Goal: Task Accomplishment & Management: Use online tool/utility

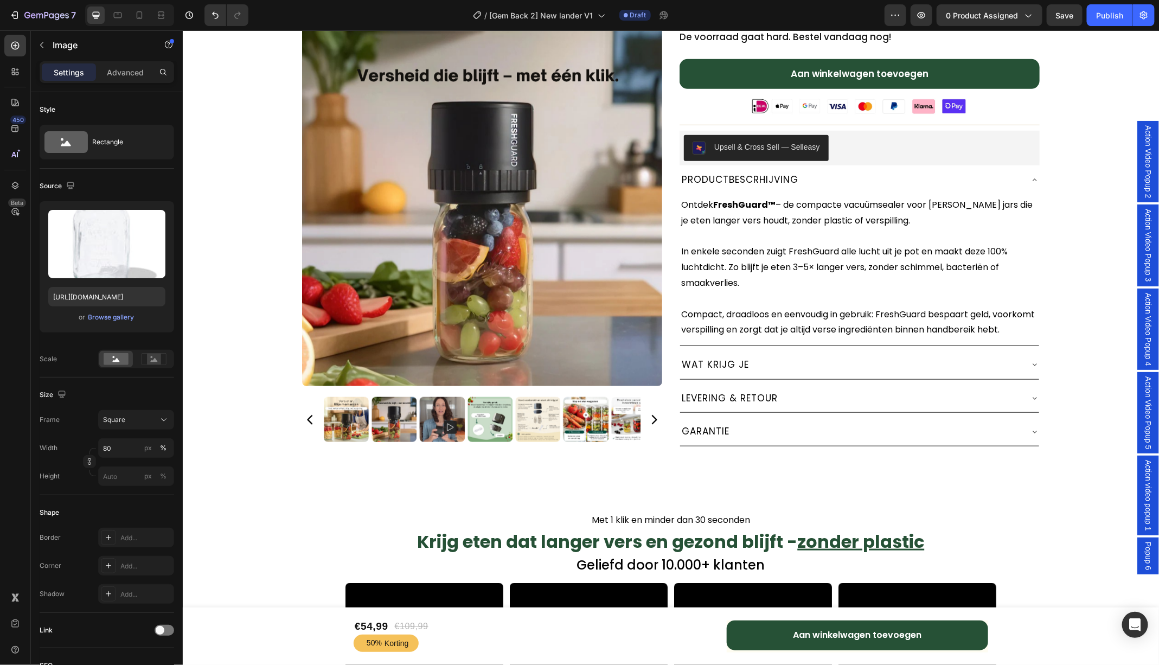
scroll to position [429, 0]
click at [1034, 178] on icon at bounding box center [1034, 180] width 9 height 9
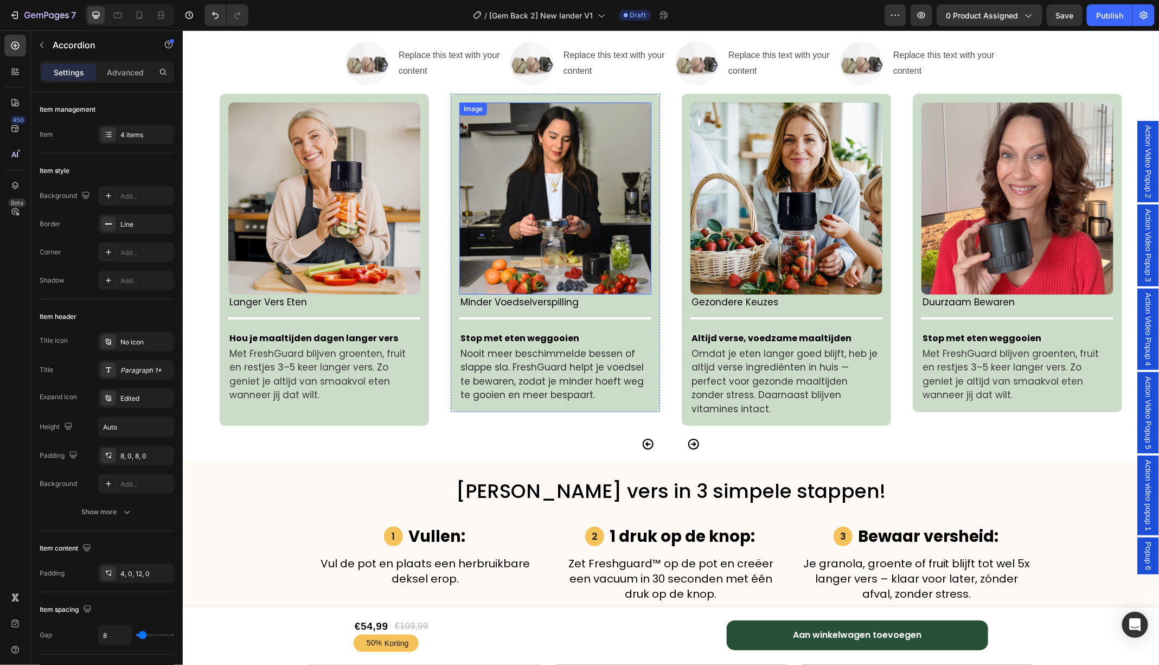
scroll to position [2154, 0]
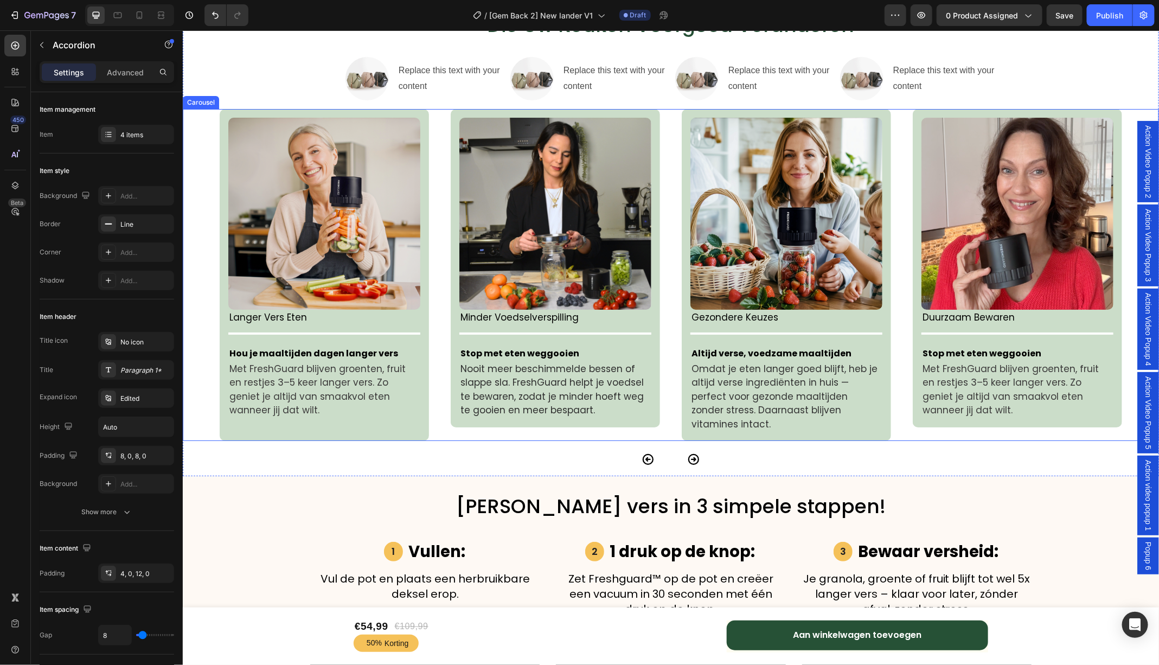
click at [690, 452] on icon "Carousel Next Arrow" at bounding box center [693, 458] width 13 height 13
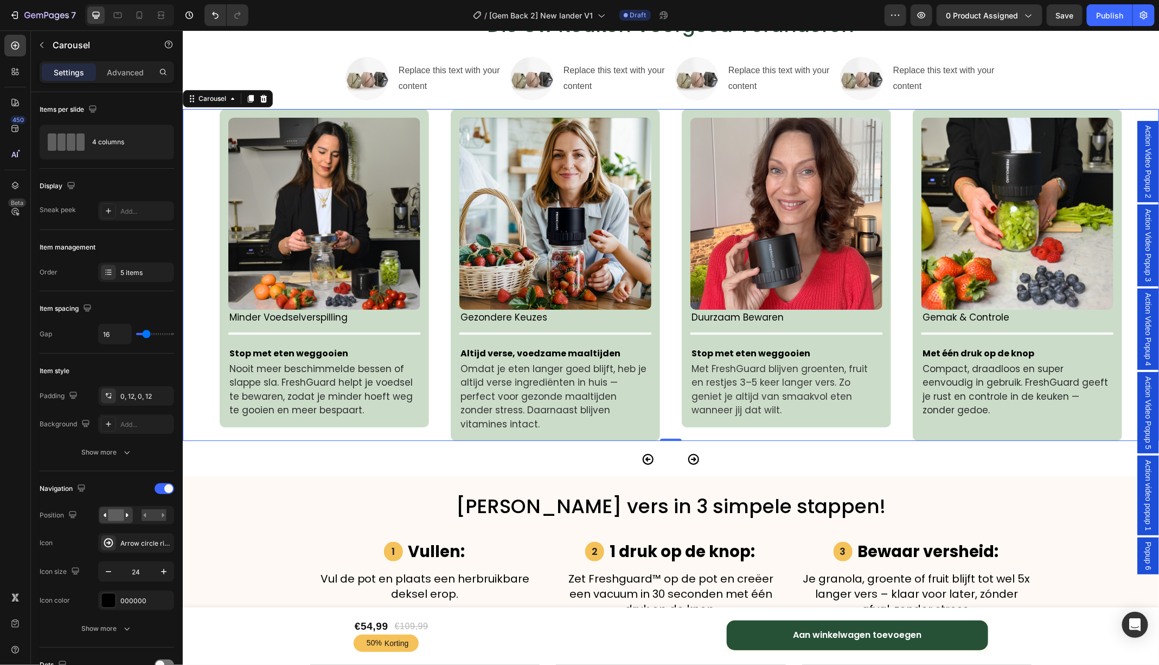
click at [648, 452] on icon "Carousel Back Arrow" at bounding box center [647, 458] width 13 height 13
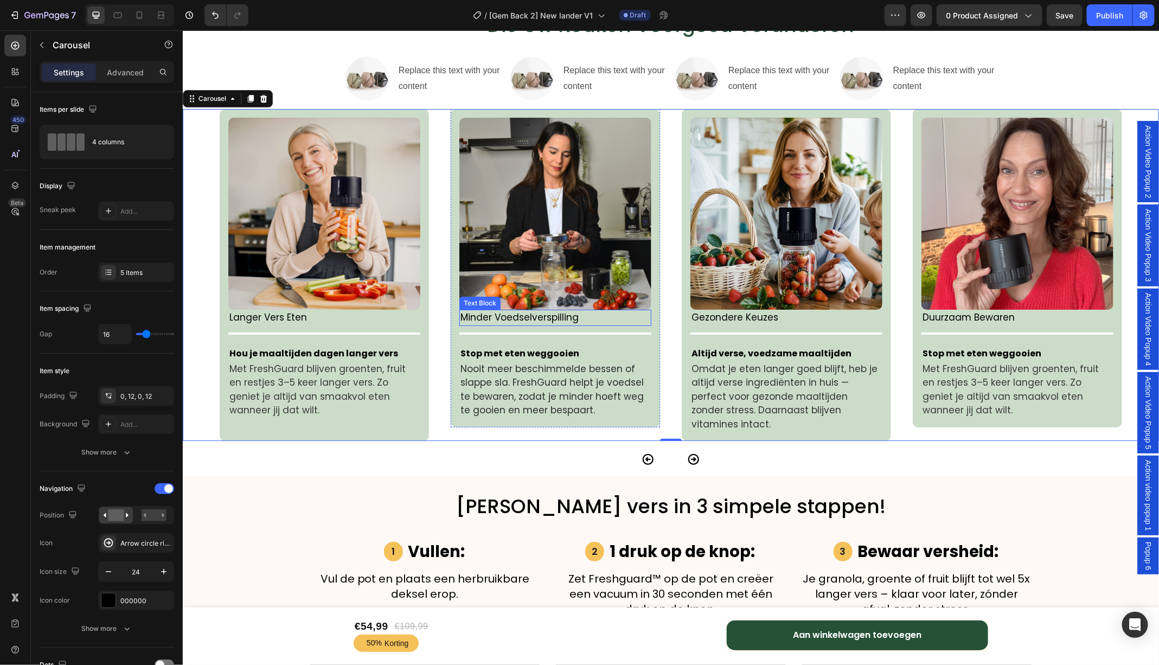
click at [360, 206] on img at bounding box center [324, 213] width 192 height 192
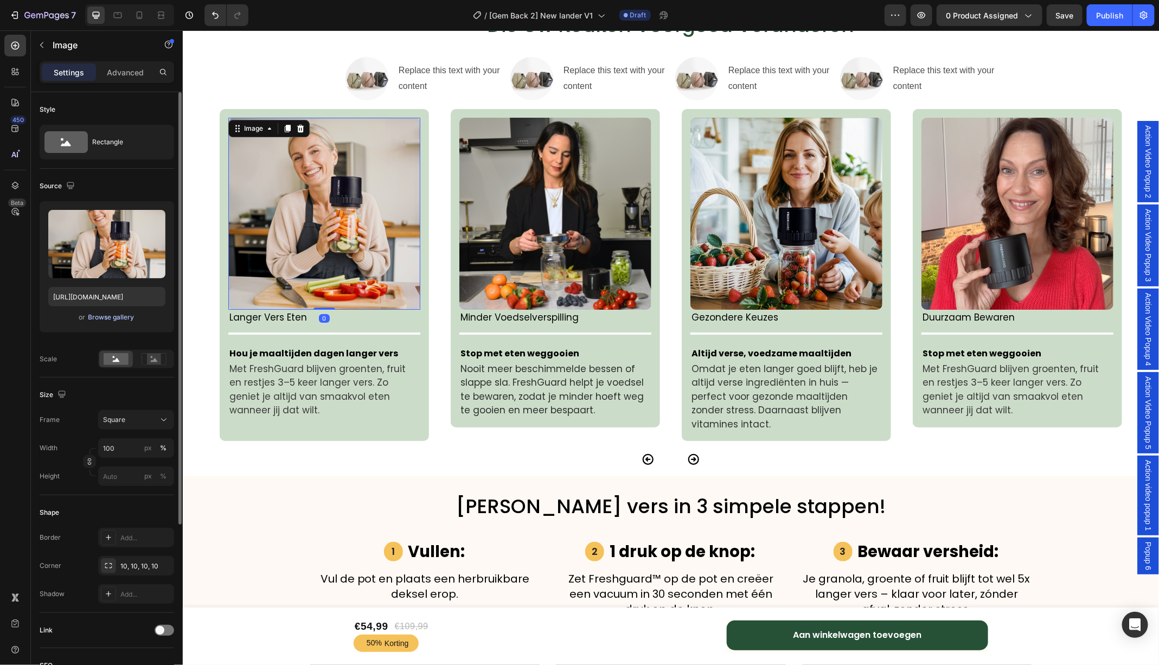
click at [119, 316] on div "Browse gallery" at bounding box center [111, 317] width 46 height 10
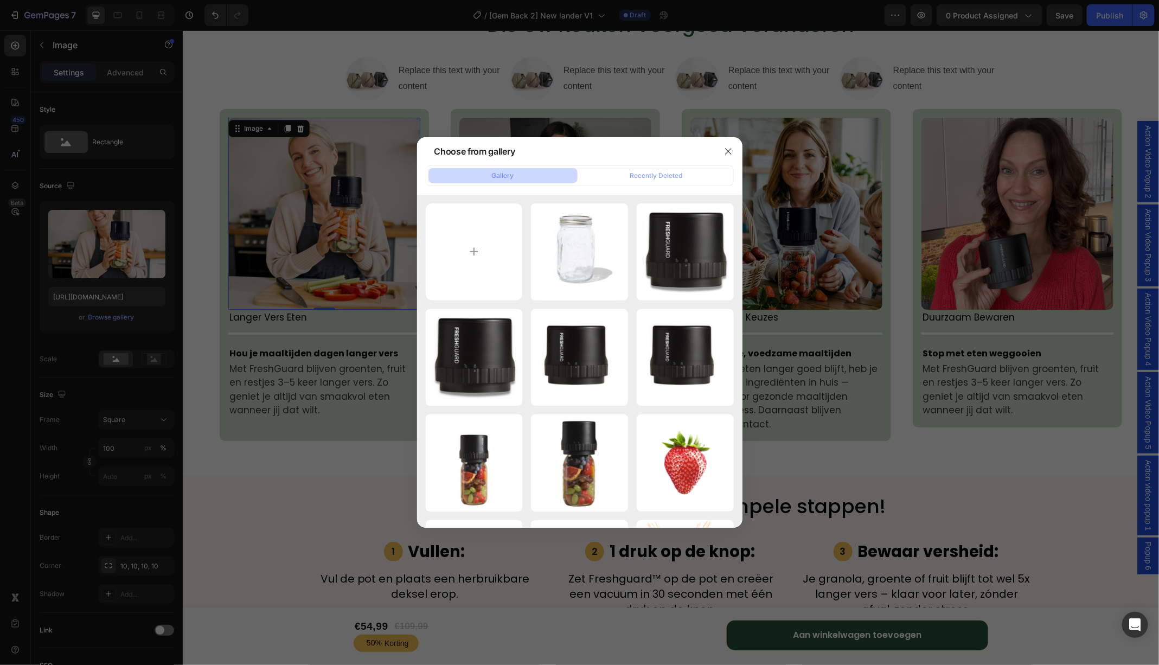
click at [122, 264] on div at bounding box center [579, 332] width 1159 height 665
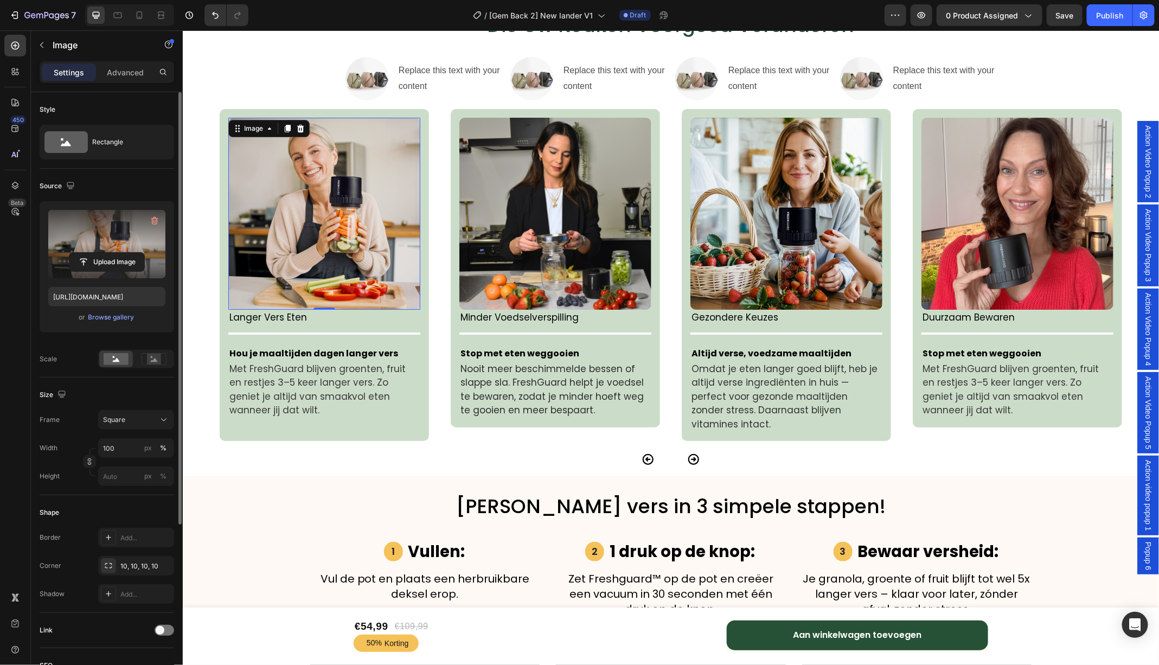
click at [107, 225] on label at bounding box center [106, 244] width 117 height 68
click at [107, 253] on input "file" at bounding box center [106, 262] width 75 height 18
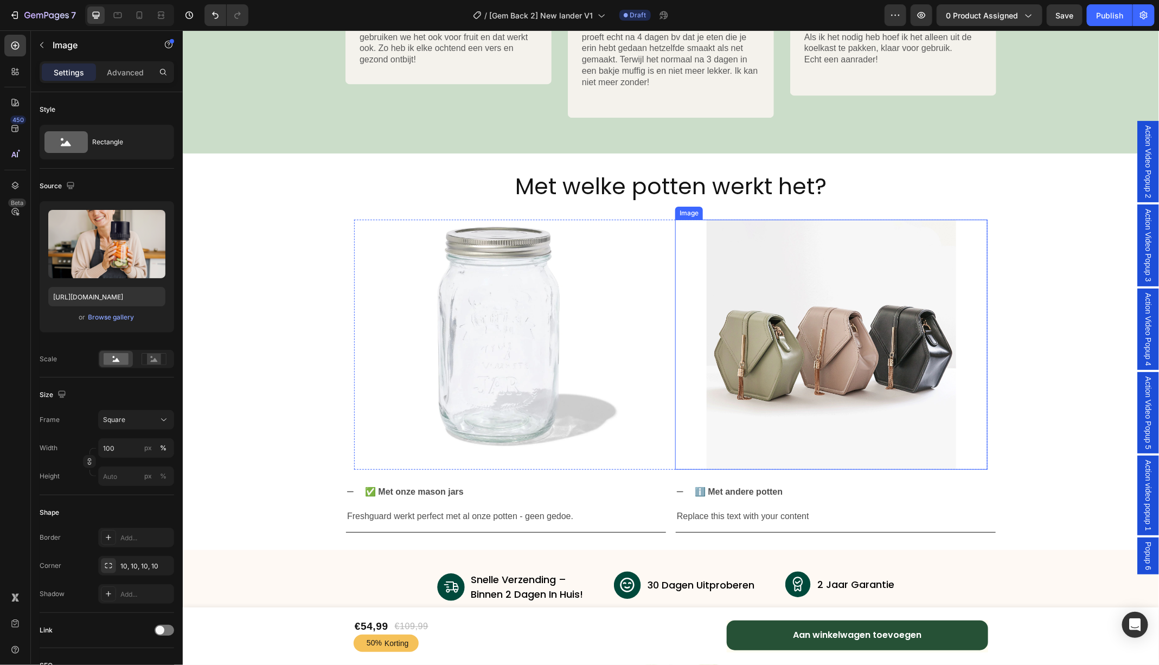
scroll to position [3632, 0]
click at [432, 511] on p "Freshguard werkt perfect met al onze potten - geen gedoe." at bounding box center [506, 517] width 318 height 16
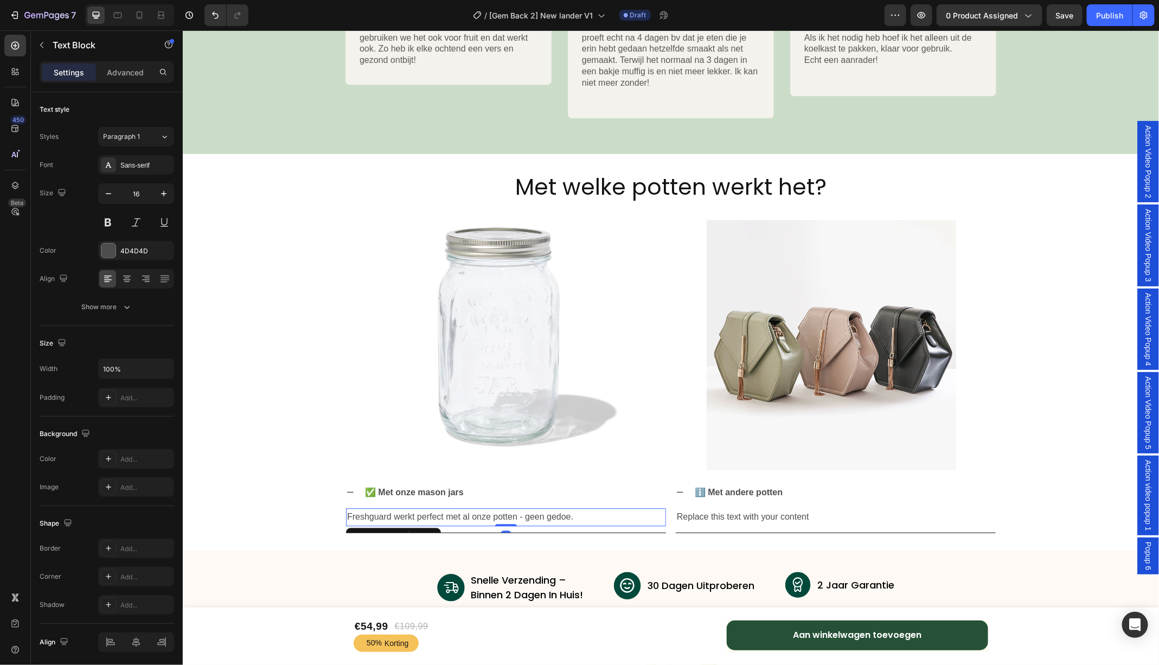
click at [593, 517] on p "Freshguard werkt perfect met al onze potten - geen gedoe." at bounding box center [506, 517] width 318 height 16
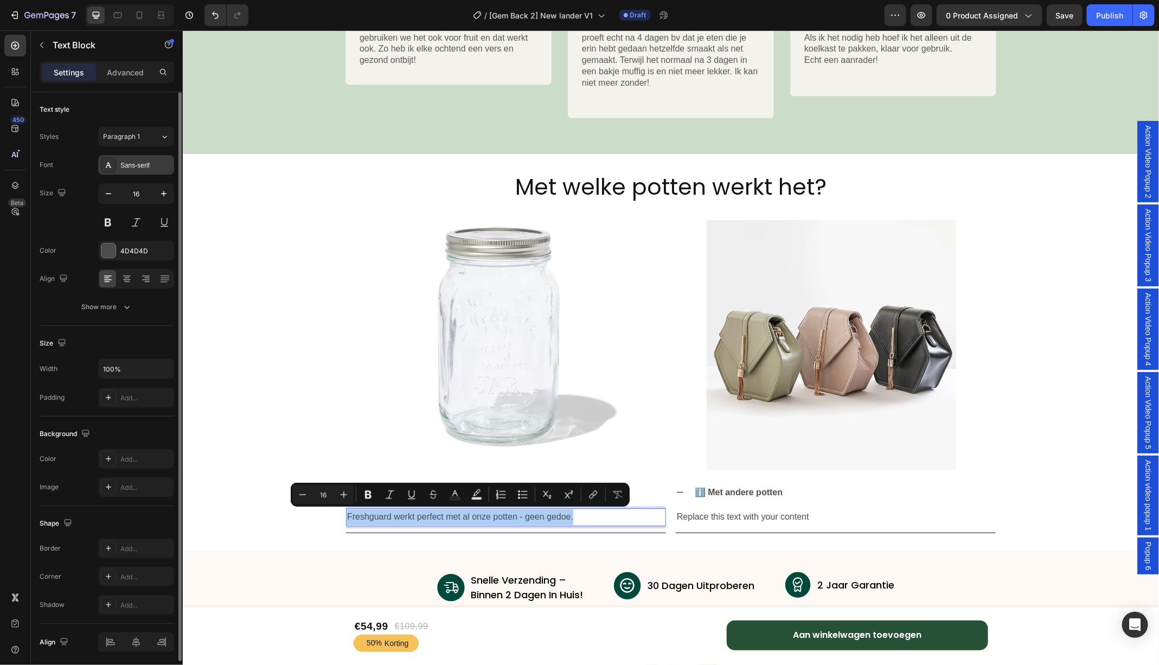
click at [144, 165] on div "Sans-serif" at bounding box center [145, 166] width 51 height 10
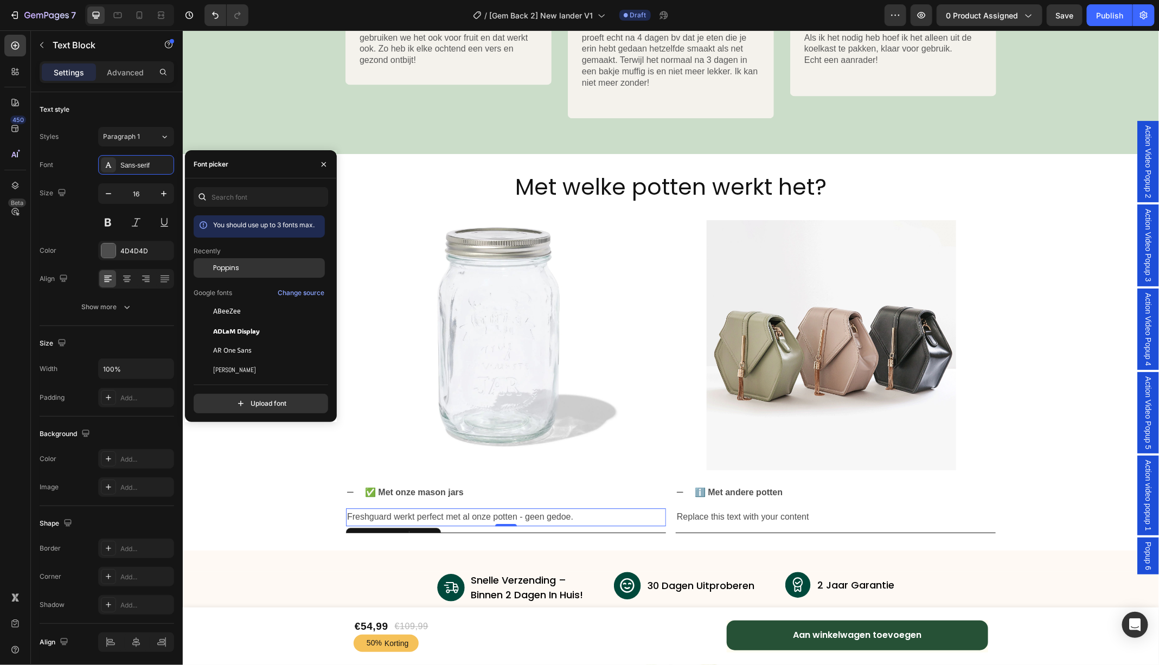
click at [222, 267] on span "Poppins" at bounding box center [226, 268] width 26 height 10
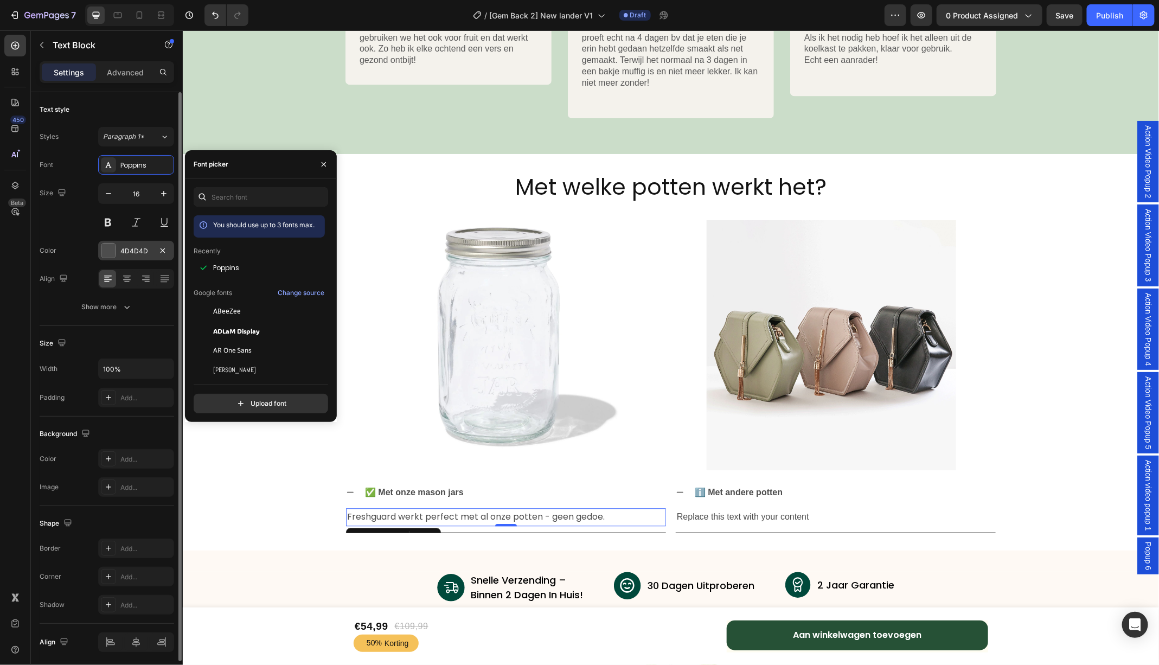
click at [128, 250] on div "4D4D4D" at bounding box center [135, 251] width 31 height 10
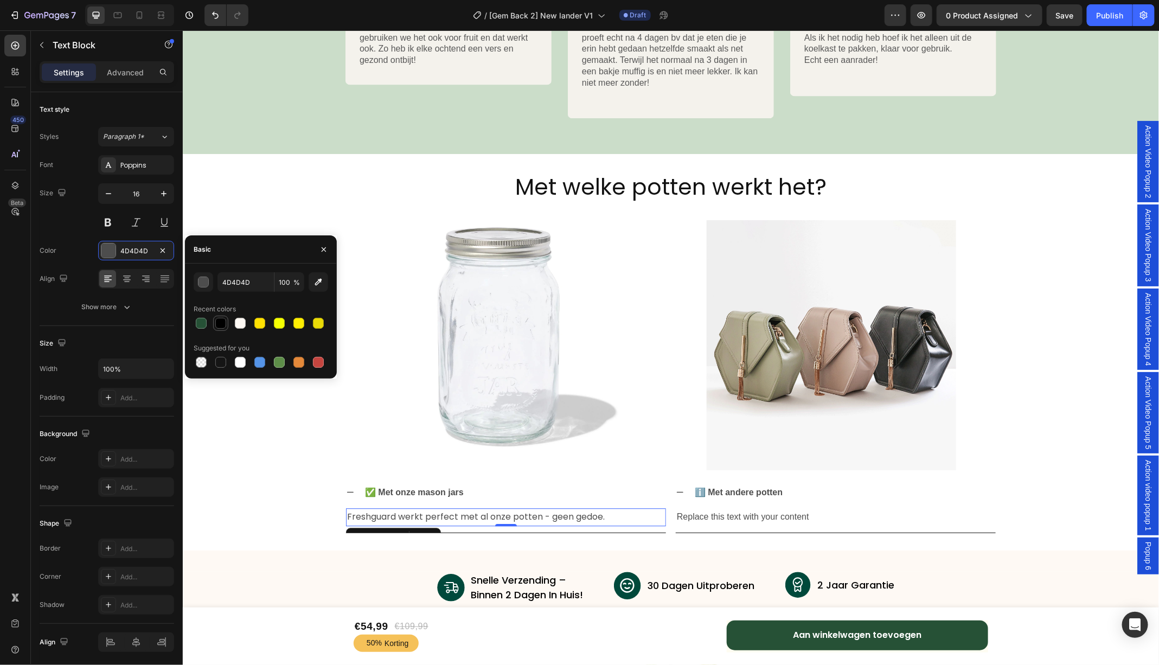
click at [223, 322] on div at bounding box center [220, 323] width 11 height 11
type input "000000"
click at [773, 514] on div "Replace this text with your content" at bounding box center [835, 517] width 320 height 18
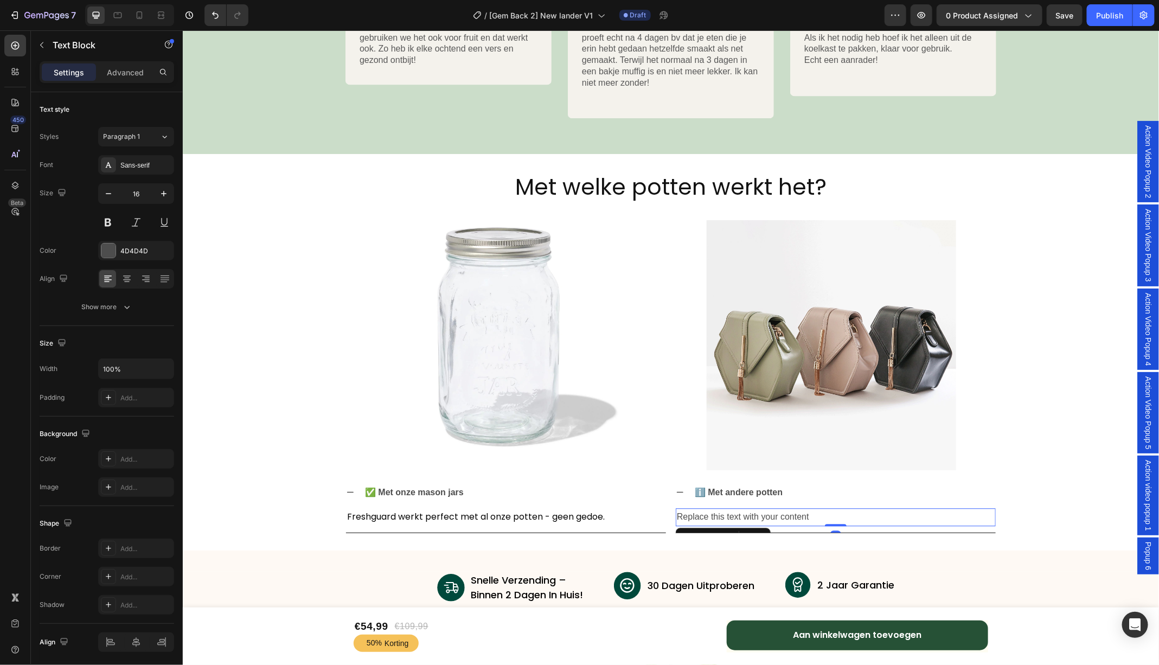
click at [773, 514] on div "Replace this text with your content" at bounding box center [835, 517] width 320 height 18
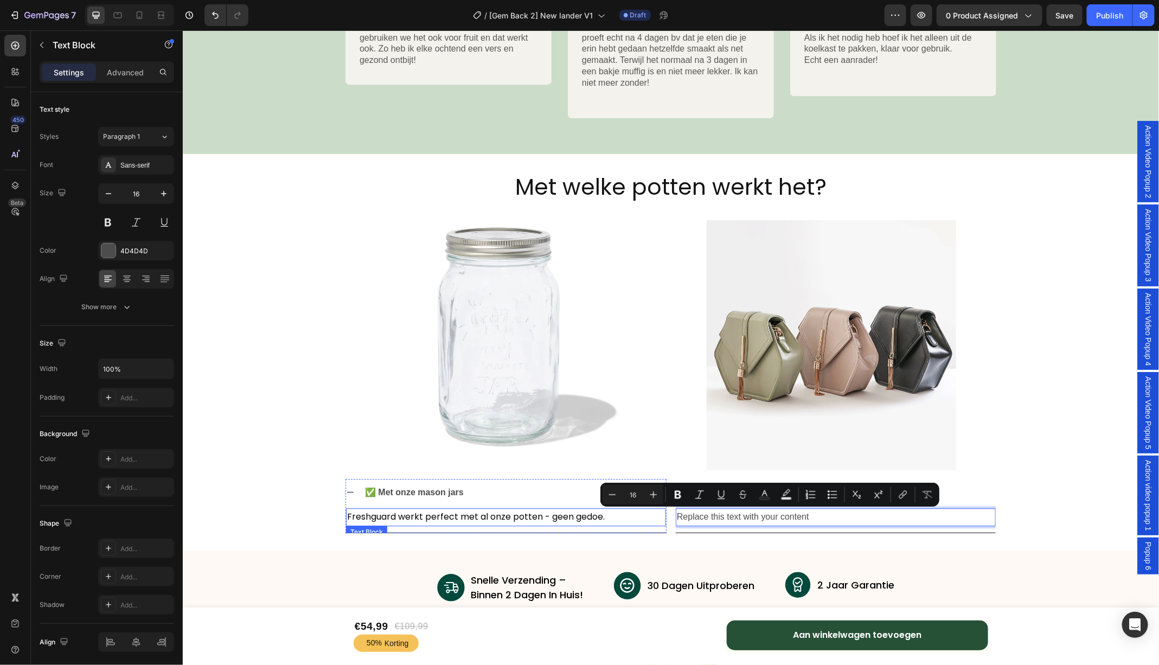
click at [525, 511] on p "Freshguard werkt perfect met al onze potten - geen gedoe." at bounding box center [506, 517] width 318 height 16
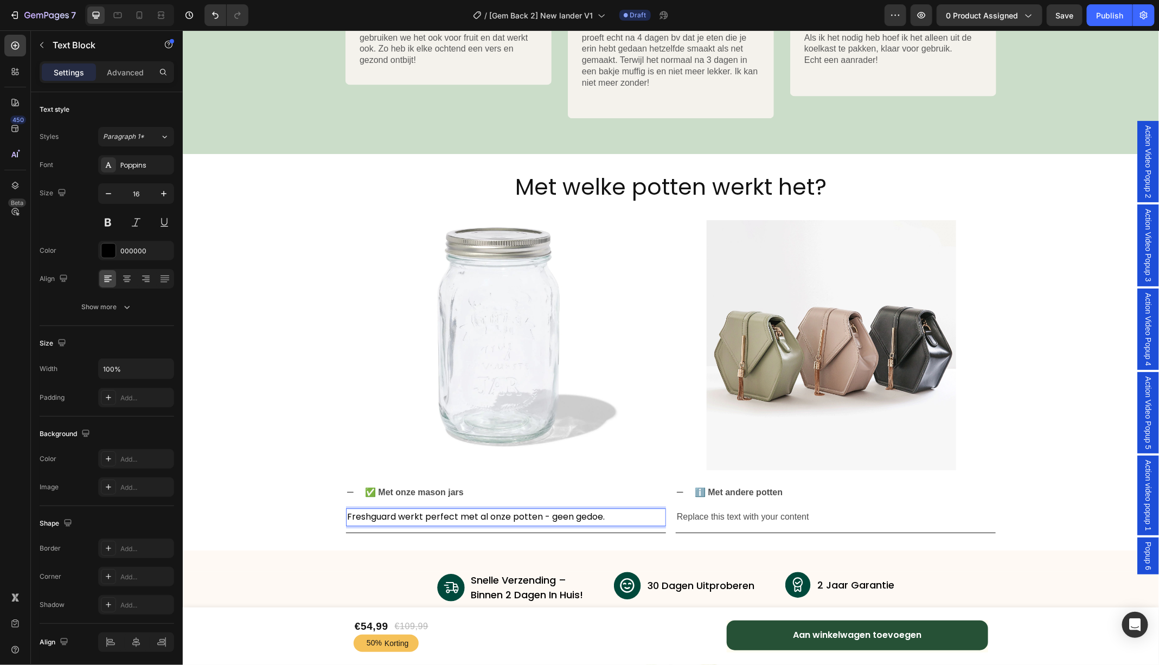
click at [625, 514] on p "Freshguard werkt perfect met al onze potten - geen gedoe." at bounding box center [506, 517] width 318 height 16
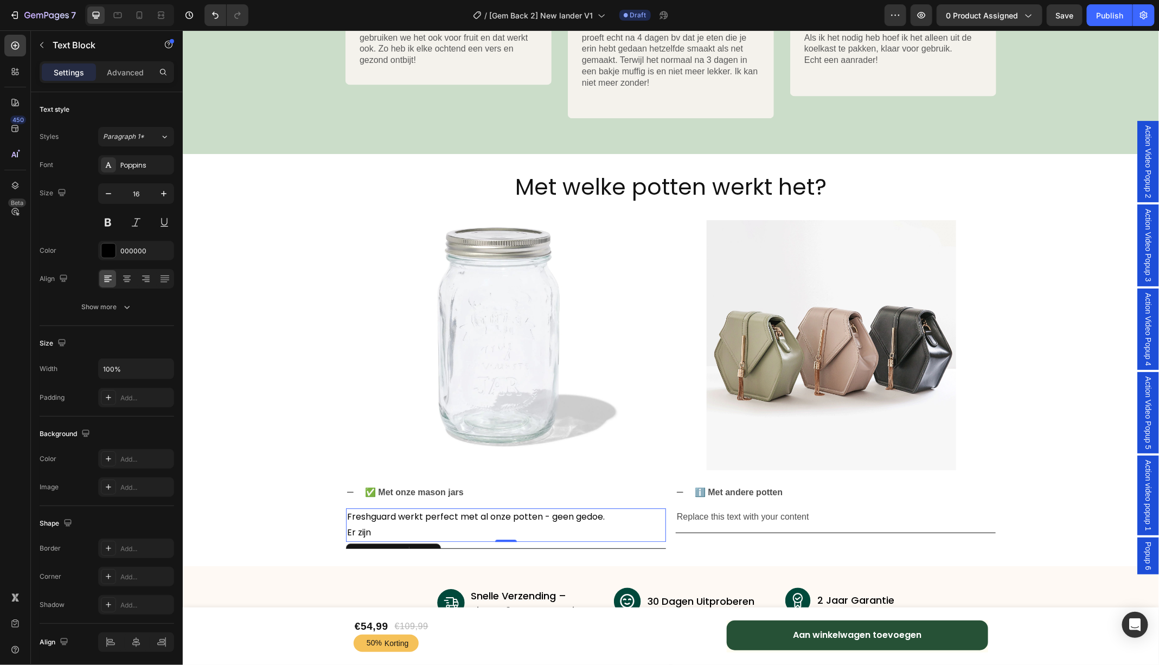
click at [381, 530] on p "Freshguard werkt perfect met al onze potten - geen gedoe. Er zijn" at bounding box center [506, 524] width 318 height 31
drag, startPoint x: 381, startPoint y: 530, endPoint x: 335, endPoint y: 506, distance: 52.2
click at [335, 506] on div "Met welke potten werkt het? Heading Image Image Row Row ✅ Met onze mason jars F…" at bounding box center [670, 359] width 976 height 377
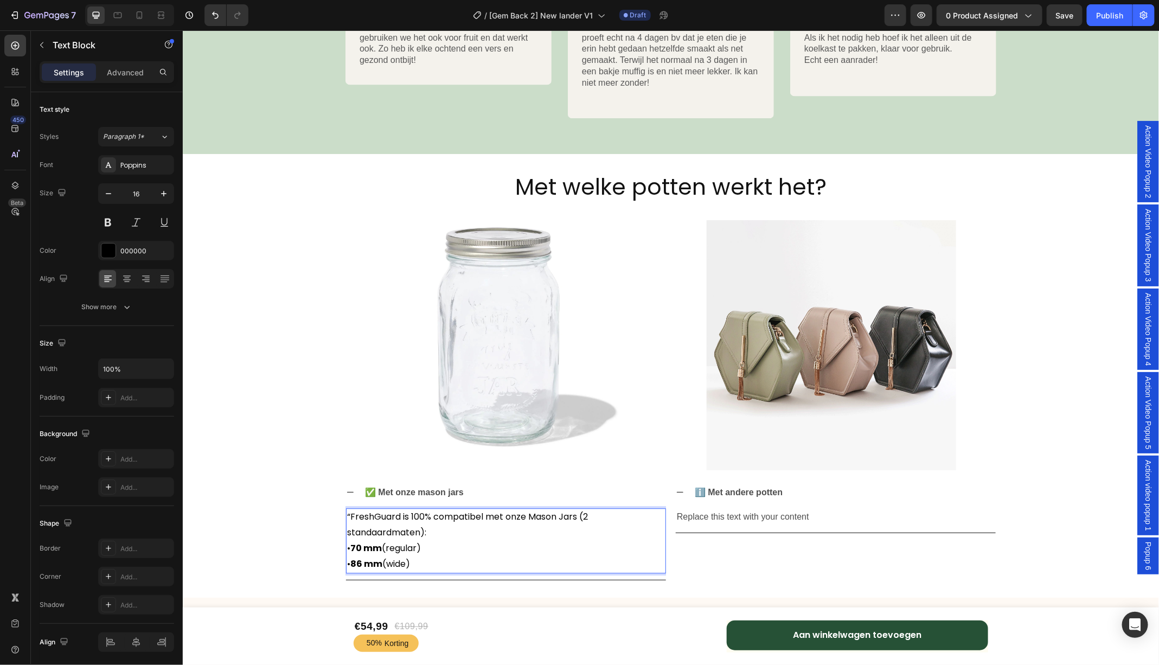
click at [349, 515] on p "“FreshGuard is 100% compatibel met onze Mason Jars (2 standaardmaten): • 70 mm …" at bounding box center [506, 540] width 318 height 62
click at [419, 563] on p "FreshGuard is 100% compatibel met onze Mason Jars (2 standaardmaten): • 70 mm (…" at bounding box center [506, 540] width 318 height 62
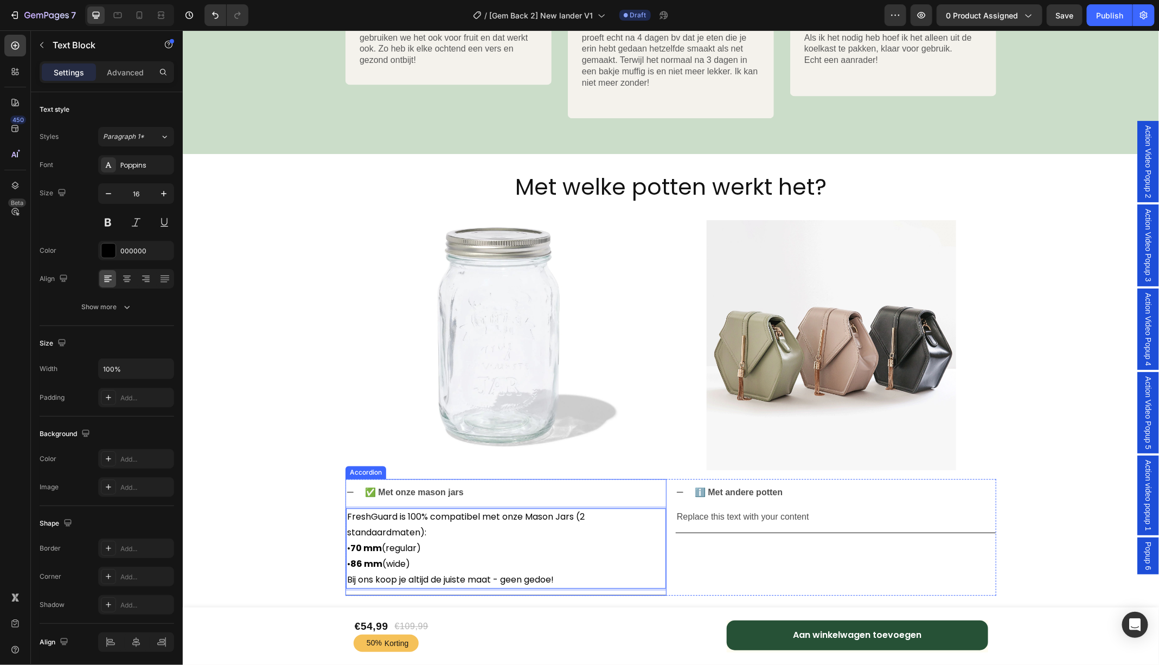
click at [348, 491] on icon at bounding box center [350, 491] width 7 height 1
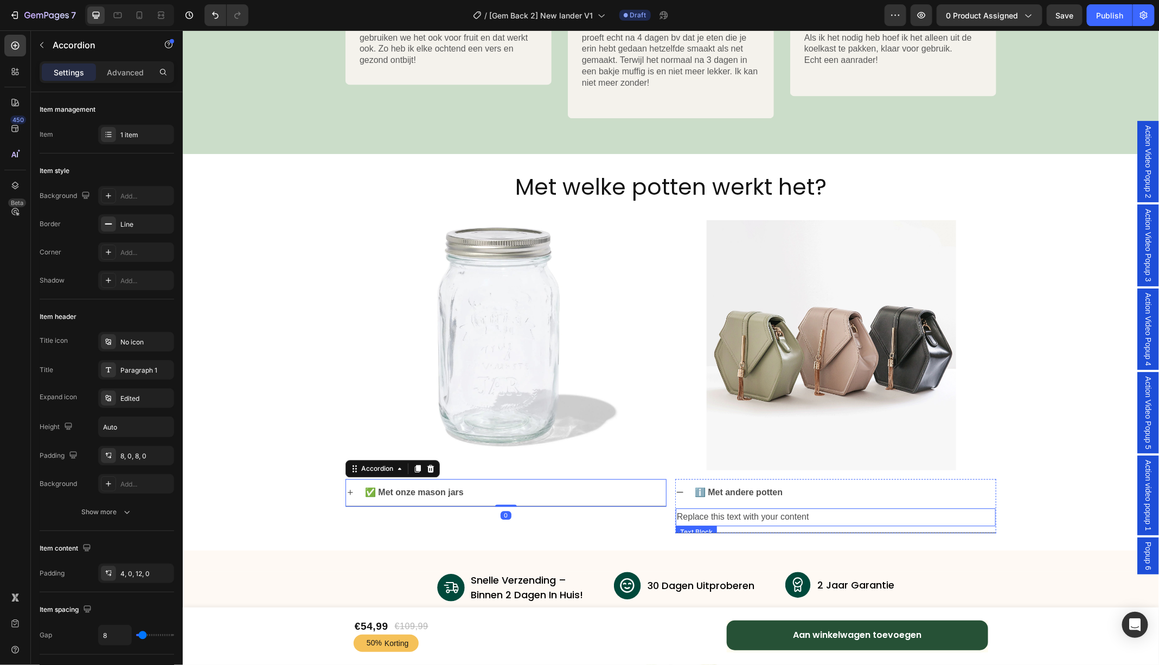
click at [775, 515] on p "Replace this text with your content" at bounding box center [835, 517] width 318 height 16
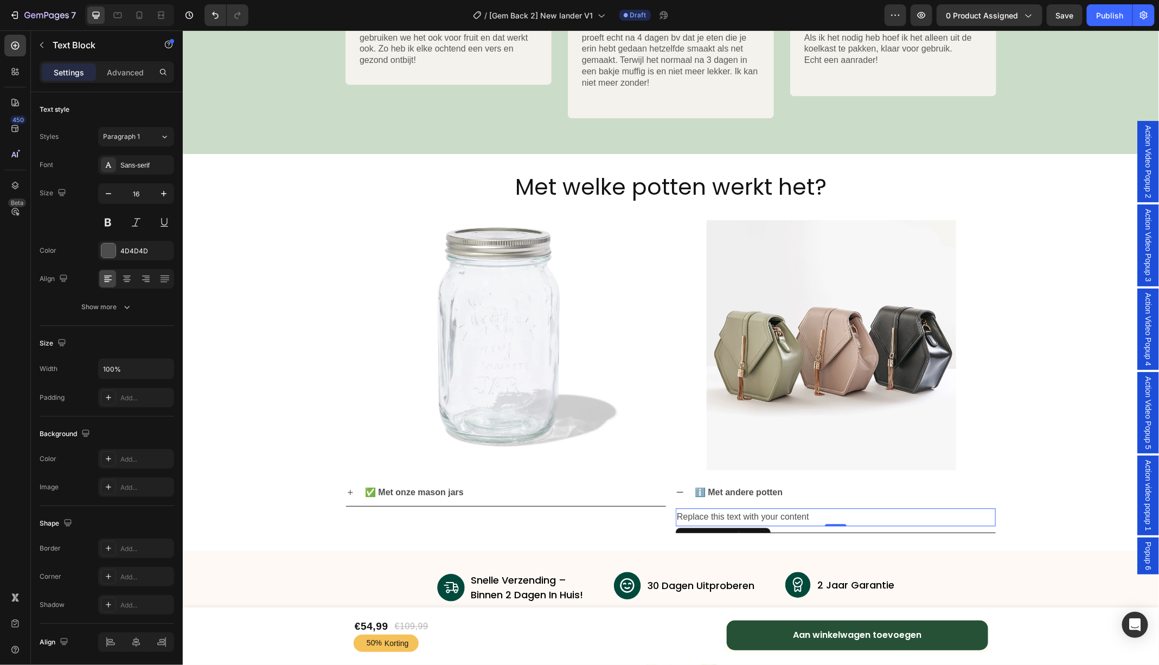
click at [764, 513] on p "Replace this text with your content" at bounding box center [835, 517] width 318 height 16
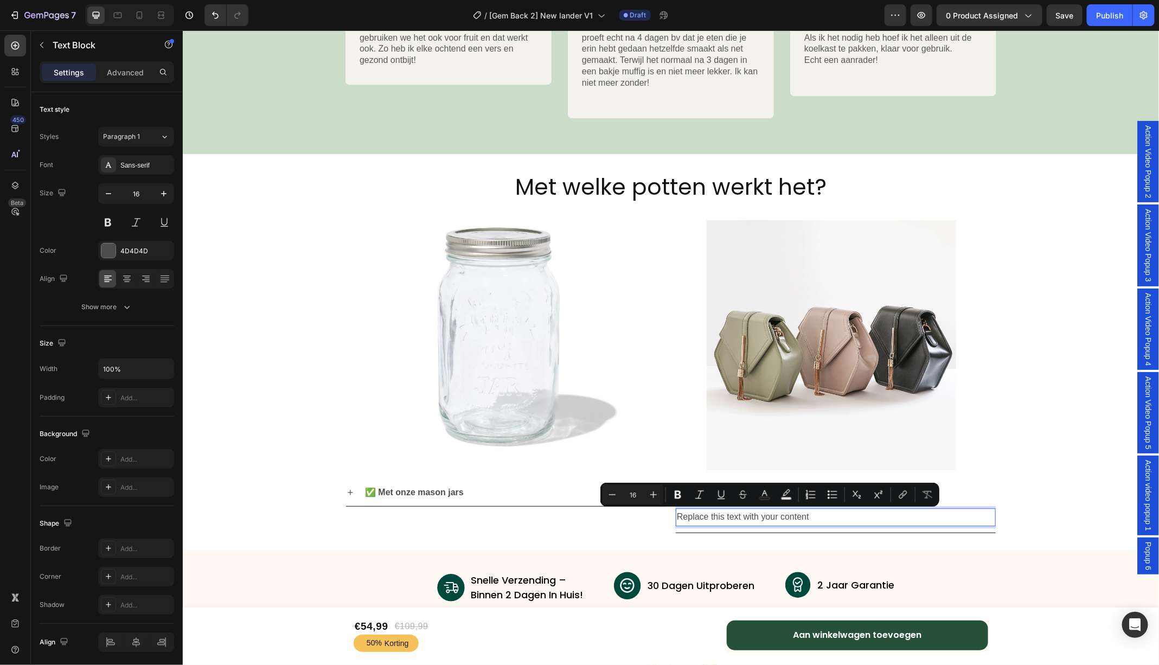
click at [819, 519] on p "Replace this text with your content" at bounding box center [835, 517] width 318 height 16
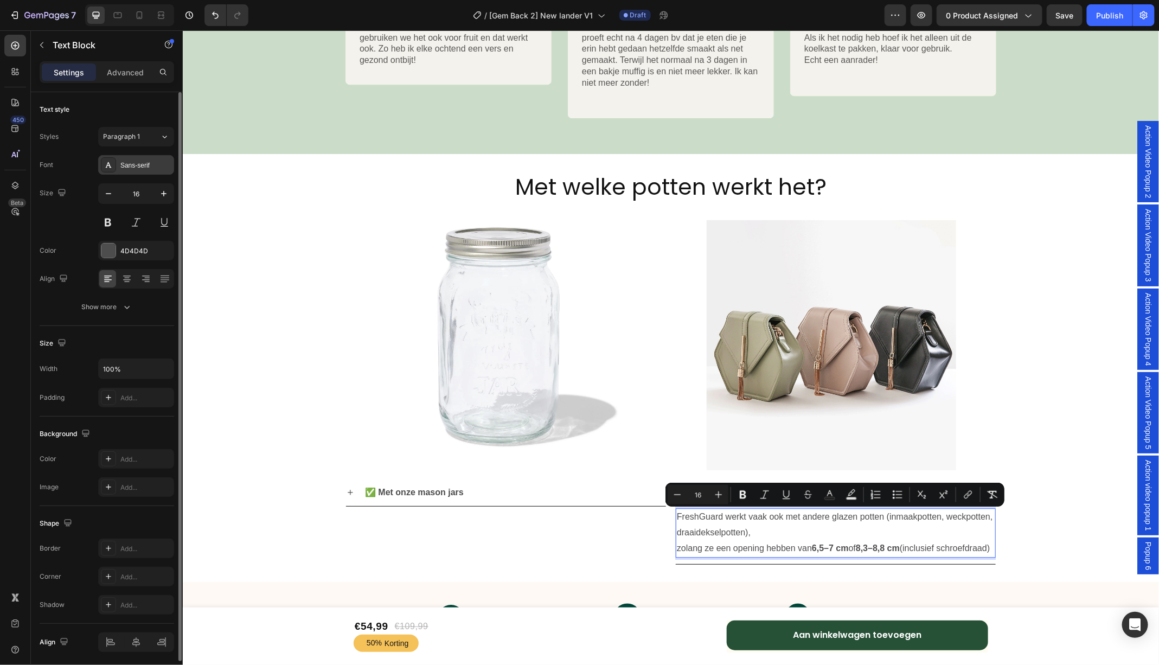
click at [139, 171] on div "Sans-serif" at bounding box center [136, 165] width 76 height 20
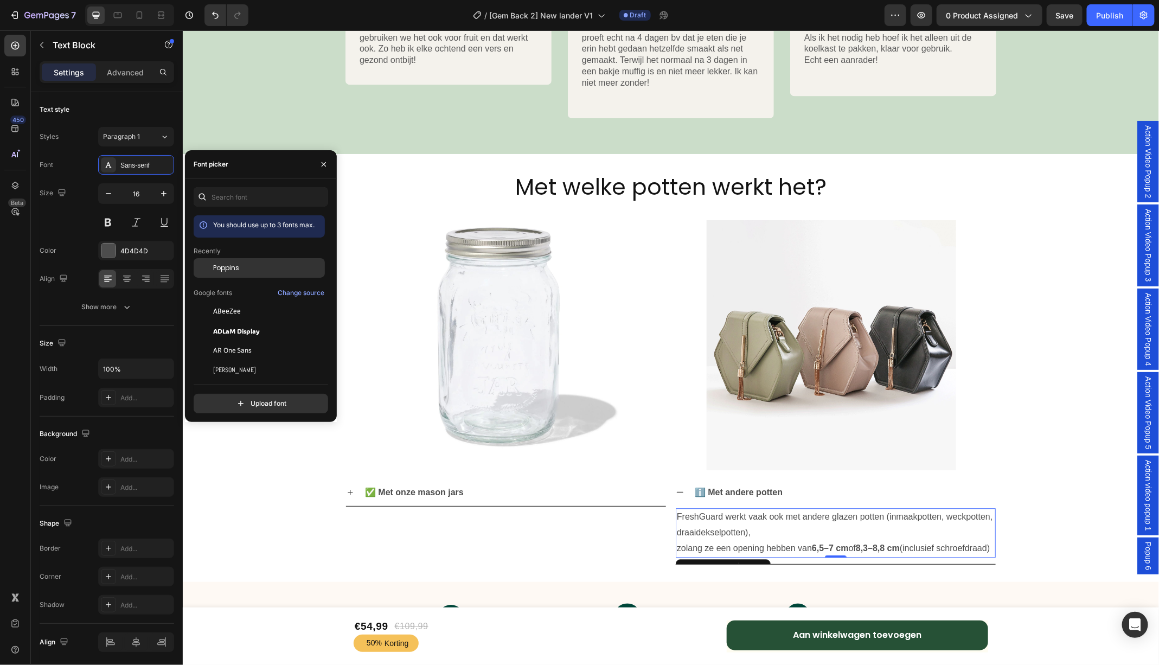
click at [223, 265] on span "Poppins" at bounding box center [226, 268] width 26 height 10
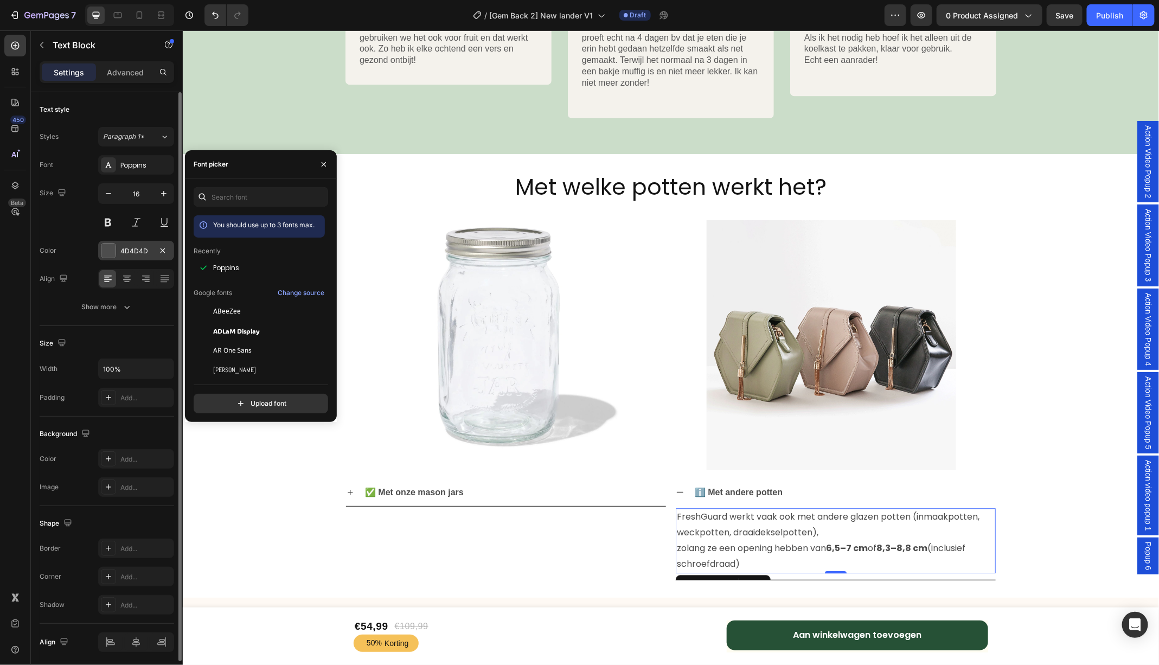
click at [117, 248] on div "4D4D4D" at bounding box center [136, 251] width 76 height 20
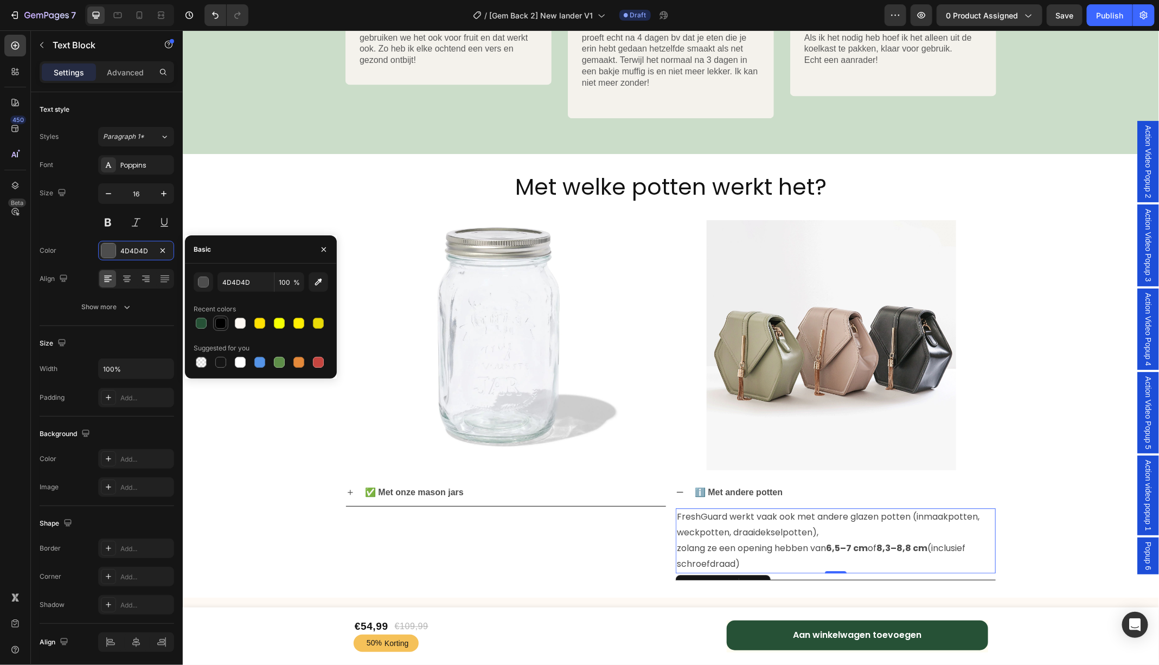
click at [220, 321] on div at bounding box center [220, 323] width 11 height 11
type input "000000"
click at [1059, 458] on div "Met welke potten werkt het? Heading Image Image Row Row ✅ Met onze mason jars A…" at bounding box center [670, 375] width 976 height 408
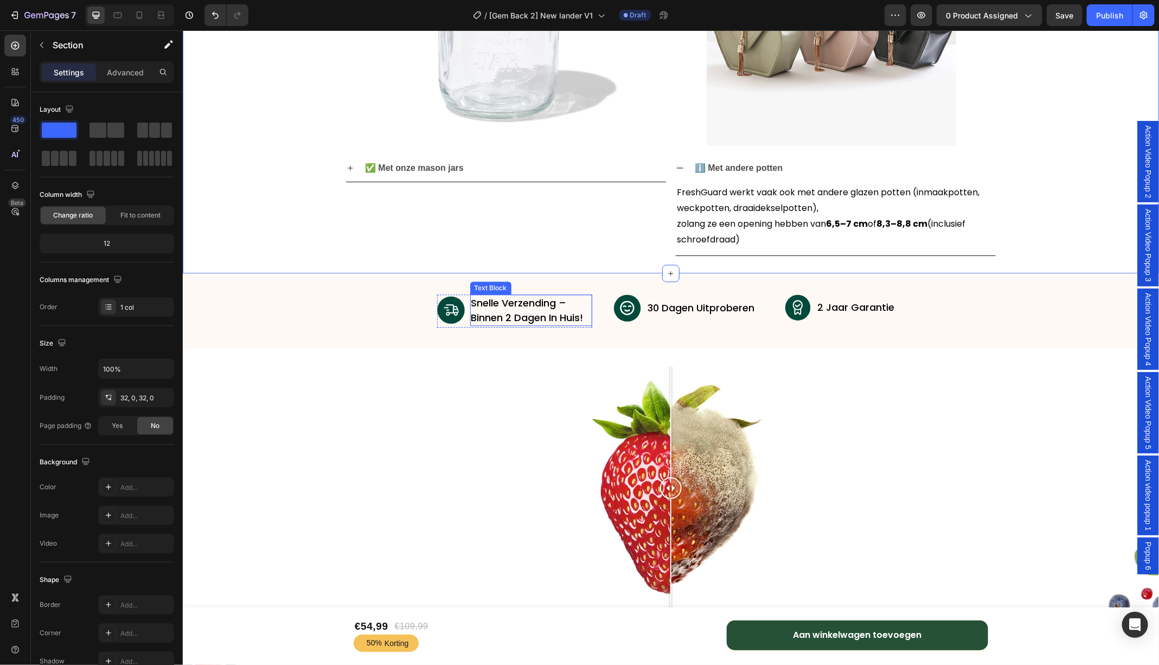
scroll to position [3911, 0]
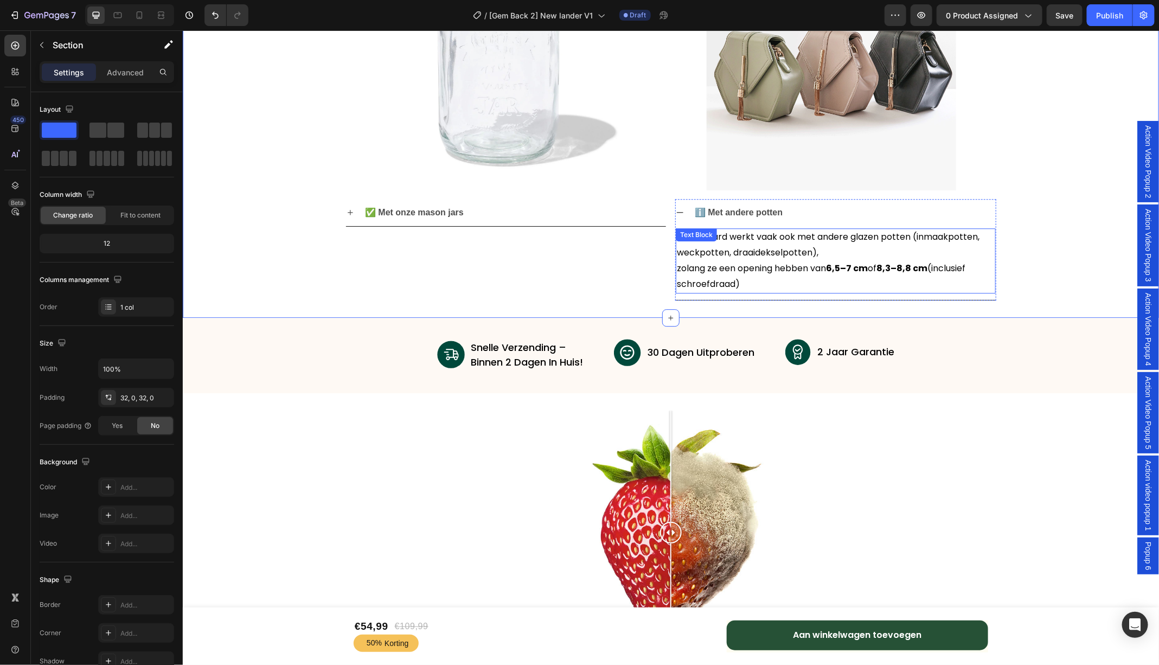
click at [728, 254] on p "FreshGuard werkt vaak ook met andere glazen potten (inmaakpotten, weckpotten, d…" at bounding box center [835, 260] width 318 height 62
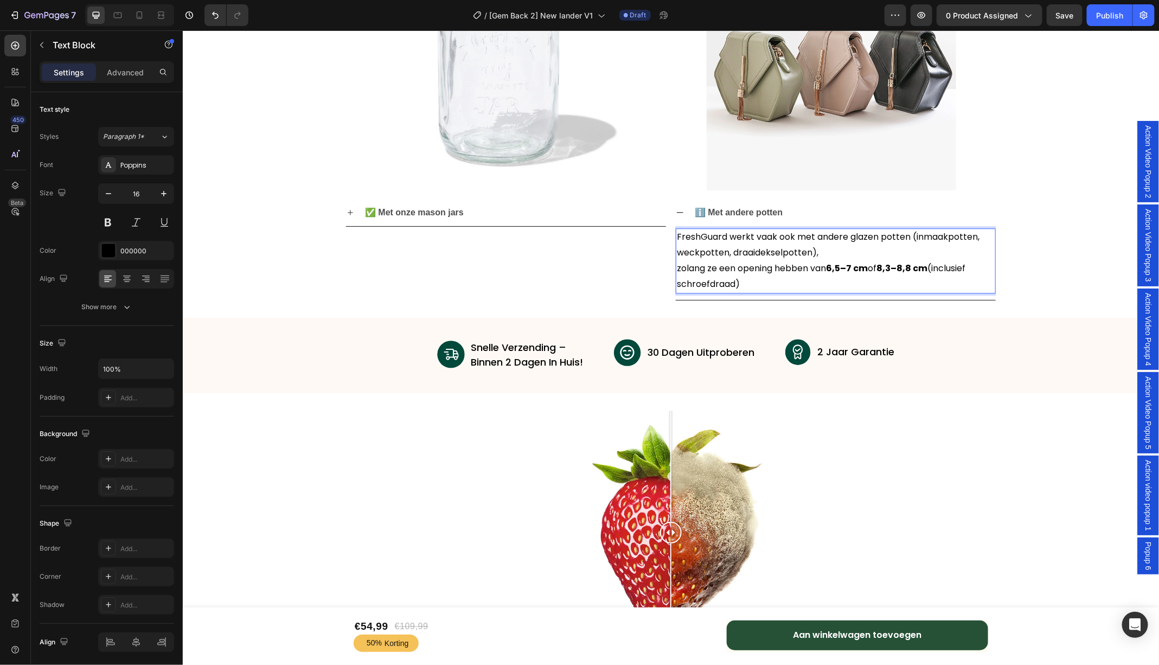
click at [727, 254] on p "FreshGuard werkt vaak ook met andere glazen potten (inmaakpotten, weckpotten, d…" at bounding box center [835, 260] width 318 height 62
click at [747, 214] on strong "ℹ️ Met andere potten" at bounding box center [738, 211] width 88 height 9
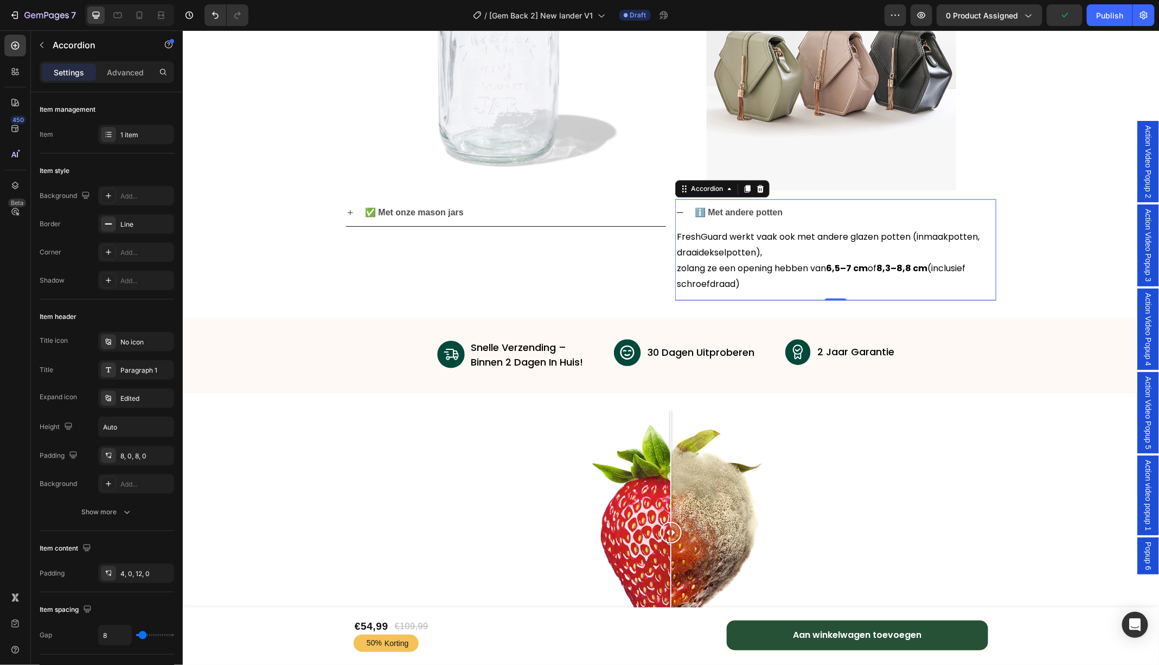
click at [684, 210] on div "ℹ️ Met andere potten" at bounding box center [835, 213] width 320 height 28
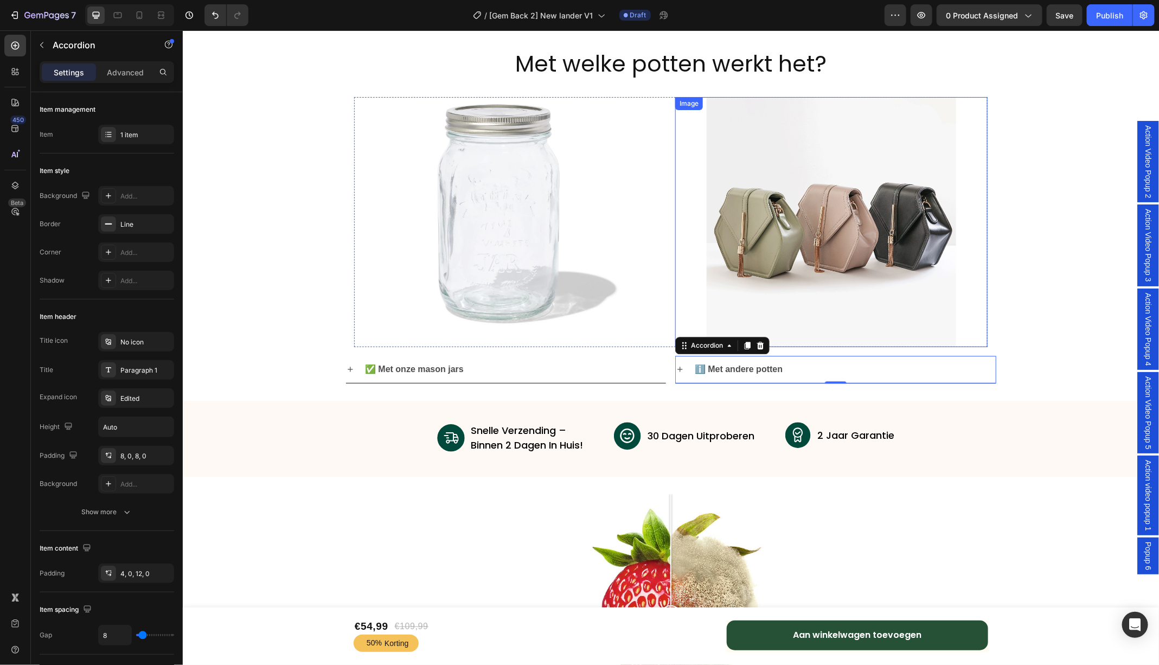
scroll to position [3736, 0]
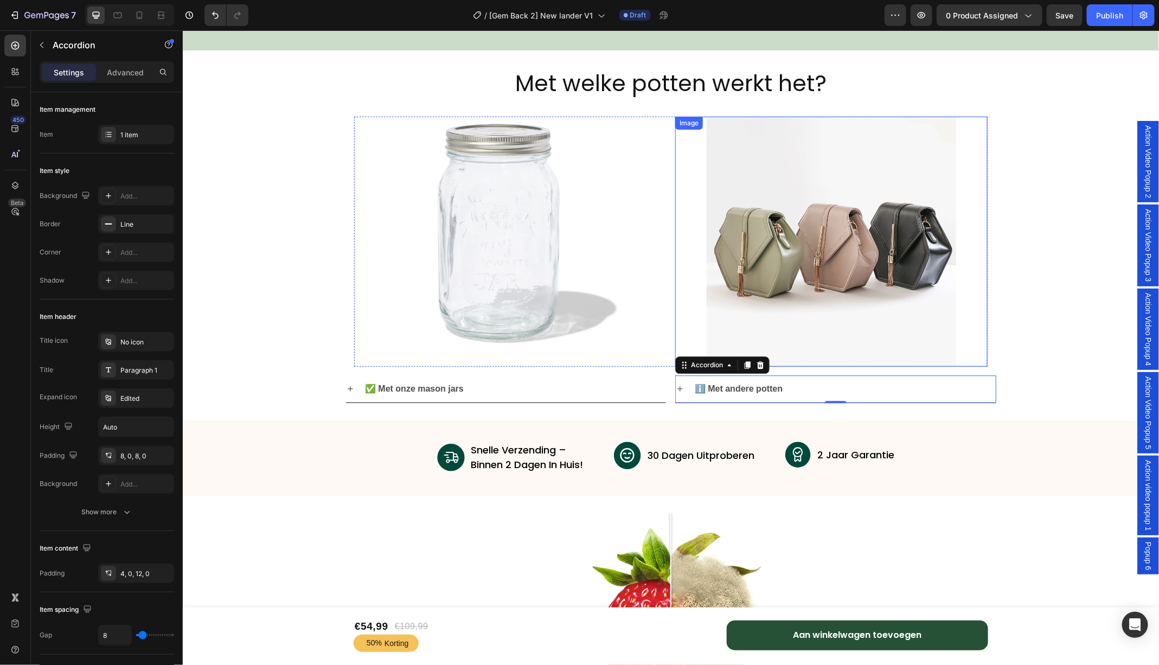
click at [847, 233] on img at bounding box center [831, 241] width 250 height 250
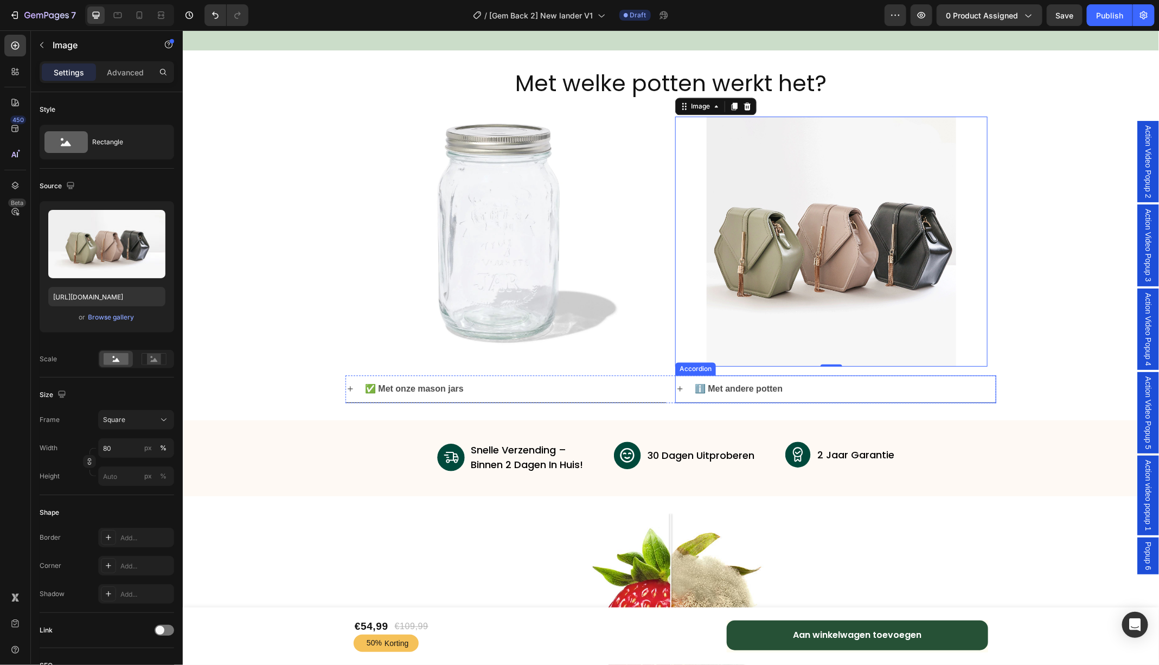
click at [682, 386] on icon at bounding box center [679, 388] width 9 height 9
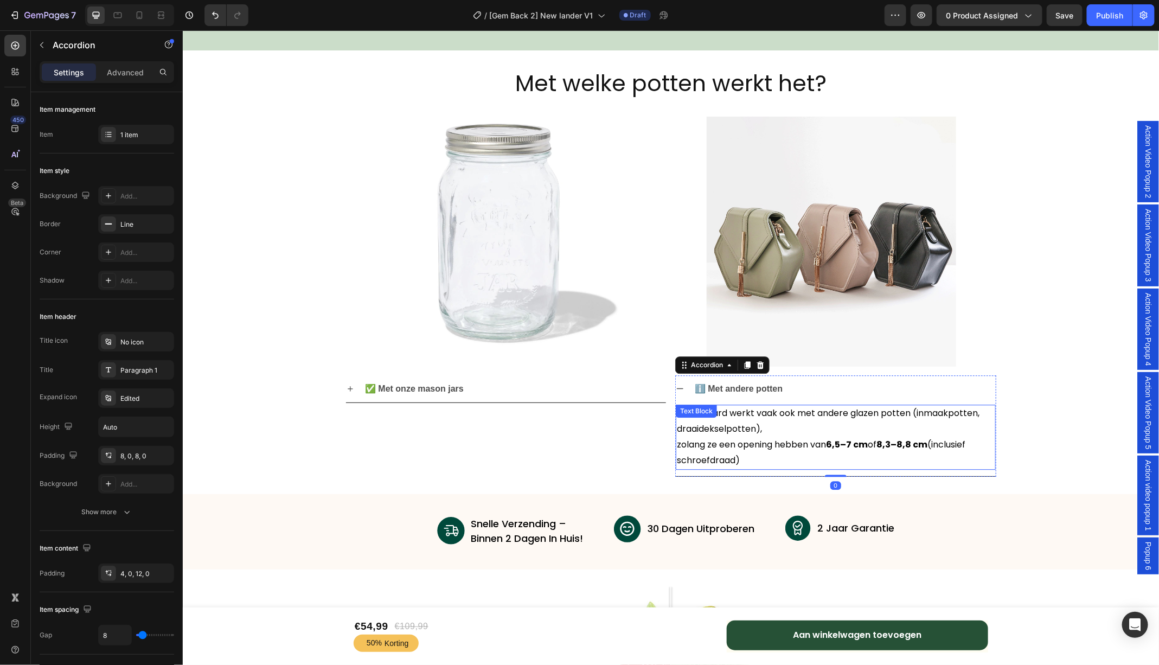
click at [778, 462] on p "FreshGuard werkt vaak ook met andere glazen potten (inmaakpotten, draaidekselpo…" at bounding box center [835, 436] width 318 height 62
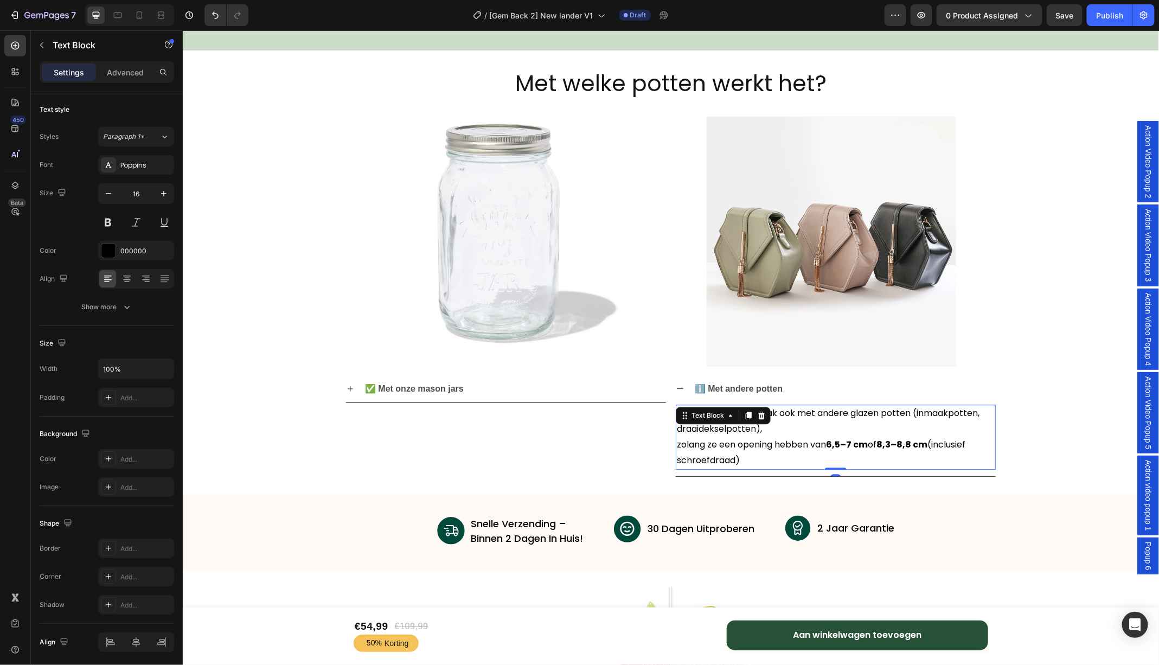
click at [768, 459] on p "FreshGuard werkt vaak ook met andere glazen potten (inmaakpotten, draaidekselpo…" at bounding box center [835, 436] width 318 height 62
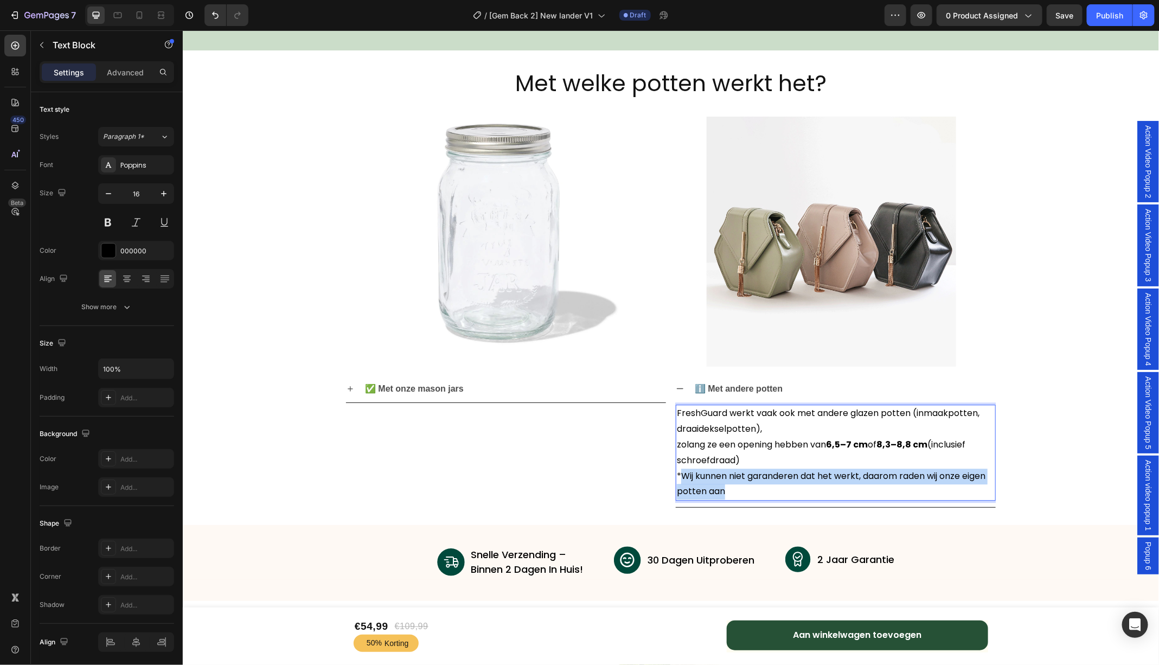
drag, startPoint x: 746, startPoint y: 490, endPoint x: 680, endPoint y: 476, distance: 67.6
click at [680, 476] on p "FreshGuard werkt vaak ook met andere glazen potten (inmaakpotten, draaidekselpo…" at bounding box center [835, 452] width 318 height 94
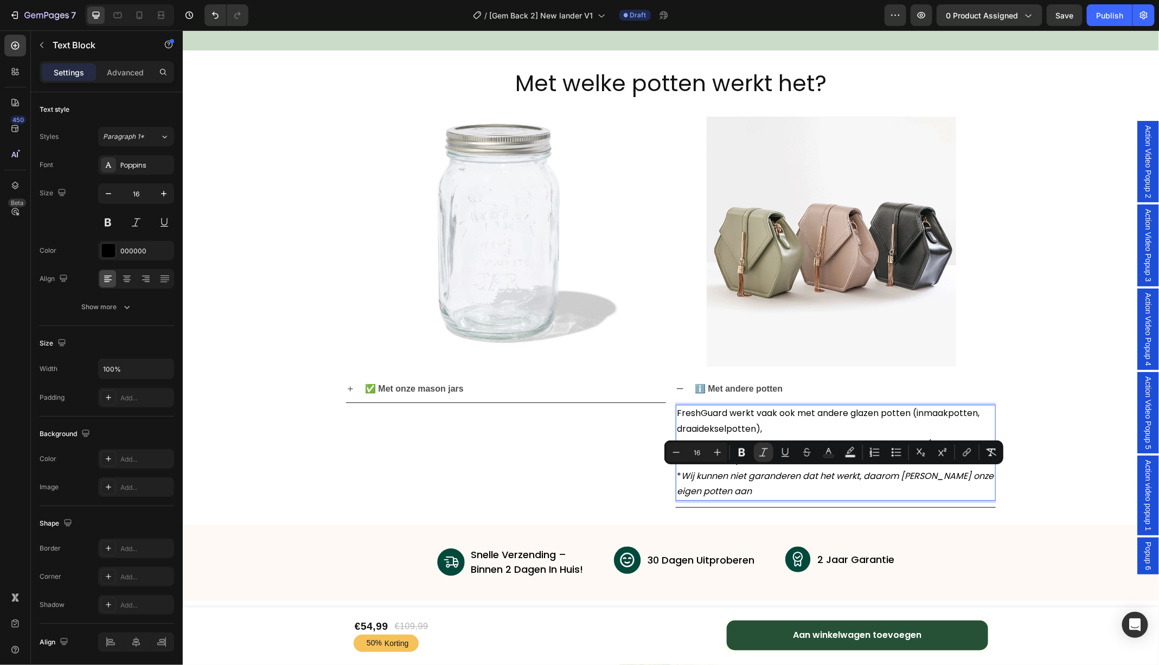
click at [797, 491] on p "FreshGuard werkt vaak ook met andere glazen potten (inmaakpotten, draaidekselpo…" at bounding box center [835, 452] width 318 height 94
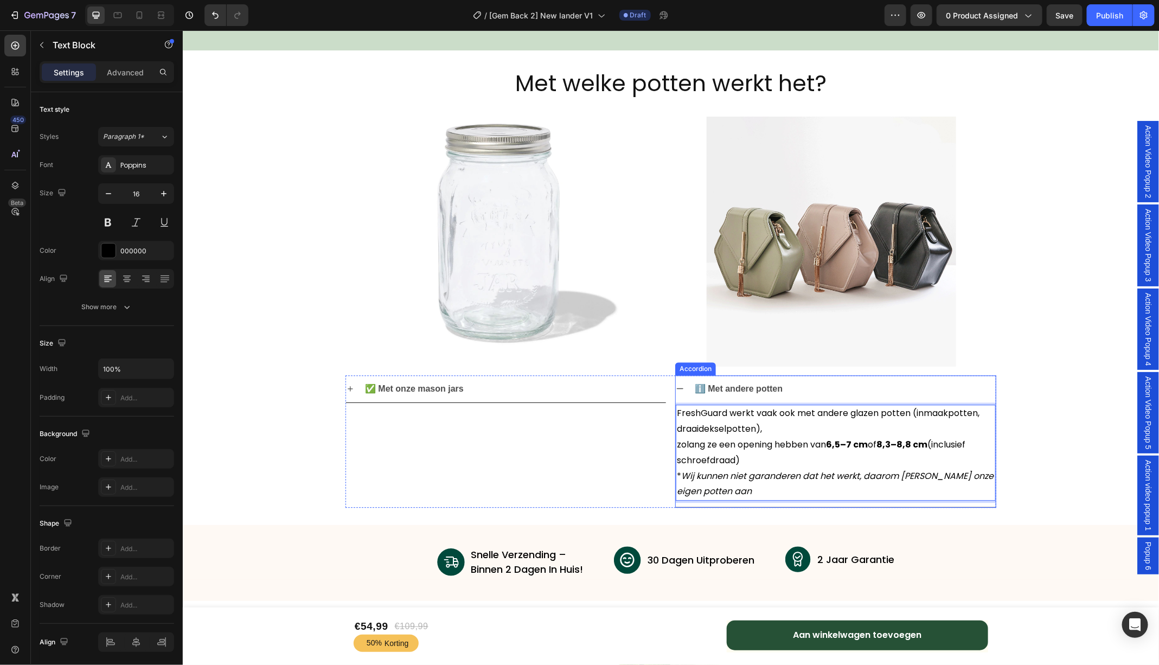
click at [685, 388] on div "ℹ️ Met andere potten" at bounding box center [835, 389] width 320 height 28
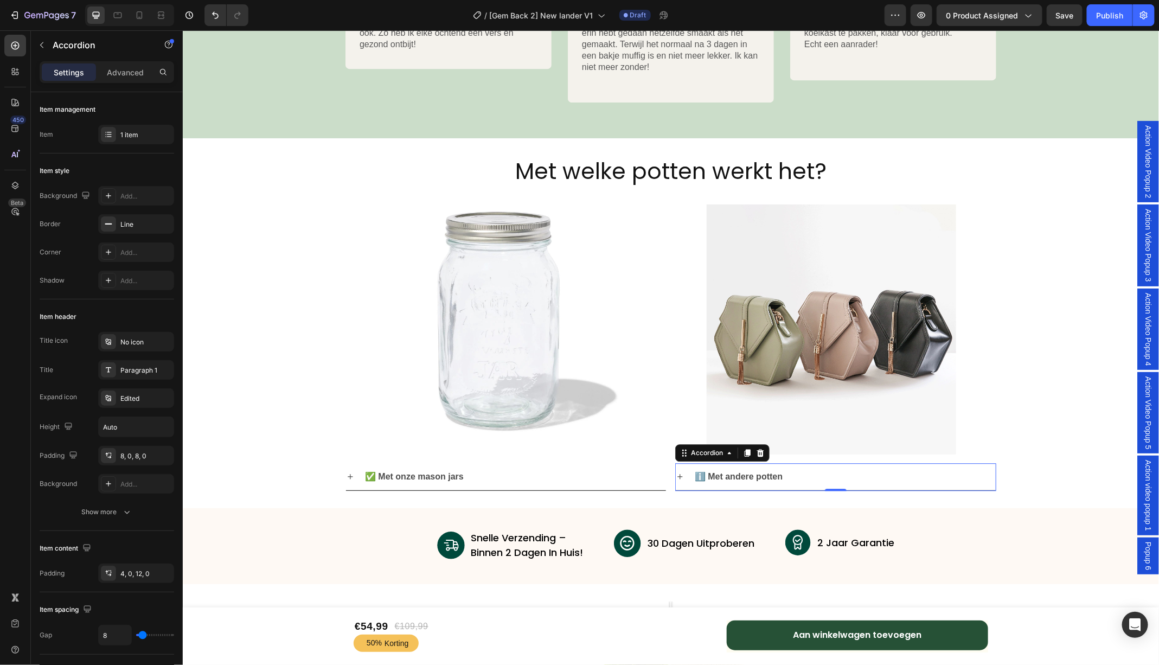
scroll to position [3637, 0]
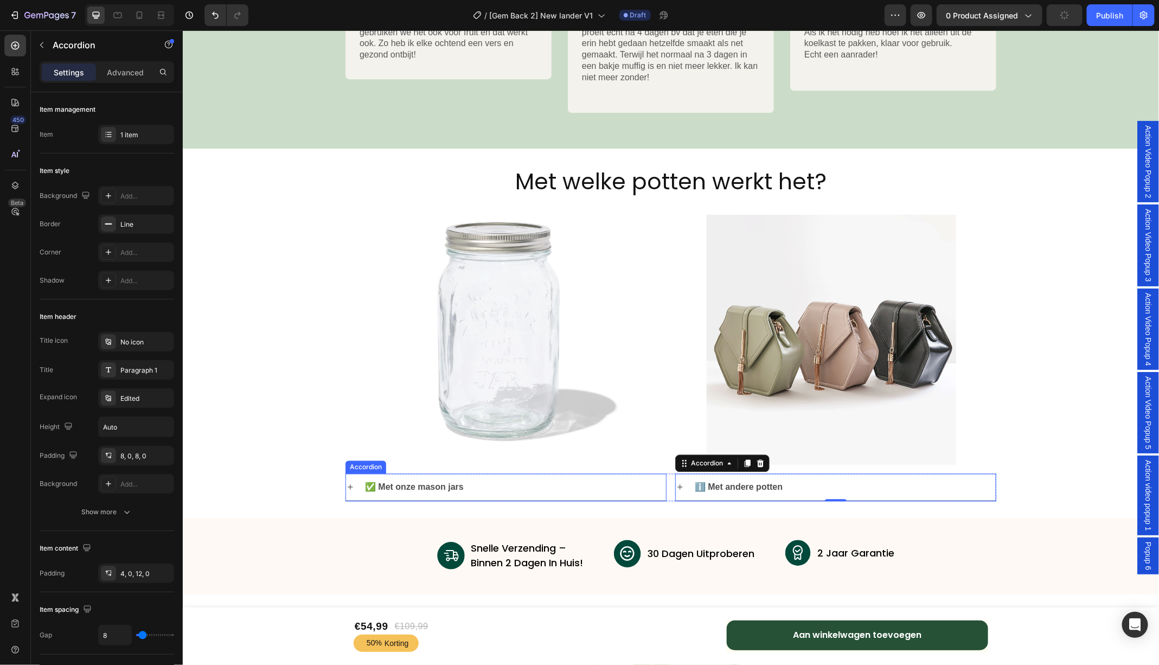
click at [348, 487] on icon at bounding box center [350, 486] width 9 height 9
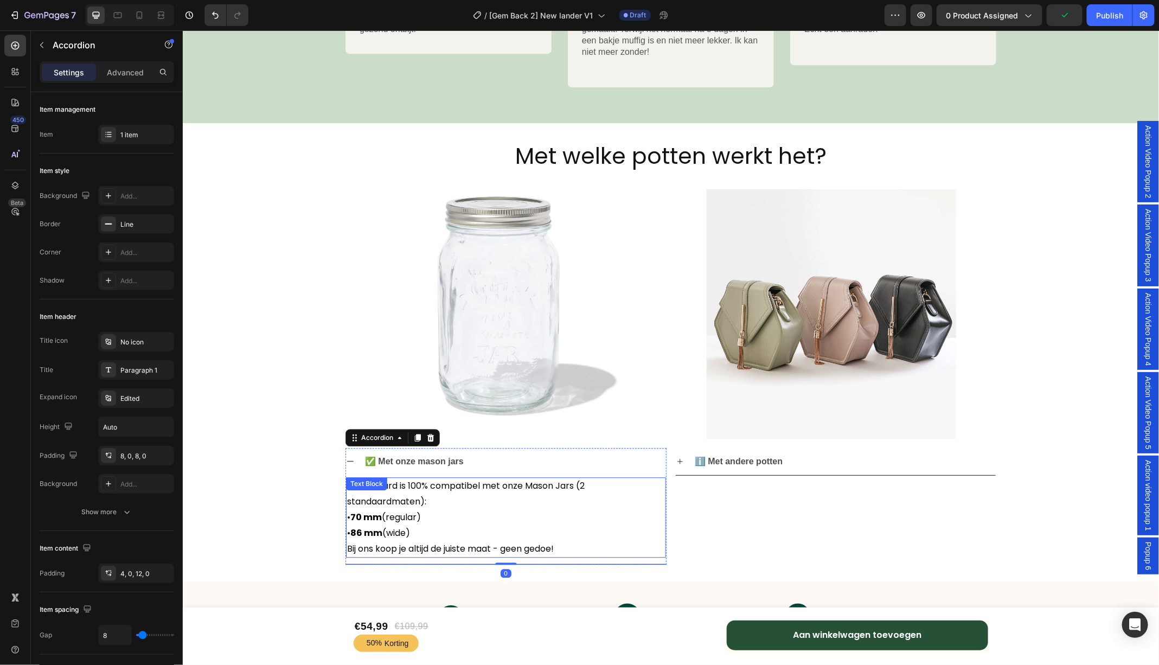
scroll to position [3673, 0]
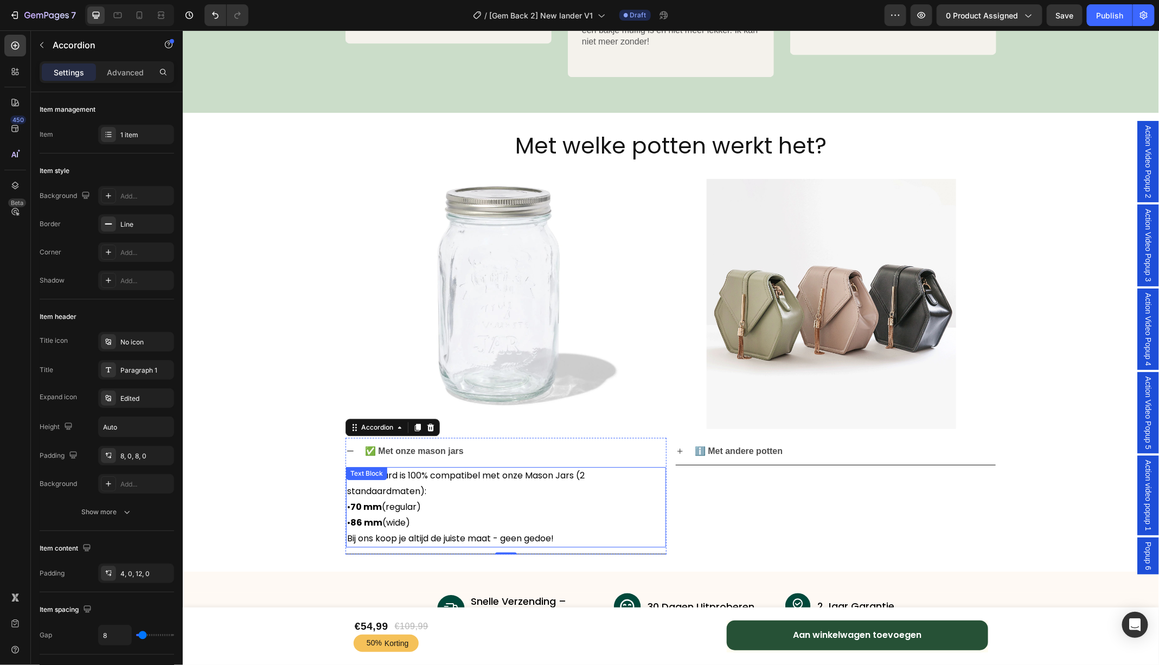
click at [577, 475] on p "FreshGuard is 100% compatibel met onze Mason Jars (2 standaardmaten): • 70 mm (…" at bounding box center [506, 507] width 318 height 78
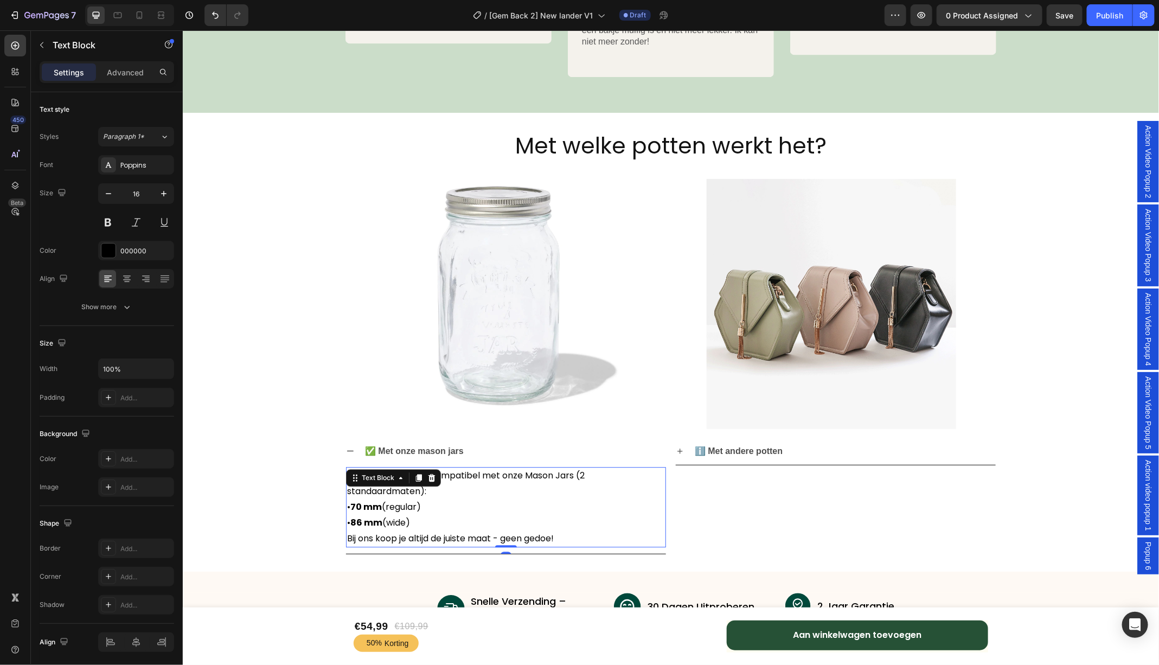
click at [576, 476] on p "FreshGuard is 100% compatibel met onze Mason Jars (2 standaardmaten): • 70 mm (…" at bounding box center [506, 507] width 318 height 78
click at [354, 489] on p "FreshGuard is 100% compatibel met onze Mason Jars (2 standaardmaten): • 70 mm (…" at bounding box center [506, 507] width 318 height 78
click at [433, 491] on p "FreshGuard is 100% compatibel met onze Mason Jars 2 standaardmaten): • 70 mm (r…" at bounding box center [506, 507] width 318 height 78
click at [420, 509] on p "FreshGuard is 100% compatibel met onze Mason Jars 2 standaardmaten: • 70 mm (re…" at bounding box center [506, 507] width 318 height 78
drag, startPoint x: 562, startPoint y: 506, endPoint x: 422, endPoint y: 506, distance: 140.5
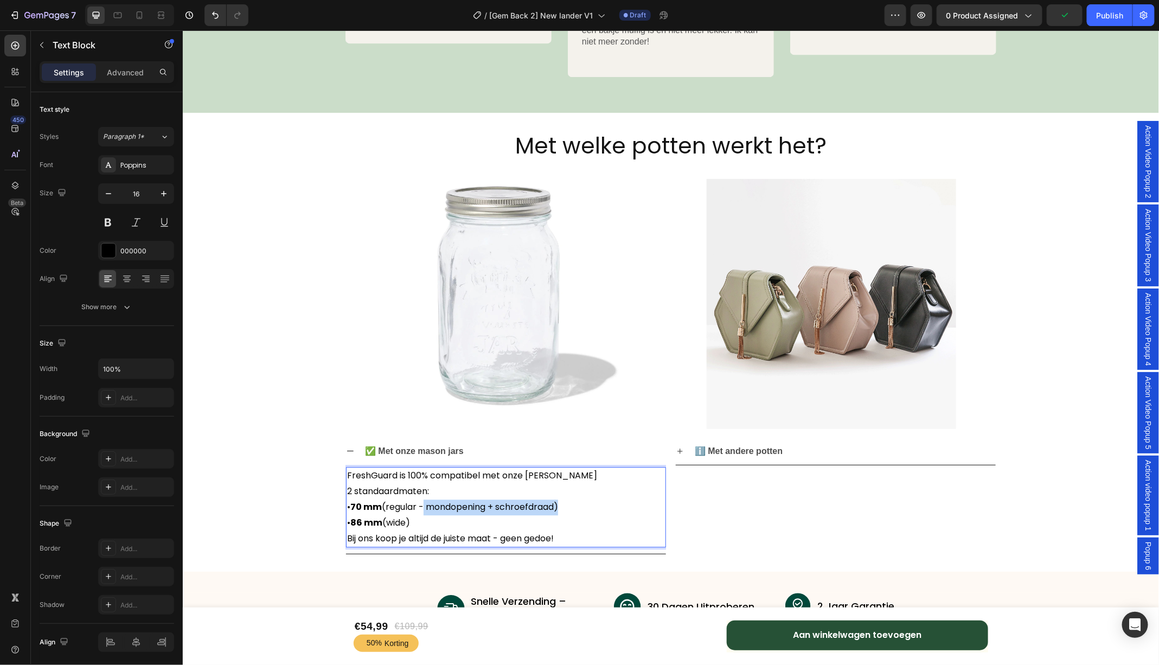
click at [422, 506] on p "FreshGuard is 100% compatibel met onze Mason Jars 2 standaardmaten: • 70 mm (re…" at bounding box center [506, 507] width 318 height 78
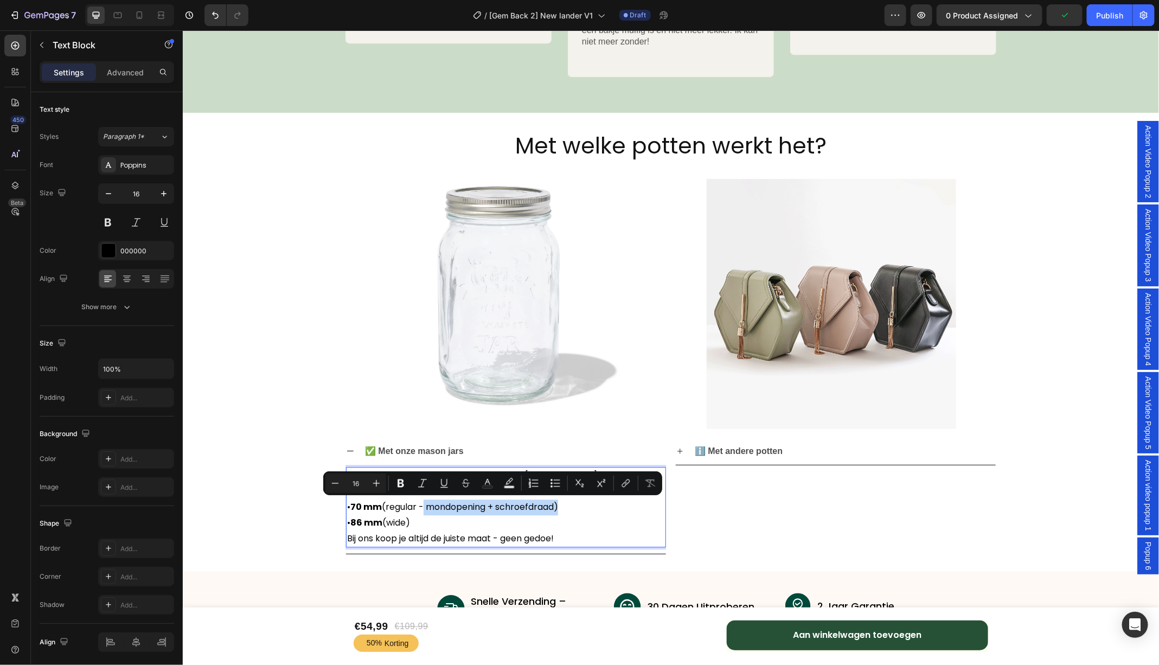
copy p "- mondopening + schroefdraad"
click at [410, 520] on p "FreshGuard is 100% compatibel met onze Mason Jars 2 standaardmaten: • 70 mm (re…" at bounding box center [506, 507] width 318 height 78
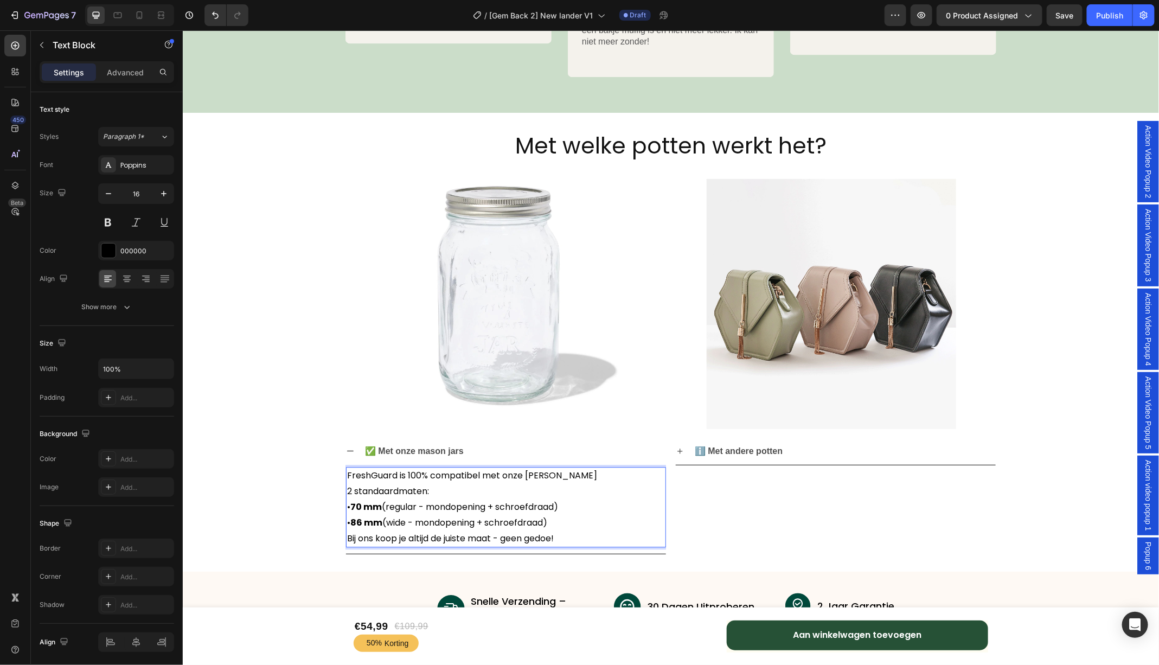
click at [564, 518] on p "FreshGuard is 100% compatibel met onze Mason Jars 2 standaardmaten: • 70 mm (re…" at bounding box center [506, 507] width 318 height 78
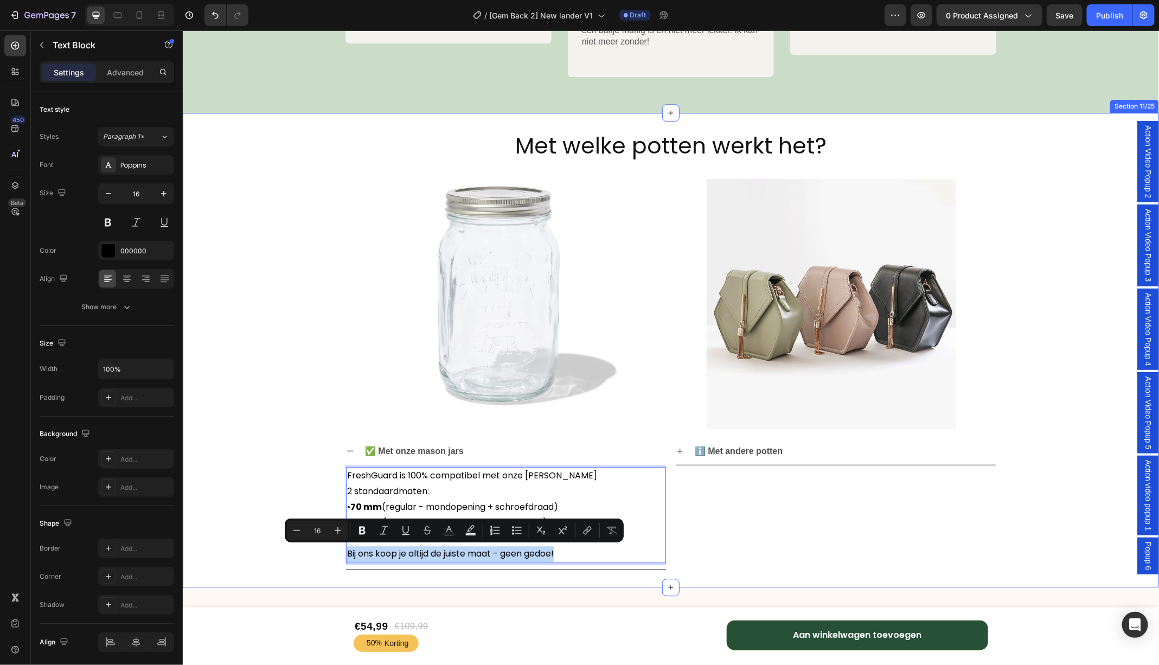
drag, startPoint x: 573, startPoint y: 554, endPoint x: 337, endPoint y: 554, distance: 235.4
click at [337, 554] on div "Met welke potten werkt het? Heading Image Image Row Row ✅ Met onze mason jars F…" at bounding box center [670, 350] width 976 height 440
click at [589, 553] on p "FreshGuard is 100% compatibel met onze Mason Jars 2 standaardmaten: • 70 mm (re…" at bounding box center [506, 515] width 318 height 94
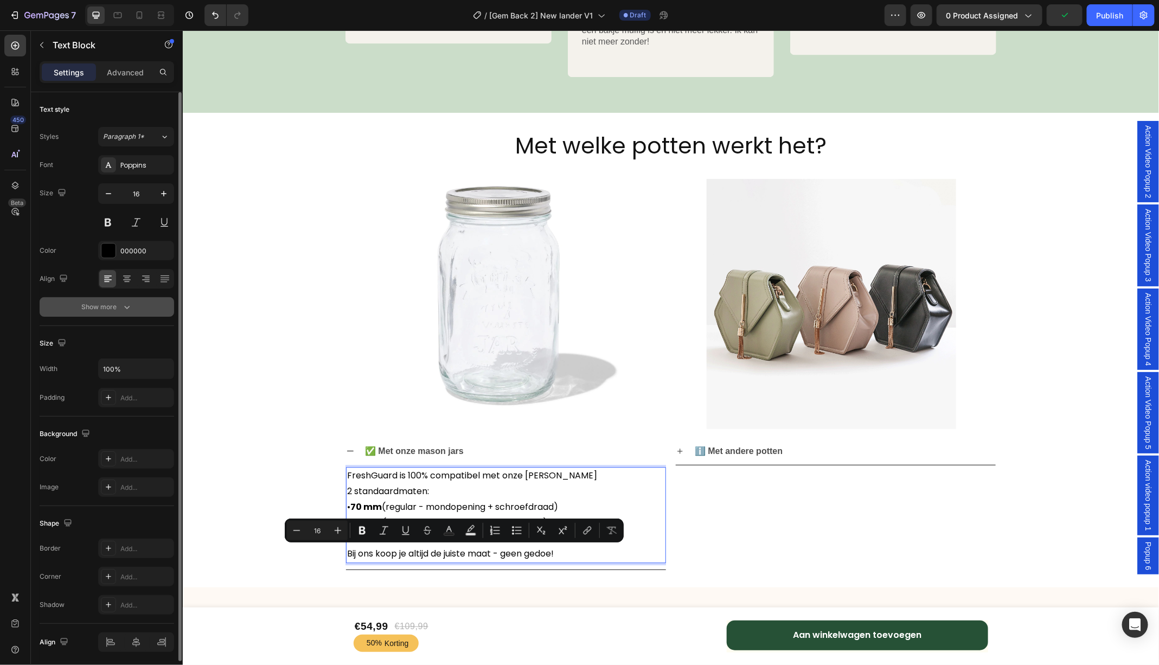
click at [130, 304] on icon "button" at bounding box center [127, 307] width 11 height 11
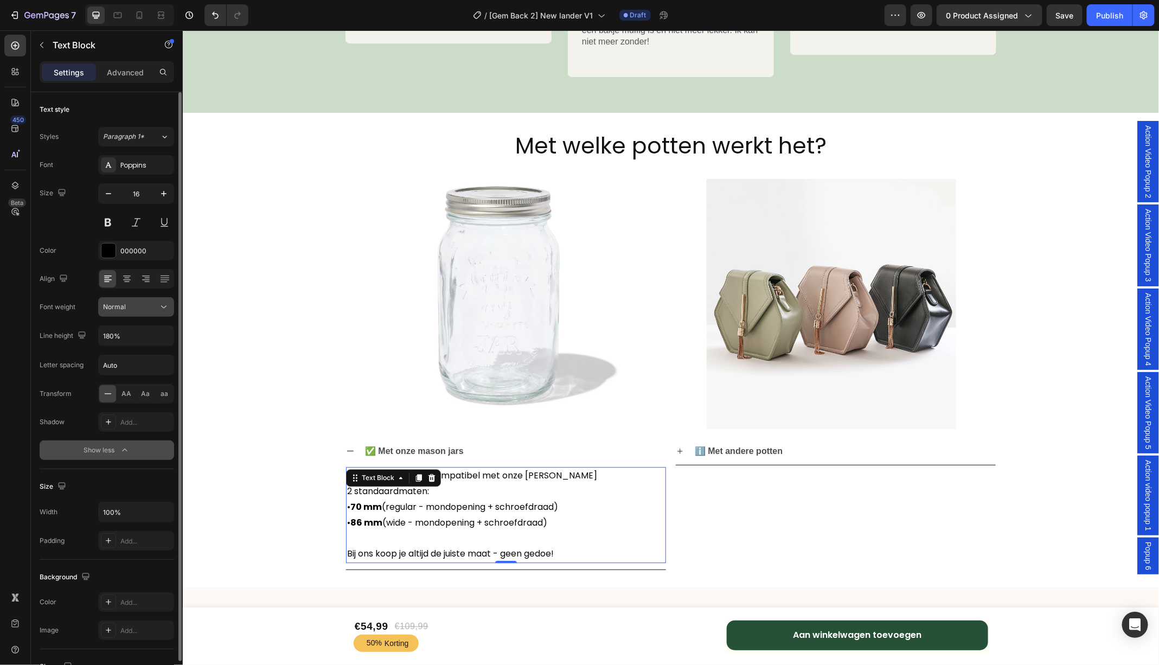
click at [146, 302] on div "Normal" at bounding box center [136, 307] width 66 height 11
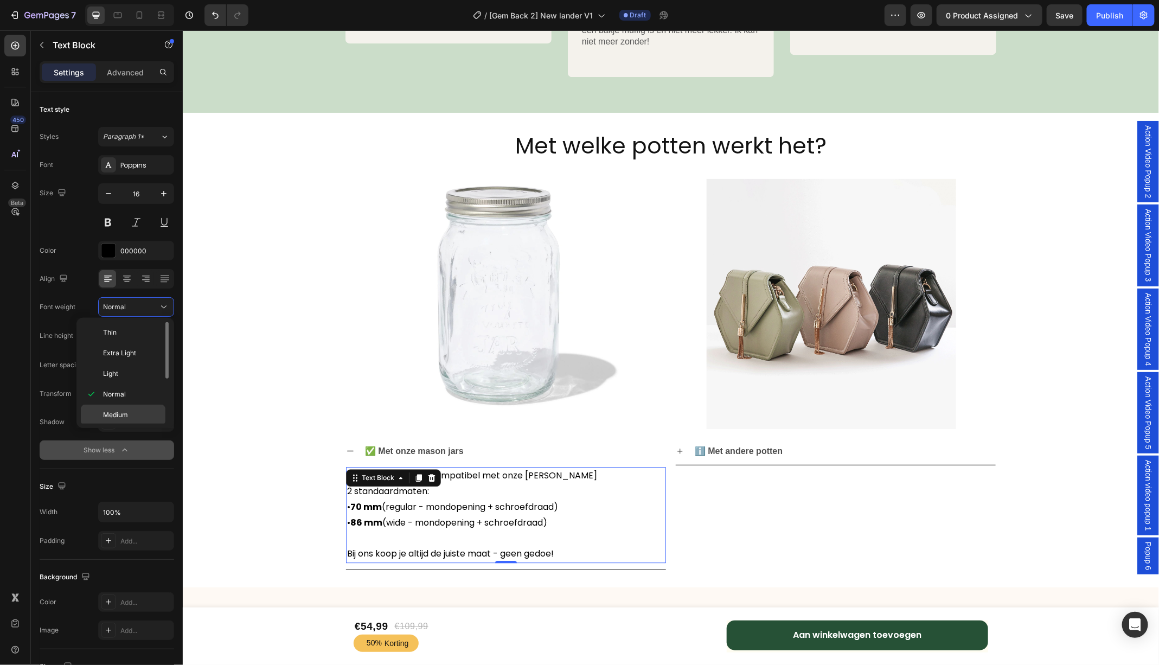
click at [123, 412] on span "Medium" at bounding box center [115, 415] width 25 height 10
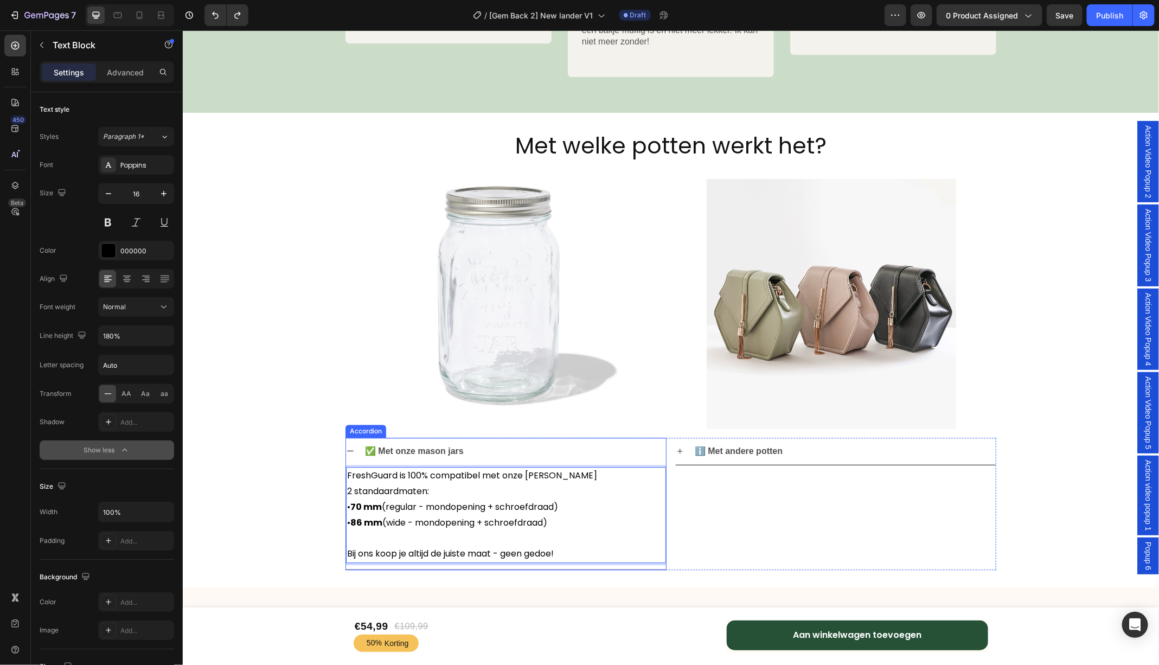
click at [416, 446] on strong "✅ Met onze mason jars" at bounding box center [414, 450] width 99 height 9
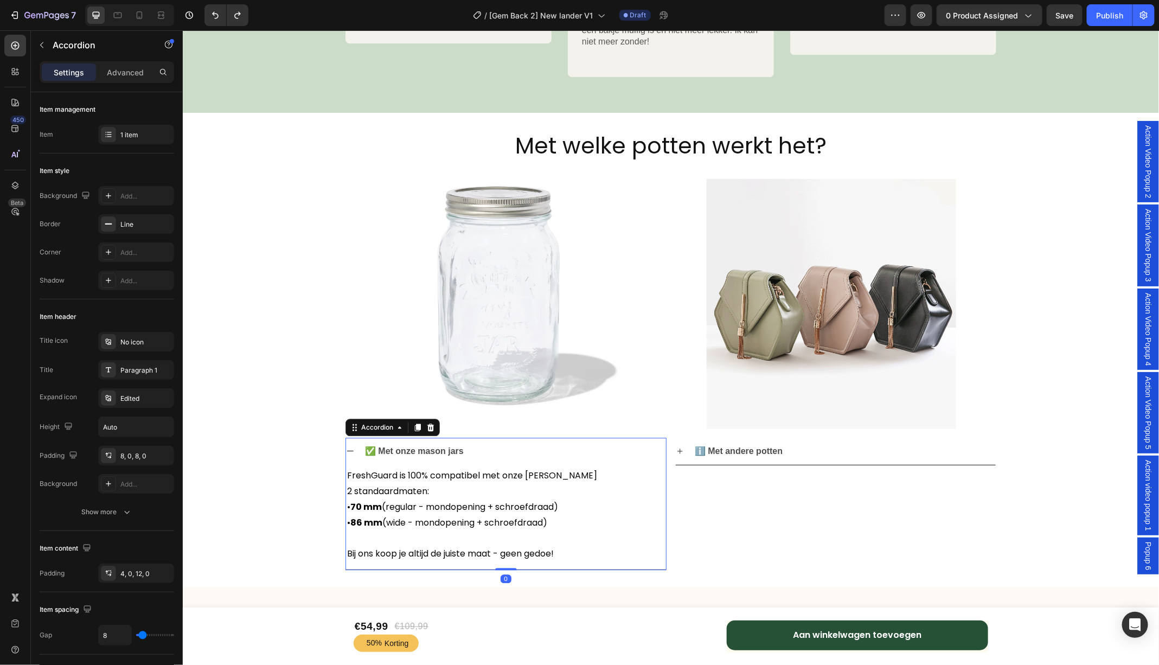
click at [388, 450] on strong "✅ Met onze mason jars" at bounding box center [414, 450] width 99 height 9
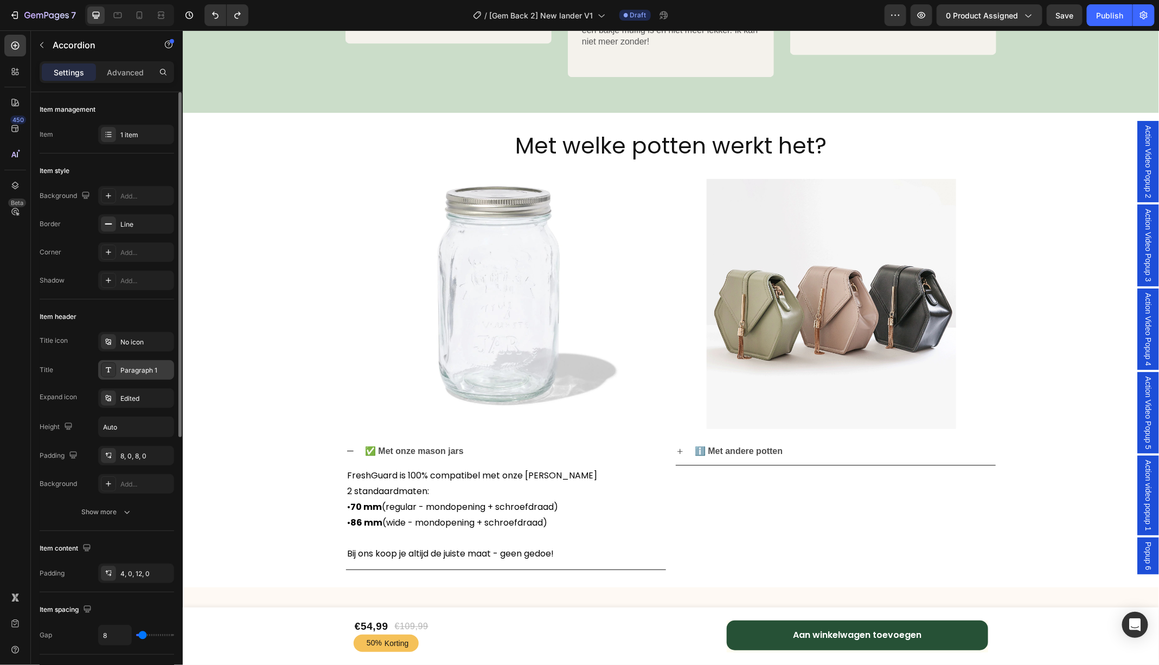
click at [137, 367] on div "Paragraph 1" at bounding box center [145, 371] width 51 height 10
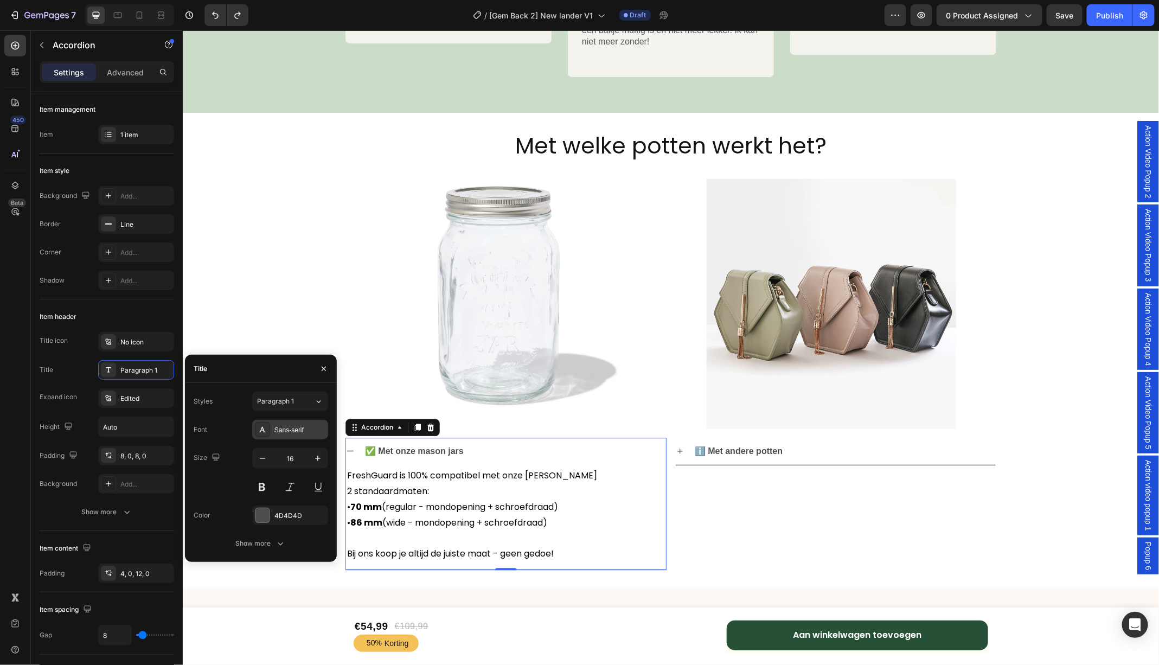
click at [295, 428] on div "Sans-serif" at bounding box center [299, 430] width 51 height 10
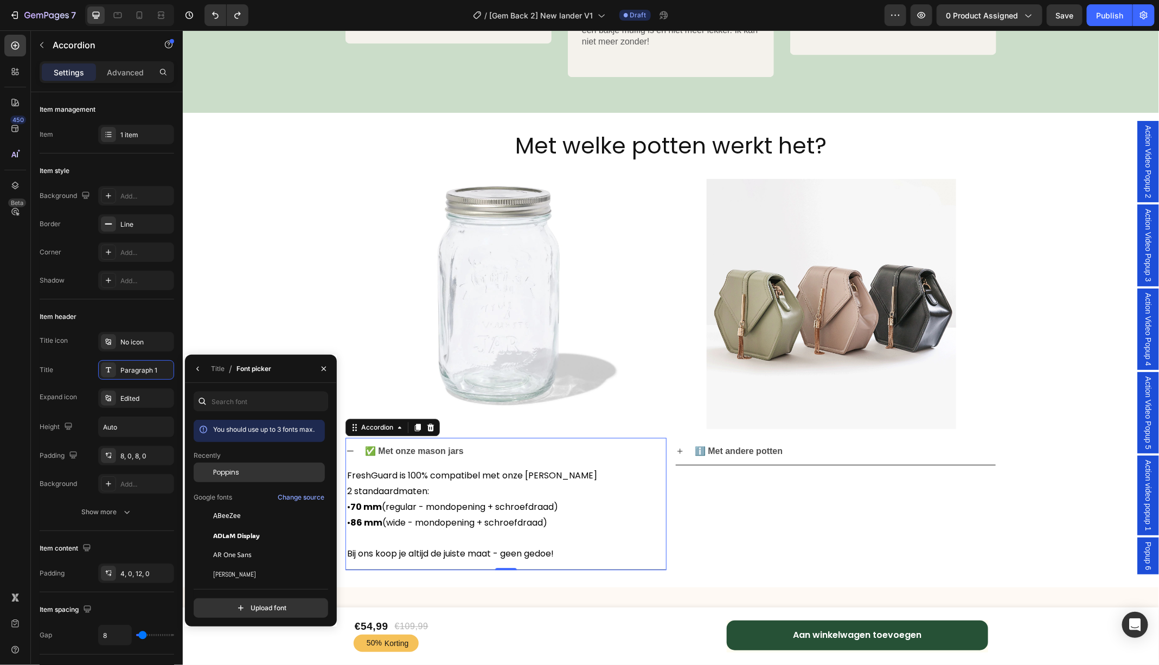
click at [235, 545] on div "Poppins" at bounding box center [259, 555] width 131 height 20
click at [199, 369] on icon "button" at bounding box center [198, 369] width 9 height 9
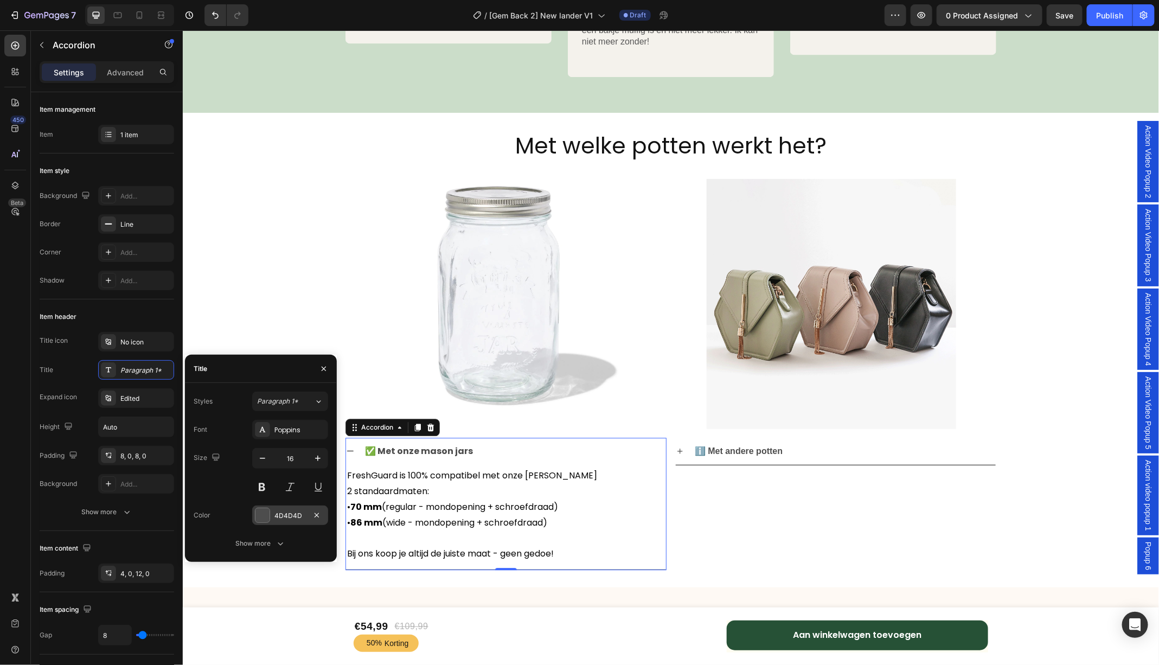
click at [267, 508] on div at bounding box center [262, 515] width 14 height 14
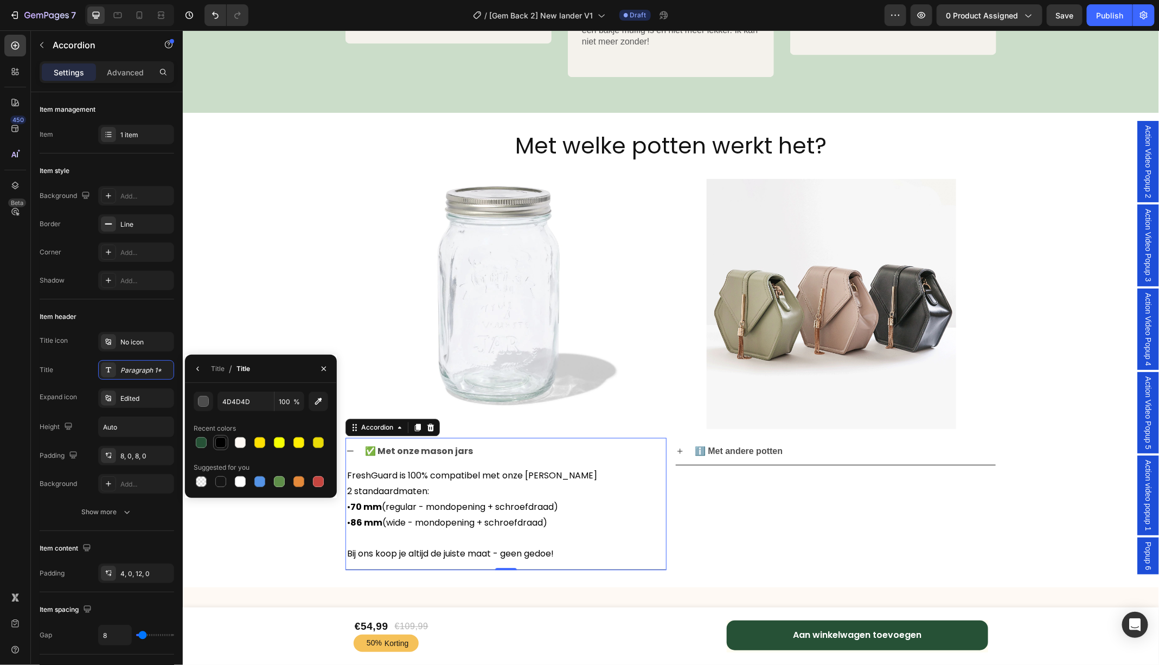
click at [226, 439] on div at bounding box center [220, 442] width 11 height 11
type input "000000"
click at [755, 446] on strong "ℹ️ Met andere potten" at bounding box center [738, 450] width 88 height 9
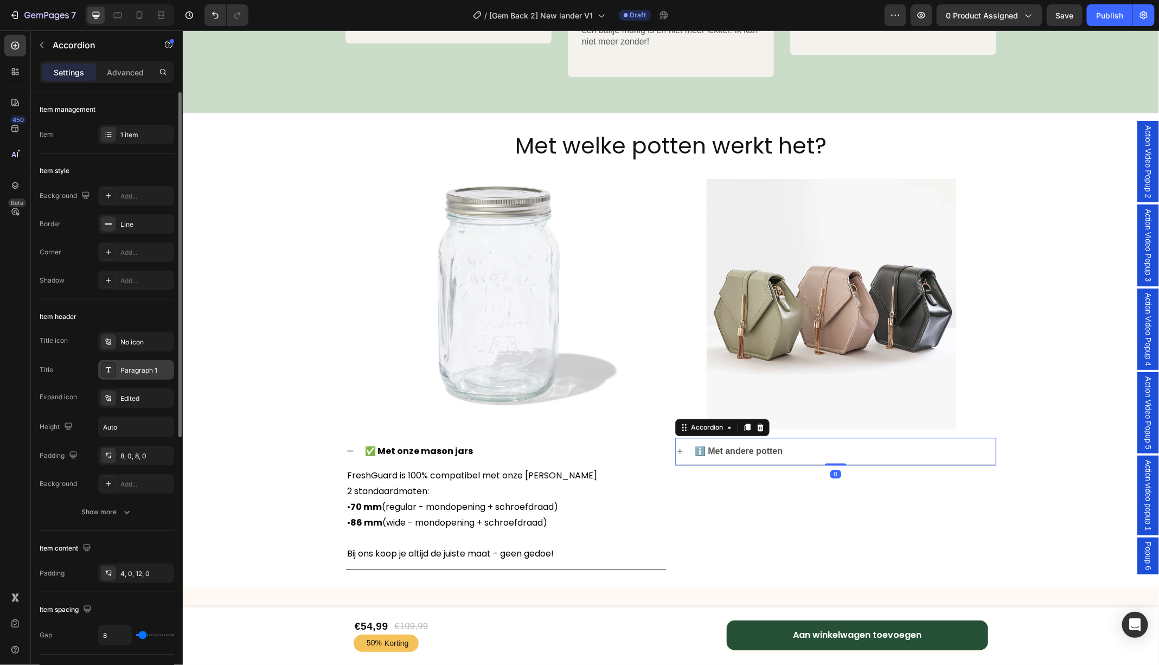
click at [123, 372] on div "Paragraph 1" at bounding box center [145, 371] width 51 height 10
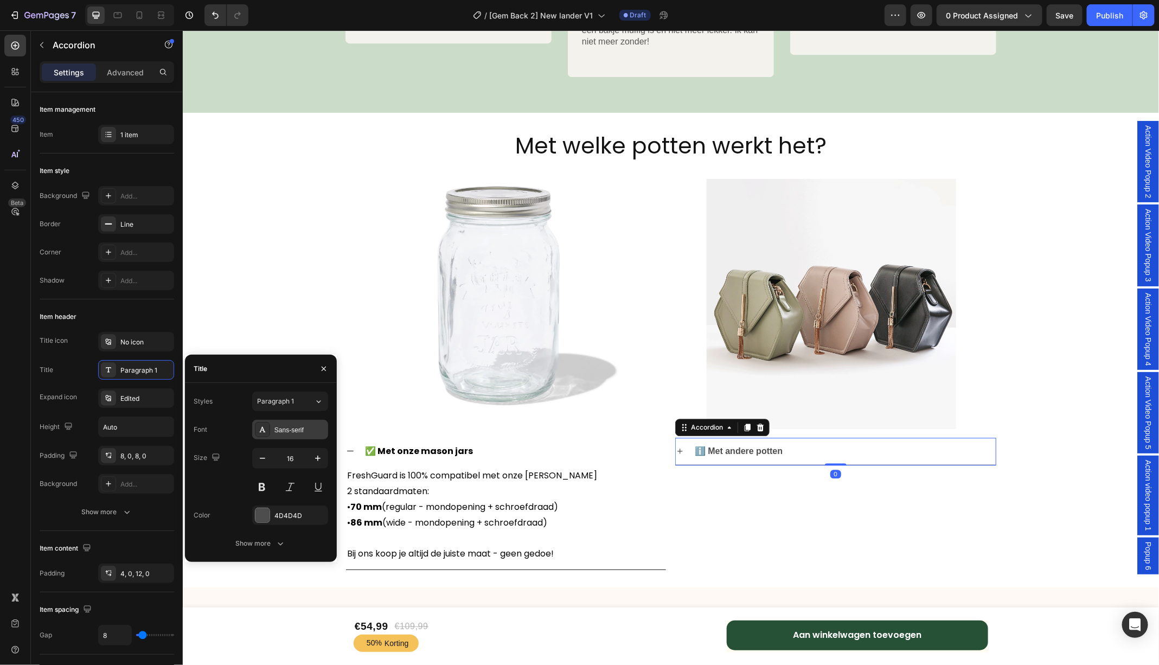
click at [289, 426] on div "Sans-serif" at bounding box center [299, 430] width 51 height 10
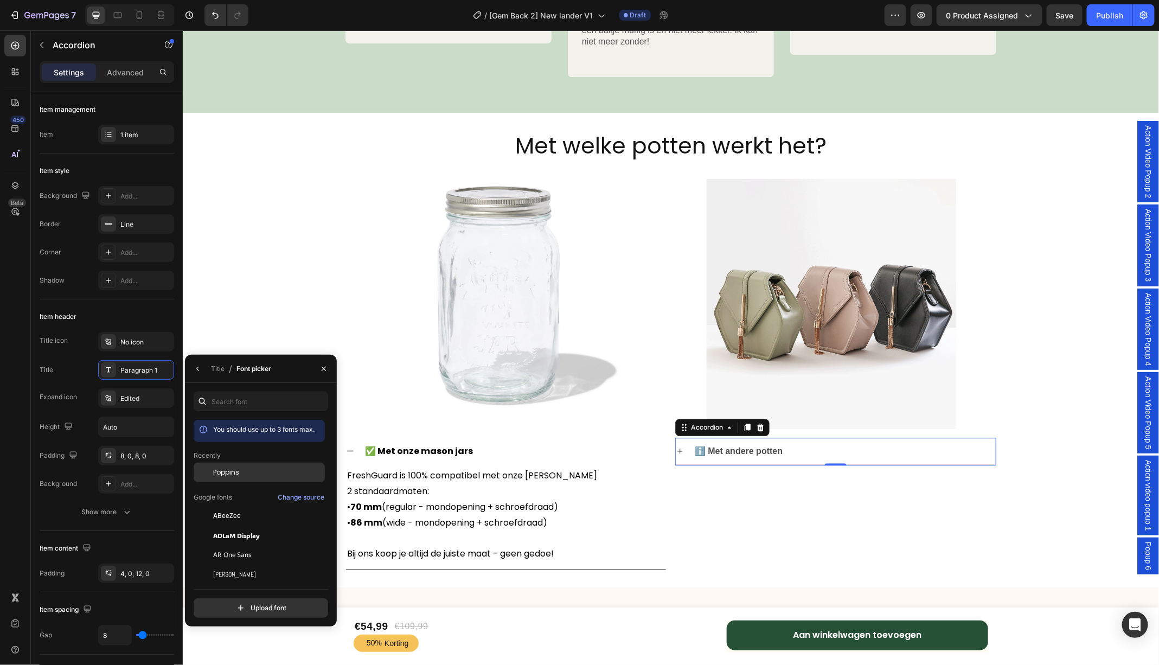
click at [223, 472] on span "Poppins" at bounding box center [226, 473] width 26 height 10
click at [197, 373] on button "button" at bounding box center [197, 368] width 17 height 17
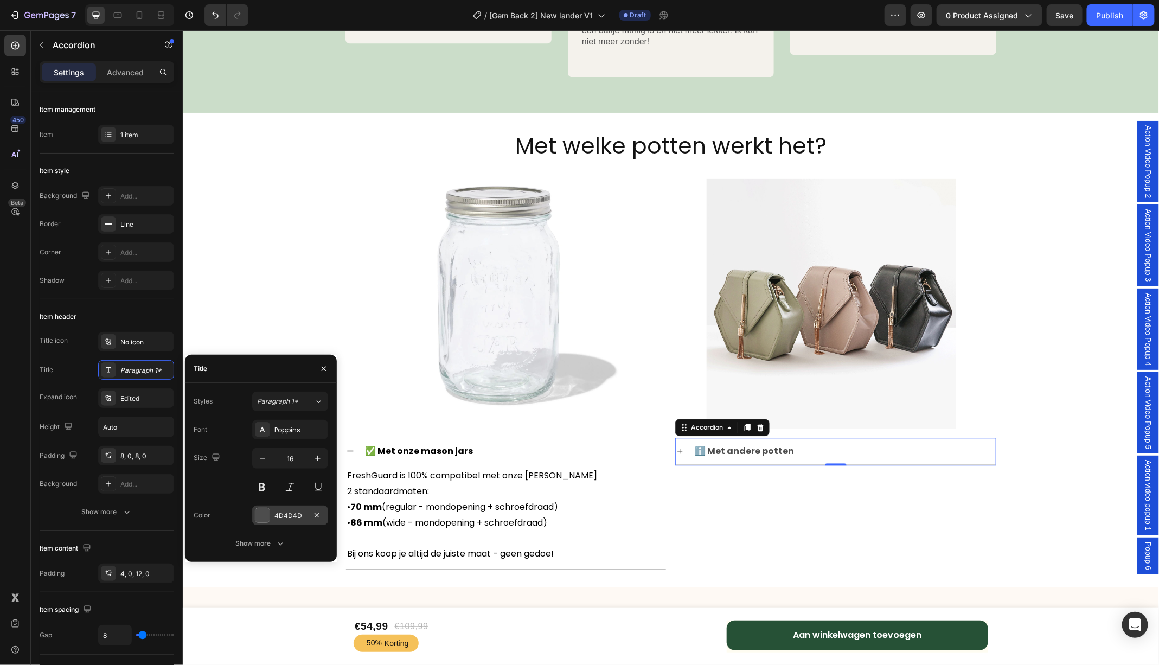
click at [263, 517] on div at bounding box center [262, 515] width 14 height 14
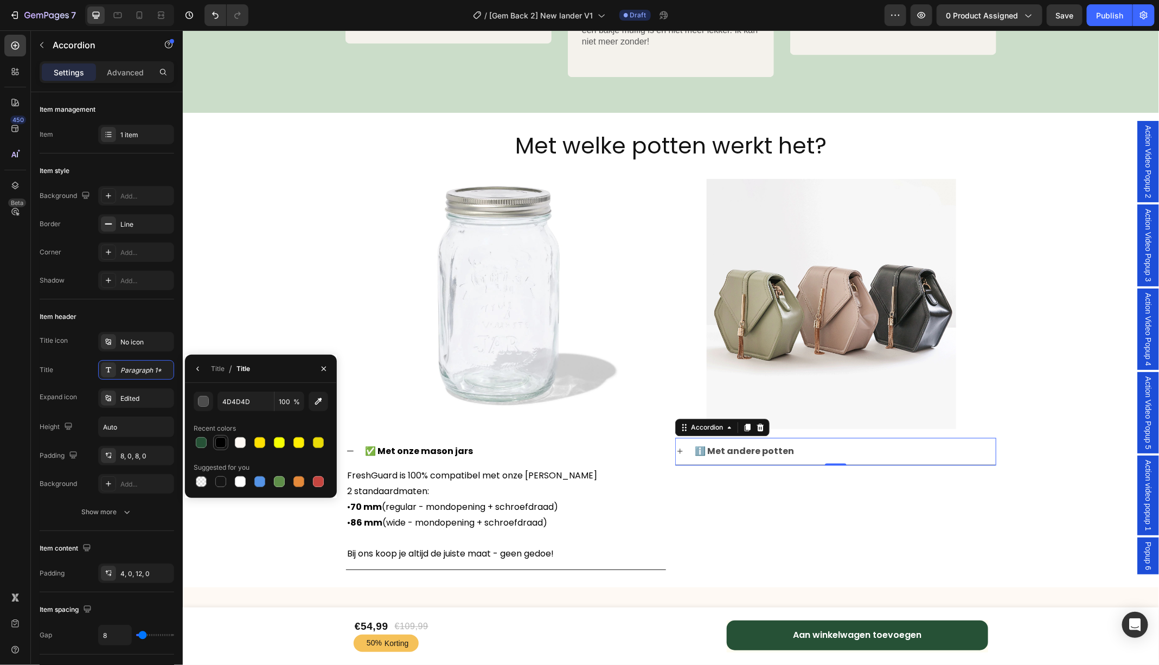
click at [225, 445] on div at bounding box center [220, 442] width 11 height 11
type input "000000"
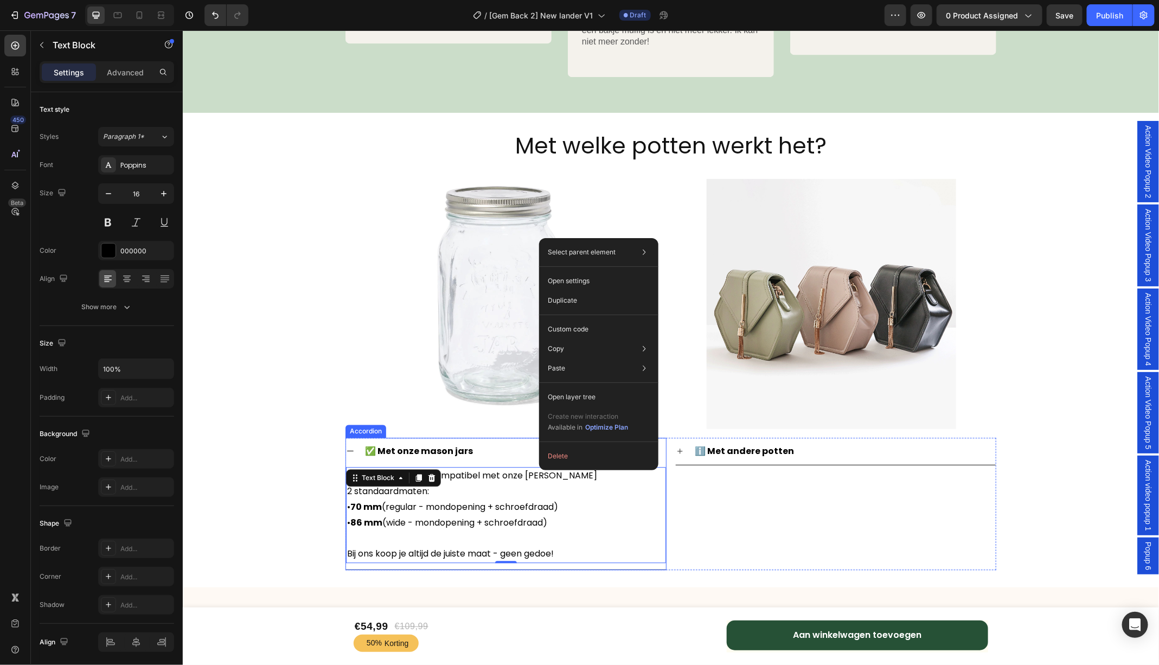
click at [348, 449] on icon at bounding box center [350, 450] width 9 height 9
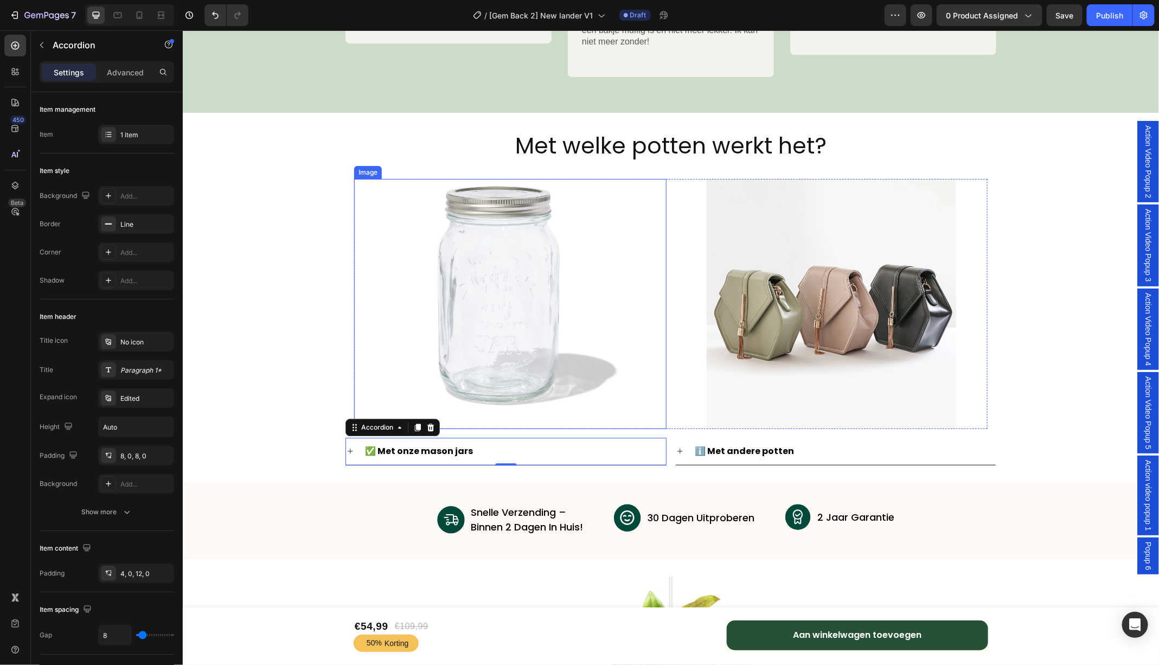
click at [500, 298] on img at bounding box center [510, 303] width 250 height 250
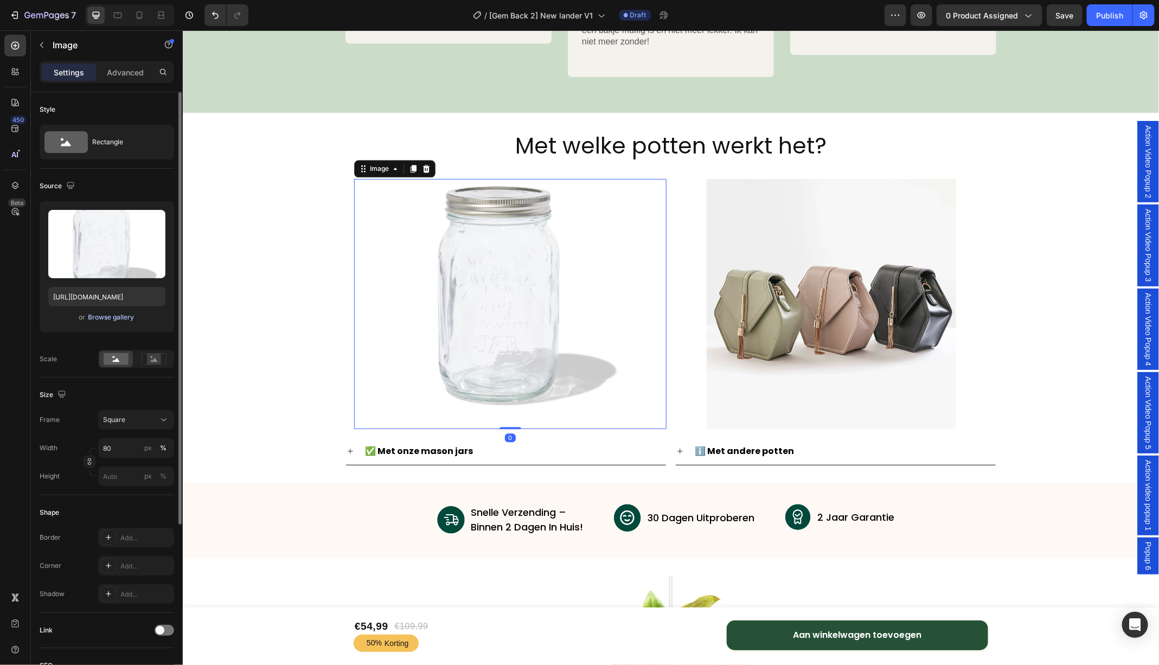
click at [110, 321] on div "Browse gallery" at bounding box center [111, 317] width 46 height 10
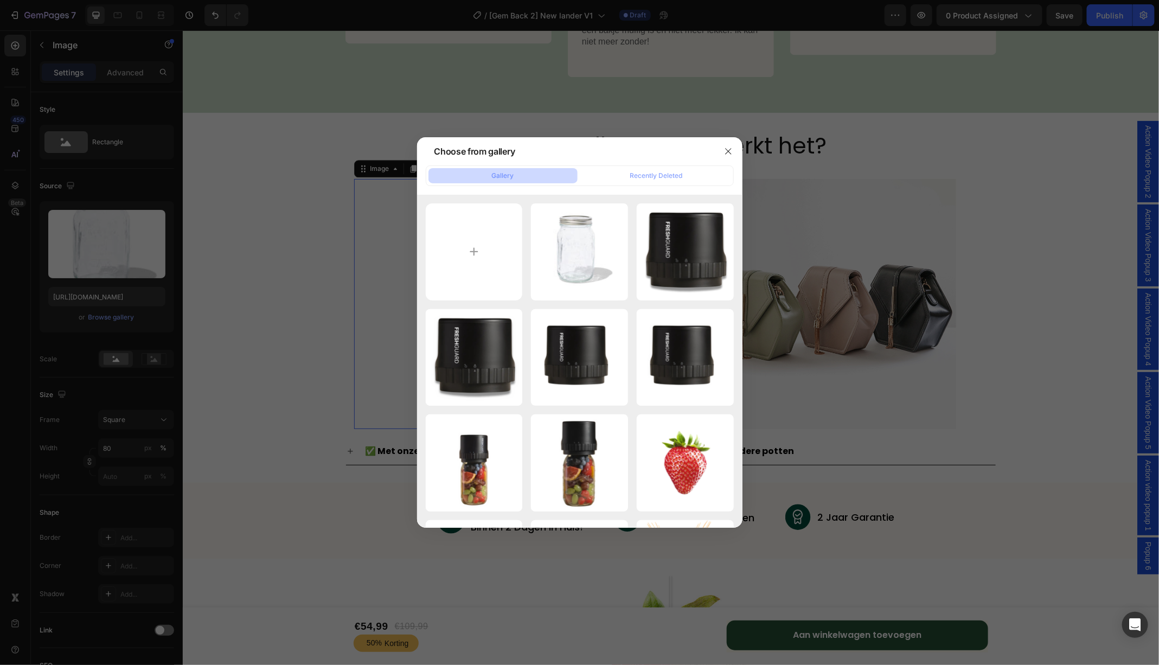
type input "C:\fakepath\Untitled design (41).png"
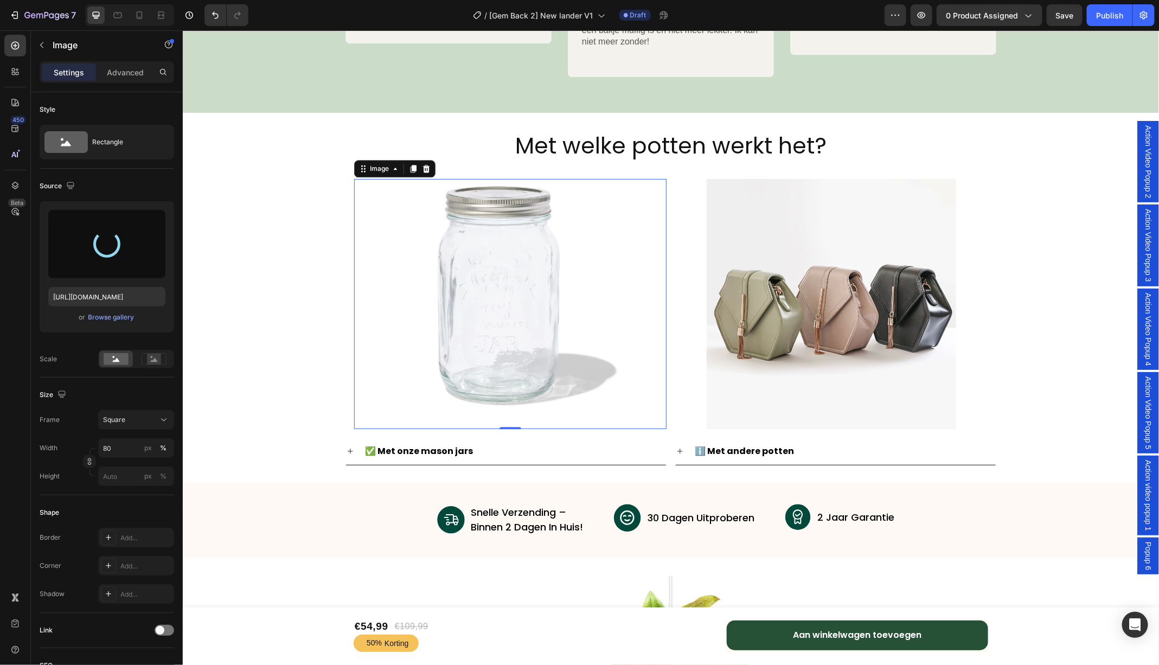
type input "https://cdn.shopify.com/s/files/1/0747/6602/4923/files/gempages_555404258220967…"
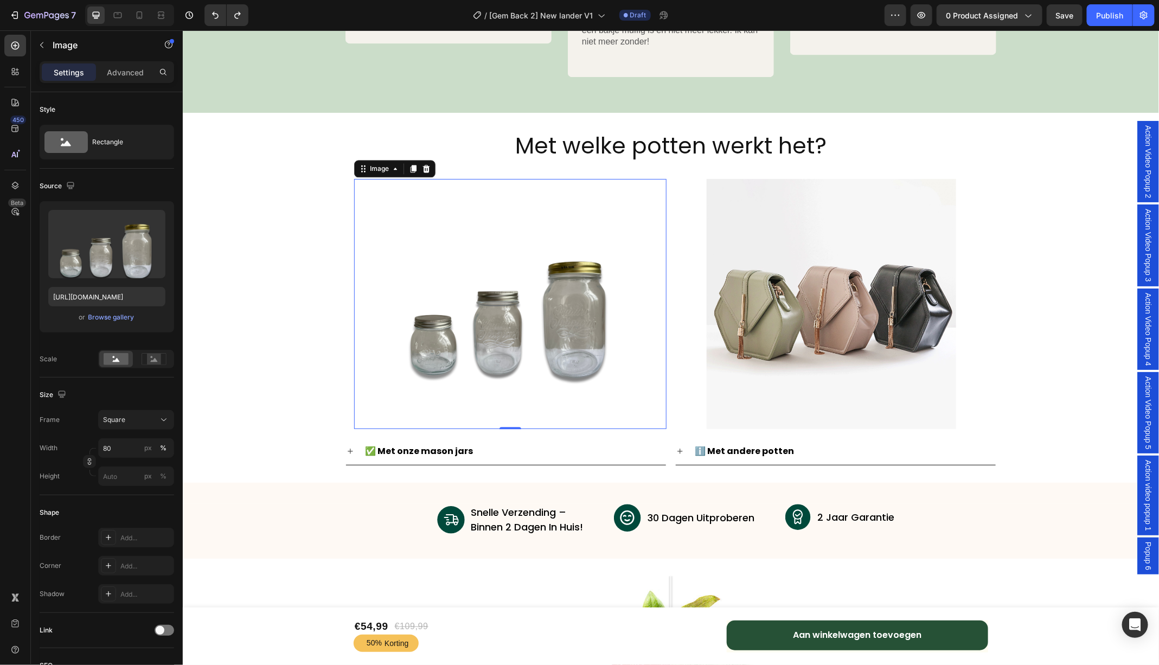
type input "https://cdn.shopify.com/s/files/1/0747/6602/4923/files/gempages_555404258220967…"
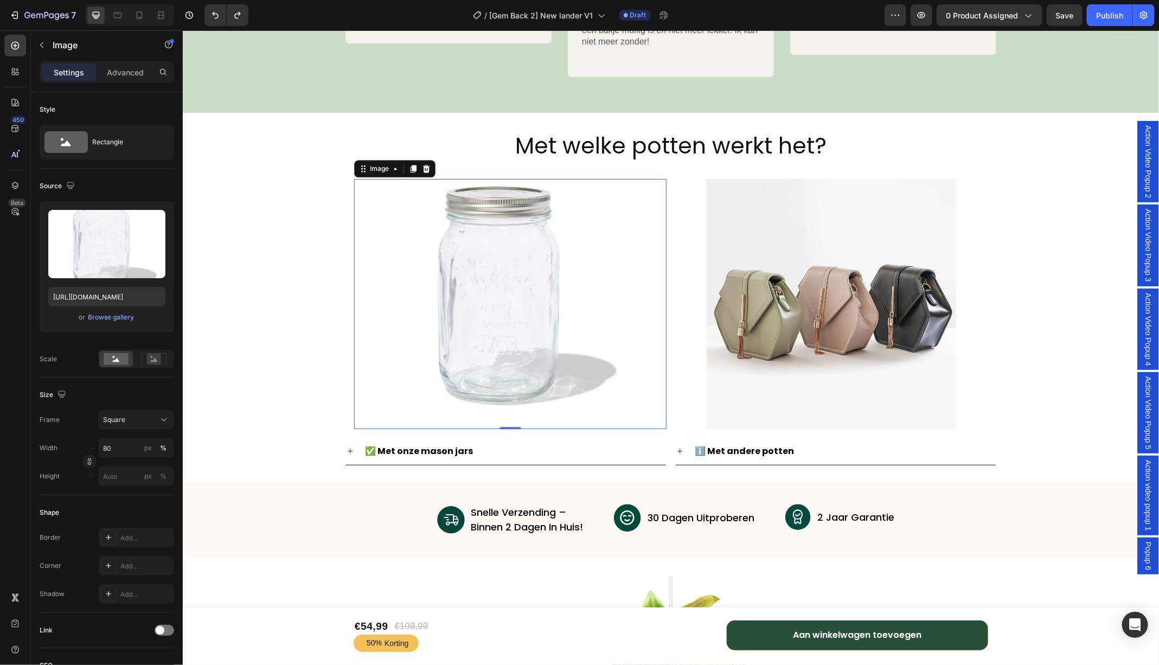
click at [214, 277] on div "Met welke potten werkt het? Heading Image 0 Image Row Row ✅ Met onze mason jars…" at bounding box center [670, 297] width 976 height 335
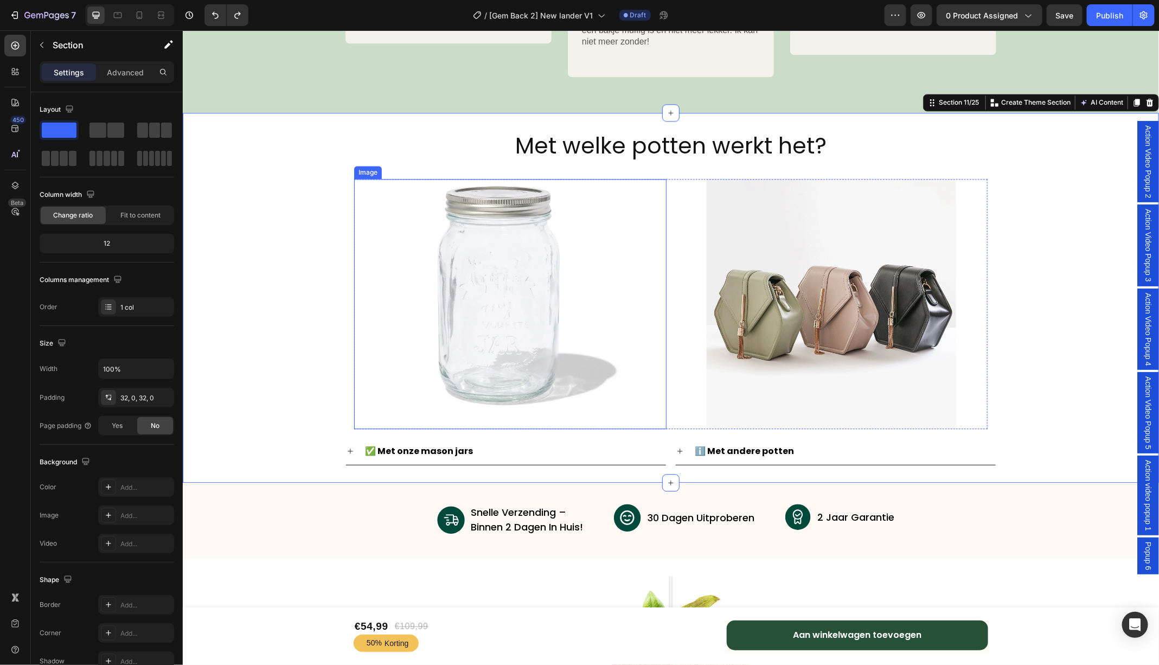
click at [514, 271] on img at bounding box center [510, 303] width 250 height 250
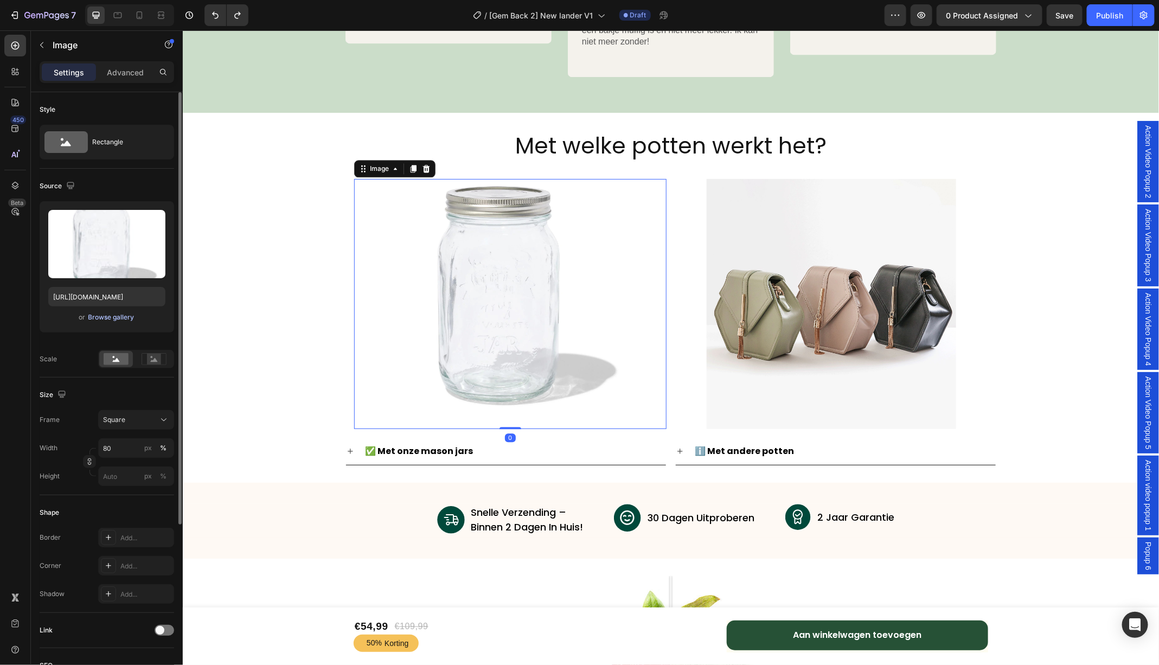
click at [118, 317] on div "Browse gallery" at bounding box center [111, 317] width 46 height 10
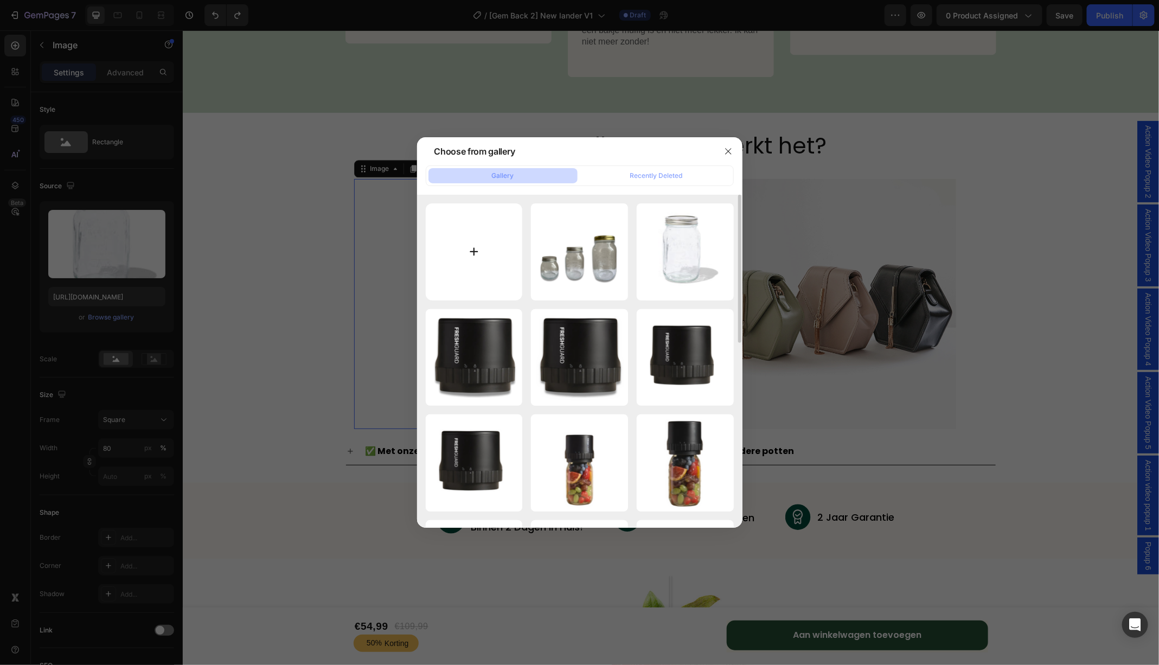
click at [470, 258] on input "file" at bounding box center [474, 251] width 97 height 97
type input "C:\fakepath\Untitled design (42).png"
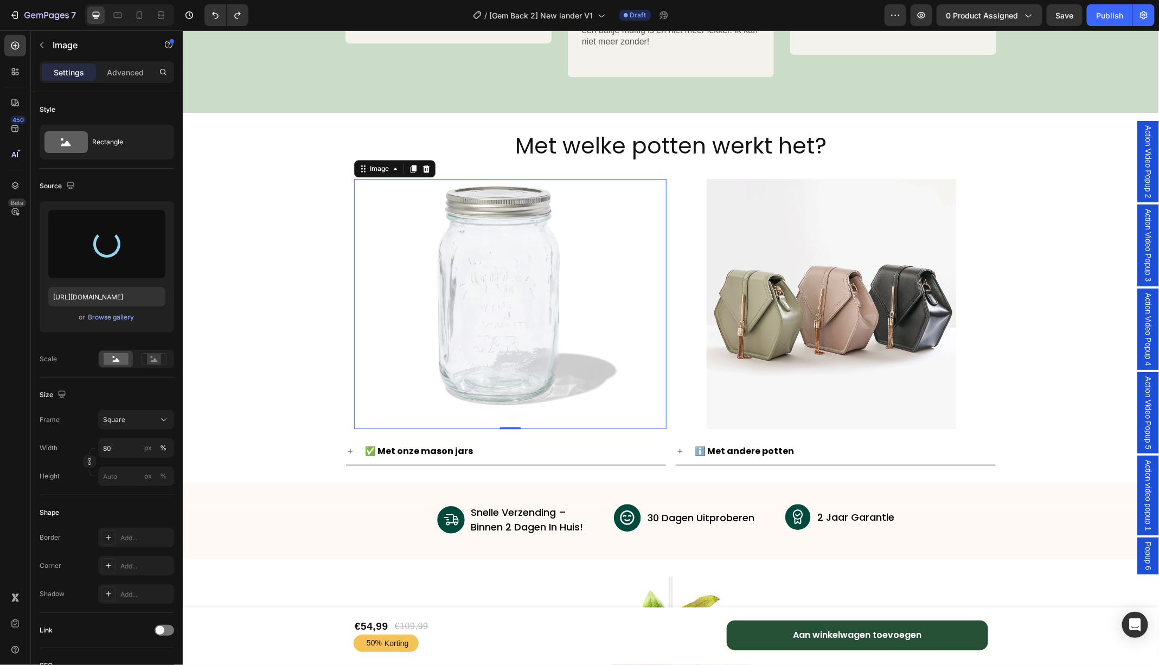
type input "https://cdn.shopify.com/s/files/1/0747/6602/4923/files/gempages_555404258220967…"
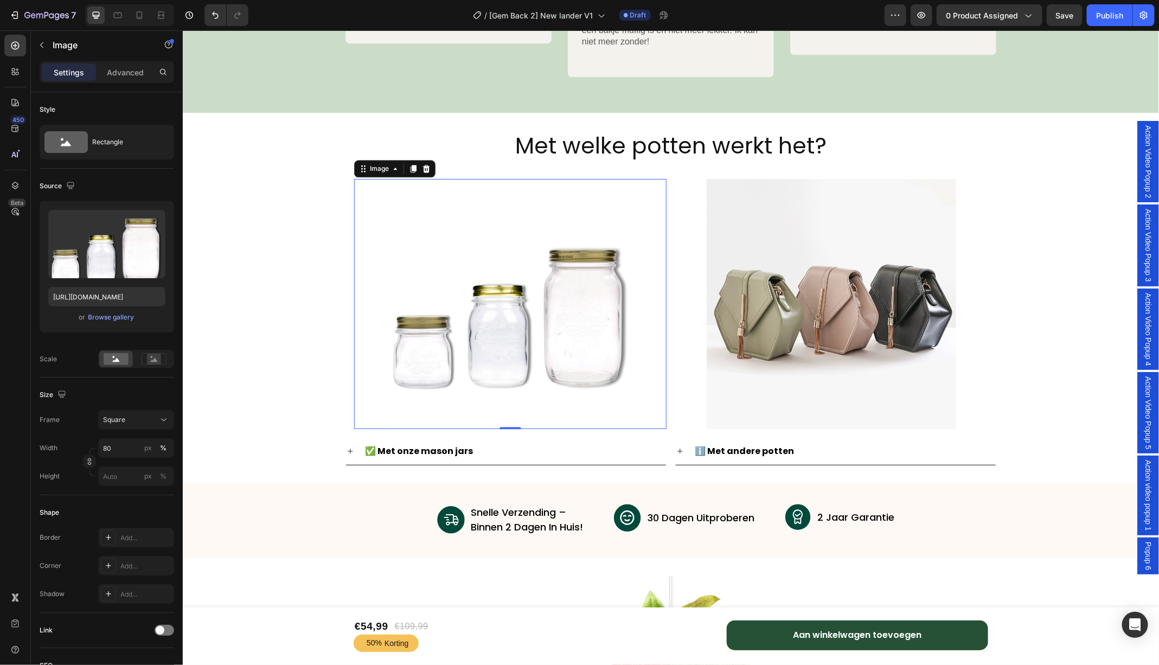
click at [470, 271] on img at bounding box center [510, 303] width 250 height 250
click at [125, 316] on div "Browse gallery" at bounding box center [111, 317] width 46 height 10
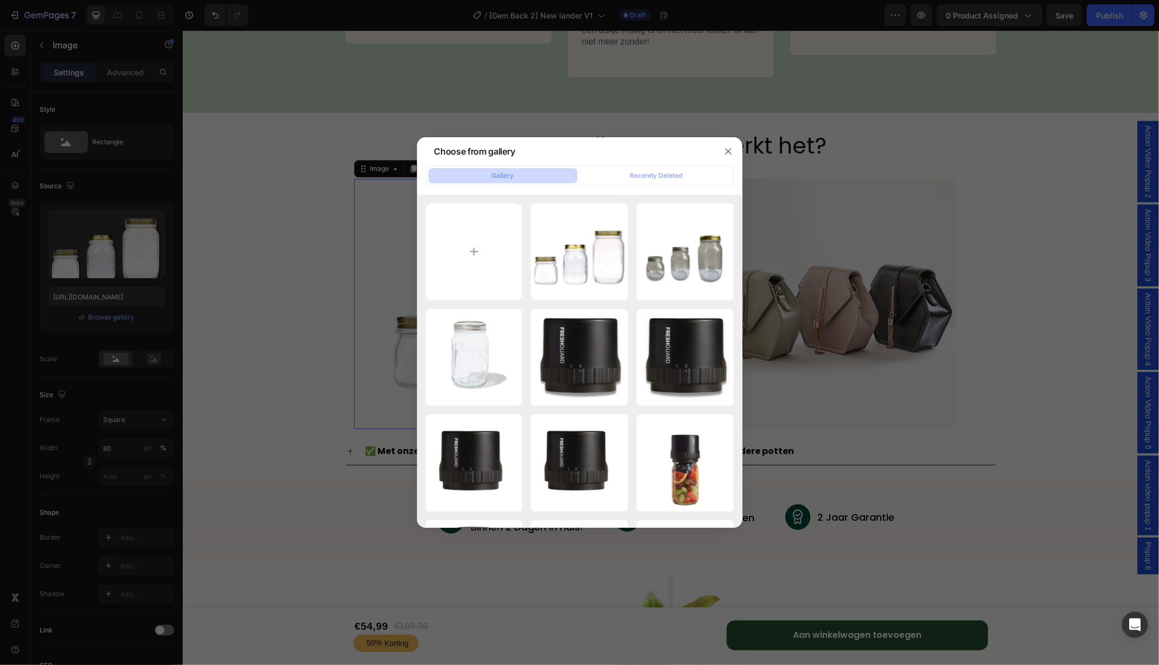
type input "C:\fakepath\2191349.png"
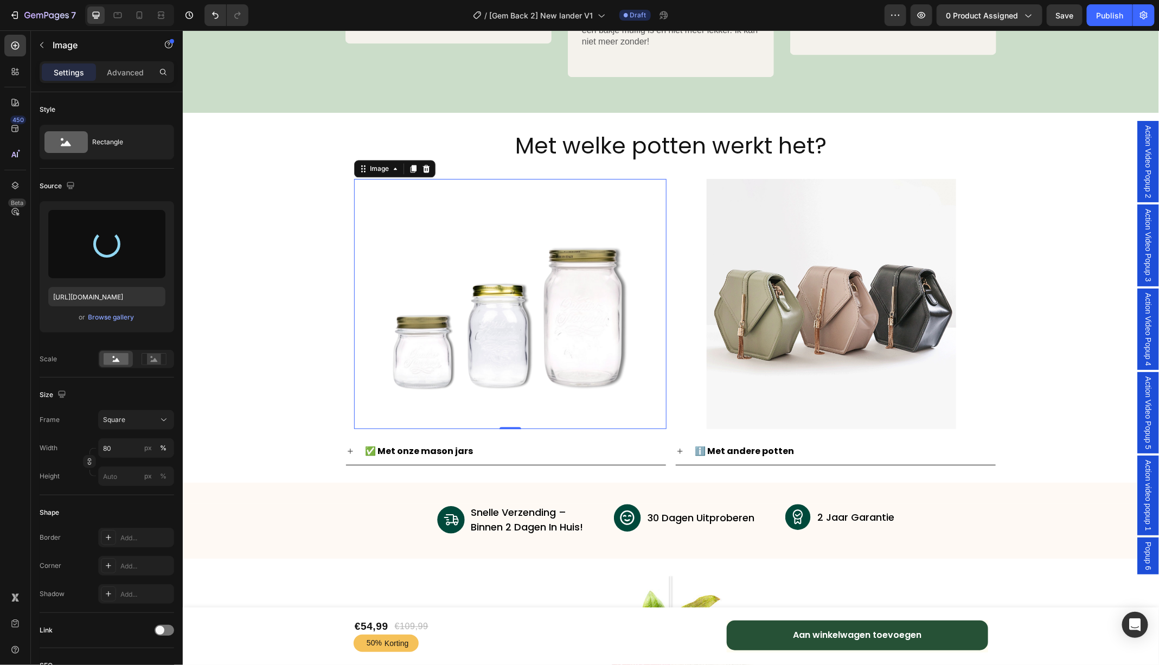
type input "https://cdn.shopify.com/s/files/1/0747/6602/4923/files/gempages_555404258220967…"
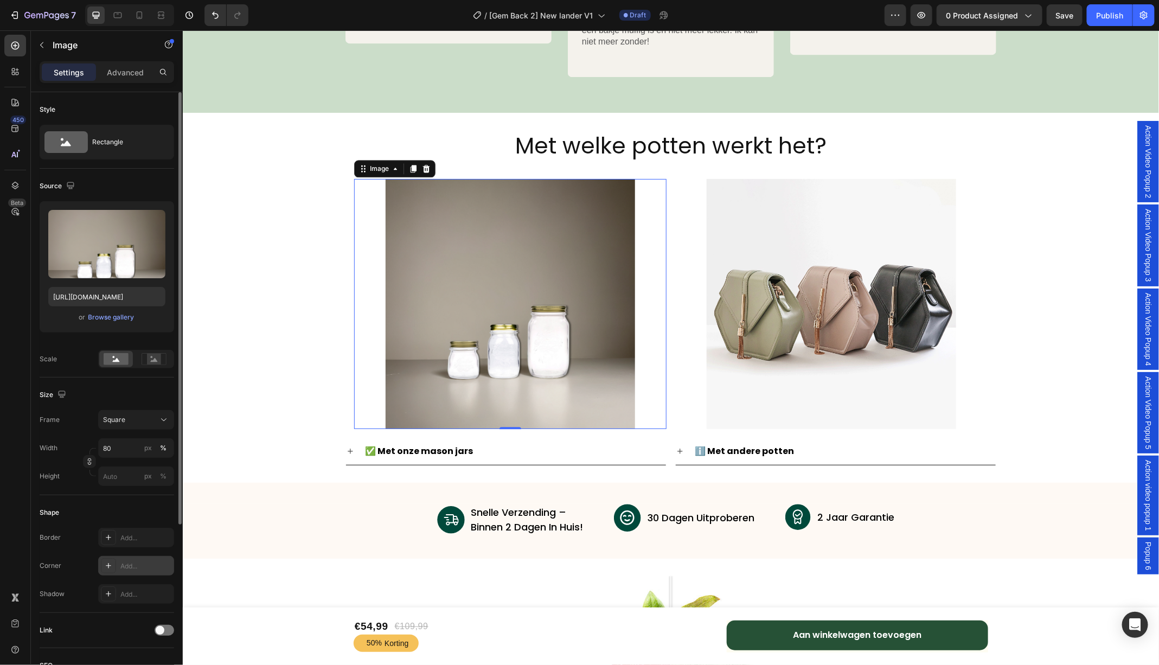
click at [139, 565] on div "Add..." at bounding box center [145, 566] width 51 height 10
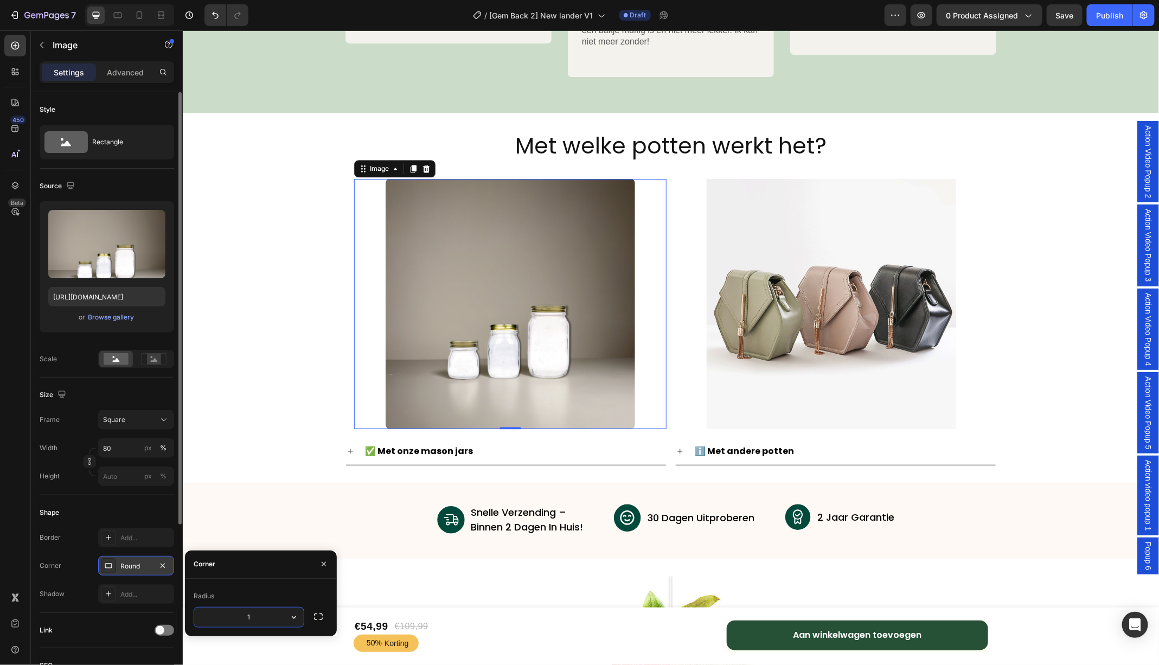
type input "10"
click at [275, 365] on div "Met welke potten werkt het? Heading Image 0 Image Row Row ✅ Met onze mason jars…" at bounding box center [670, 297] width 976 height 335
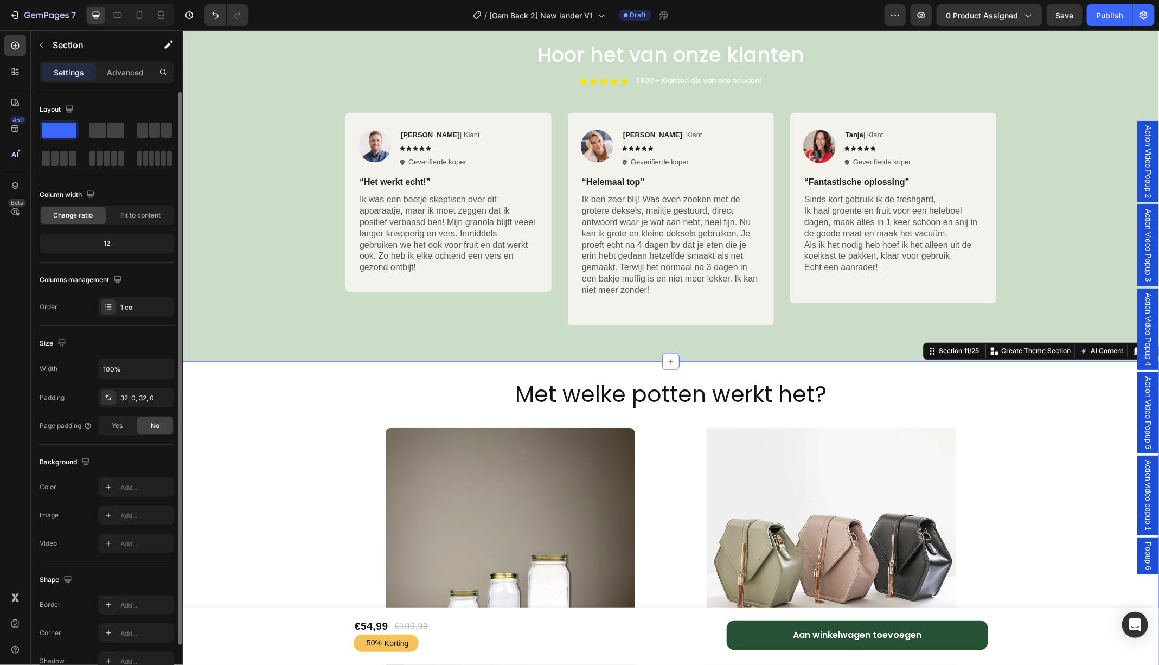
scroll to position [3621, 0]
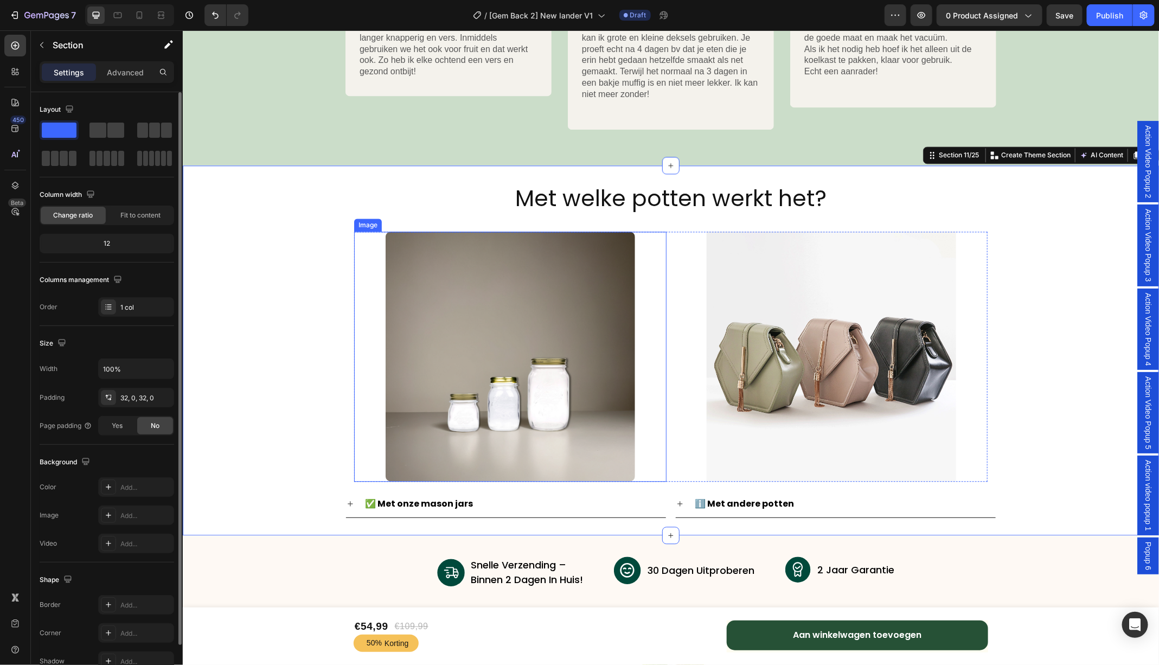
click at [447, 366] on img at bounding box center [510, 356] width 250 height 250
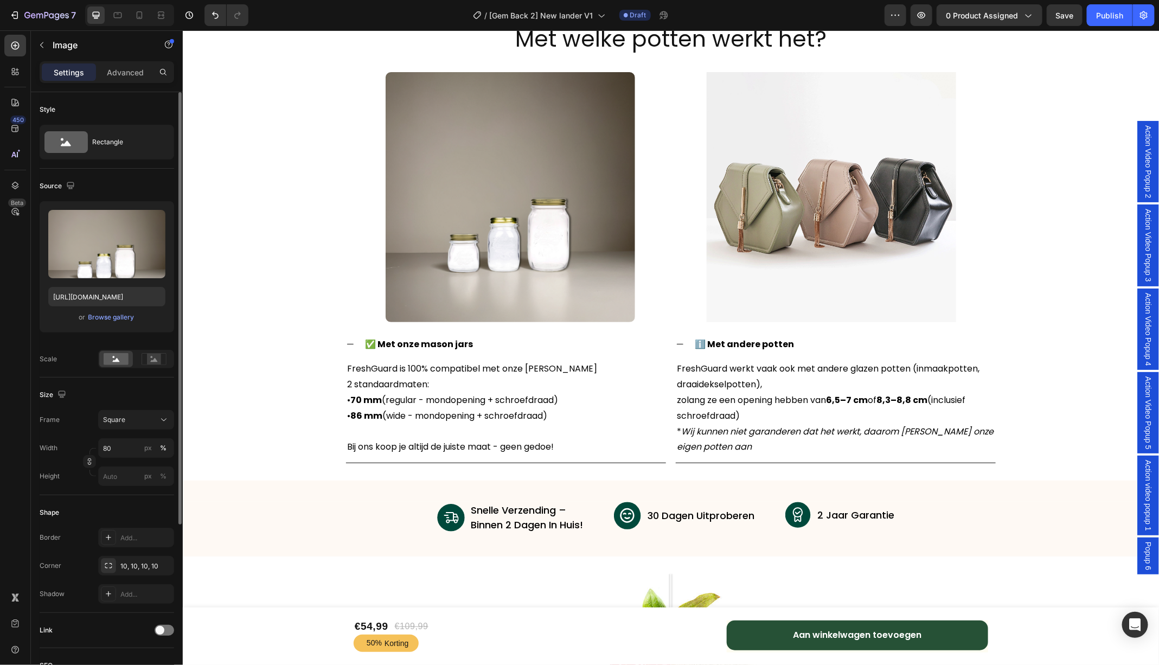
scroll to position [3741, 0]
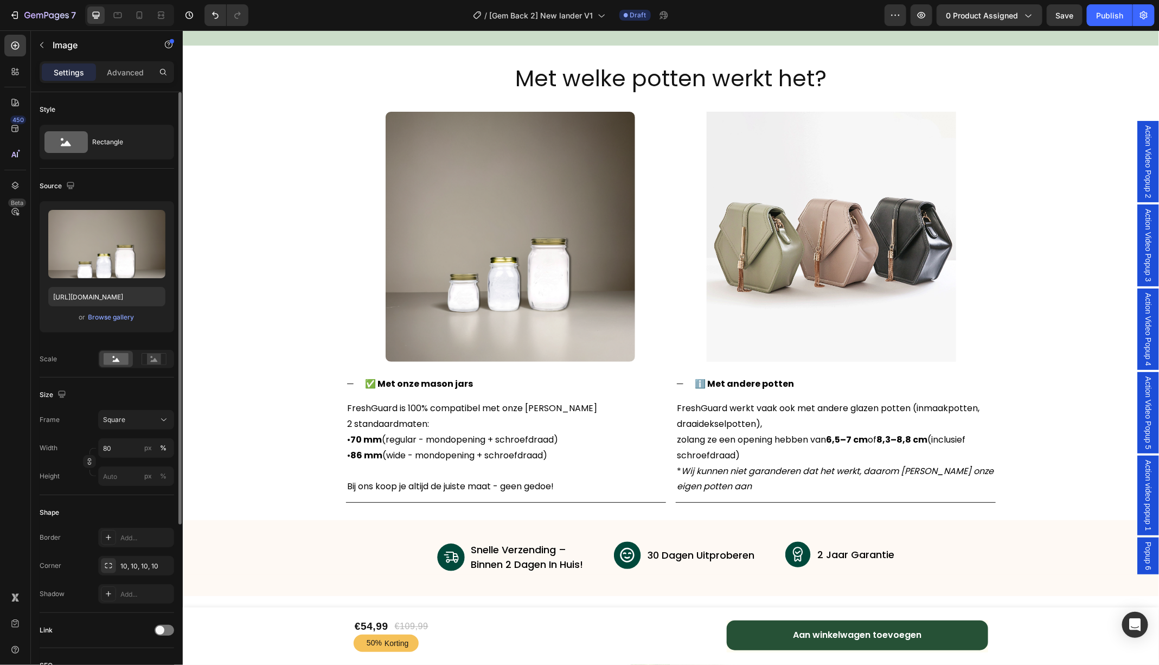
click at [503, 255] on img at bounding box center [510, 236] width 250 height 250
click at [561, 256] on img at bounding box center [510, 236] width 250 height 250
click at [571, 258] on img at bounding box center [510, 236] width 250 height 250
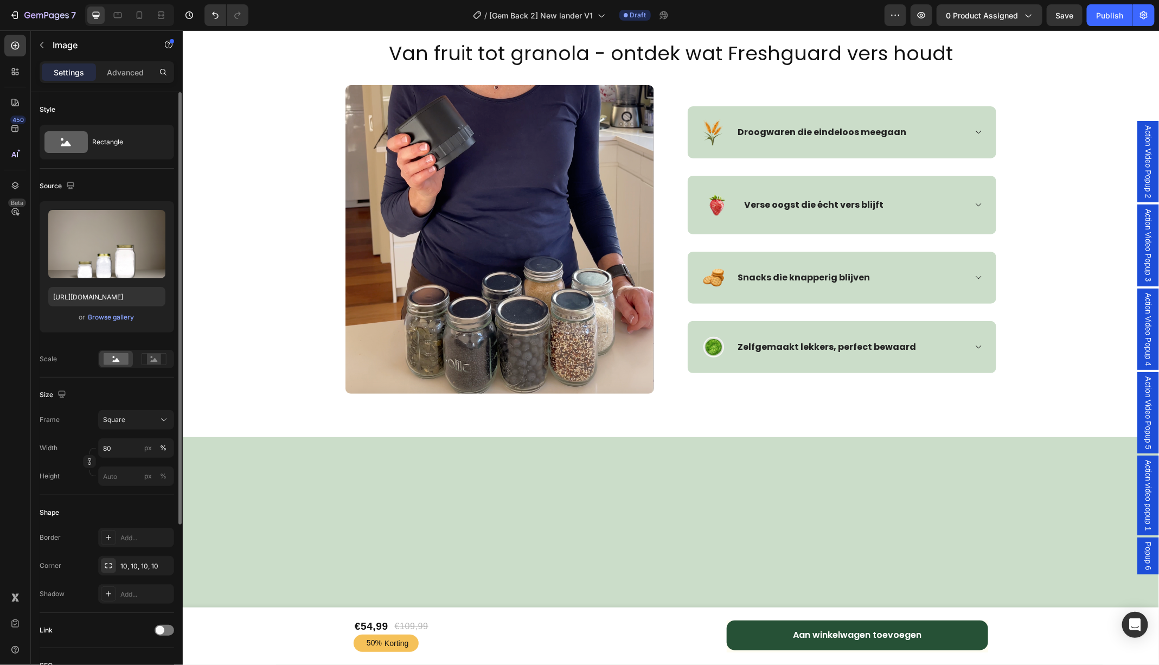
scroll to position [2433, 0]
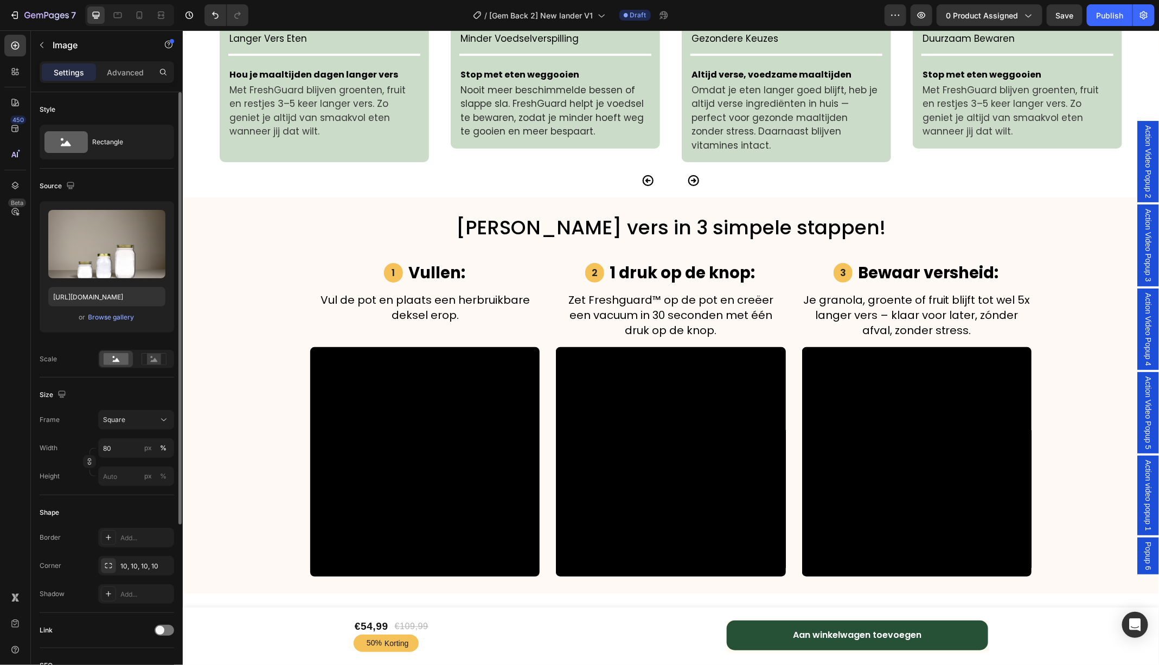
click at [90, 33] on img at bounding box center [68, 30] width 136 height 9
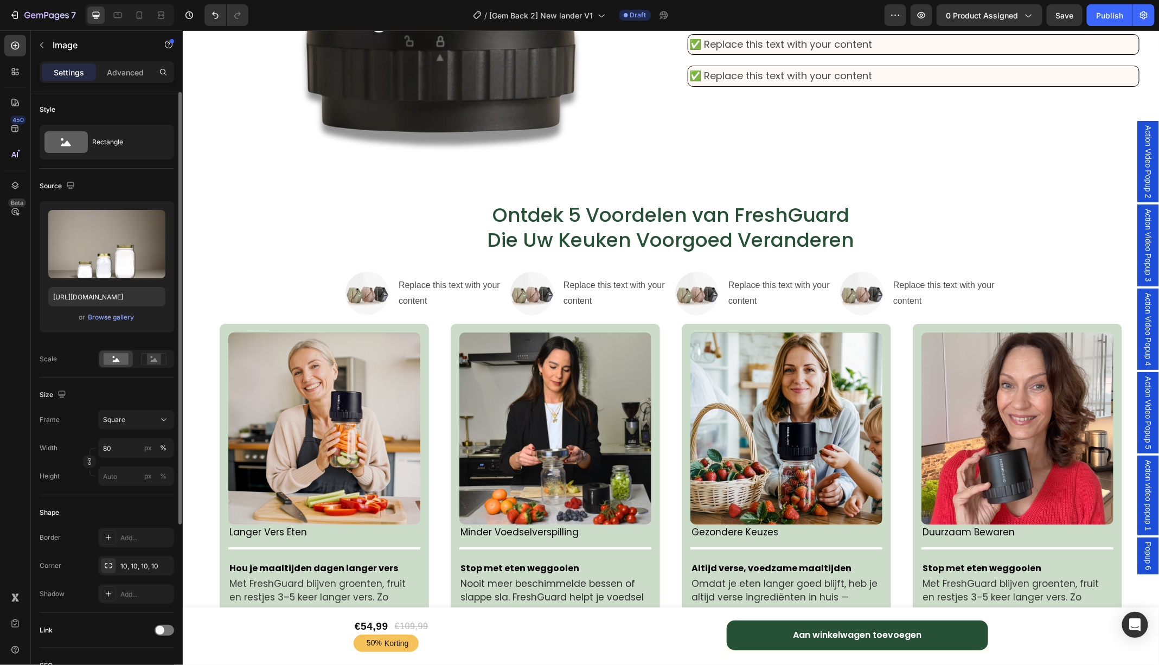
scroll to position [1938, 0]
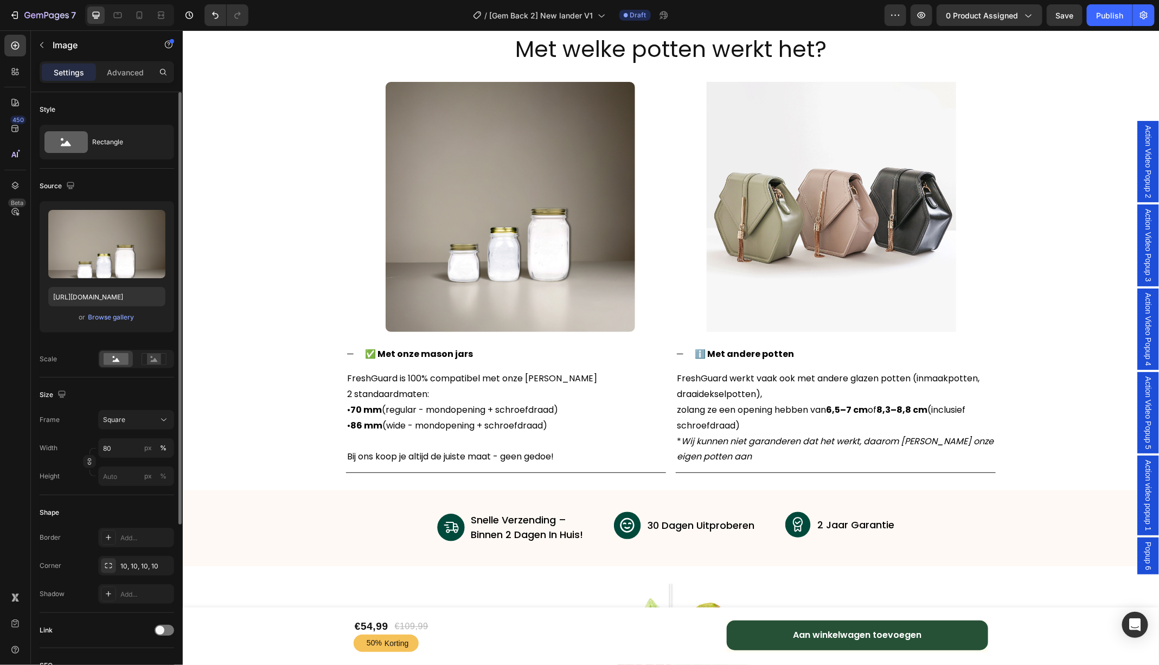
click at [530, 280] on img at bounding box center [510, 206] width 250 height 250
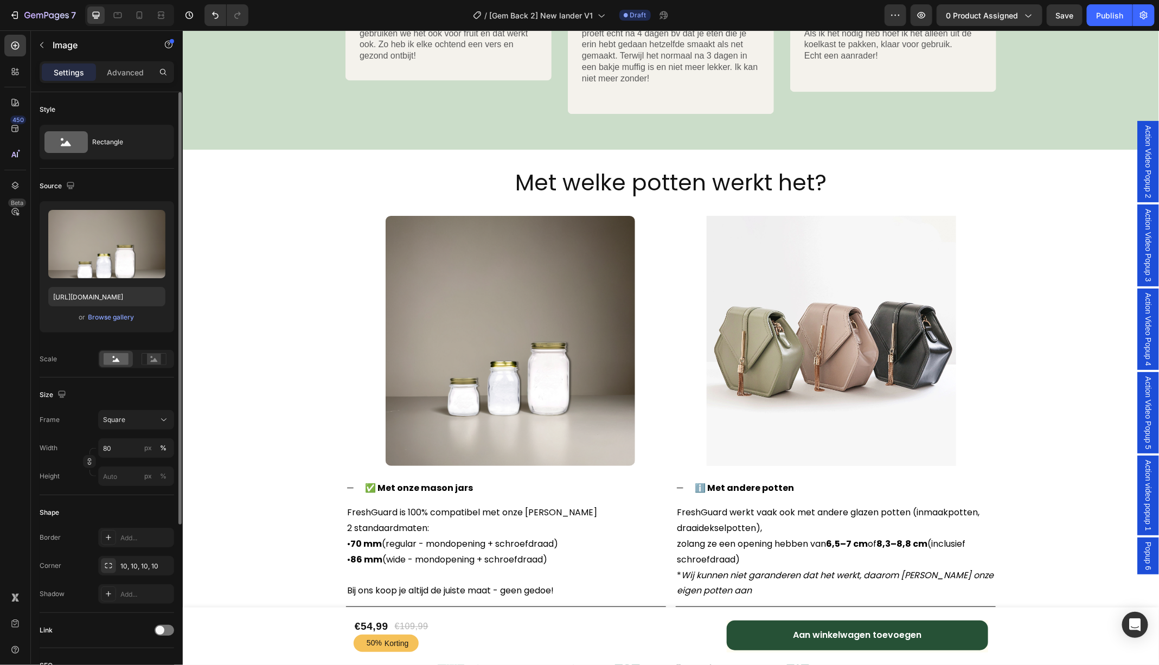
click at [514, 324] on img at bounding box center [510, 340] width 250 height 250
click at [116, 317] on div "Browse gallery" at bounding box center [111, 317] width 46 height 10
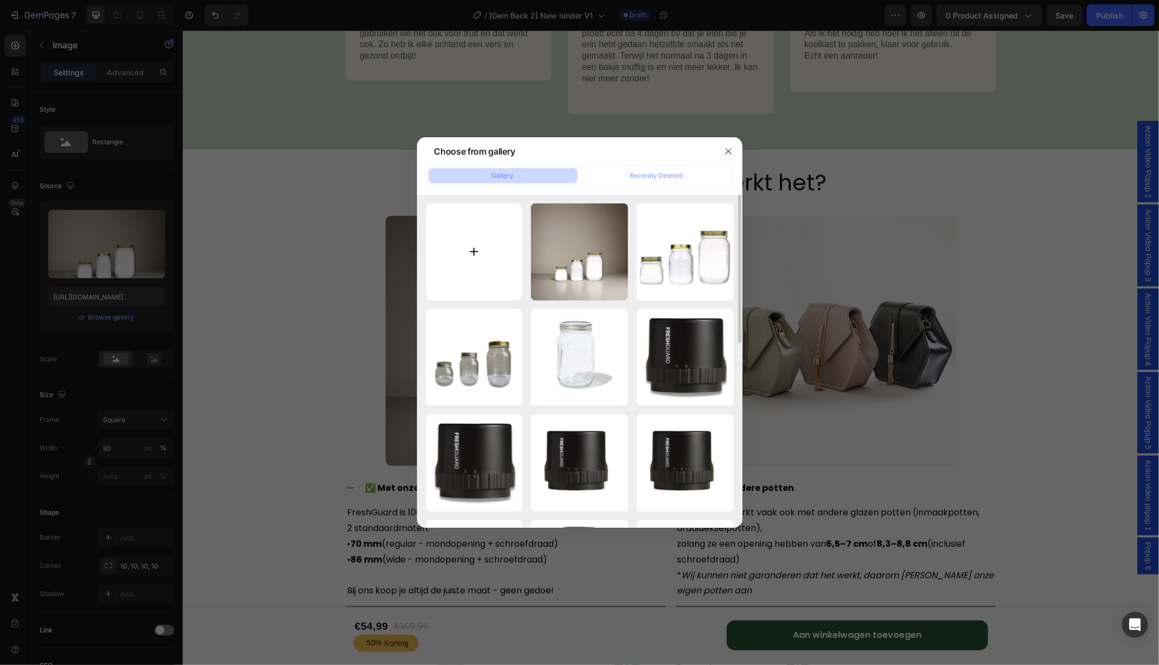
click at [469, 260] on input "file" at bounding box center [474, 251] width 97 height 97
type input "C:\fakepath\2191477.png"
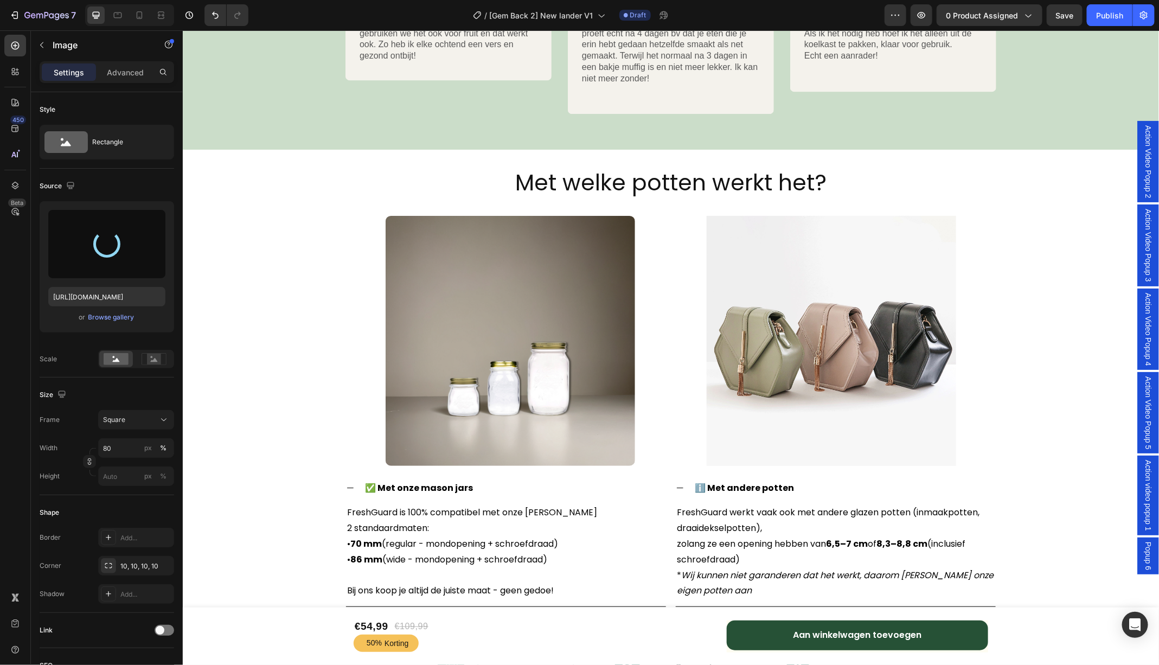
type input "https://cdn.shopify.com/s/files/1/0747/6602/4923/files/gempages_555404258220967…"
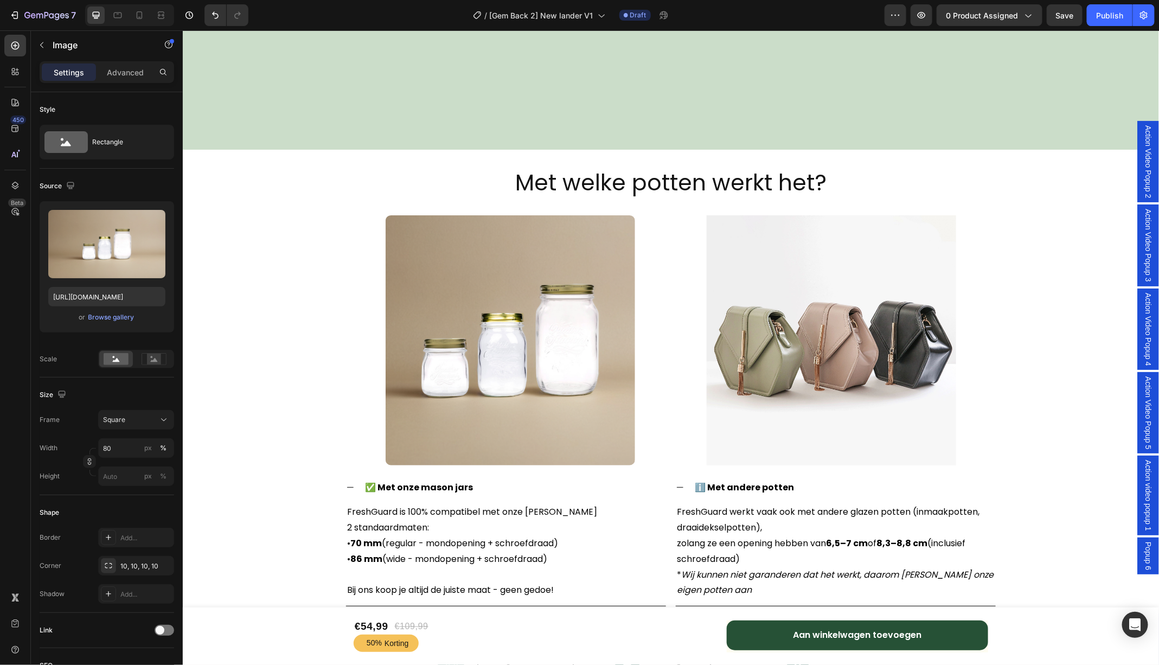
scroll to position [4002, 0]
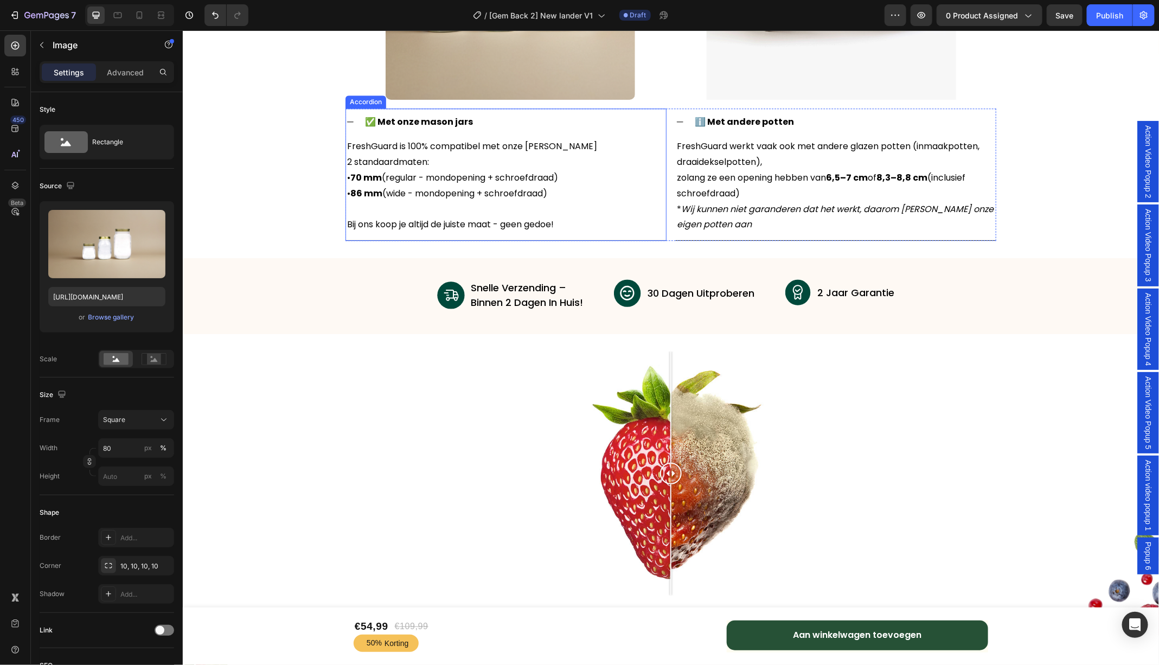
click at [350, 122] on icon at bounding box center [350, 121] width 9 height 9
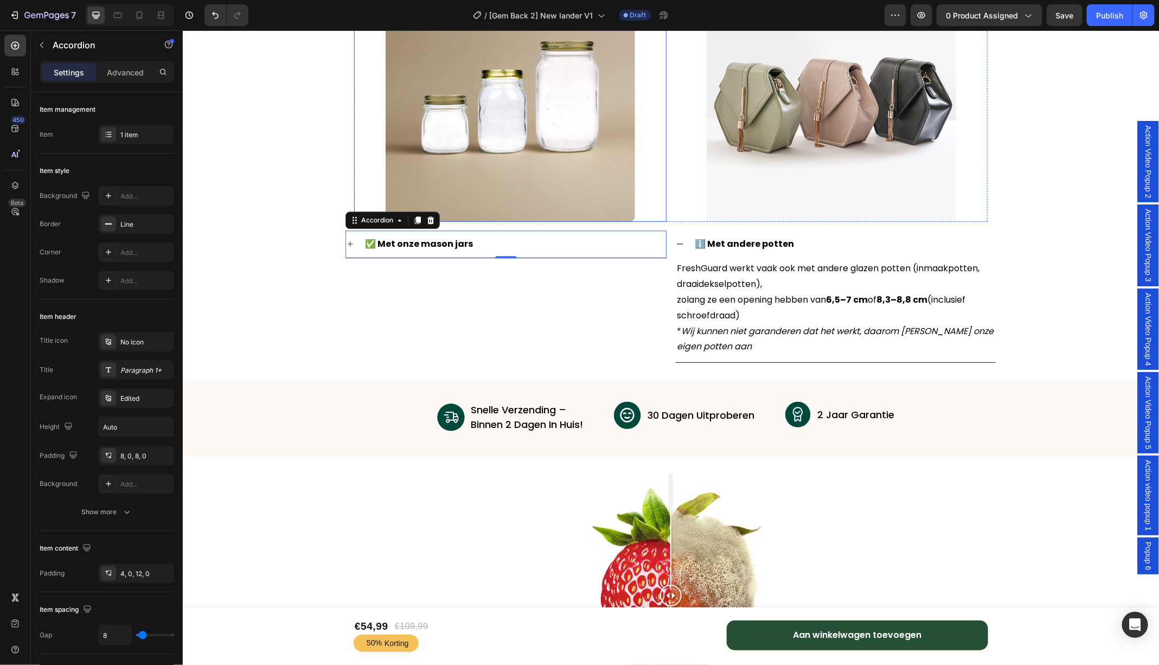
scroll to position [3642, 0]
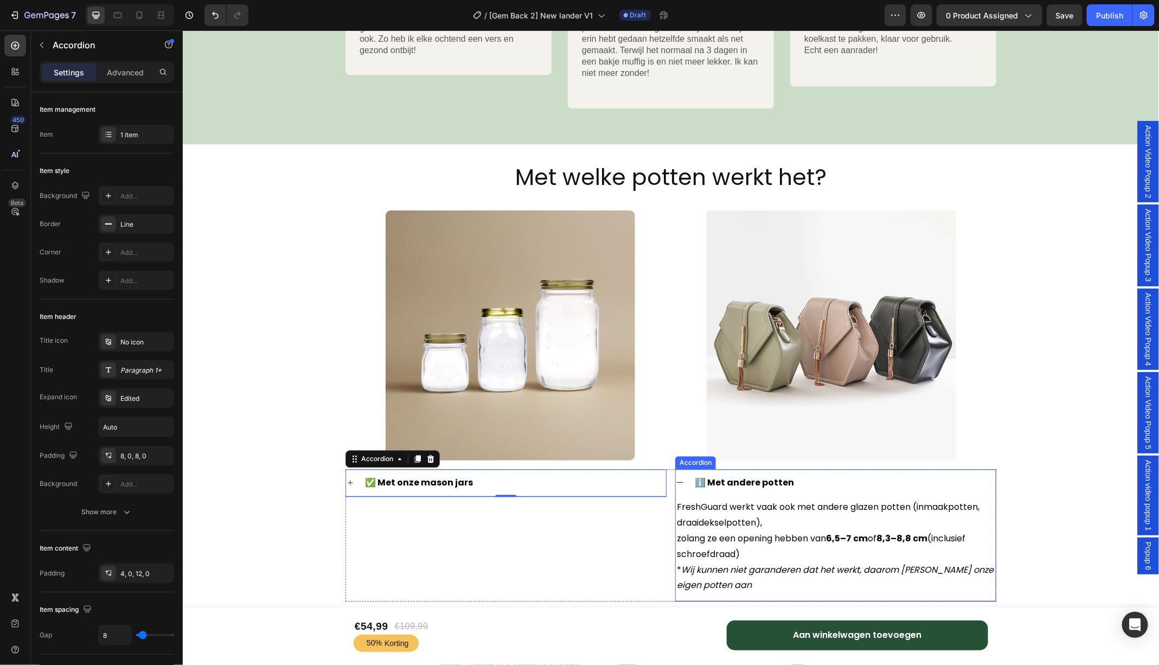
click at [680, 482] on icon at bounding box center [679, 482] width 7 height 1
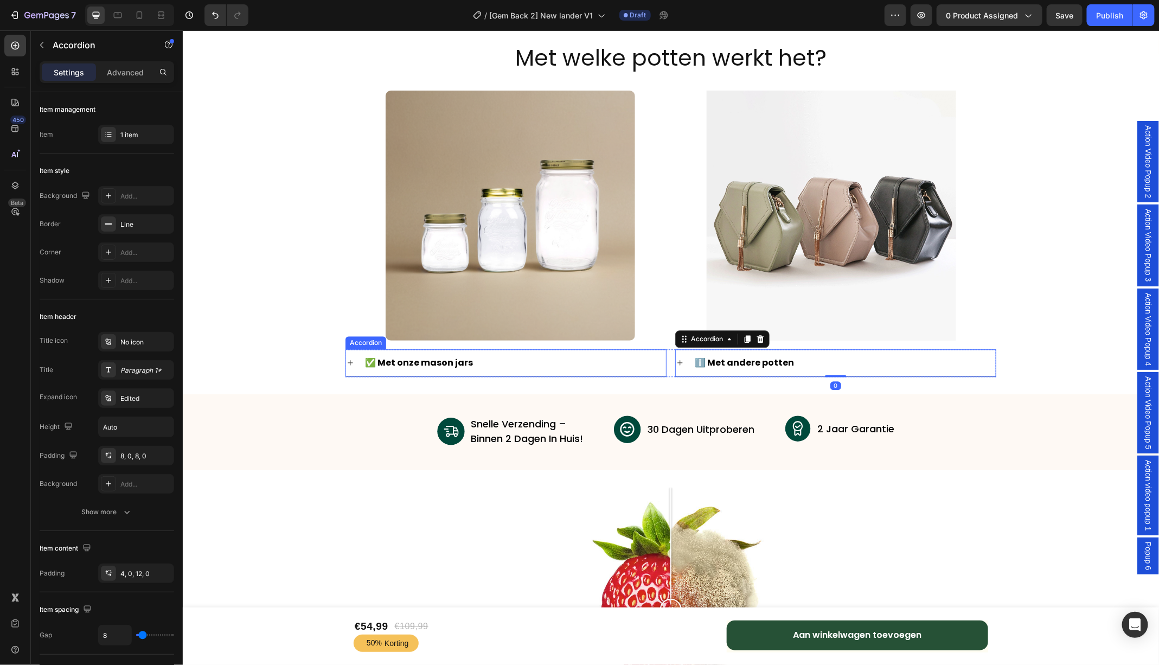
scroll to position [3769, 0]
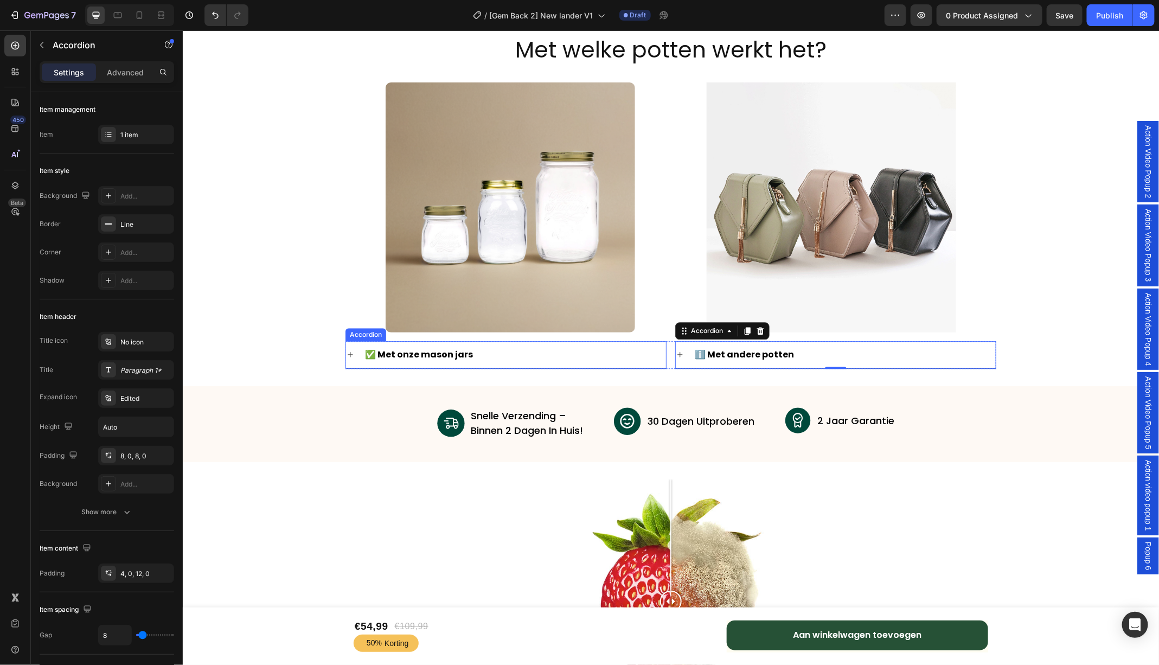
click at [349, 354] on icon at bounding box center [350, 354] width 9 height 9
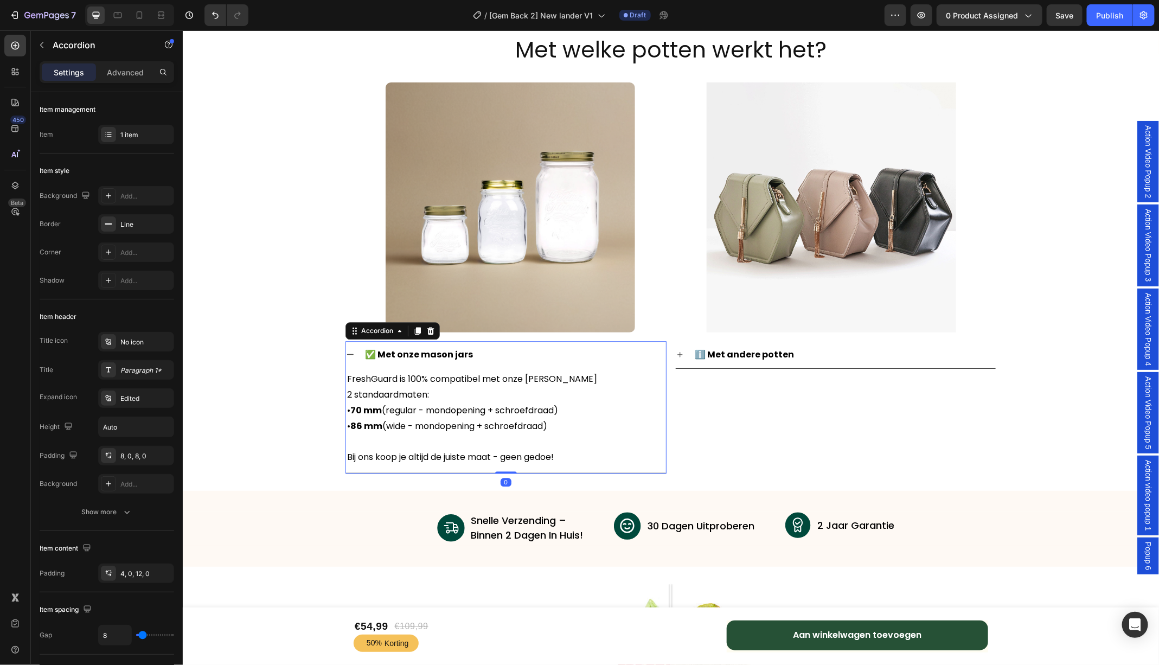
click at [349, 354] on icon at bounding box center [350, 354] width 9 height 9
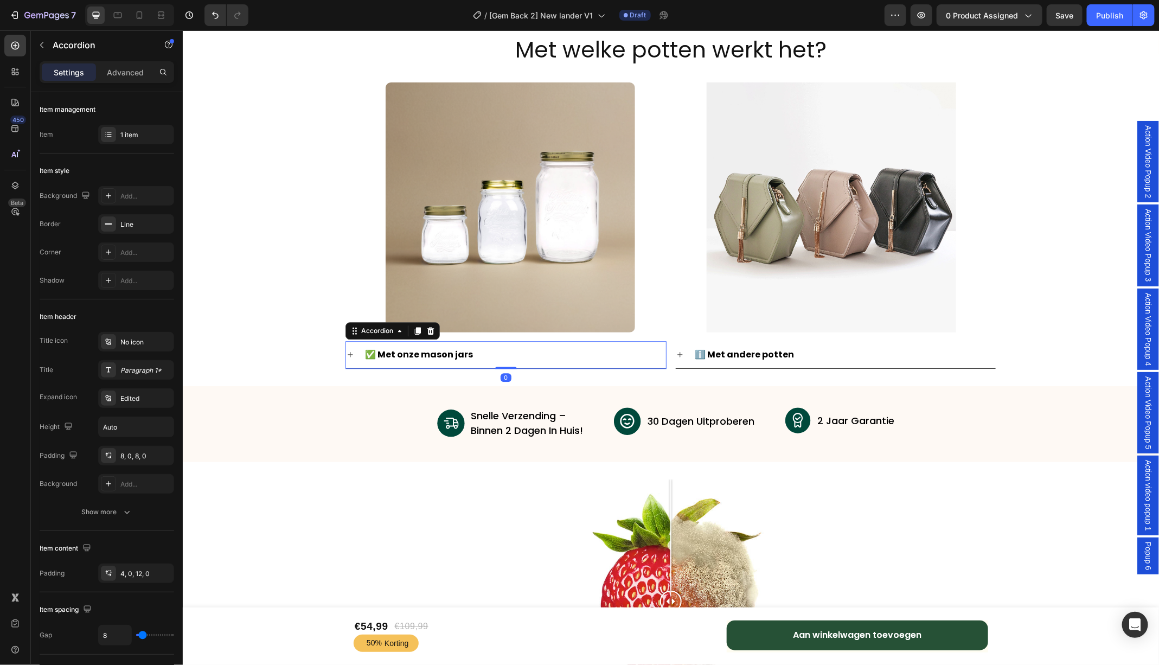
click at [501, 346] on div "✅ Met onze mason jars" at bounding box center [514, 354] width 303 height 19
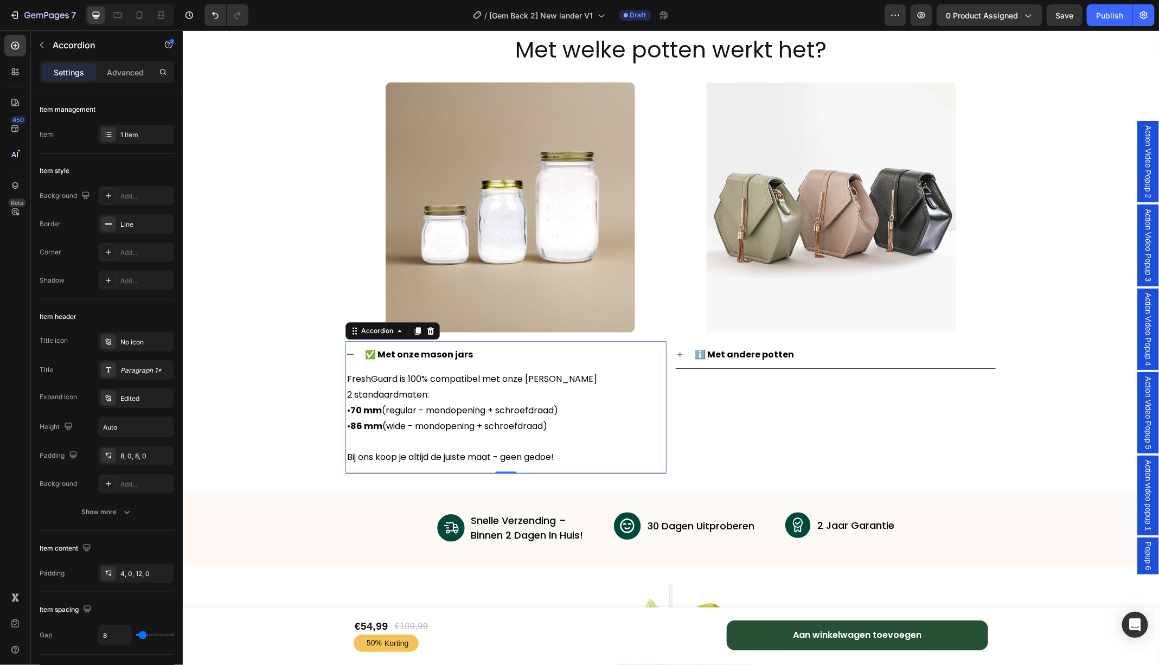
click at [349, 354] on icon at bounding box center [350, 354] width 9 height 9
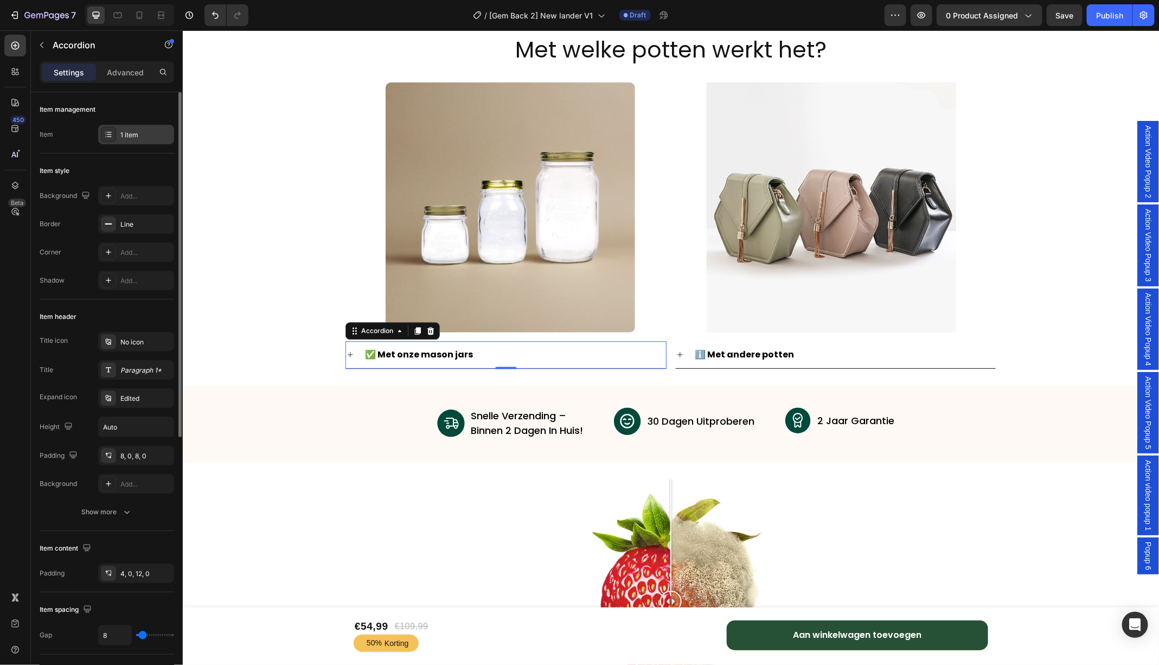
click at [137, 136] on div "1 item" at bounding box center [145, 135] width 51 height 10
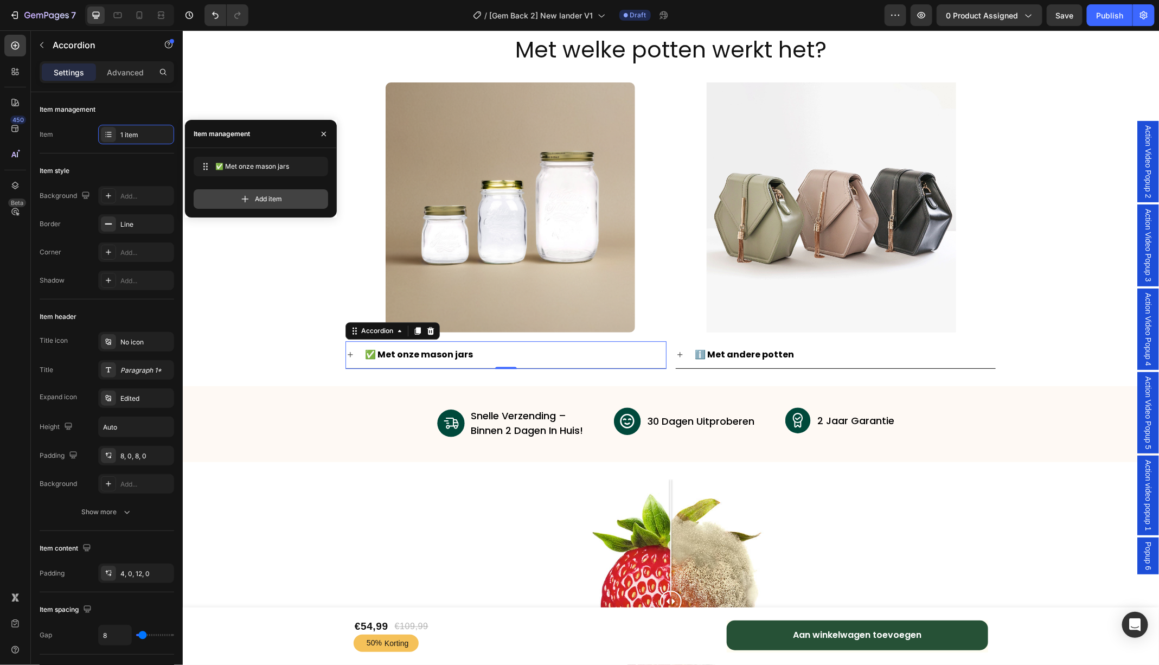
click at [232, 199] on div "Add item" at bounding box center [261, 199] width 135 height 20
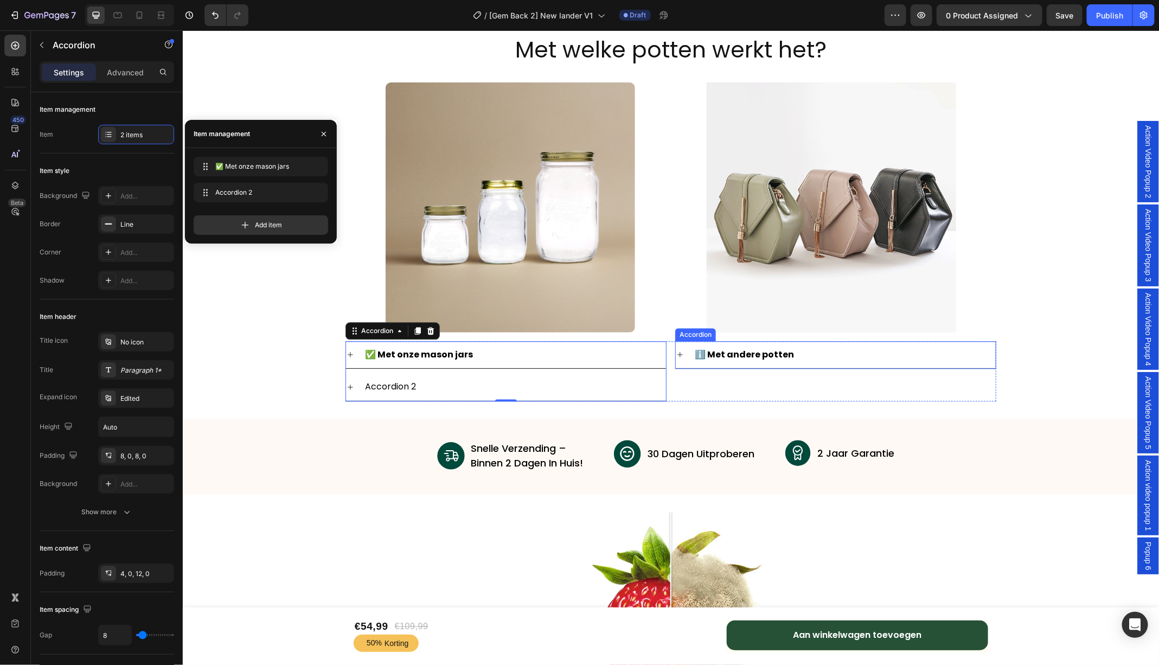
click at [726, 352] on strong "ℹ️ Met andere potten" at bounding box center [743, 354] width 99 height 12
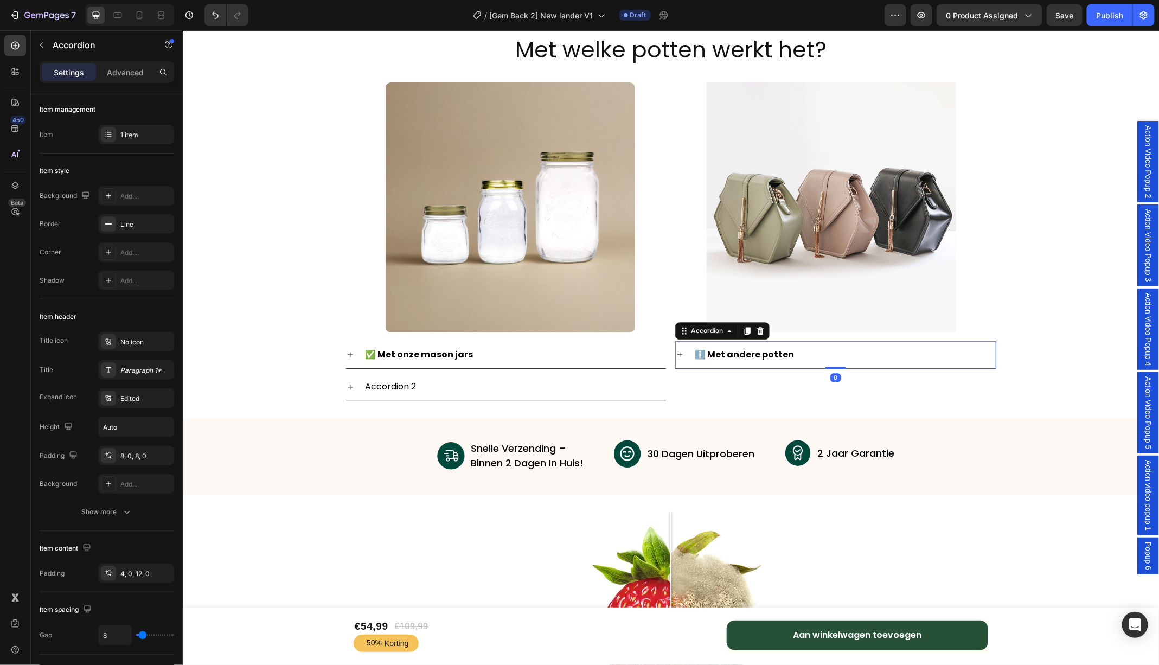
click at [726, 352] on strong "ℹ️ Met andere potten" at bounding box center [743, 354] width 99 height 12
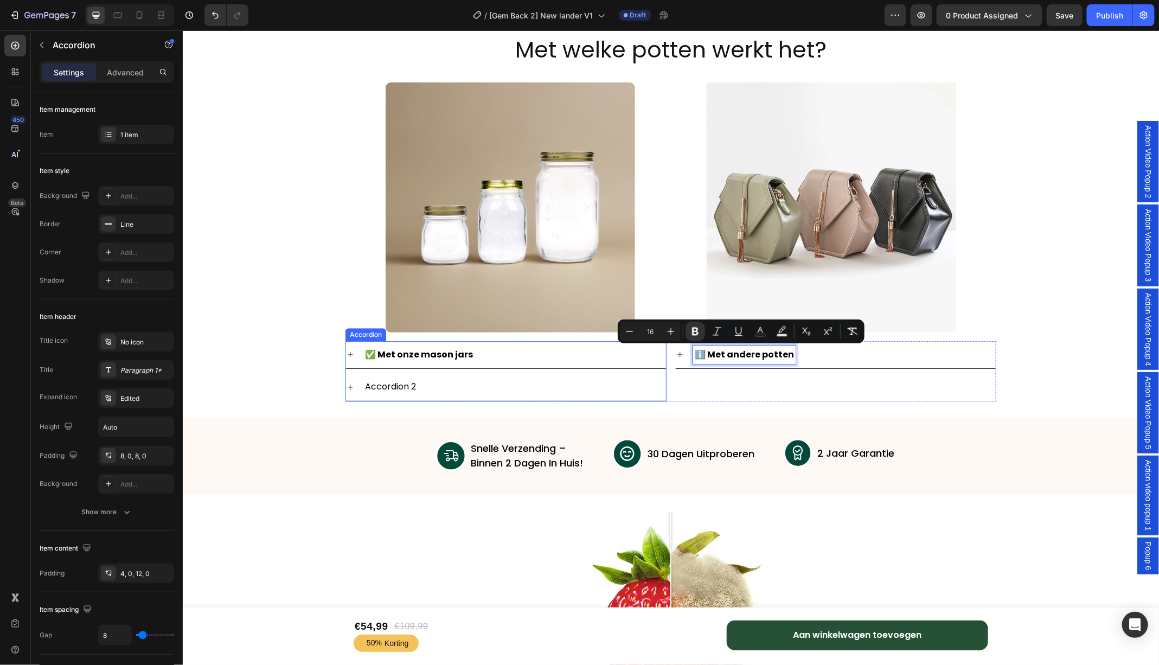
click at [401, 382] on div "Accordion 2" at bounding box center [390, 386] width 54 height 19
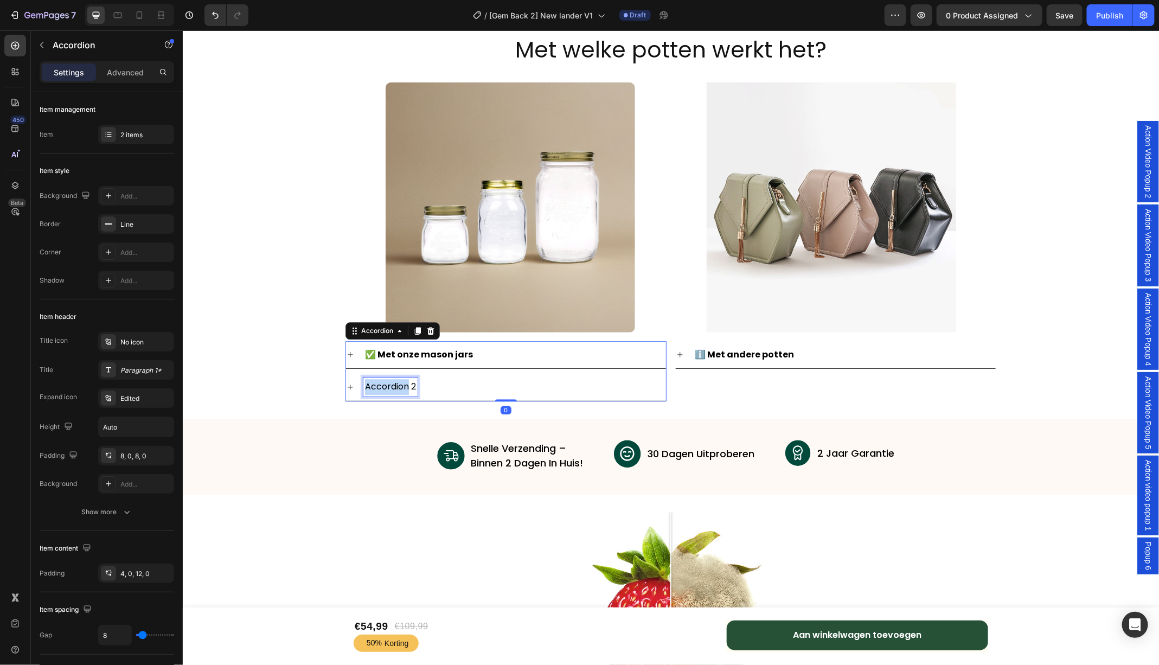
click at [401, 382] on div "Accordion 2" at bounding box center [390, 386] width 54 height 19
click at [259, 305] on div "Met welke potten werkt het? Heading Image Image Row Row ✅ Met onze mason jars ℹ…" at bounding box center [670, 218] width 976 height 368
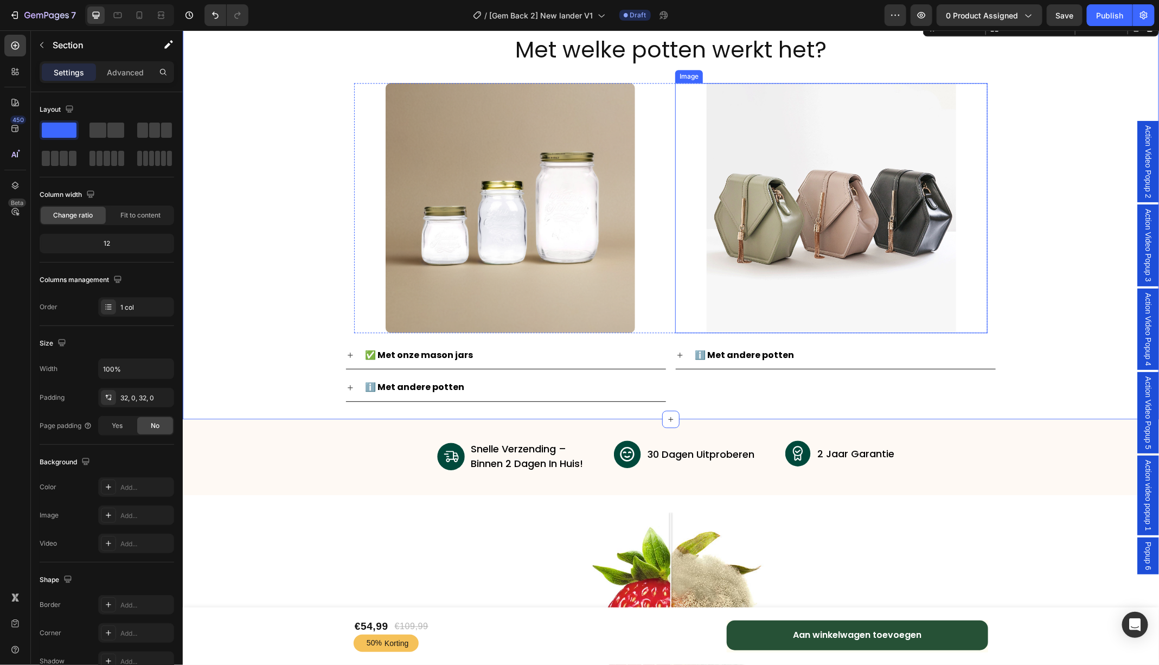
scroll to position [3682, 0]
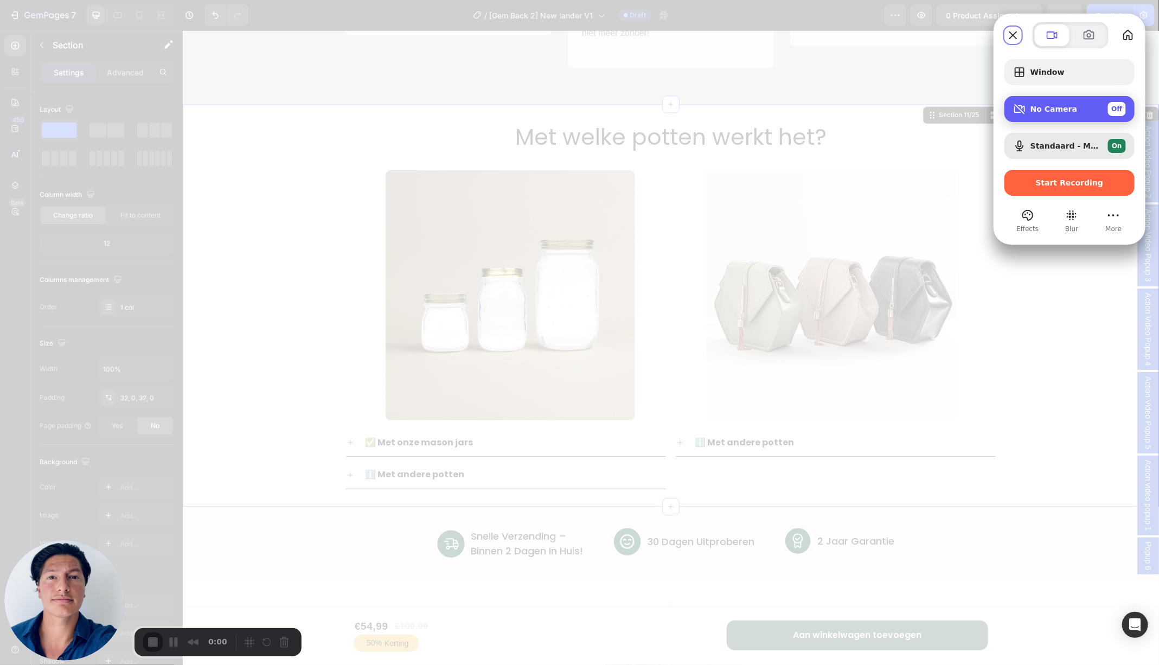
click at [1046, 112] on span "No Camera" at bounding box center [1054, 109] width 47 height 9
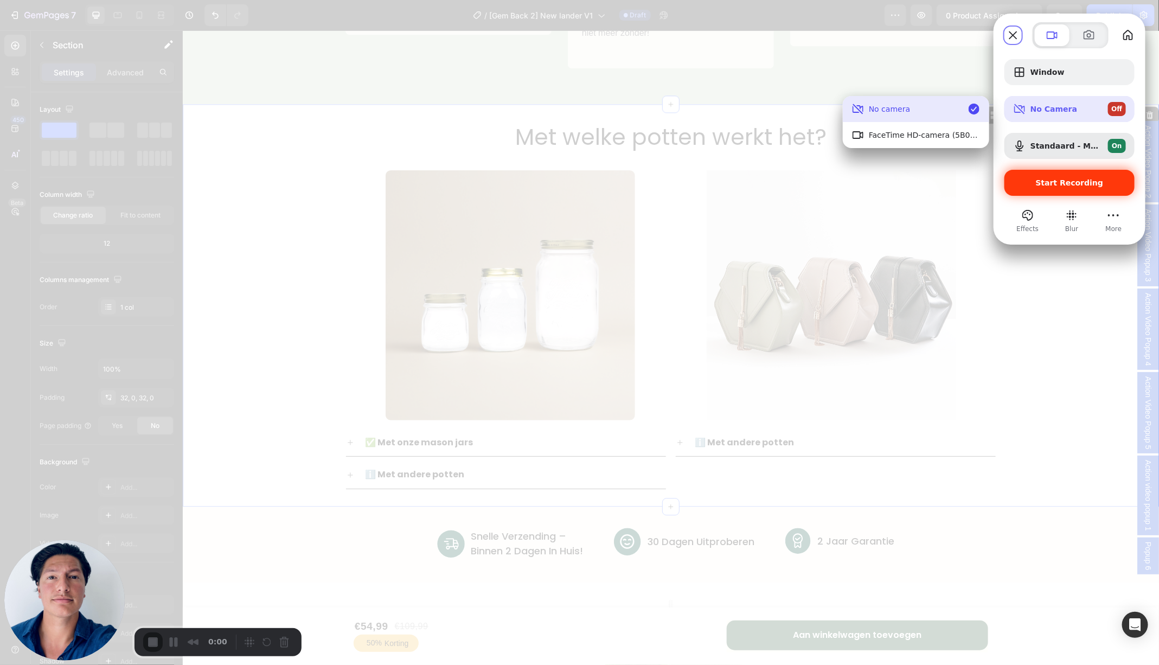
click at [1080, 191] on div "Start Recording" at bounding box center [1070, 183] width 130 height 26
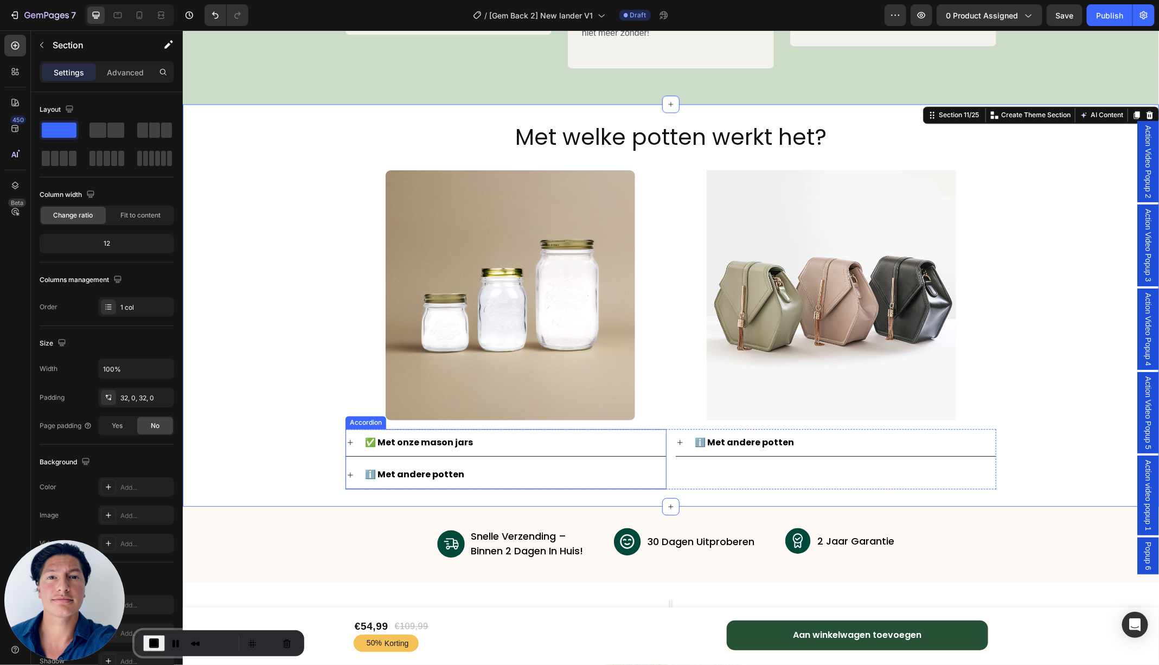
click at [350, 442] on icon at bounding box center [350, 442] width 9 height 9
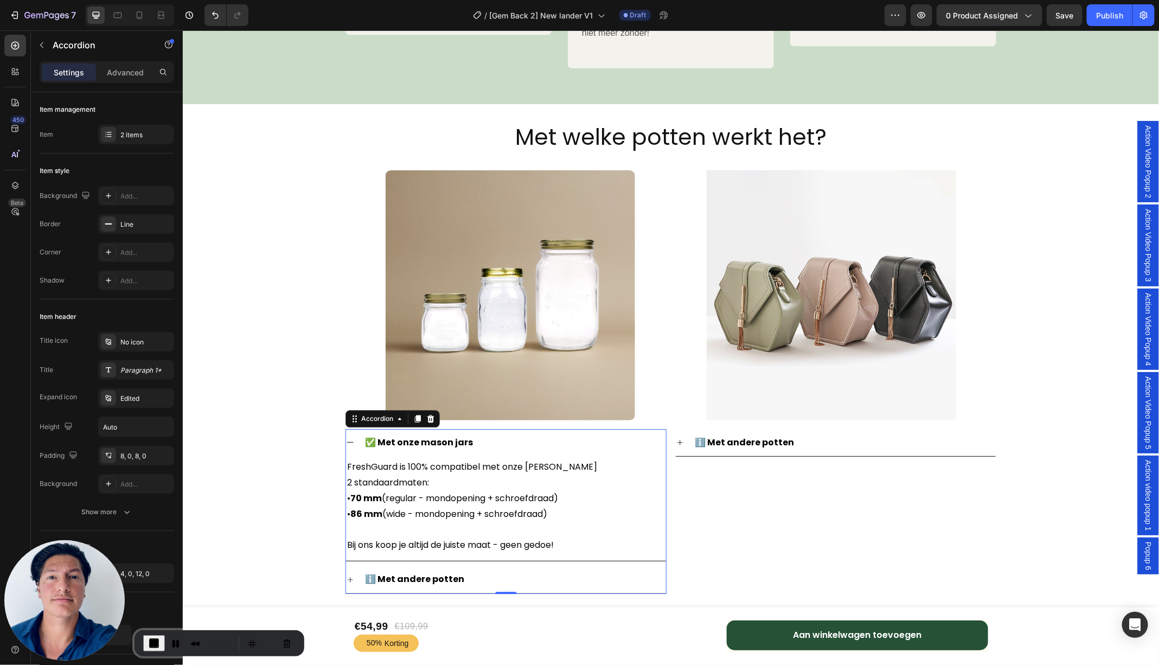
click at [351, 443] on icon at bounding box center [350, 442] width 9 height 9
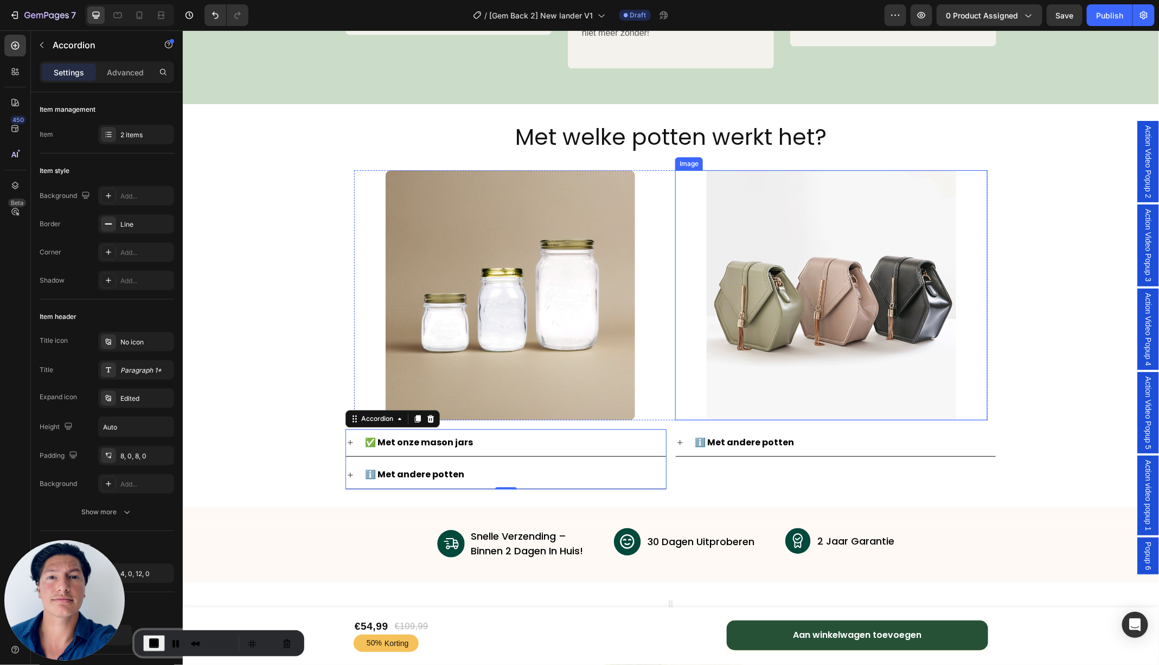
click at [871, 290] on img at bounding box center [831, 295] width 250 height 250
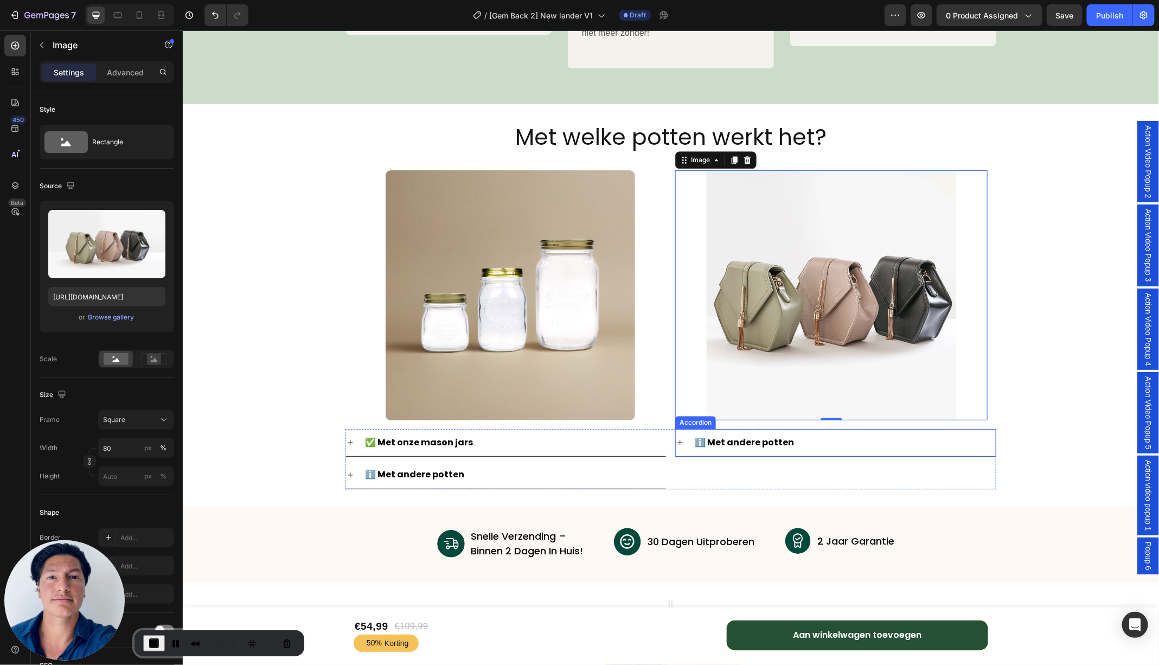
click at [682, 439] on icon at bounding box center [679, 442] width 9 height 9
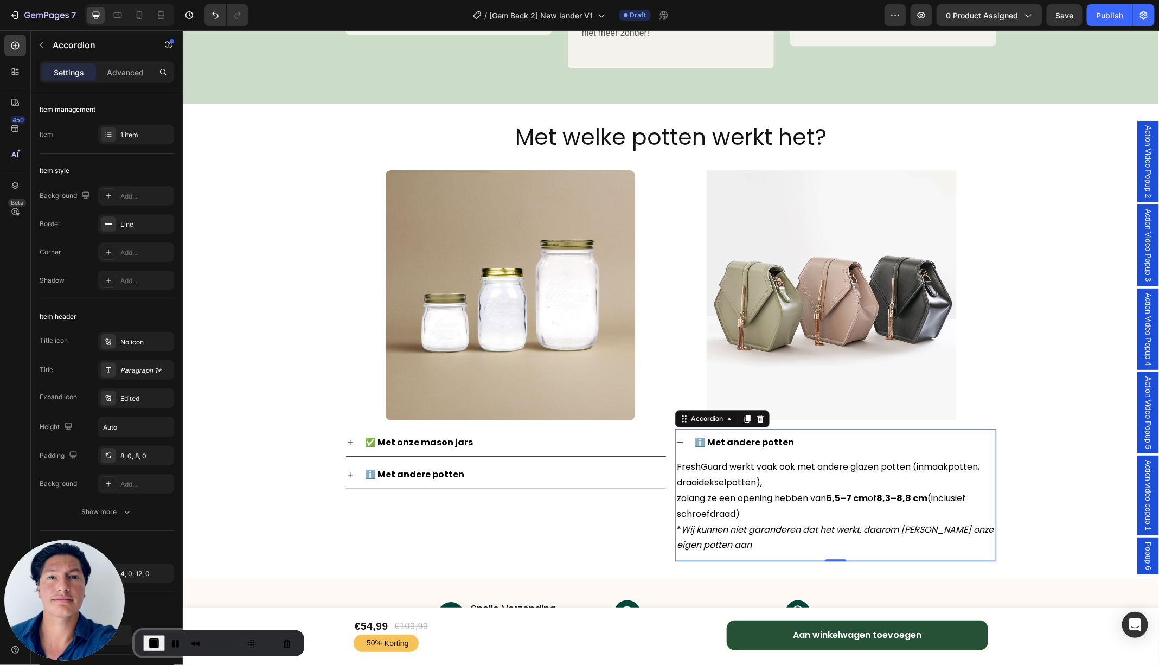
click at [683, 442] on icon at bounding box center [679, 442] width 9 height 9
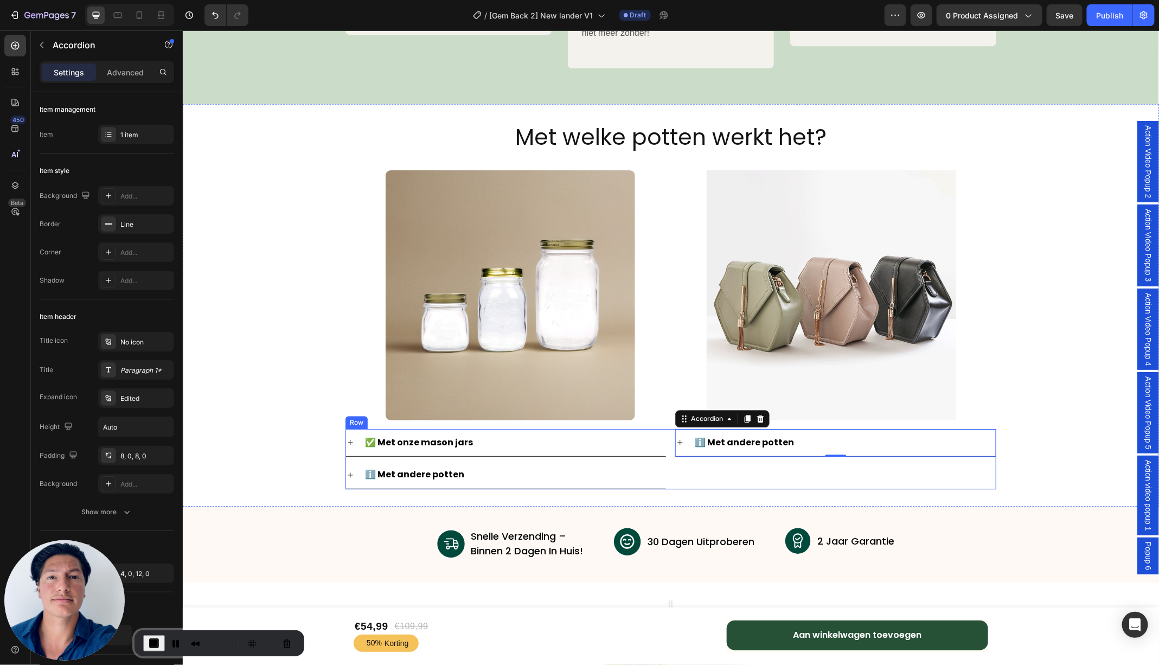
click at [676, 441] on icon at bounding box center [679, 442] width 9 height 9
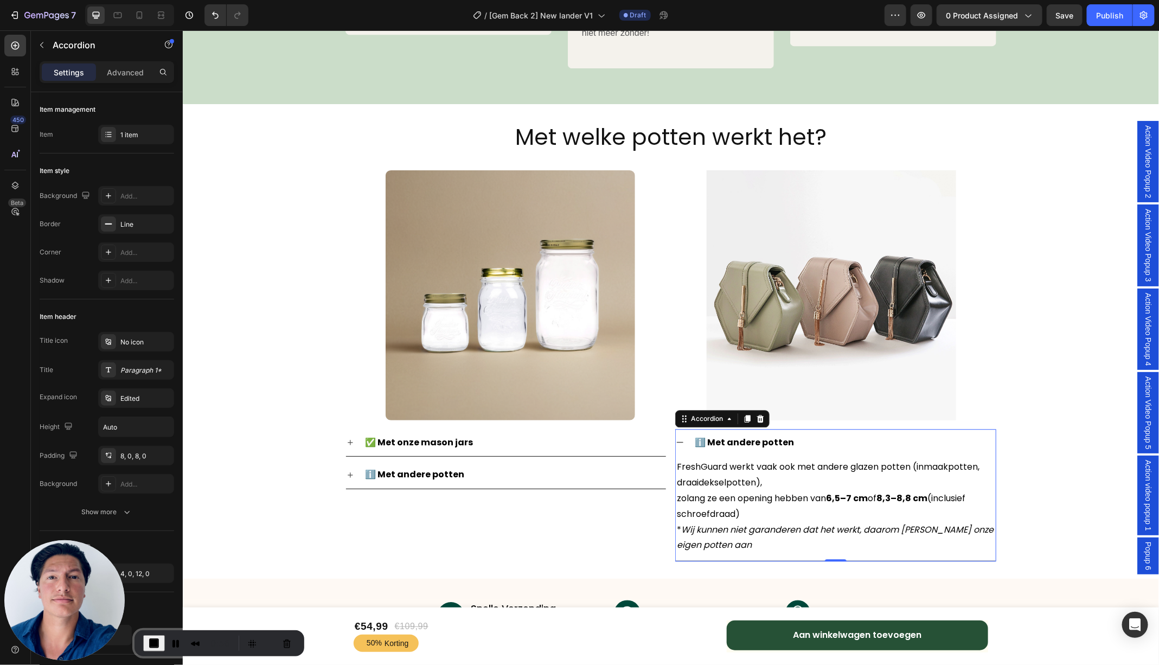
click at [685, 449] on div "ℹ️ Met andere potten" at bounding box center [835, 443] width 320 height 28
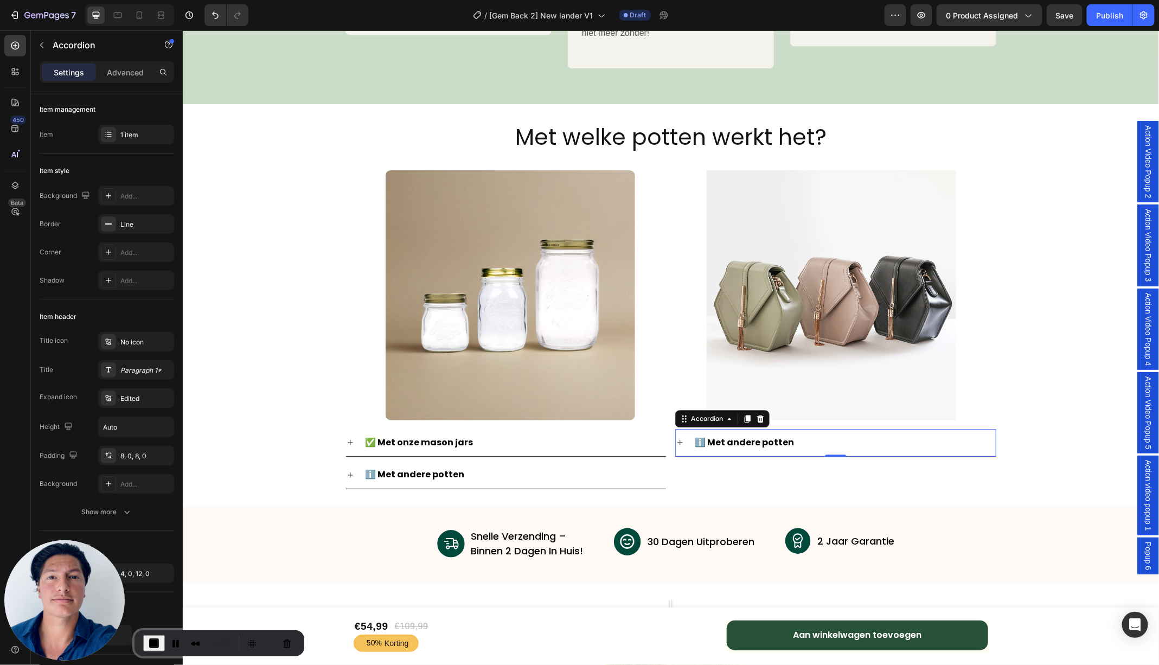
click at [161, 635] on button "End Recording" at bounding box center [154, 643] width 22 height 16
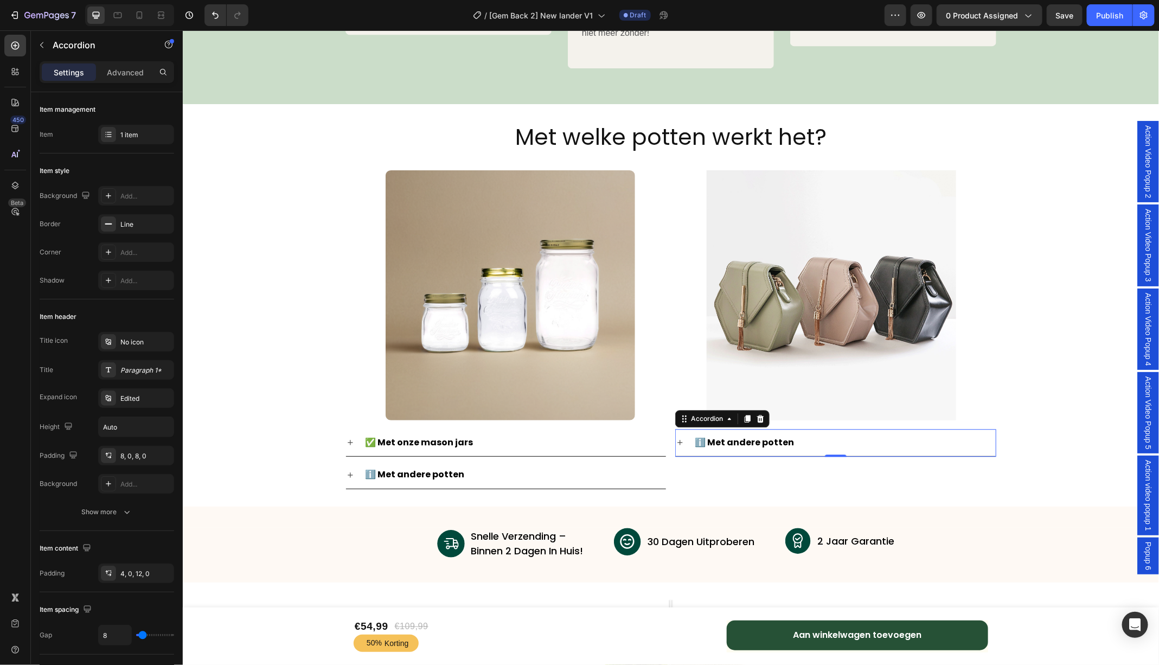
click at [6, 5] on button "X" at bounding box center [3, 6] width 6 height 13
click at [138, 13] on icon at bounding box center [139, 15] width 11 height 11
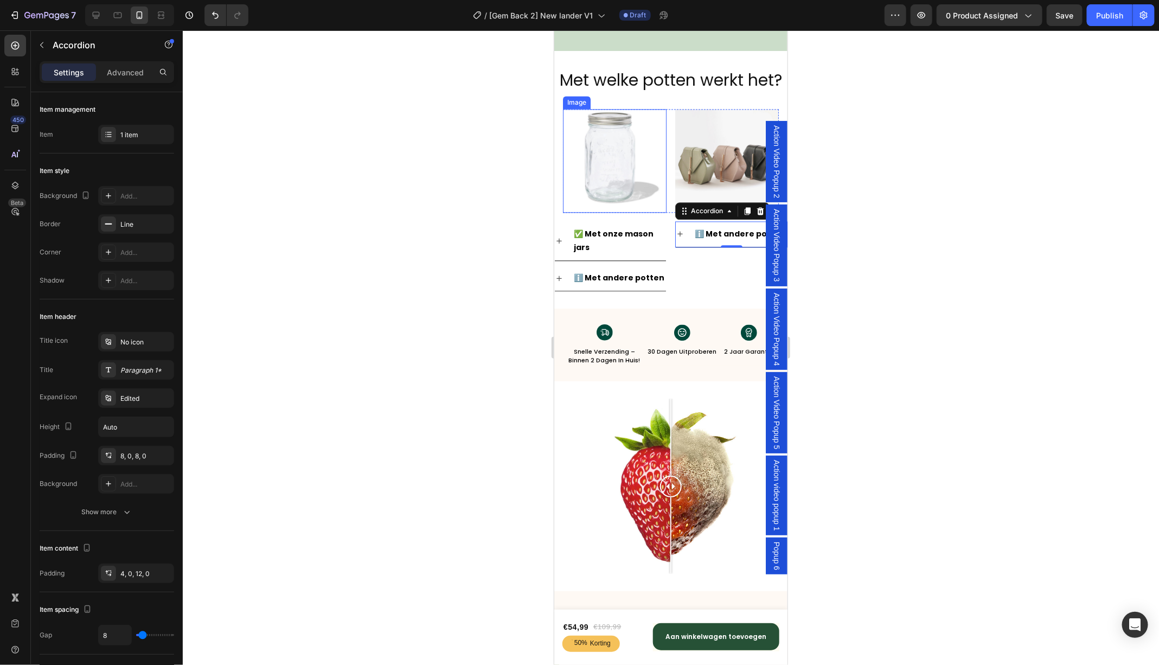
scroll to position [3573, 0]
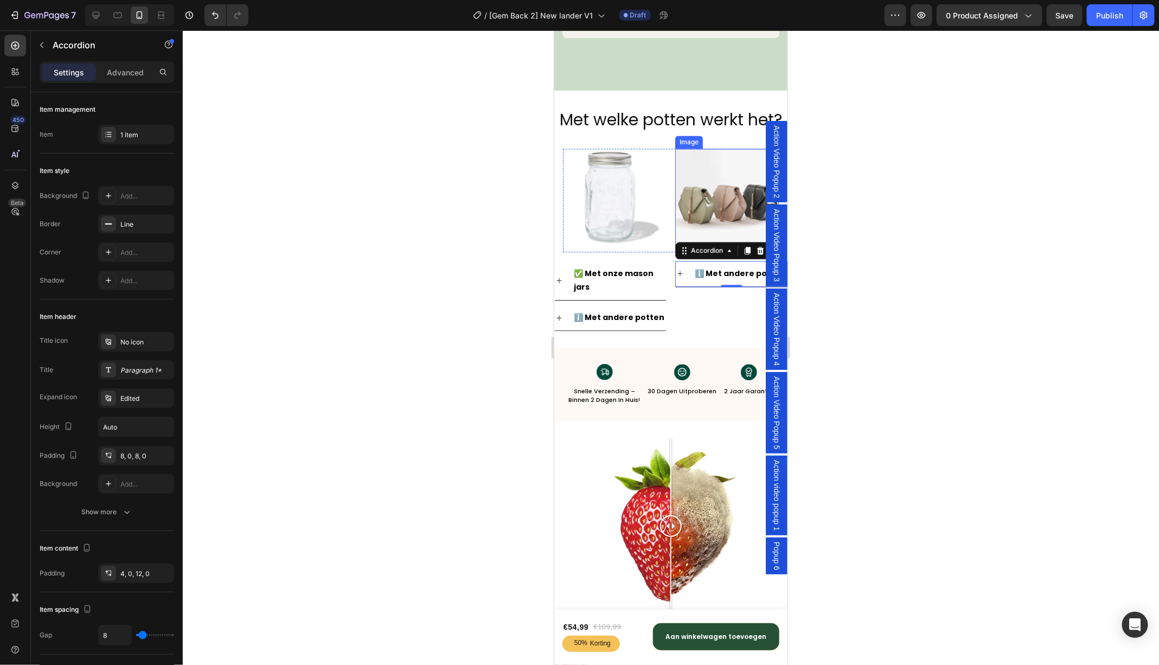
click at [716, 202] on img at bounding box center [727, 200] width 104 height 104
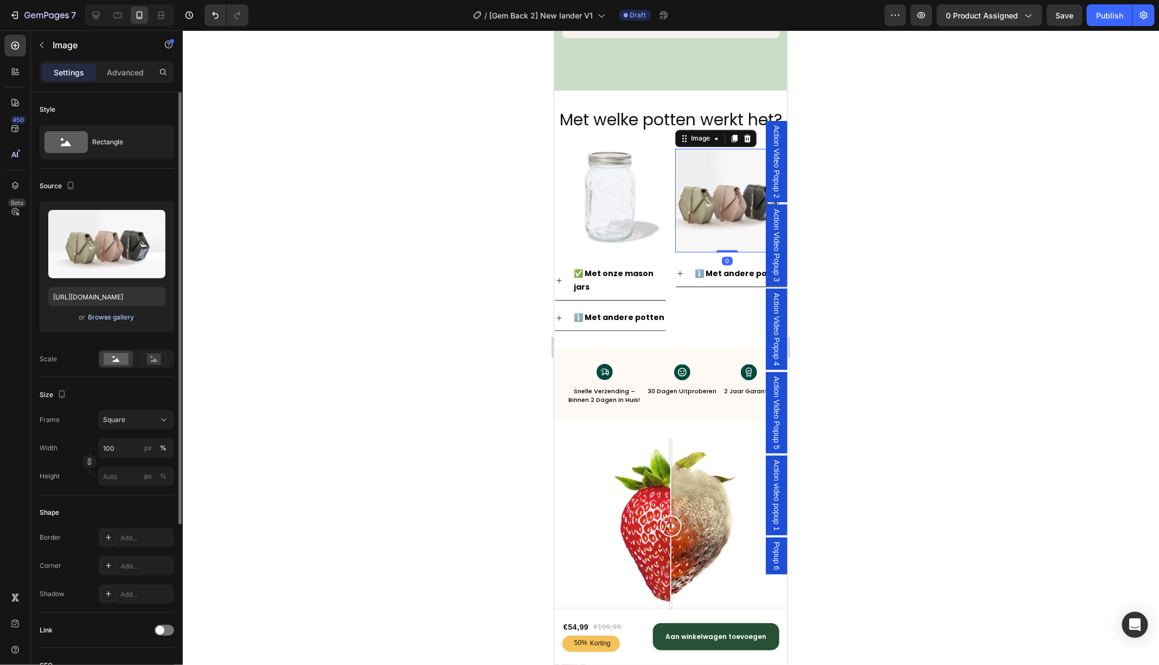
click at [114, 314] on div "Browse gallery" at bounding box center [111, 317] width 46 height 10
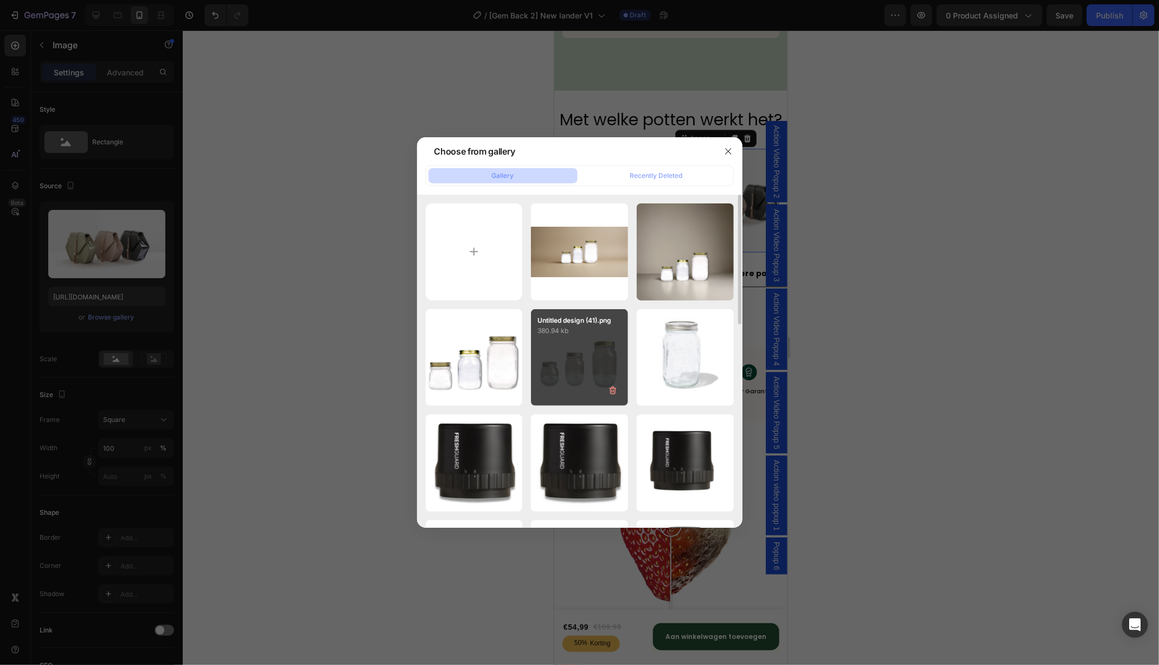
click at [551, 356] on div "Untitled design (41).png 380.94 kb" at bounding box center [579, 357] width 97 height 97
type input "https://cdn.shopify.com/s/files/1/0747/6602/4923/files/gempages_555404258220967…"
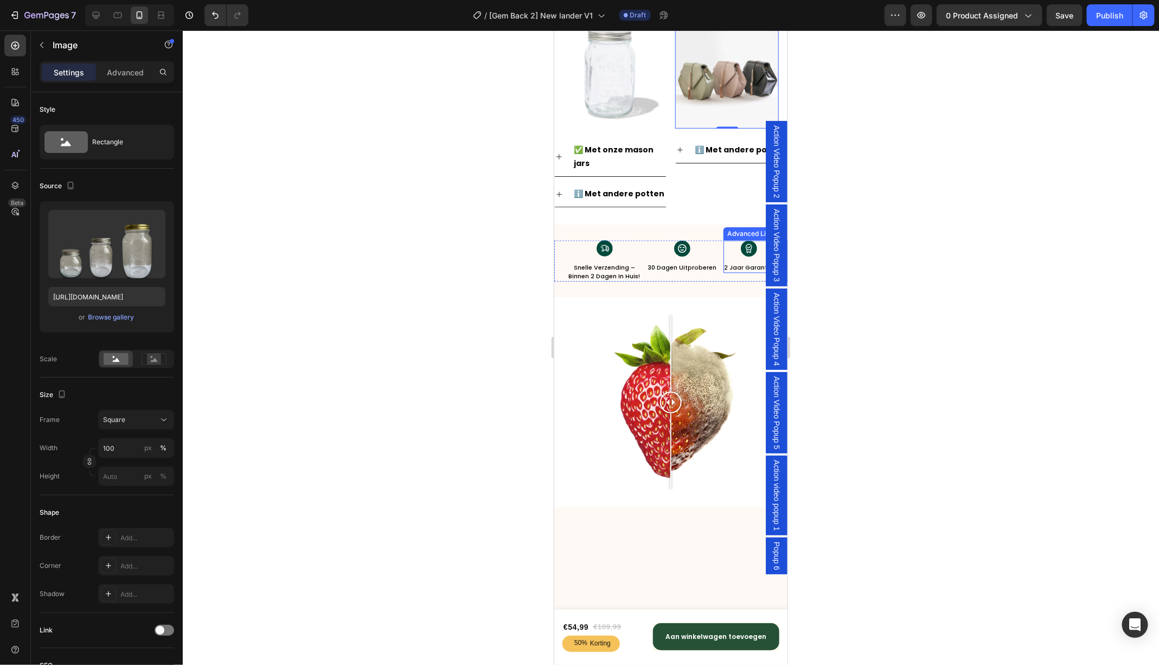
scroll to position [3470, 0]
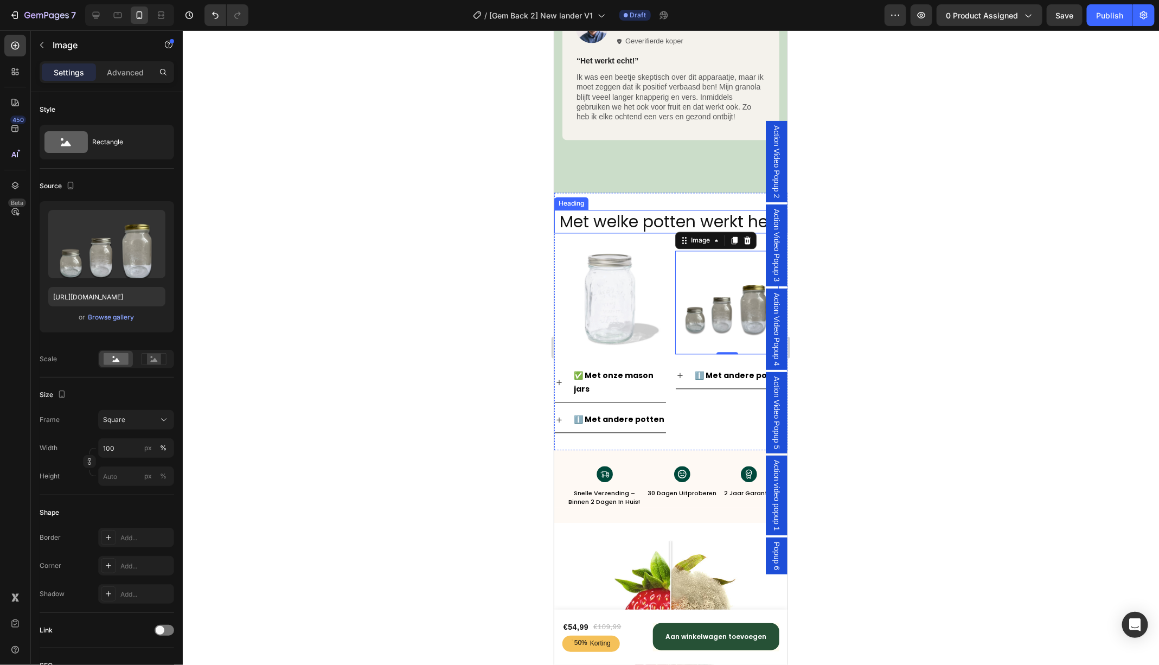
click at [632, 220] on h2 "Met welke potten werkt het?" at bounding box center [670, 221] width 233 height 23
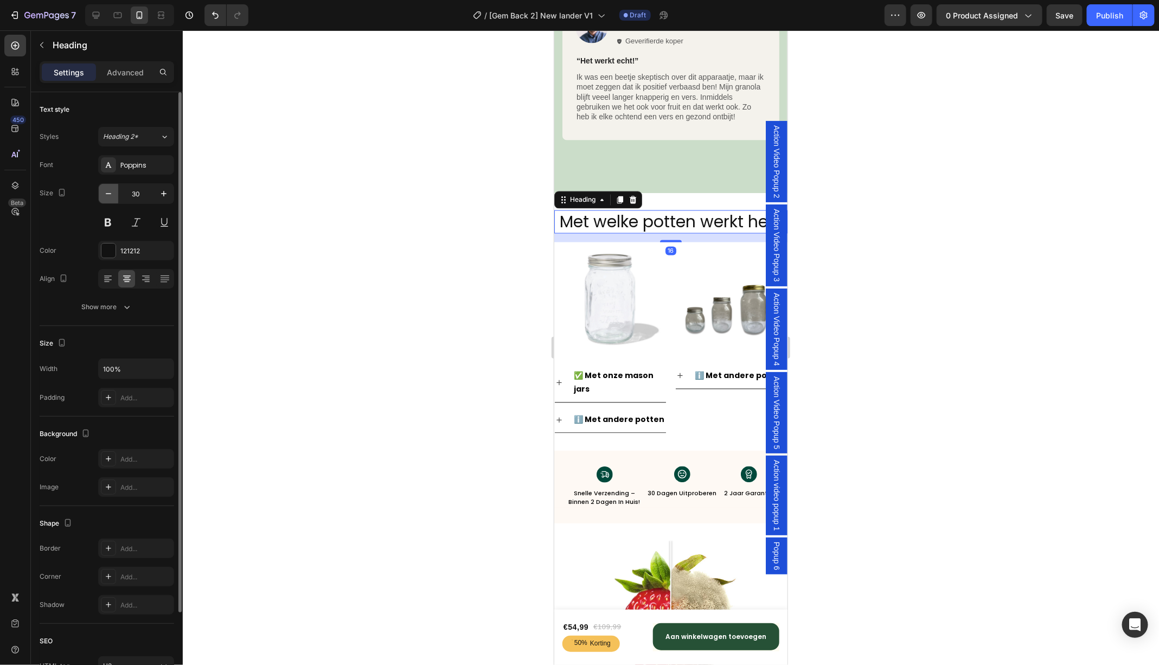
click at [110, 194] on icon "button" at bounding box center [108, 193] width 11 height 11
type input "28"
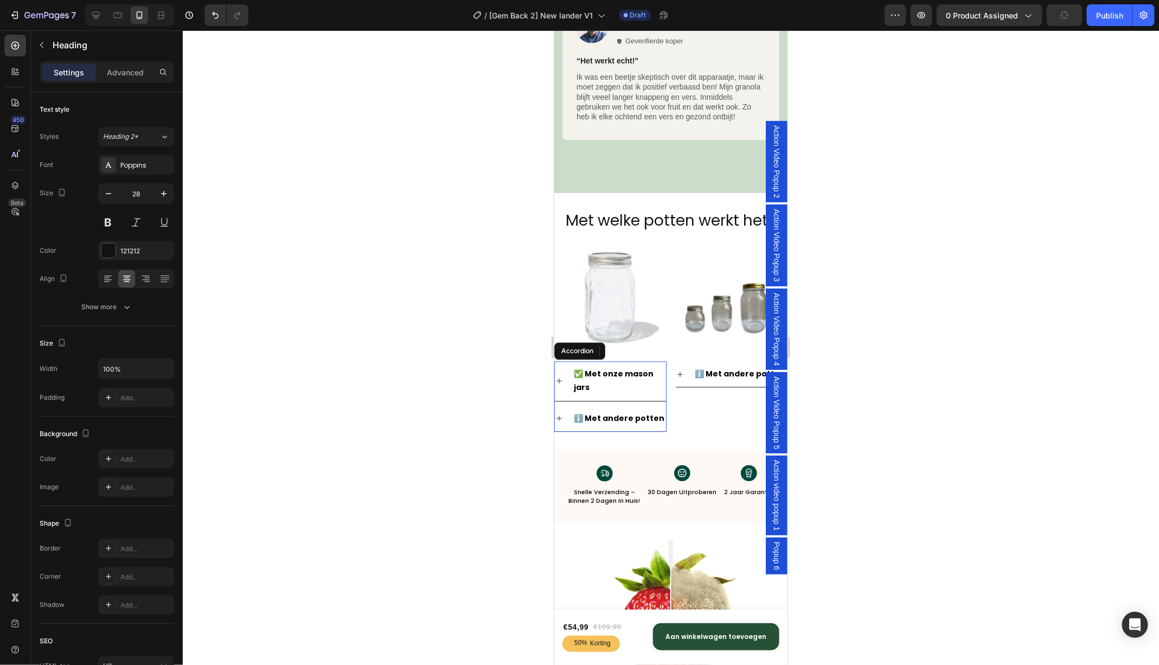
click at [561, 379] on icon at bounding box center [558, 380] width 9 height 9
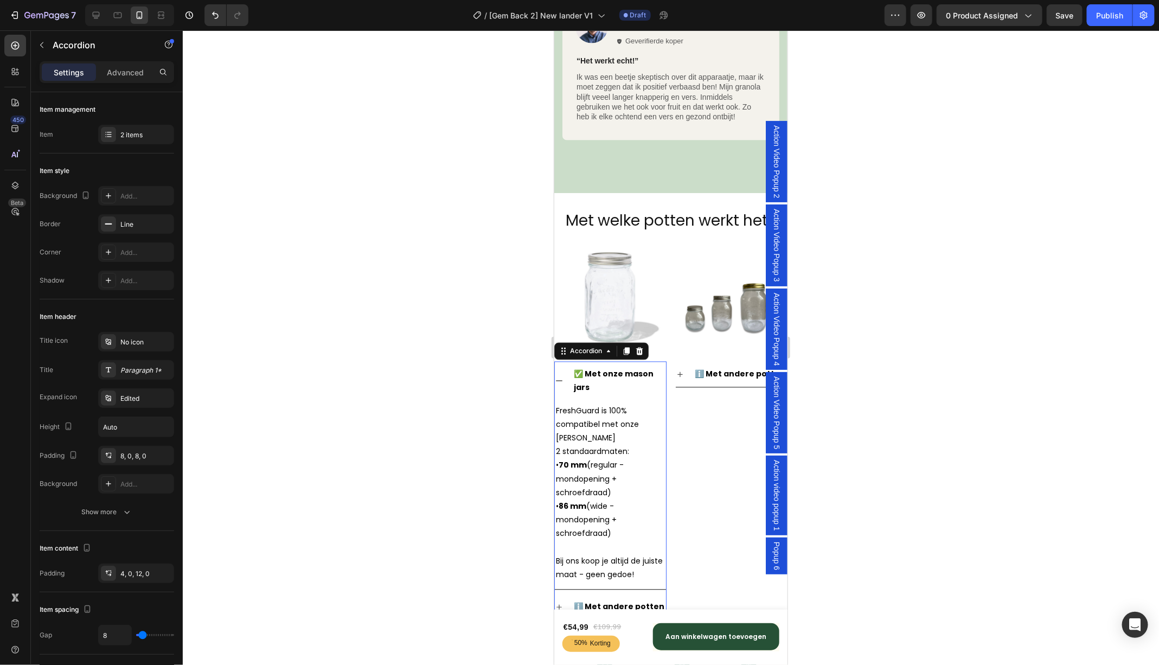
click at [561, 378] on icon at bounding box center [558, 380] width 9 height 9
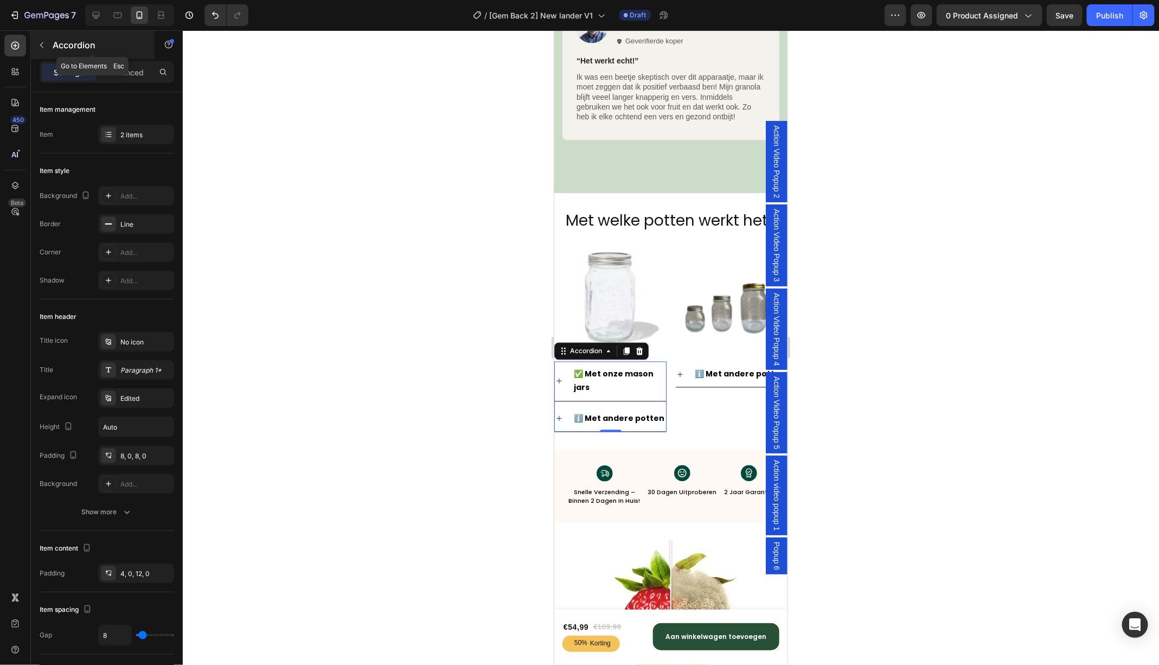
click at [50, 46] on div "Accordion" at bounding box center [93, 45] width 124 height 28
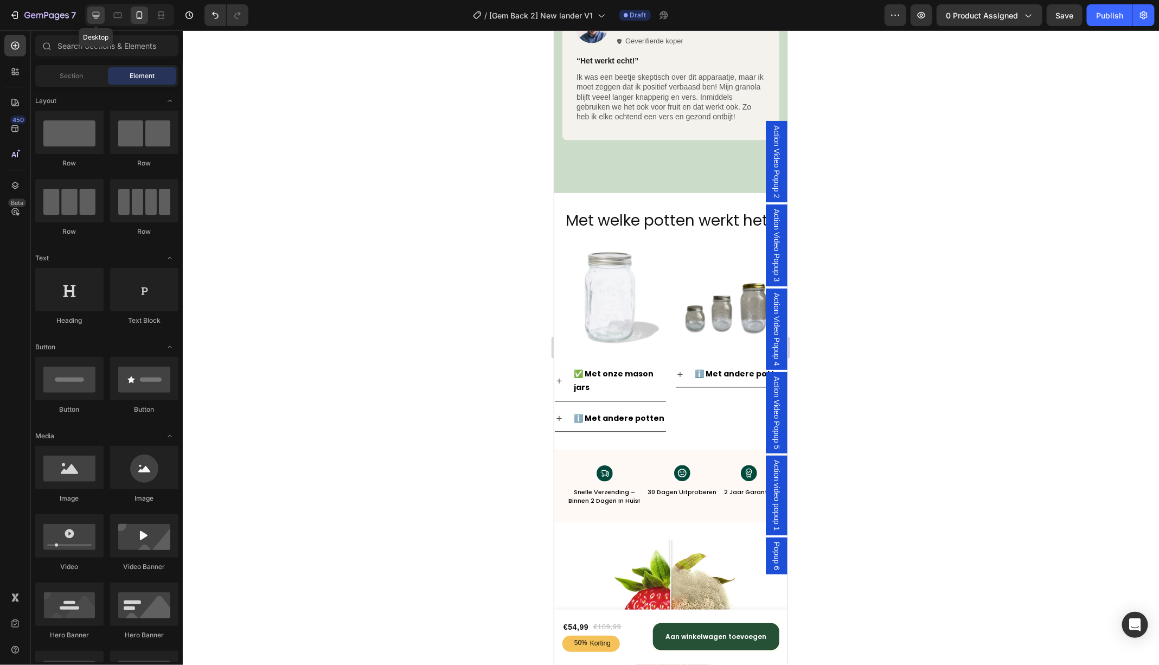
click at [99, 19] on icon at bounding box center [96, 15] width 11 height 11
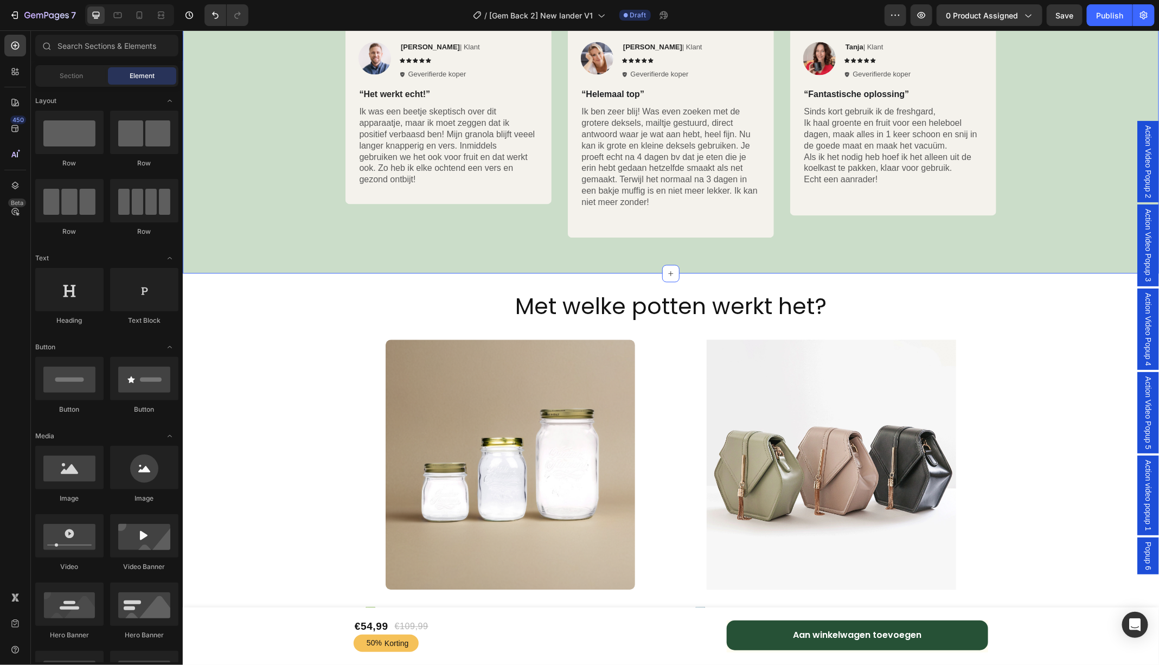
scroll to position [3625, 0]
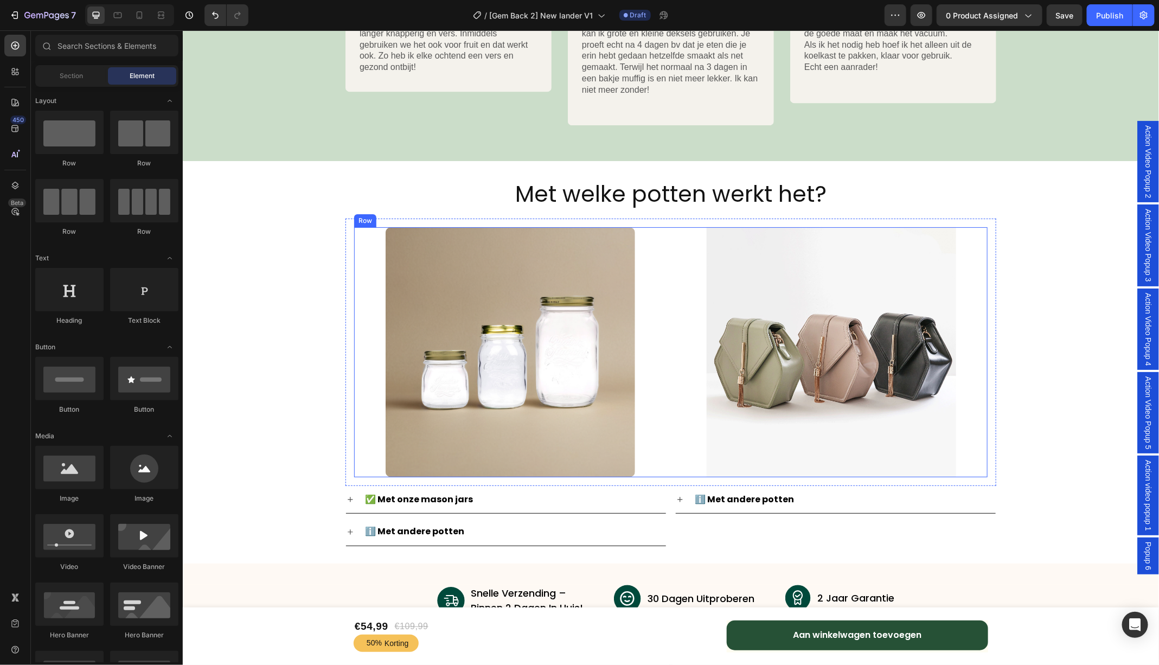
click at [670, 228] on div "Image Image Row" at bounding box center [671, 352] width 634 height 250
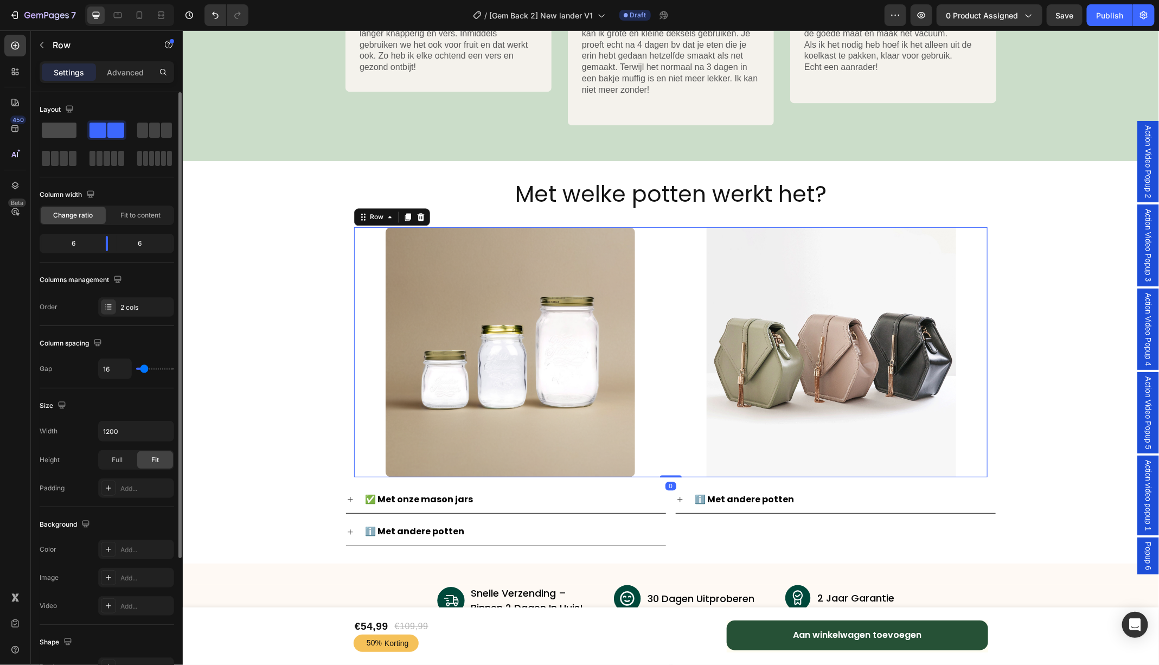
click at [63, 134] on span at bounding box center [59, 130] width 35 height 15
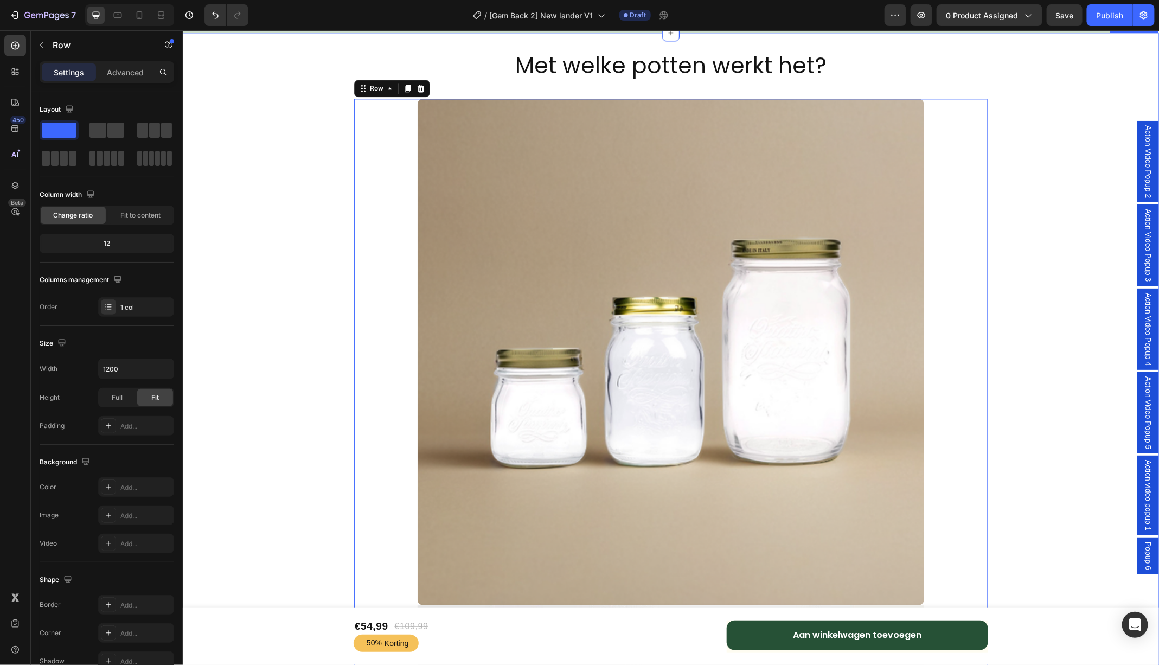
scroll to position [3751, 0]
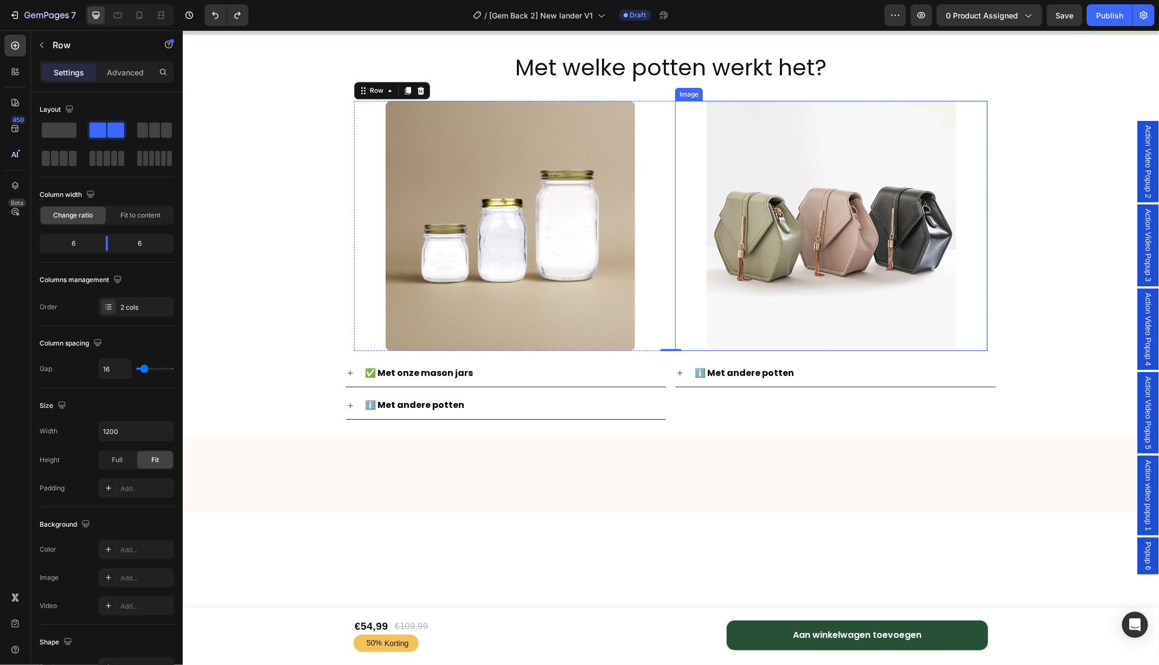
click at [770, 155] on img at bounding box center [831, 225] width 250 height 250
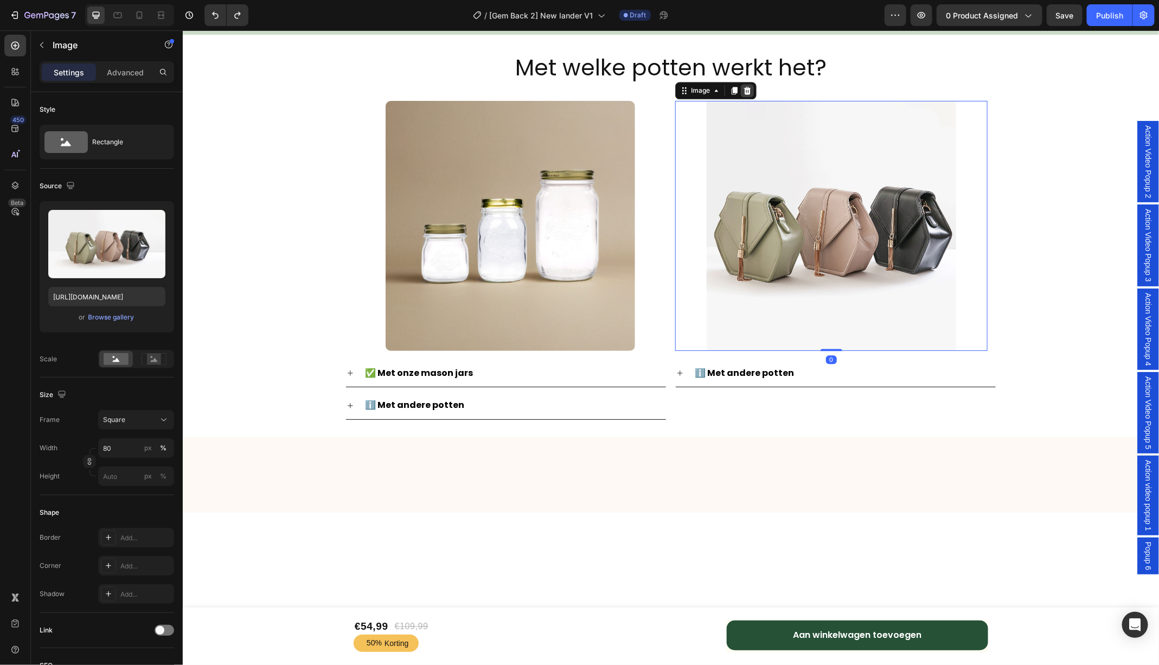
click at [747, 84] on div at bounding box center [746, 90] width 13 height 13
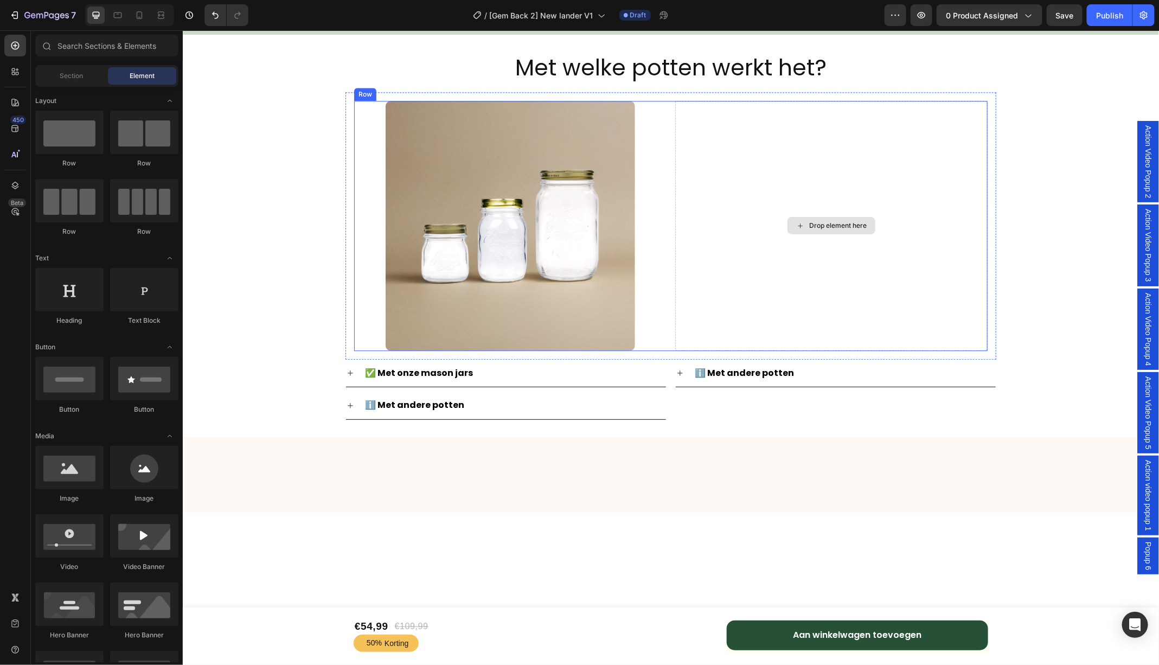
click at [771, 147] on div "Drop element here" at bounding box center [831, 225] width 312 height 250
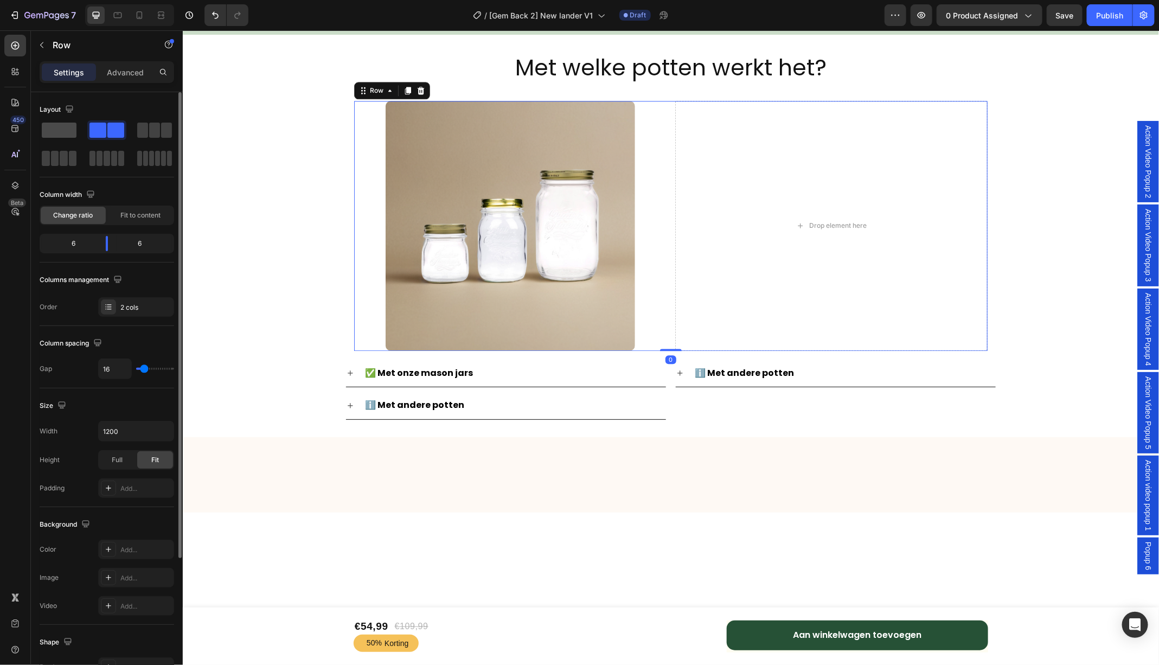
click at [59, 135] on span at bounding box center [59, 130] width 35 height 15
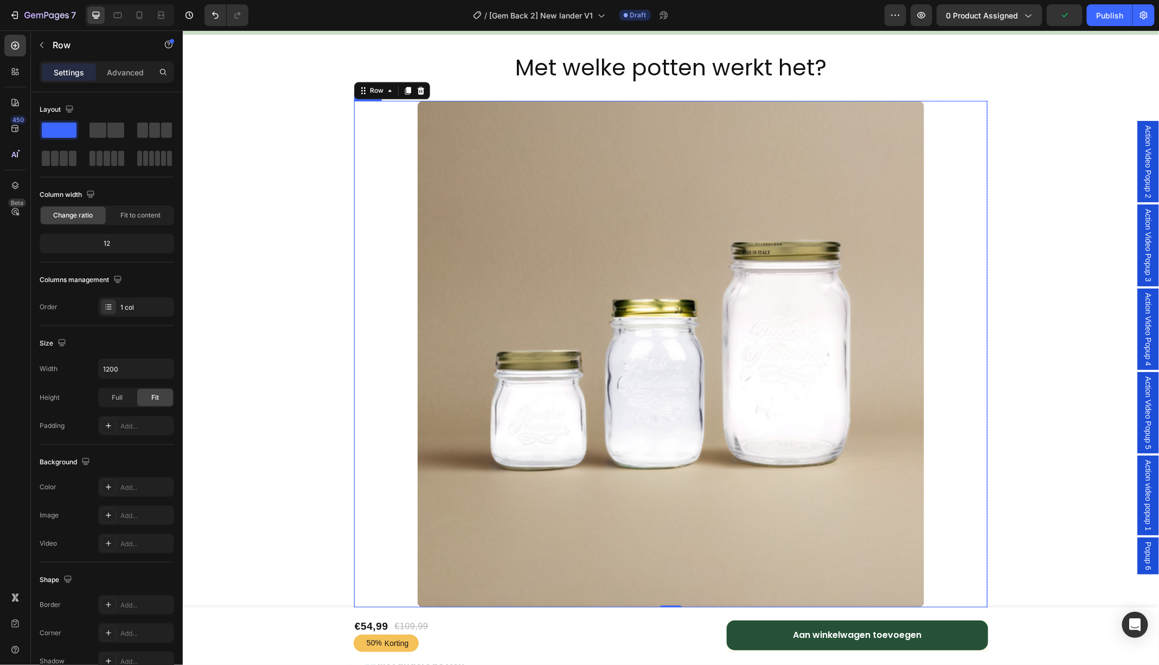
click at [562, 266] on img at bounding box center [670, 353] width 507 height 507
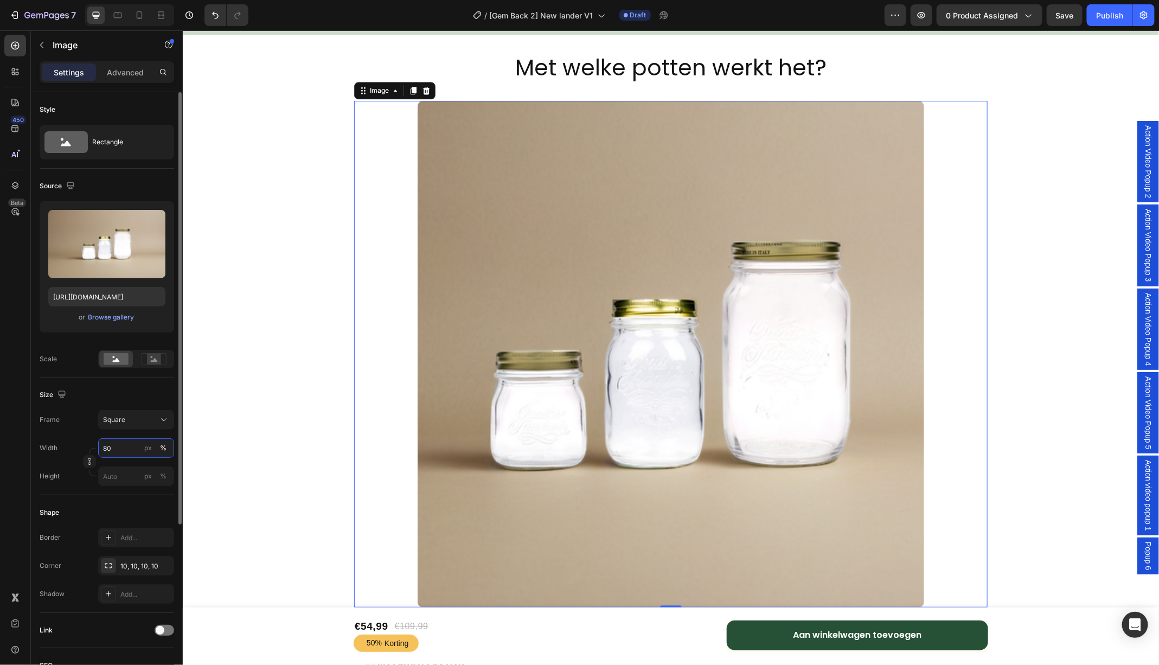
click at [125, 446] on input "80" at bounding box center [136, 448] width 76 height 20
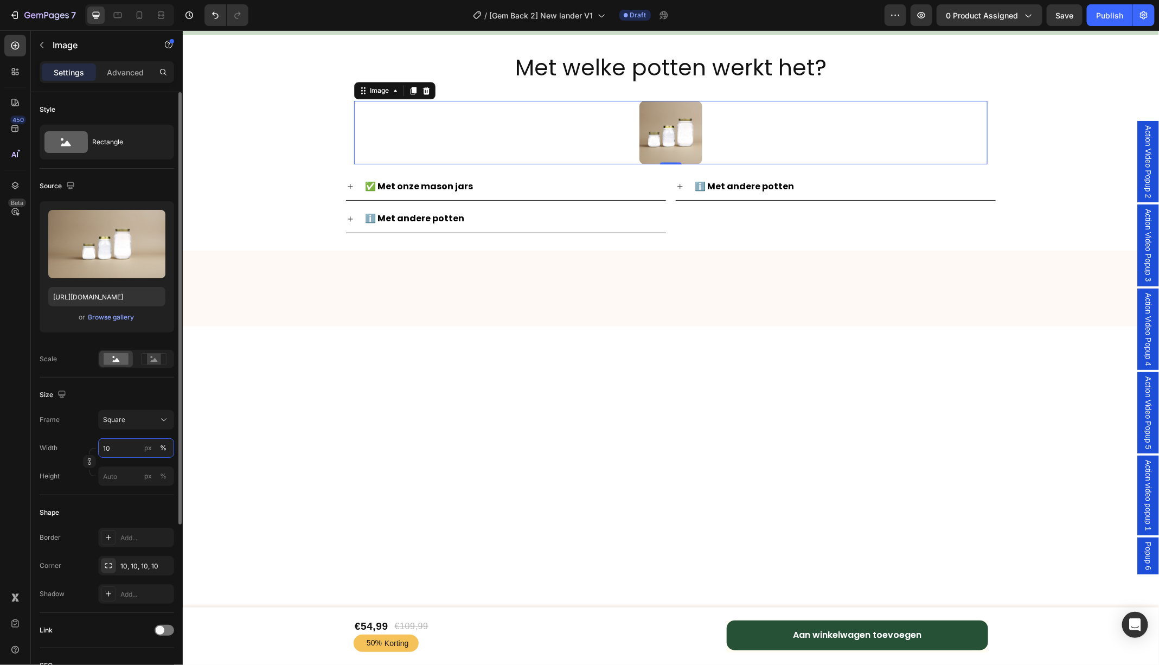
type input "1"
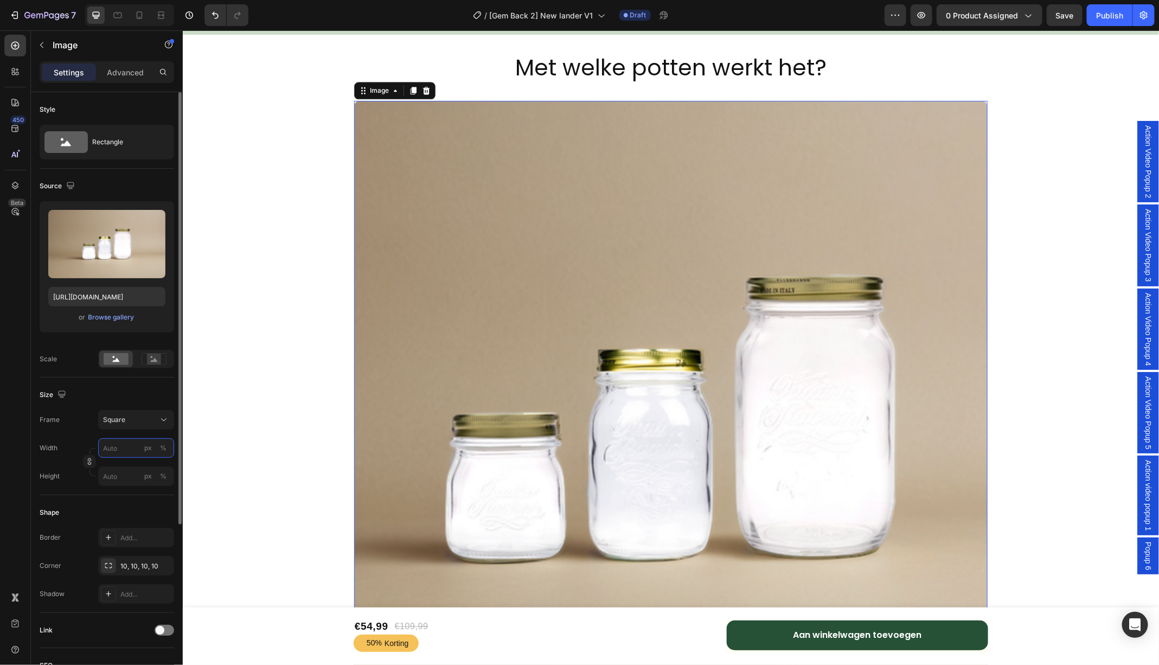
type input "2"
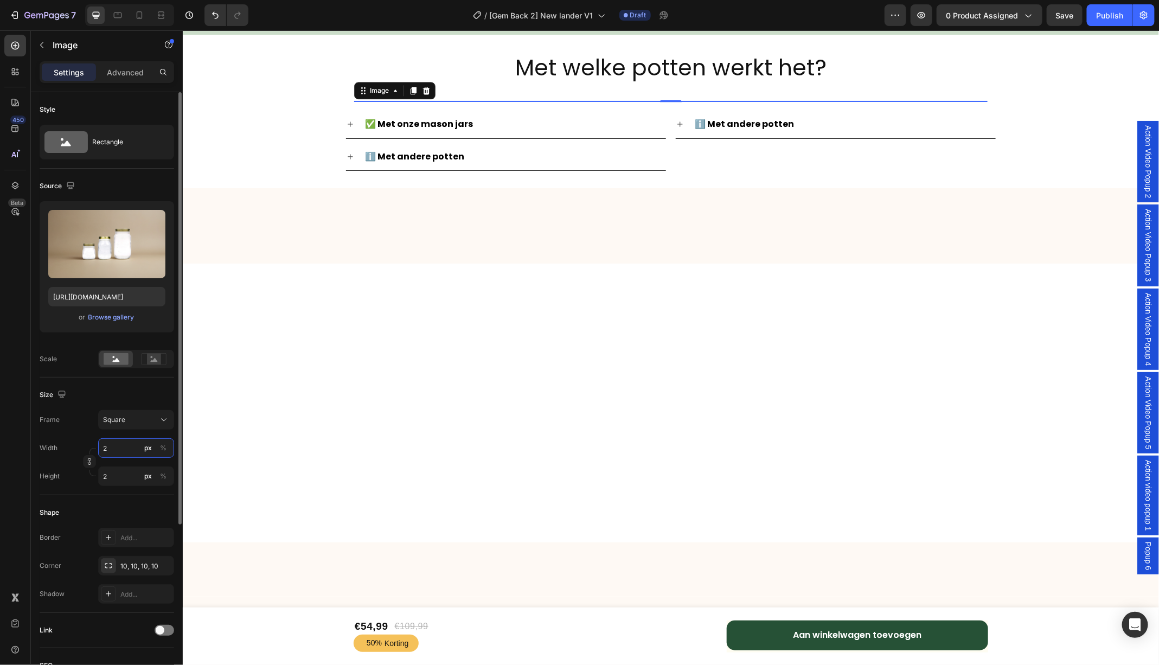
type input "25"
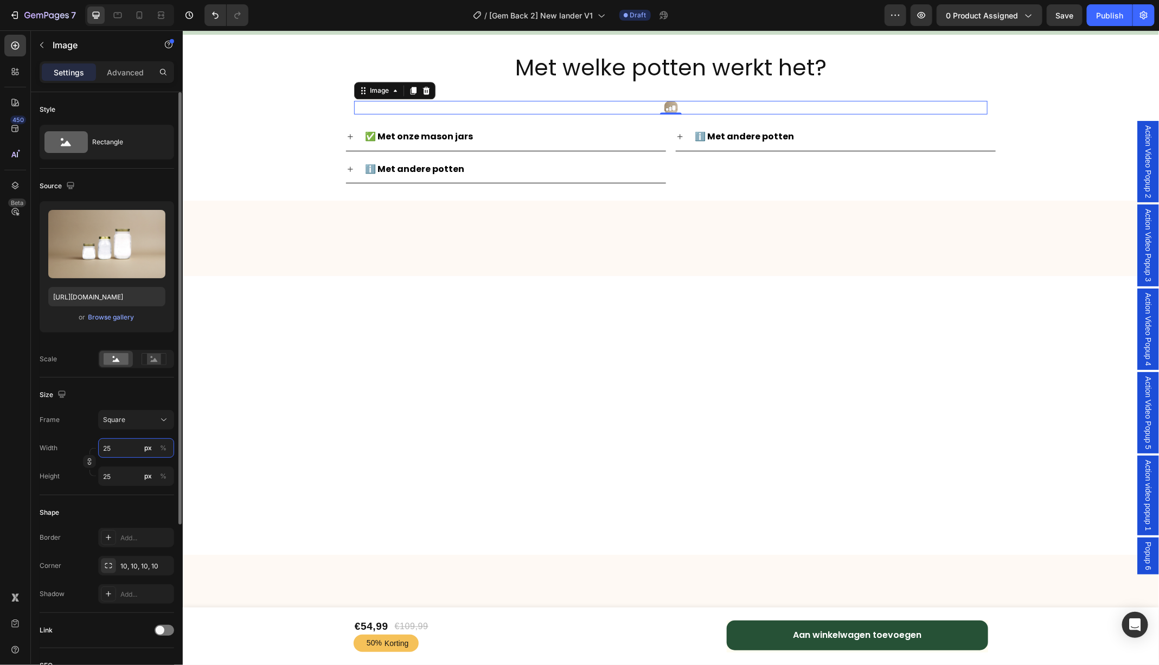
type input "250"
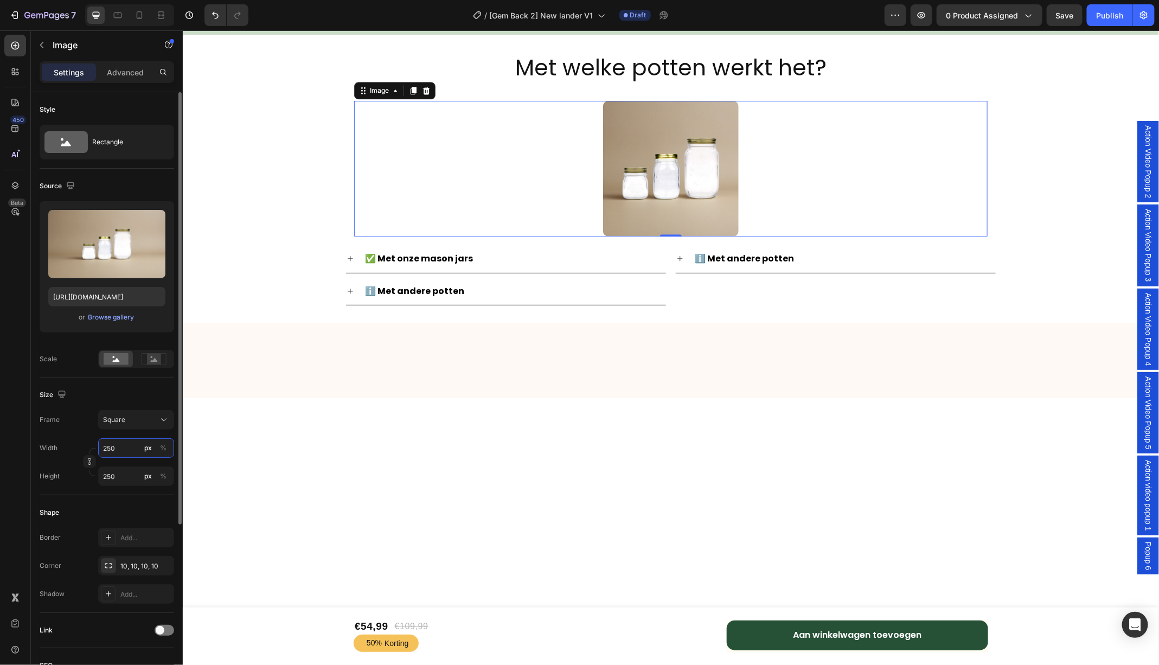
type input "25"
type input "2"
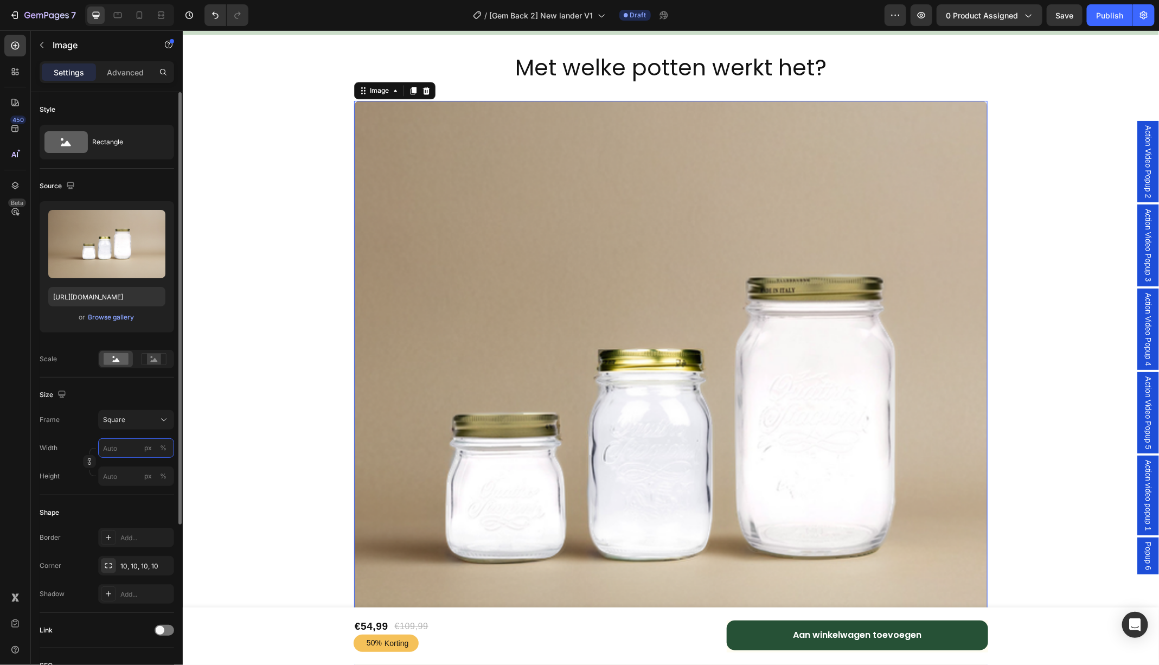
type input "4"
type input "40"
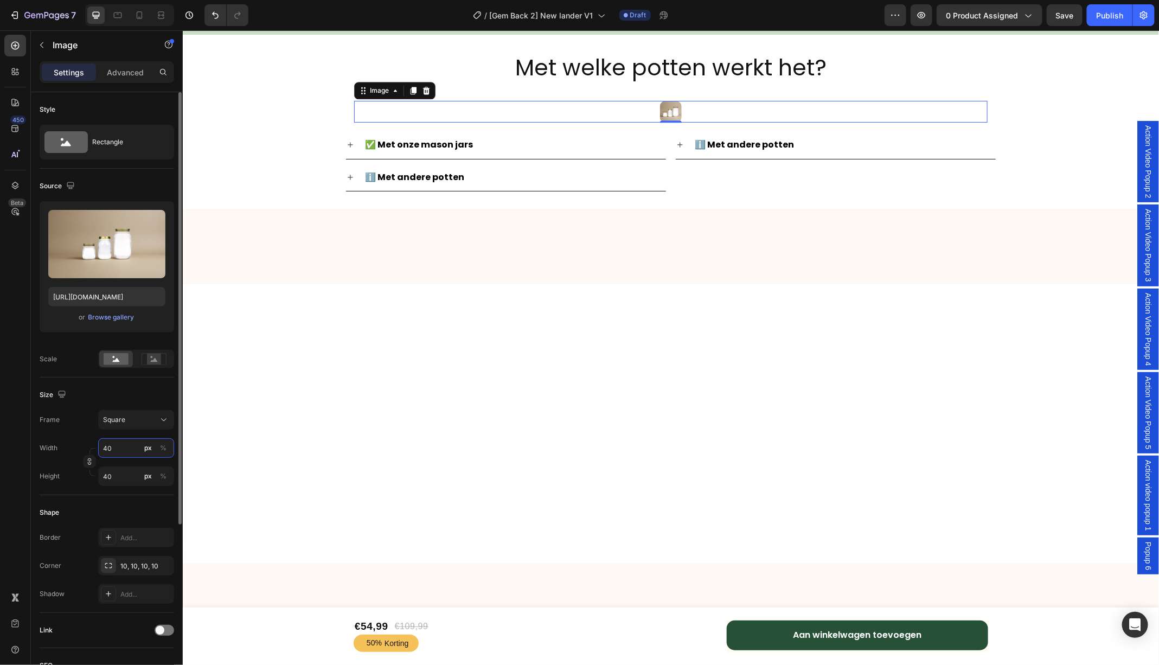
type input "400"
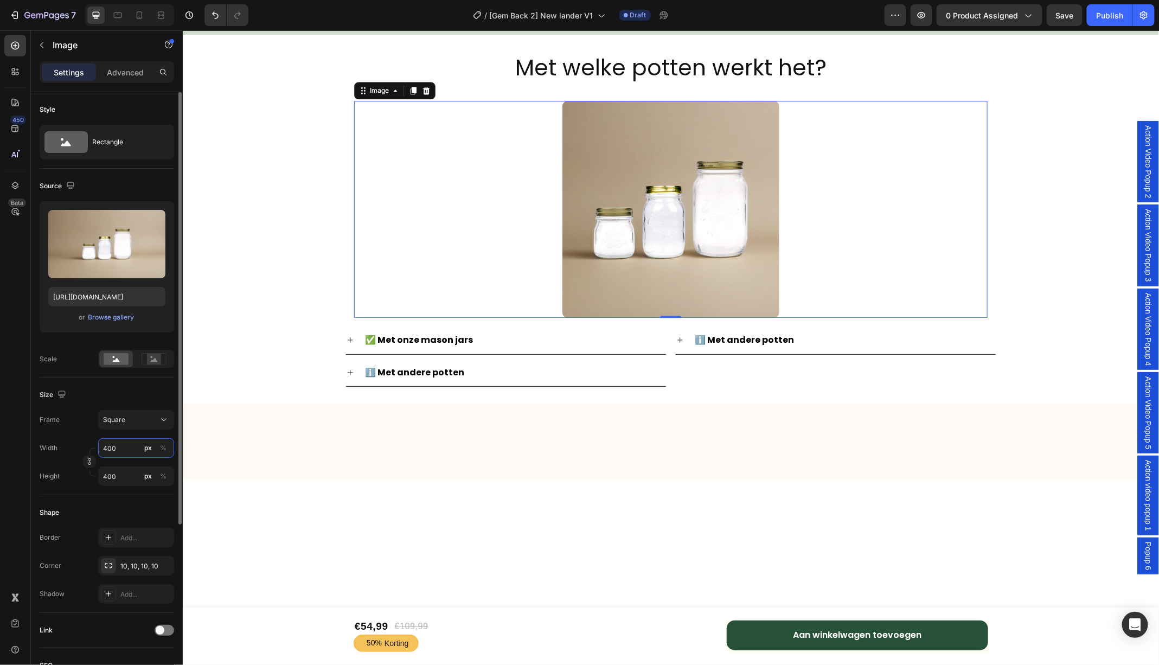
type input "40"
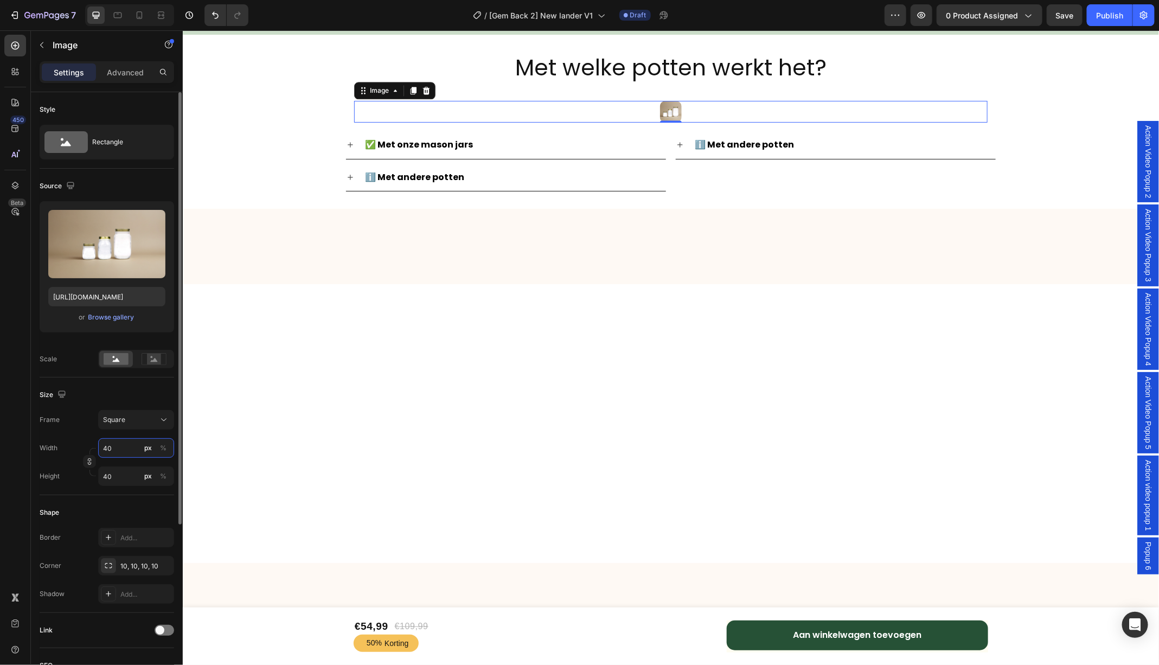
type input "4"
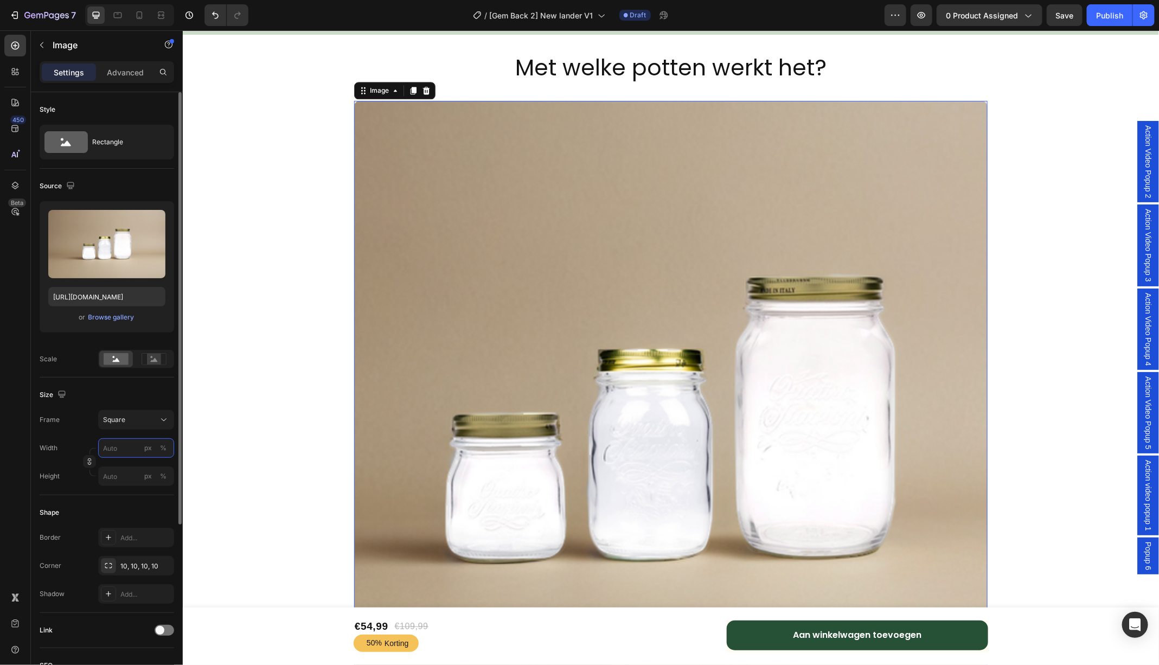
type input "5"
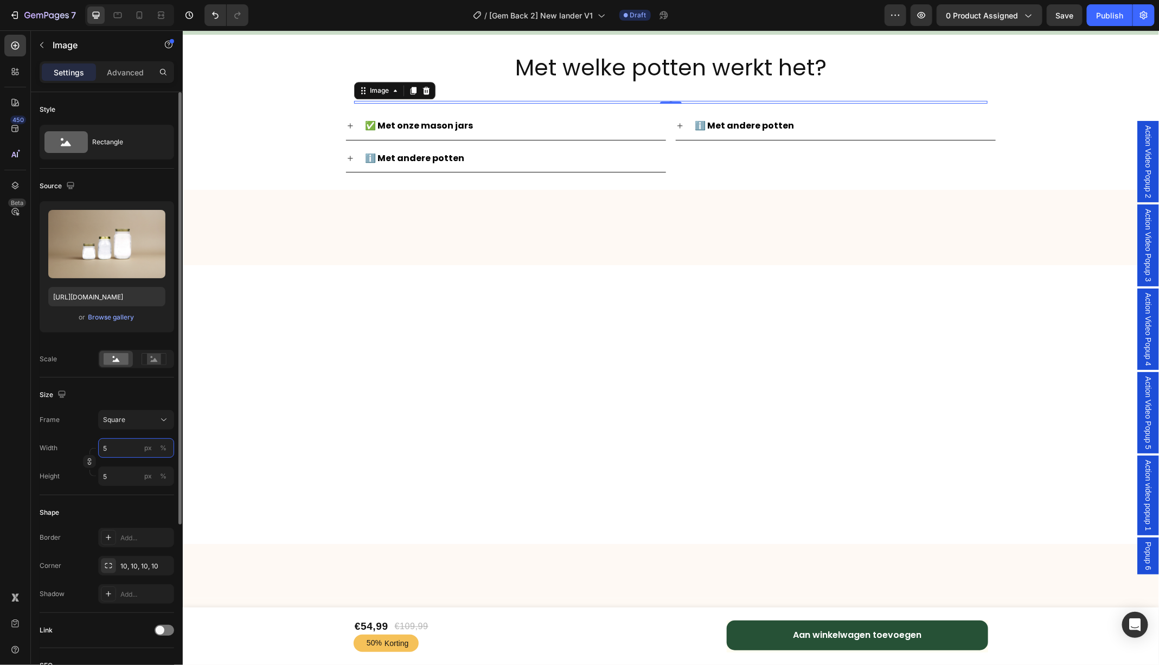
type input "50"
type input "500"
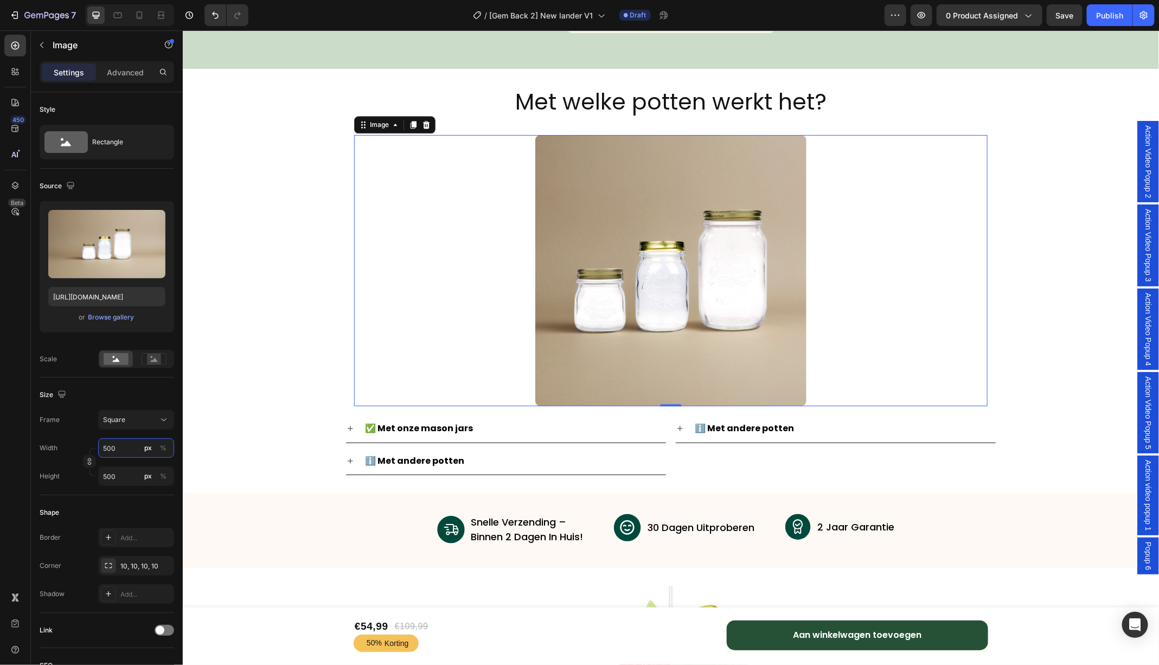
scroll to position [3718, 0]
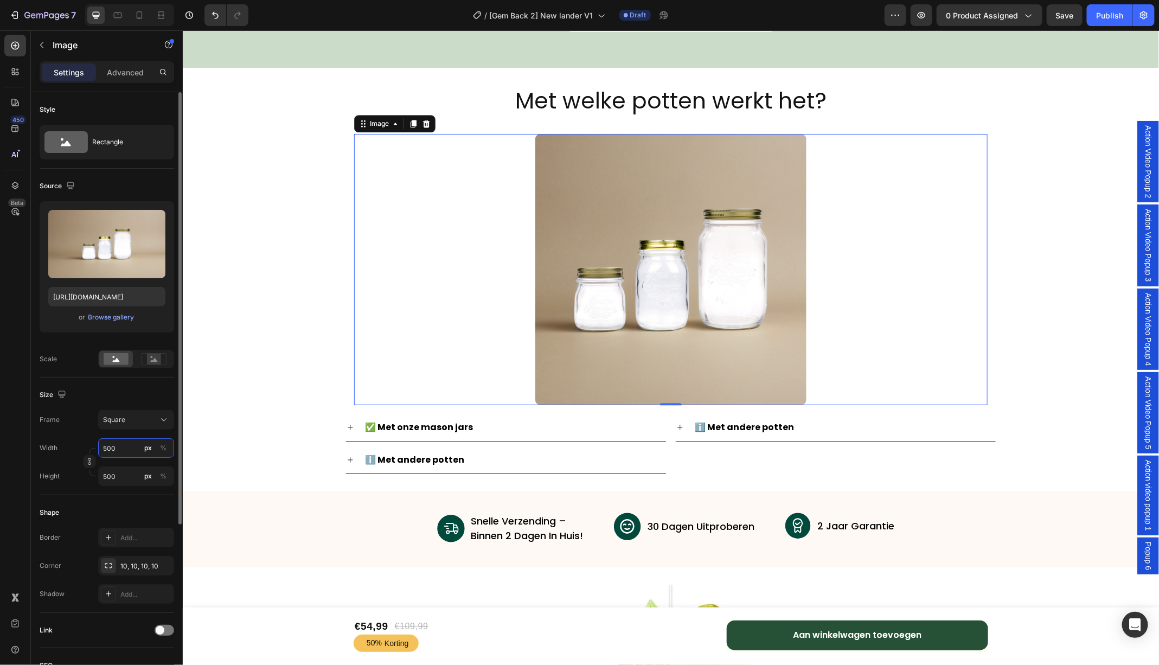
type input "50"
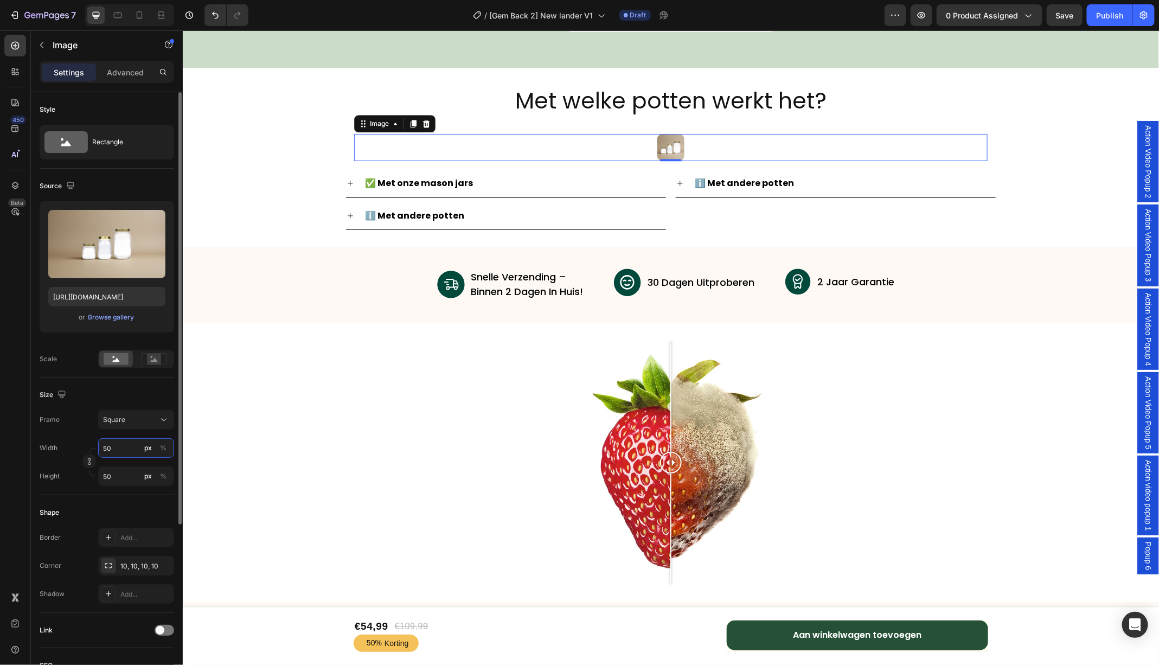
type input "5"
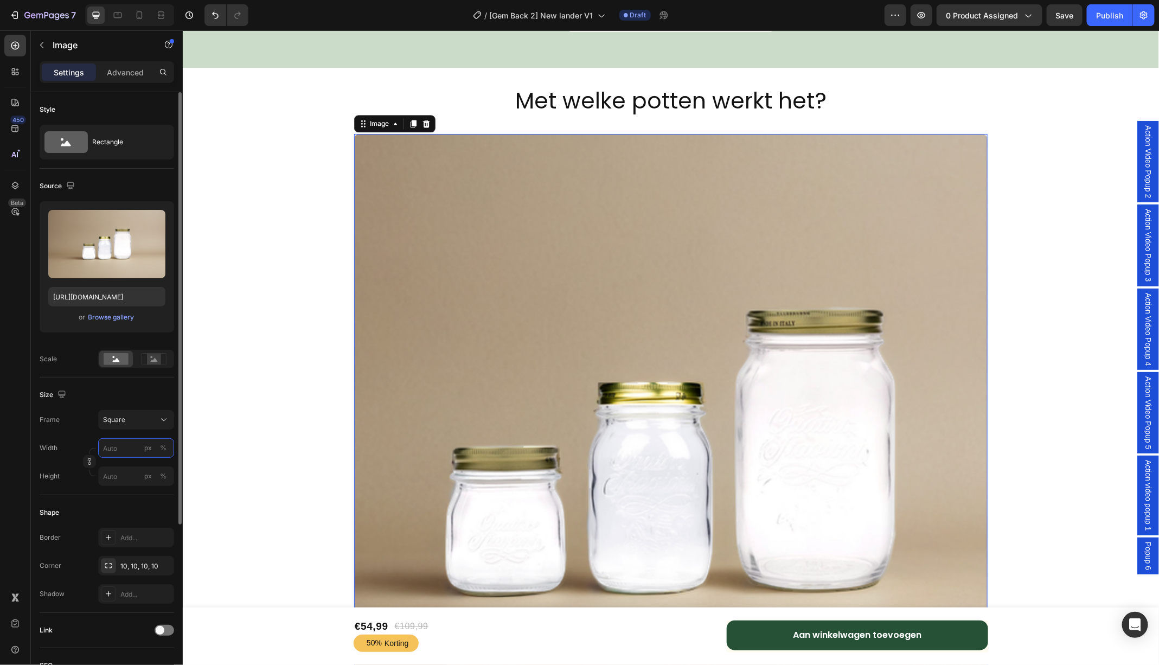
type input "6"
type input "60"
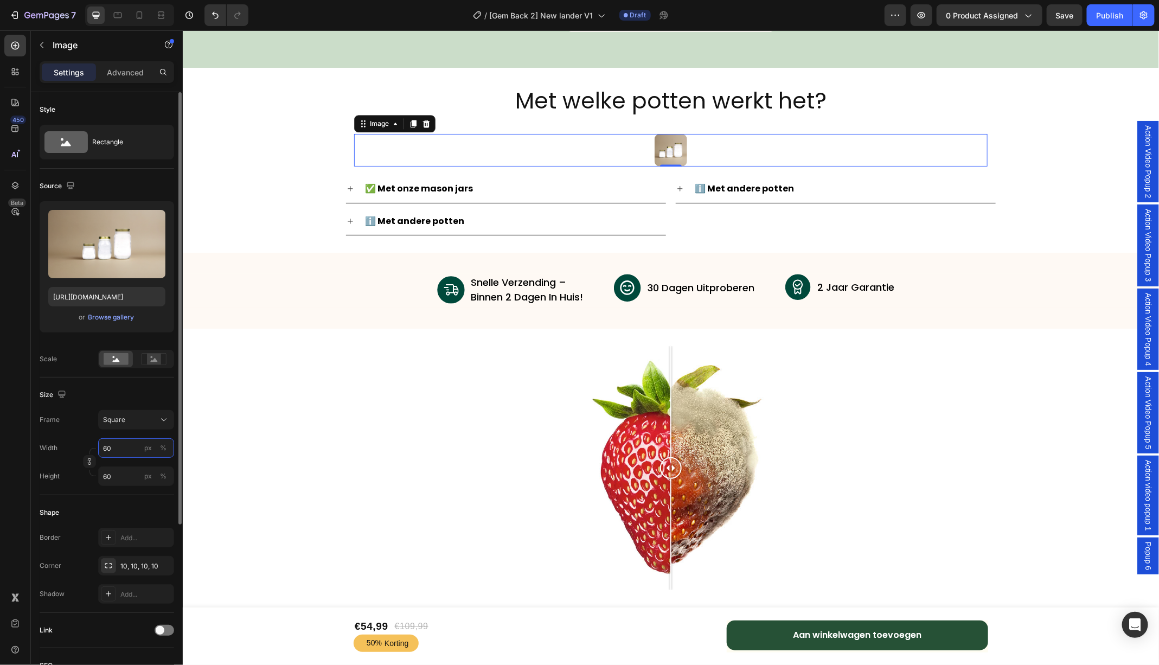
type input "600"
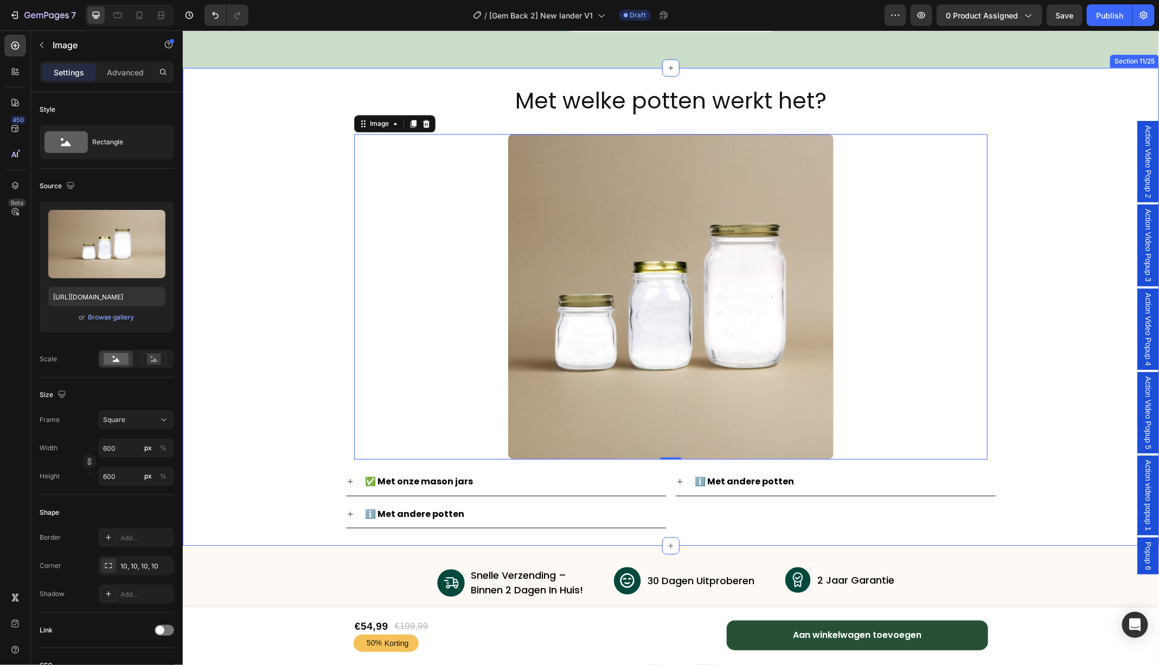
click at [1079, 258] on div "Met welke potten werkt het? Heading Image 0 Row Row ✅ Met onze mason jars ℹ️ Me…" at bounding box center [670, 306] width 976 height 443
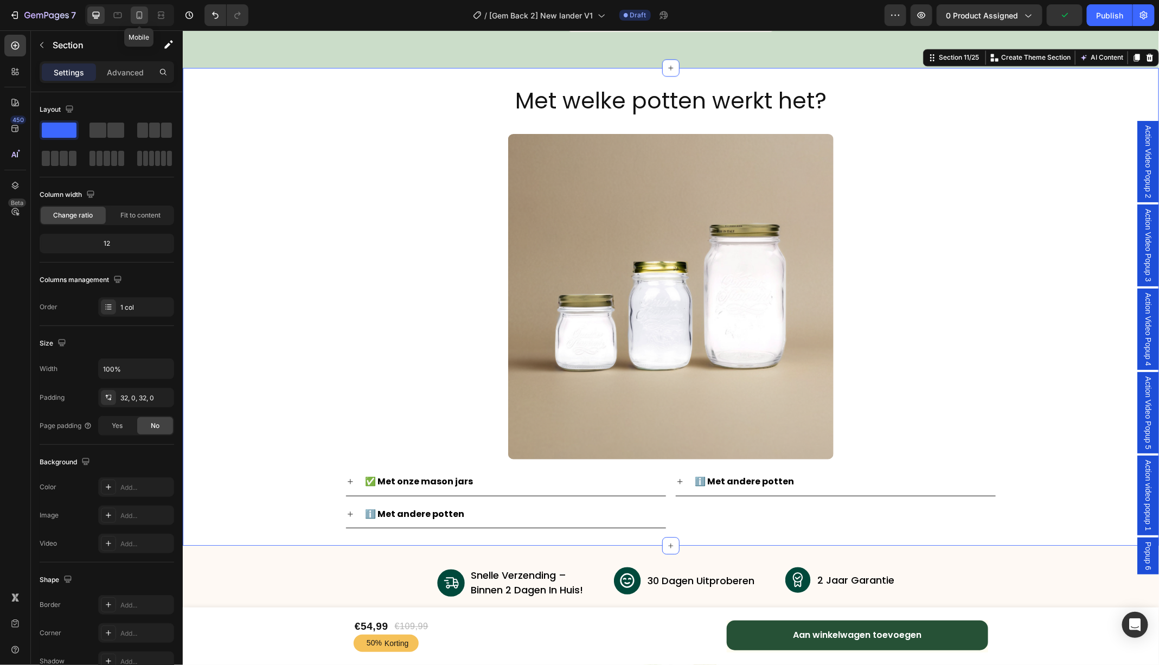
click at [144, 19] on icon at bounding box center [139, 15] width 11 height 11
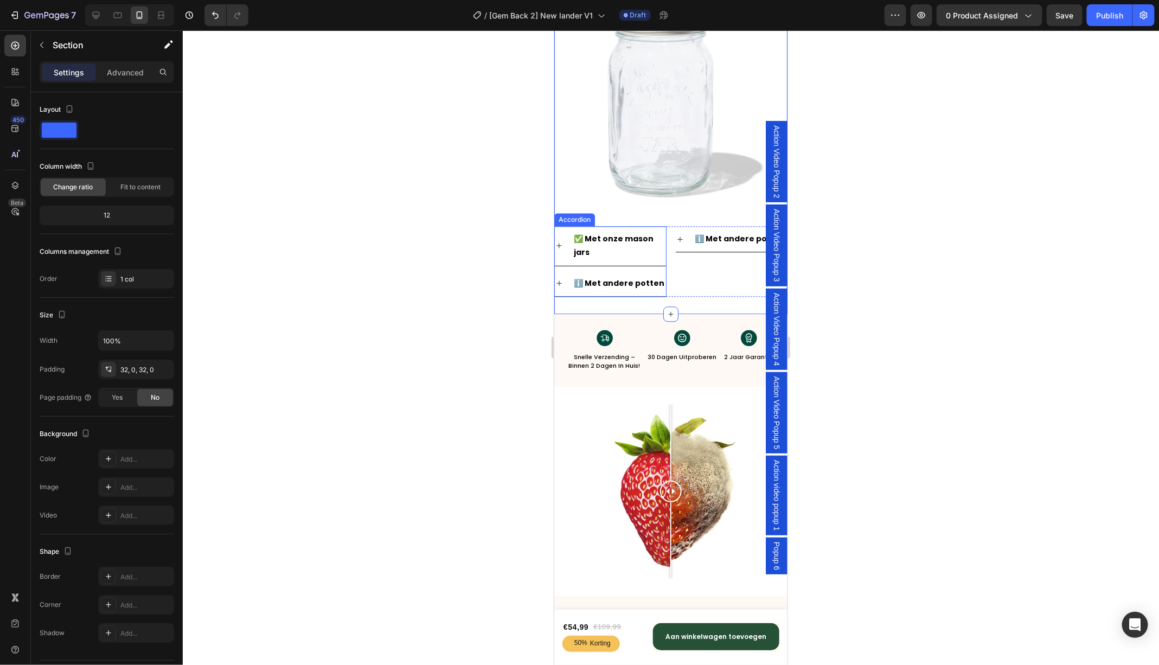
scroll to position [3584, 0]
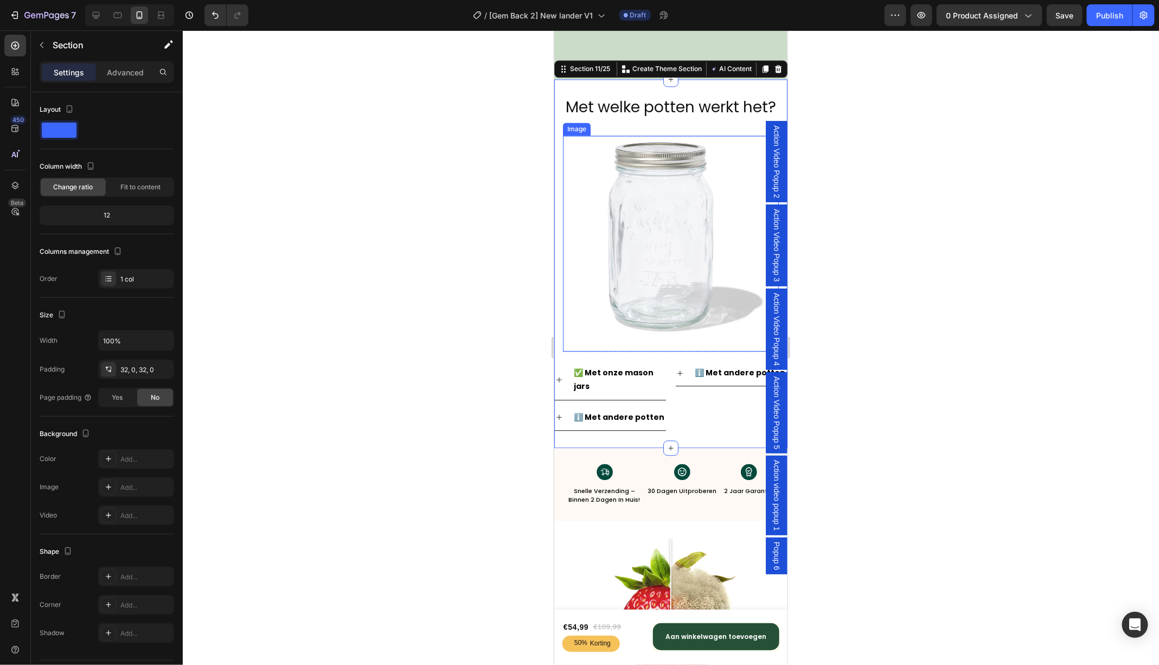
click at [599, 201] on img at bounding box center [670, 243] width 216 height 216
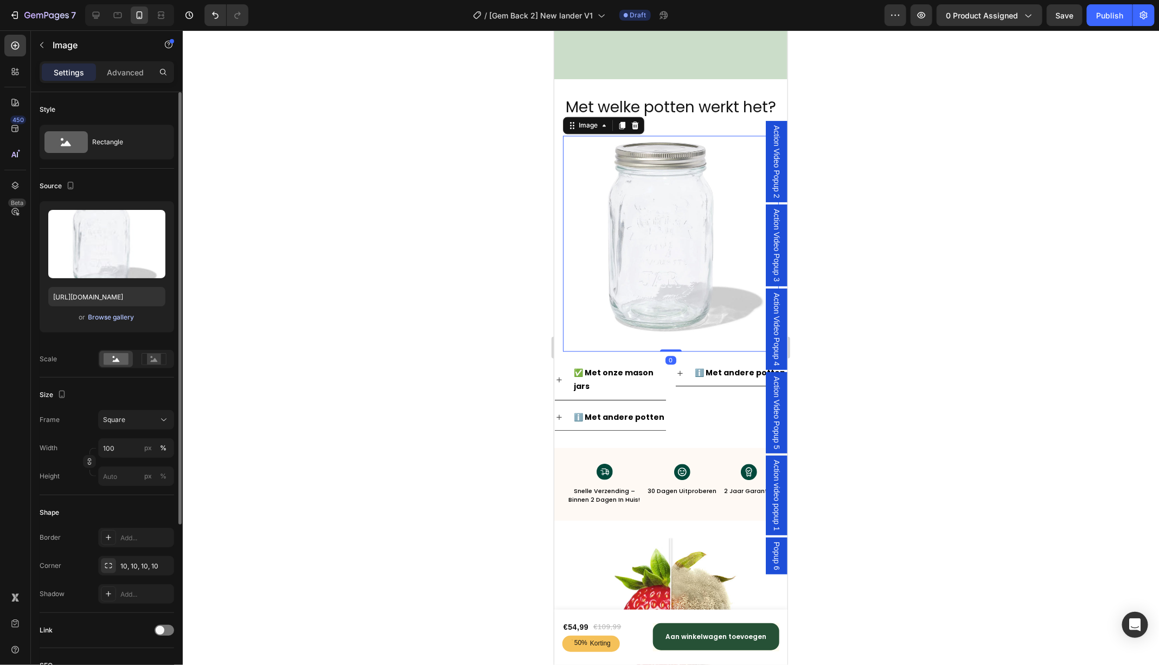
click at [101, 316] on div "Browse gallery" at bounding box center [111, 317] width 46 height 10
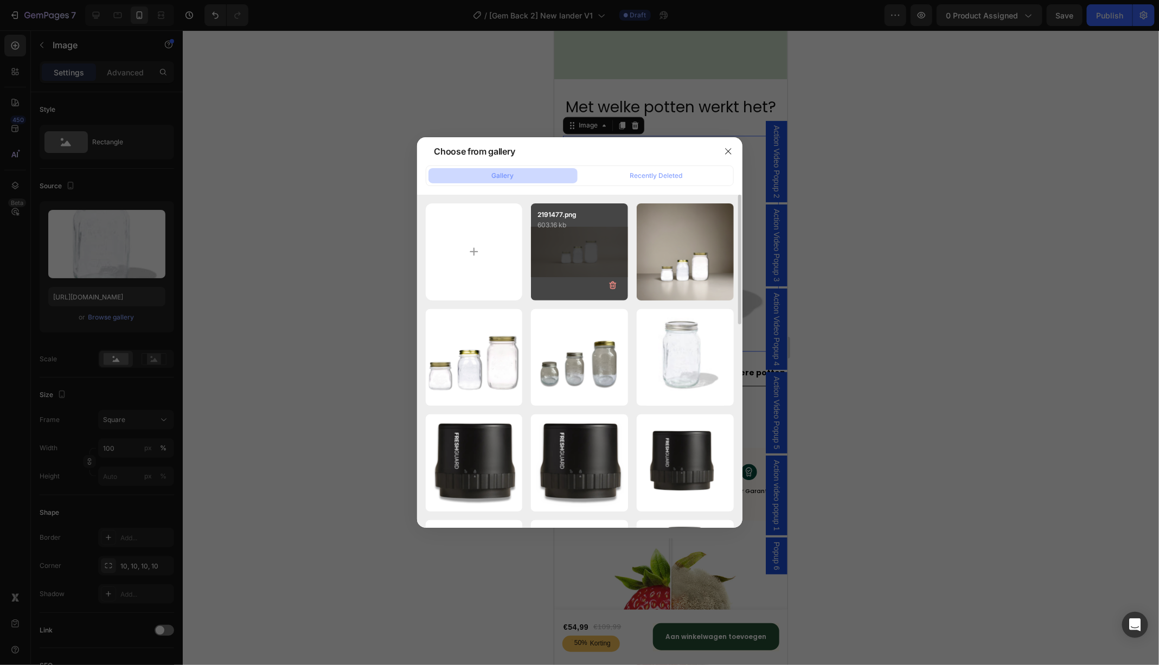
click at [559, 255] on div "2191477.png 603.16 kb" at bounding box center [579, 251] width 97 height 97
type input "https://cdn.shopify.com/s/files/1/0747/6602/4923/files/gempages_555404258220967…"
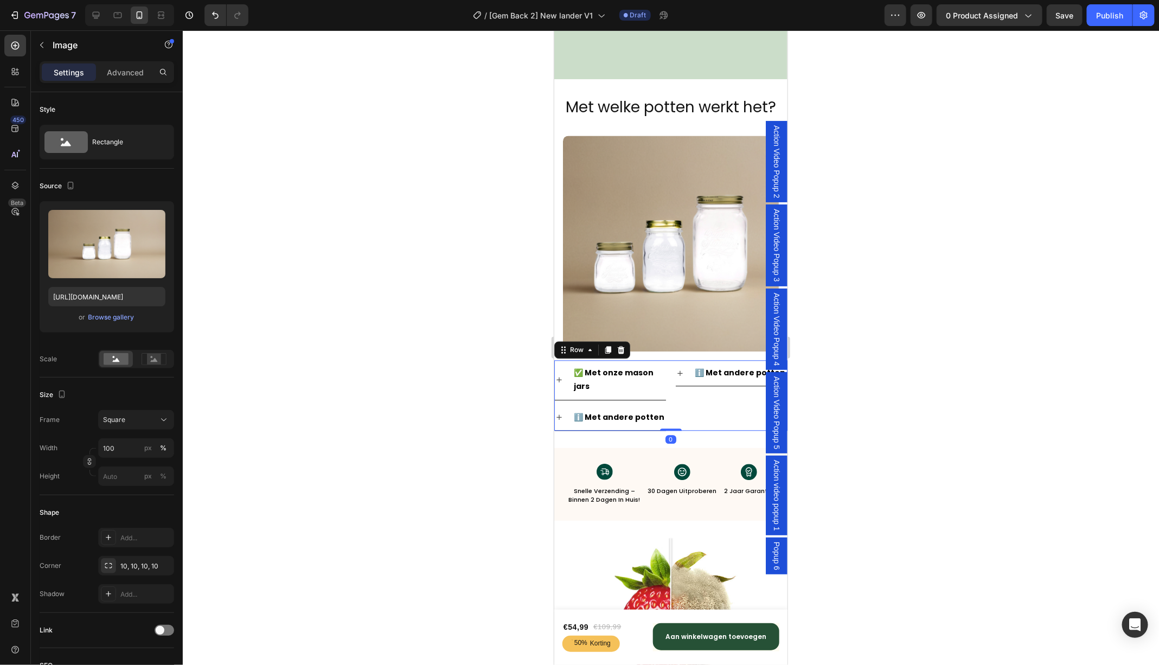
click at [670, 366] on div "✅ Met onze mason jars ℹ️ Met andere potten Accordion ℹ️ Met andere potten Accor…" at bounding box center [670, 395] width 233 height 71
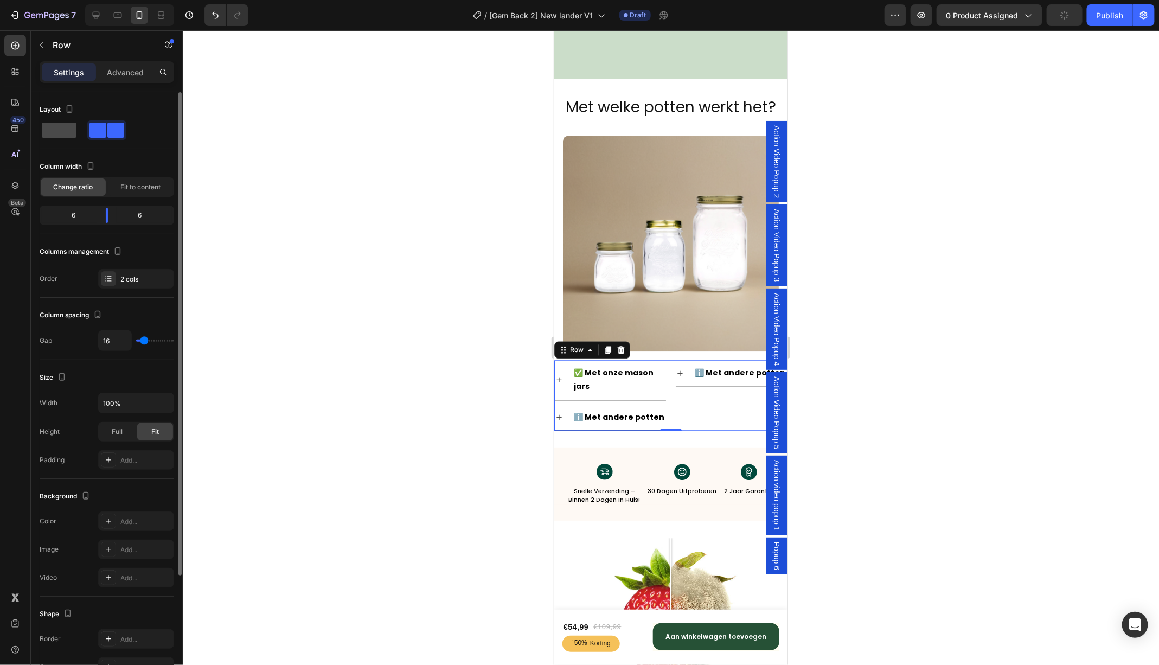
click at [68, 133] on span at bounding box center [59, 130] width 35 height 15
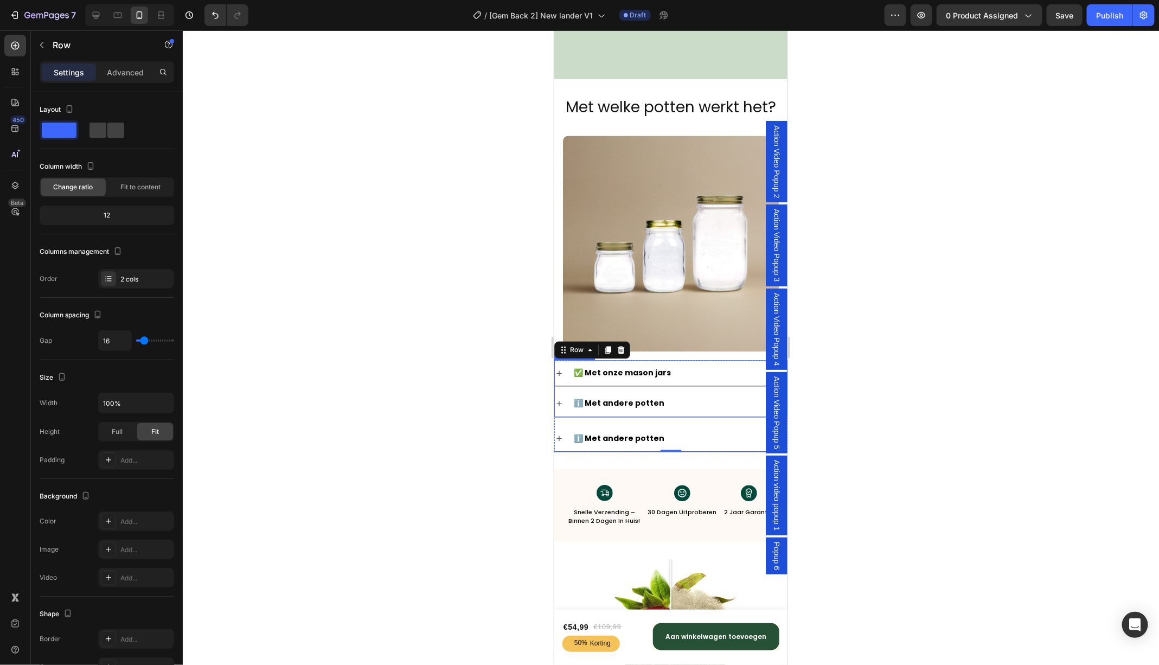
click at [564, 369] on div "✅ Met onze mason jars" at bounding box center [670, 372] width 232 height 25
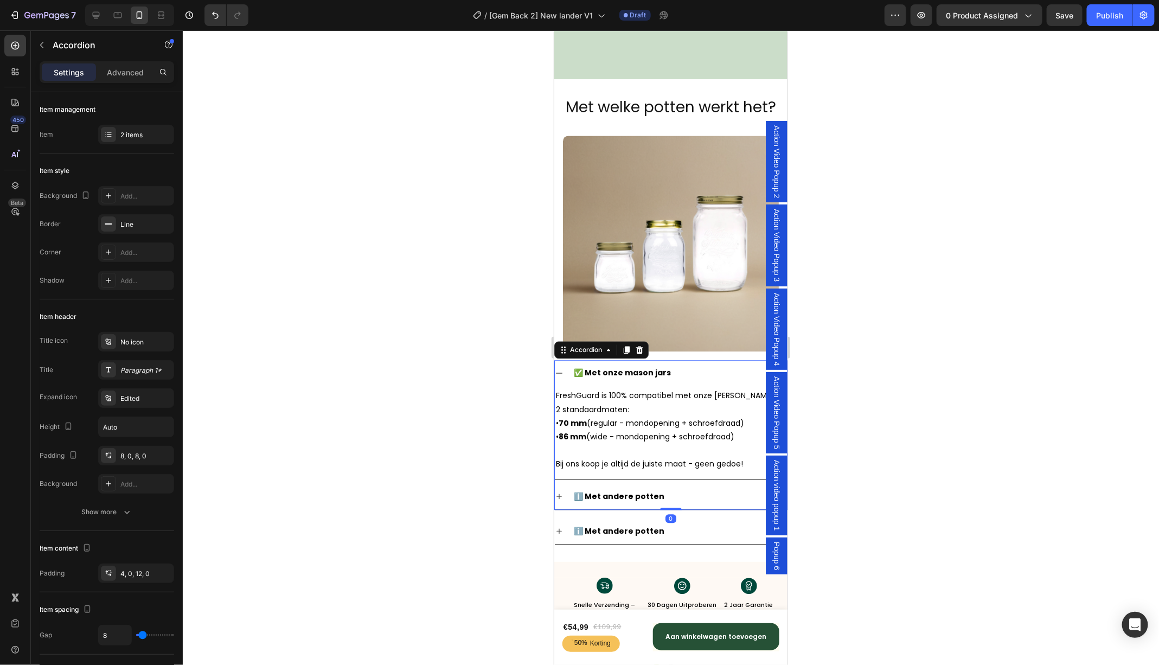
click at [564, 369] on div "✅ Met onze mason jars" at bounding box center [670, 372] width 232 height 25
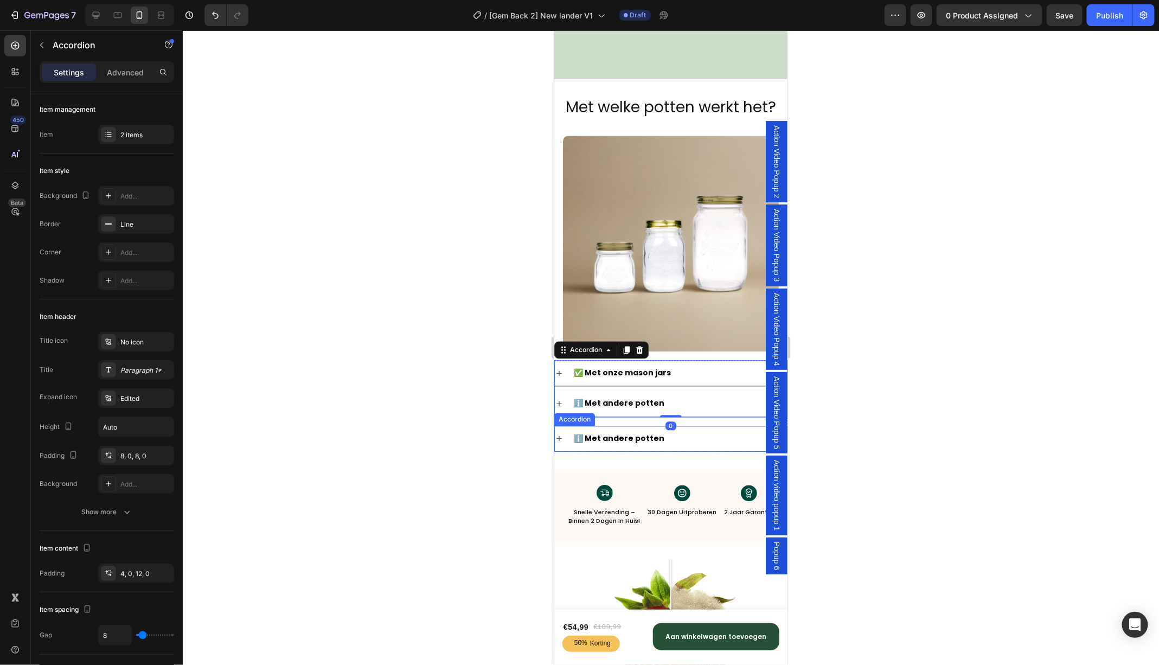
click at [687, 432] on div "ℹ️ Met andere potten" at bounding box center [679, 438] width 215 height 17
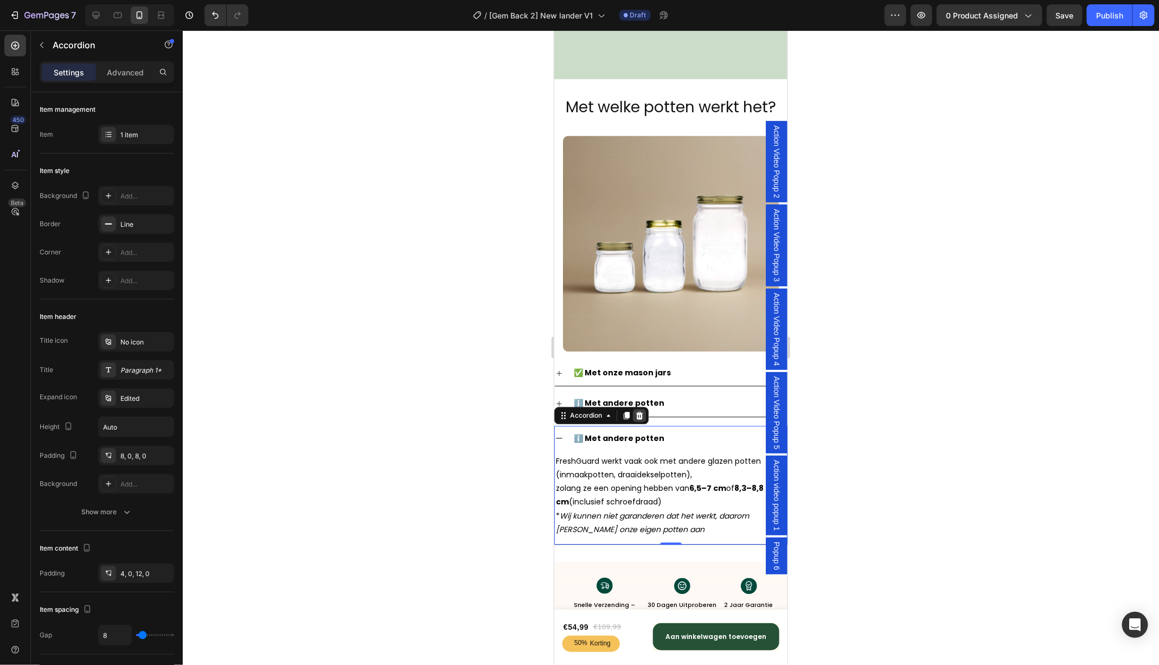
click at [641, 415] on icon at bounding box center [639, 415] width 9 height 9
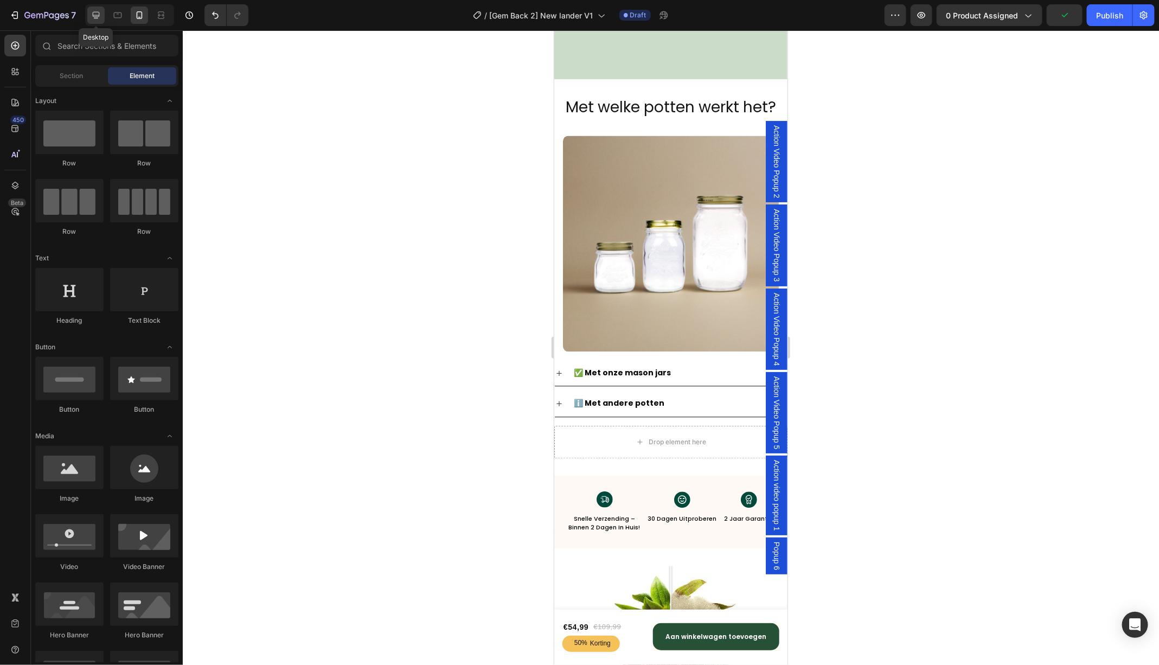
click at [98, 18] on icon at bounding box center [96, 15] width 11 height 11
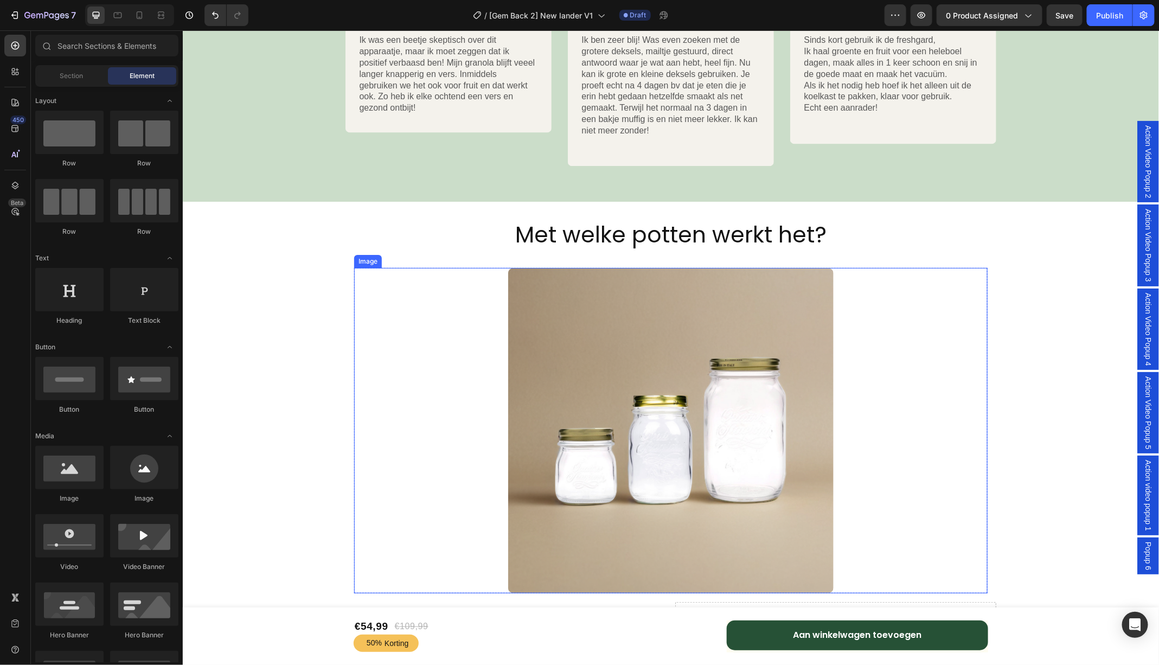
scroll to position [3858, 0]
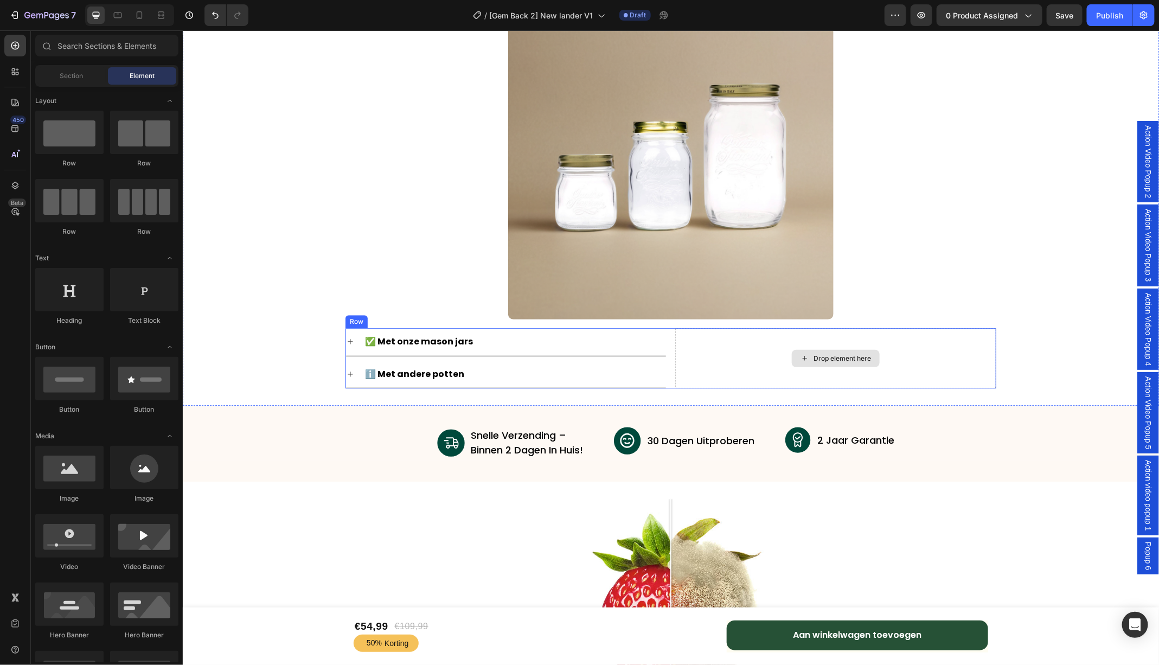
click at [747, 362] on div "Drop element here" at bounding box center [835, 358] width 321 height 61
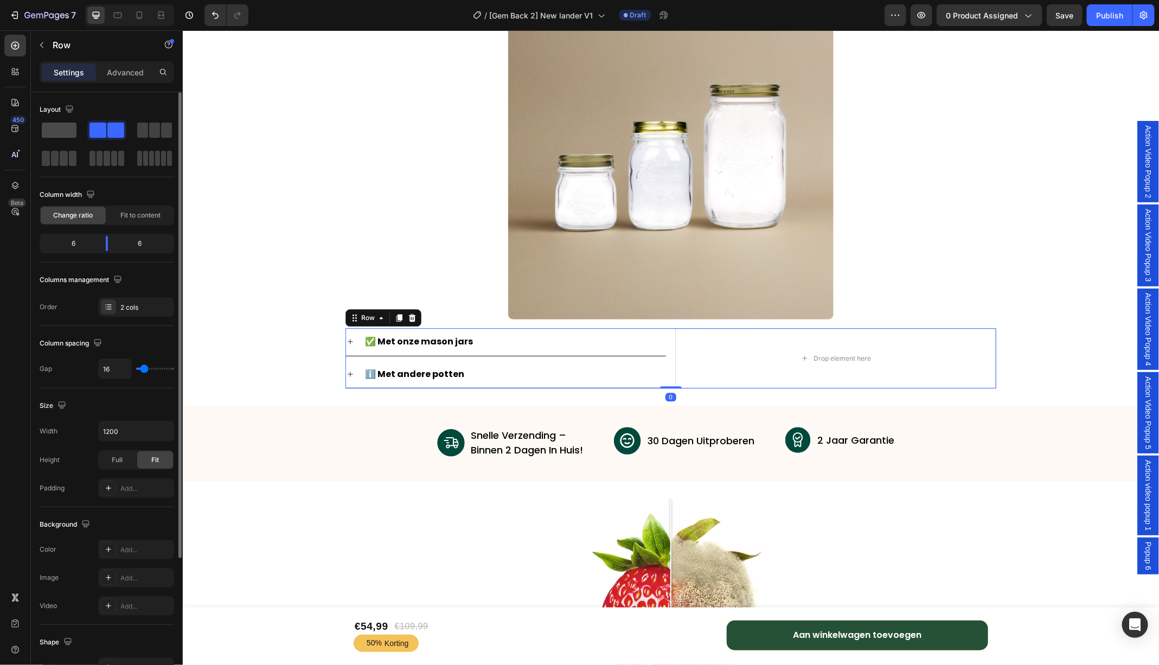
click at [50, 133] on span at bounding box center [59, 130] width 35 height 15
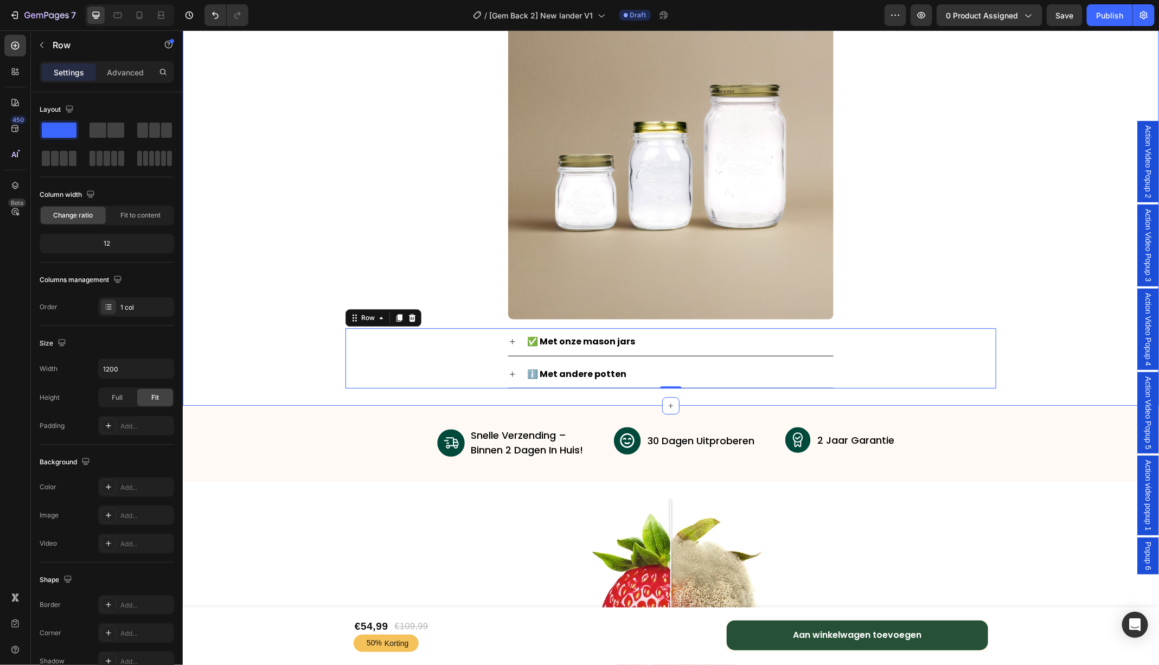
click at [1001, 240] on div "Met welke potten werkt het? Heading Image Row Row ✅ Met onze mason jars ℹ️ Met …" at bounding box center [670, 166] width 976 height 443
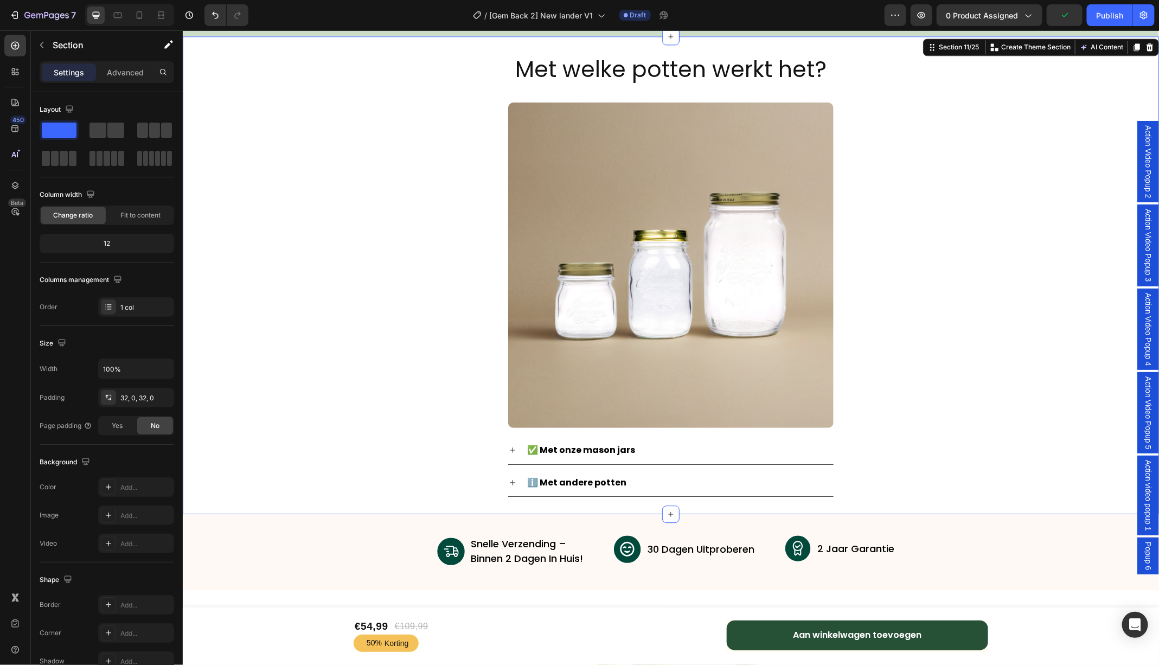
scroll to position [3751, 0]
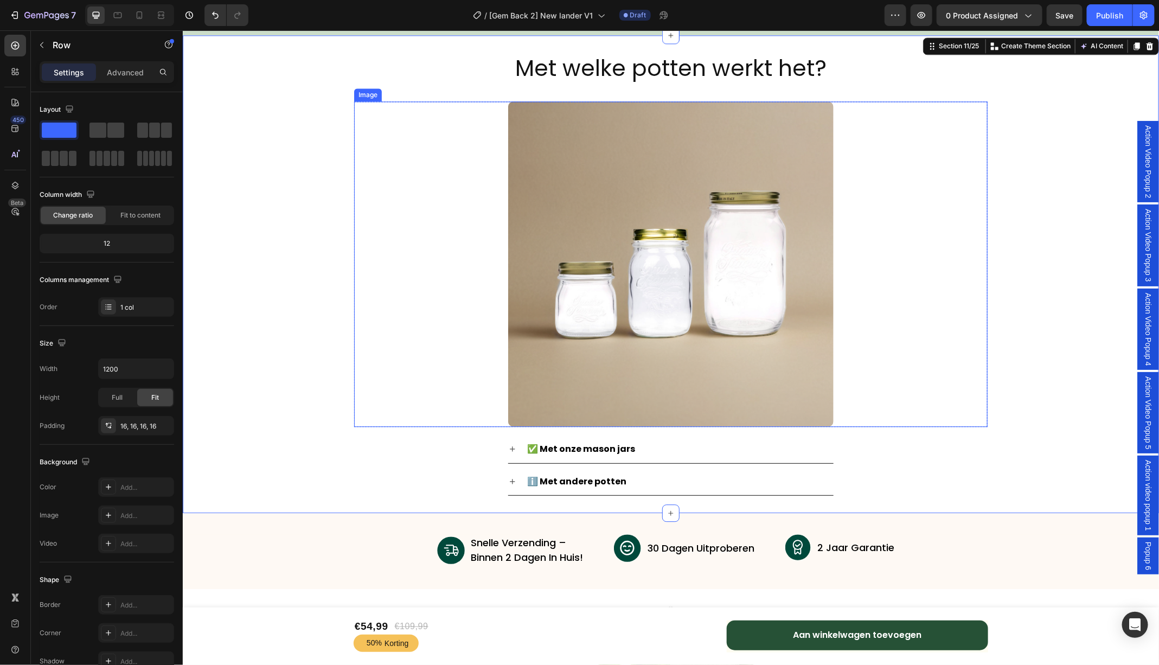
click at [597, 99] on div "Image Row Row" at bounding box center [670, 263] width 651 height 343
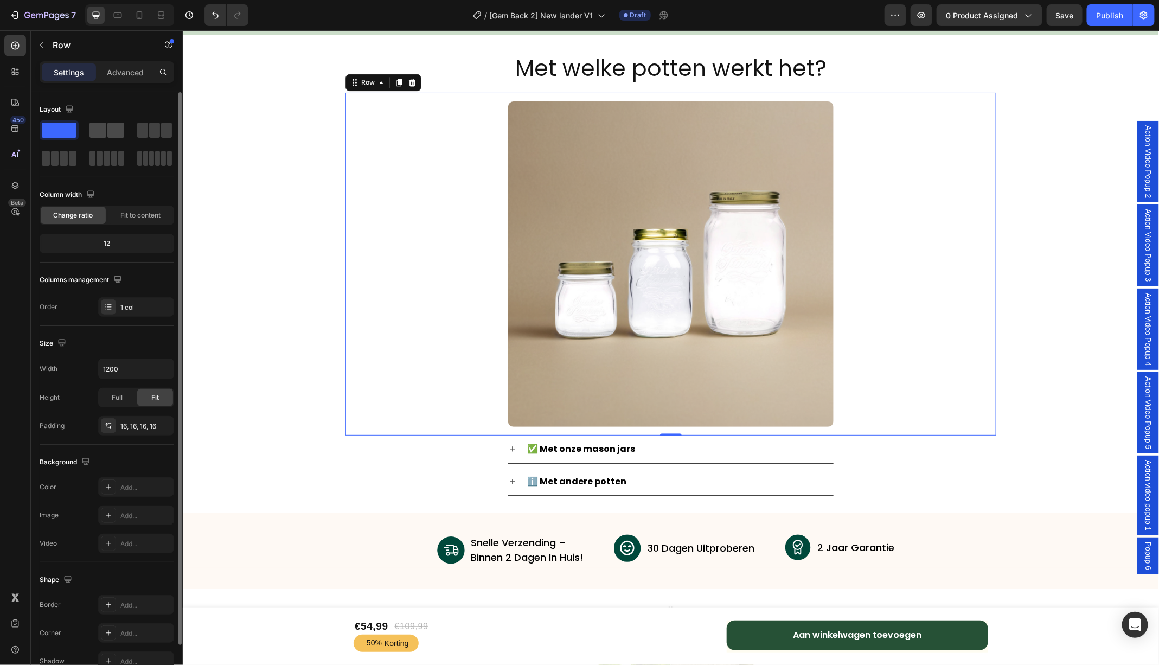
click at [113, 130] on span at bounding box center [115, 130] width 17 height 15
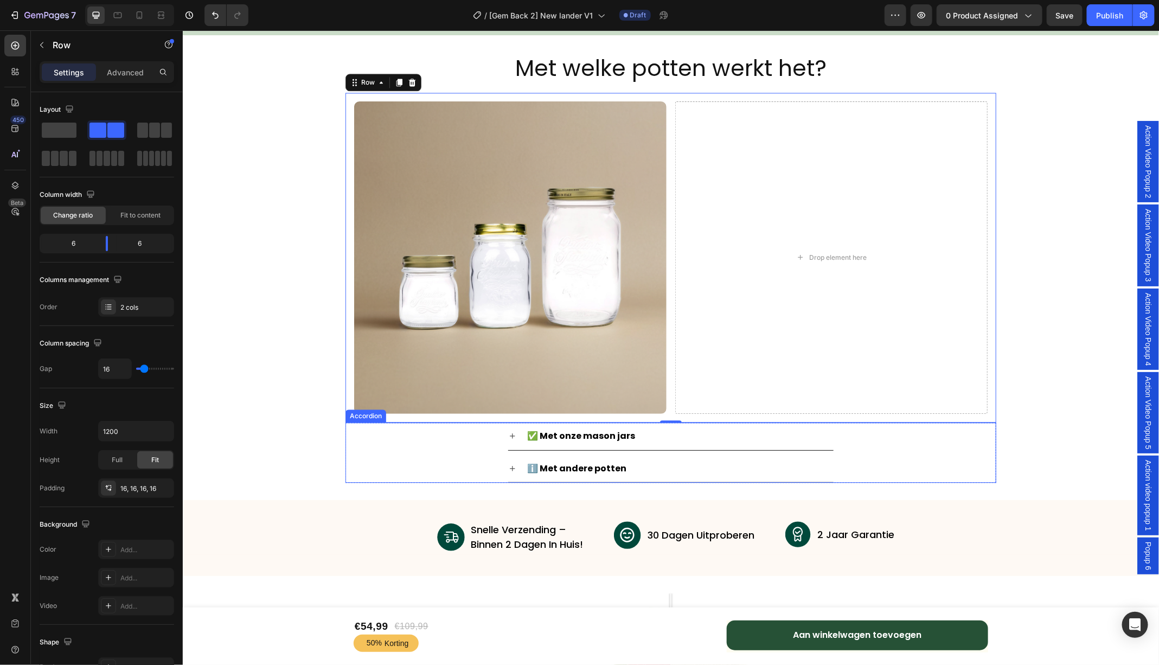
click at [464, 455] on div "ℹ️ Met andere potten" at bounding box center [671, 469] width 650 height 28
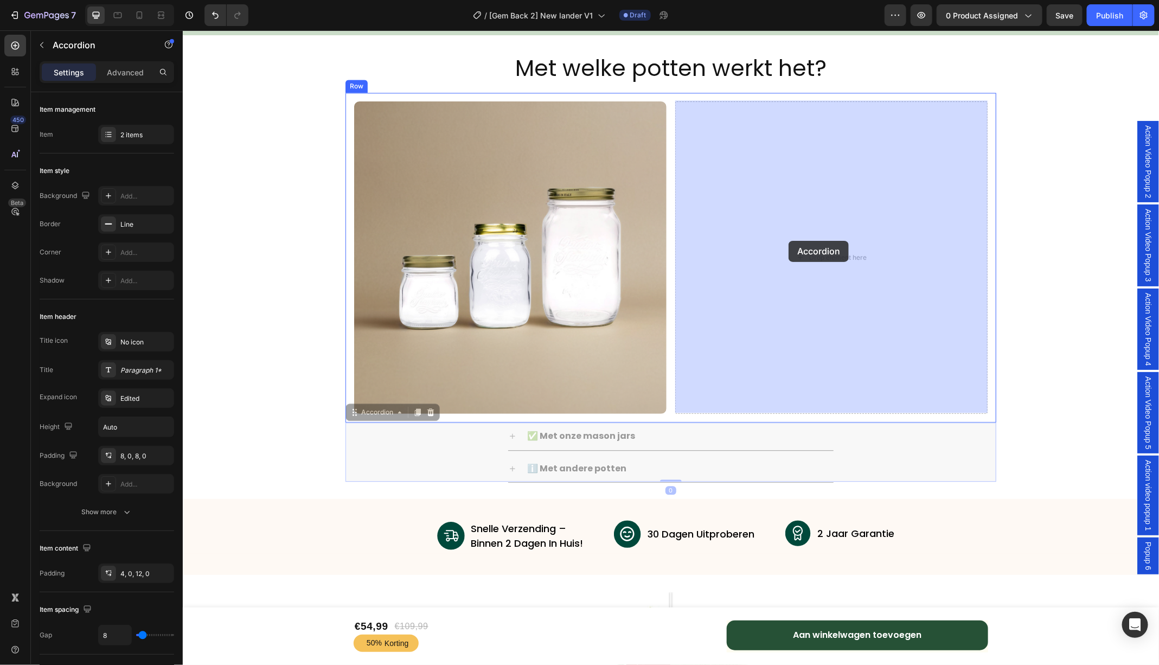
drag, startPoint x: 369, startPoint y: 415, endPoint x: 788, endPoint y: 240, distance: 453.7
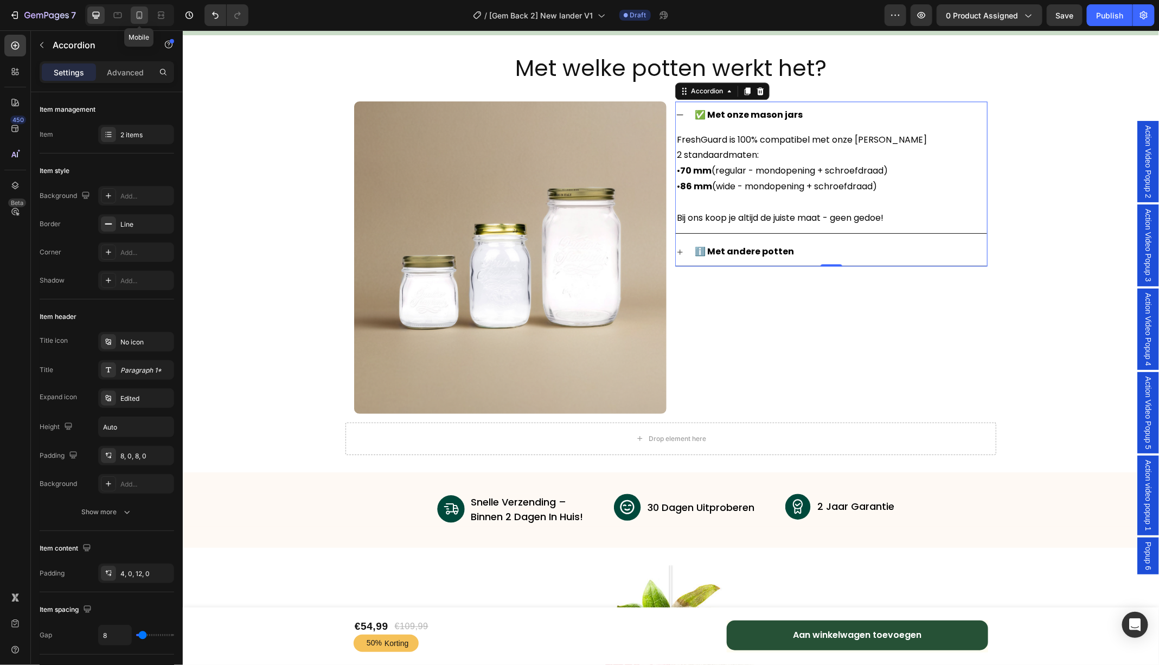
click at [140, 13] on icon at bounding box center [139, 15] width 11 height 11
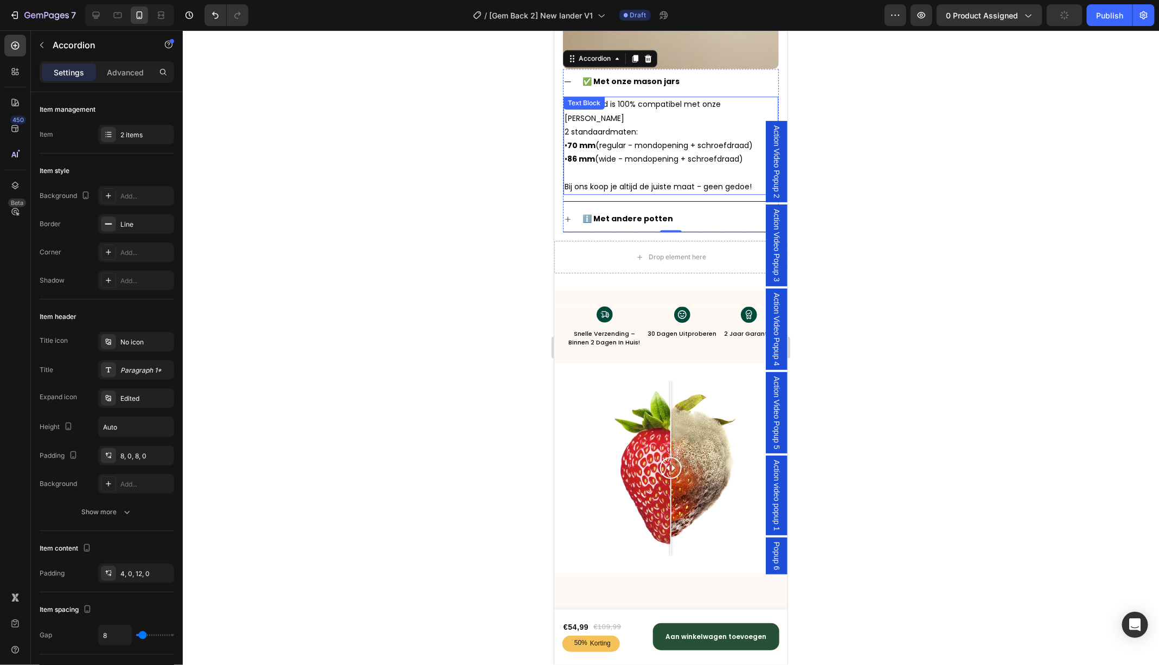
scroll to position [3726, 0]
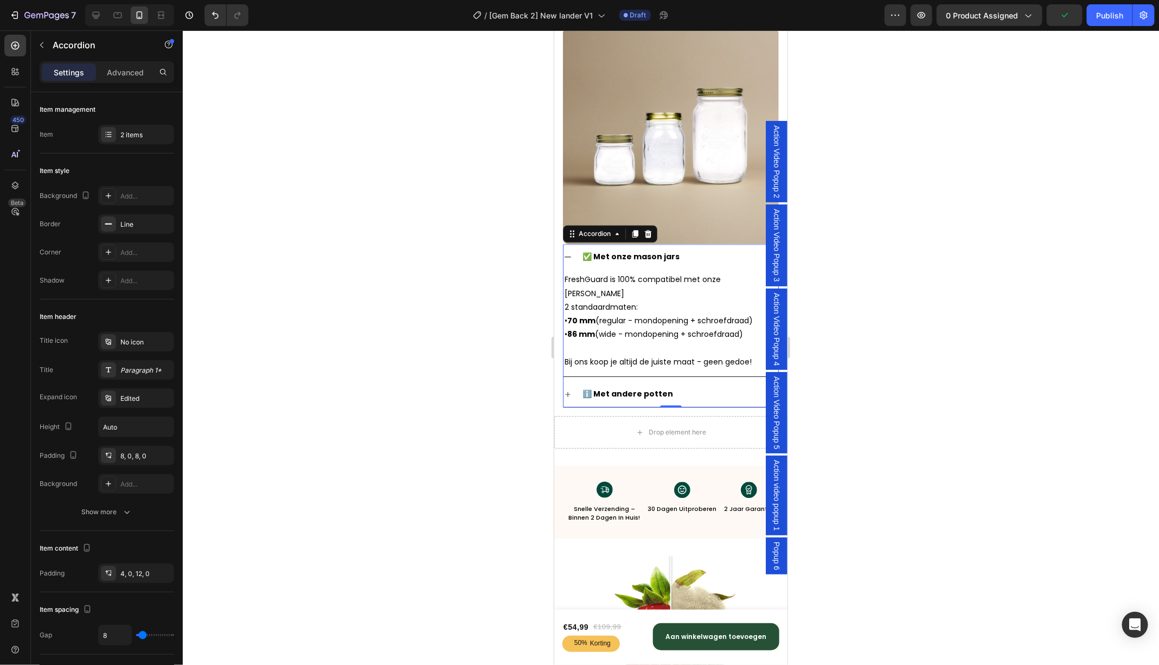
click at [569, 254] on icon at bounding box center [567, 256] width 9 height 9
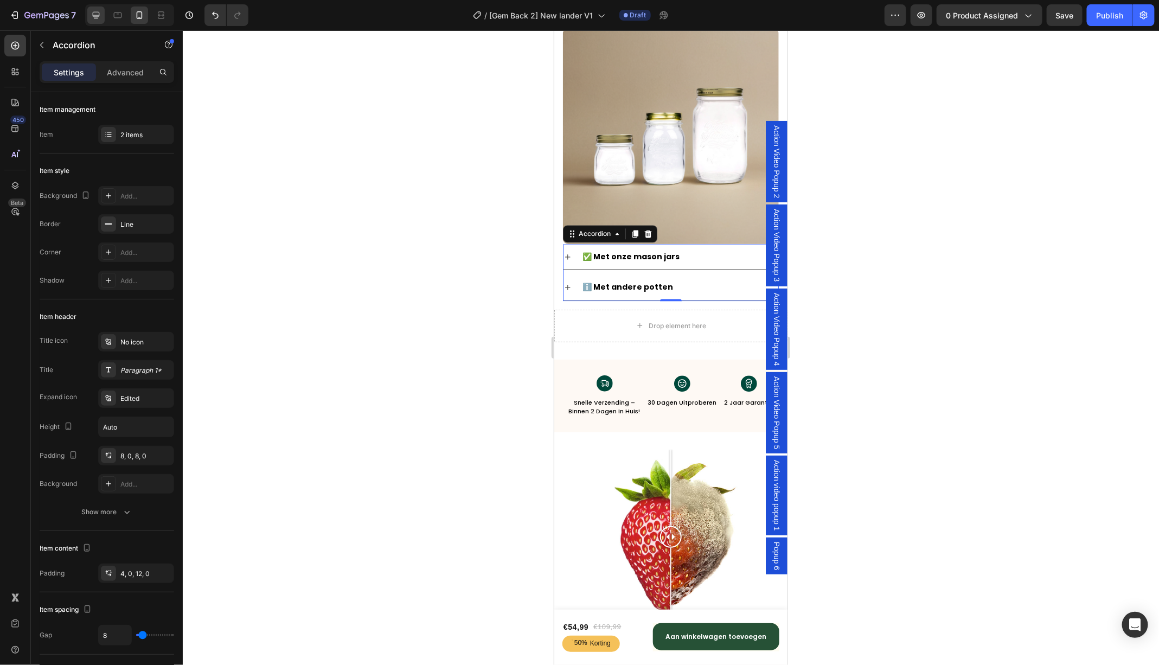
click at [92, 21] on icon at bounding box center [96, 15] width 11 height 11
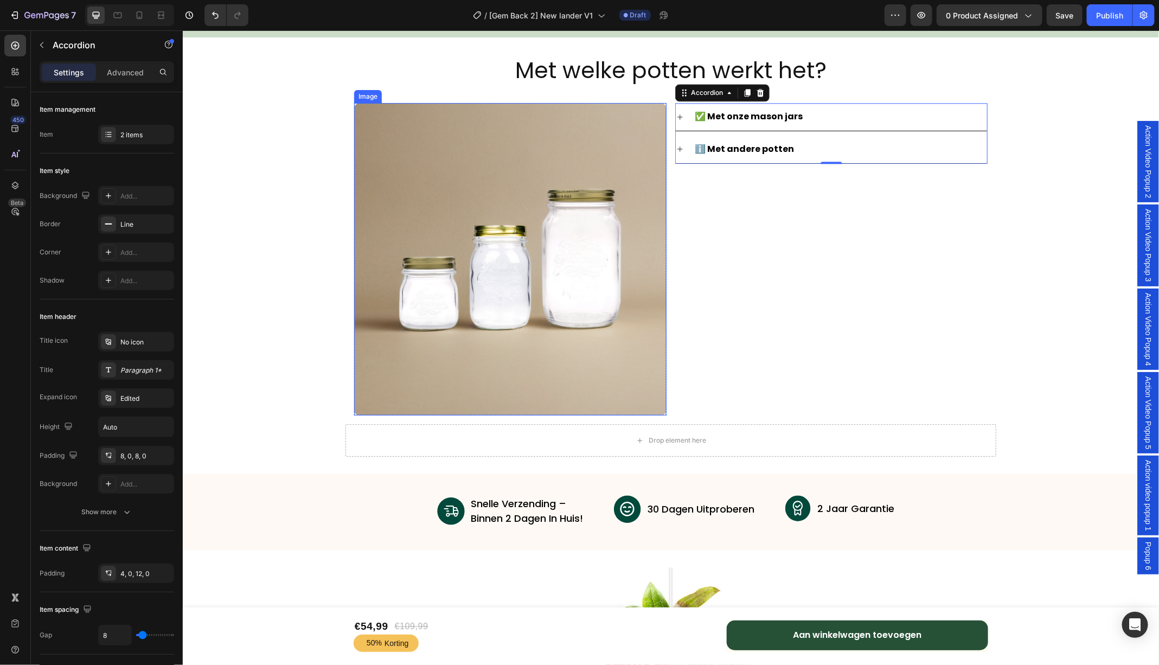
scroll to position [3694, 0]
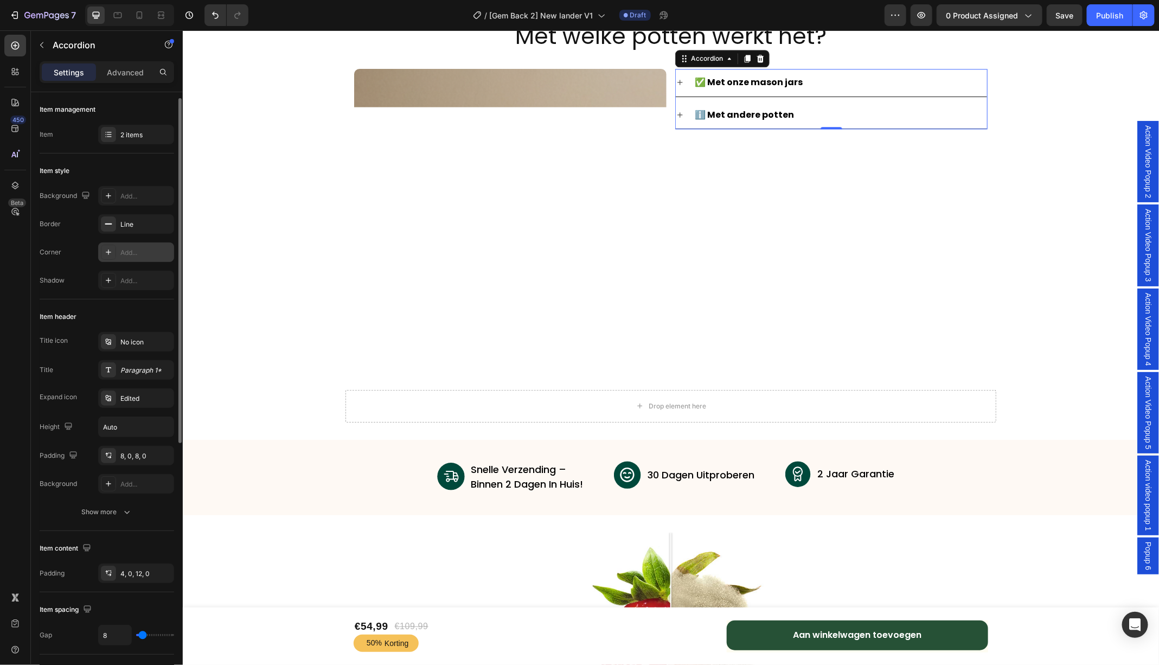
scroll to position [453, 0]
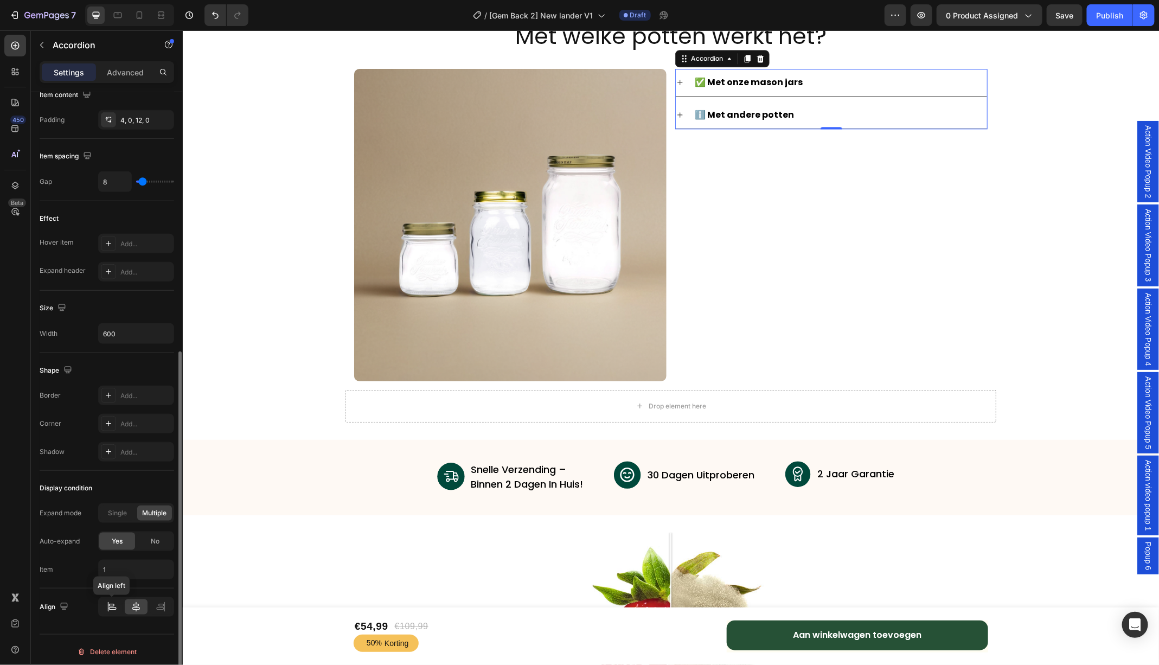
click at [118, 605] on div at bounding box center [111, 606] width 22 height 15
click at [135, 604] on icon at bounding box center [136, 607] width 8 height 10
click at [157, 605] on icon at bounding box center [160, 607] width 11 height 11
click at [133, 605] on icon at bounding box center [136, 607] width 8 height 10
click at [122, 72] on p "Advanced" at bounding box center [125, 72] width 37 height 11
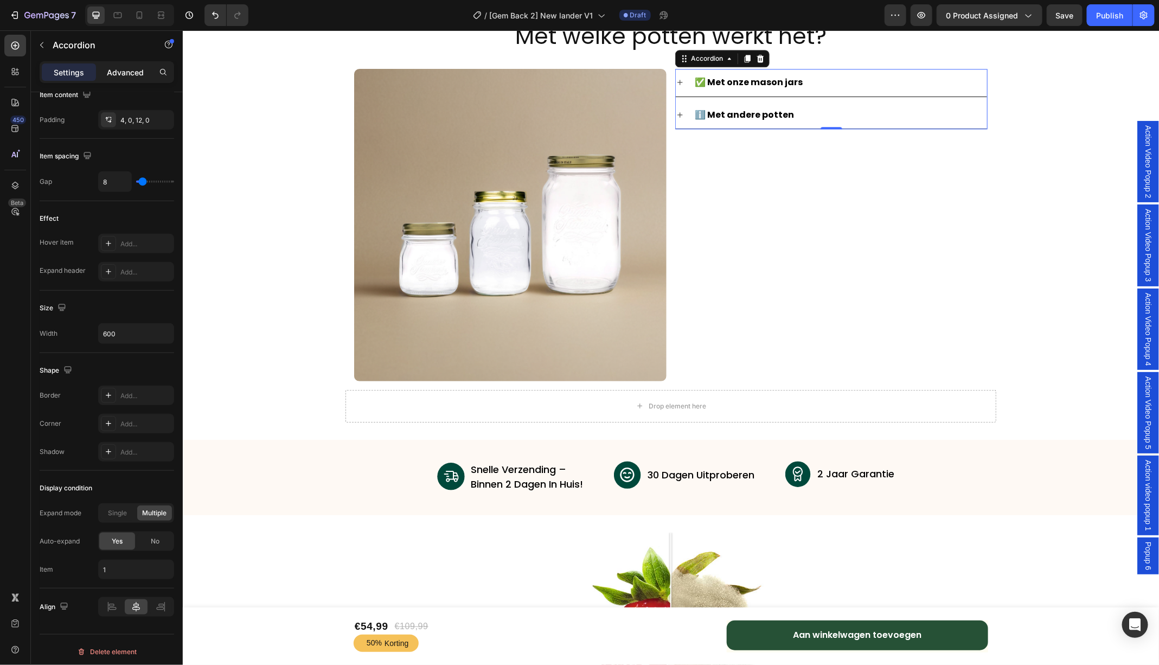
type input "100%"
type input "100"
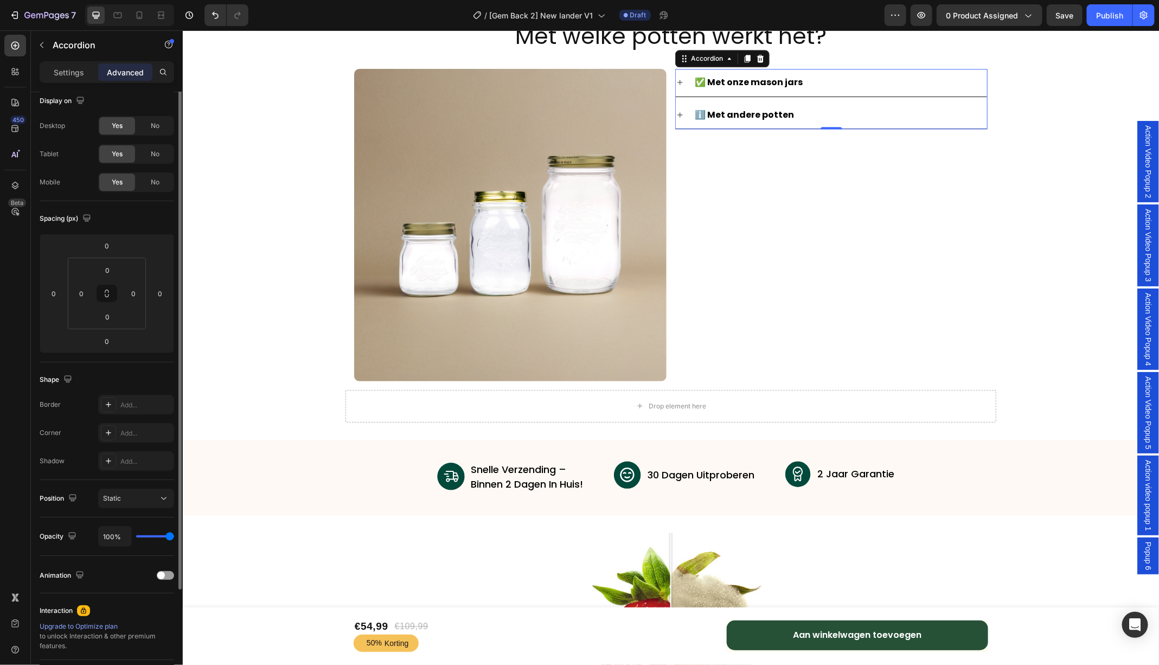
scroll to position [0, 0]
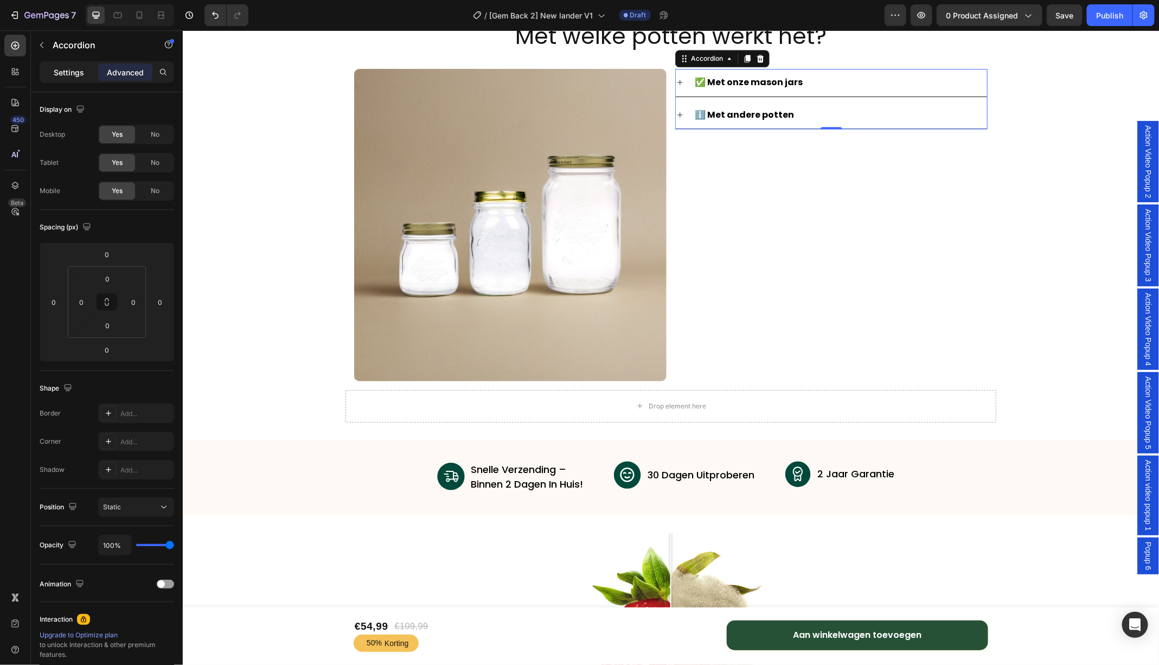
click at [72, 67] on p "Settings" at bounding box center [69, 72] width 30 height 11
type input "8"
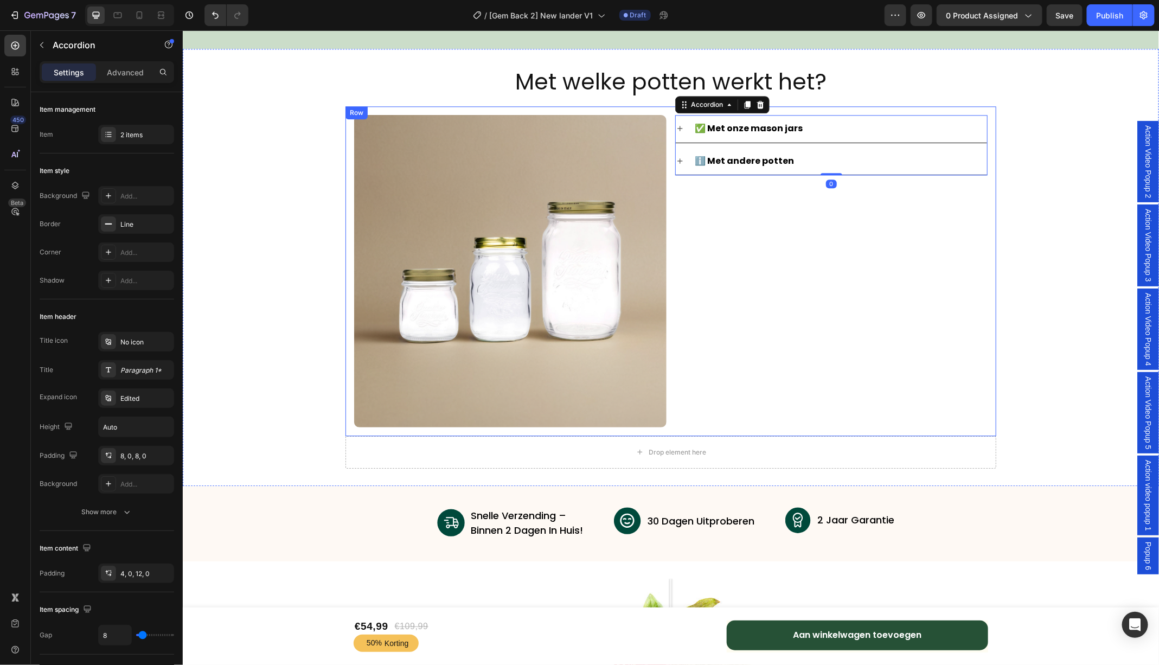
scroll to position [3667, 0]
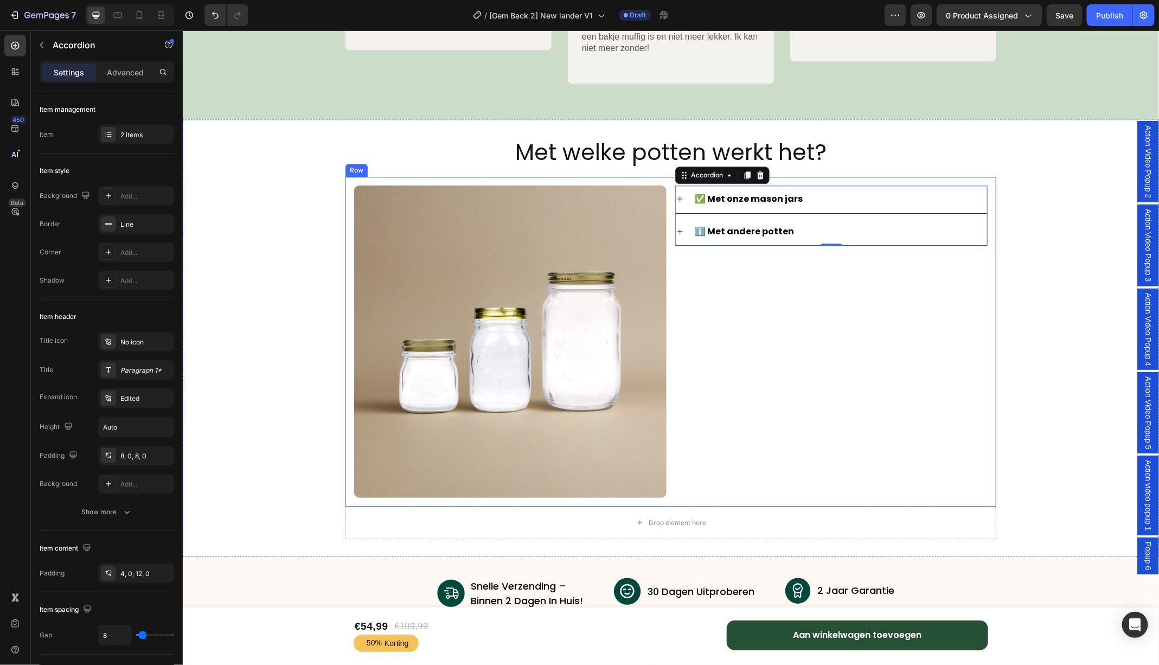
click at [987, 200] on div "Image Row ✅ Met onze mason jars ℹ️ Met andere potten Accordion 0 Row" at bounding box center [670, 341] width 651 height 330
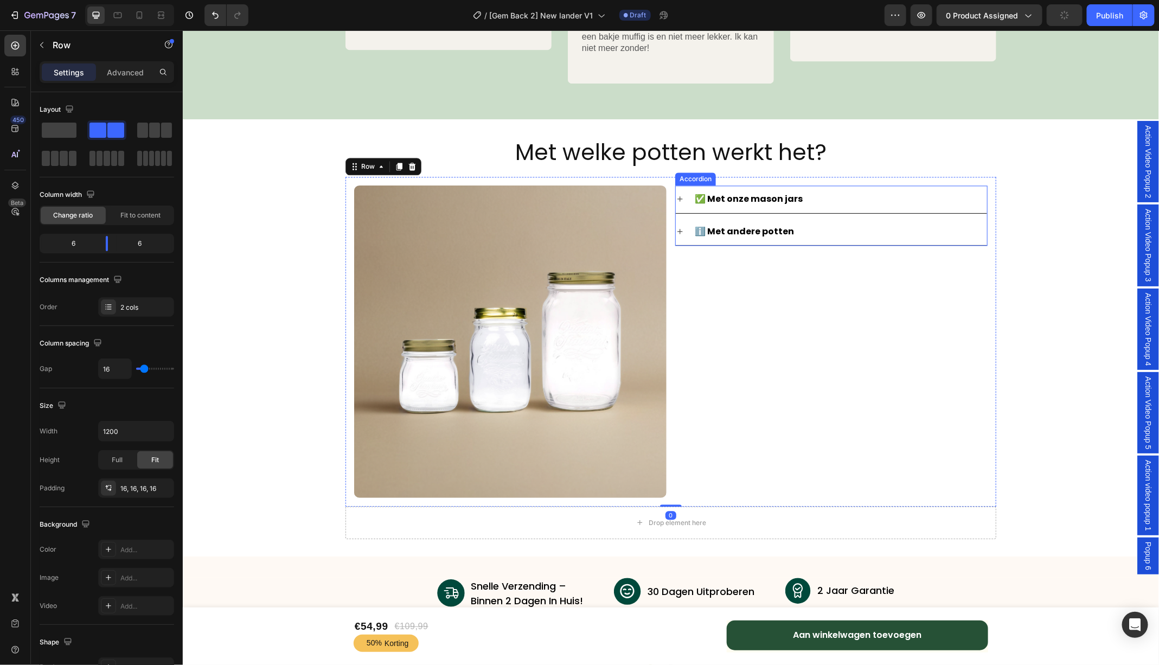
click at [950, 191] on div "✅ Met onze mason jars" at bounding box center [840, 198] width 294 height 19
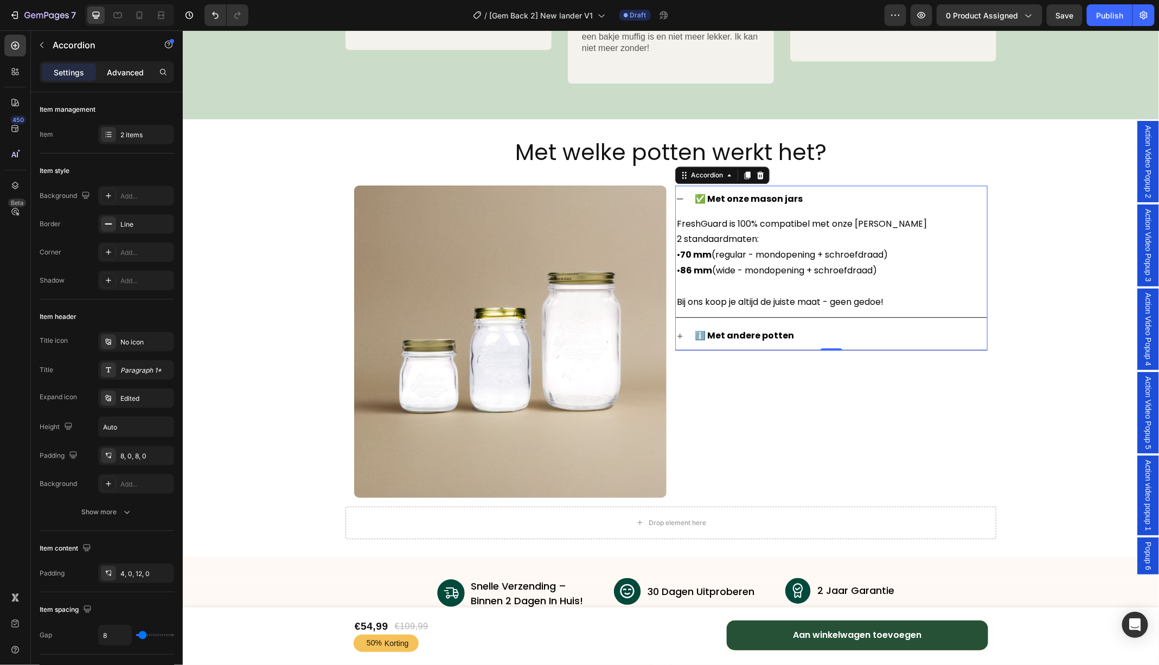
click at [125, 76] on p "Advanced" at bounding box center [125, 72] width 37 height 11
type input "100%"
type input "100"
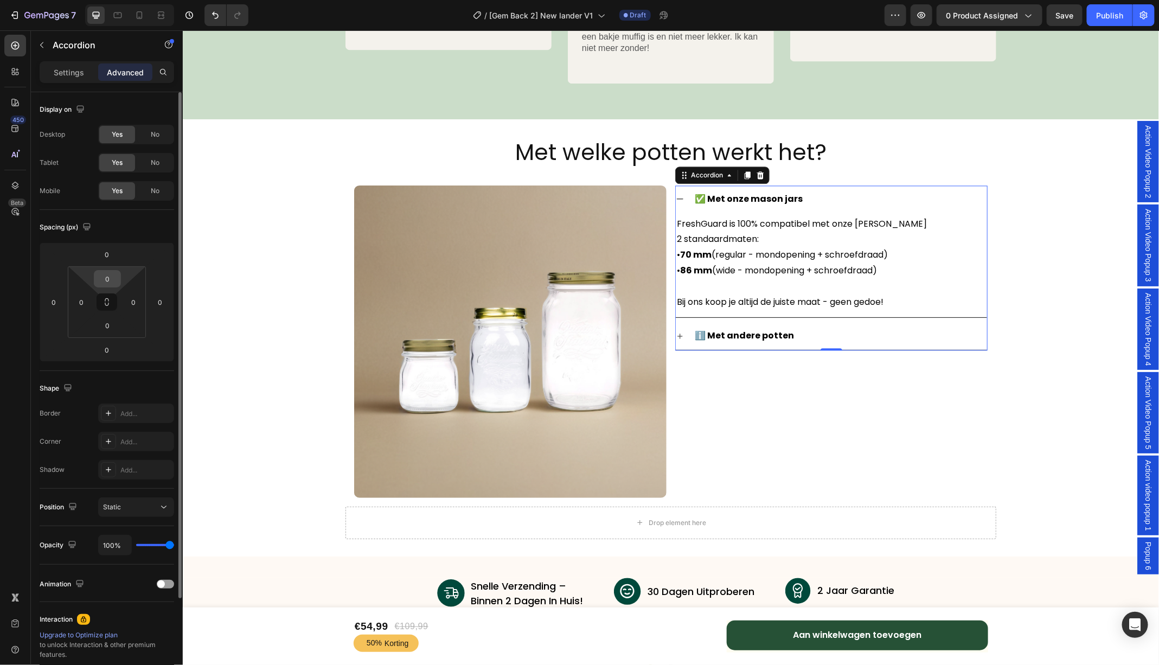
click at [109, 279] on input "0" at bounding box center [108, 279] width 22 height 16
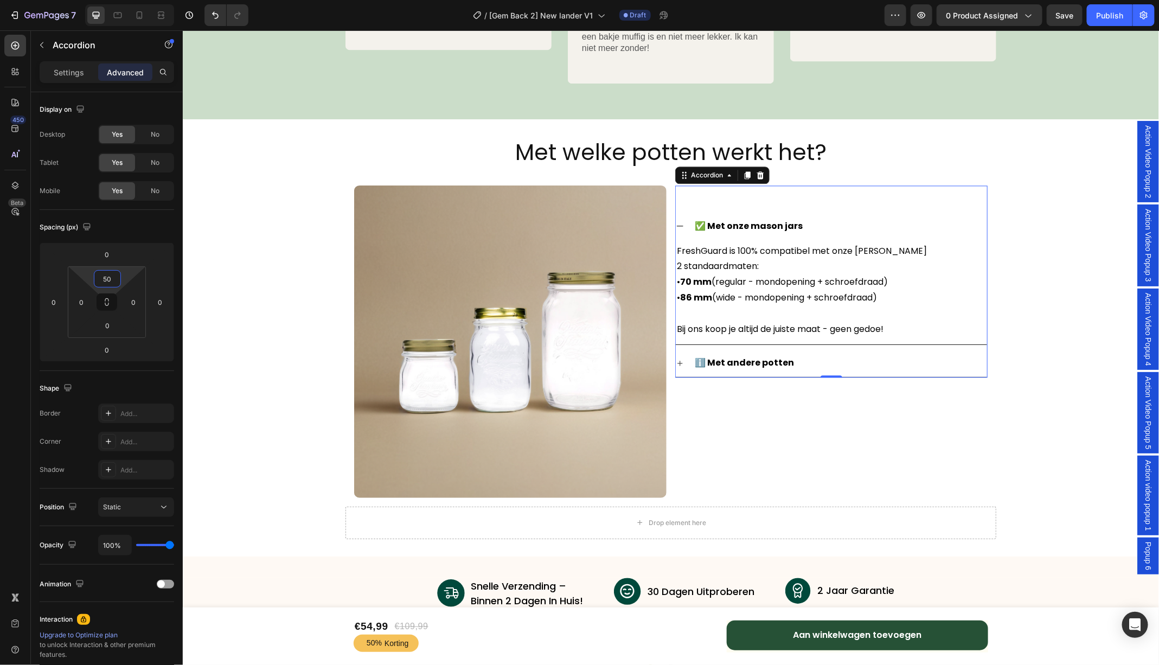
click at [680, 223] on icon at bounding box center [679, 225] width 9 height 9
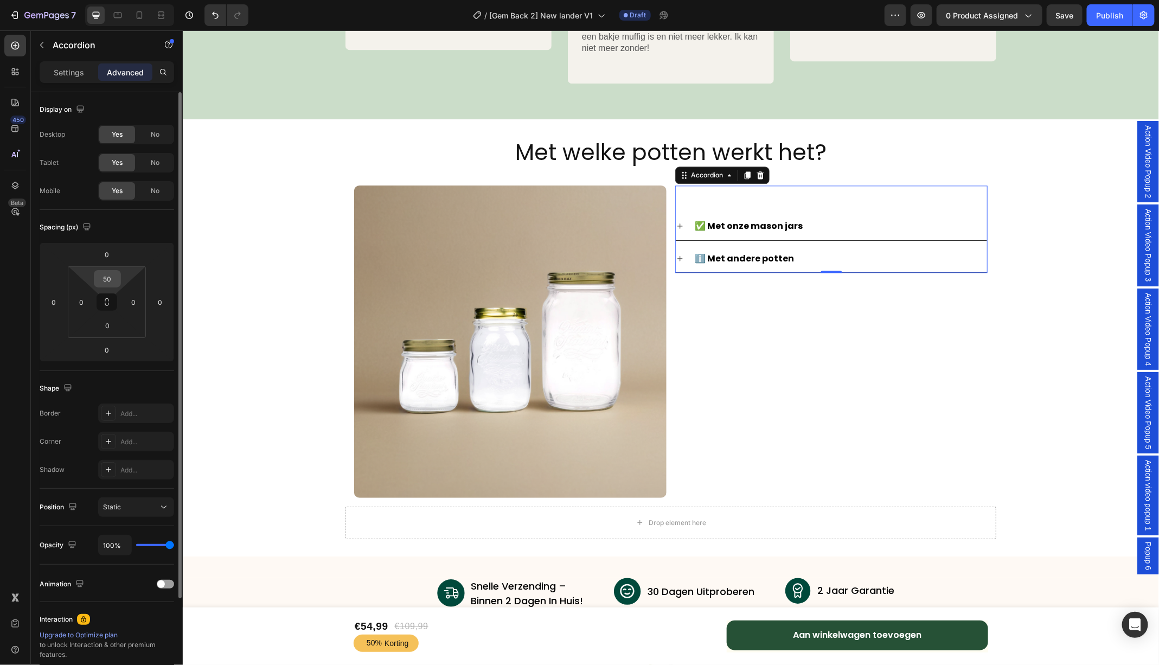
click at [111, 274] on input "50" at bounding box center [108, 279] width 22 height 16
type input "1"
type input "5"
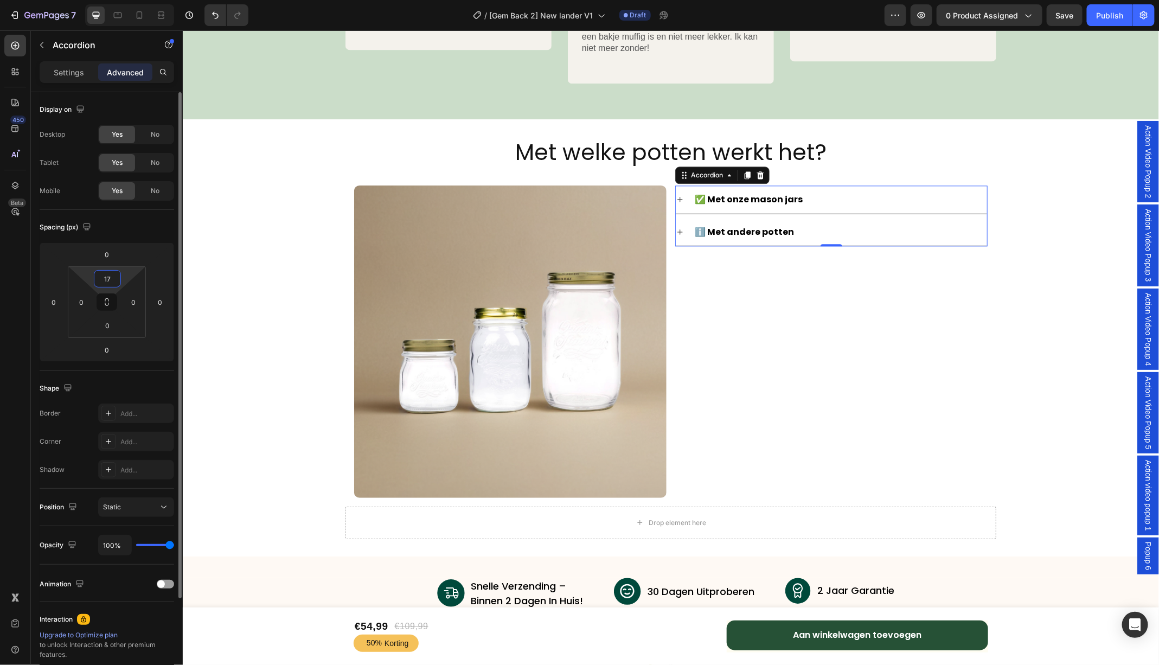
type input "170"
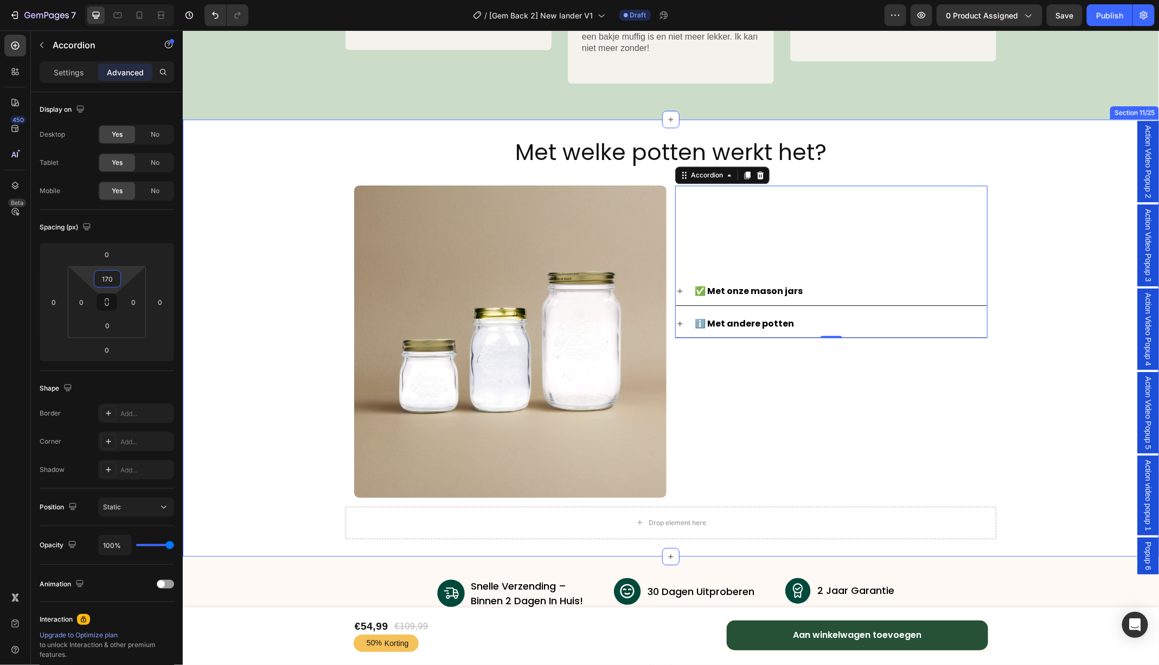
click at [1045, 237] on div "Met welke potten werkt het? Heading Image Row ✅ Met onze mason jars ℹ️ Met ande…" at bounding box center [670, 337] width 976 height 402
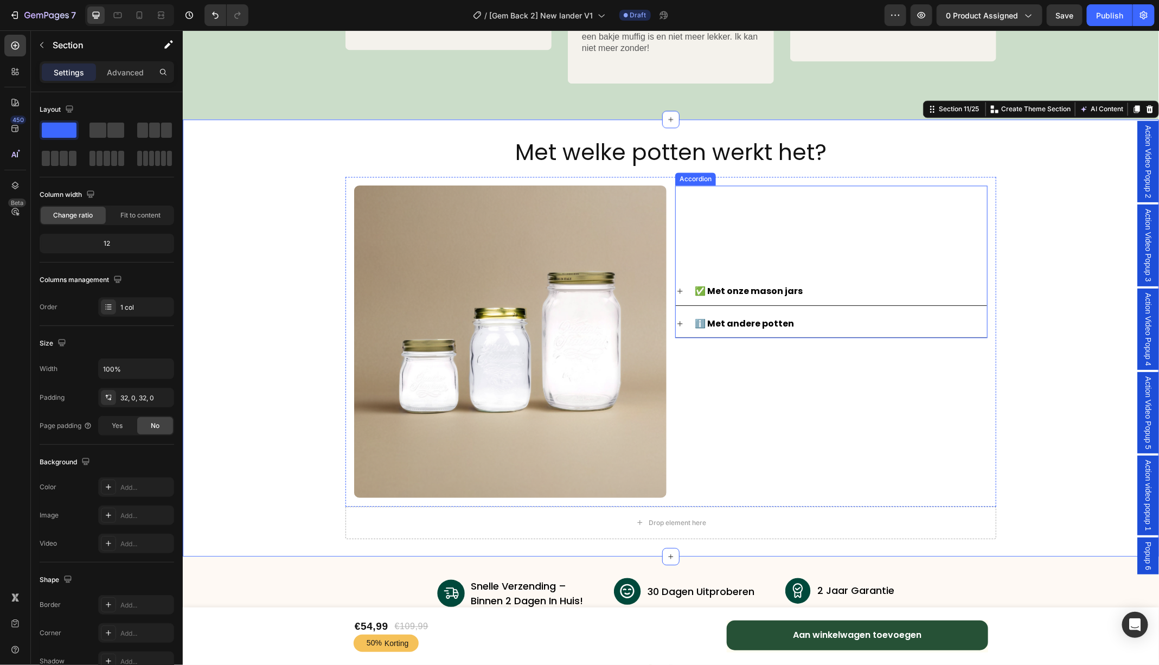
click at [681, 290] on icon at bounding box center [679, 290] width 9 height 9
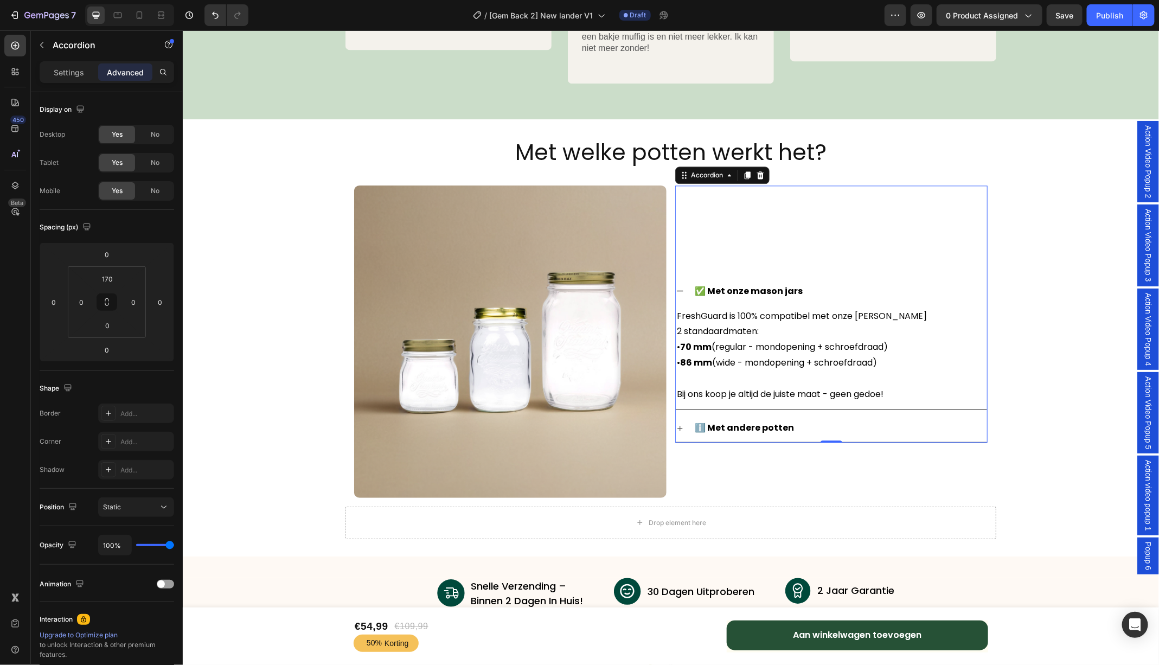
click at [681, 290] on icon at bounding box center [679, 290] width 9 height 9
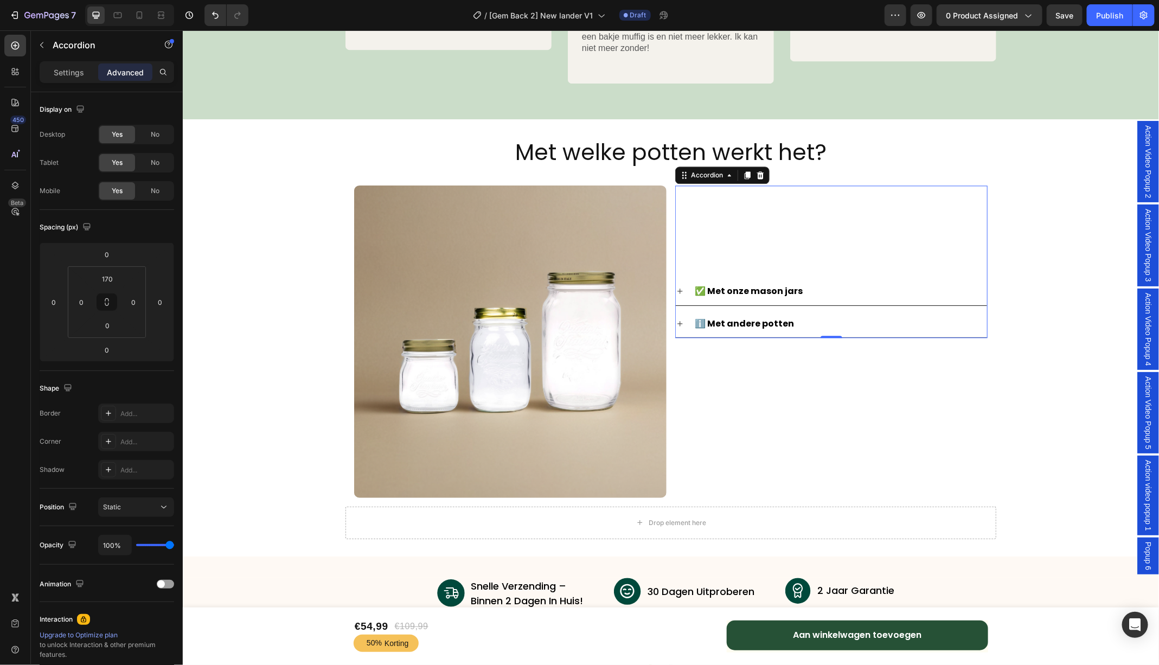
click at [683, 319] on icon at bounding box center [679, 323] width 9 height 9
click at [142, 20] on icon at bounding box center [139, 15] width 11 height 11
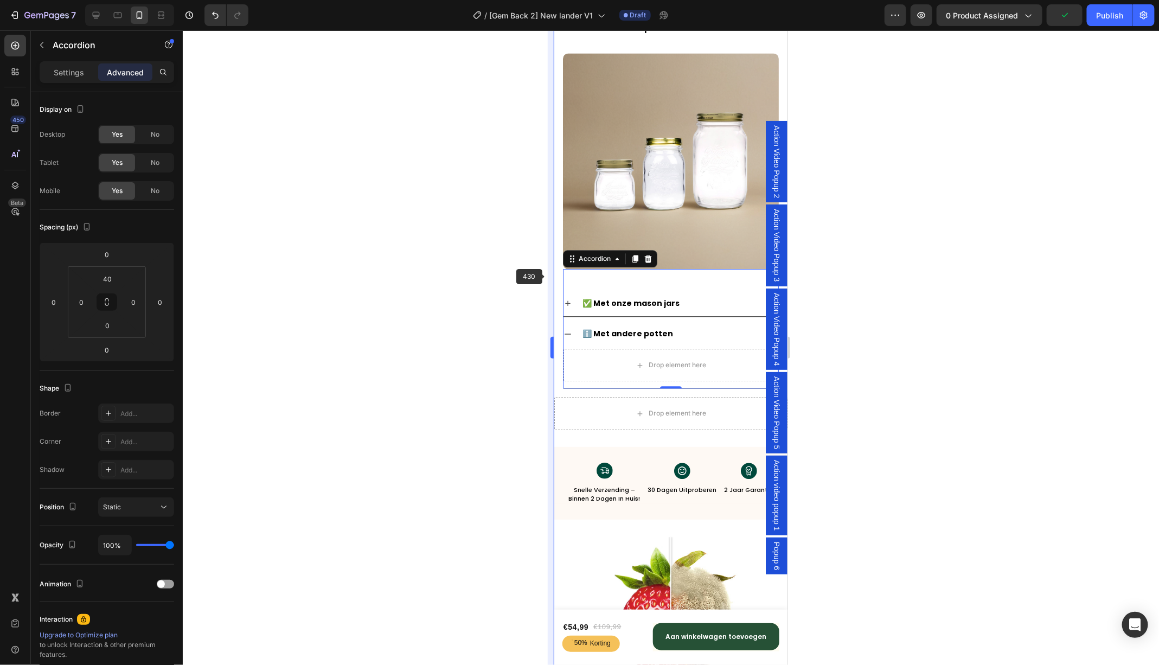
scroll to position [3775, 0]
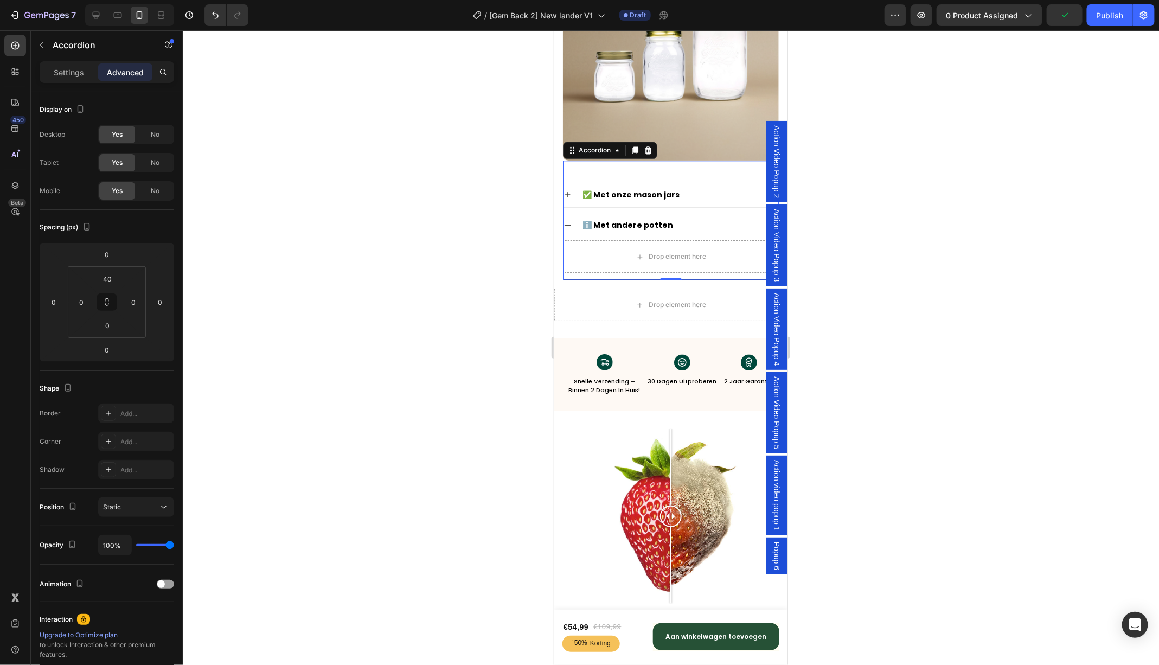
click at [569, 182] on div "✅ Met onze mason jars ℹ️ Met andere potten Drop element here" at bounding box center [670, 231] width 216 height 98
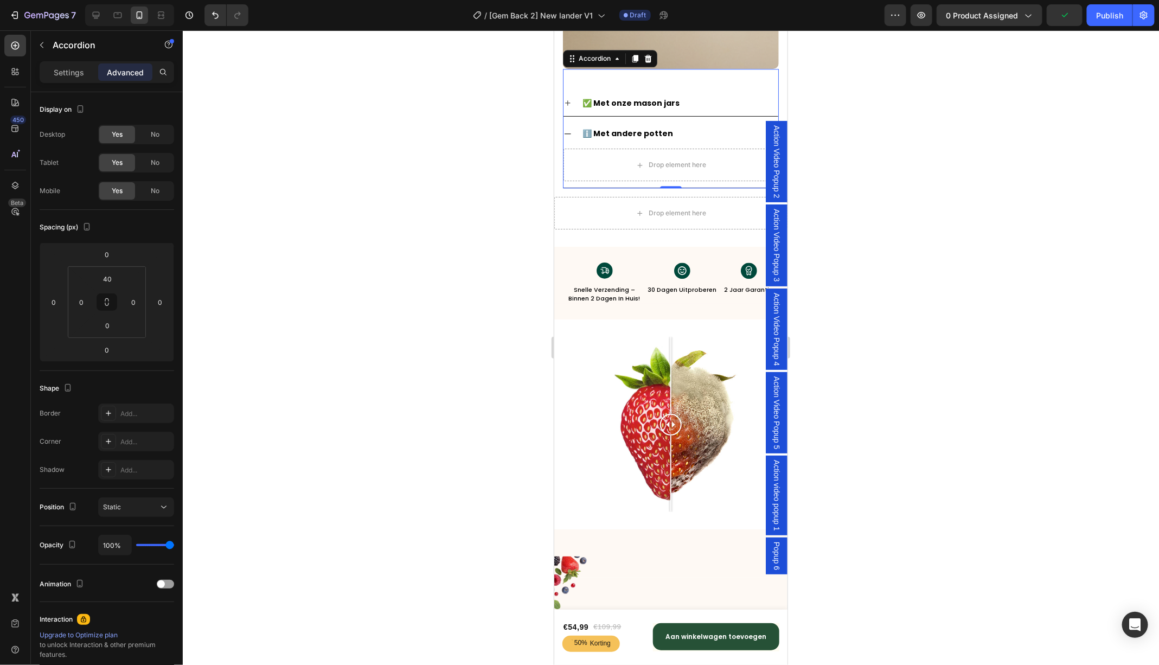
click at [568, 129] on icon at bounding box center [567, 133] width 9 height 9
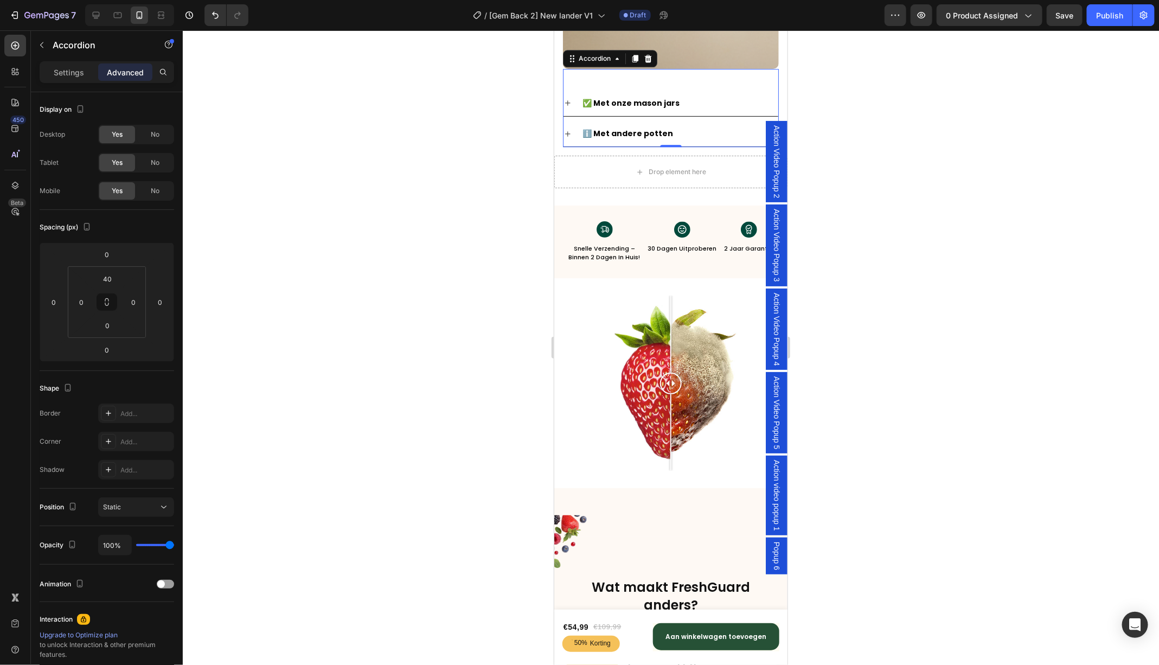
click at [568, 129] on icon at bounding box center [567, 133] width 9 height 9
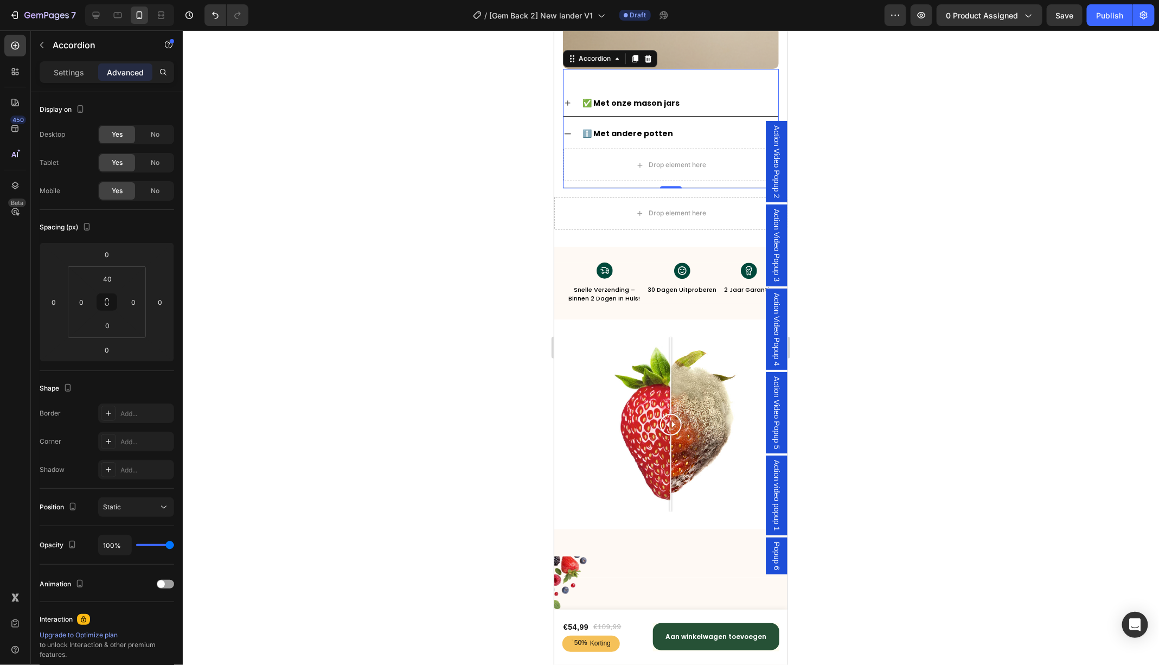
click at [568, 129] on icon at bounding box center [567, 133] width 9 height 9
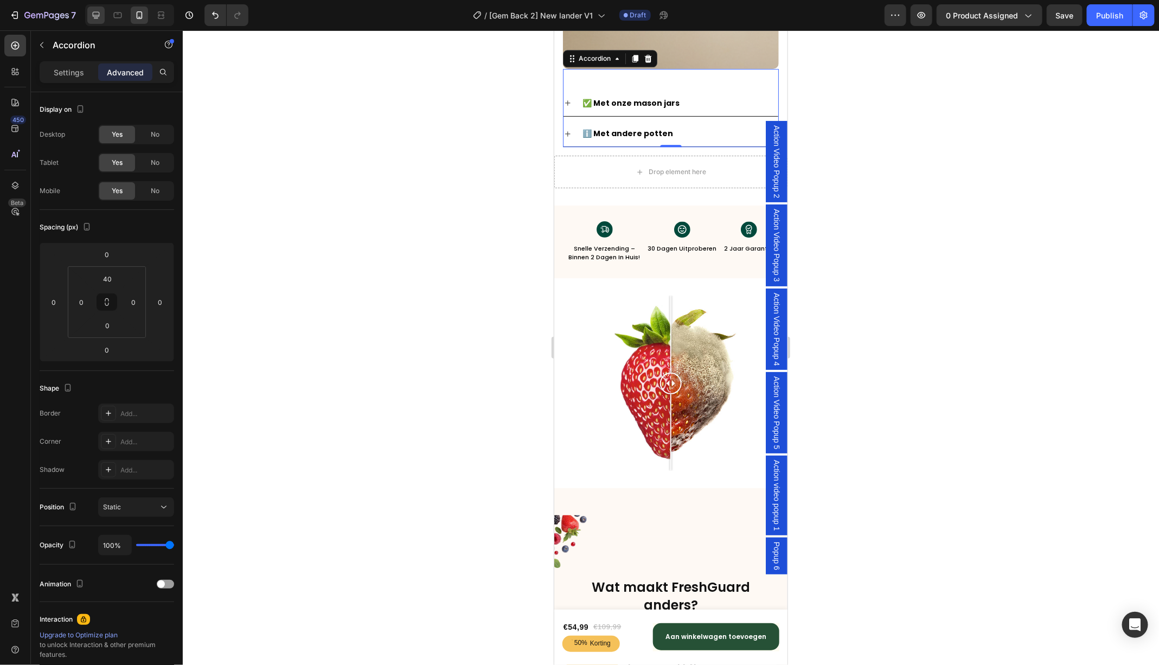
click at [94, 15] on icon at bounding box center [96, 15] width 11 height 11
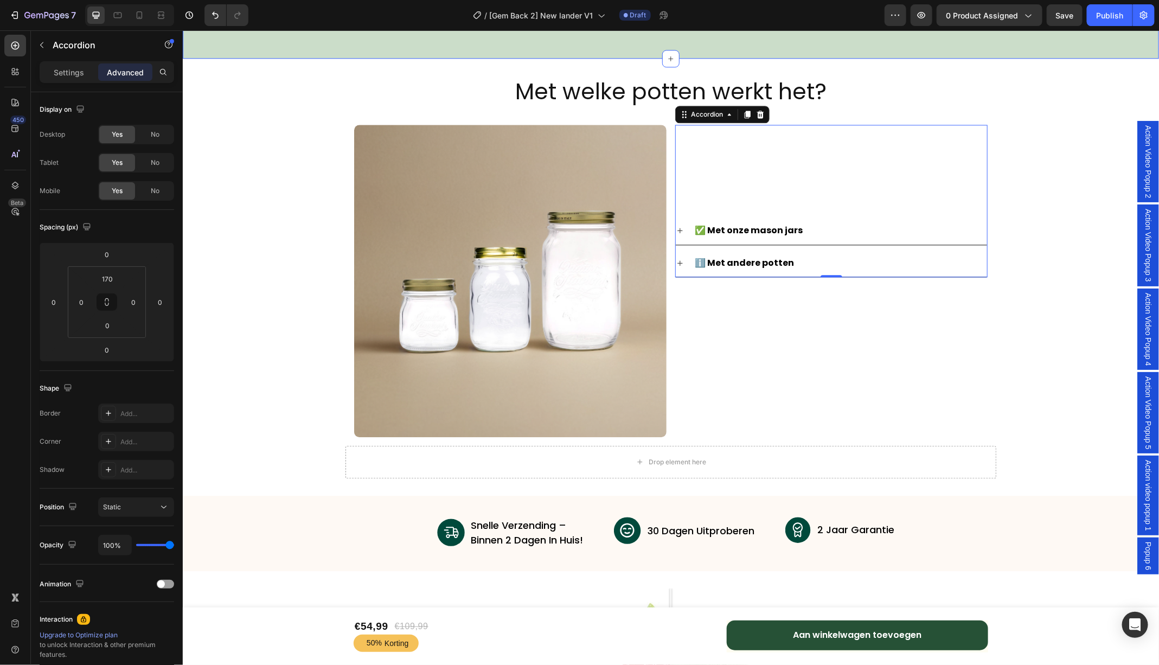
scroll to position [3610, 0]
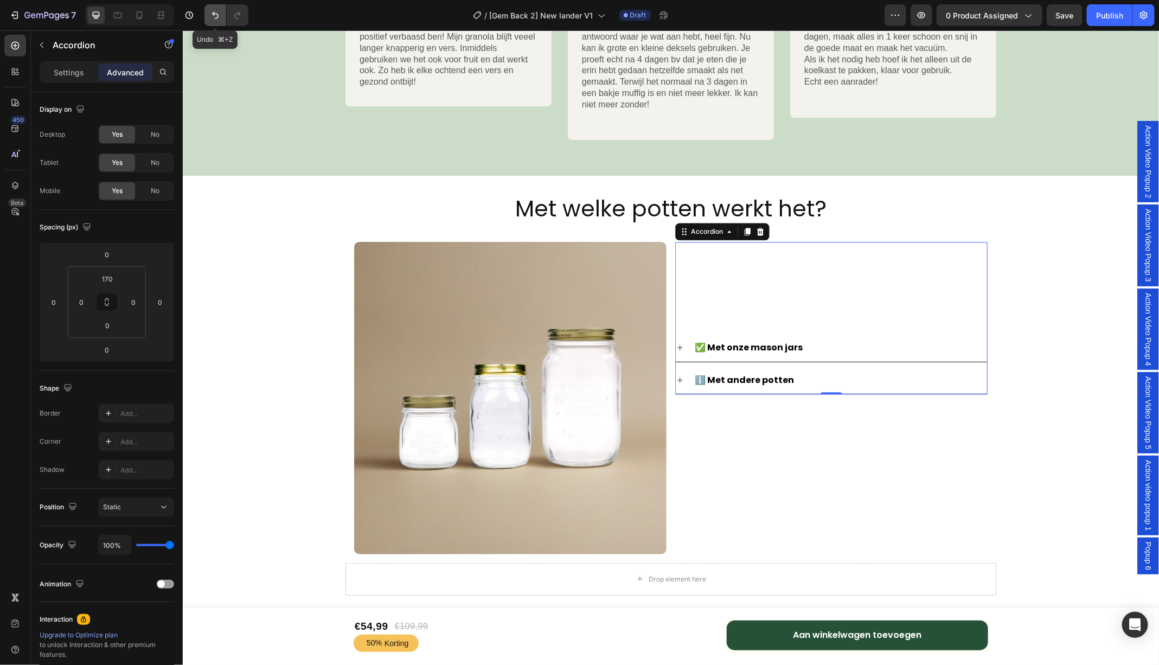
click at [214, 17] on icon "Undo/Redo" at bounding box center [215, 15] width 11 height 11
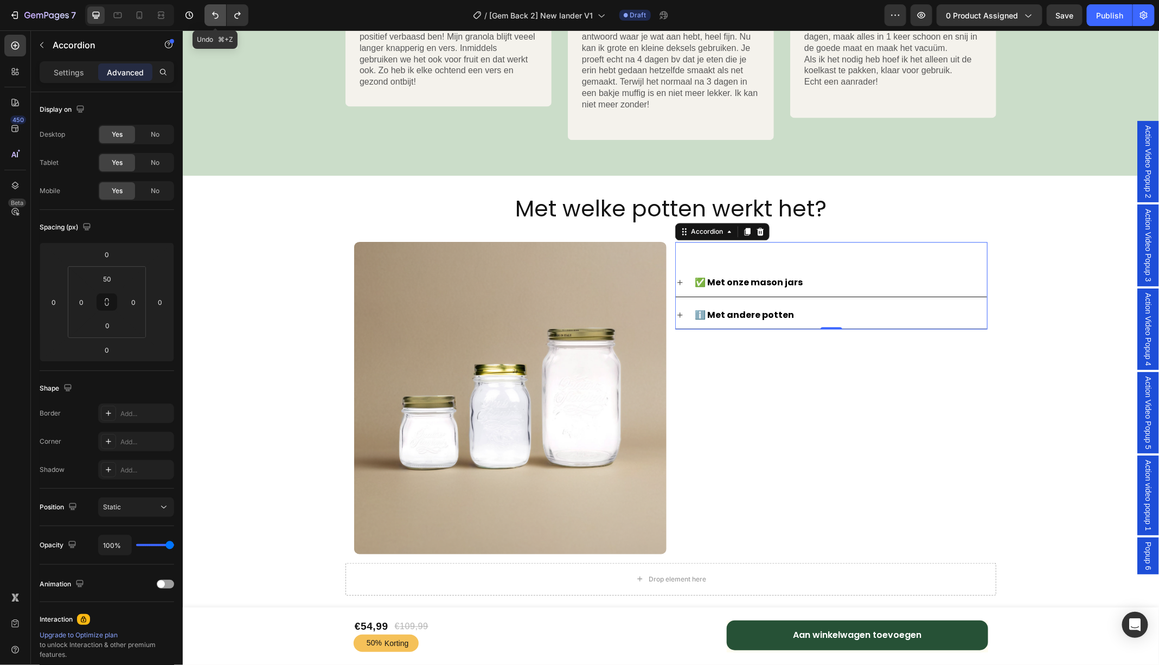
click at [214, 17] on icon "Undo/Redo" at bounding box center [215, 15] width 11 height 11
type input "0"
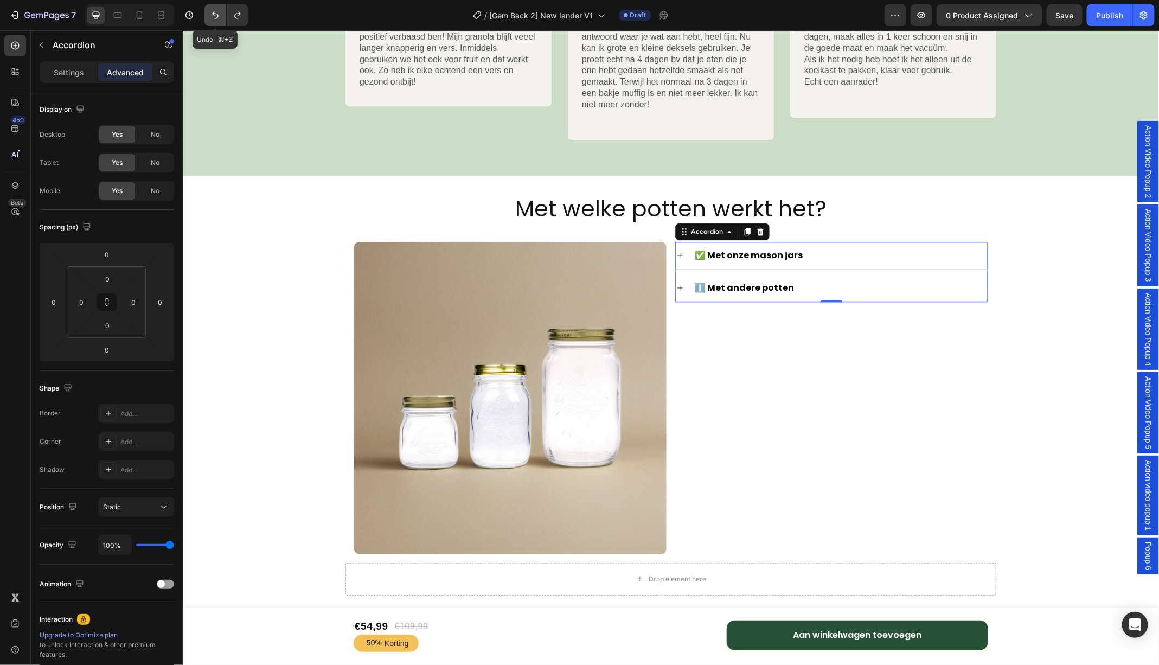
click at [214, 17] on icon "Undo/Redo" at bounding box center [215, 15] width 11 height 11
click at [681, 286] on icon at bounding box center [679, 287] width 9 height 9
click at [215, 21] on button "Undo/Redo" at bounding box center [215, 15] width 22 height 22
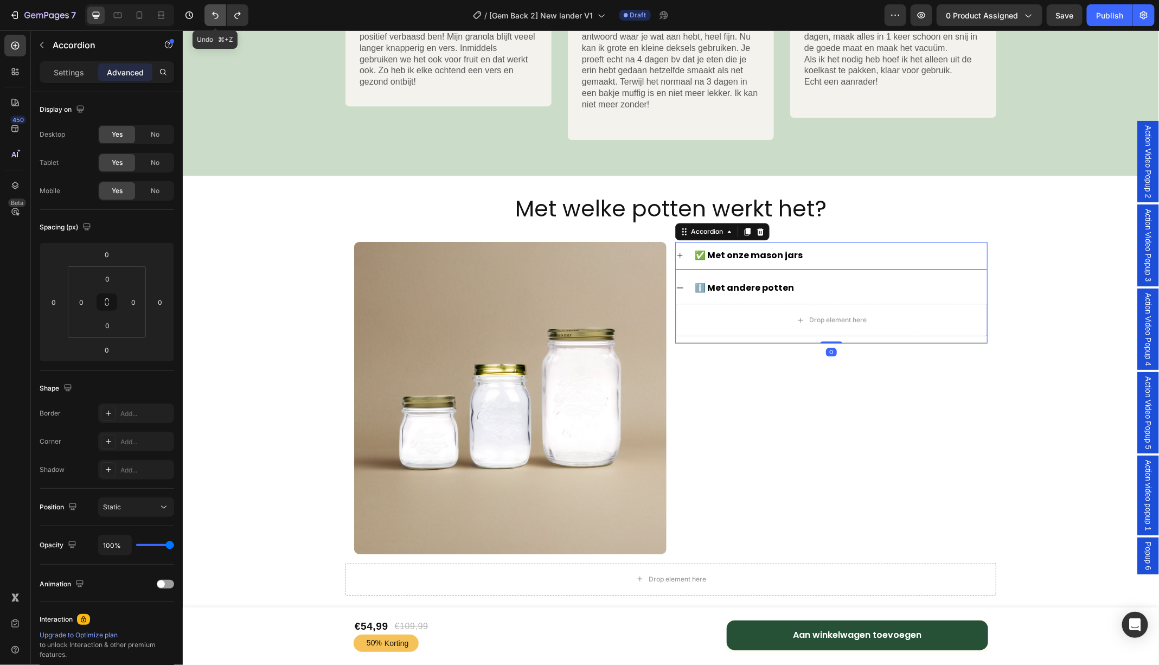
click at [215, 21] on button "Undo/Redo" at bounding box center [215, 15] width 22 height 22
click at [212, 9] on button "Undo/Redo" at bounding box center [215, 15] width 22 height 22
click at [213, 12] on icon "Undo/Redo" at bounding box center [215, 15] width 7 height 7
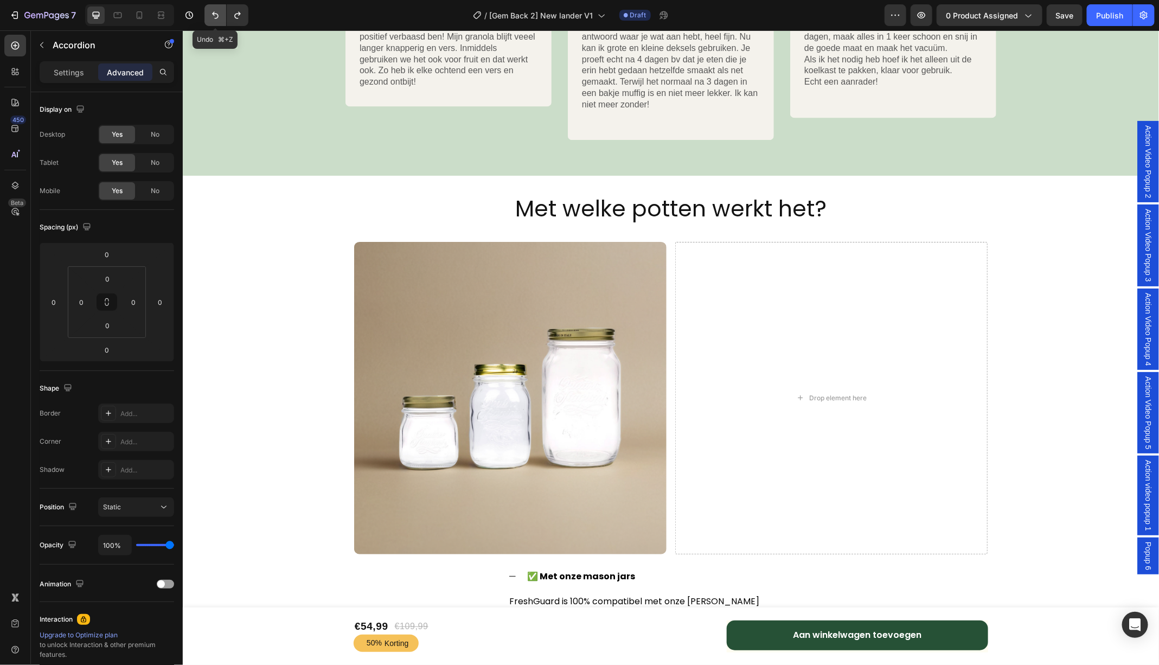
click at [213, 12] on icon "Undo/Redo" at bounding box center [215, 15] width 7 height 7
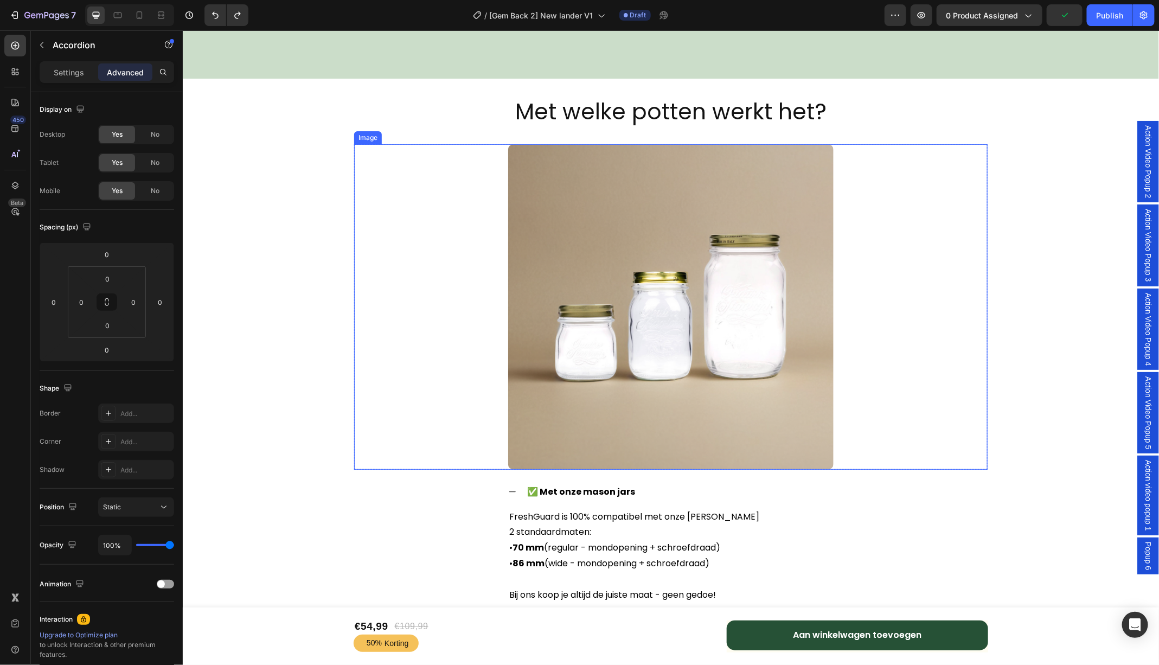
scroll to position [3786, 0]
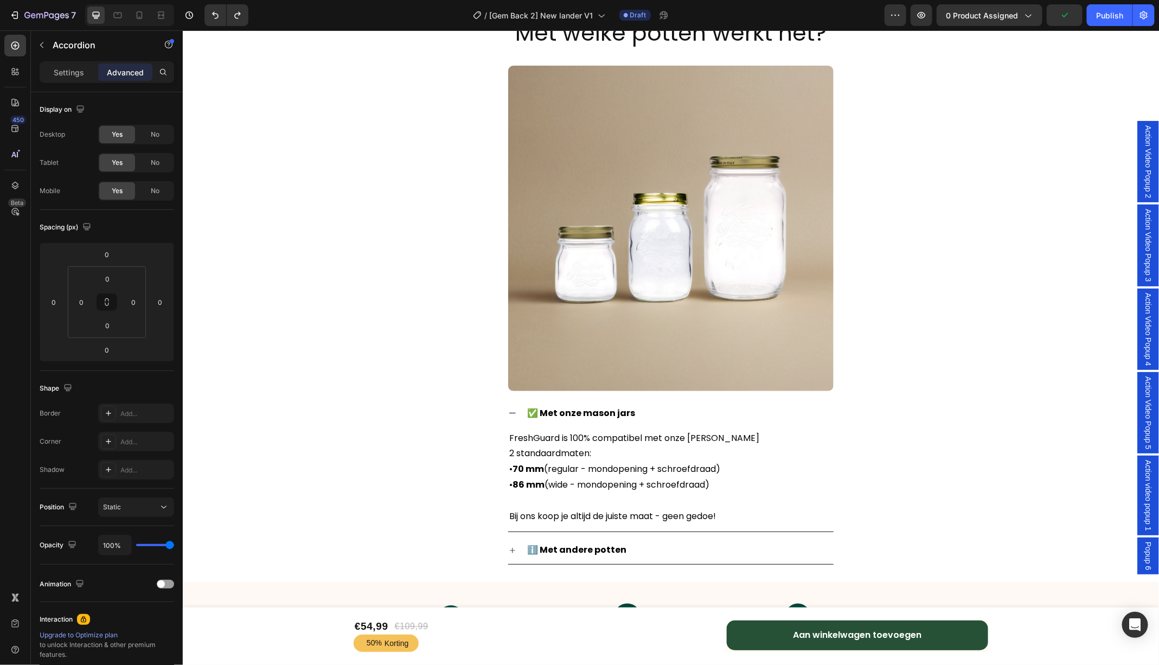
click at [512, 542] on div "ℹ️ Met andere potten" at bounding box center [670, 550] width 325 height 28
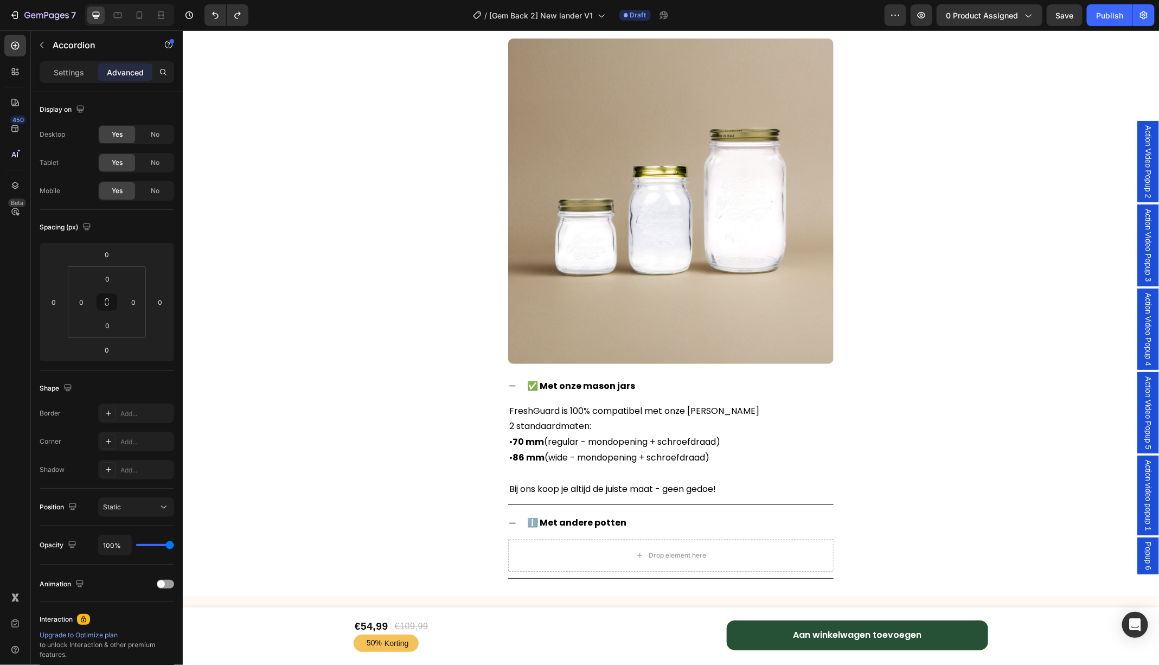
scroll to position [3820, 0]
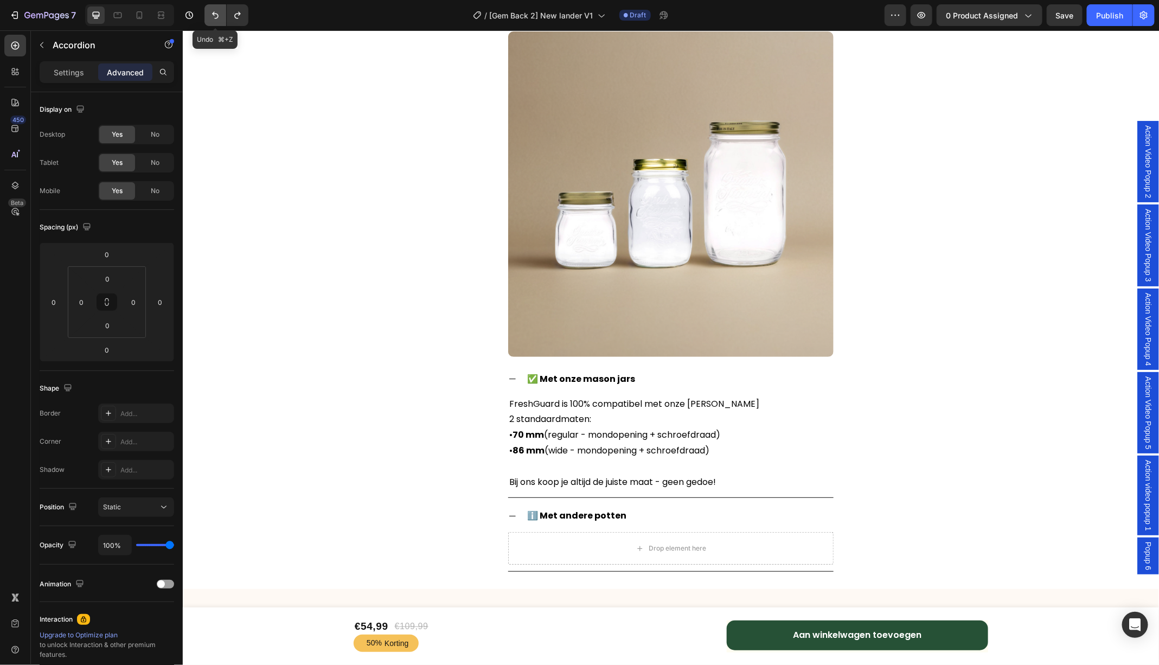
click at [207, 17] on button "Undo/Redo" at bounding box center [215, 15] width 22 height 22
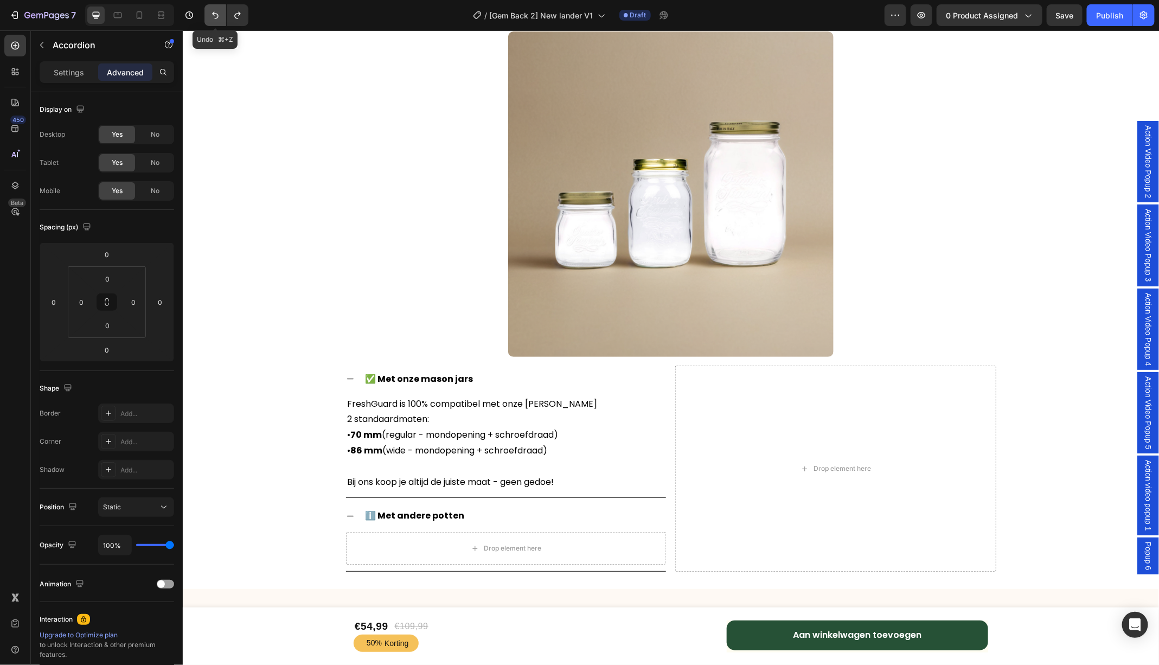
click at [213, 18] on icon "Undo/Redo" at bounding box center [215, 15] width 11 height 11
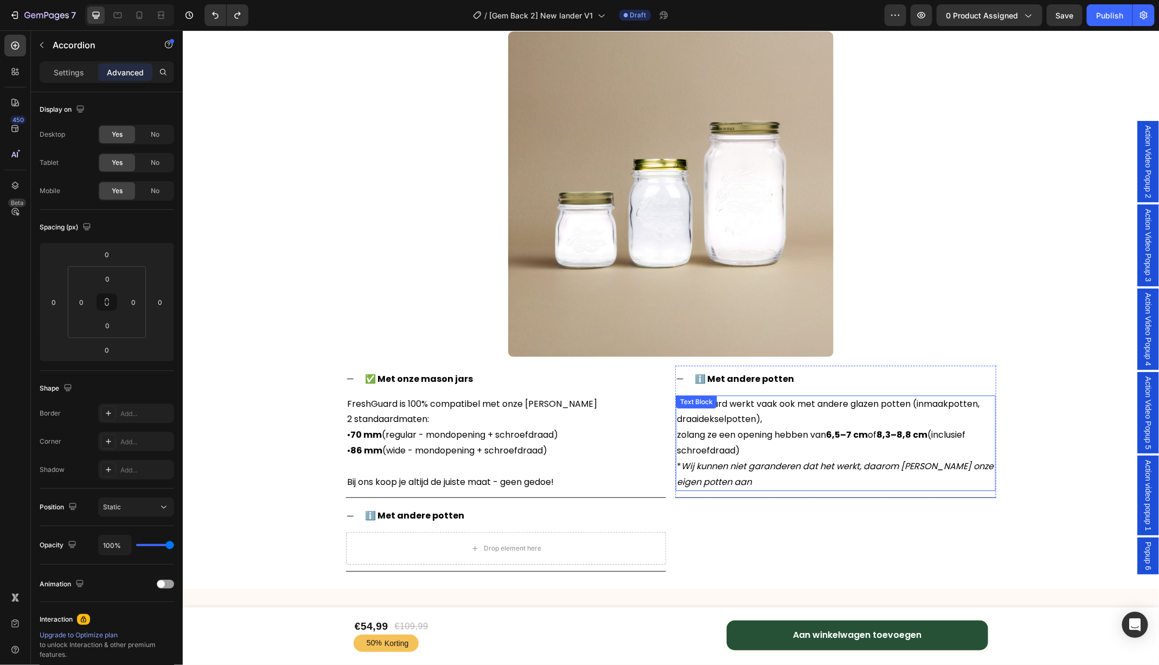
click at [775, 428] on p "FreshGuard werkt vaak ook met andere glazen potten (inmaakpotten, draaidekselpo…" at bounding box center [835, 443] width 318 height 94
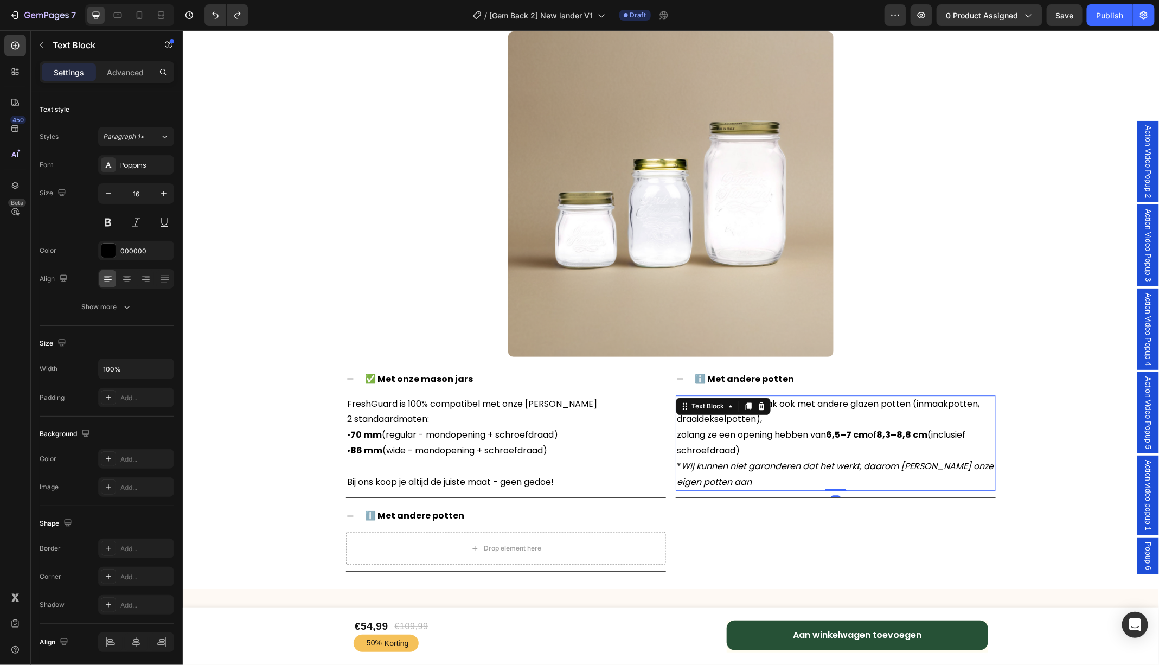
click at [781, 433] on p "FreshGuard werkt vaak ook met andere glazen potten (inmaakpotten, draaidekselpo…" at bounding box center [835, 443] width 318 height 94
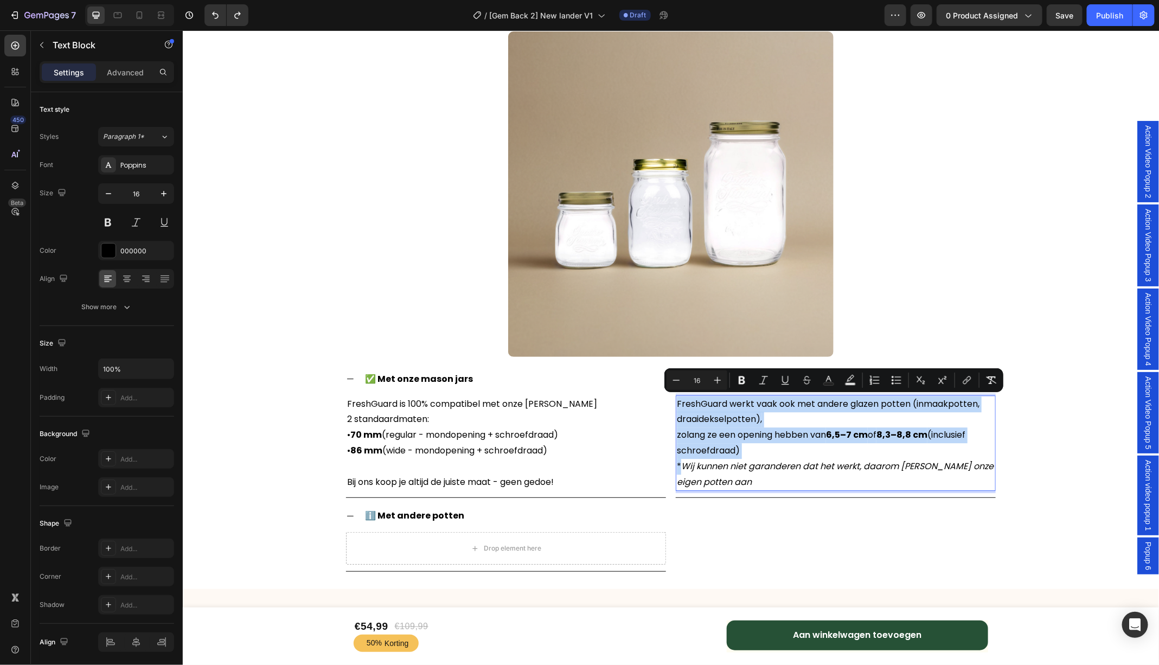
copy p "FreshGuard werkt vaak ook met andere glazen potten (inmaakpotten, draaidekselpo…"
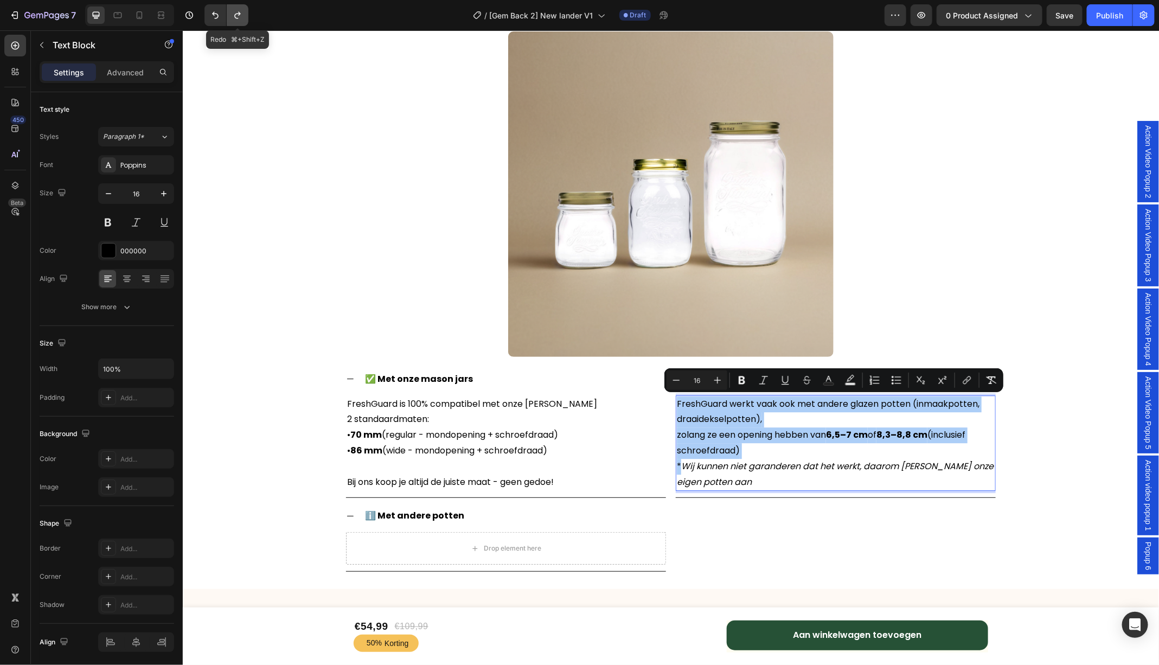
click at [231, 16] on button "Undo/Redo" at bounding box center [238, 15] width 22 height 22
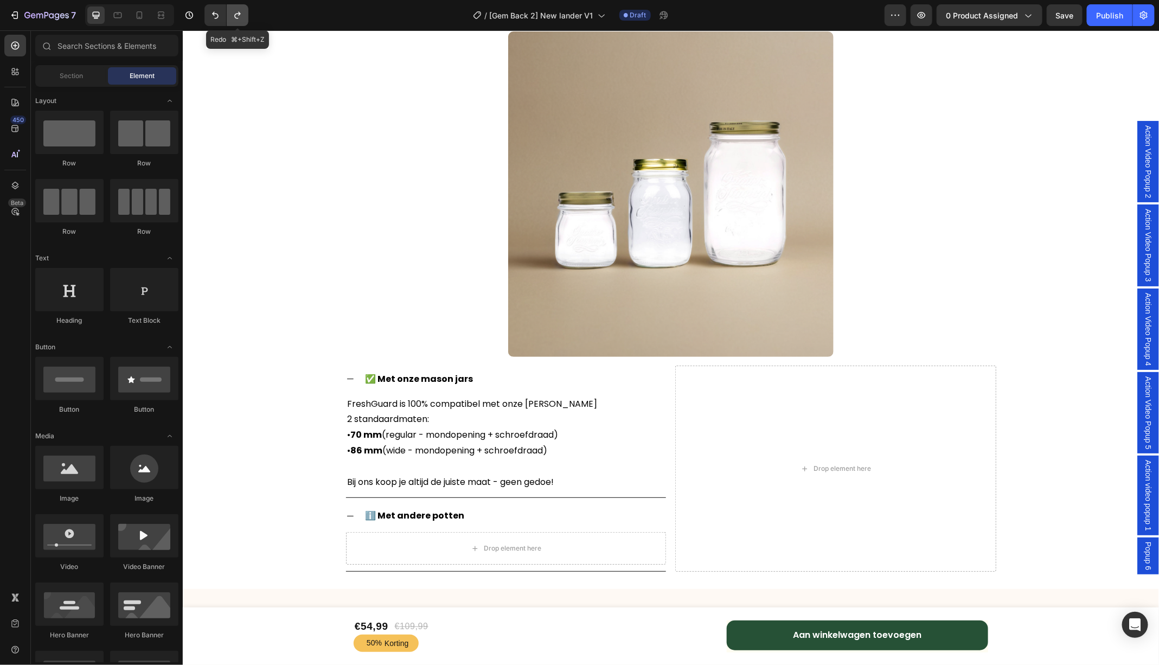
click at [235, 16] on icon "Undo/Redo" at bounding box center [237, 15] width 11 height 11
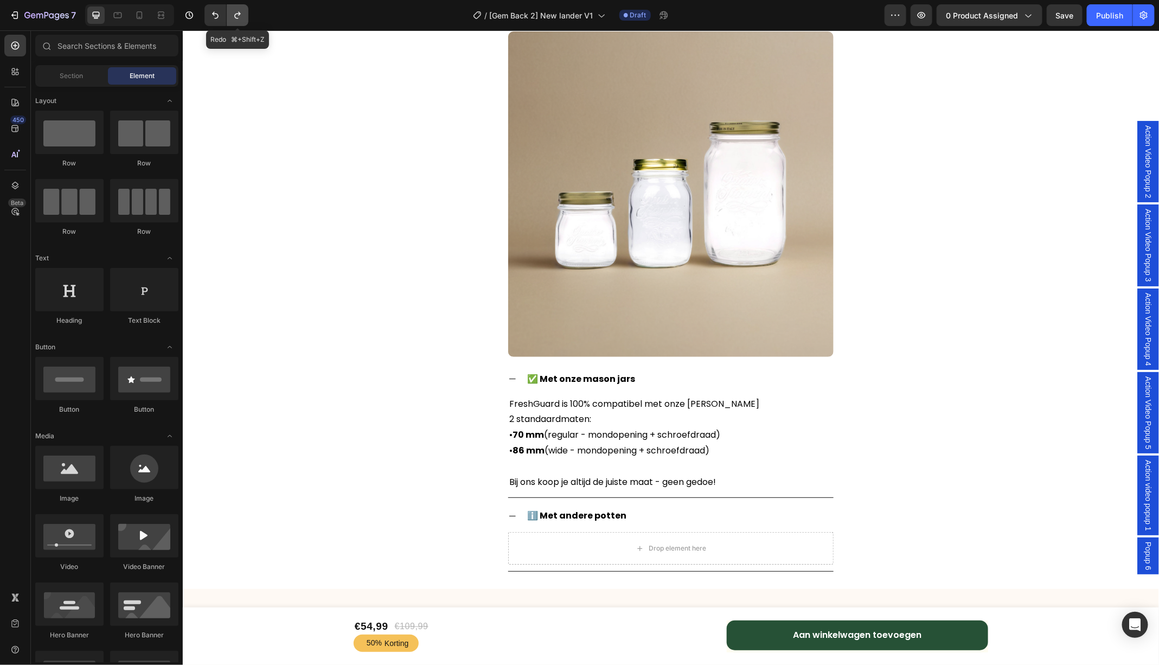
click at [235, 16] on icon "Undo/Redo" at bounding box center [237, 15] width 11 height 11
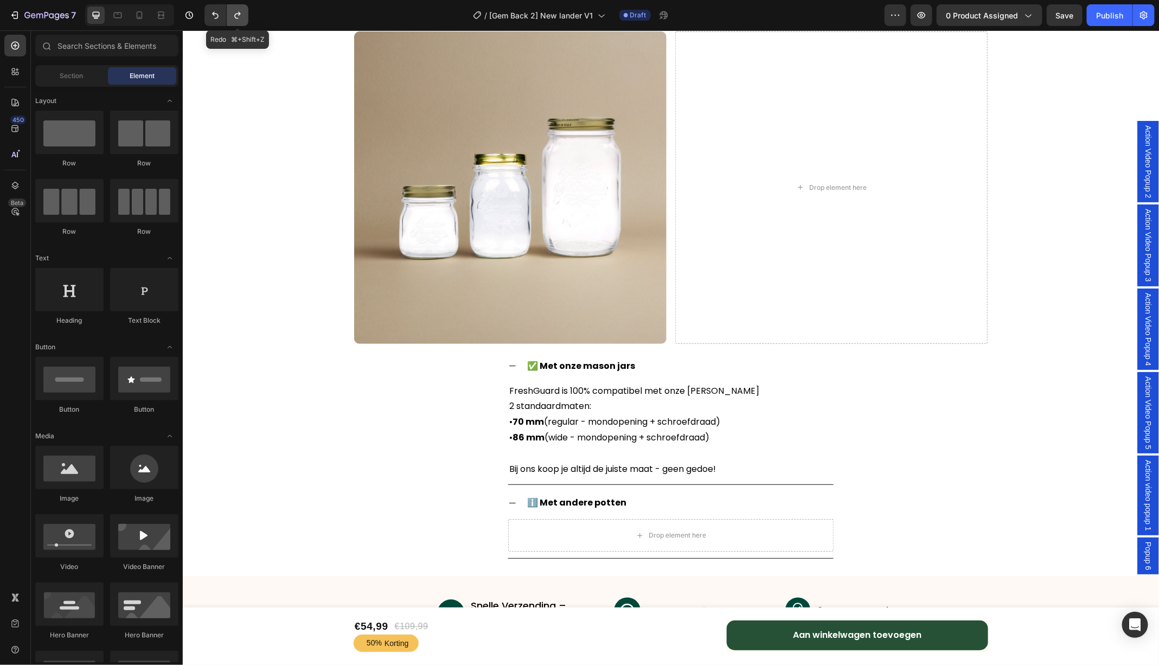
click at [235, 16] on icon "Undo/Redo" at bounding box center [237, 15] width 11 height 11
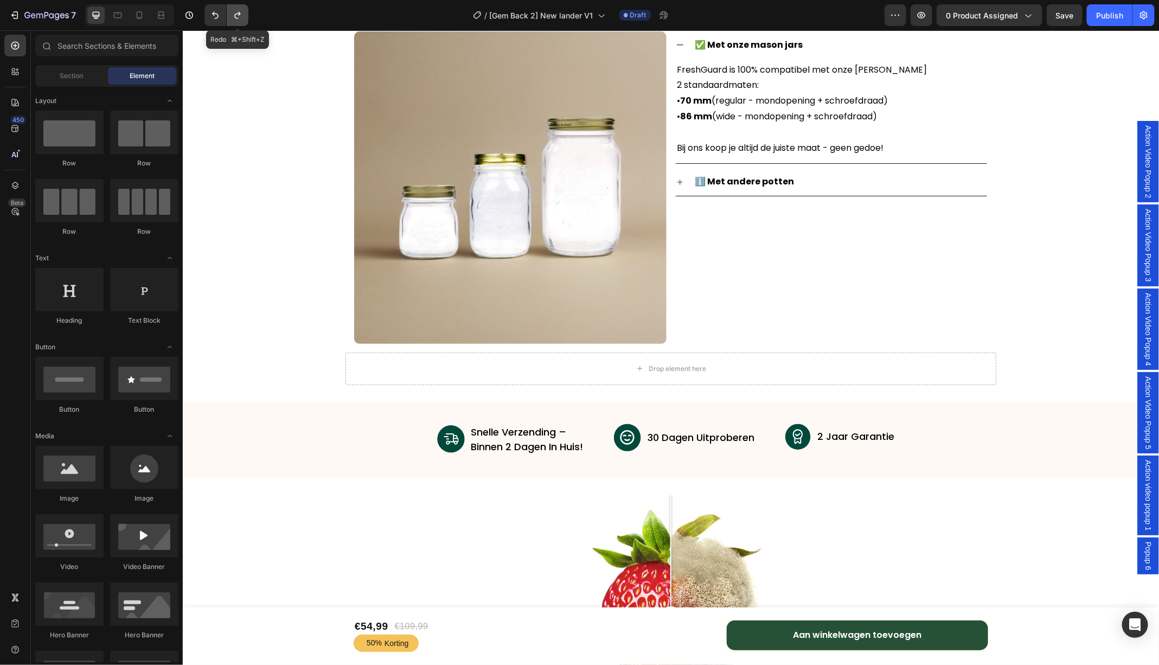
click at [235, 16] on icon "Undo/Redo" at bounding box center [237, 15] width 11 height 11
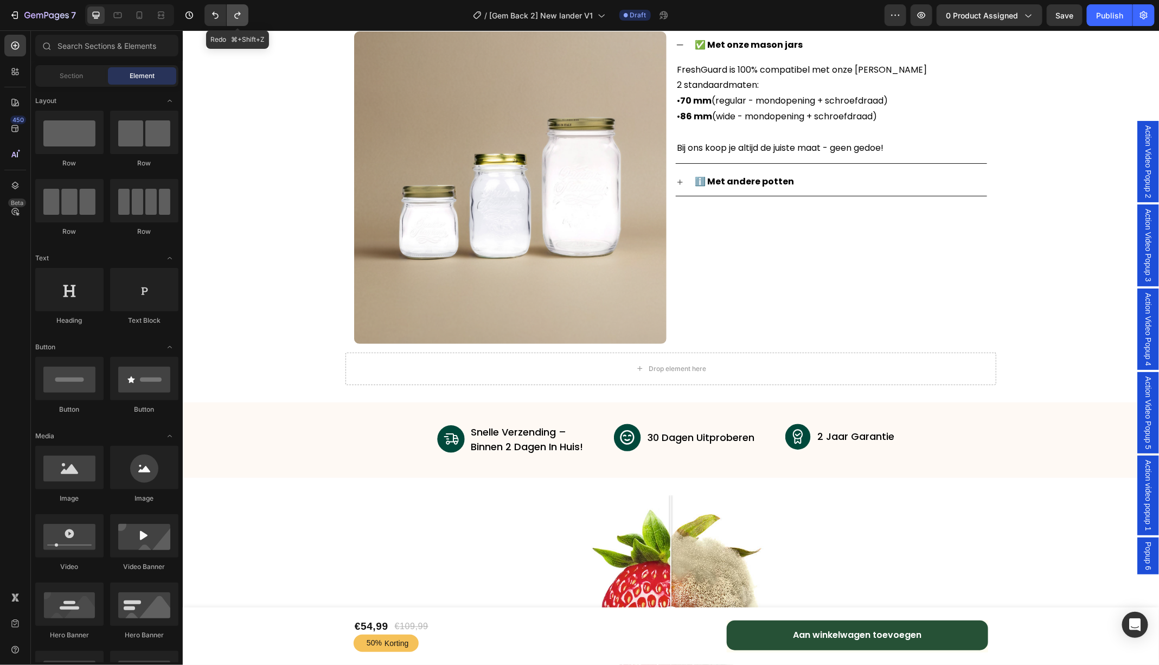
click at [235, 16] on icon "Undo/Redo" at bounding box center [237, 15] width 11 height 11
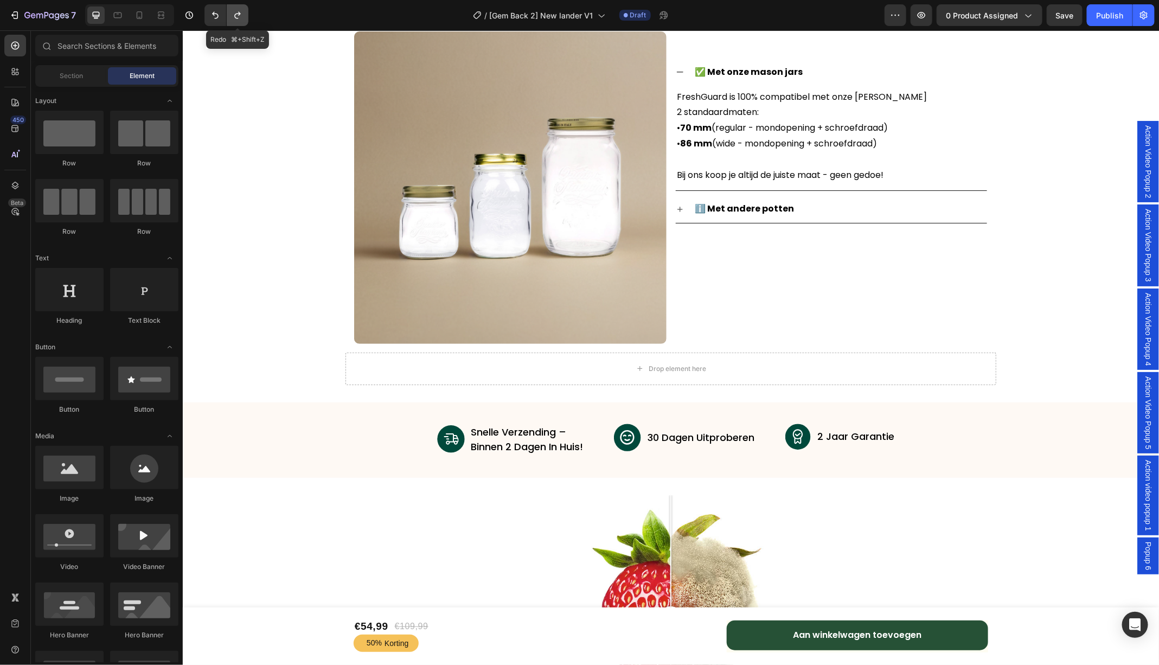
click at [235, 16] on icon "Undo/Redo" at bounding box center [237, 15] width 11 height 11
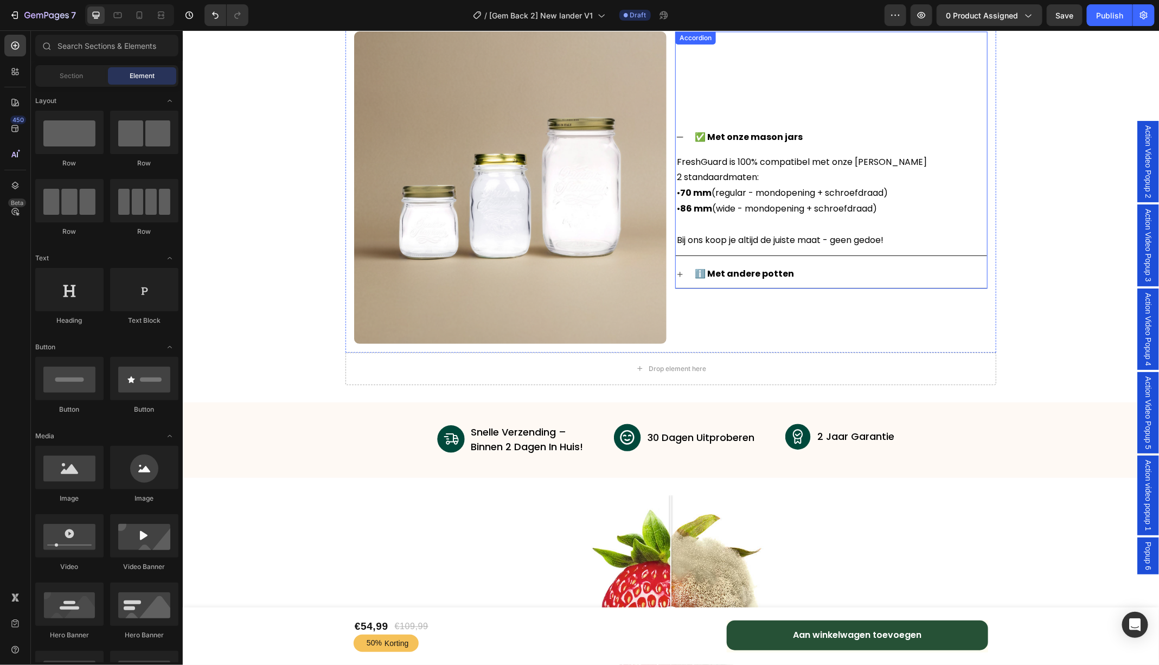
click at [679, 270] on icon at bounding box center [679, 274] width 9 height 9
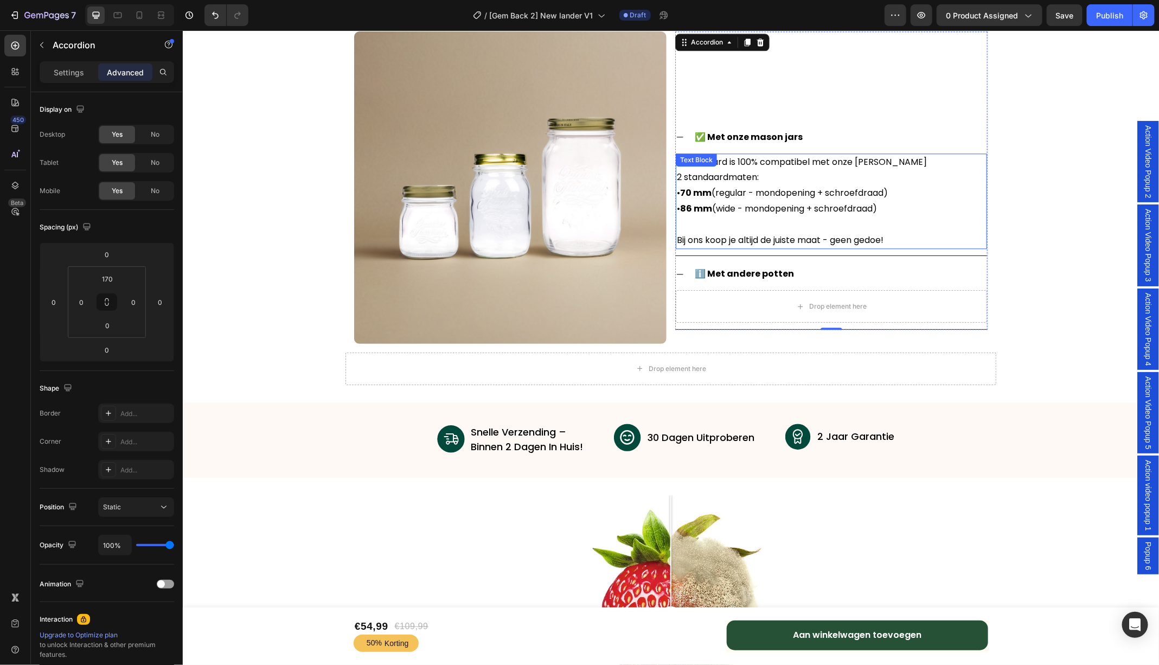
click at [727, 178] on p "FreshGuard is 100% compatibel met onze Mason Jars 2 standaardmaten: • 70 mm (re…" at bounding box center [830, 201] width 309 height 94
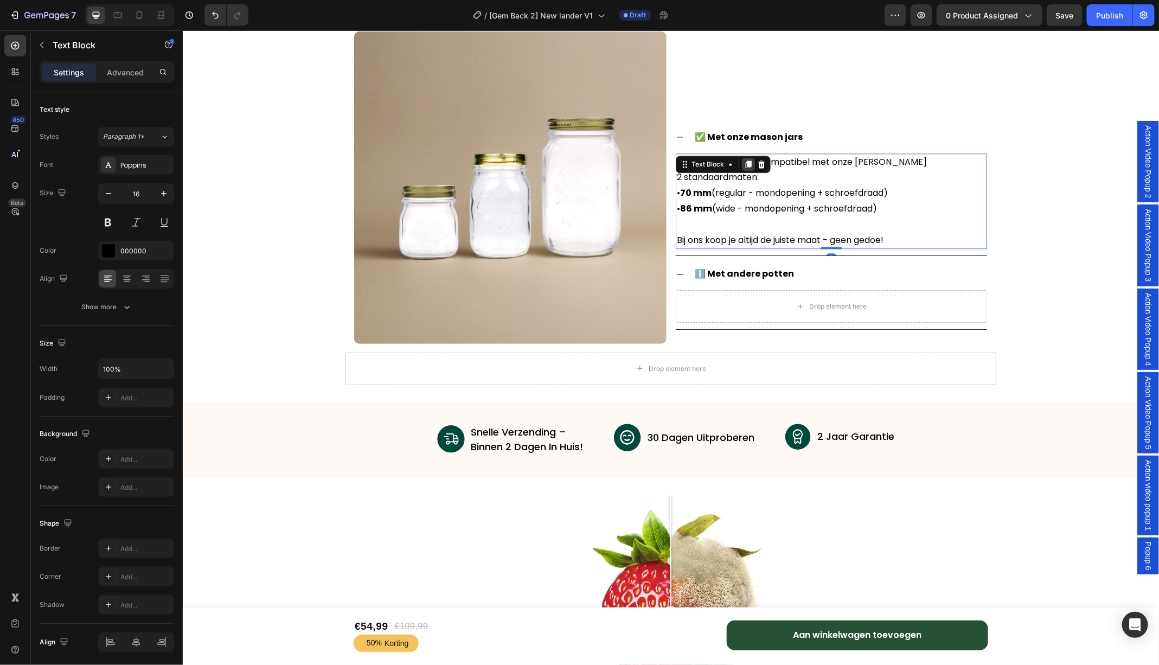
click at [747, 165] on icon at bounding box center [748, 164] width 6 height 8
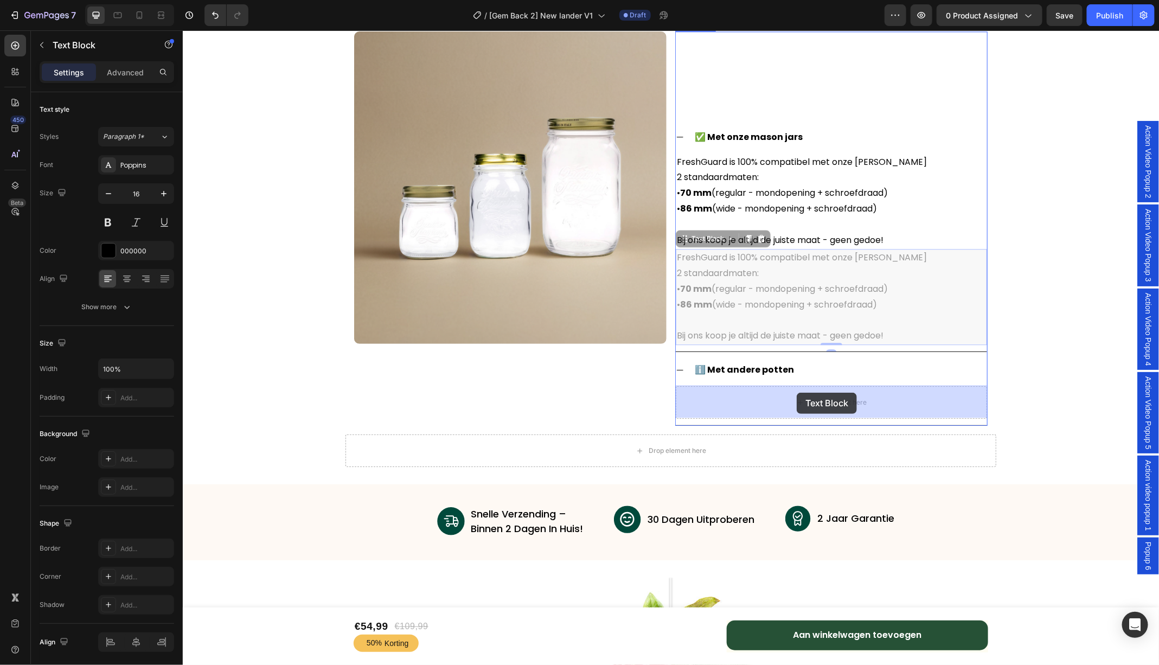
drag, startPoint x: 690, startPoint y: 240, endPoint x: 796, endPoint y: 392, distance: 185.1
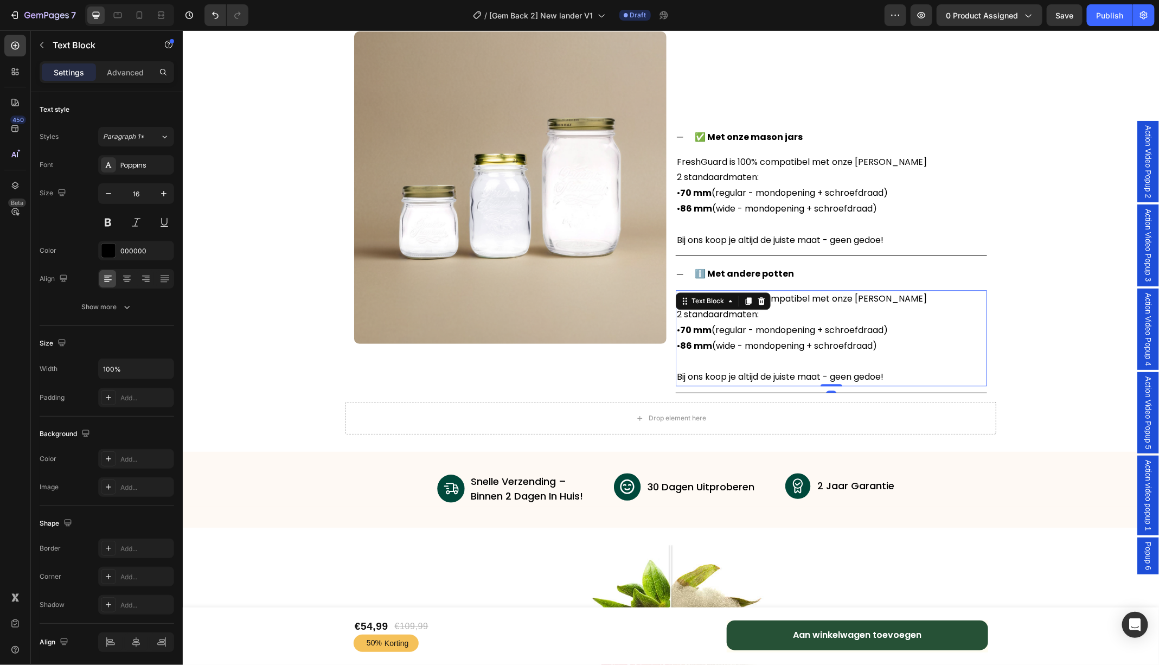
click at [782, 347] on p "FreshGuard is 100% compatibel met onze Mason Jars 2 standaardmaten: • 70 mm (re…" at bounding box center [830, 338] width 309 height 94
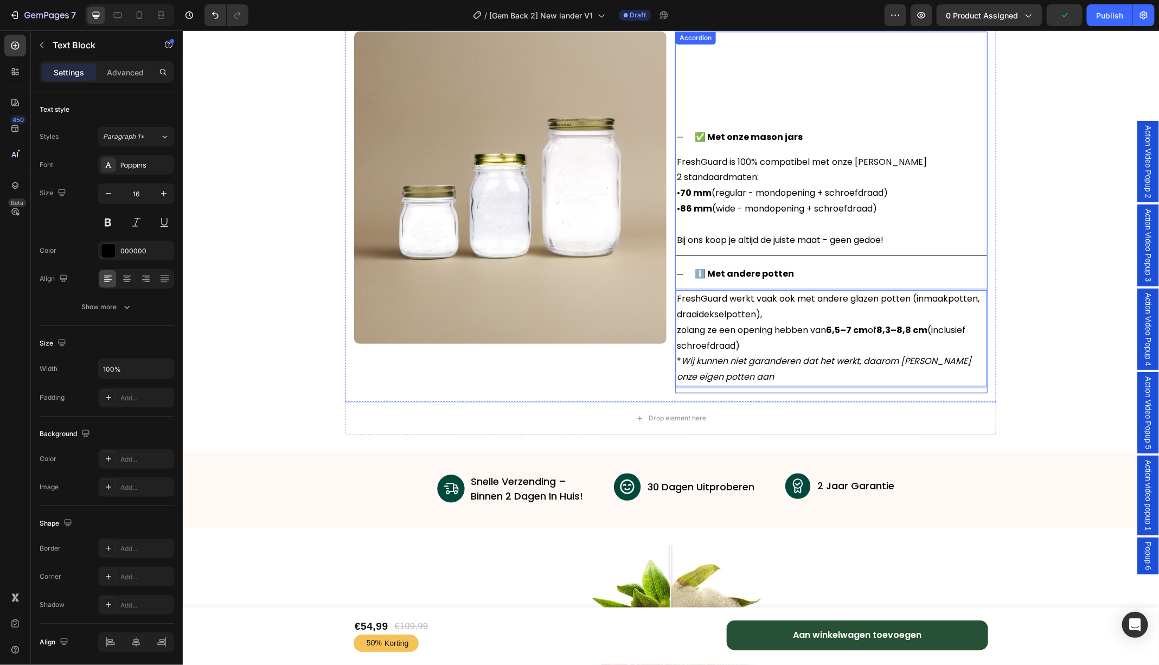
click at [681, 274] on icon at bounding box center [679, 274] width 9 height 9
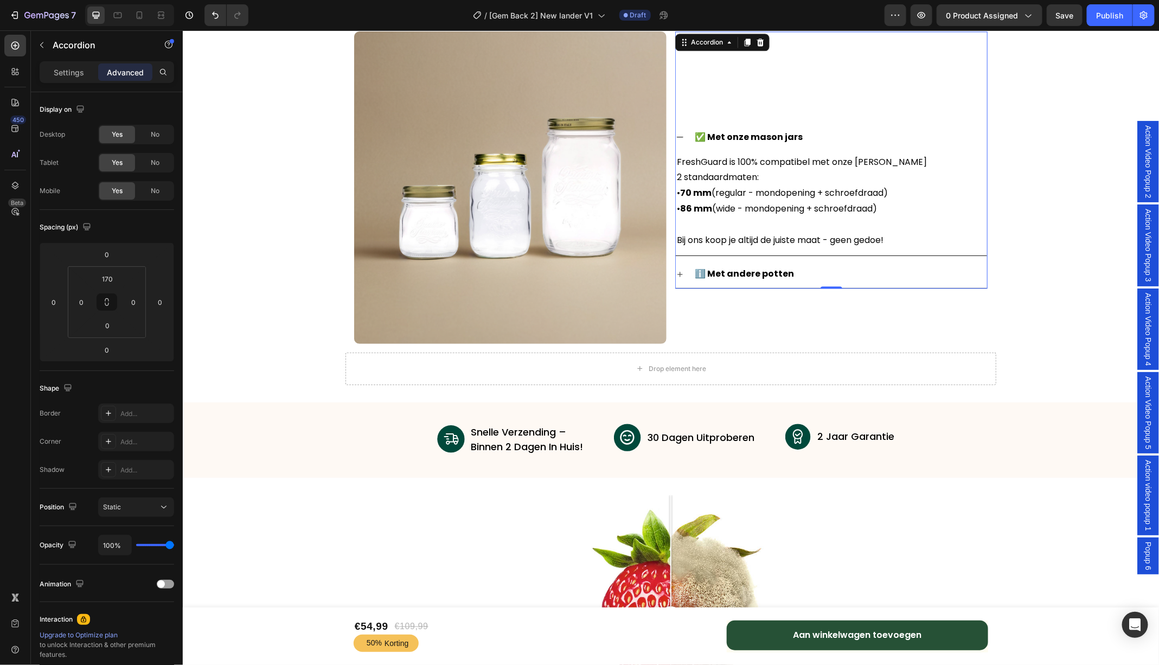
click at [682, 137] on icon at bounding box center [679, 136] width 9 height 9
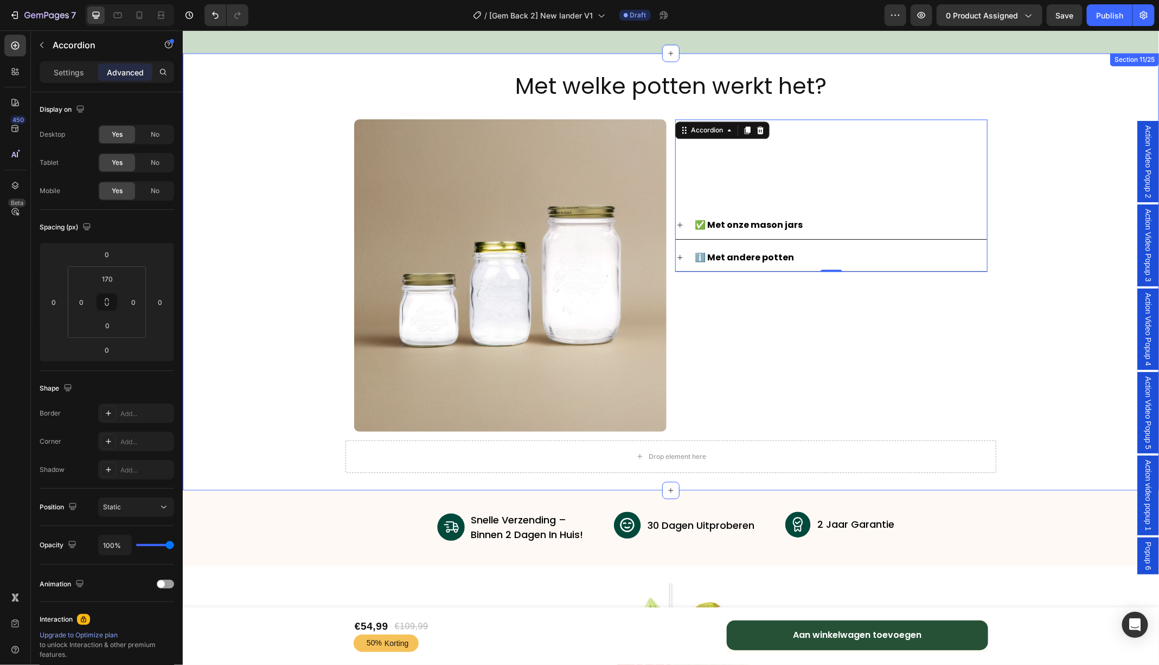
scroll to position [3702, 0]
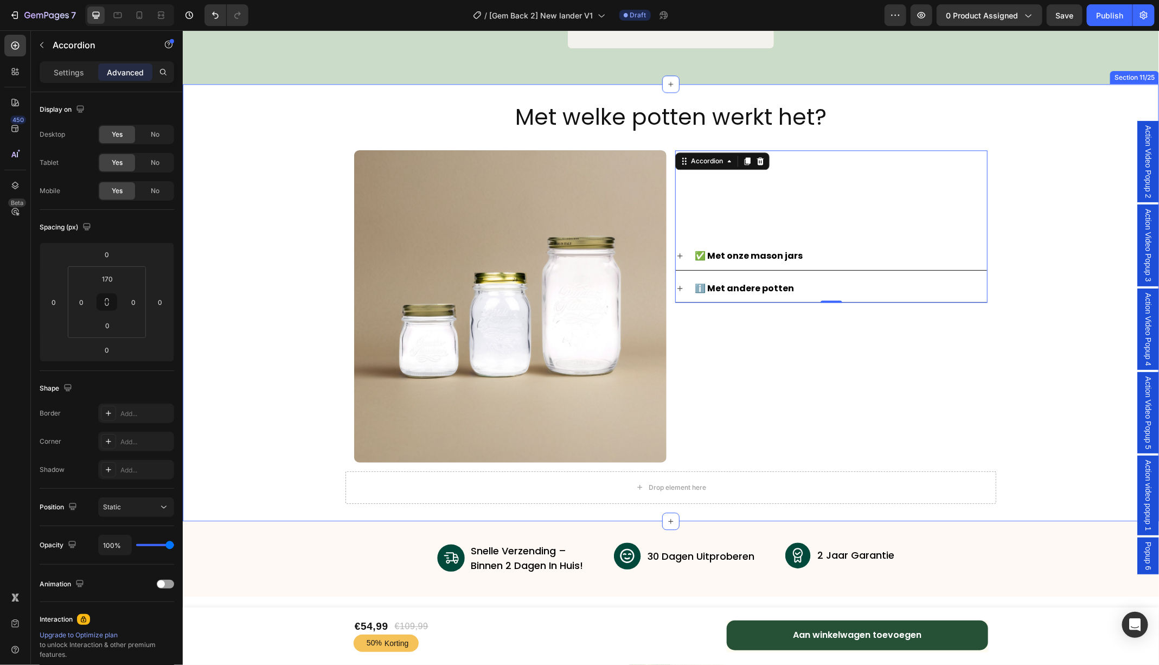
click at [1036, 245] on div "Met welke potten werkt het? Heading Image Row ✅ Met onze mason jars ℹ️ Met ande…" at bounding box center [670, 302] width 976 height 402
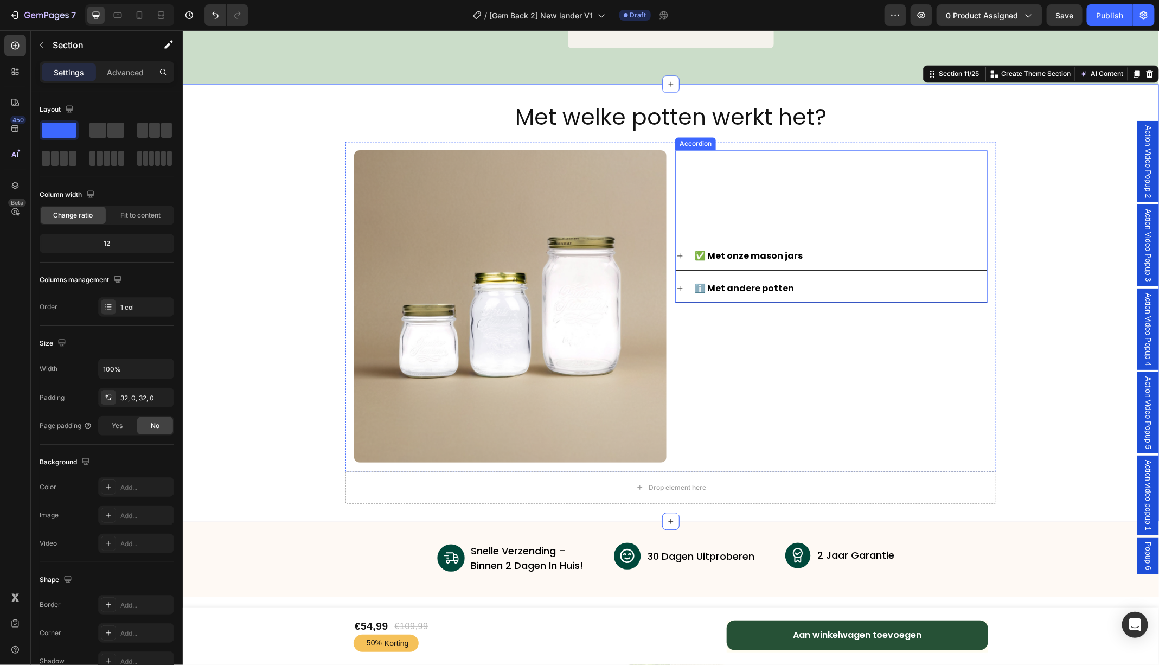
click at [731, 233] on div "✅ Met onze mason jars ℹ️ Met andere potten Accordion" at bounding box center [831, 226] width 312 height 153
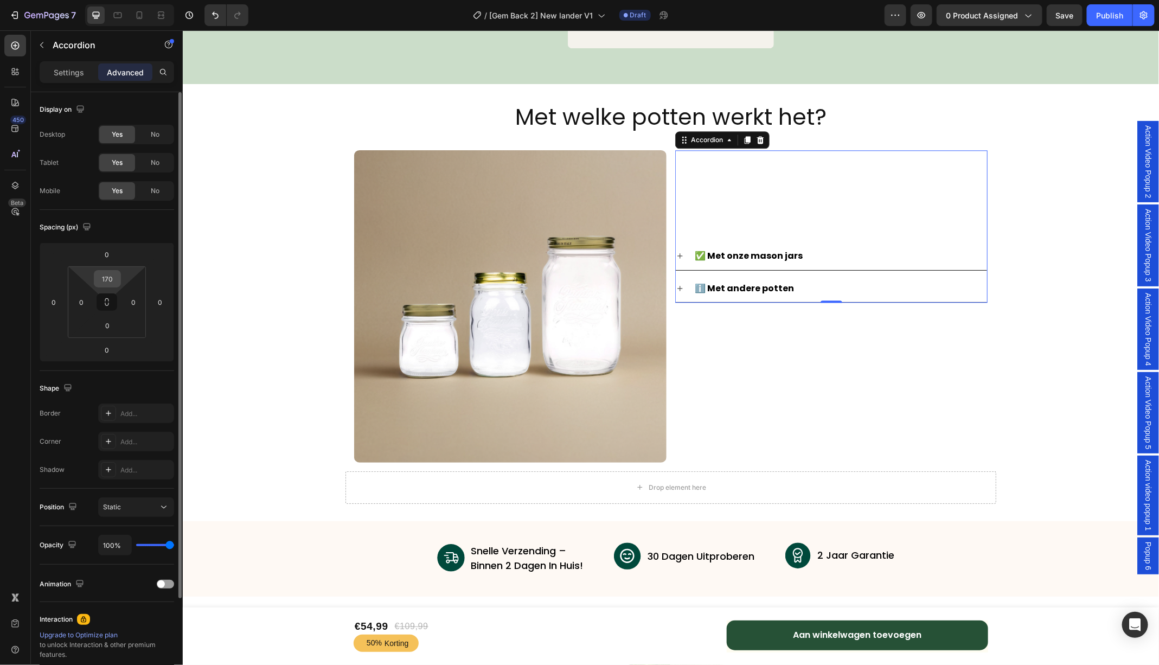
click at [99, 275] on input "170" at bounding box center [108, 279] width 22 height 16
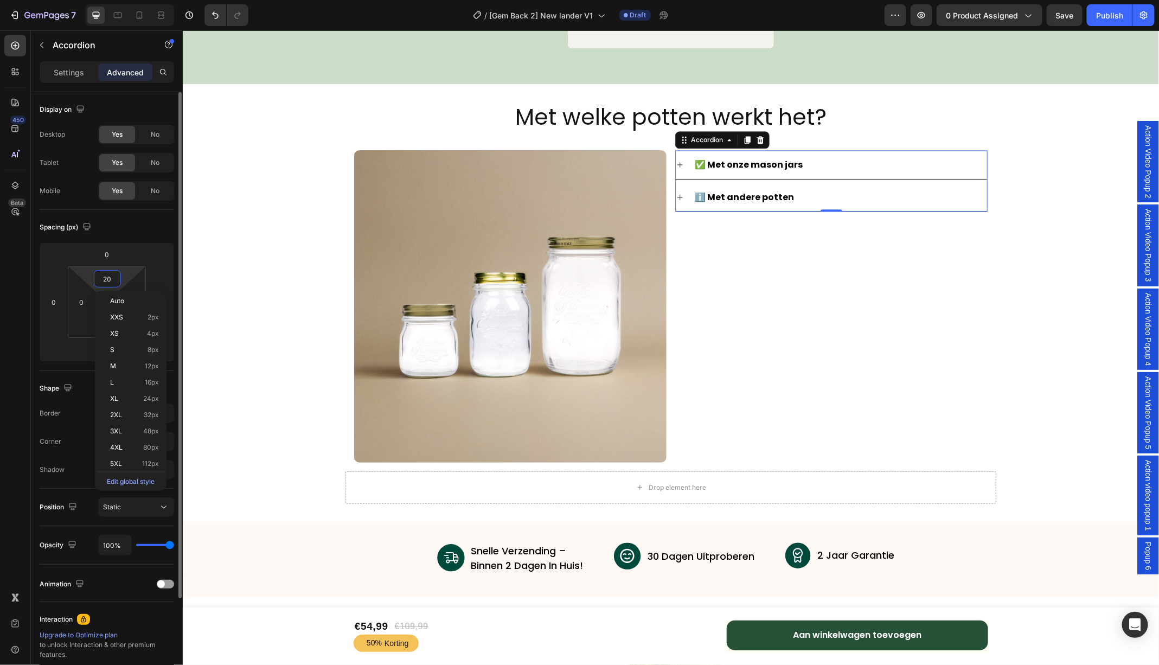
type input "200"
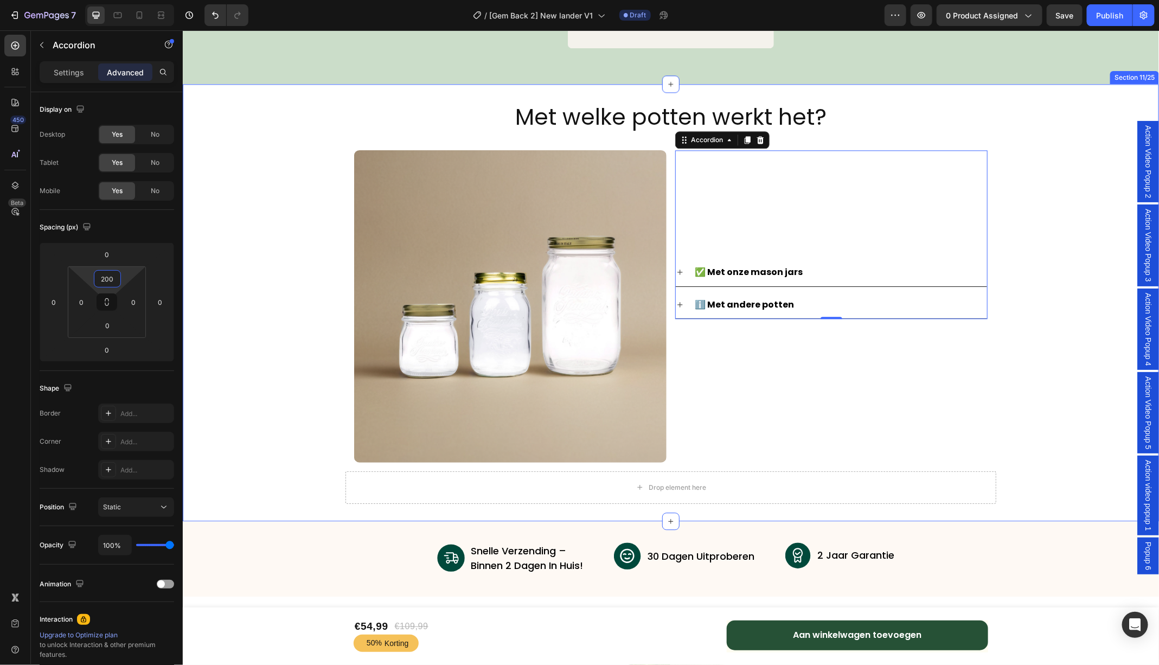
click at [1083, 322] on div "Met welke potten werkt het? Heading Image Row ✅ Met onze mason jars ℹ️ Met ande…" at bounding box center [670, 302] width 976 height 402
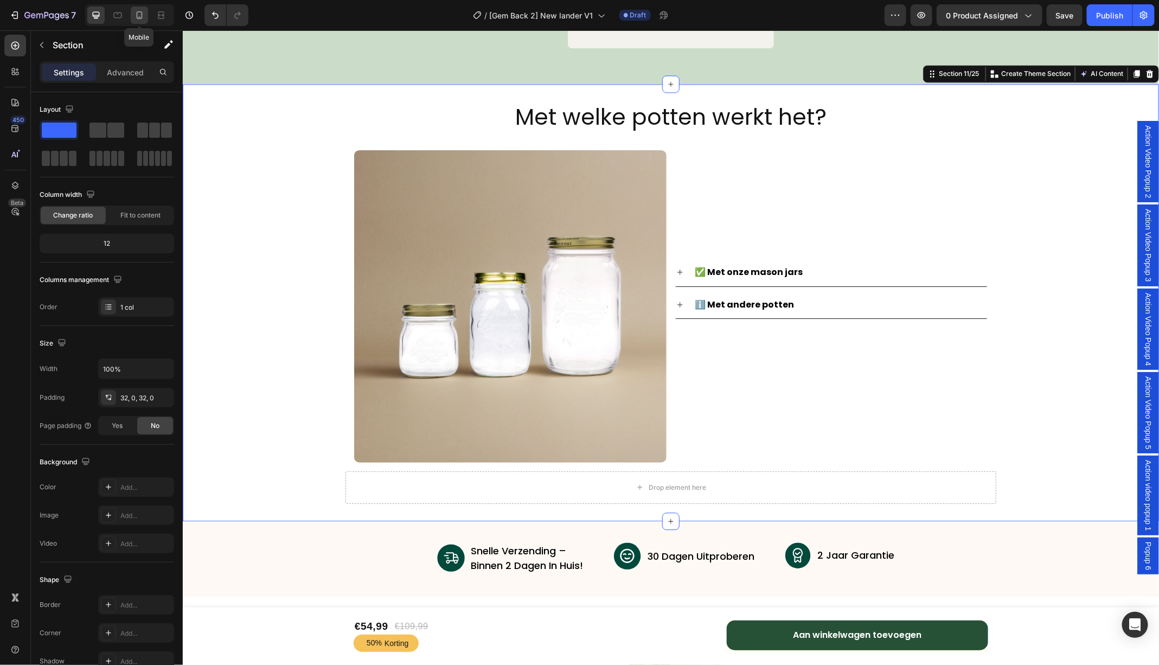
click at [140, 17] on icon at bounding box center [139, 15] width 11 height 11
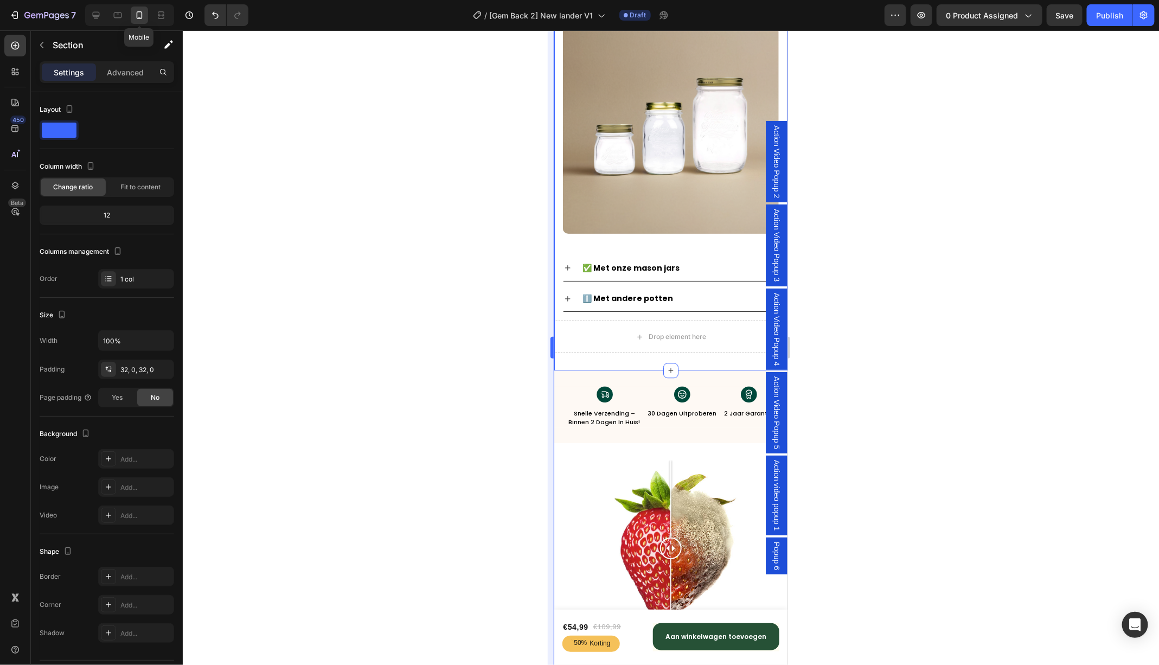
scroll to position [3699, 0]
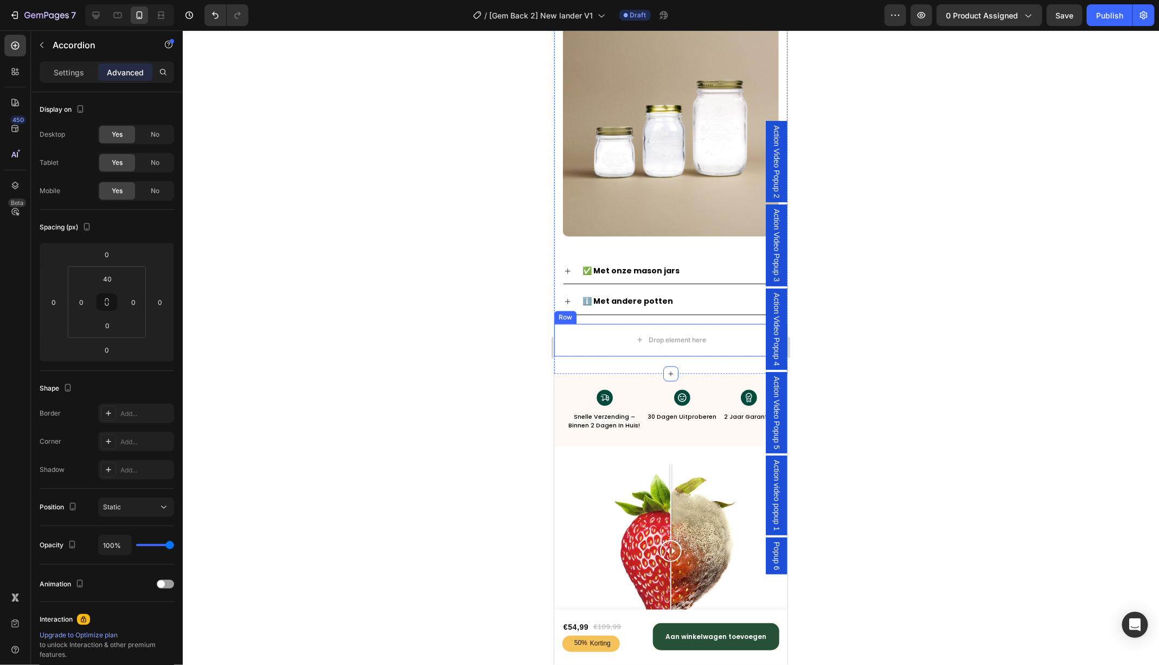
click at [567, 304] on icon at bounding box center [567, 300] width 5 height 5
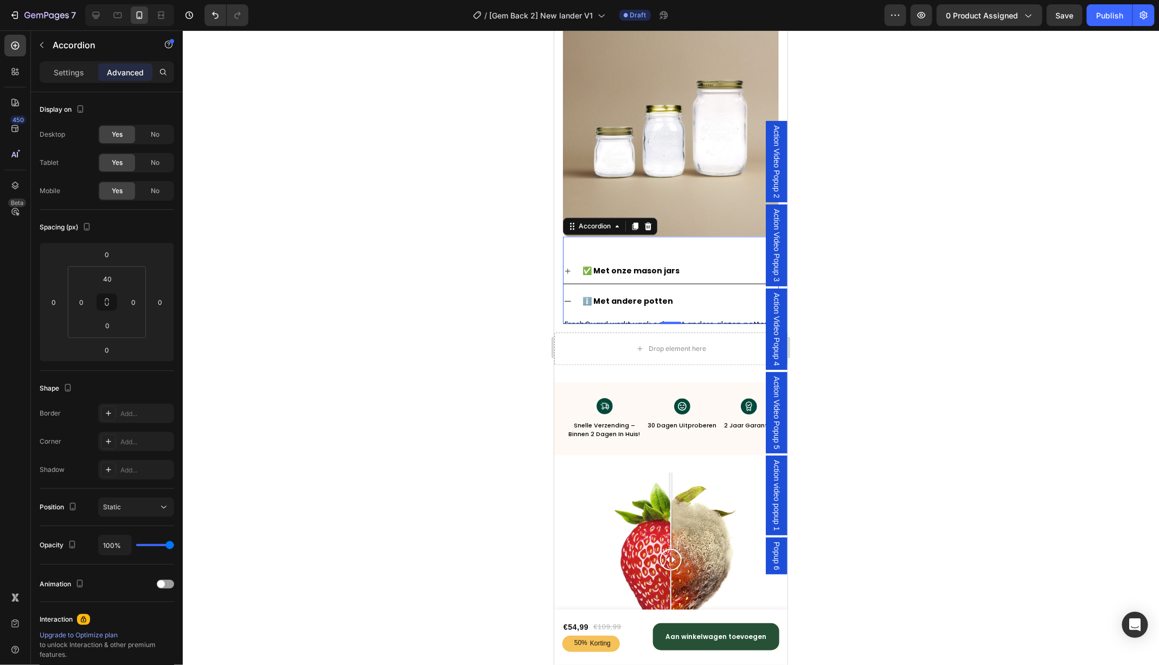
scroll to position [3594, 0]
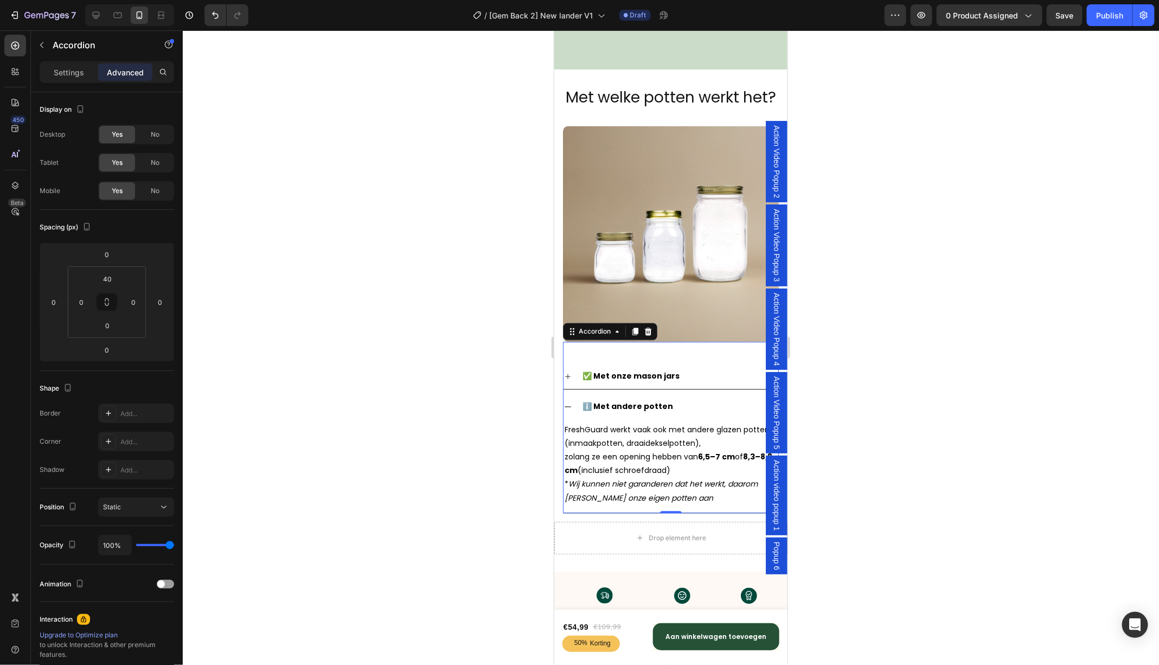
click at [567, 402] on icon at bounding box center [567, 406] width 9 height 9
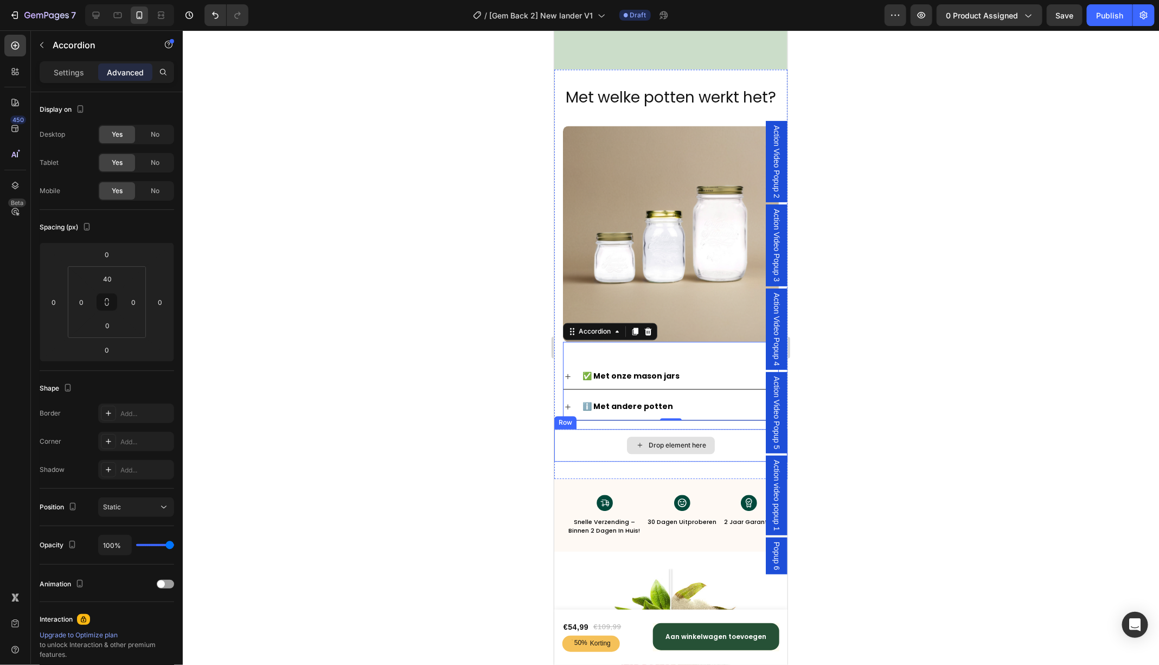
click at [586, 447] on div "Drop element here" at bounding box center [670, 445] width 233 height 33
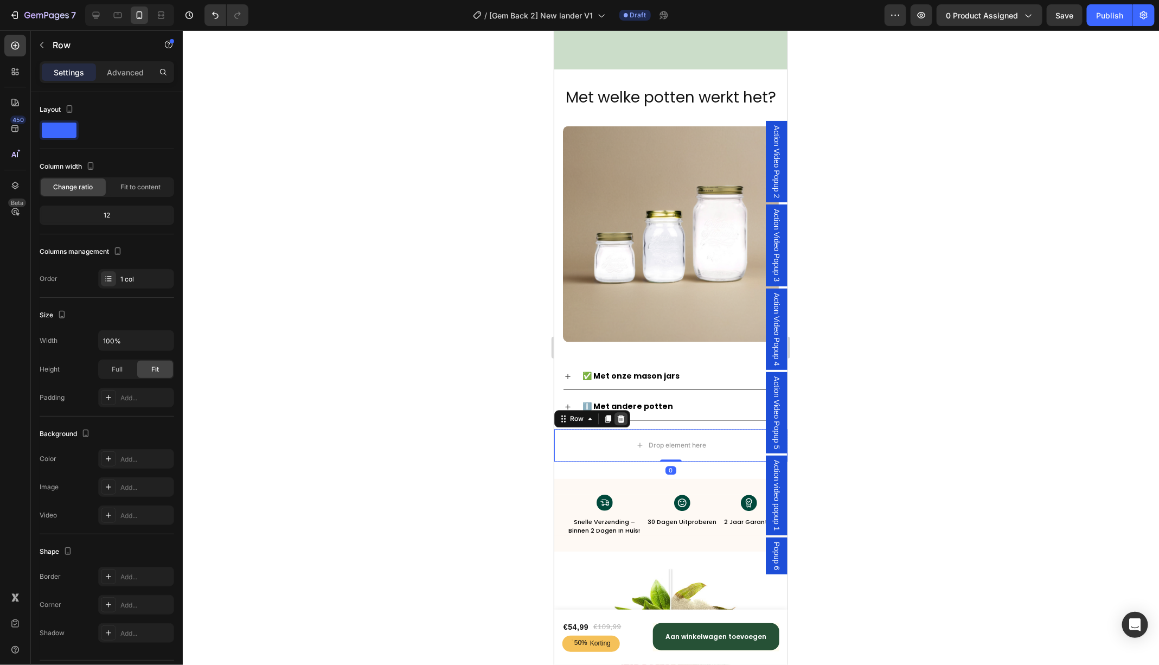
click at [622, 417] on icon at bounding box center [620, 418] width 7 height 8
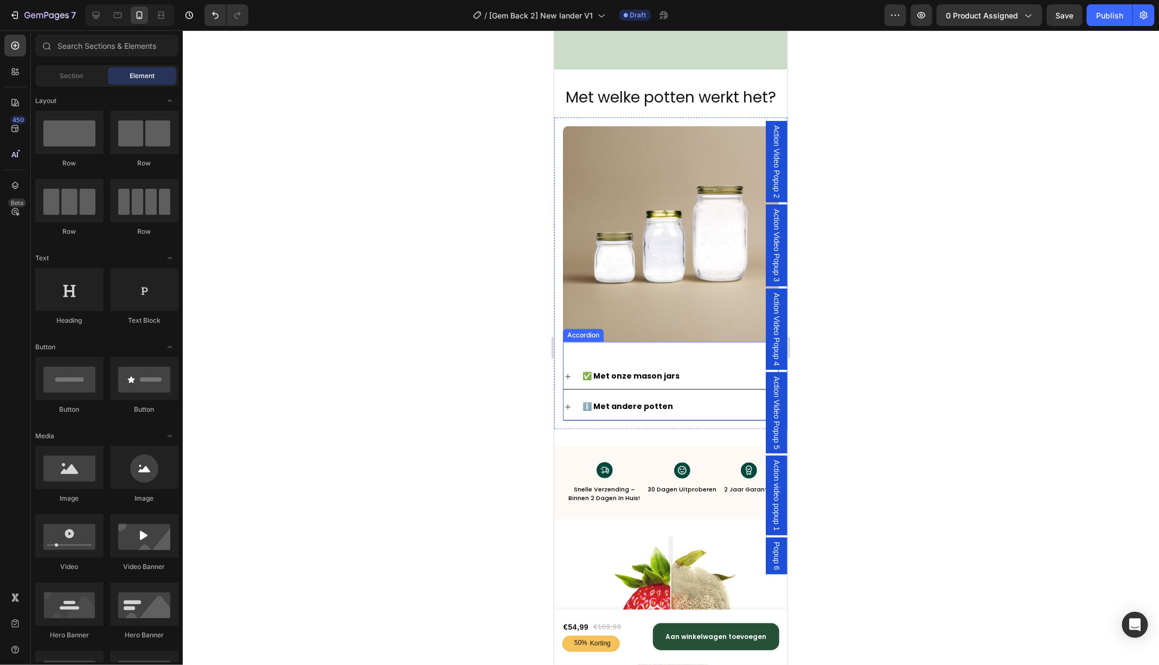
click at [652, 355] on div "✅ Met onze mason jars ℹ️ Met andere potten Accordion" at bounding box center [670, 380] width 216 height 78
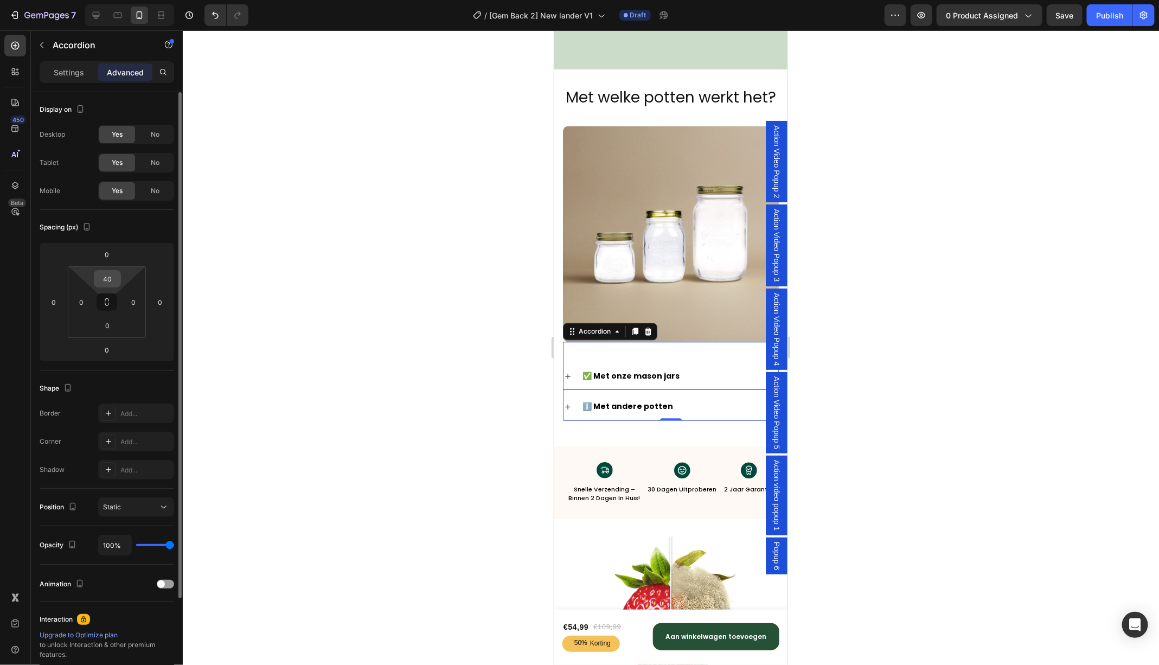
click at [106, 282] on input "40" at bounding box center [108, 279] width 22 height 16
type input "20"
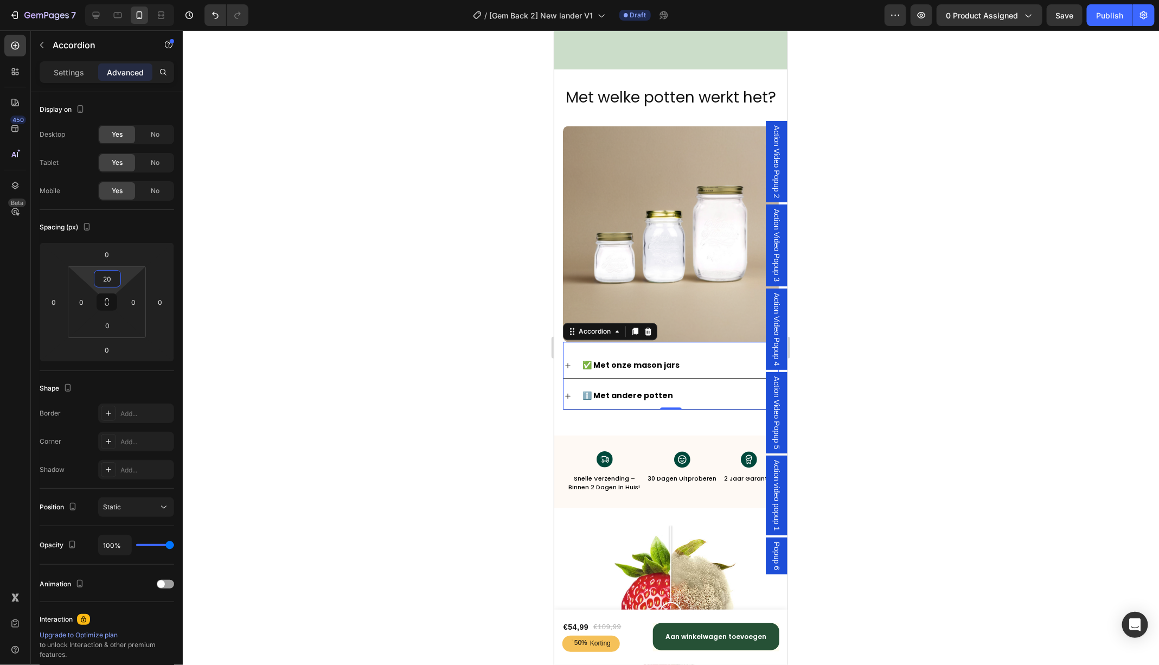
click at [893, 137] on div at bounding box center [671, 347] width 976 height 635
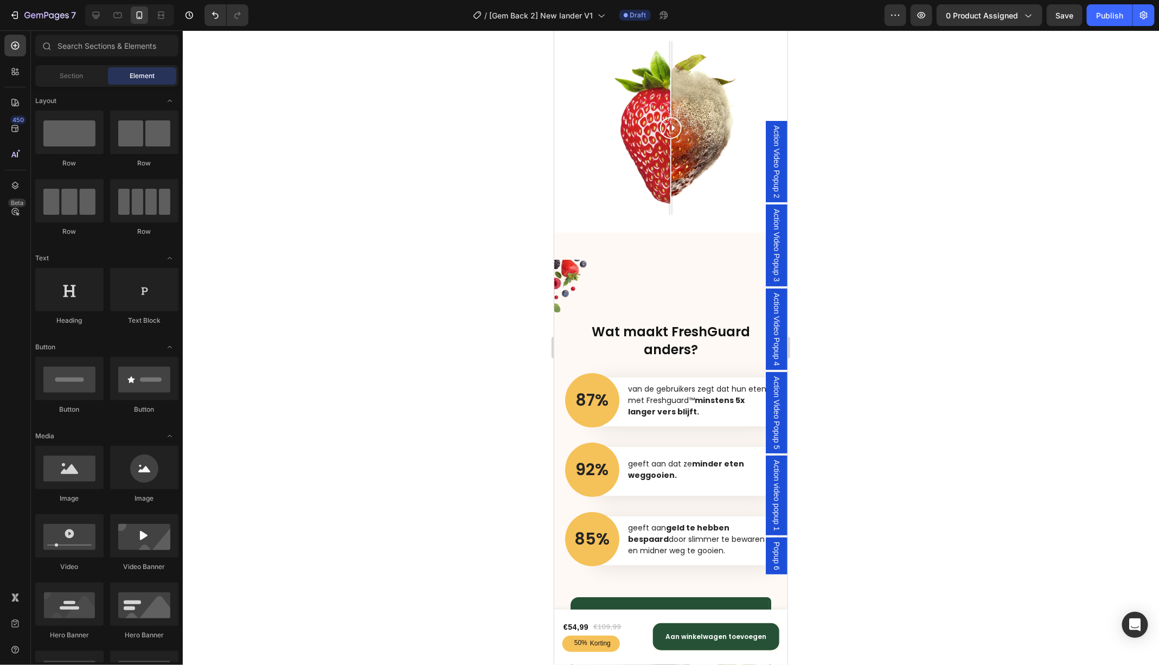
scroll to position [4310, 0]
click at [94, 15] on icon at bounding box center [96, 15] width 7 height 7
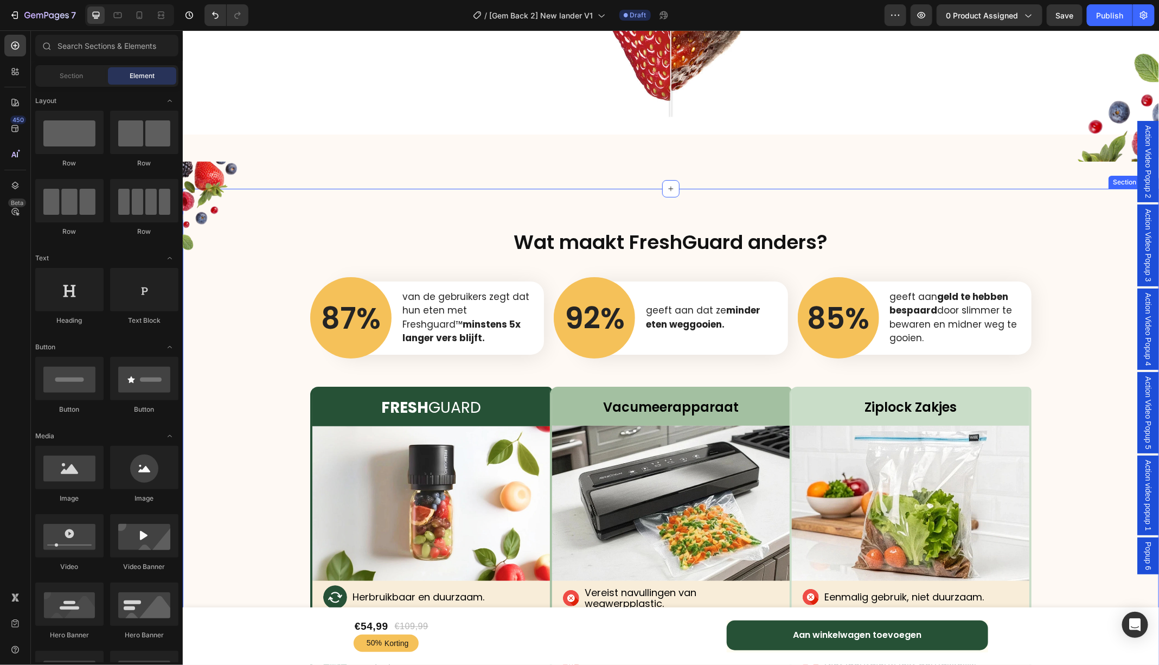
scroll to position [4555, 0]
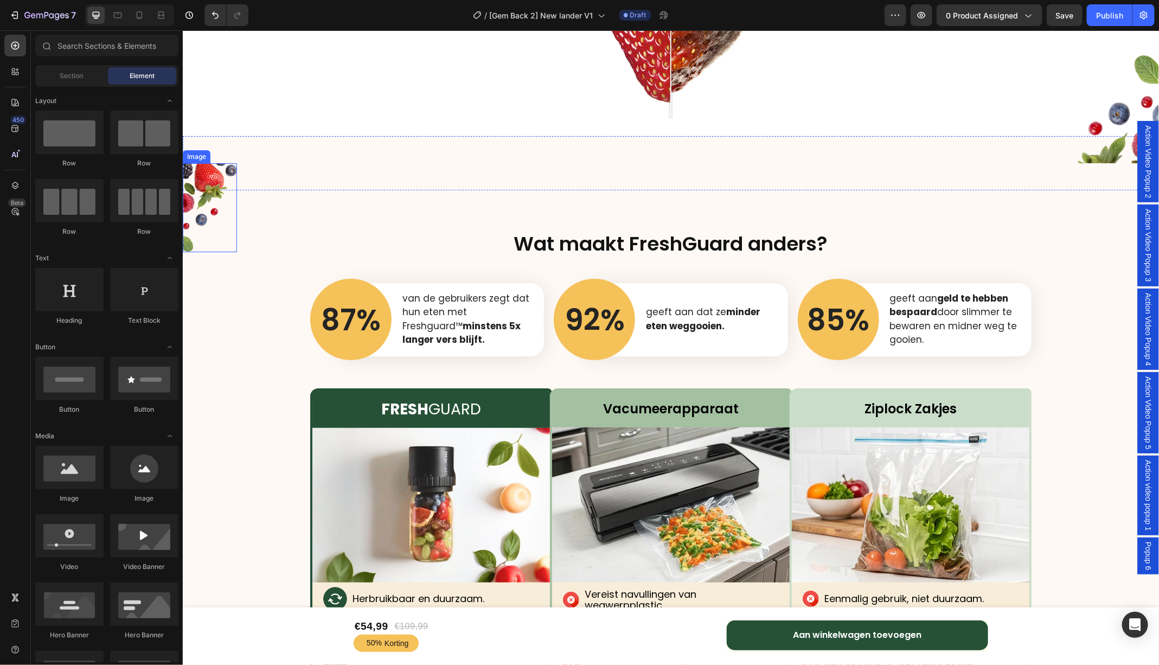
click at [206, 195] on img at bounding box center [209, 207] width 54 height 89
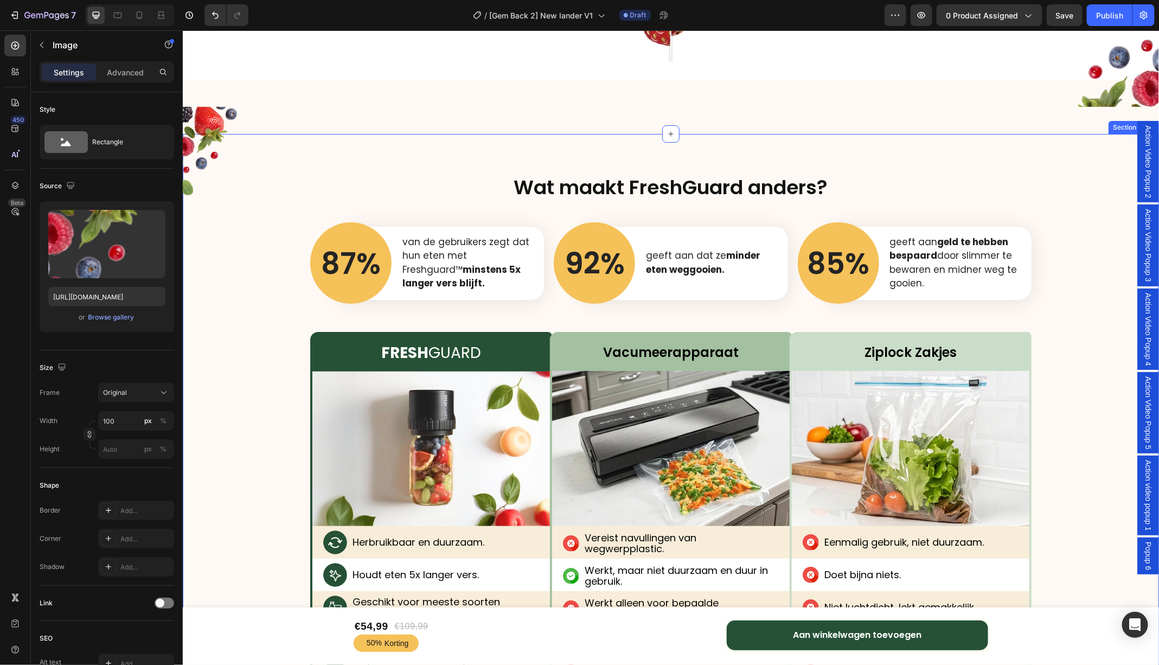
scroll to position [4589, 0]
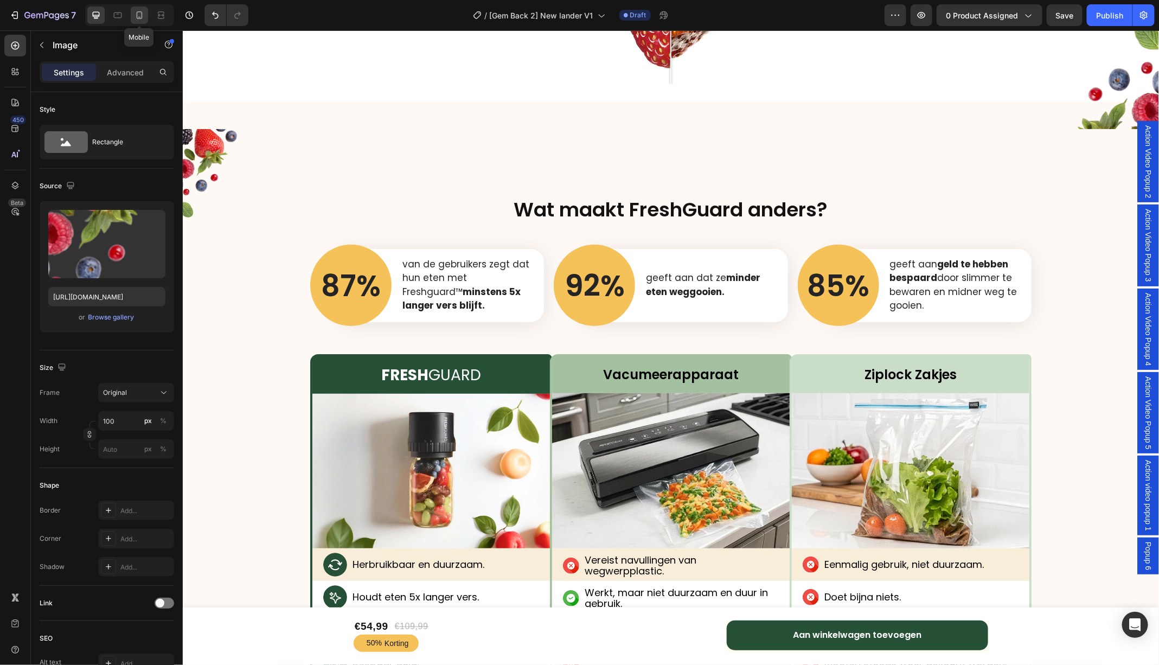
click at [140, 17] on icon at bounding box center [139, 15] width 11 height 11
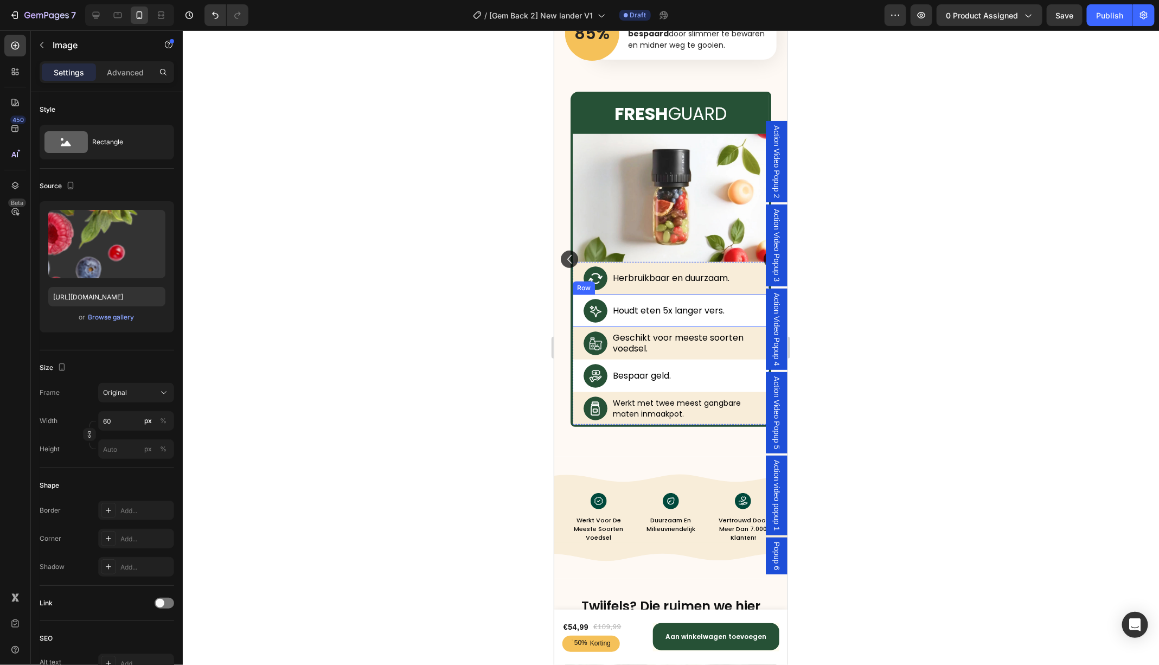
scroll to position [4855, 0]
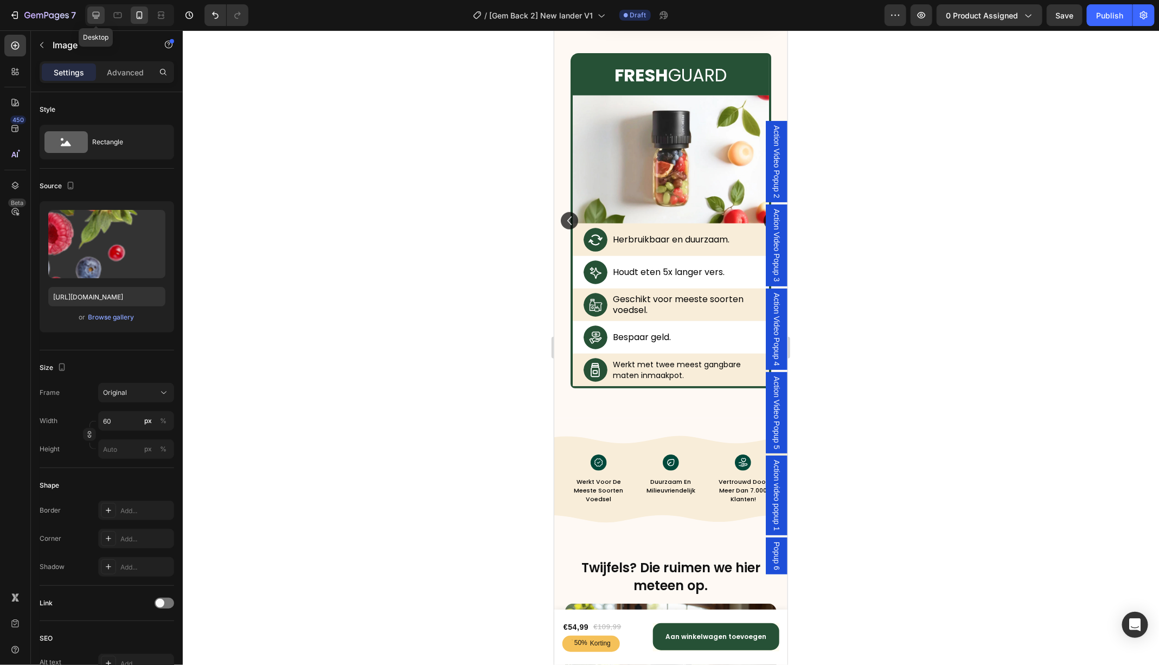
click at [96, 16] on icon at bounding box center [96, 15] width 11 height 11
type input "100"
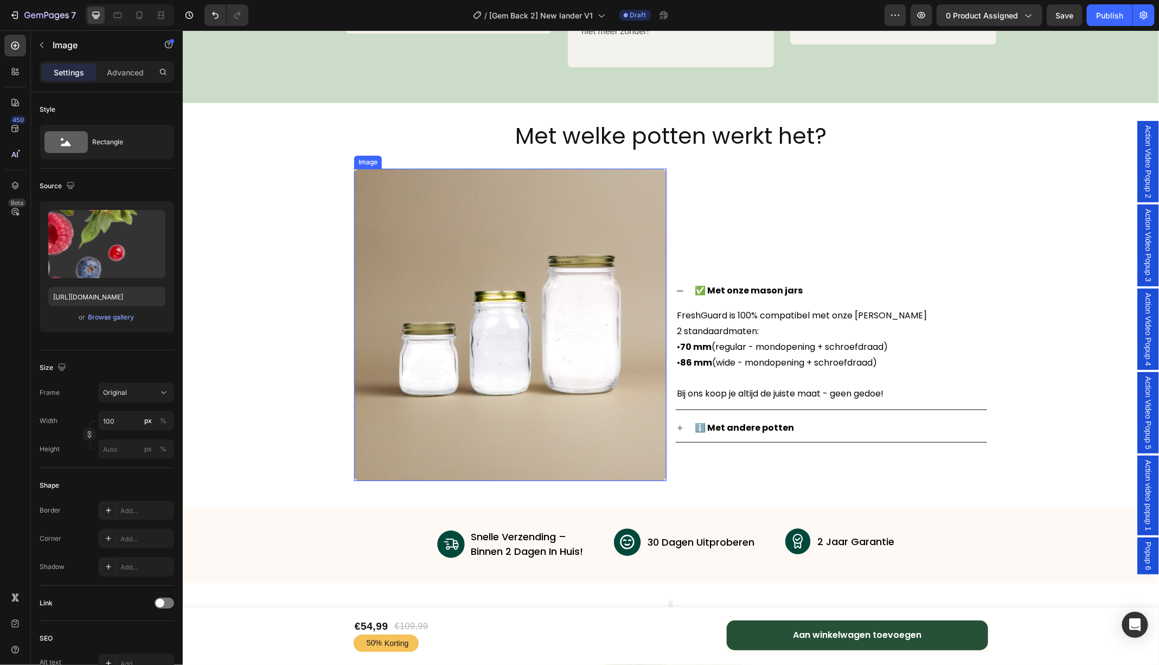
scroll to position [3862, 0]
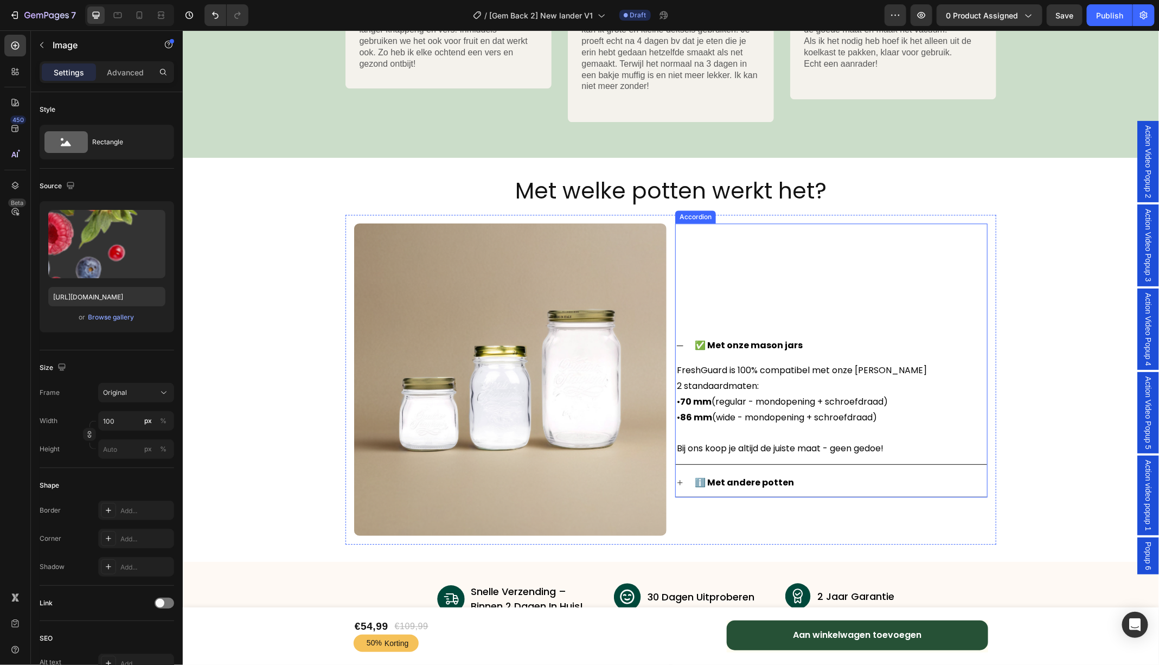
click at [681, 341] on icon at bounding box center [679, 345] width 9 height 9
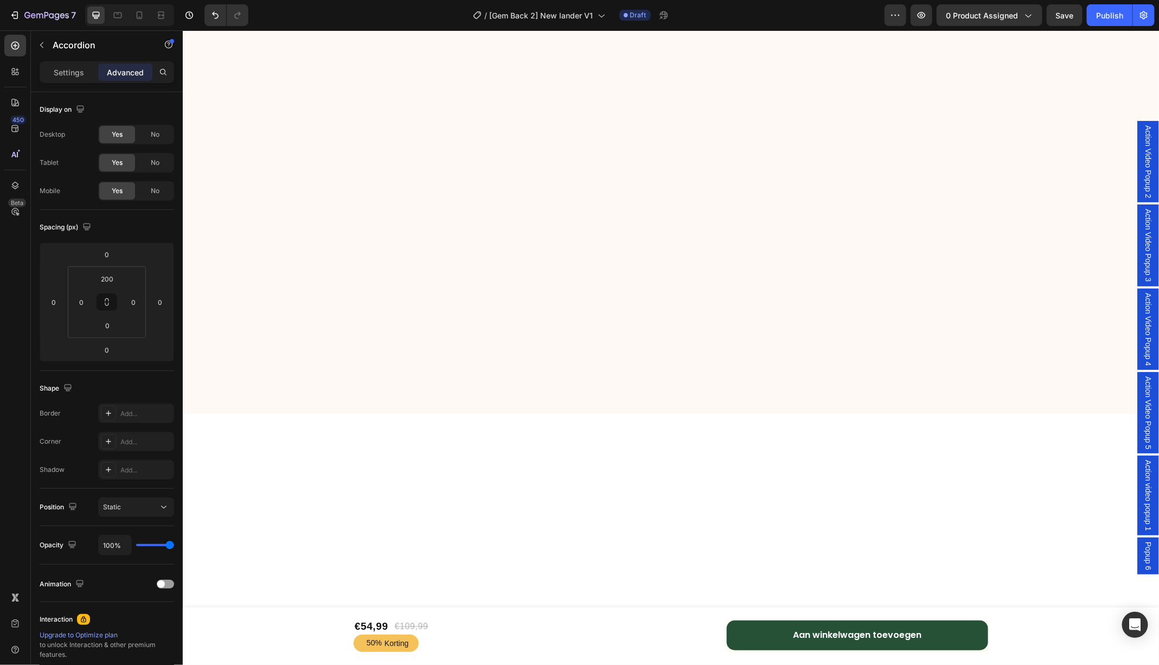
scroll to position [3944, 0]
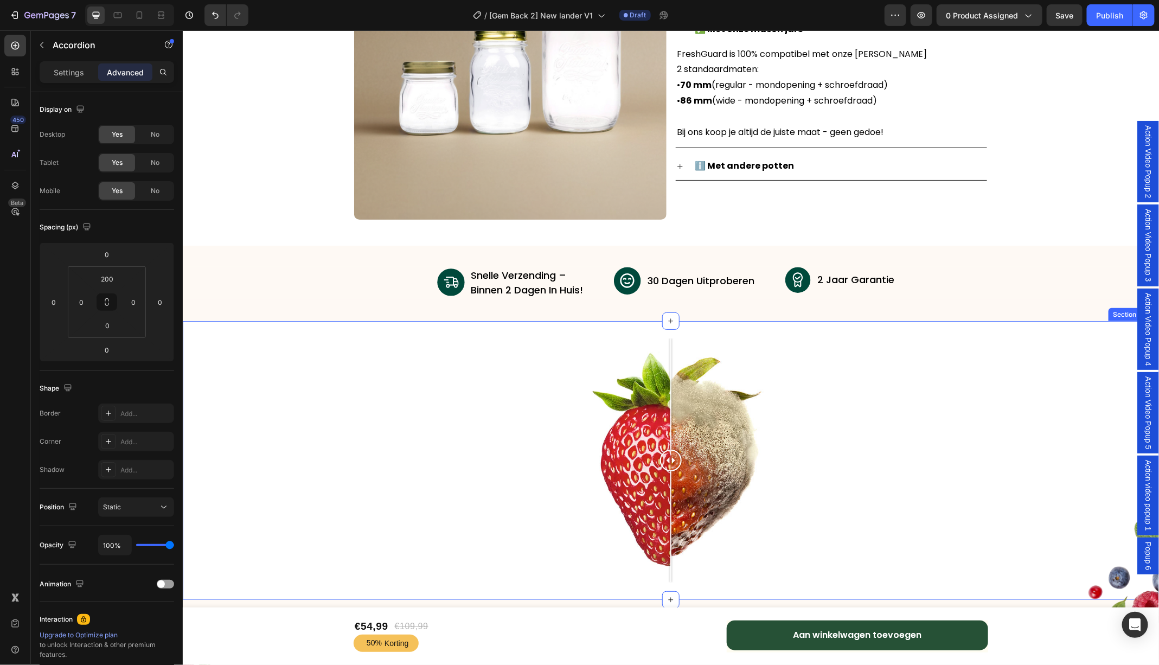
click at [429, 321] on div "Image Comparison Section 13/25" at bounding box center [670, 460] width 976 height 279
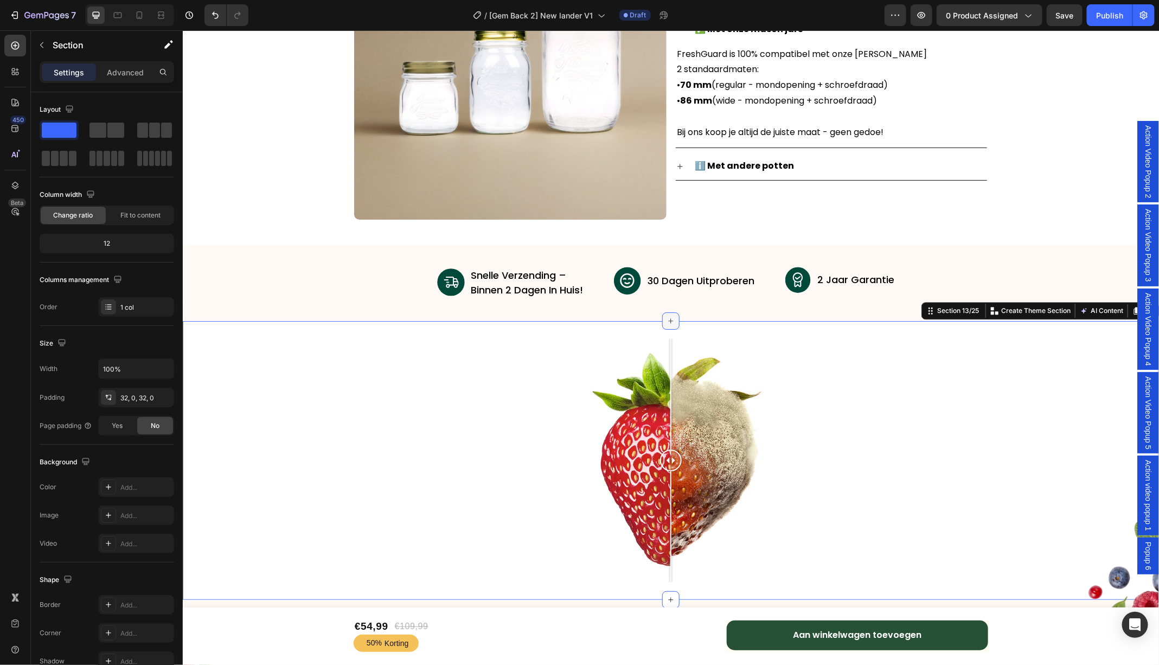
click at [669, 321] on icon at bounding box center [670, 320] width 9 height 9
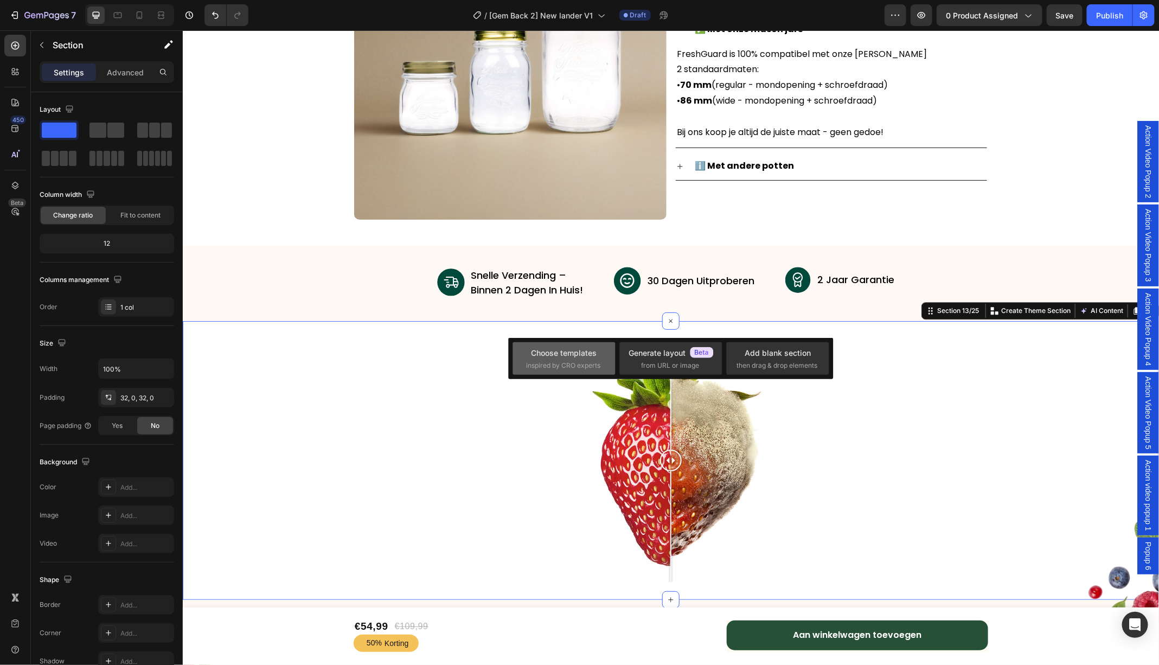
click at [582, 353] on div "Choose templates" at bounding box center [565, 352] width 66 height 11
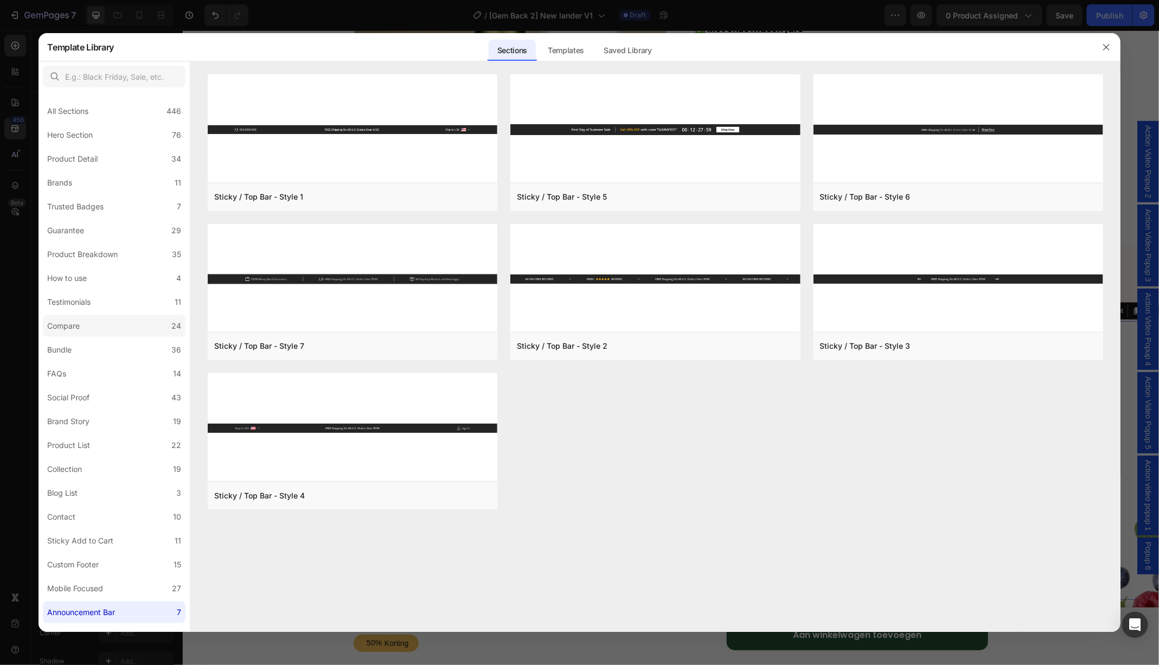
click at [91, 323] on label "Compare 24" at bounding box center [114, 326] width 143 height 22
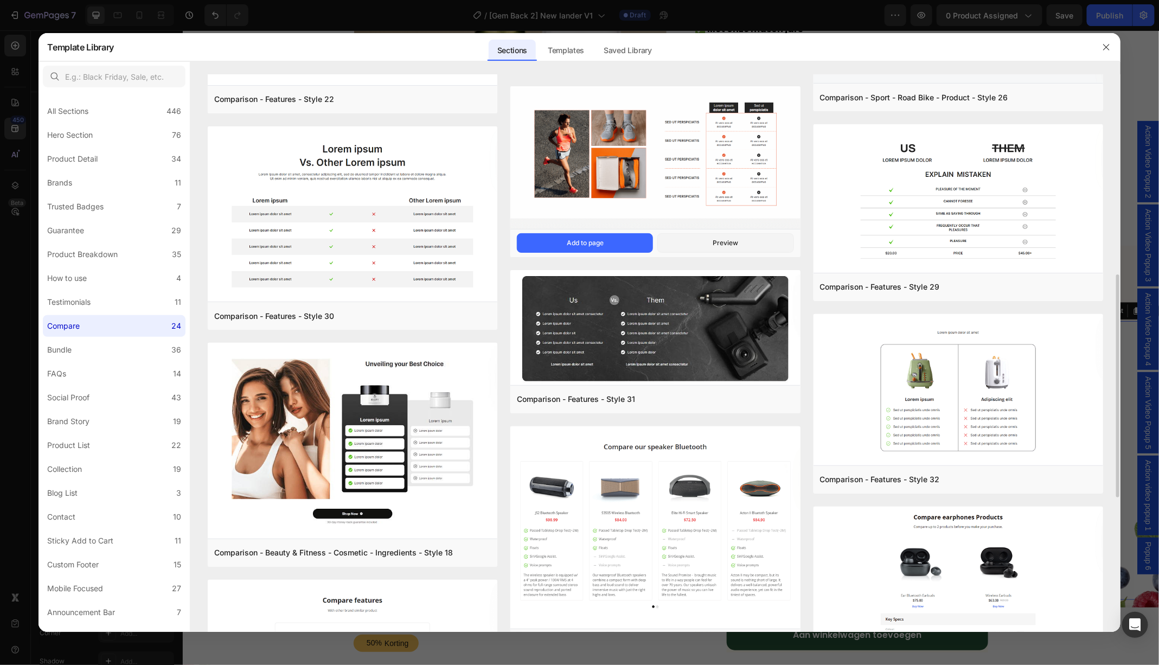
scroll to position [487, 0]
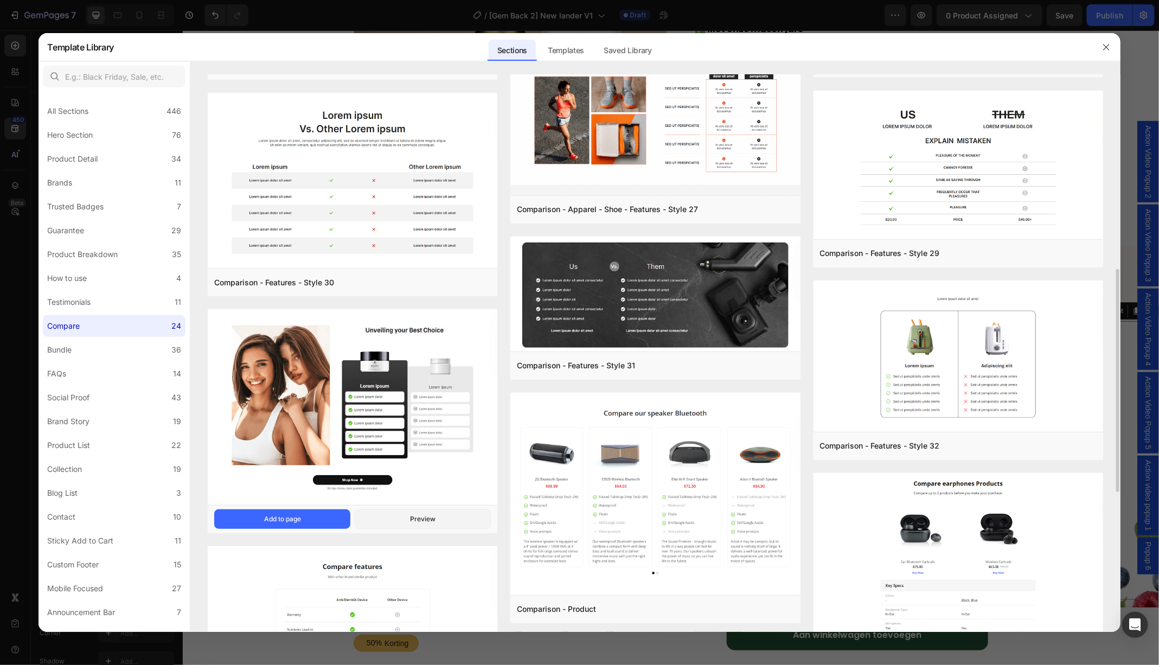
click at [399, 388] on img at bounding box center [353, 407] width 290 height 197
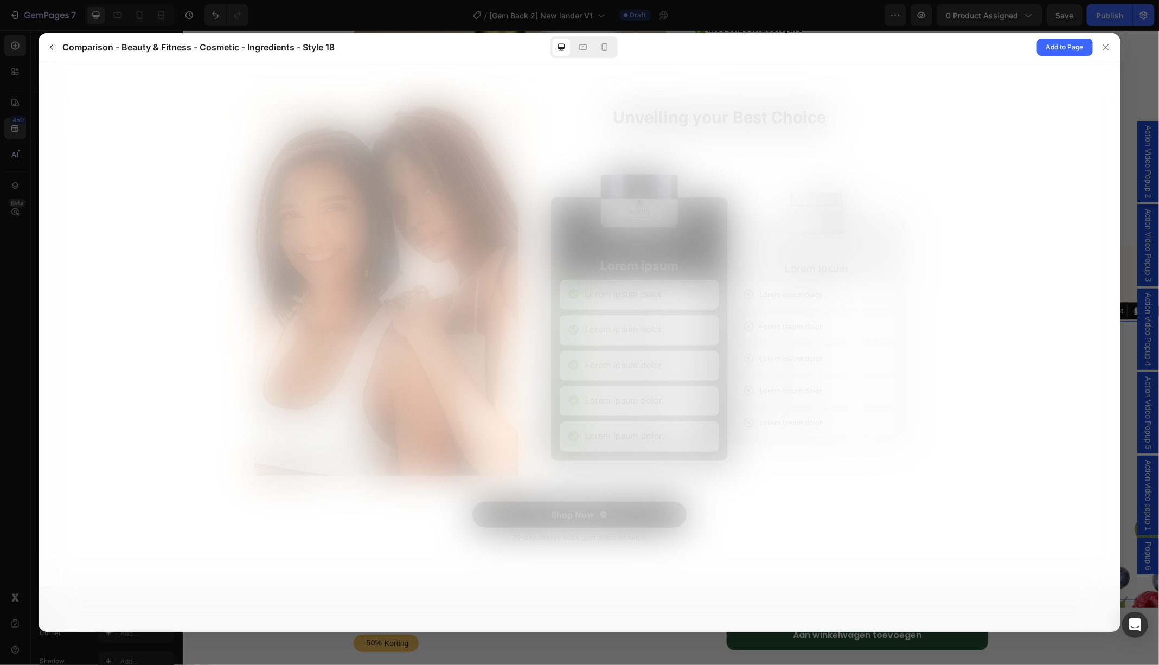
scroll to position [0, 0]
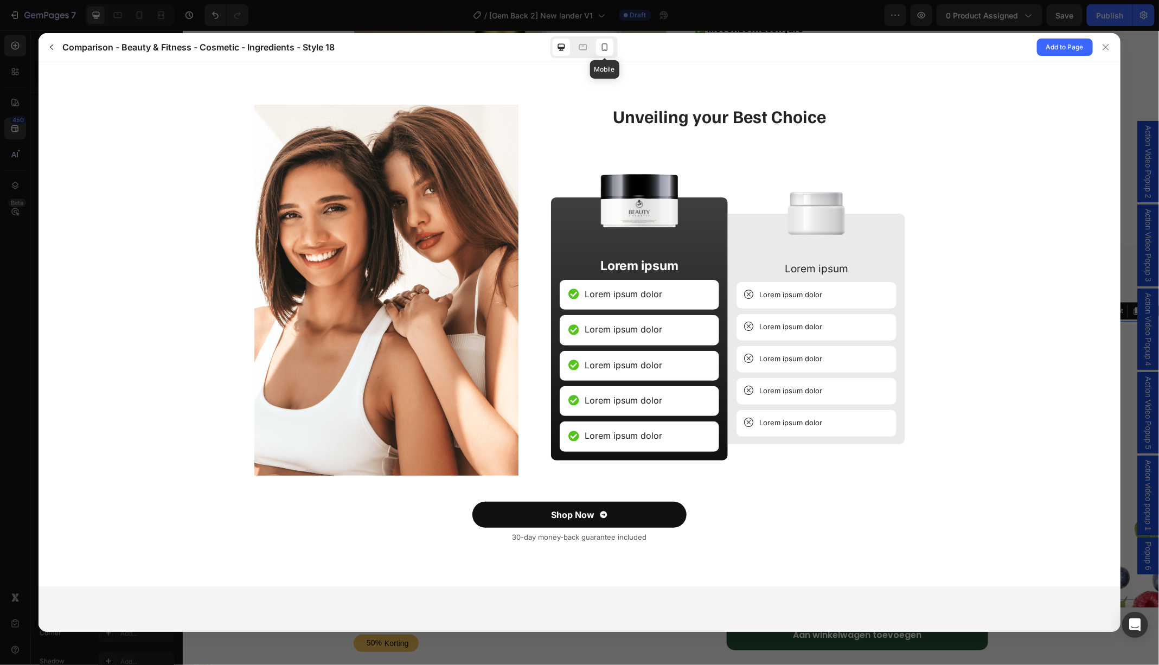
click at [605, 47] on icon at bounding box center [604, 47] width 11 height 11
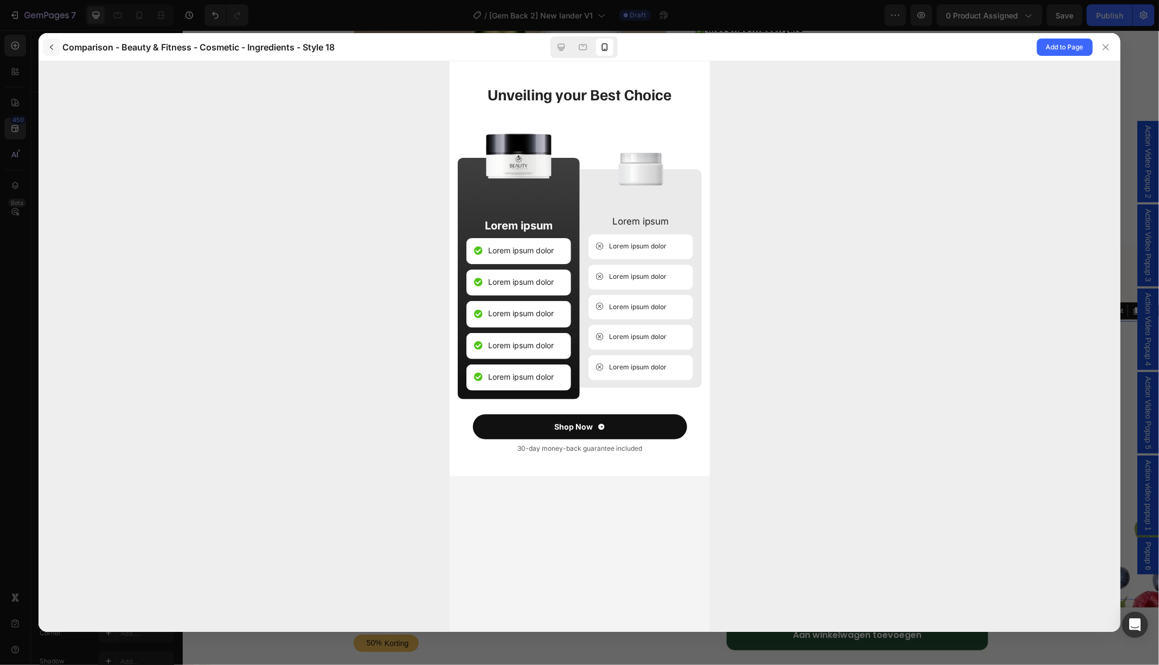
click at [51, 48] on icon "button" at bounding box center [51, 47] width 9 height 9
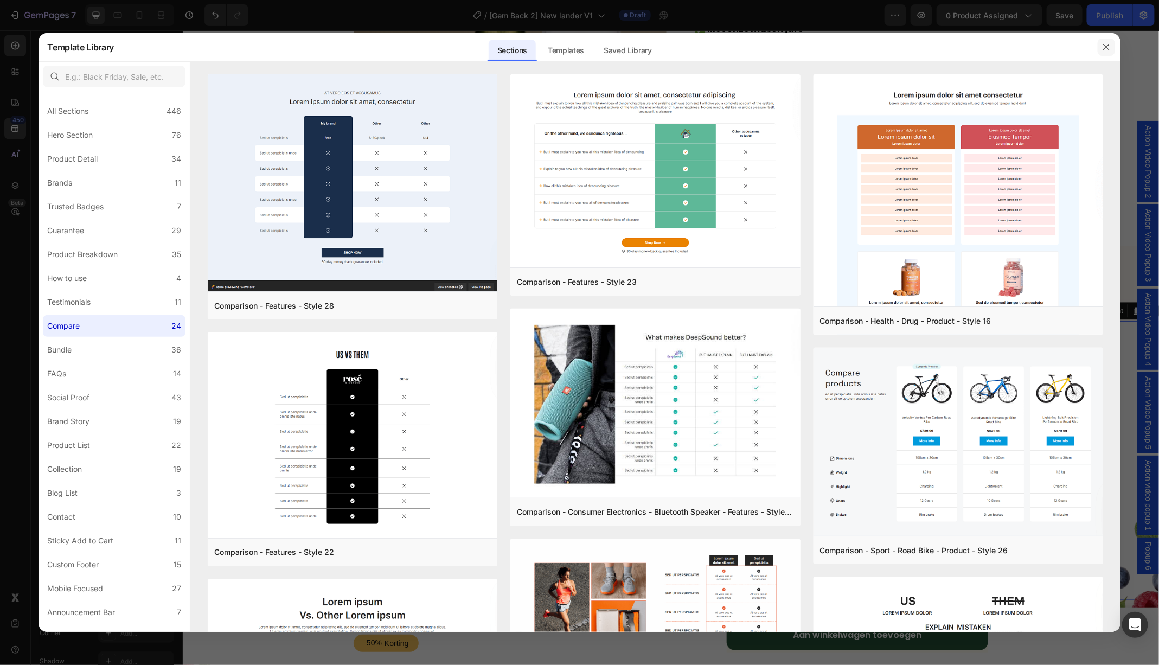
click at [1110, 44] on icon "button" at bounding box center [1106, 47] width 9 height 9
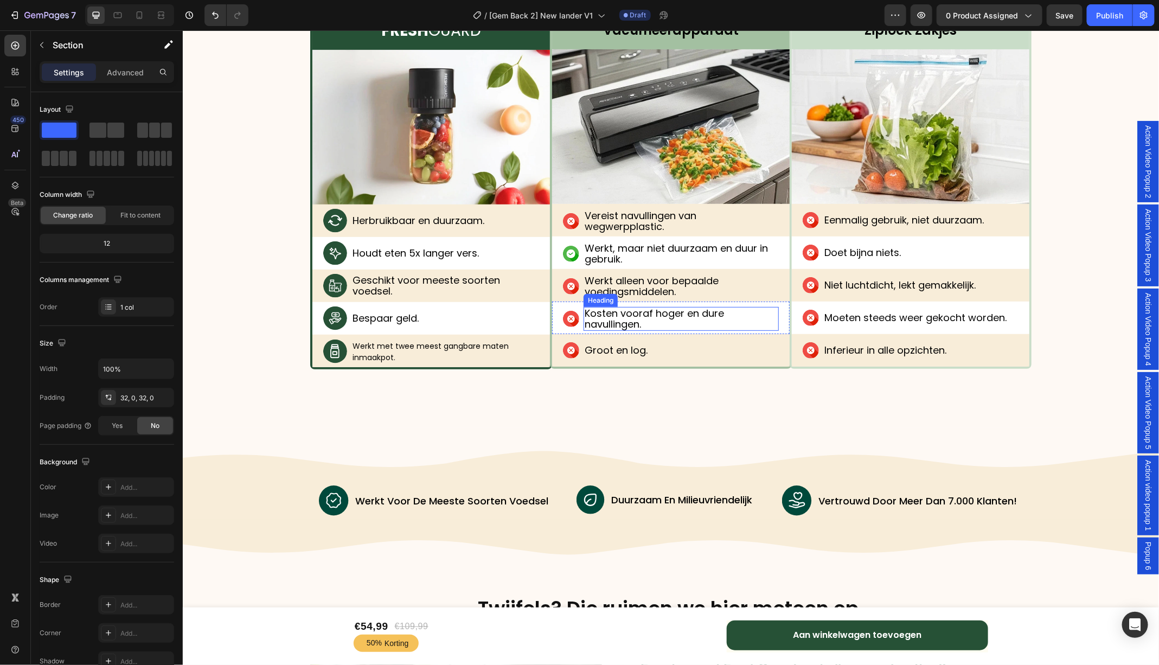
scroll to position [4792, 0]
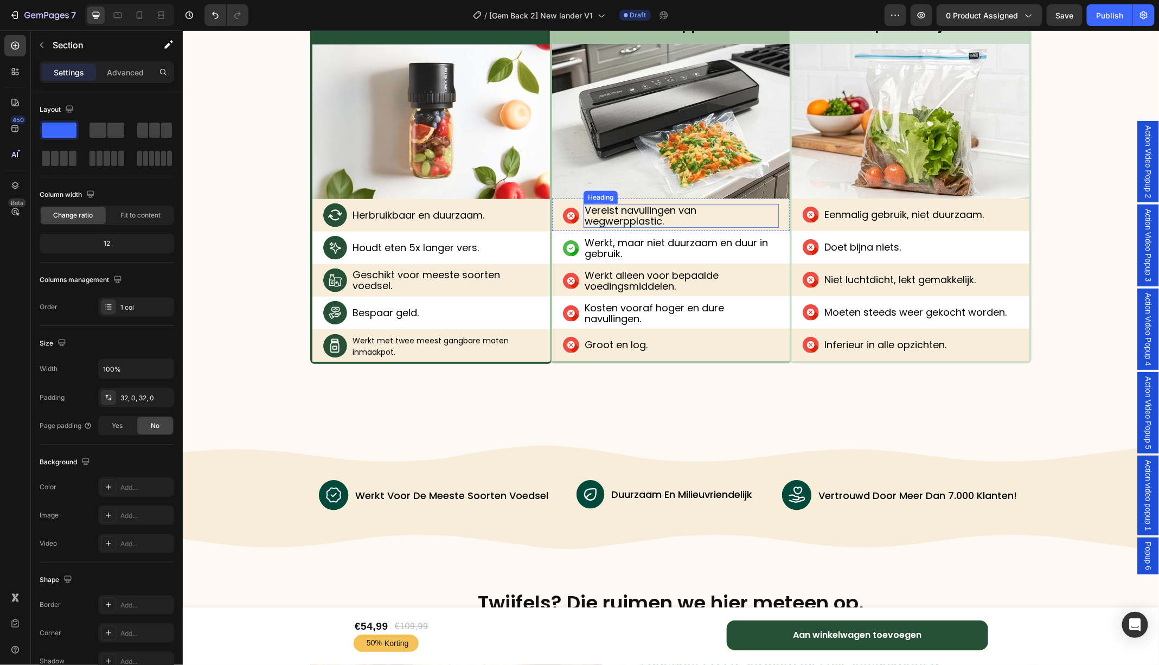
click at [629, 215] on h2 "Vereist navullingen van wegwerpplastic." at bounding box center [680, 215] width 195 height 24
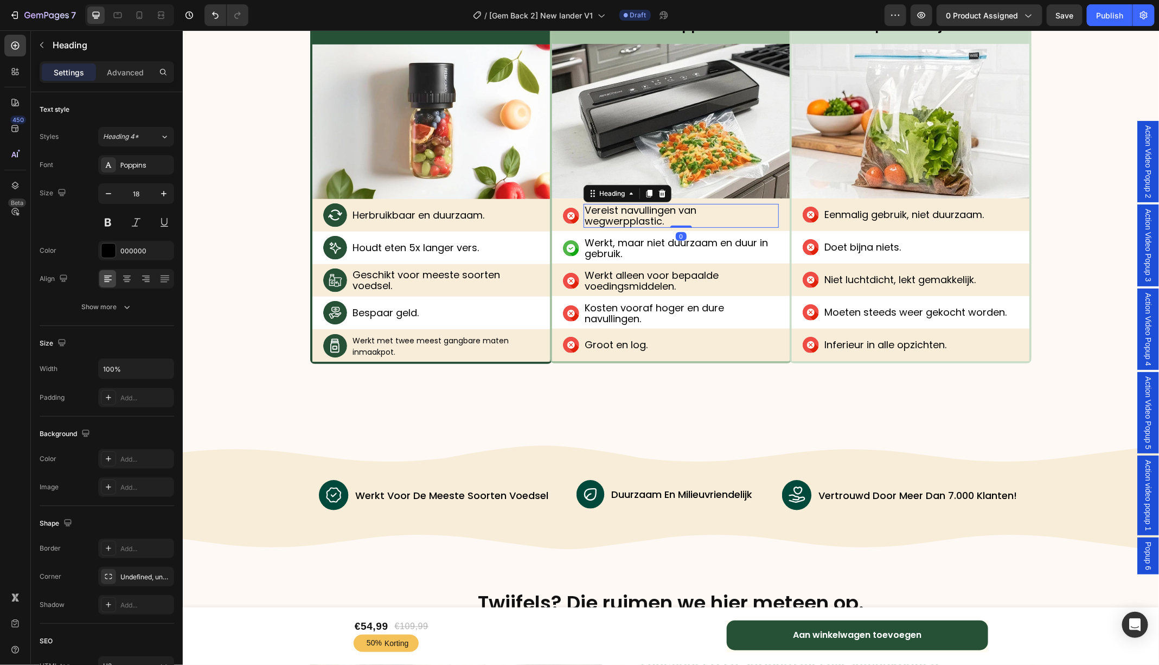
click at [664, 213] on h2 "Vereist navullingen van wegwerpplastic." at bounding box center [680, 215] width 195 height 24
click at [664, 213] on p "Vereist navullingen van wegwerpplastic." at bounding box center [680, 215] width 193 height 22
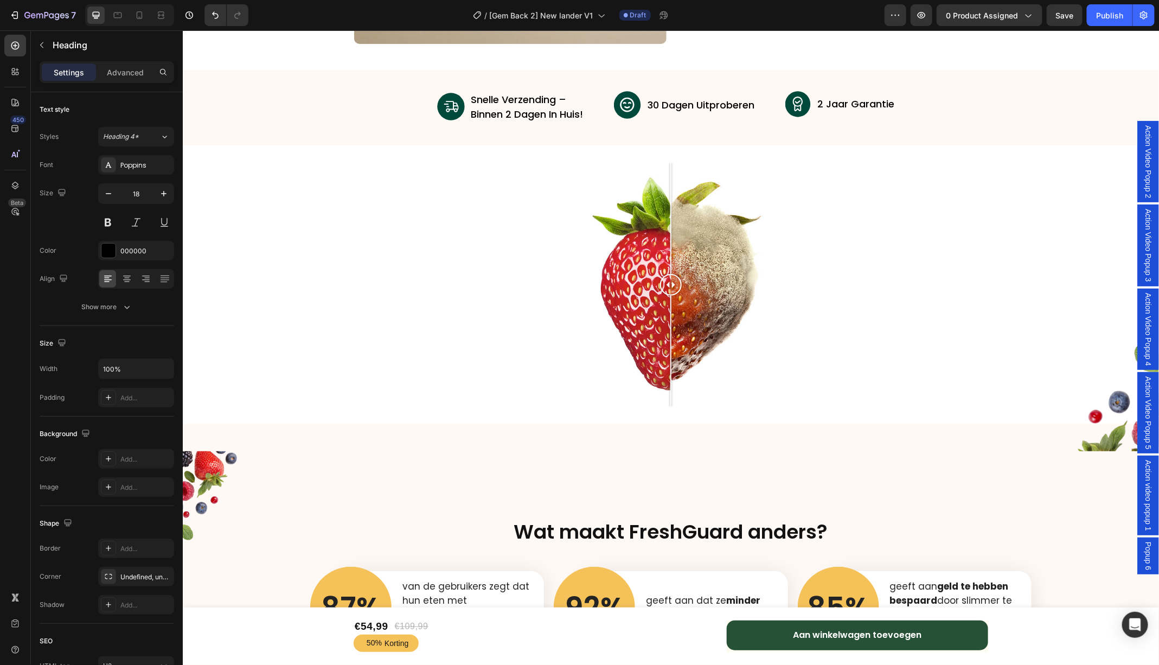
scroll to position [4014, 0]
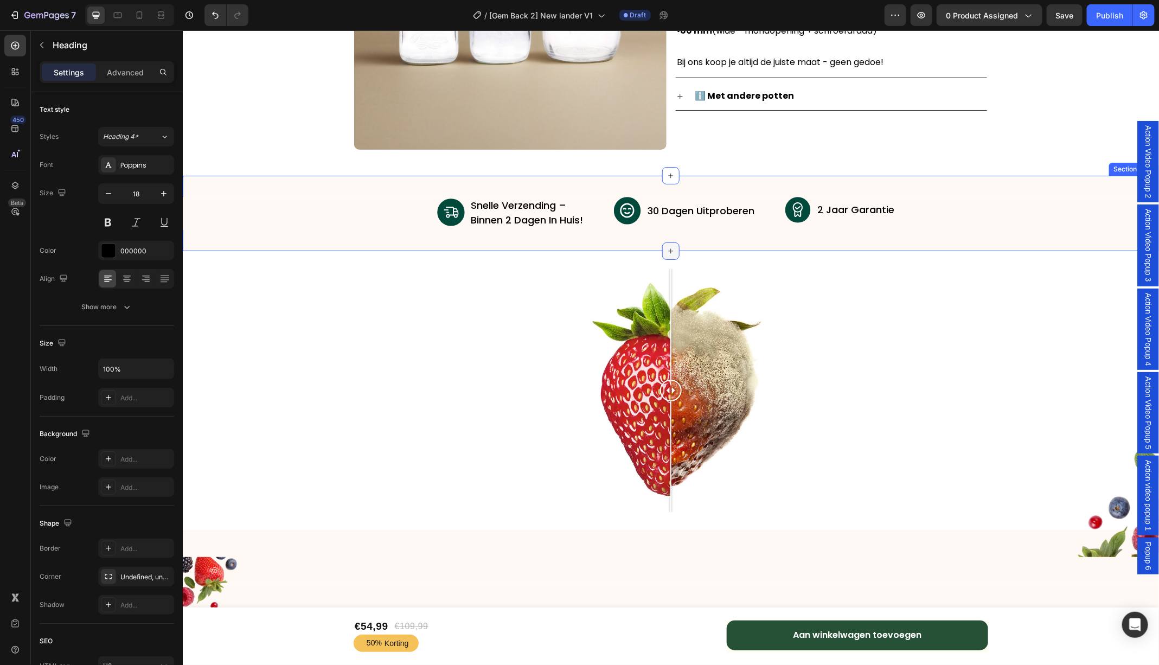
click at [670, 248] on icon at bounding box center [670, 250] width 9 height 9
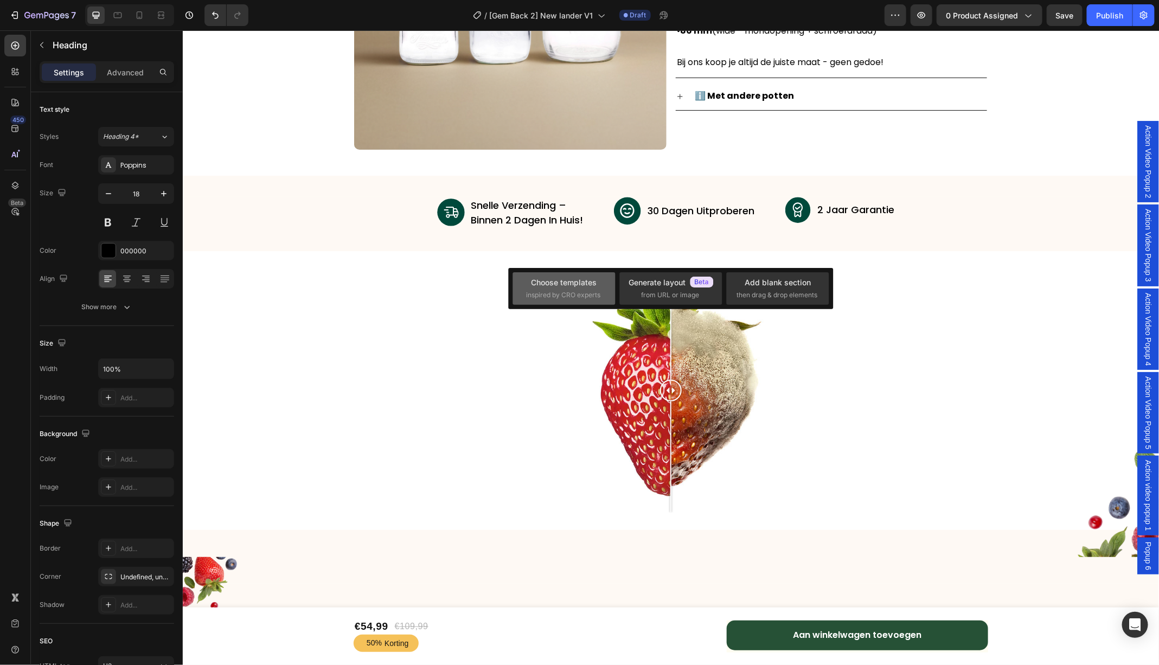
click at [576, 282] on div "Choose templates" at bounding box center [565, 282] width 66 height 11
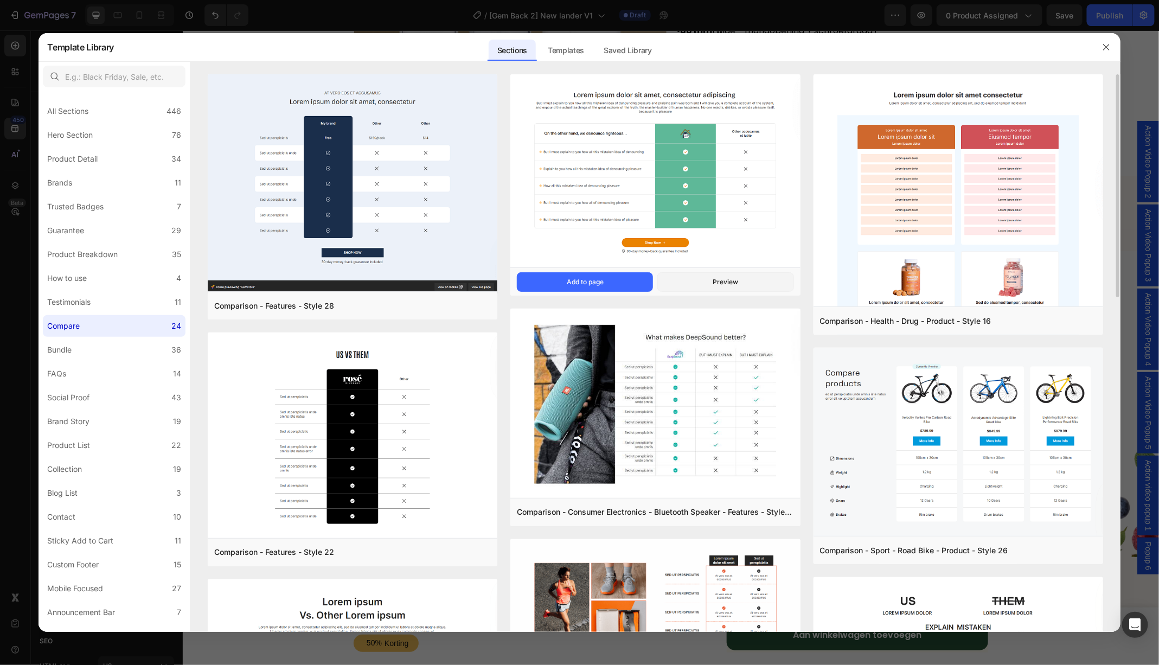
click at [690, 132] on img at bounding box center [655, 171] width 290 height 195
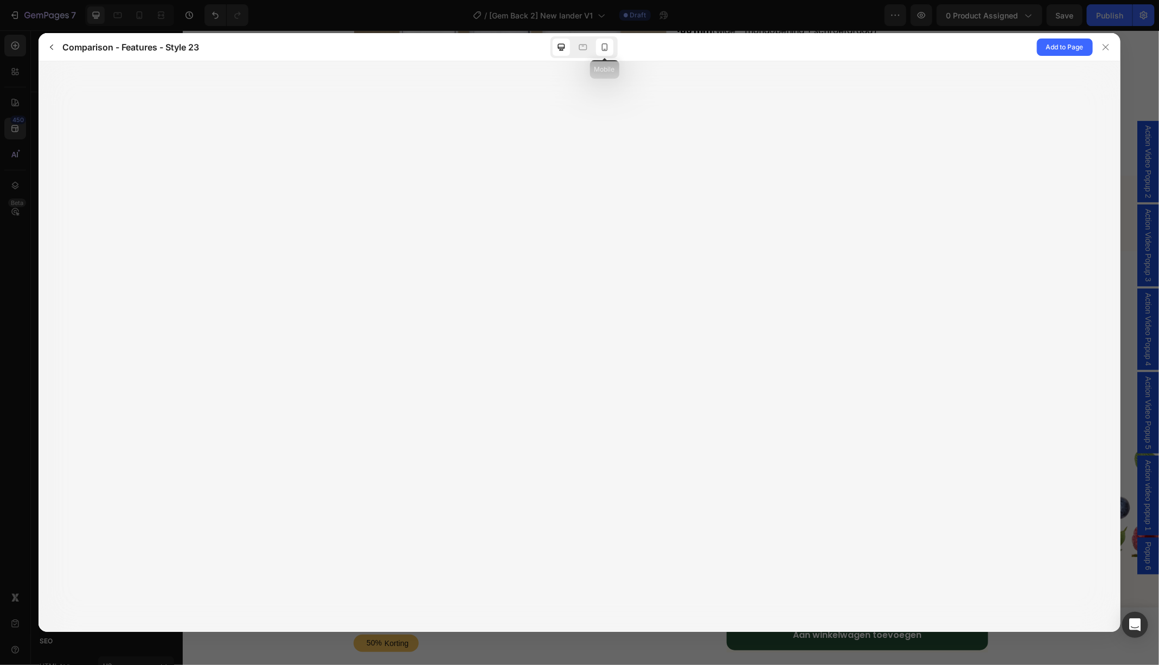
click at [603, 42] on icon at bounding box center [604, 47] width 11 height 11
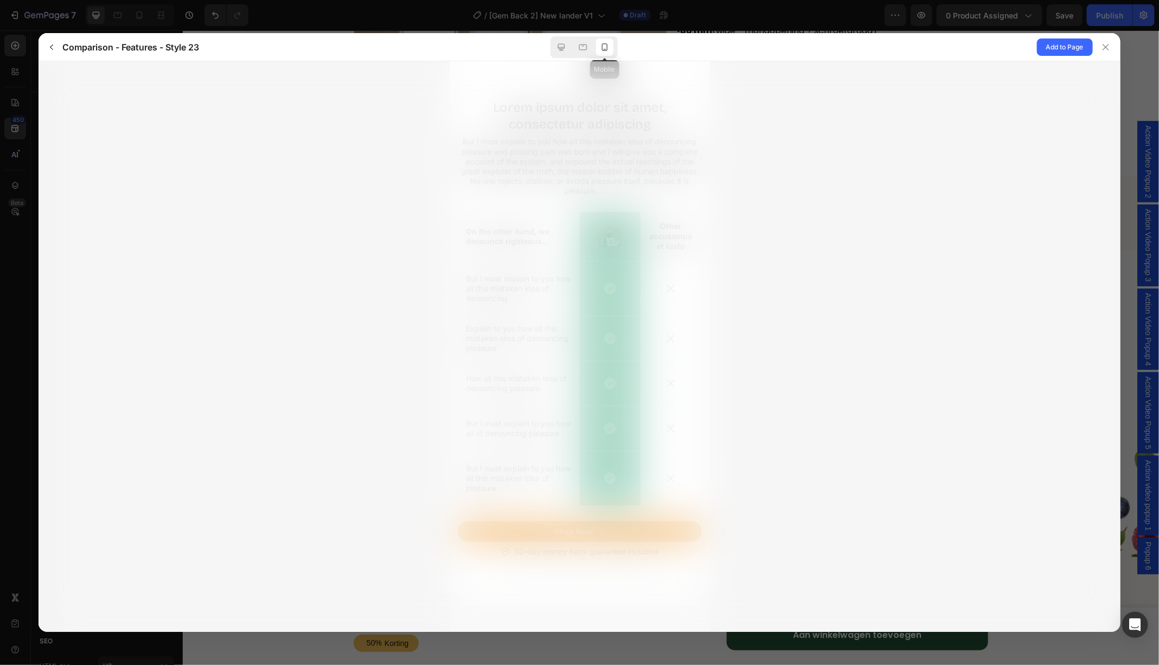
scroll to position [0, 0]
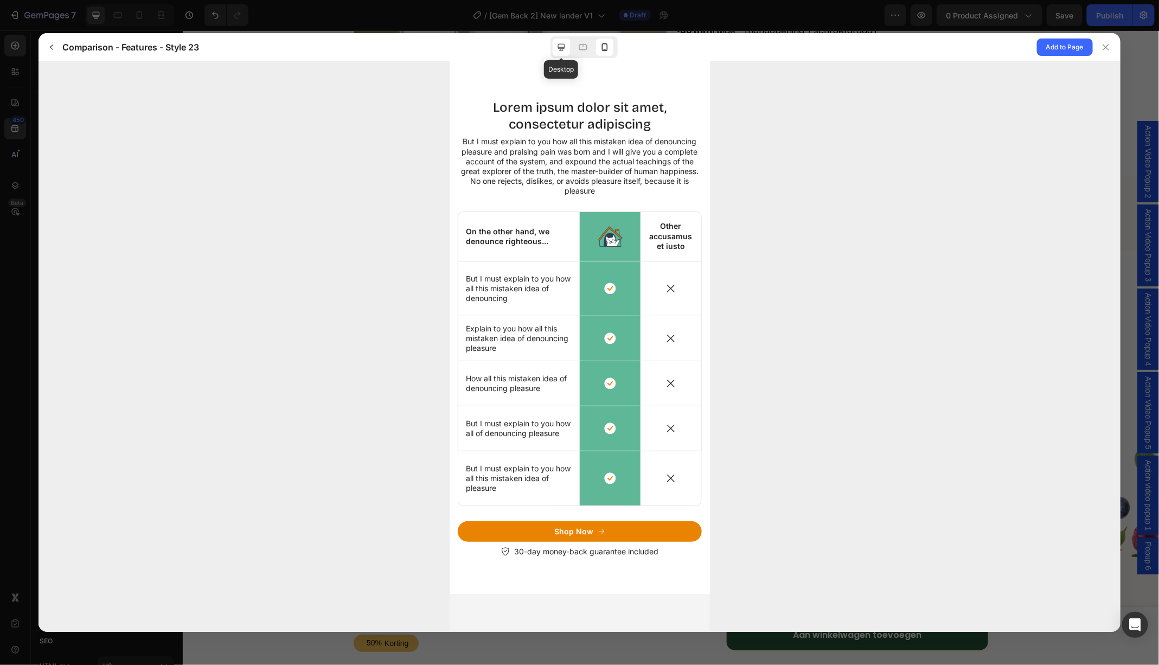
click at [557, 52] on icon at bounding box center [561, 47] width 11 height 11
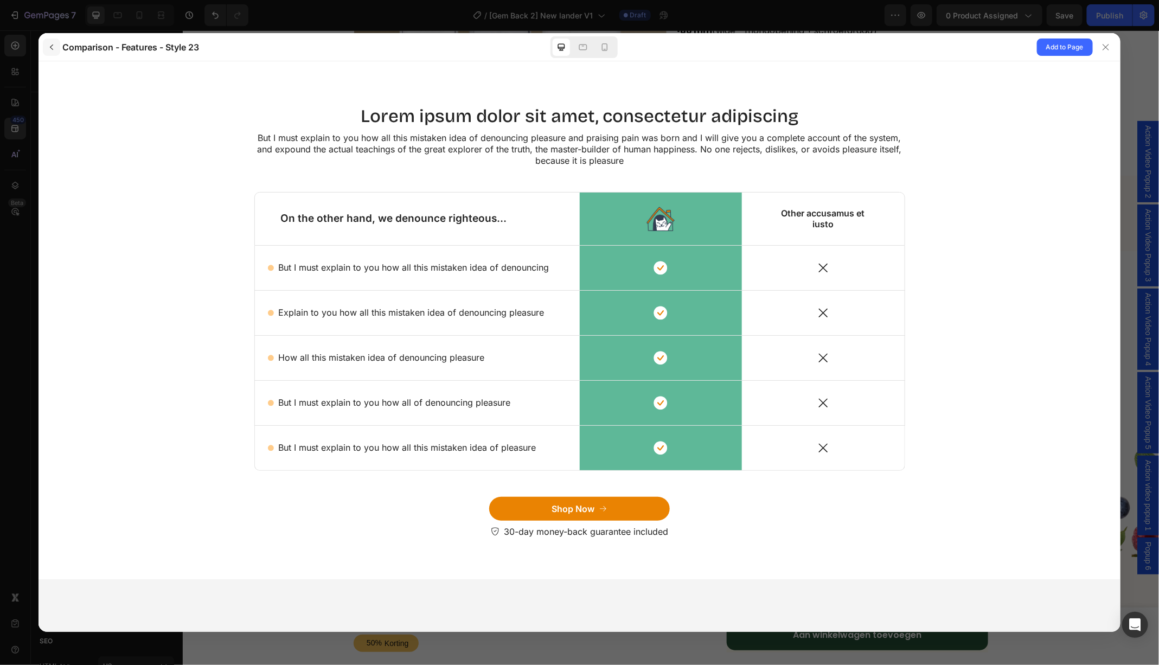
click at [54, 43] on icon "button" at bounding box center [51, 47] width 9 height 9
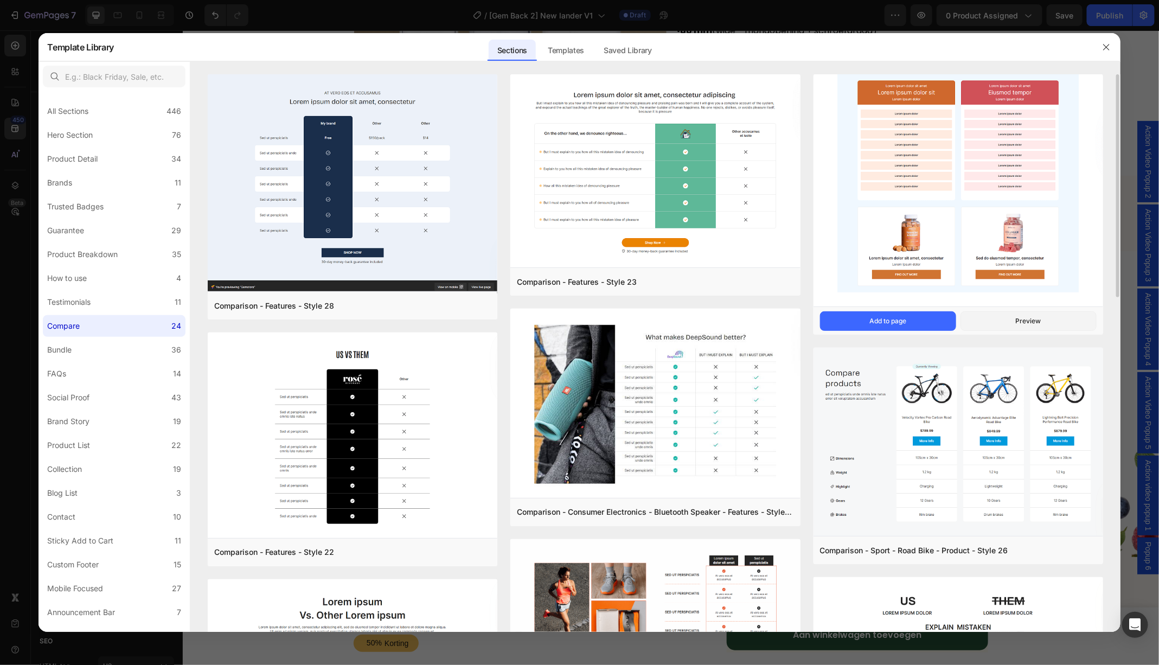
click at [987, 164] on img at bounding box center [959, 169] width 290 height 279
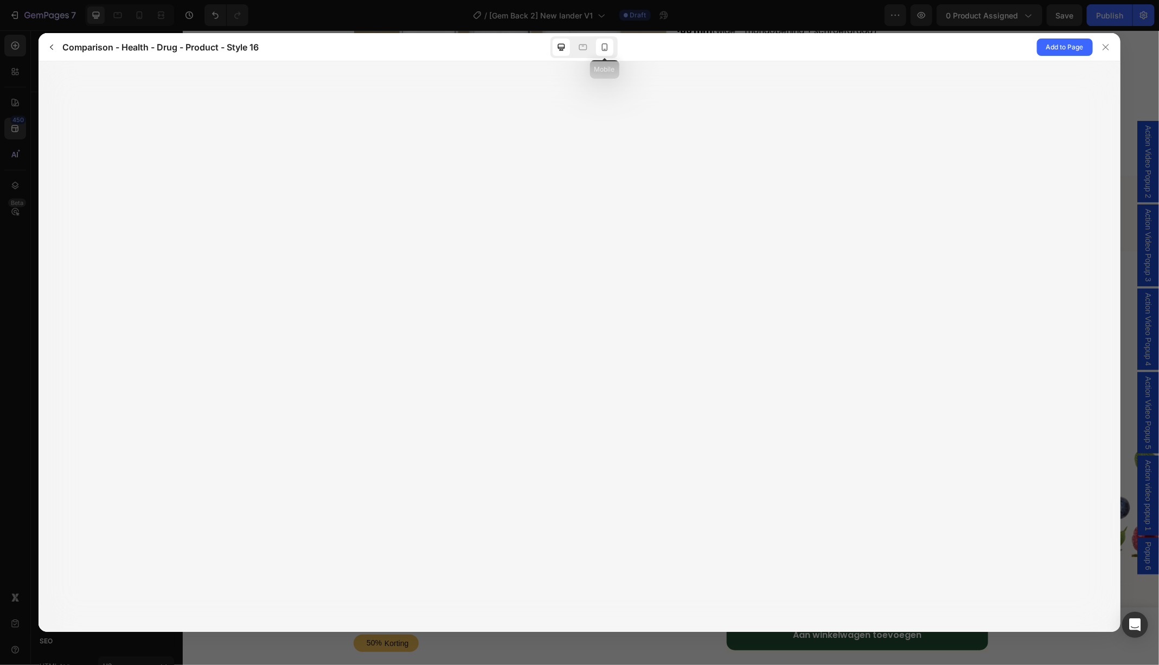
click at [606, 48] on icon at bounding box center [604, 47] width 11 height 11
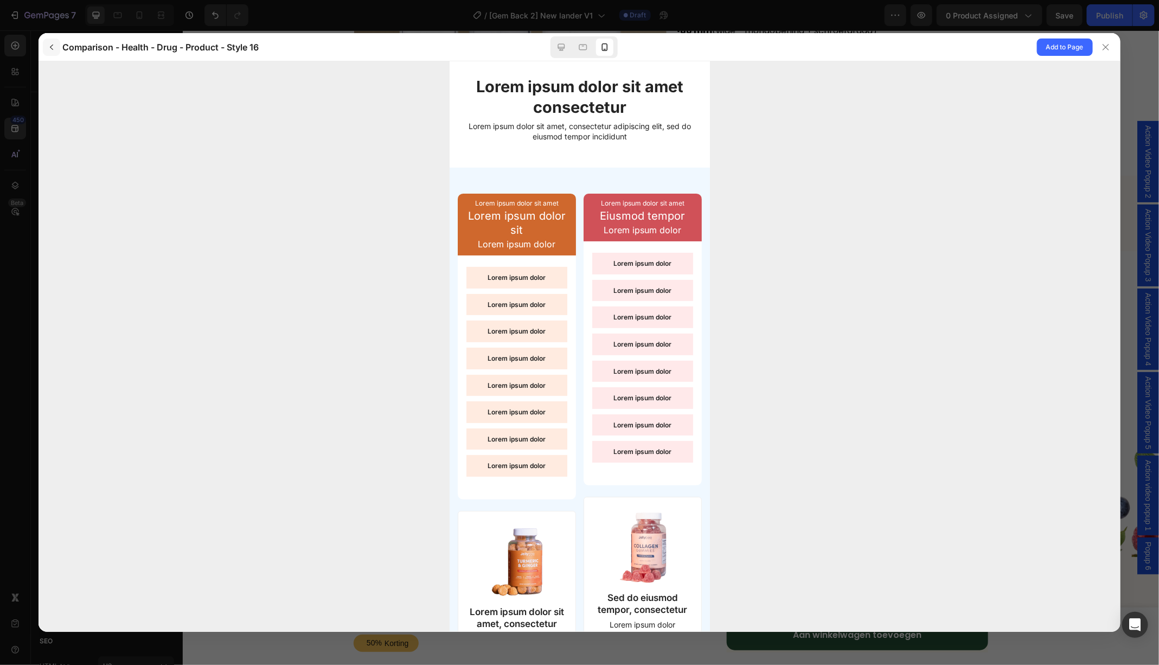
click at [50, 48] on icon "button" at bounding box center [51, 47] width 9 height 9
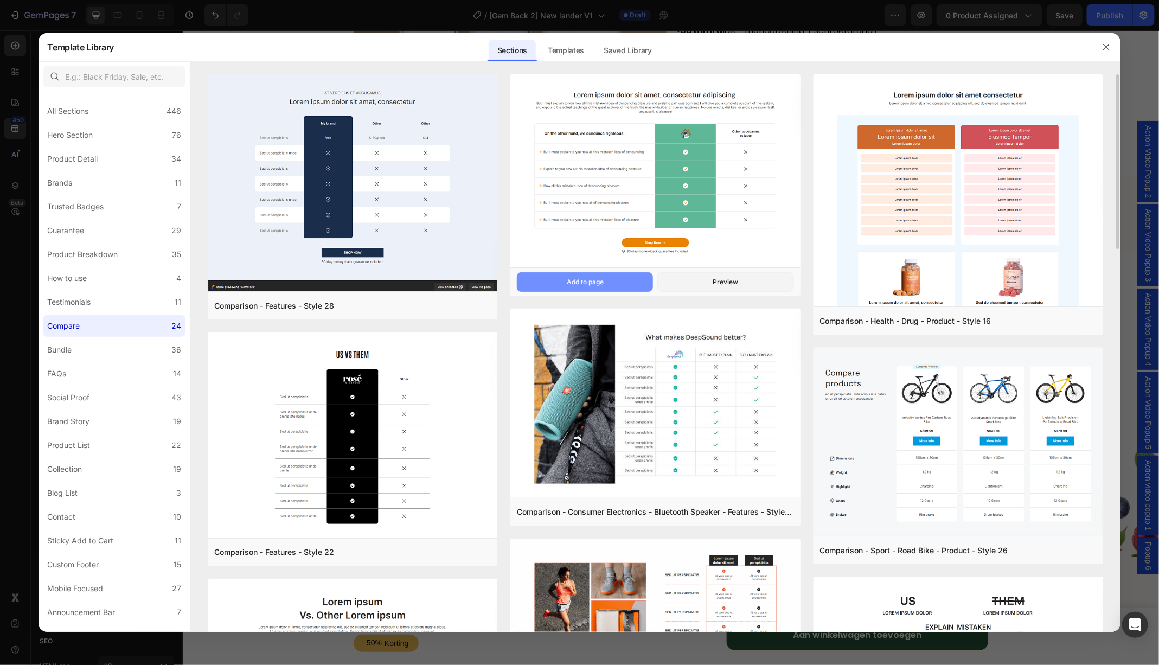
click at [598, 285] on div "Add to page" at bounding box center [585, 282] width 37 height 10
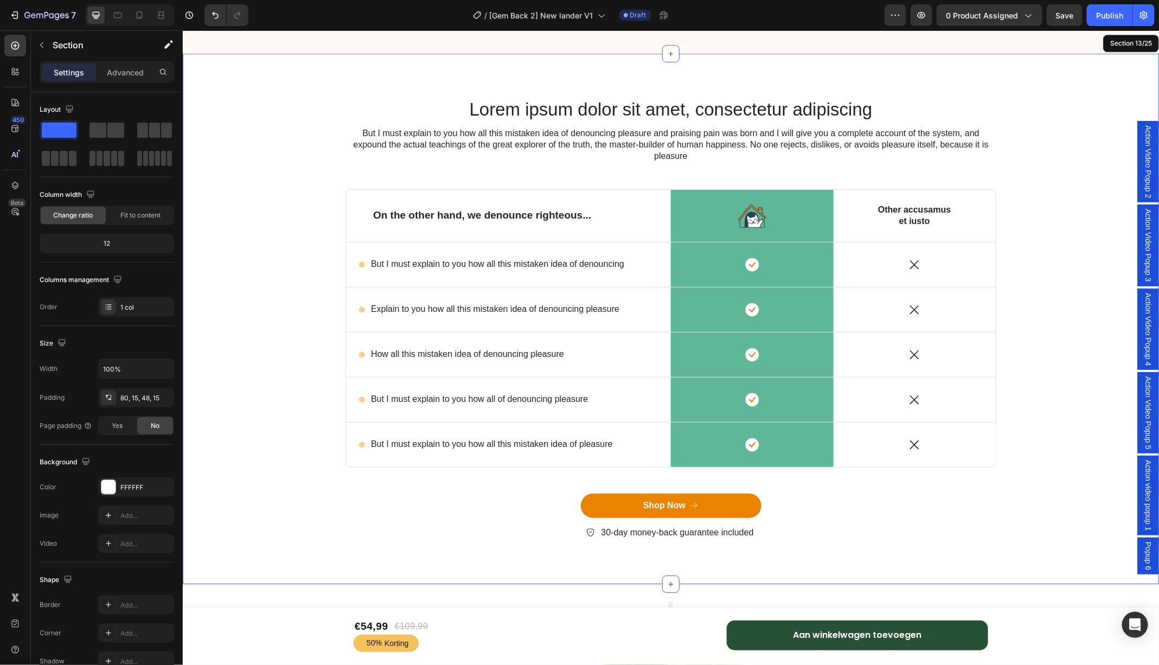
scroll to position [4235, 0]
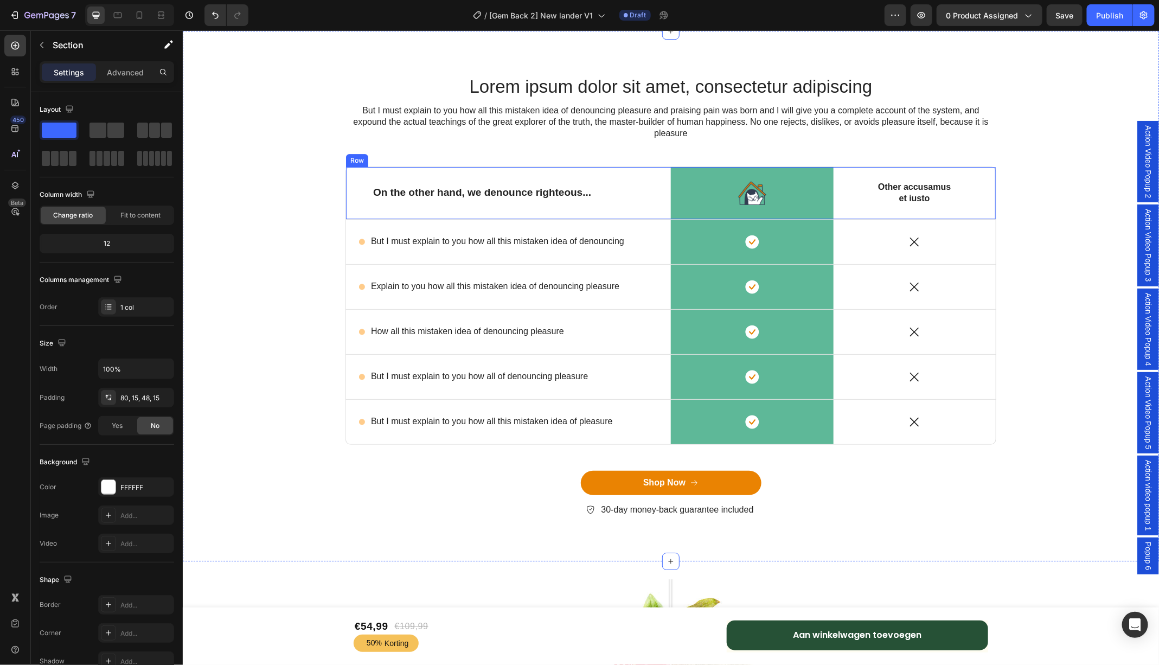
click at [607, 174] on div "On the other hand, we denounce righteous... Text Block" at bounding box center [508, 193] width 325 height 52
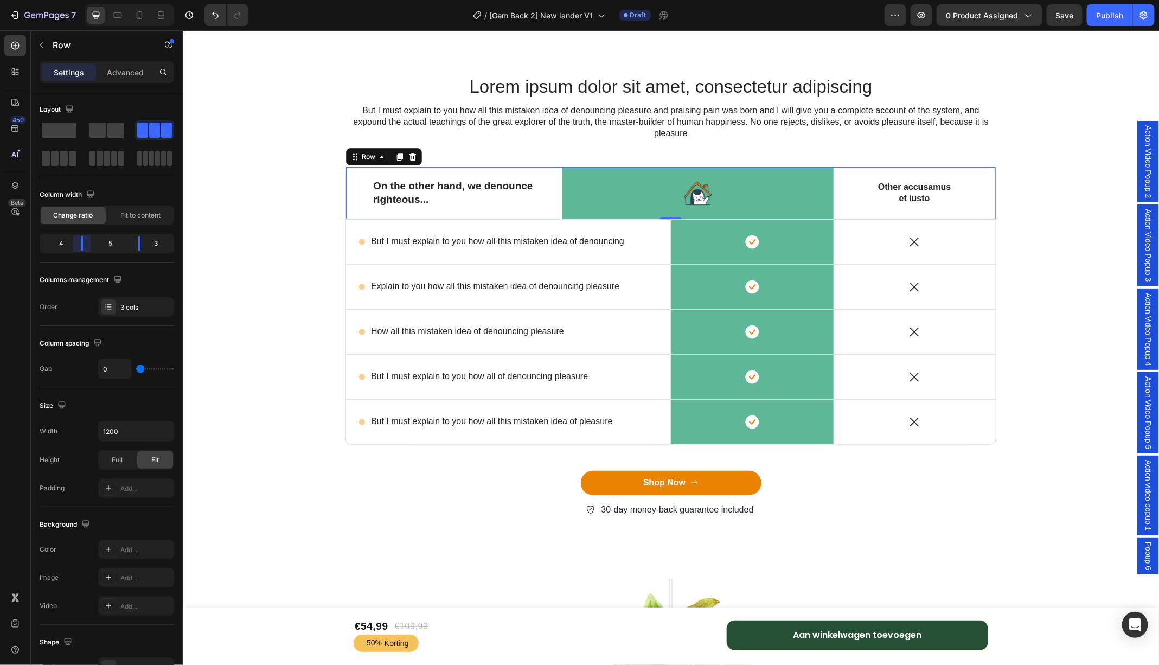
drag, startPoint x: 94, startPoint y: 245, endPoint x: 88, endPoint y: 245, distance: 6.0
click at [88, 0] on body "7 Version history / [Gem Back 2] New lander V1 Draft Preview 0 product assigned…" at bounding box center [579, 0] width 1159 height 0
drag, startPoint x: 139, startPoint y: 243, endPoint x: 125, endPoint y: 243, distance: 14.1
click at [125, 0] on body "7 Version history / [Gem Back 2] New lander V1 Draft Preview 0 product assigned…" at bounding box center [579, 0] width 1159 height 0
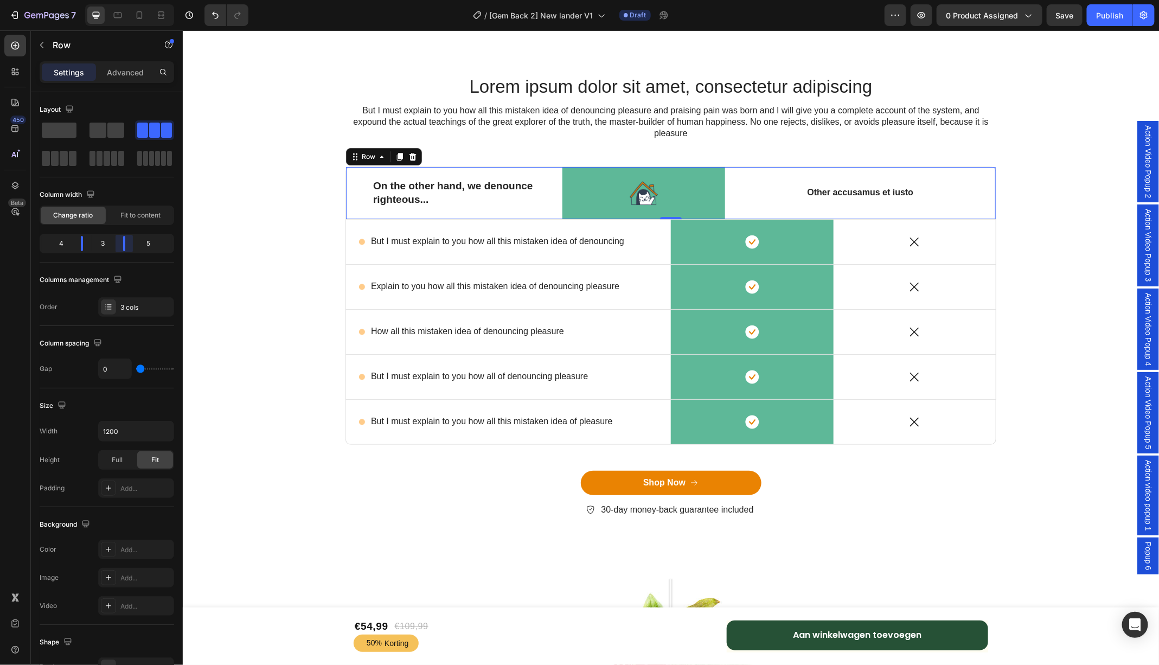
drag, startPoint x: 132, startPoint y: 242, endPoint x: 120, endPoint y: 242, distance: 11.4
click at [120, 0] on body "7 Version history / [Gem Back 2] New lander V1 Draft Preview 0 product assigned…" at bounding box center [579, 0] width 1159 height 0
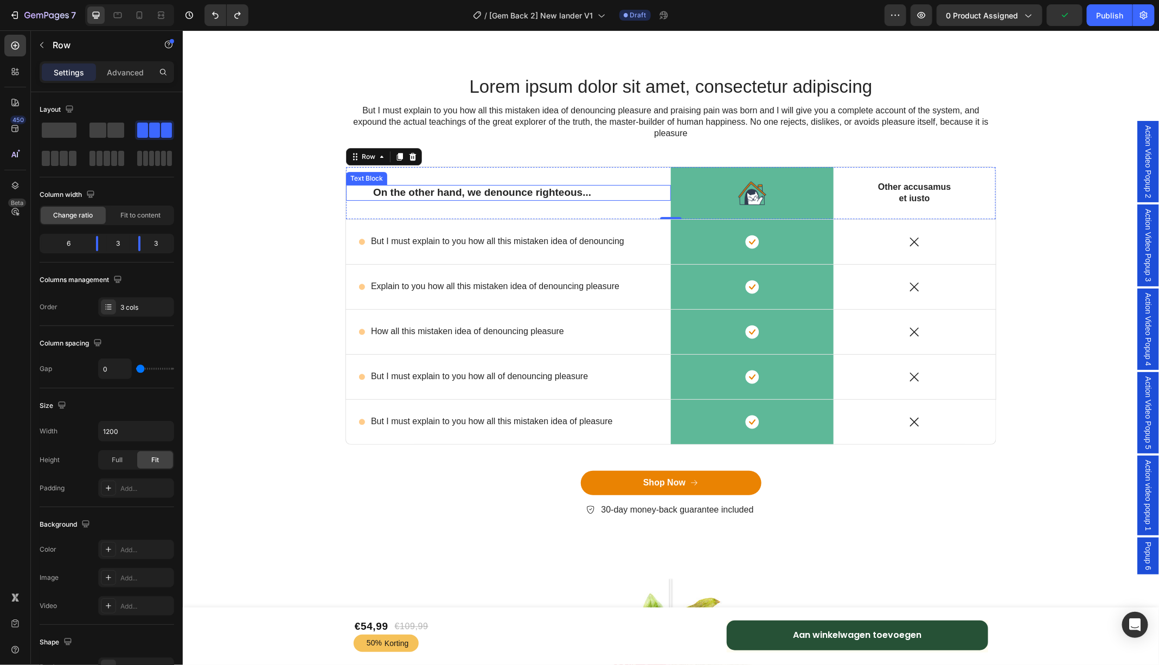
click at [465, 195] on p "On the other hand, we denounce righteous..." at bounding box center [508, 193] width 271 height 14
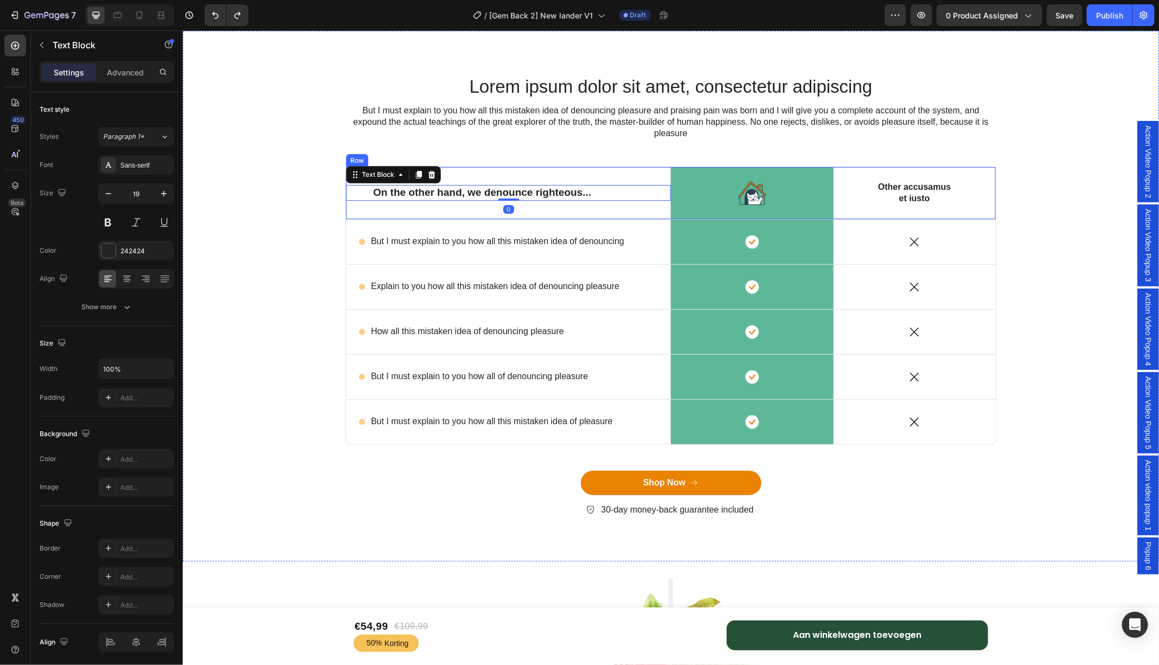
click at [441, 173] on div "On the other hand, we denounce righteous... Text Block 0" at bounding box center [508, 193] width 325 height 52
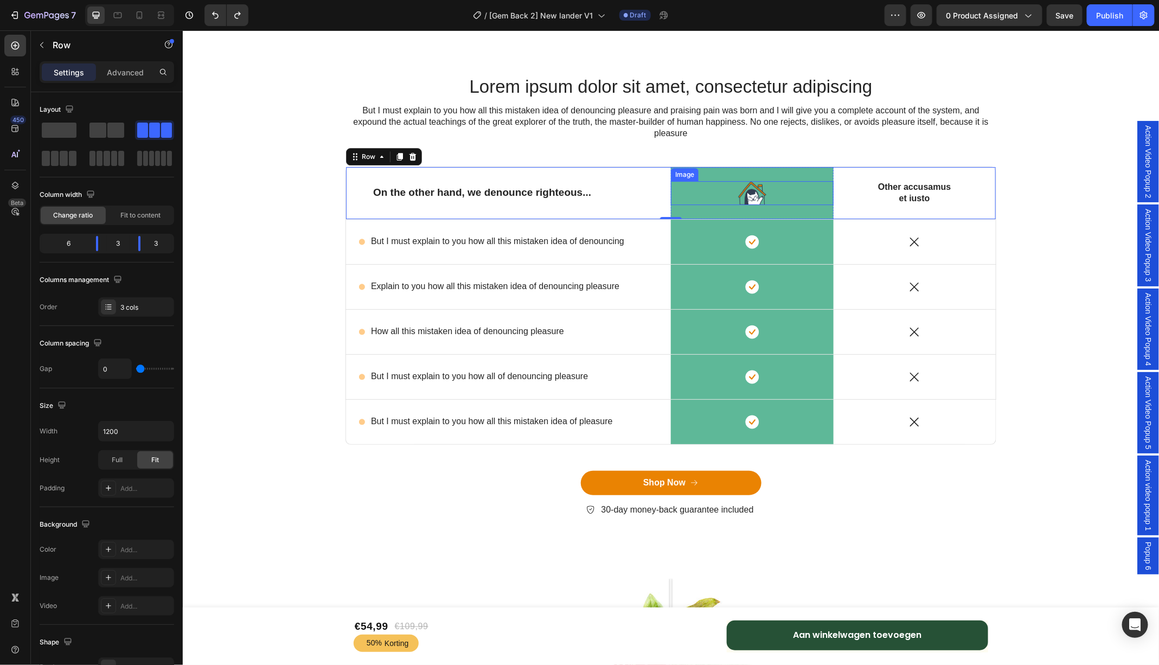
click at [758, 190] on img at bounding box center [752, 193] width 28 height 24
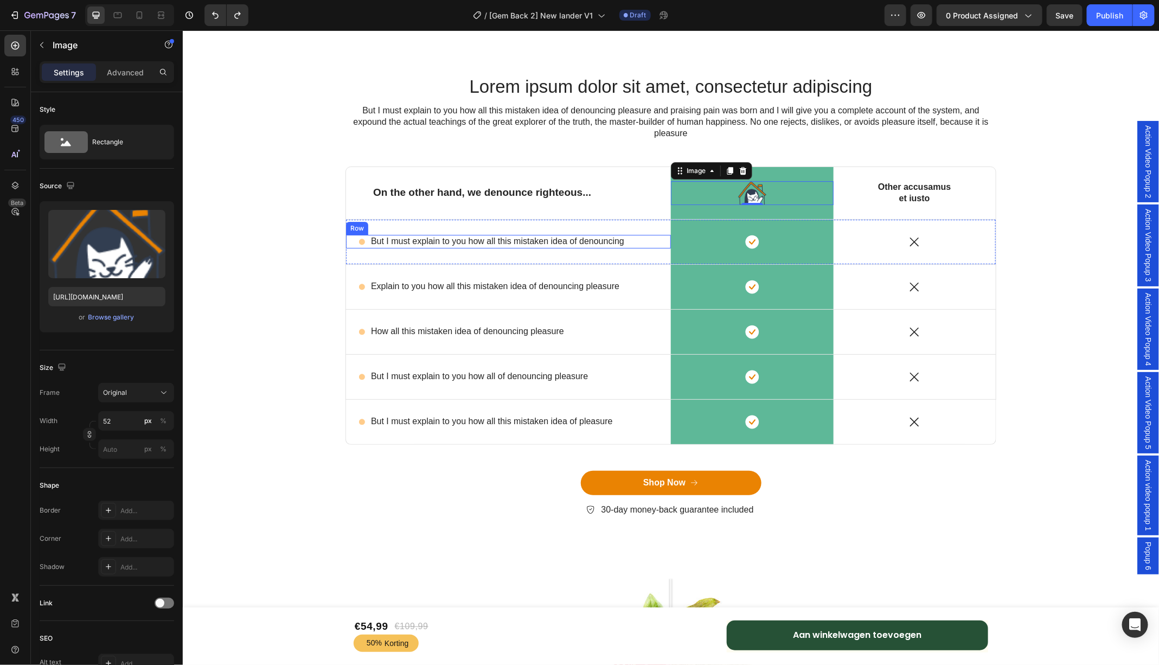
click at [362, 242] on div "Icon" at bounding box center [362, 241] width 7 height 7
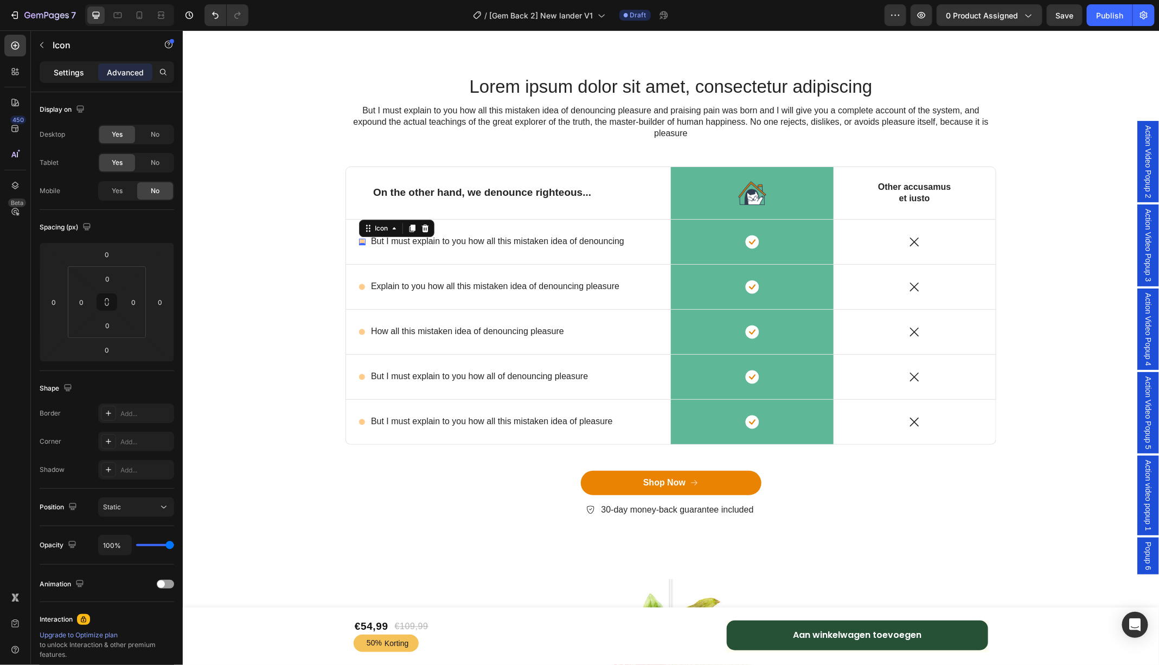
click at [73, 71] on p "Settings" at bounding box center [69, 72] width 30 height 11
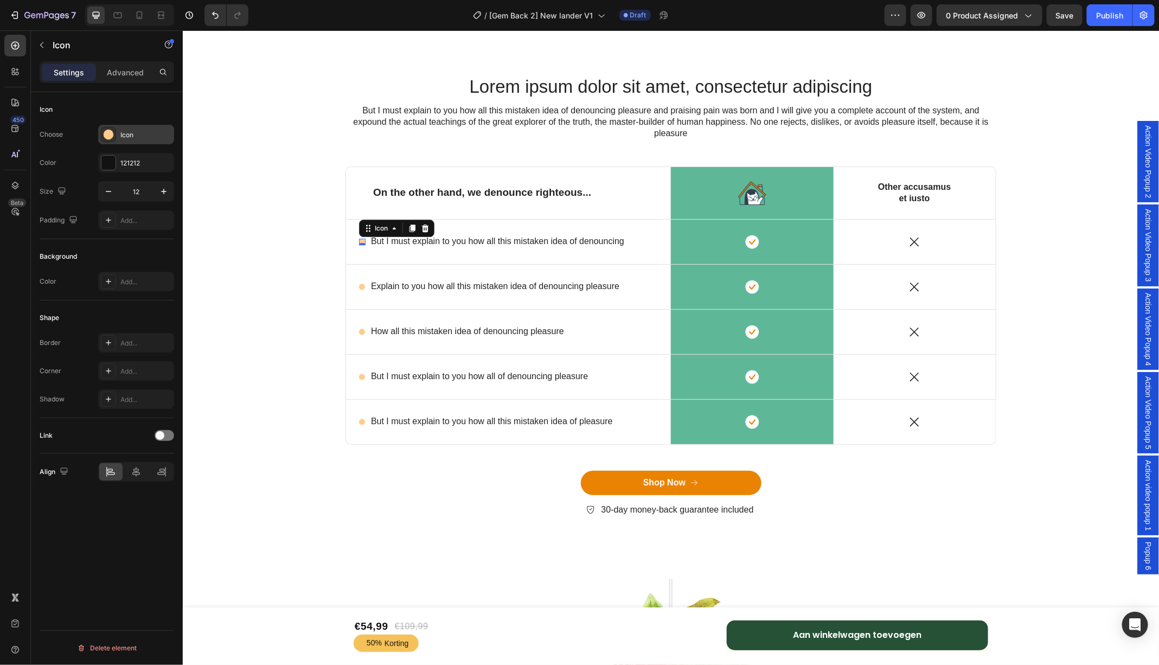
click at [109, 136] on circle at bounding box center [109, 135] width 10 height 10
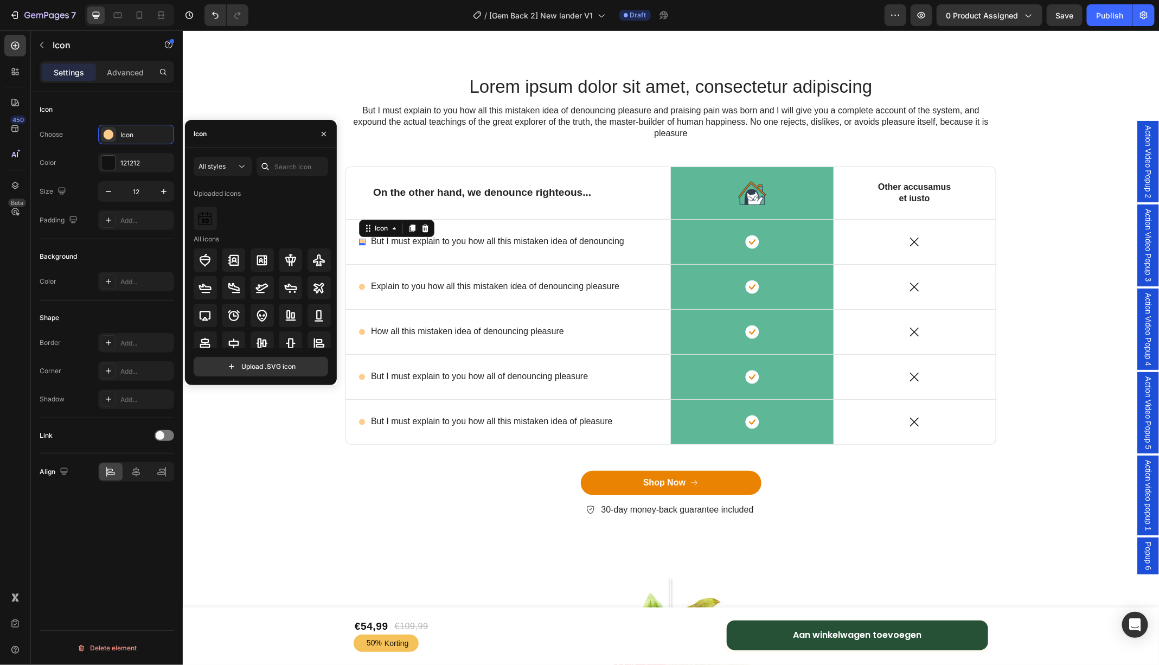
scroll to position [8, 0]
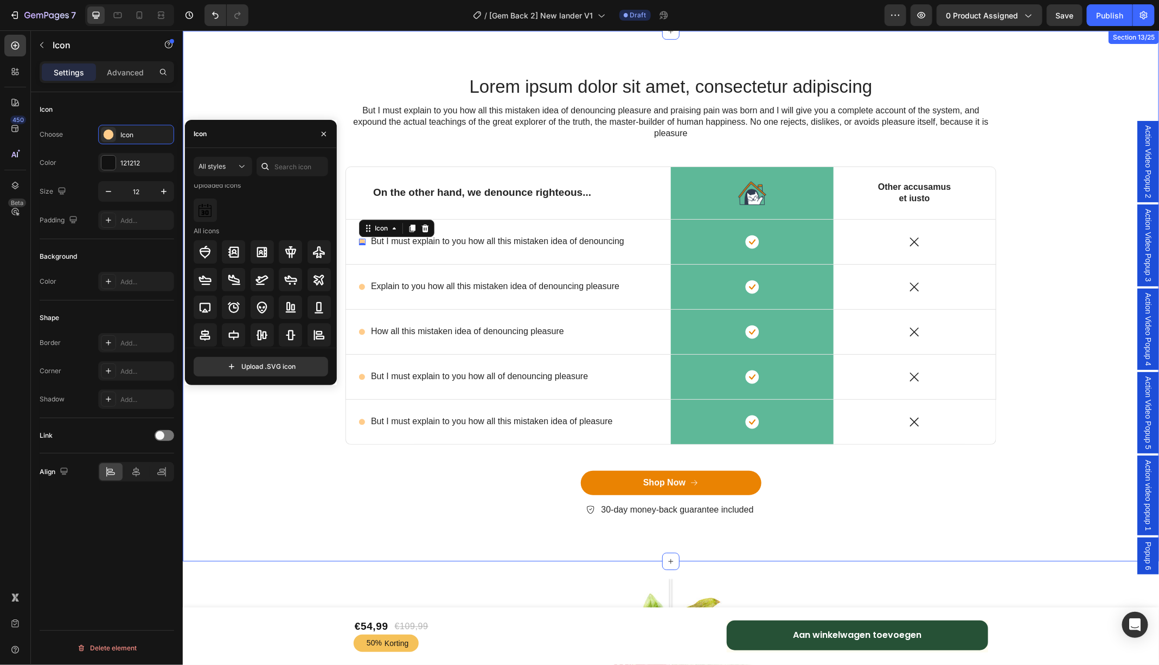
click at [303, 78] on div "Lorem ipsum dolor sit amet, consectetur adipiscing Heading But I must explain t…" at bounding box center [670, 304] width 960 height 461
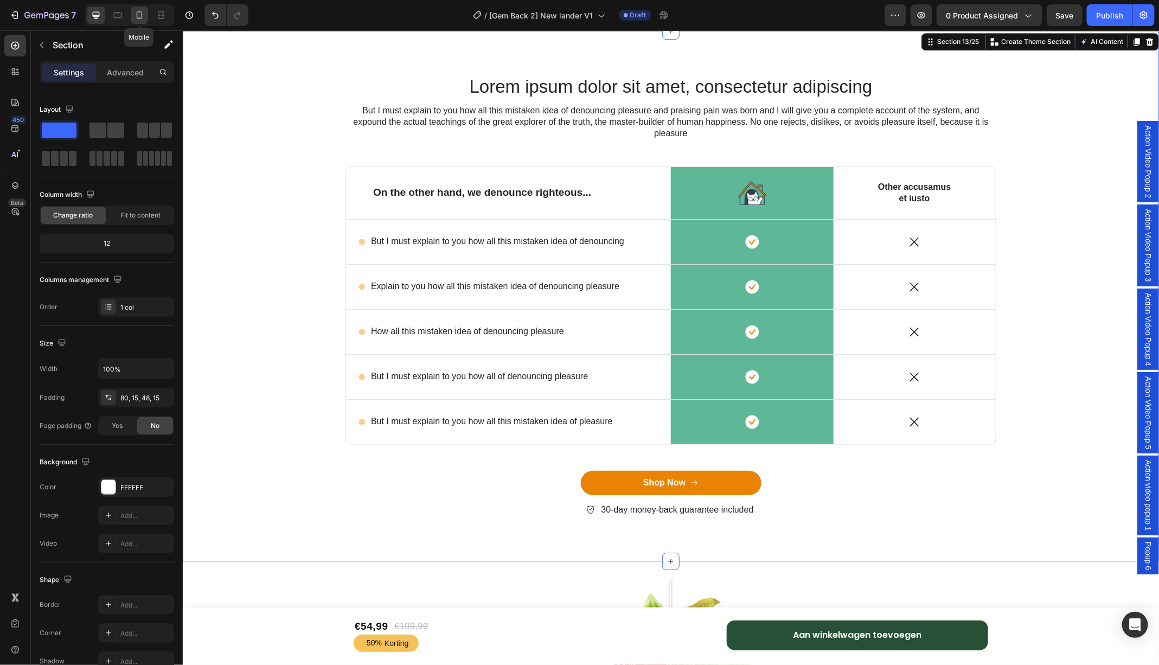
click at [142, 16] on icon at bounding box center [140, 15] width 6 height 8
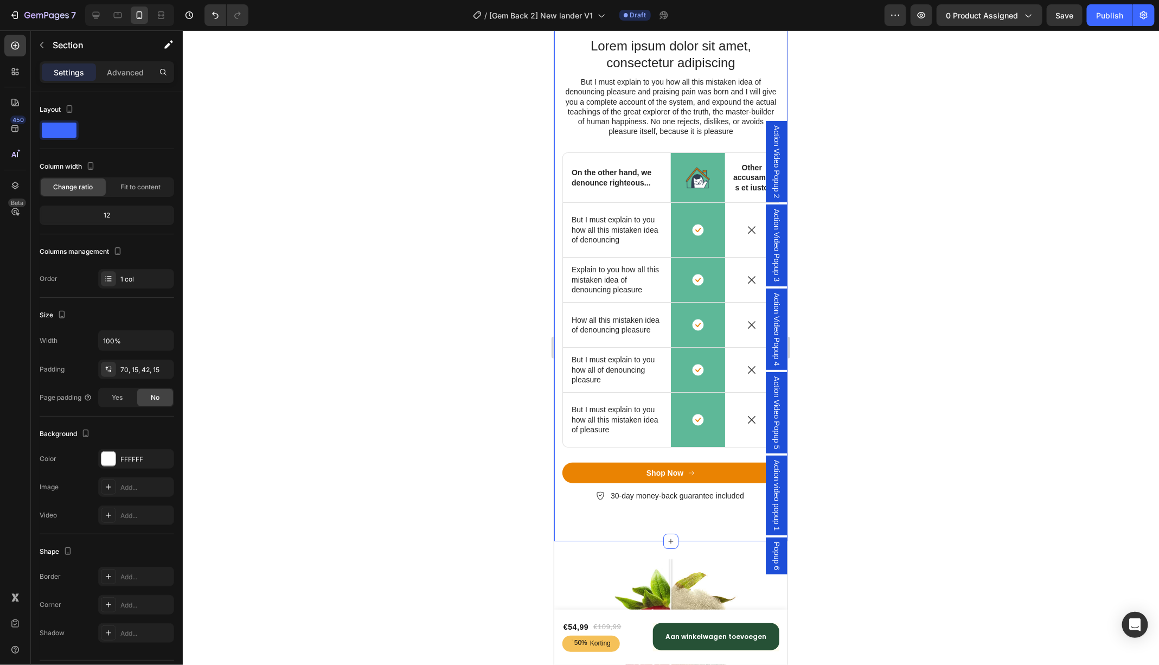
scroll to position [4117, 0]
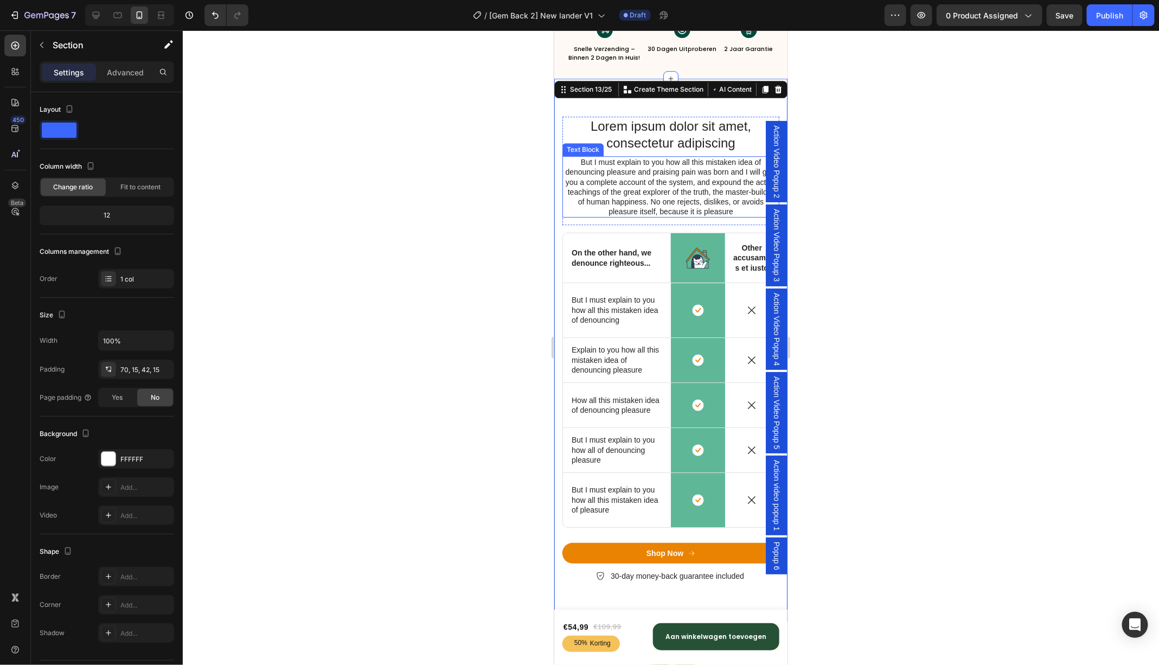
click at [676, 172] on p "But I must explain to you how all this mistaken idea of denouncing pleasure and…" at bounding box center [670, 186] width 215 height 59
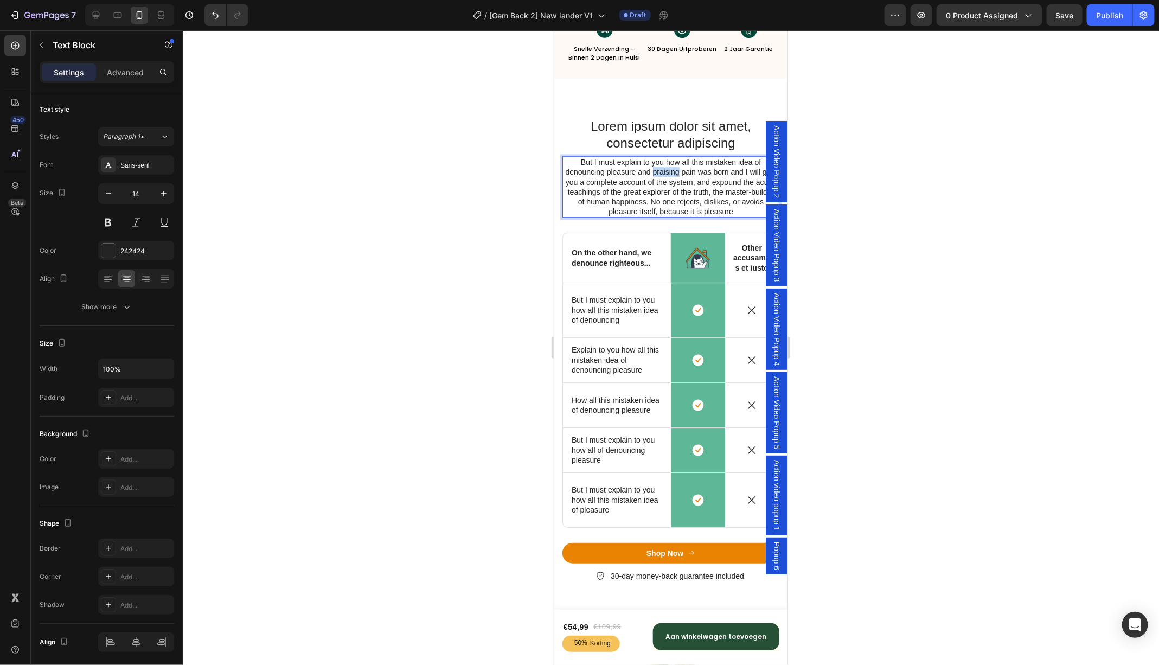
click at [676, 172] on p "But I must explain to you how all this mistaken idea of denouncing pleasure and…" at bounding box center [670, 186] width 215 height 59
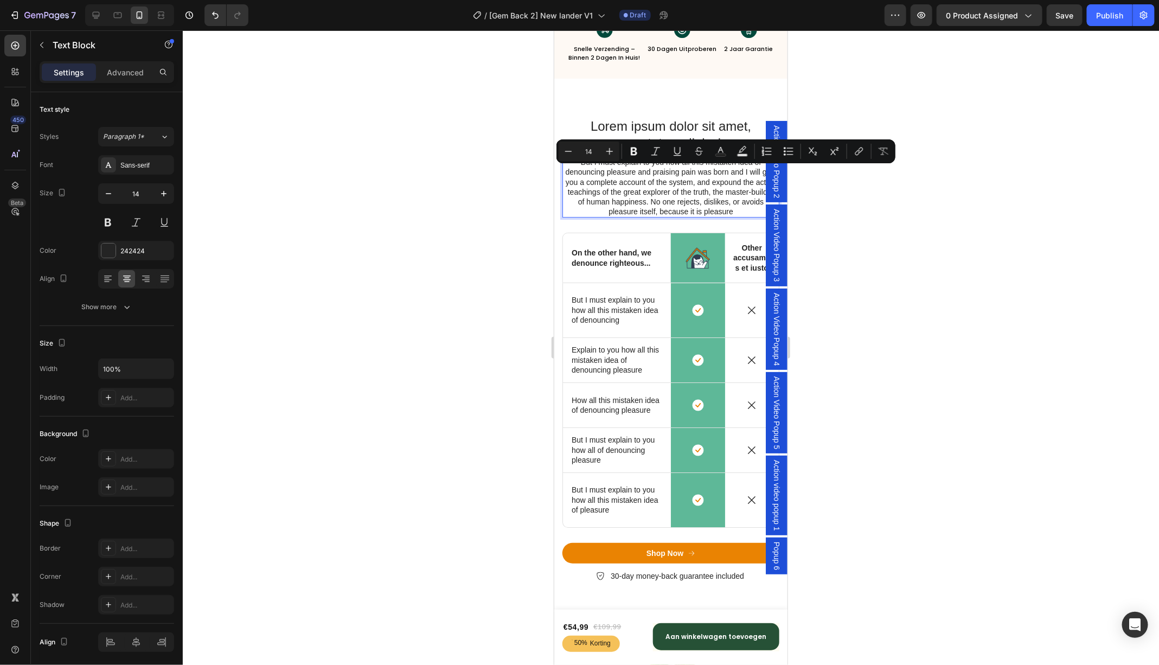
click at [641, 207] on p "But I must explain to you how all this mistaken idea of denouncing pleasure and…" at bounding box center [670, 186] width 215 height 59
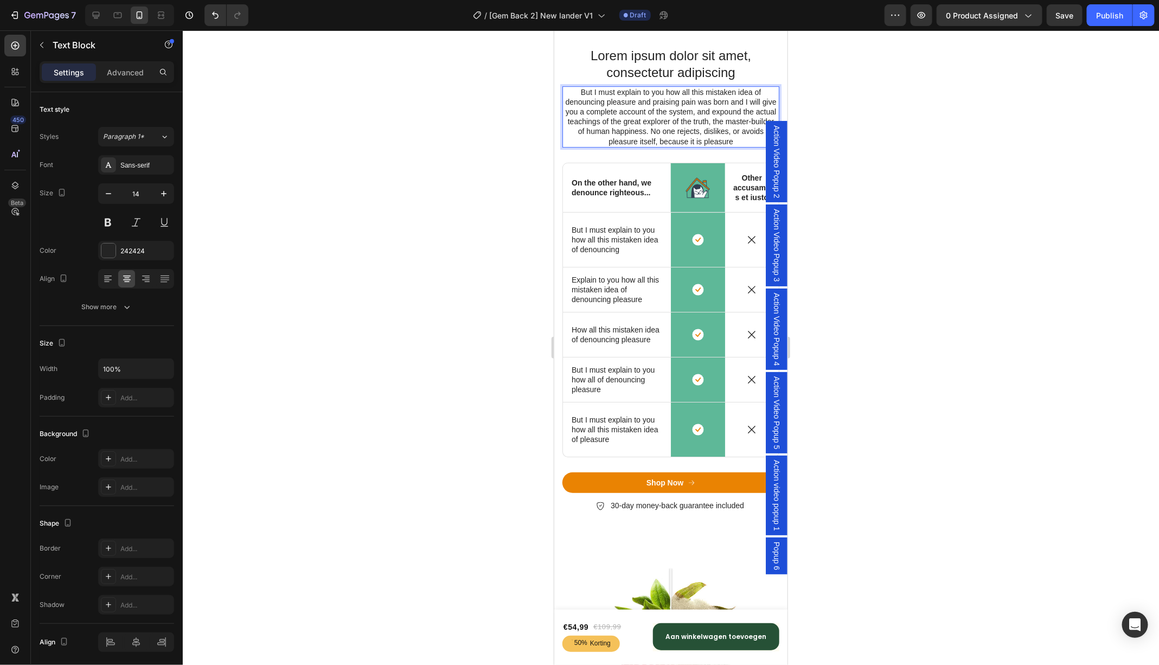
scroll to position [4247, 0]
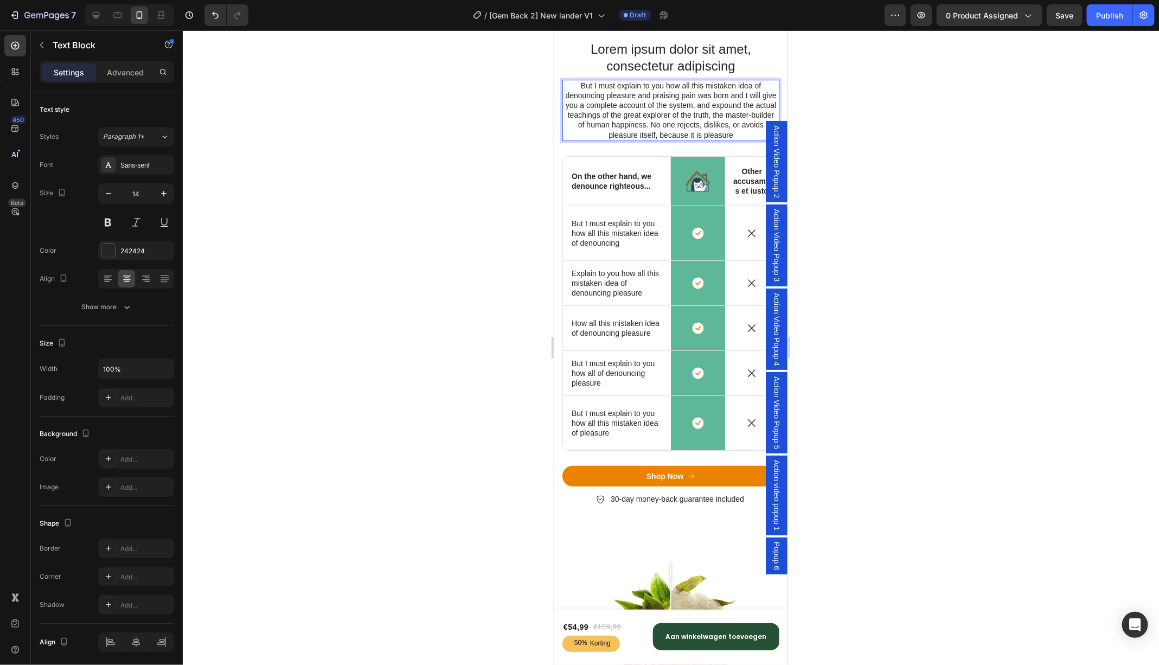
click at [746, 71] on h2 "Lorem ipsum dolor sit amet, consectetur adipiscing" at bounding box center [670, 57] width 217 height 36
click at [733, 97] on p "But I must explain to you how all this mistaken idea of denouncing pleasure and…" at bounding box center [670, 109] width 215 height 59
click at [648, 66] on icon at bounding box center [647, 69] width 7 height 8
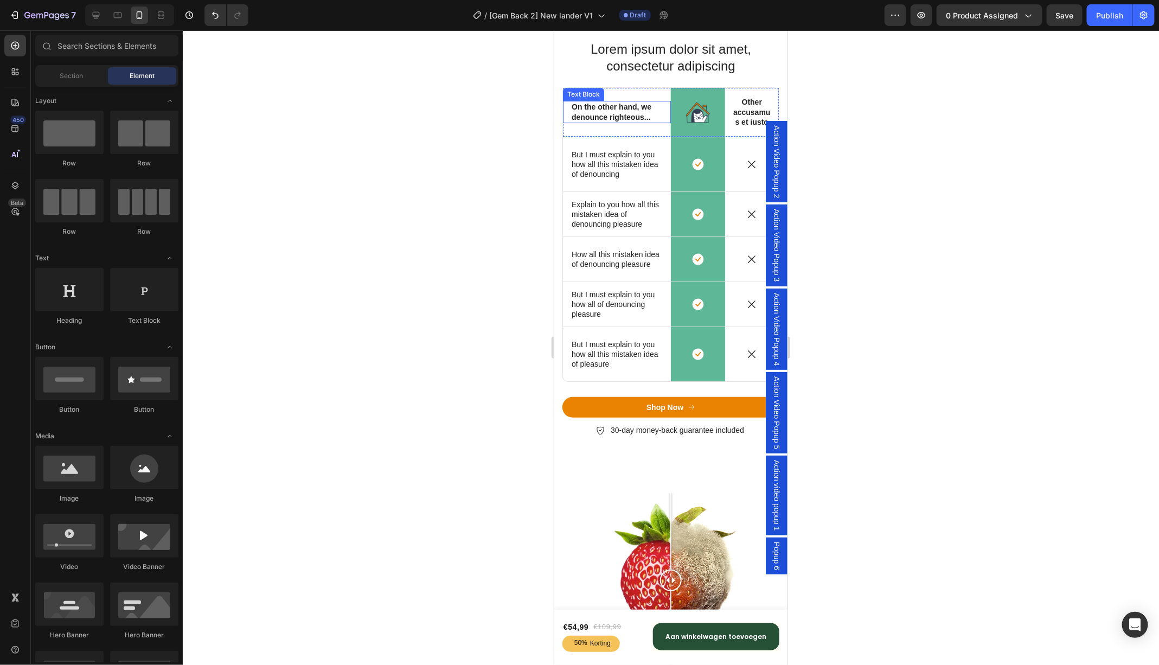
click at [620, 114] on p "On the other hand, we denounce righteous..." at bounding box center [616, 111] width 91 height 20
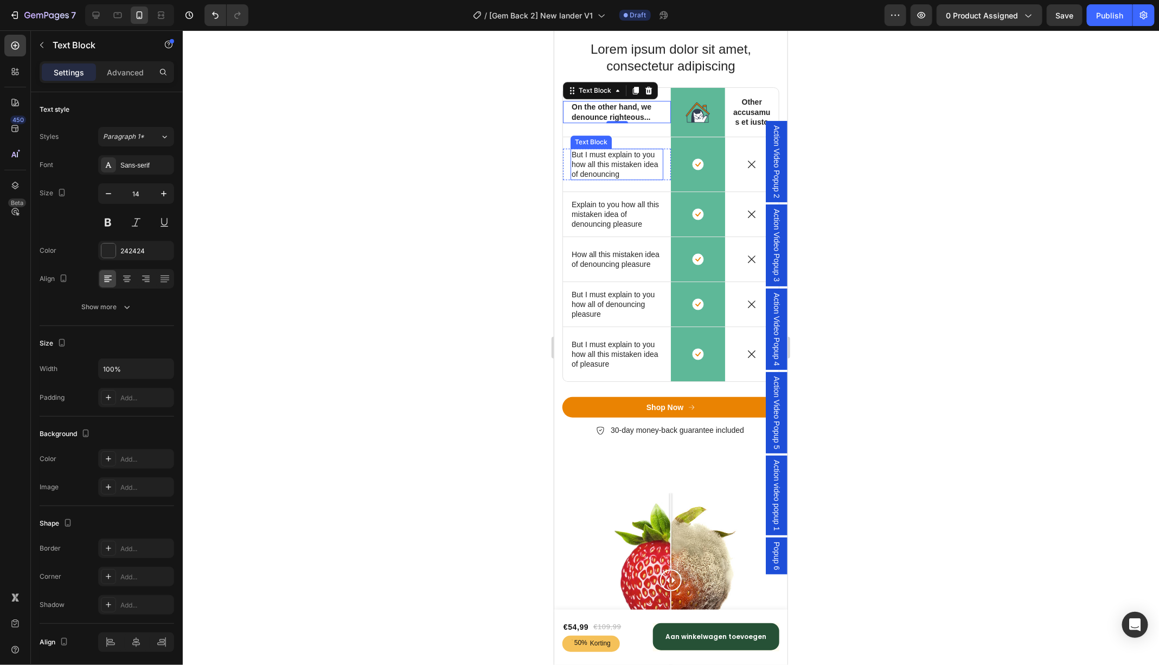
click at [588, 170] on p "But I must explain to you how all this mistaken idea of denouncing" at bounding box center [616, 164] width 91 height 30
click at [600, 107] on p "On the other hand, we denounce righteous..." at bounding box center [616, 111] width 91 height 20
click at [42, 46] on icon "button" at bounding box center [41, 45] width 3 height 6
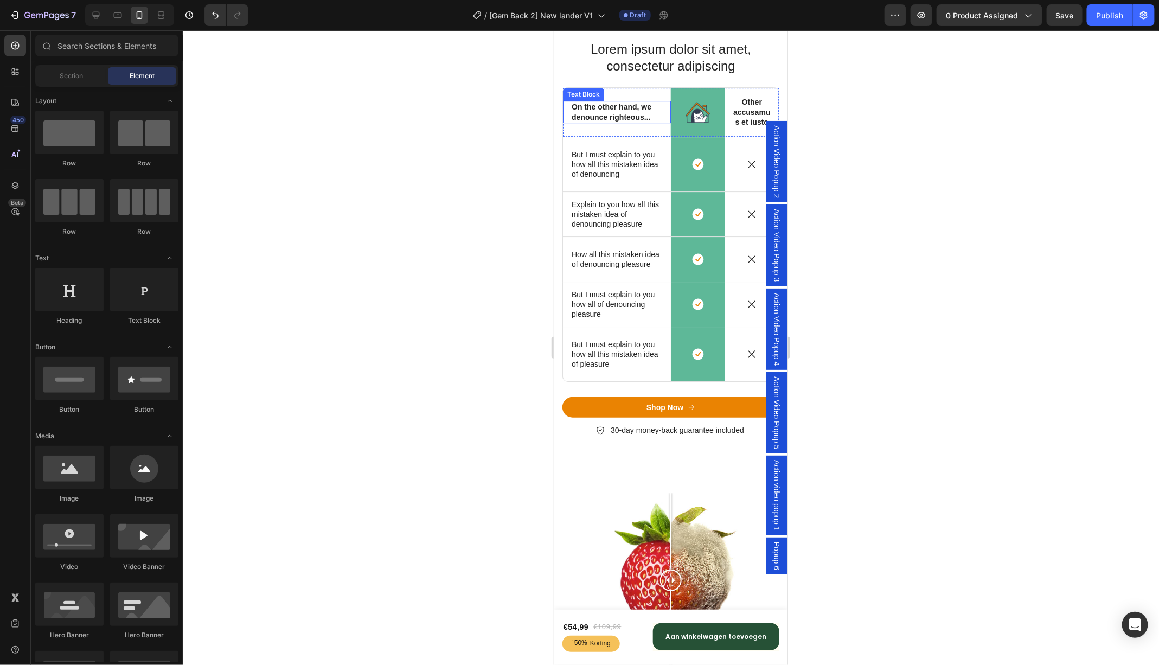
click at [613, 116] on p "On the other hand, we denounce righteous..." at bounding box center [616, 111] width 91 height 20
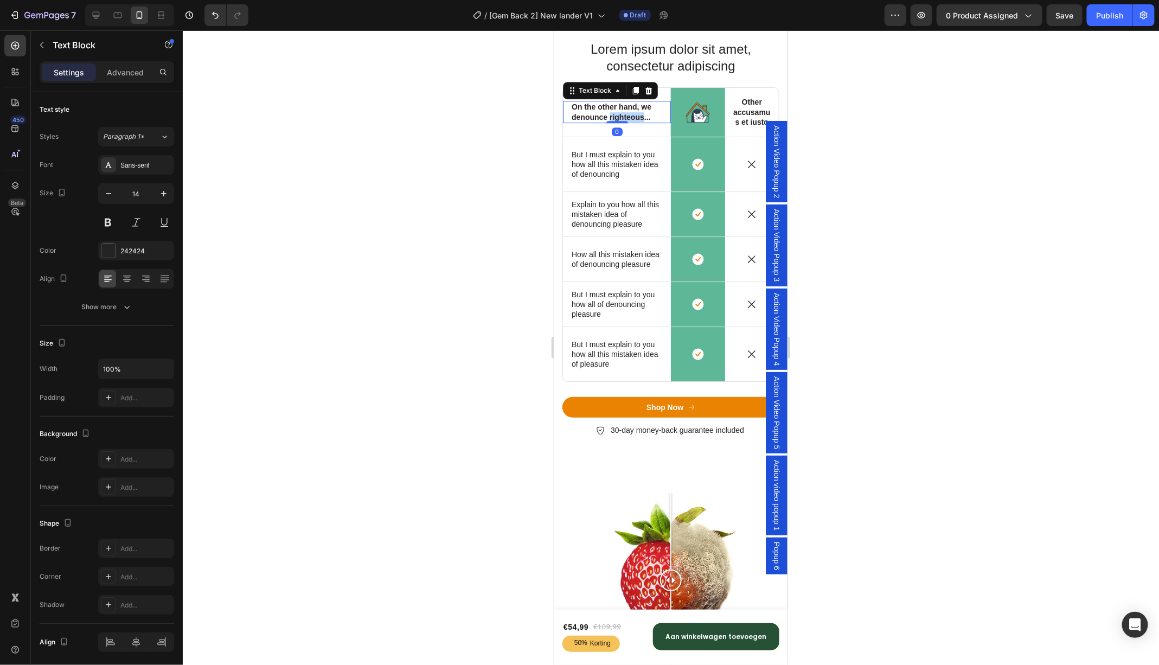
click at [613, 116] on p "On the other hand, we denounce righteous..." at bounding box center [616, 111] width 91 height 20
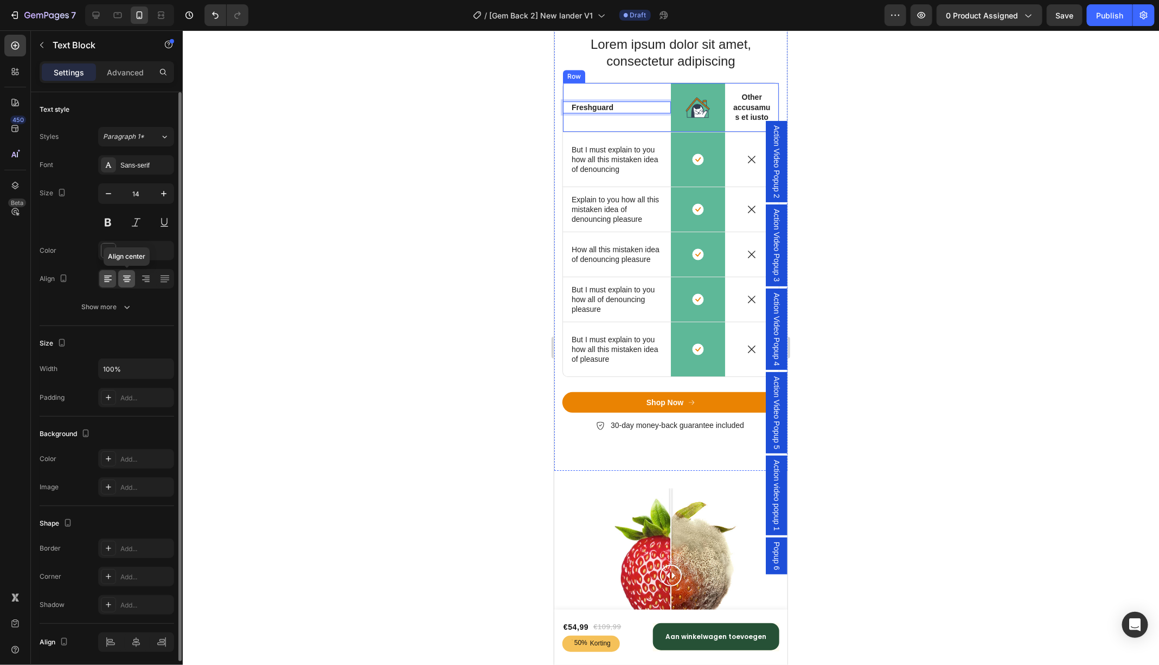
click at [129, 278] on icon at bounding box center [127, 278] width 11 height 11
click at [147, 161] on div "Sans-serif" at bounding box center [145, 166] width 51 height 10
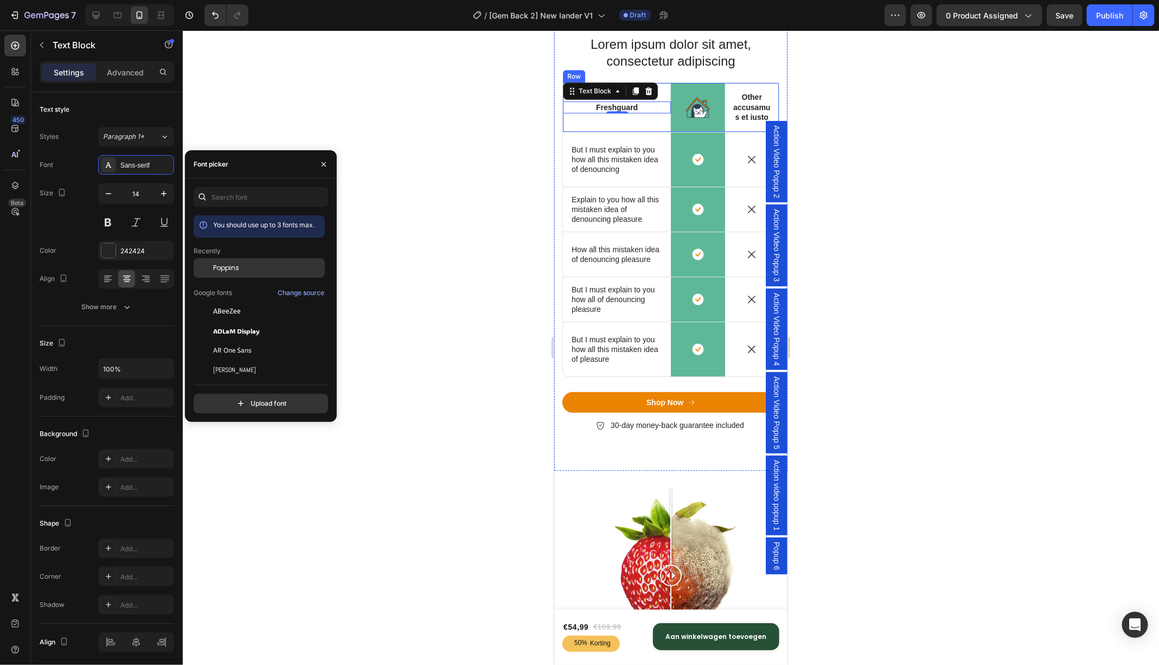
click at [234, 268] on span "Poppins" at bounding box center [226, 268] width 26 height 10
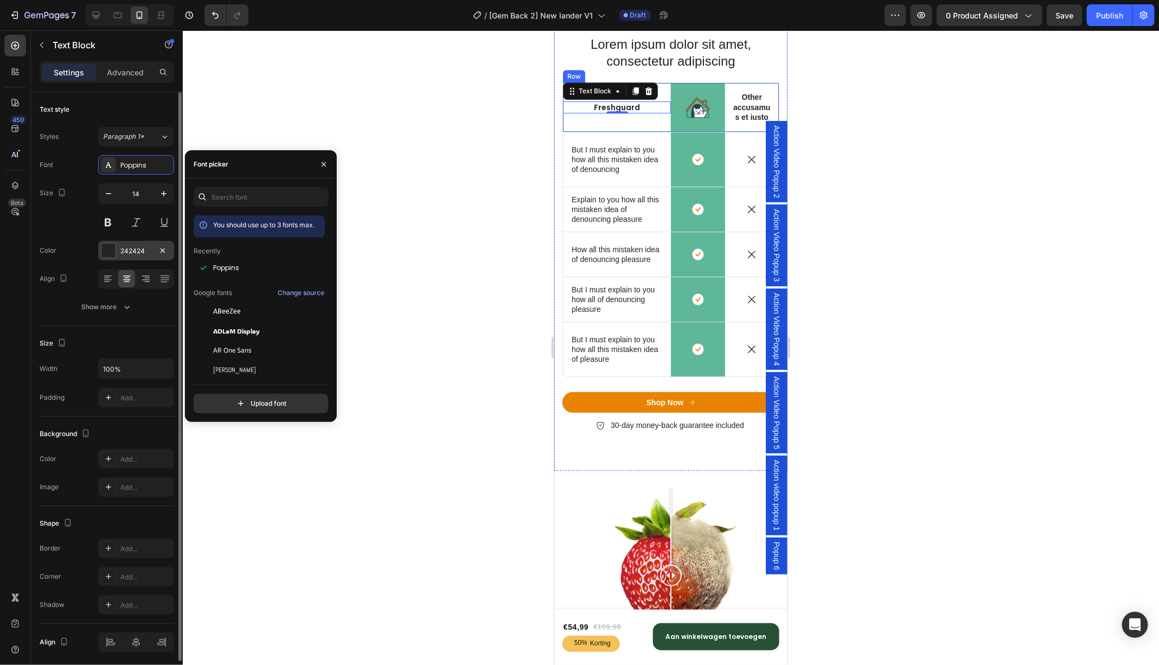
click at [117, 252] on div "242424" at bounding box center [136, 251] width 76 height 20
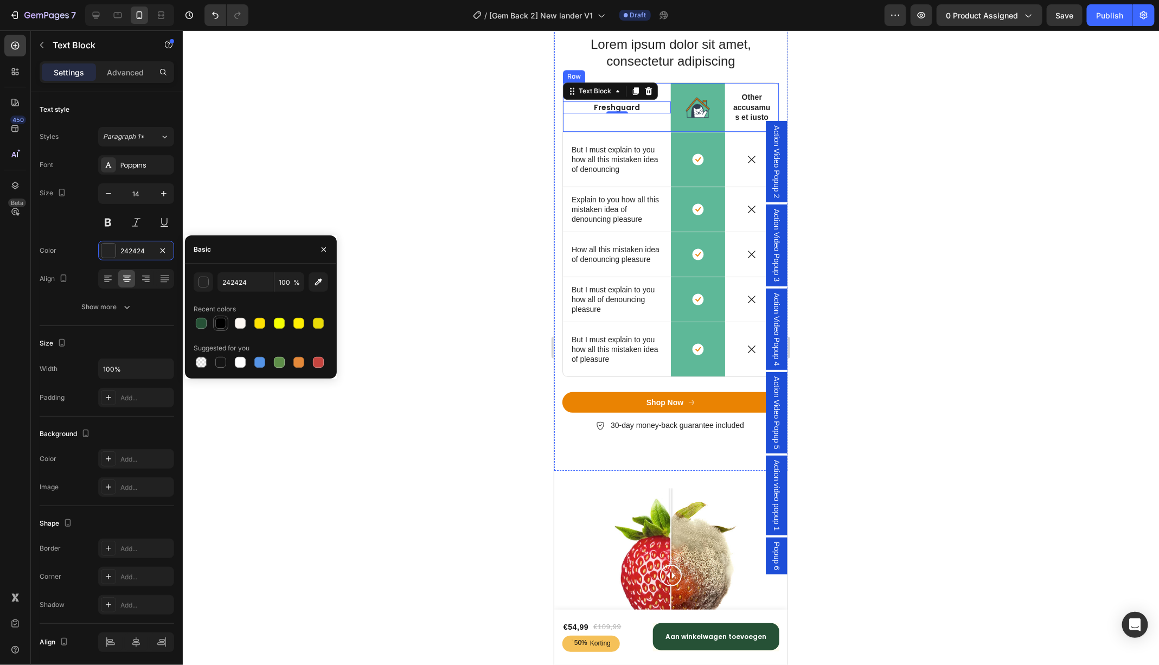
click at [220, 321] on div at bounding box center [220, 323] width 11 height 11
type input "000000"
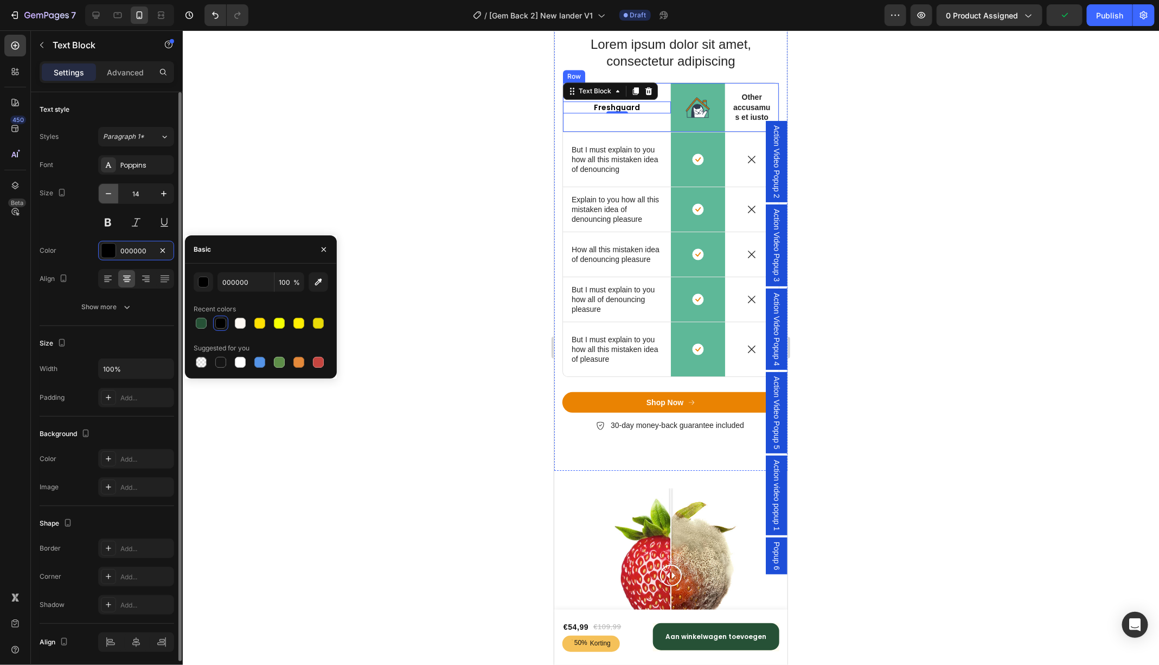
click at [113, 191] on icon "button" at bounding box center [108, 193] width 11 height 11
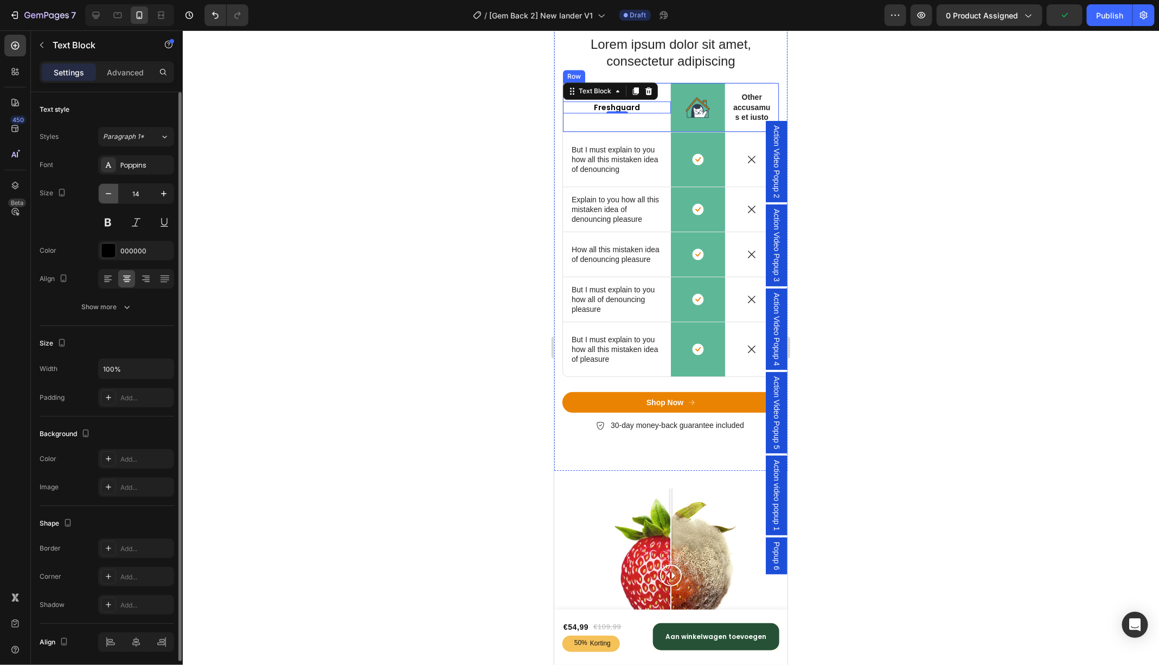
type input "13"
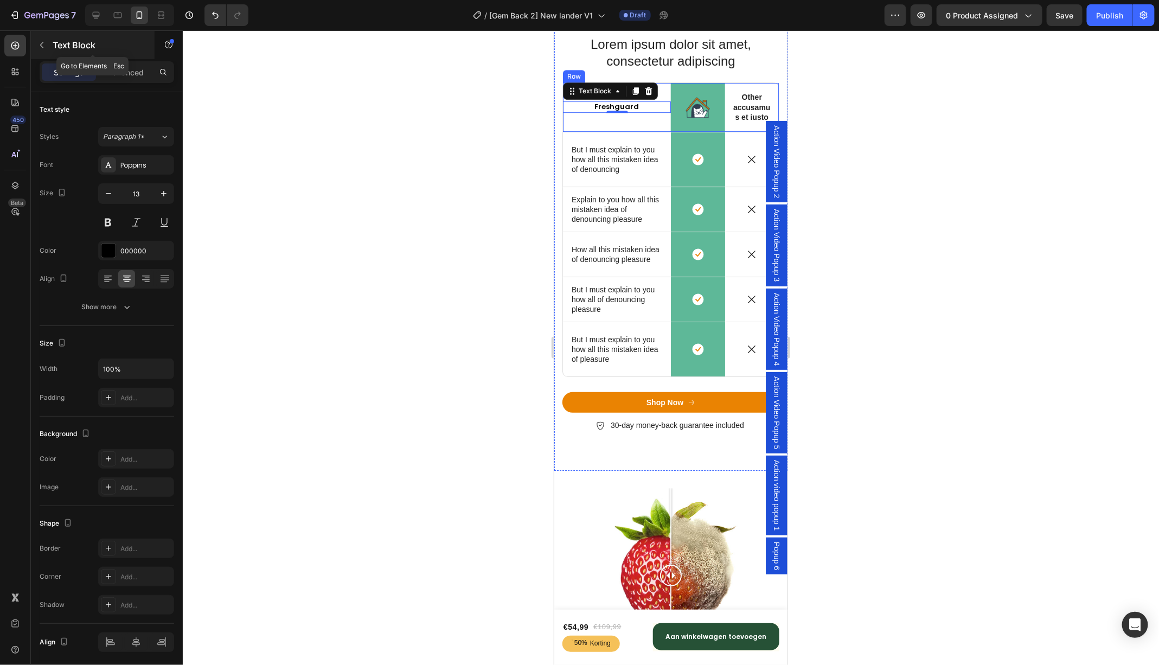
click at [41, 40] on button "button" at bounding box center [41, 44] width 17 height 17
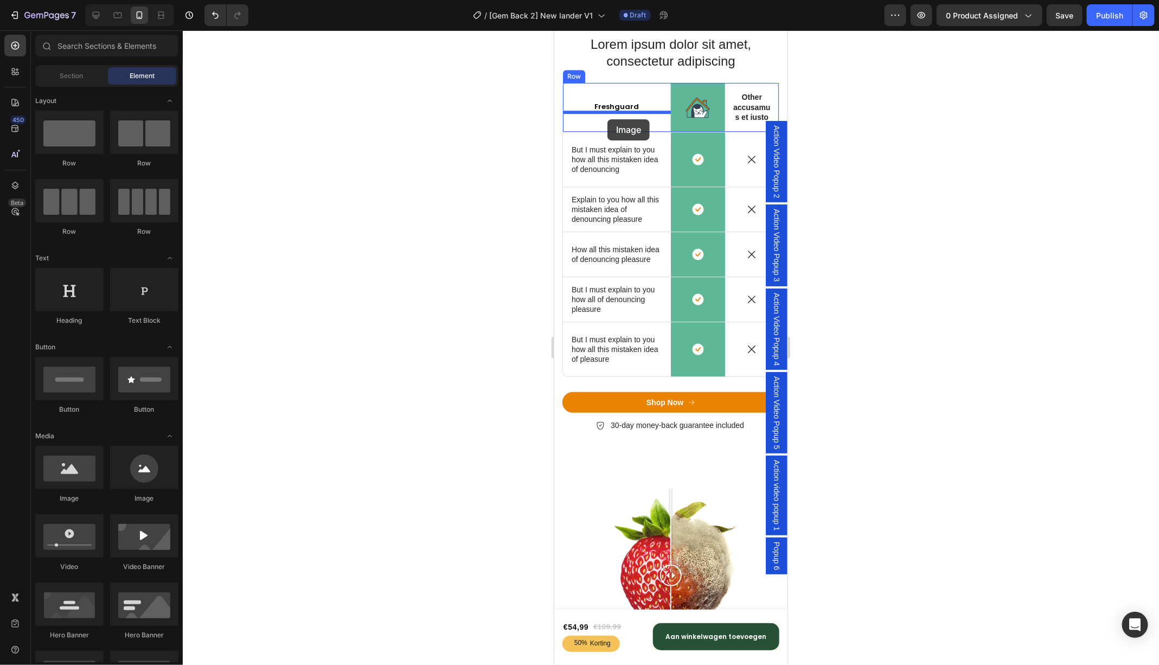
drag, startPoint x: 630, startPoint y: 426, endPoint x: 607, endPoint y: 119, distance: 307.3
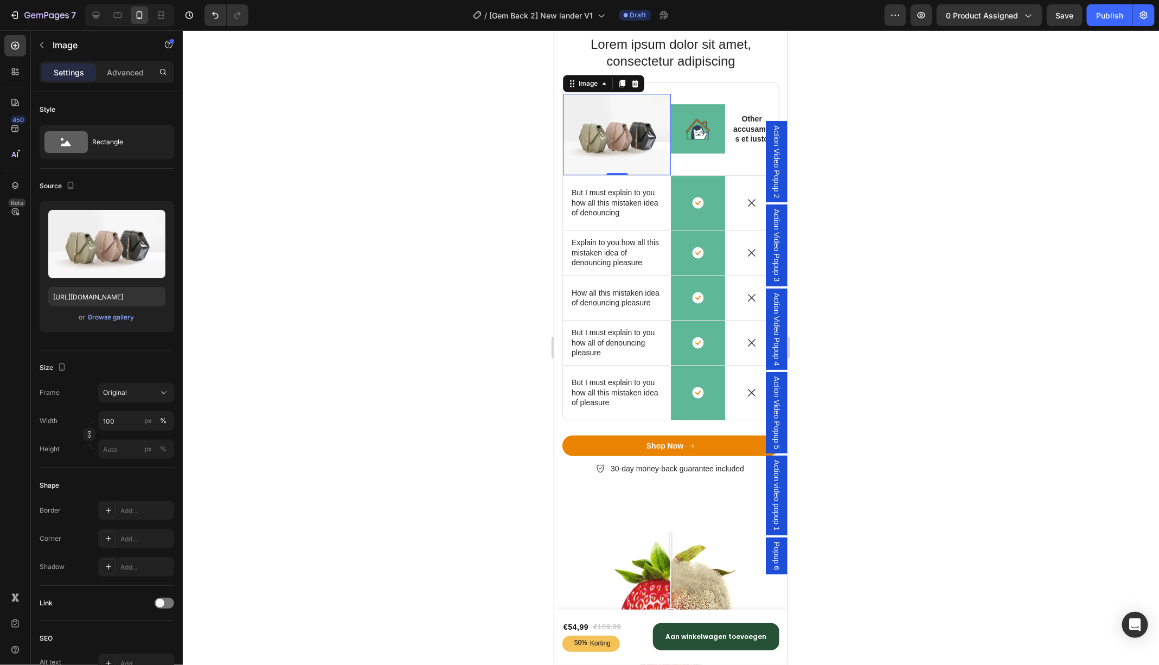
click at [481, 140] on div at bounding box center [671, 347] width 976 height 635
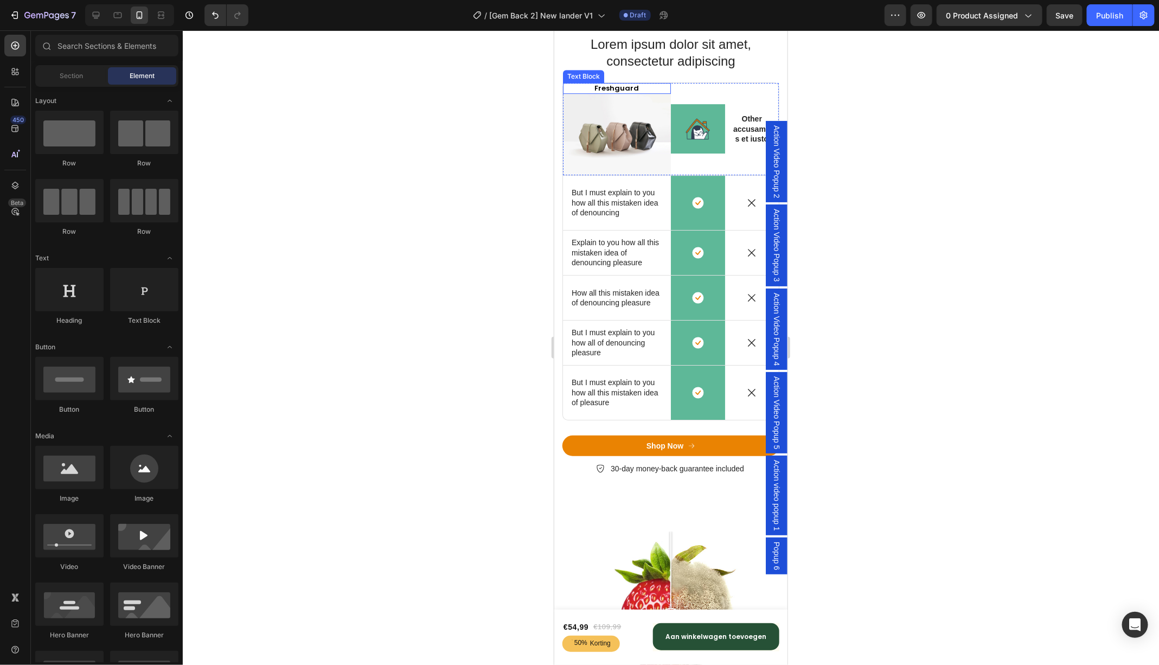
click at [625, 89] on p "Freshguard" at bounding box center [616, 88] width 91 height 9
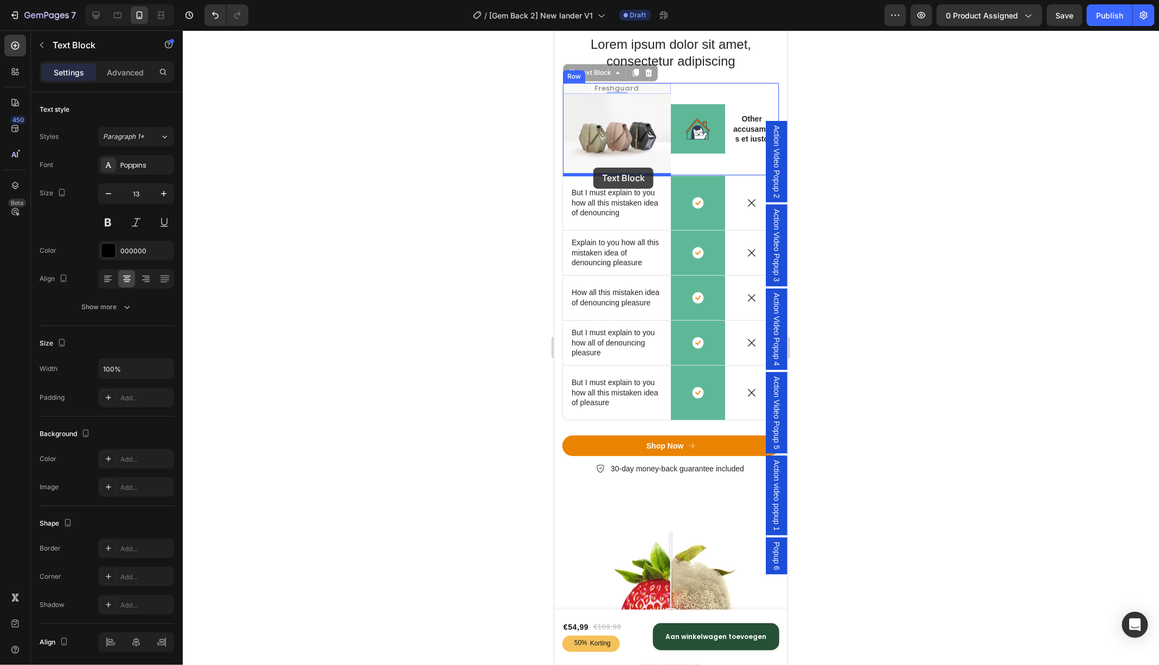
drag, startPoint x: 576, startPoint y: 74, endPoint x: 593, endPoint y: 166, distance: 93.3
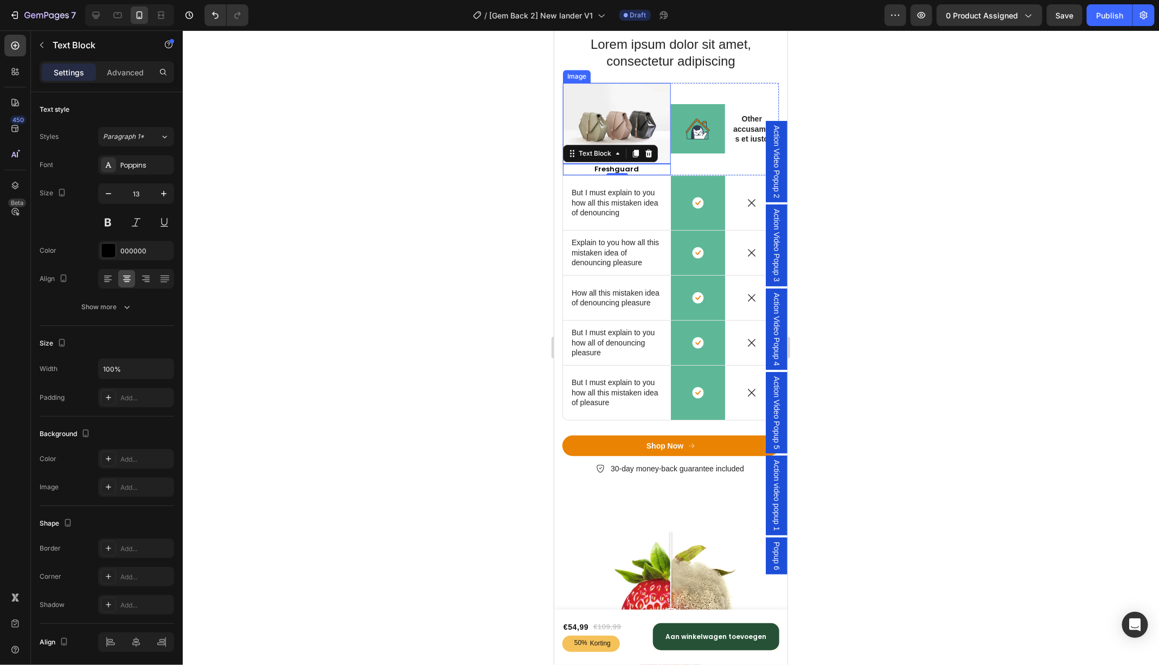
click at [622, 123] on img at bounding box center [616, 122] width 108 height 81
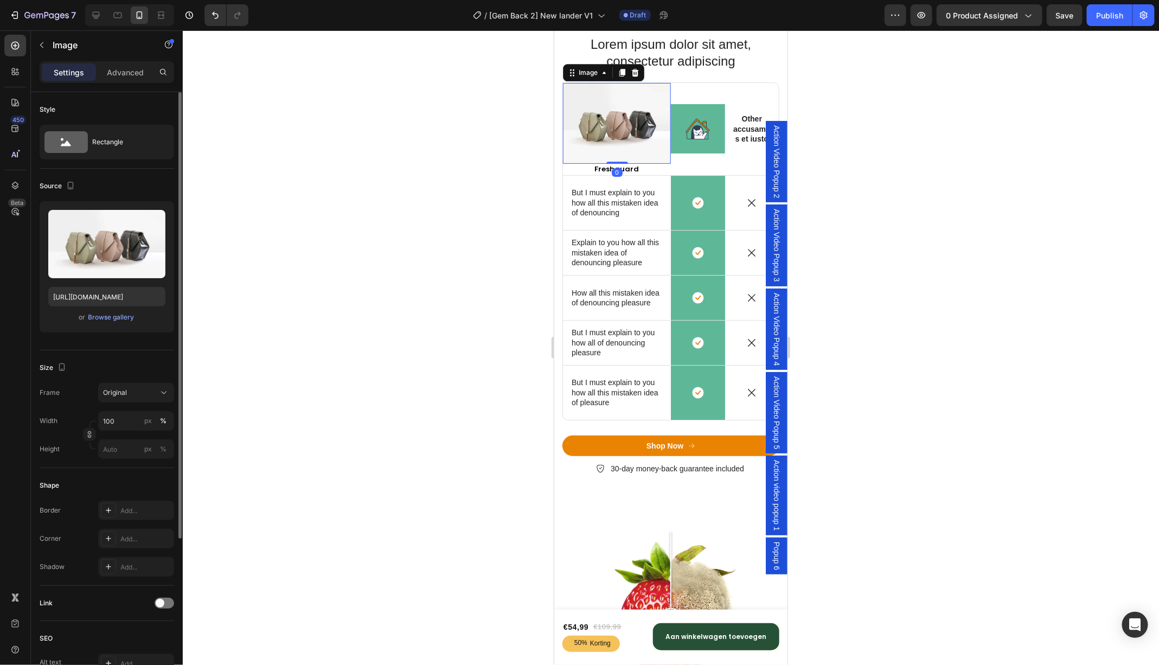
click at [101, 322] on div "or Browse gallery" at bounding box center [106, 317] width 117 height 13
click at [97, 318] on div "Browse gallery" at bounding box center [111, 317] width 46 height 10
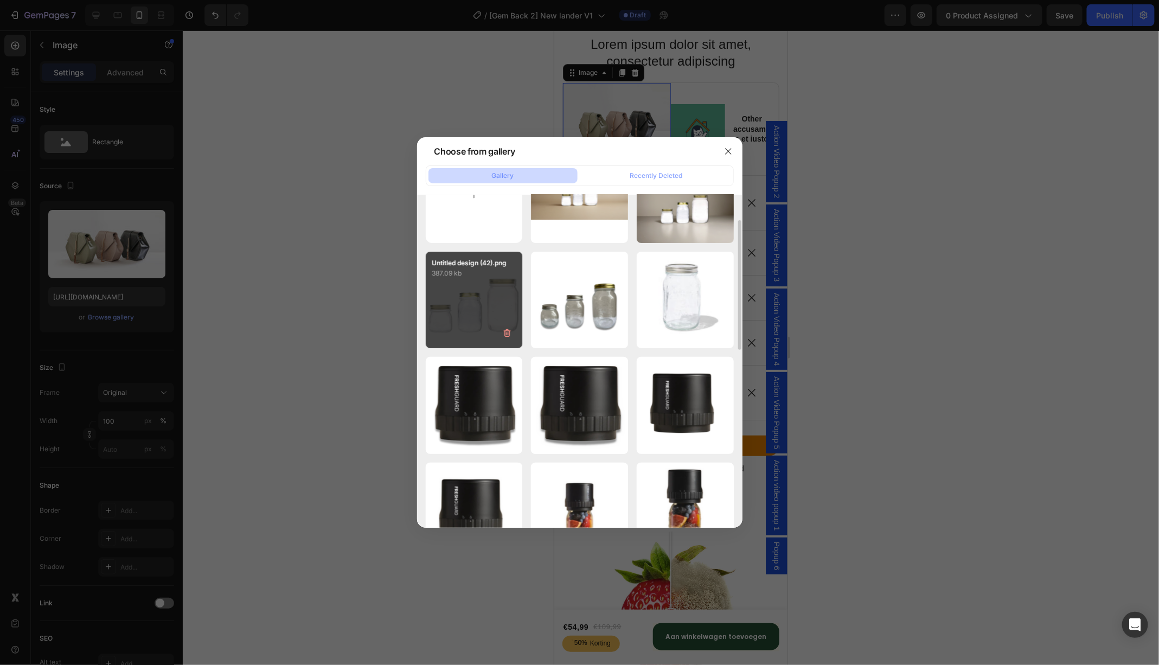
scroll to position [60, 0]
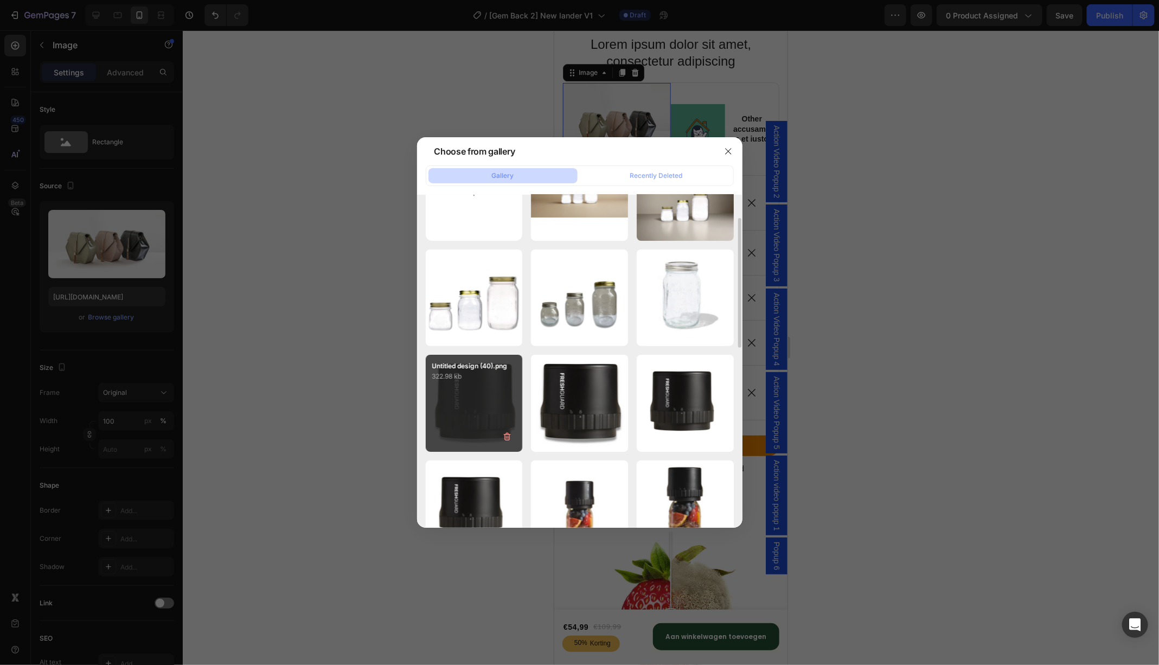
click at [469, 401] on div "Untitled design (40).png 322.98 kb" at bounding box center [474, 403] width 97 height 97
type input "[URL][DOMAIN_NAME]"
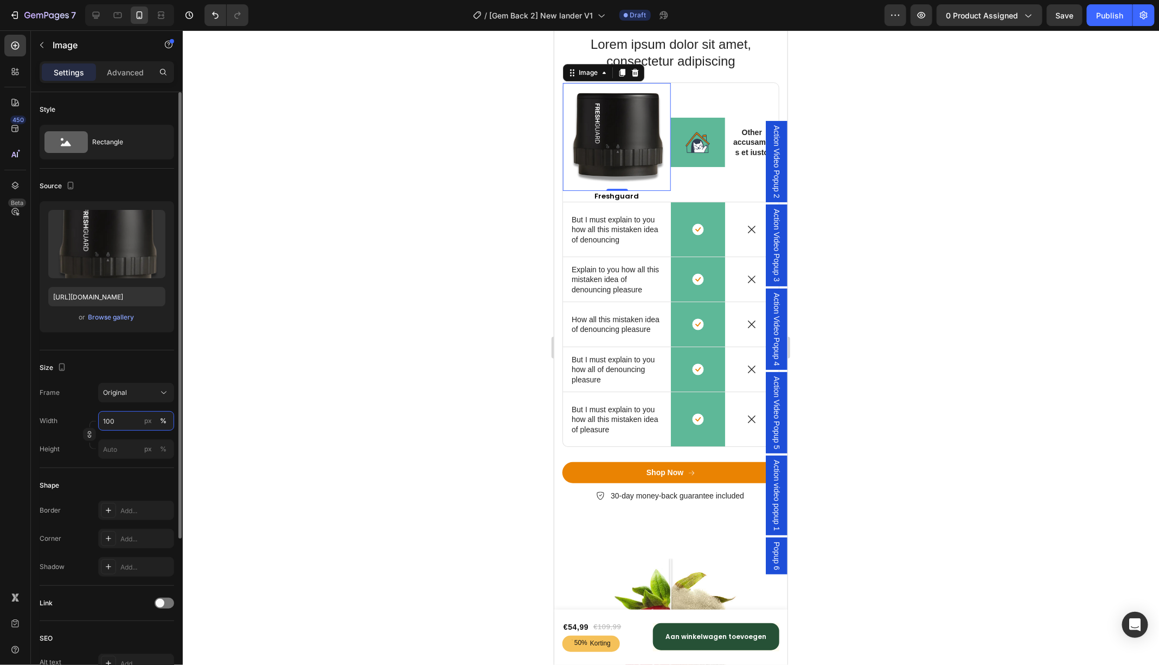
click at [124, 415] on input "100" at bounding box center [136, 421] width 76 height 20
type input "2"
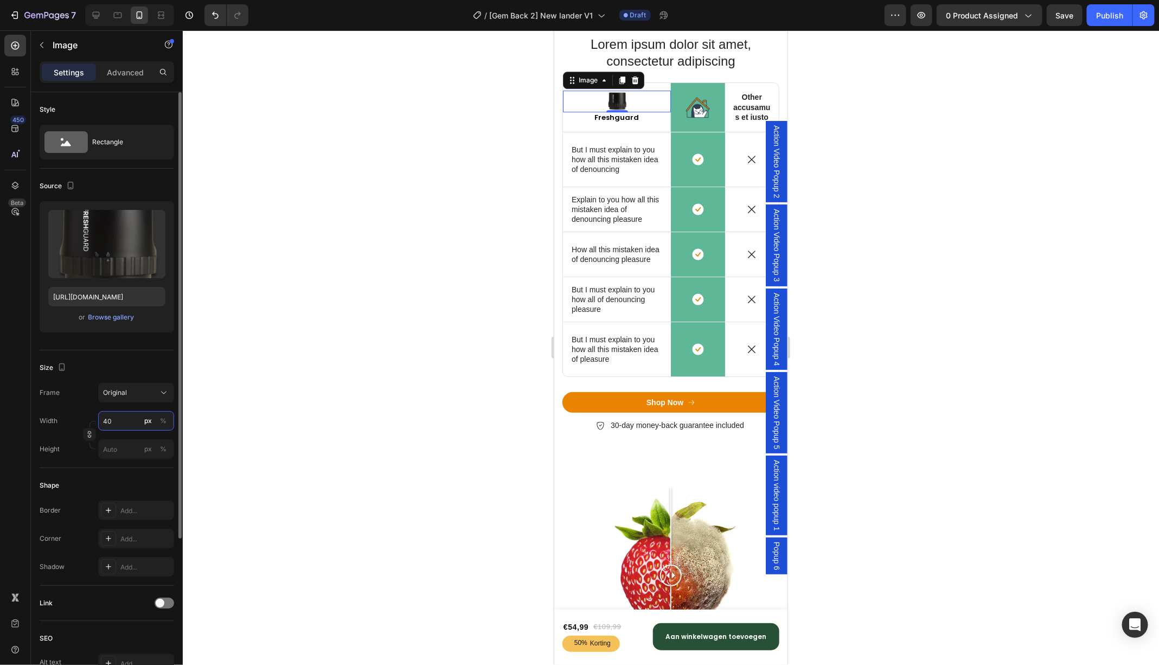
type input "4"
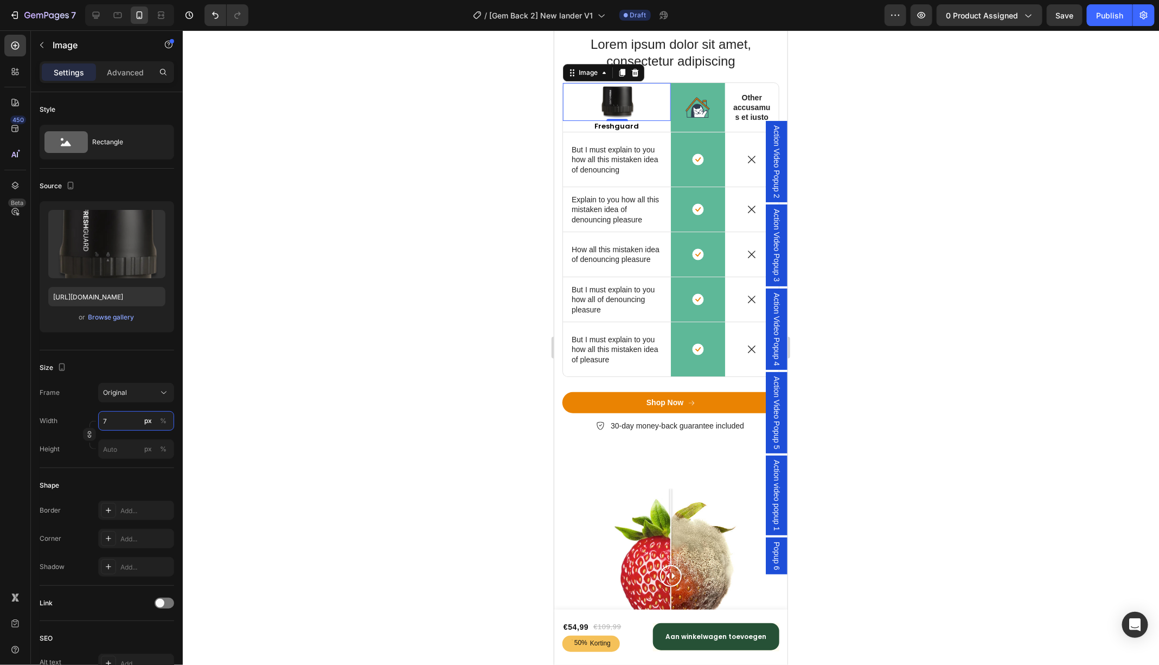
type input "75"
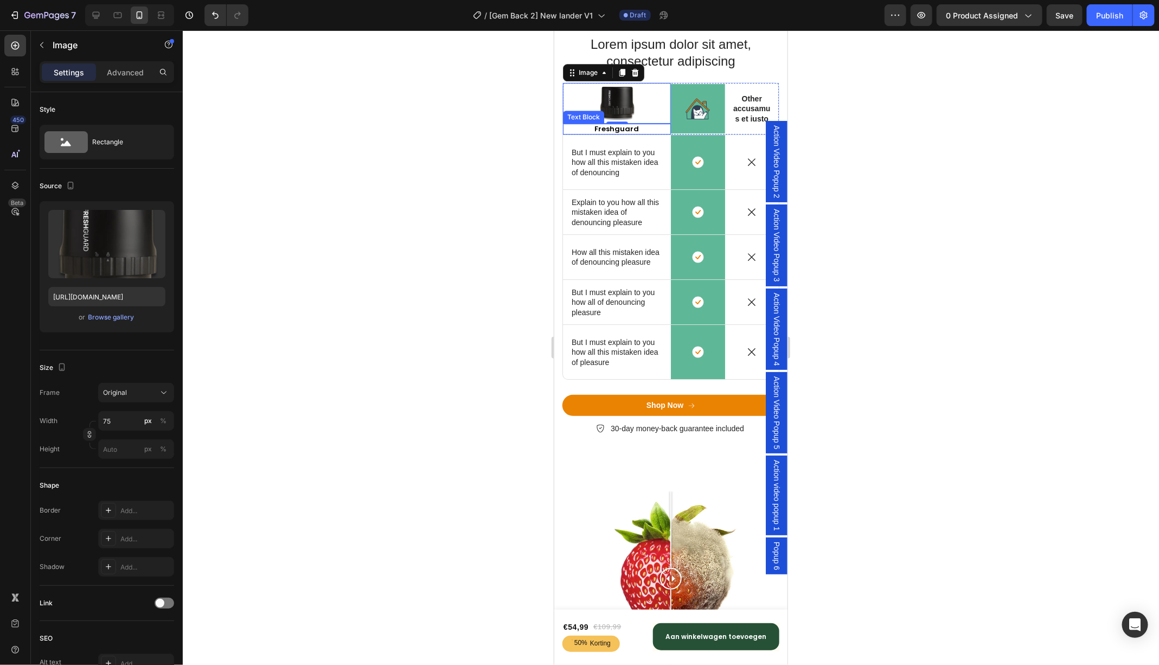
click at [610, 127] on p "Freshguard" at bounding box center [616, 128] width 91 height 9
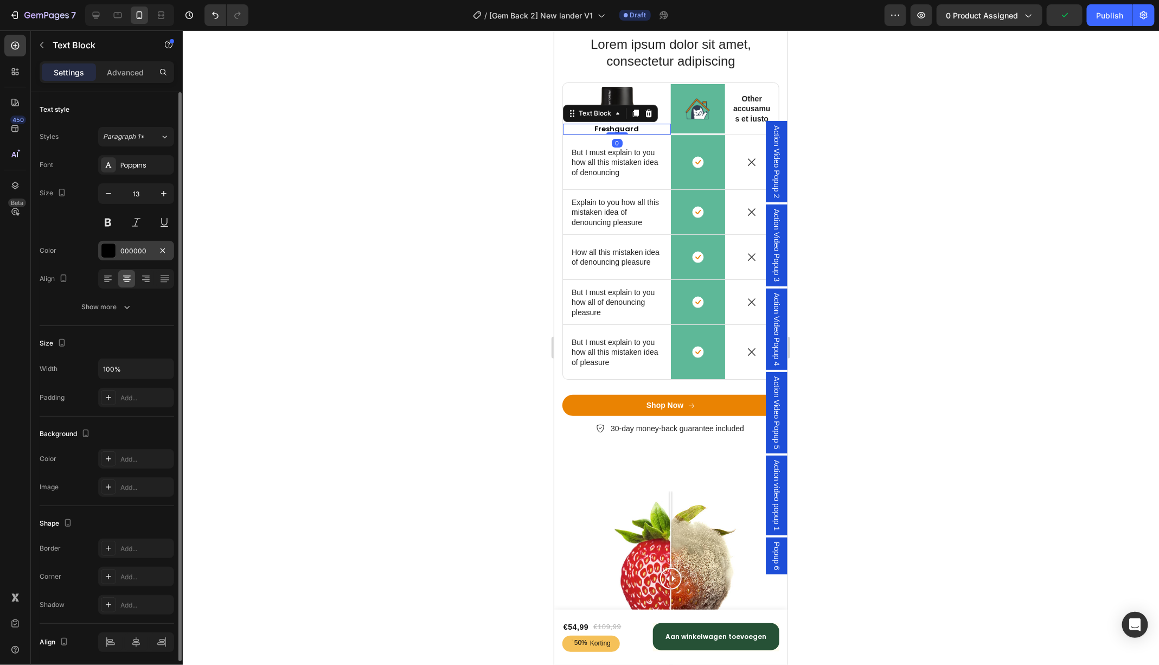
click at [111, 250] on div at bounding box center [108, 251] width 14 height 14
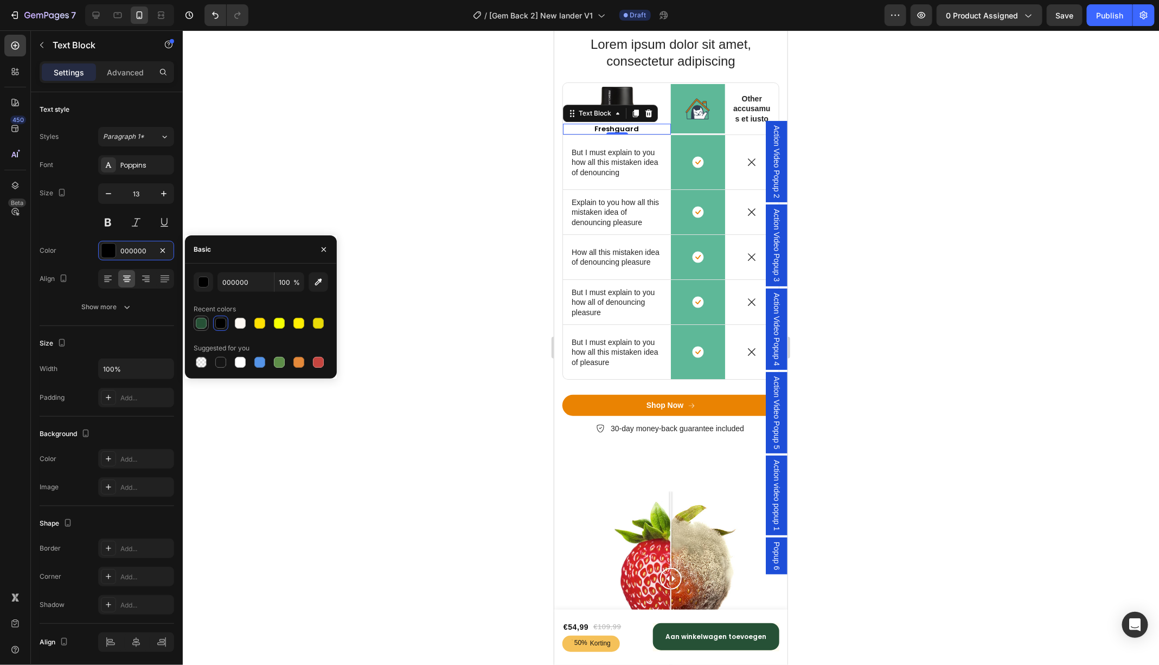
click at [204, 324] on div at bounding box center [201, 323] width 11 height 11
type input "265136"
click at [613, 163] on p "But I must explain to you how all this mistaken idea of denouncing" at bounding box center [616, 162] width 91 height 30
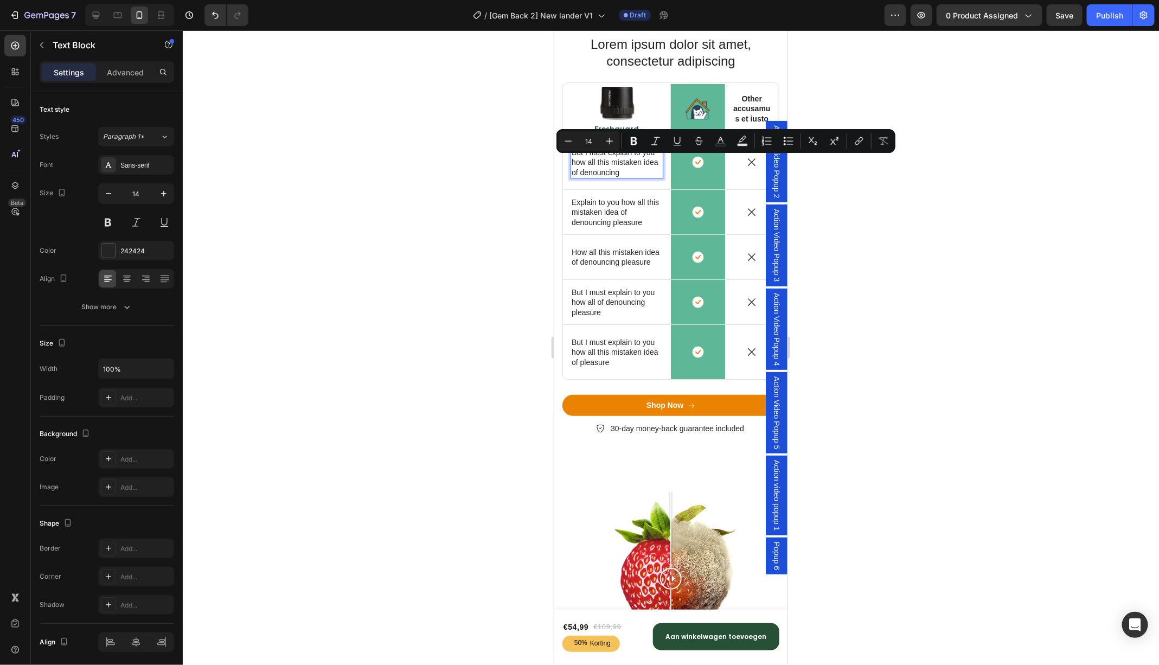
click at [603, 160] on p "But I must explain to you how all this mistaken idea of denouncing" at bounding box center [616, 162] width 91 height 30
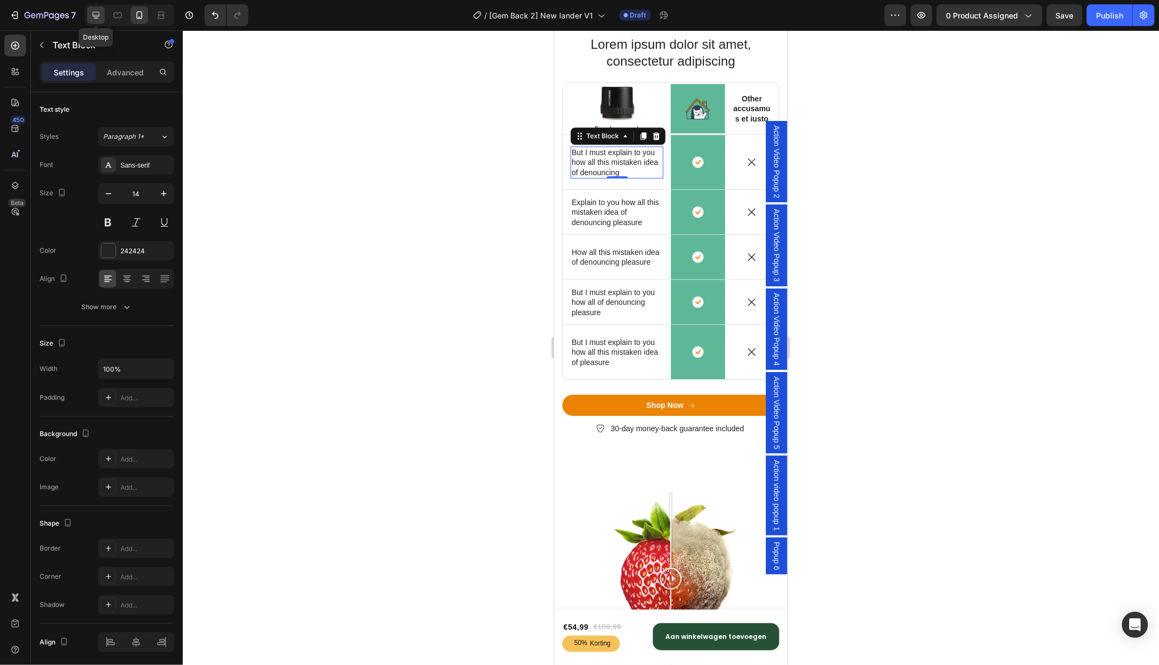
click at [97, 15] on icon at bounding box center [96, 15] width 7 height 7
type input "16"
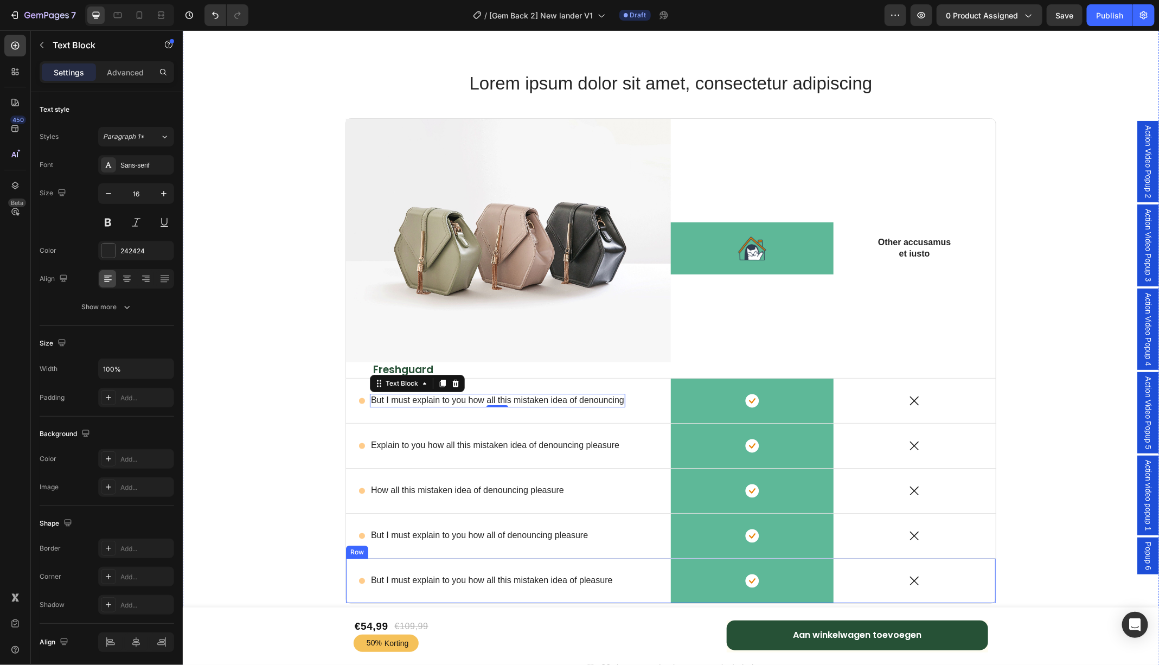
scroll to position [4267, 0]
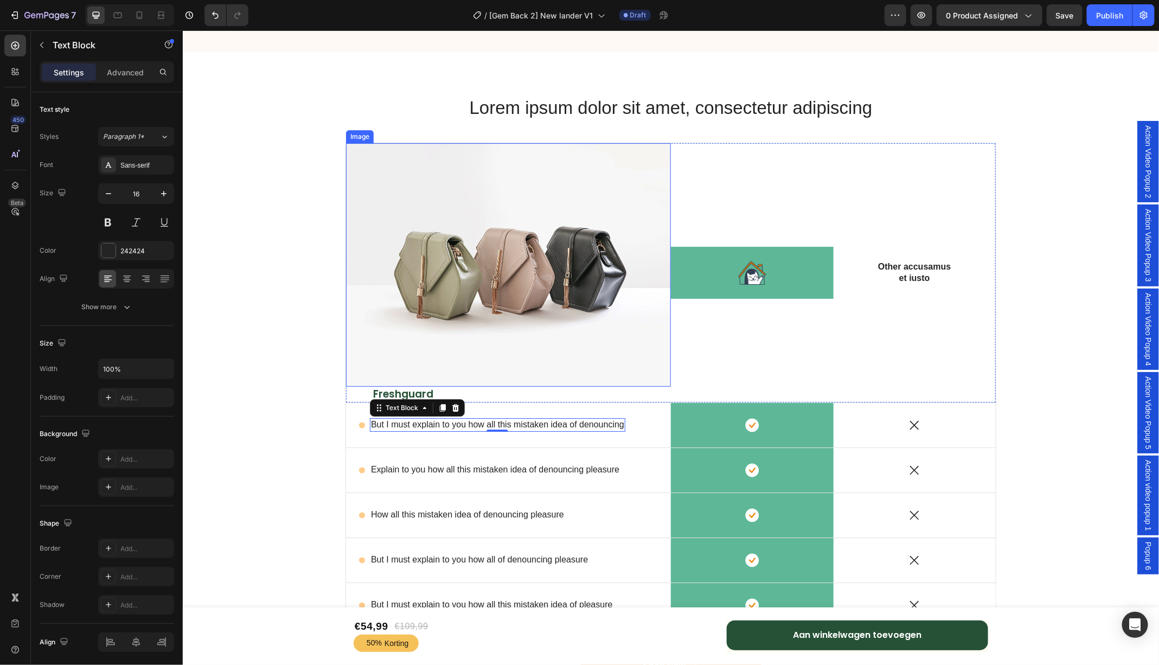
click at [466, 265] on img at bounding box center [508, 265] width 325 height 244
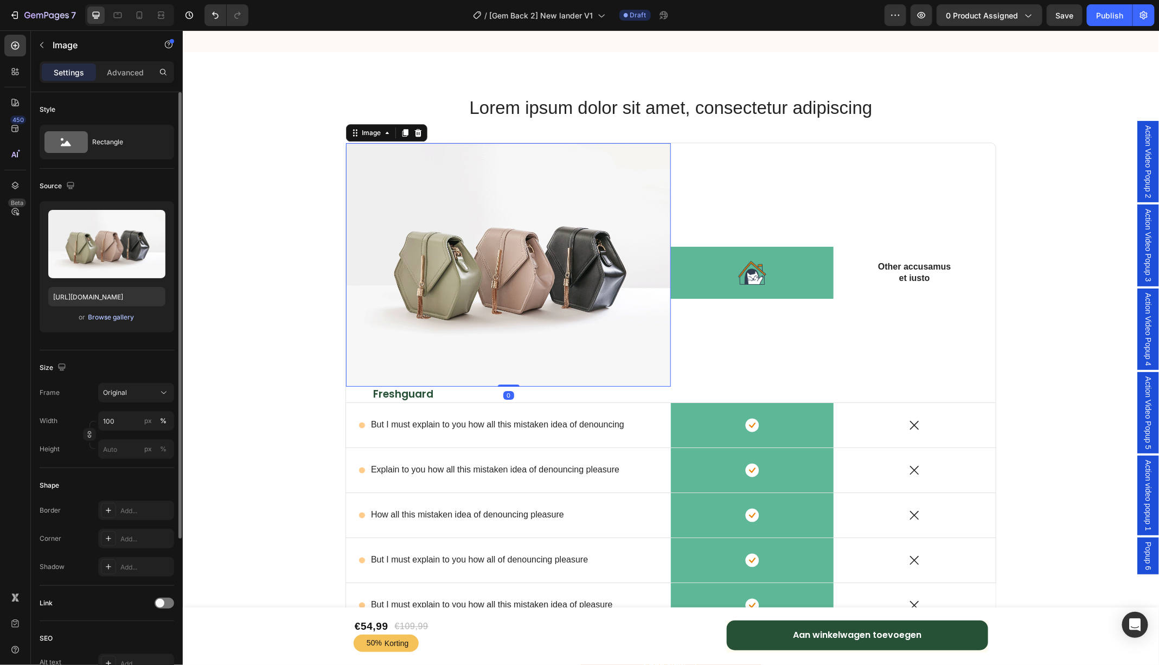
click at [125, 315] on div "Browse gallery" at bounding box center [111, 317] width 46 height 10
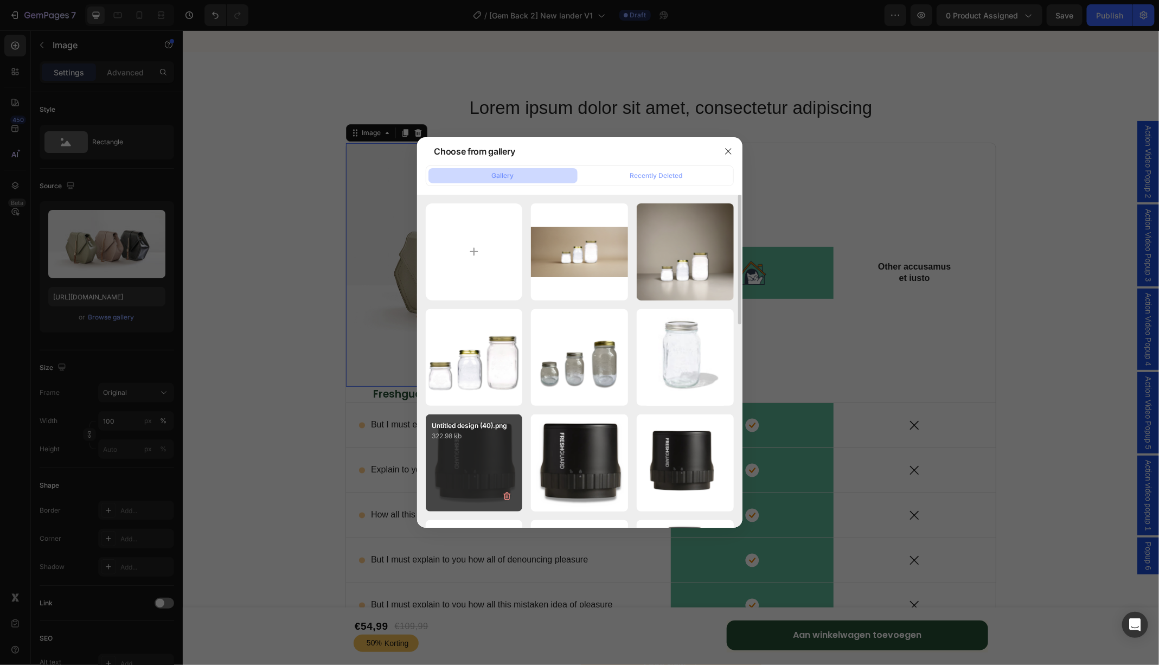
click at [480, 468] on div "Untitled design (40).png 322.98 kb" at bounding box center [474, 462] width 97 height 97
type input "[URL][DOMAIN_NAME]"
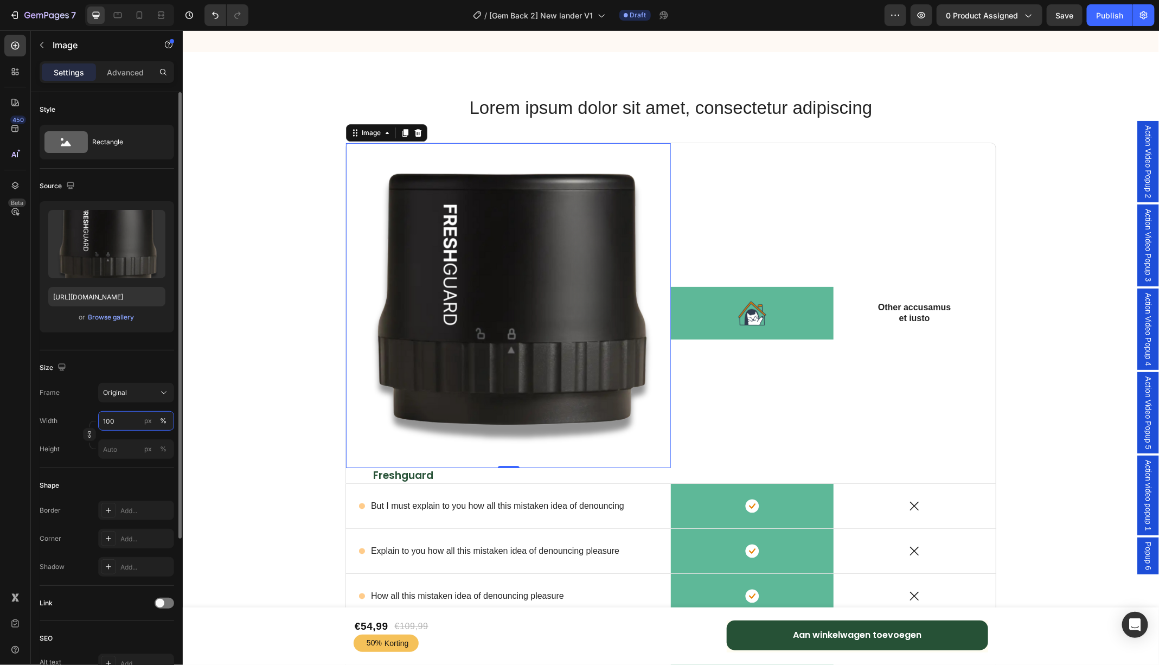
click at [126, 418] on input "100" at bounding box center [136, 421] width 76 height 20
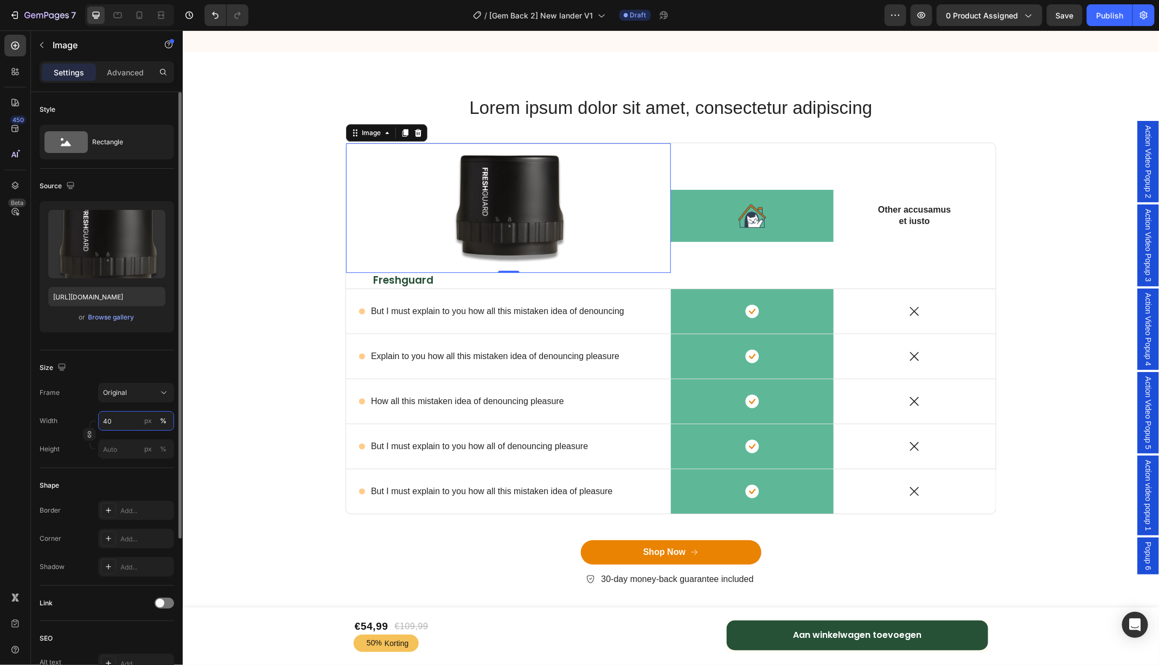
type input "4"
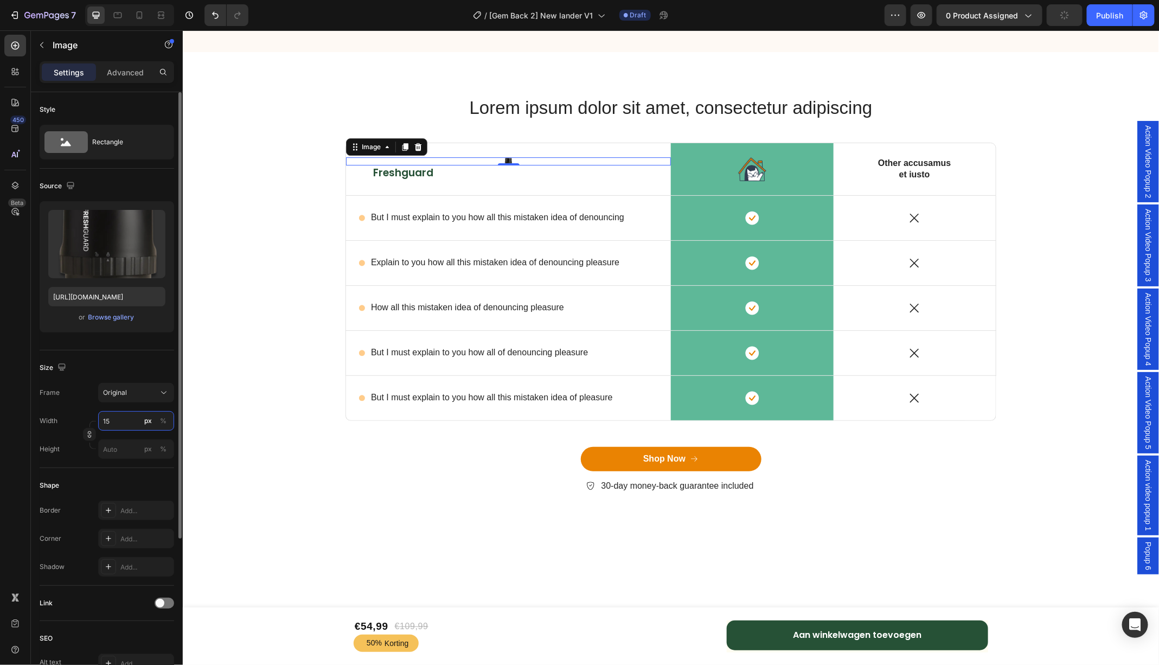
type input "1"
type input "3"
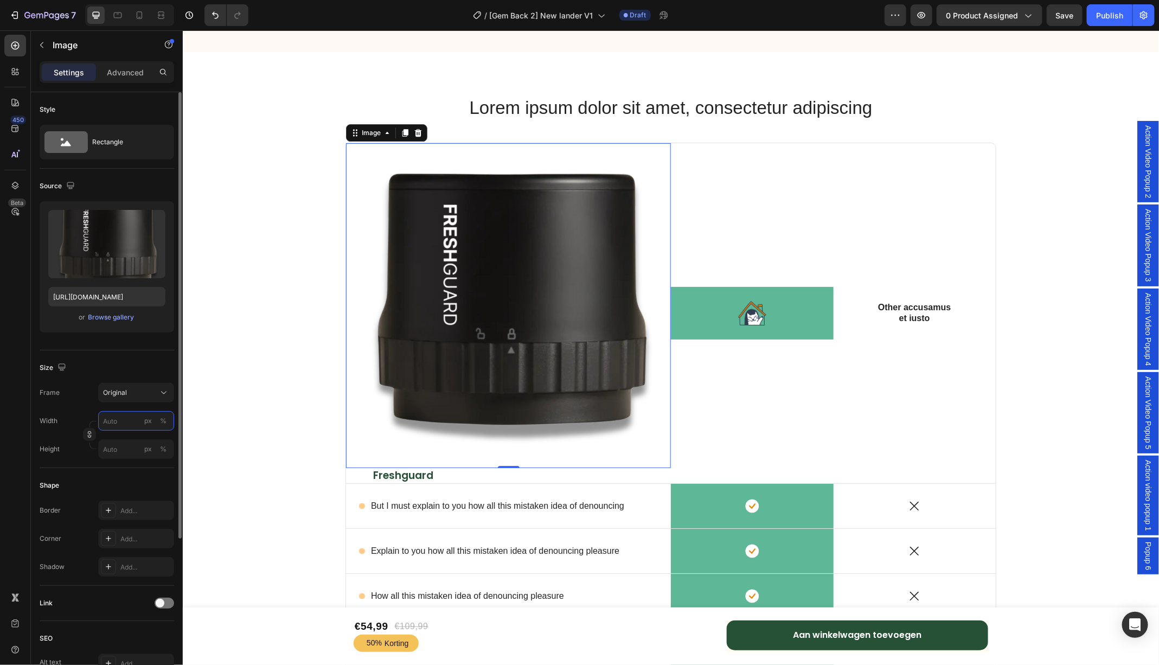
type input "3"
type input "70"
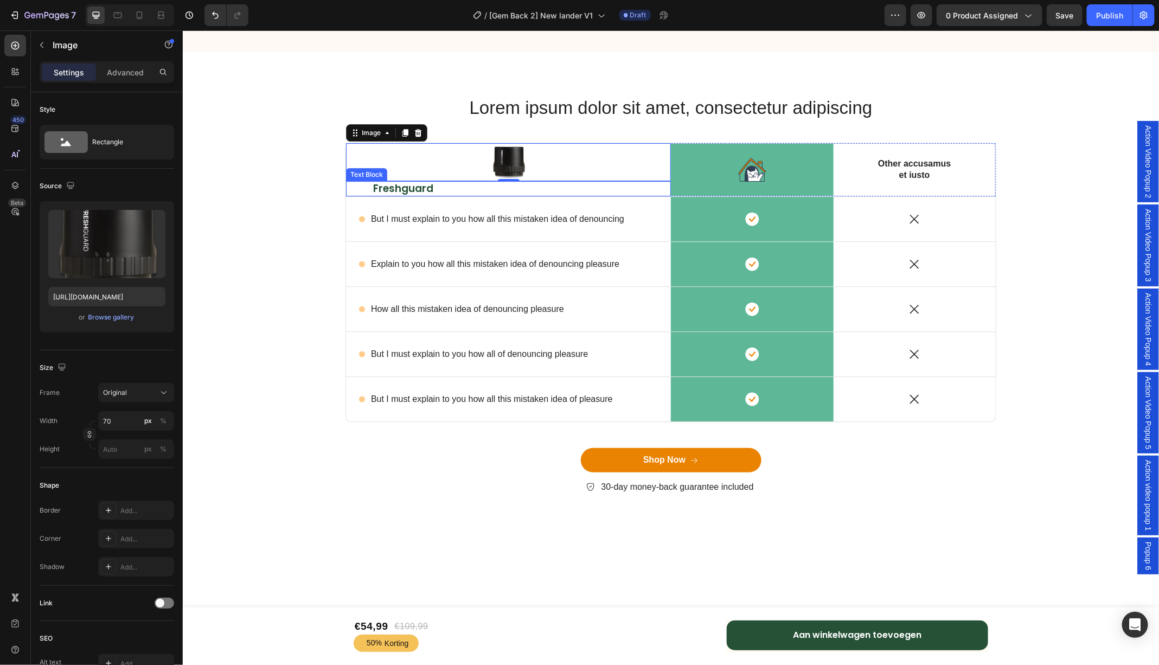
click at [452, 188] on p "Freshguard" at bounding box center [508, 189] width 271 height 14
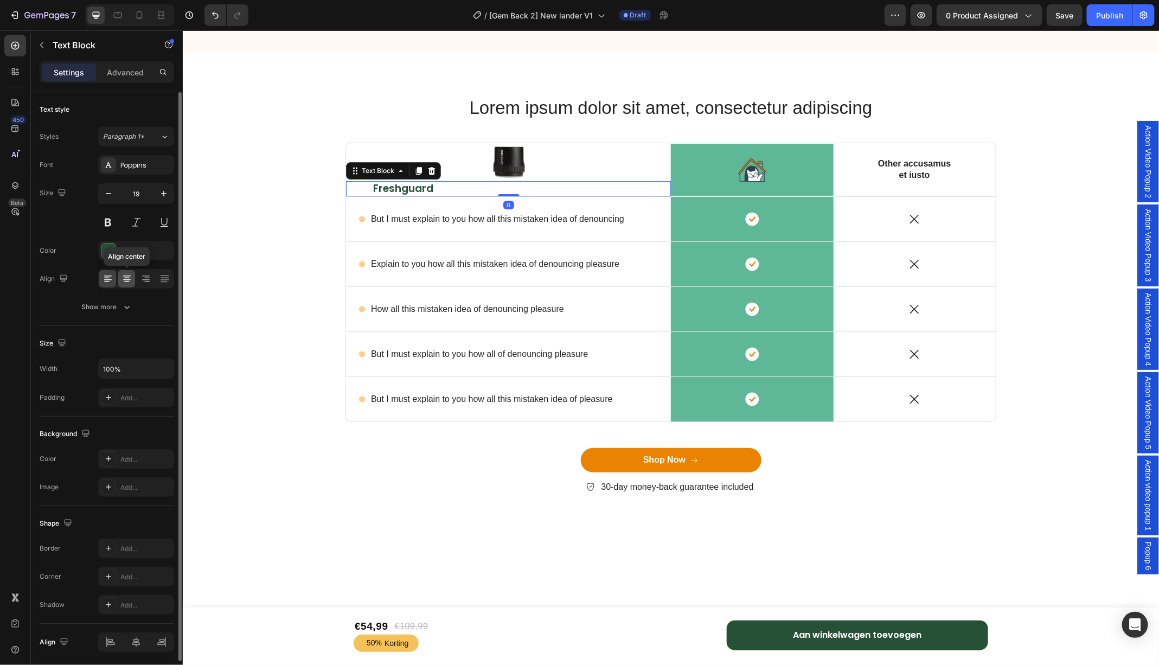
click at [126, 272] on div at bounding box center [126, 278] width 17 height 17
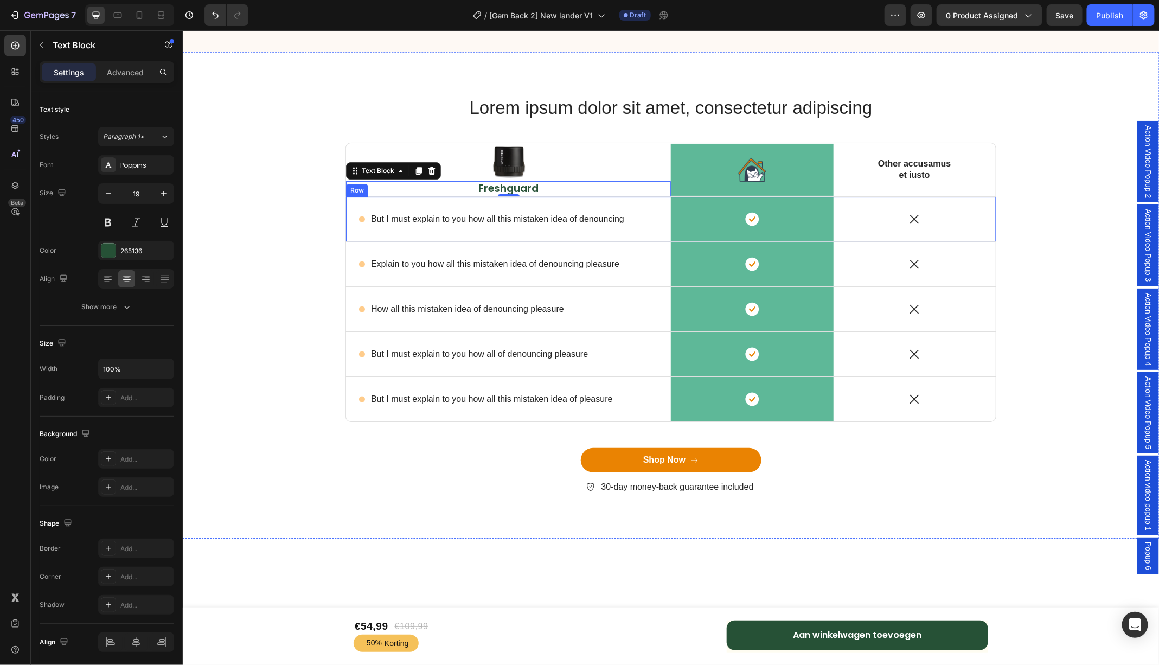
click at [444, 221] on p "But I must explain to you how all this mistaken idea of denouncing" at bounding box center [496, 218] width 253 height 11
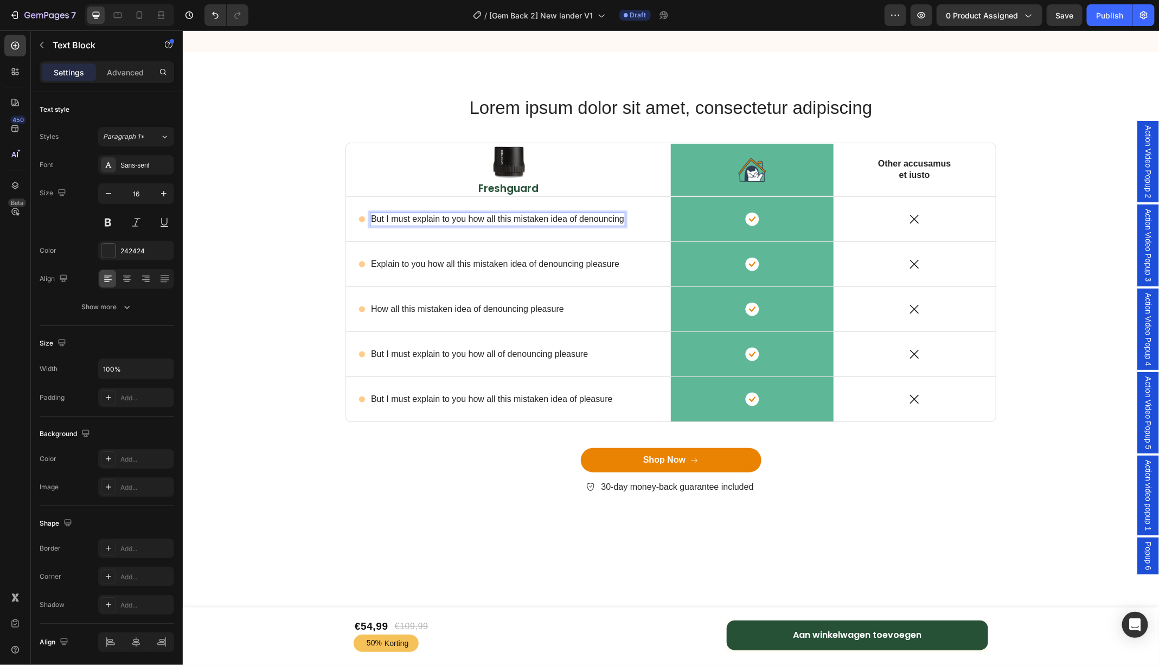
click at [444, 221] on p "But I must explain to you how all this mistaken idea of denouncing" at bounding box center [496, 218] width 253 height 11
click at [360, 218] on circle at bounding box center [362, 219] width 6 height 6
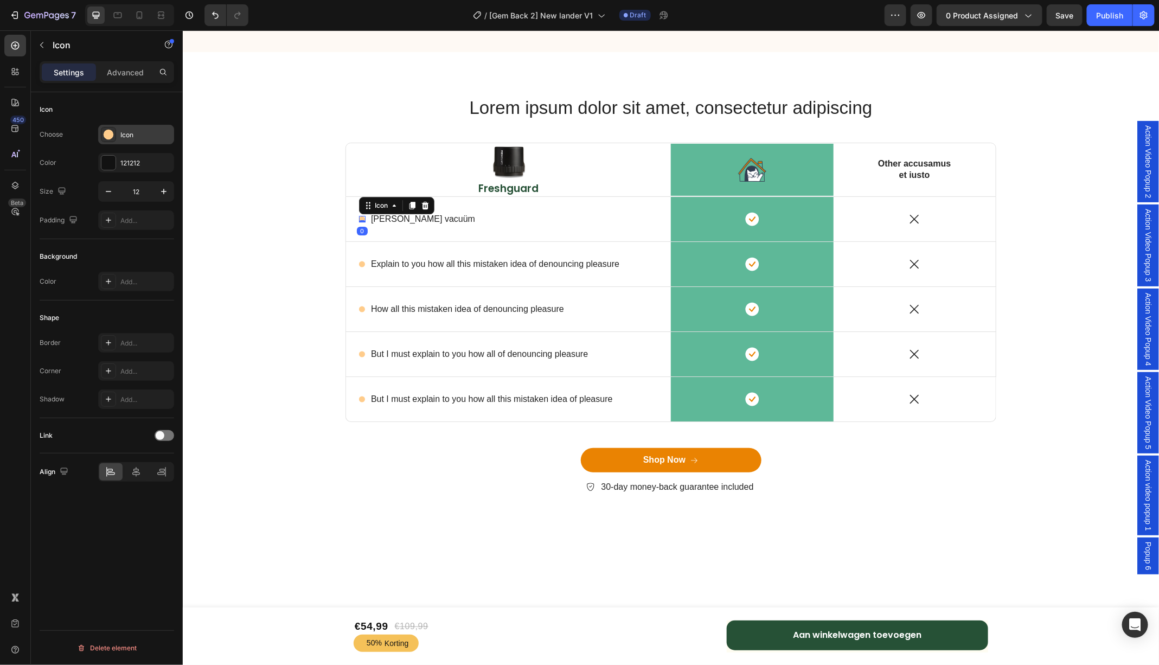
click at [112, 140] on div at bounding box center [108, 134] width 15 height 15
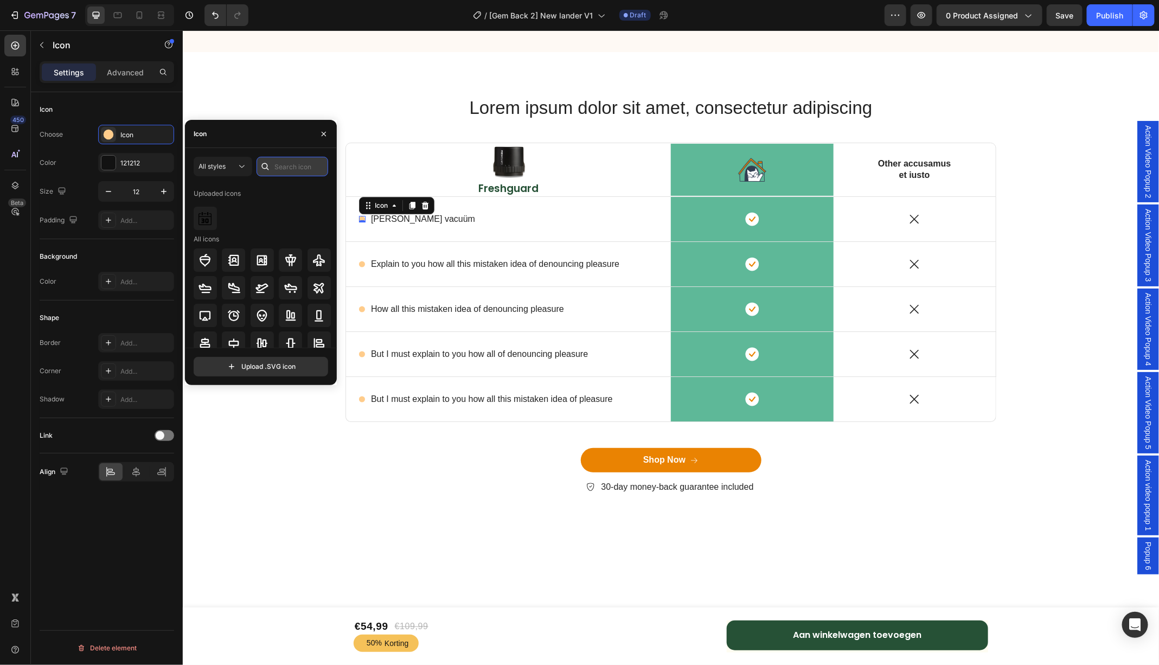
click at [286, 164] on input "text" at bounding box center [293, 167] width 72 height 20
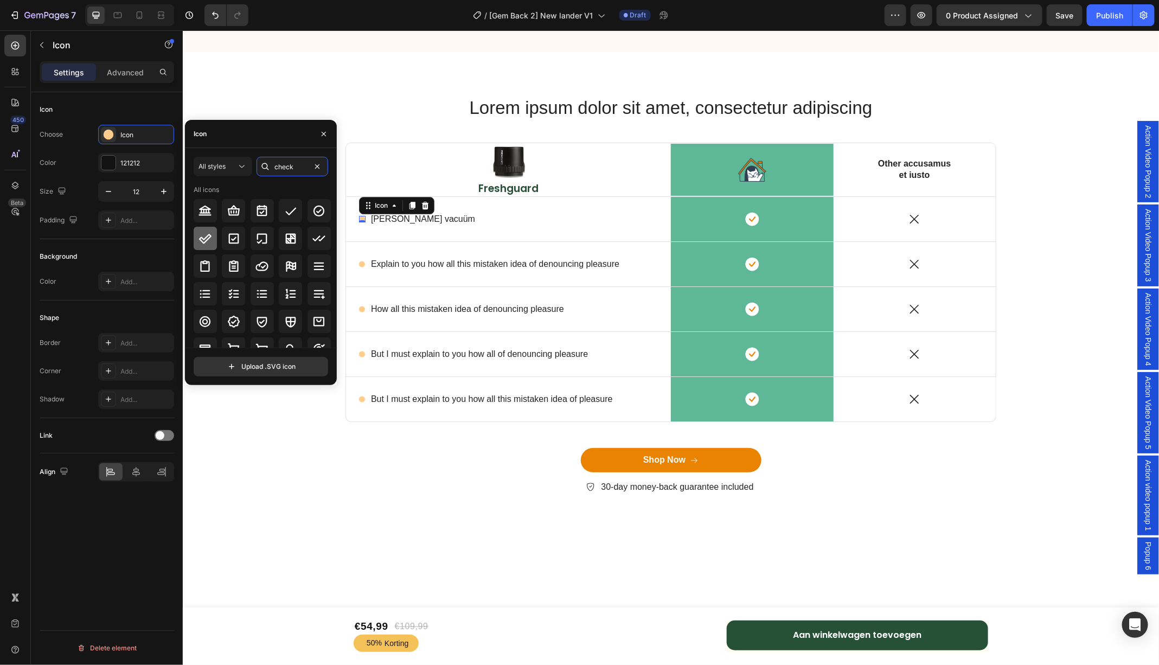
type input "check"
click at [208, 236] on icon at bounding box center [206, 239] width 12 height 10
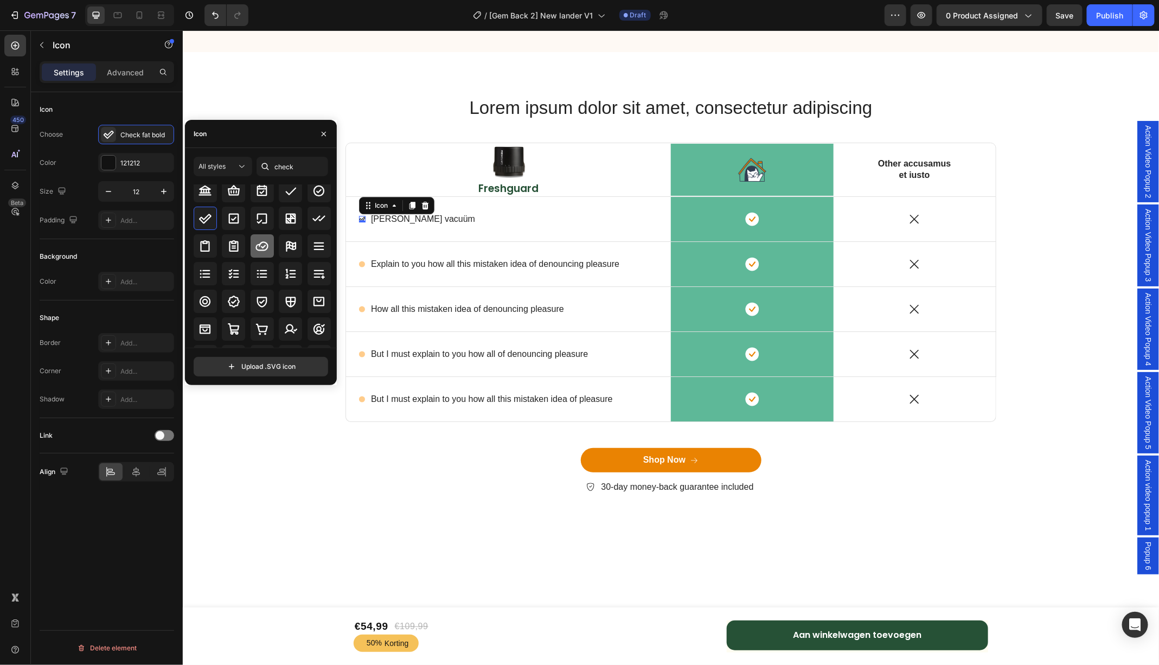
scroll to position [0, 0]
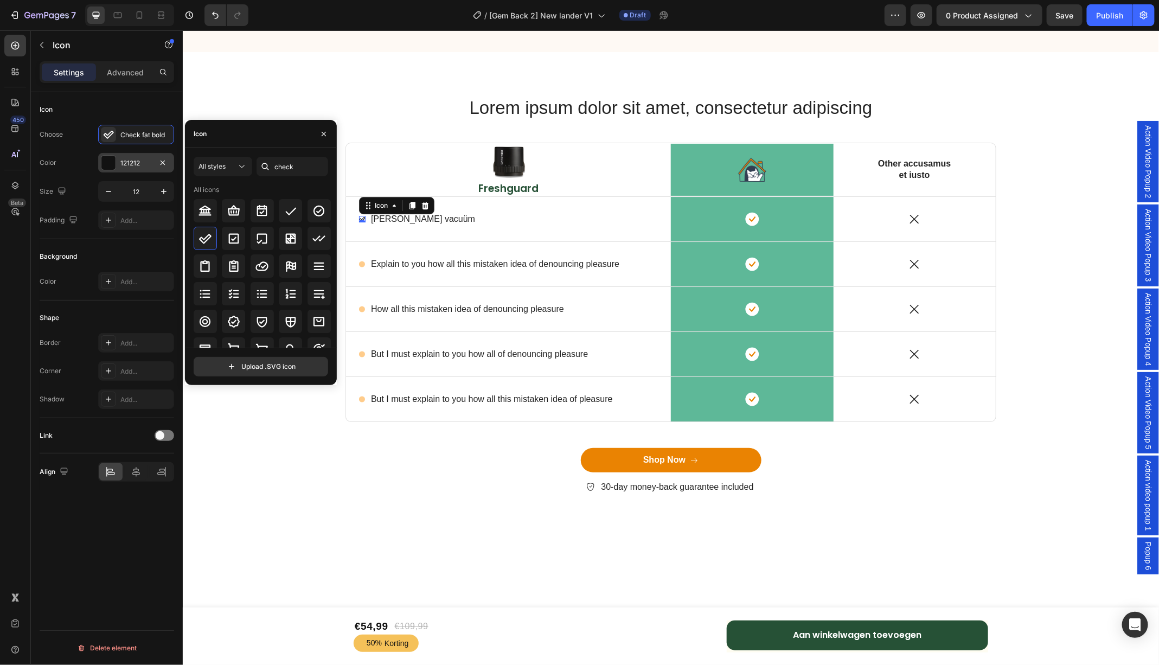
click at [110, 165] on div at bounding box center [108, 163] width 14 height 14
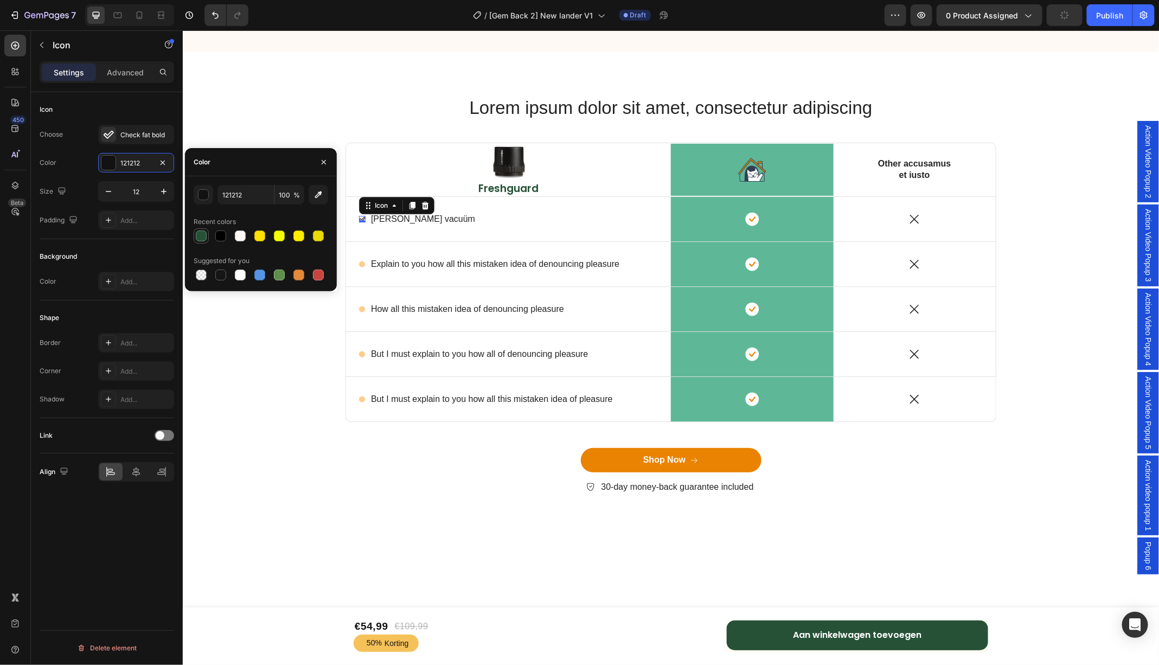
click at [200, 232] on div at bounding box center [201, 236] width 11 height 11
type input "265136"
click at [163, 195] on icon "button" at bounding box center [163, 191] width 11 height 11
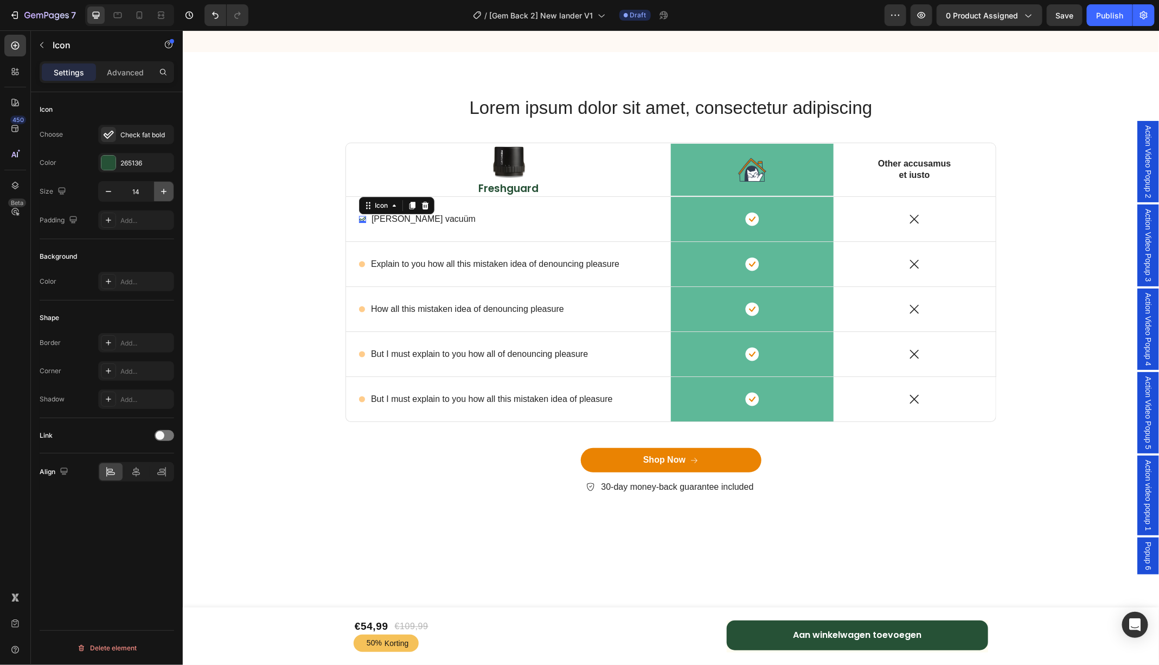
click at [163, 195] on icon "button" at bounding box center [163, 191] width 11 height 11
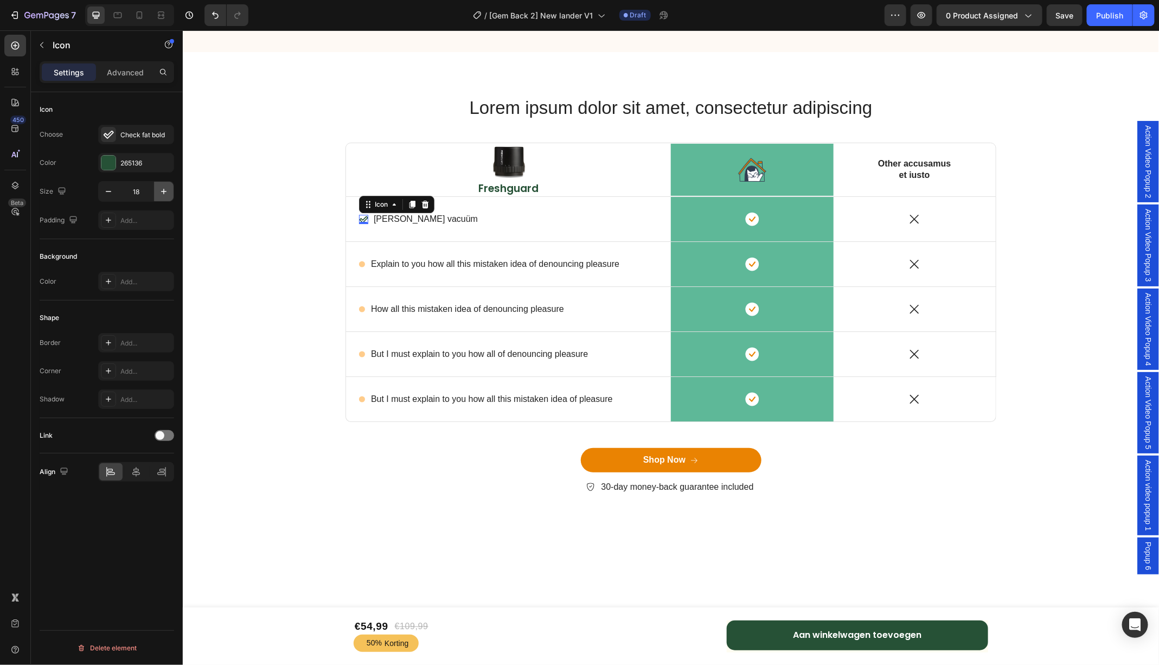
type input "19"
click at [130, 140] on div "Check fat bold" at bounding box center [136, 135] width 76 height 20
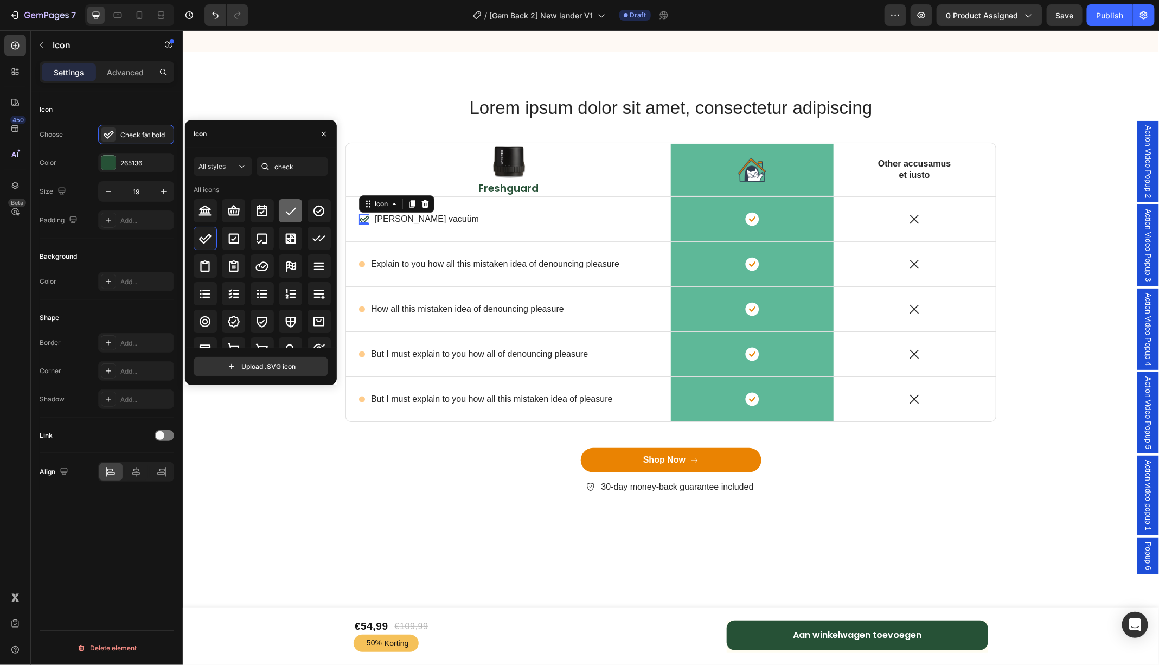
click at [284, 213] on icon at bounding box center [290, 210] width 13 height 13
click at [238, 287] on icon at bounding box center [233, 293] width 13 height 13
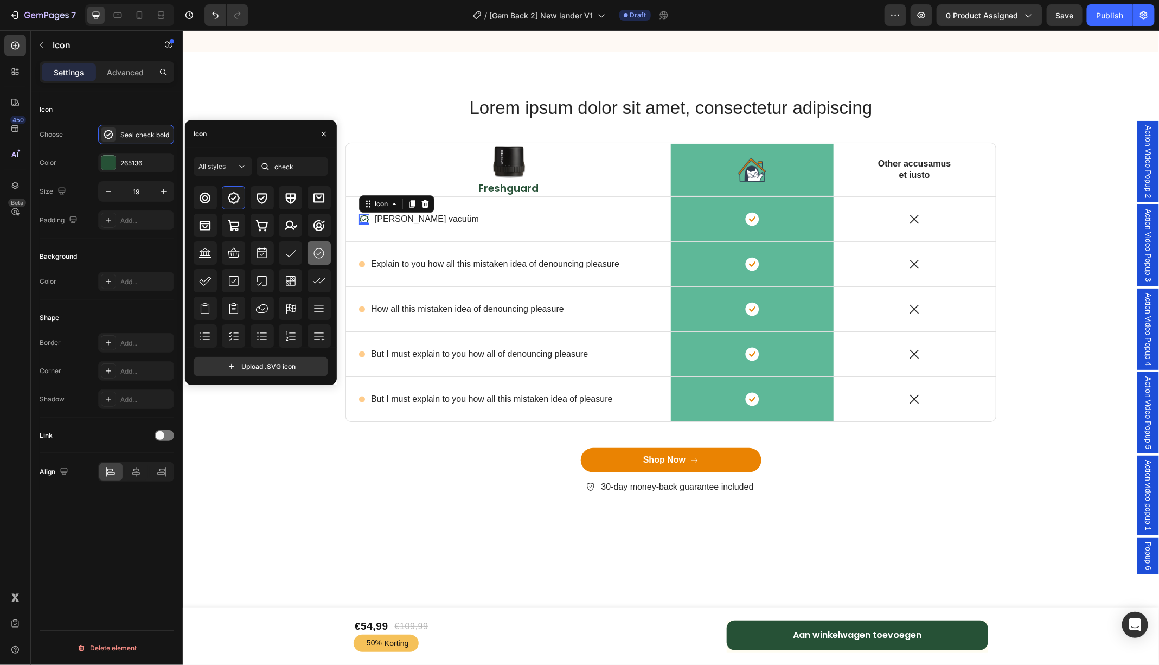
click at [316, 257] on icon at bounding box center [318, 253] width 13 height 13
click at [107, 162] on div at bounding box center [108, 163] width 14 height 14
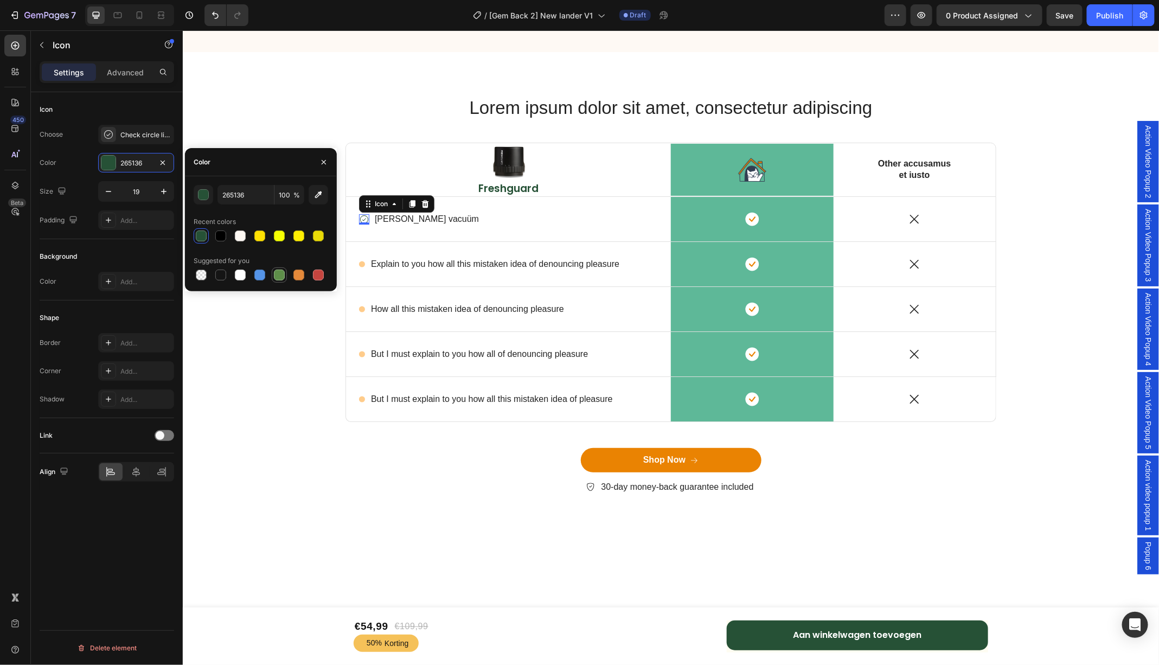
click at [277, 280] on div at bounding box center [279, 274] width 13 height 13
type input "5E8E49"
click at [503, 239] on div "Icon 0 Echte vacuüm Text Block Row" at bounding box center [508, 218] width 325 height 44
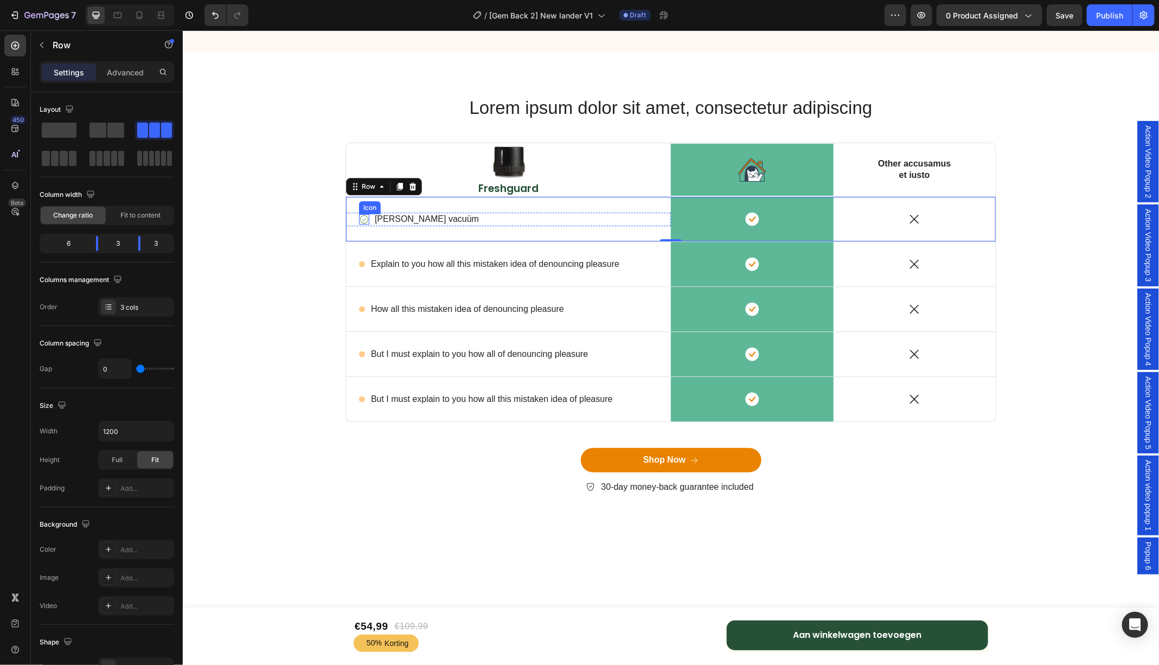
click at [361, 217] on icon at bounding box center [364, 219] width 10 height 10
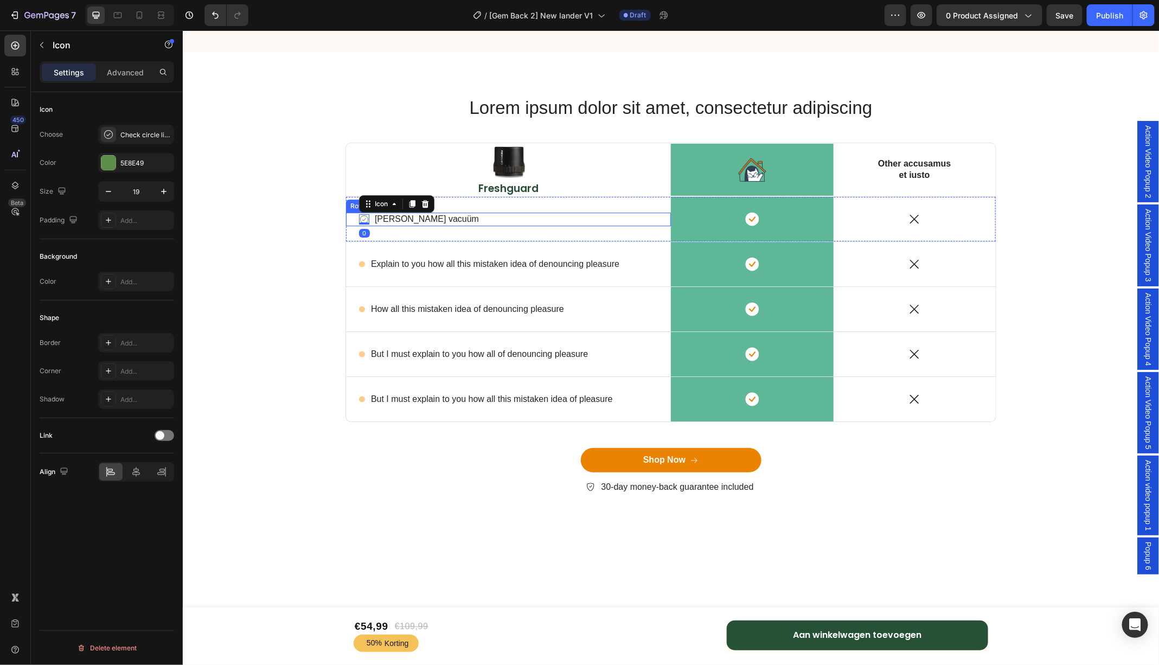
click at [372, 218] on div "Icon 0 Echte vacuüm Text Block Row" at bounding box center [508, 219] width 325 height 14
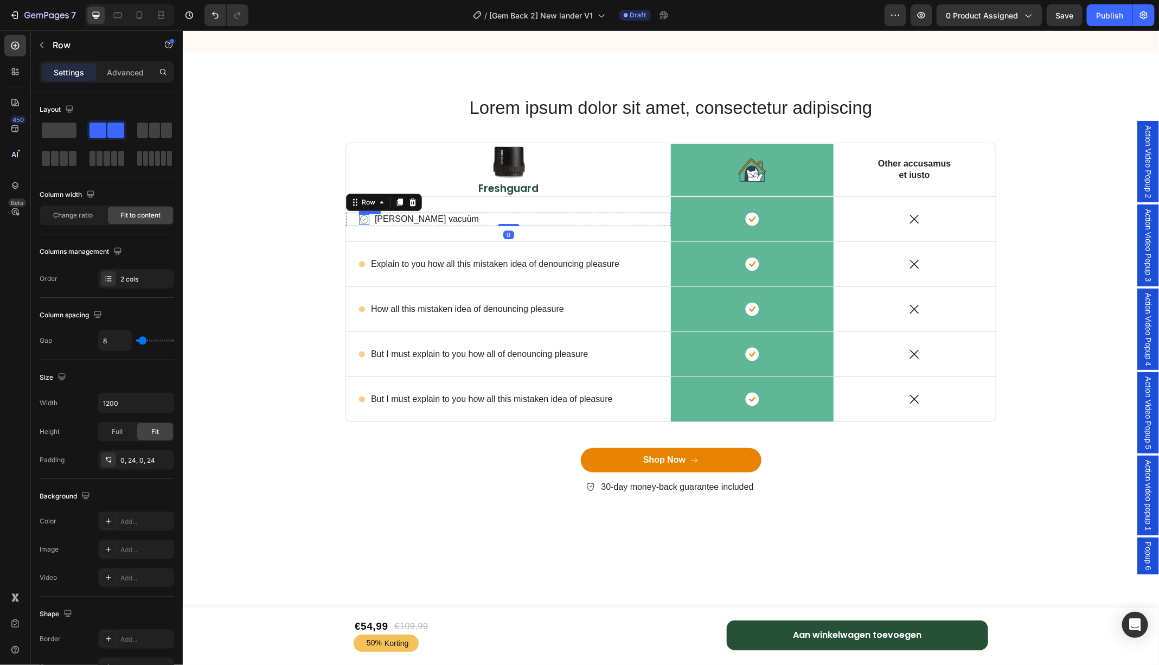
click at [363, 218] on icon at bounding box center [364, 219] width 10 height 10
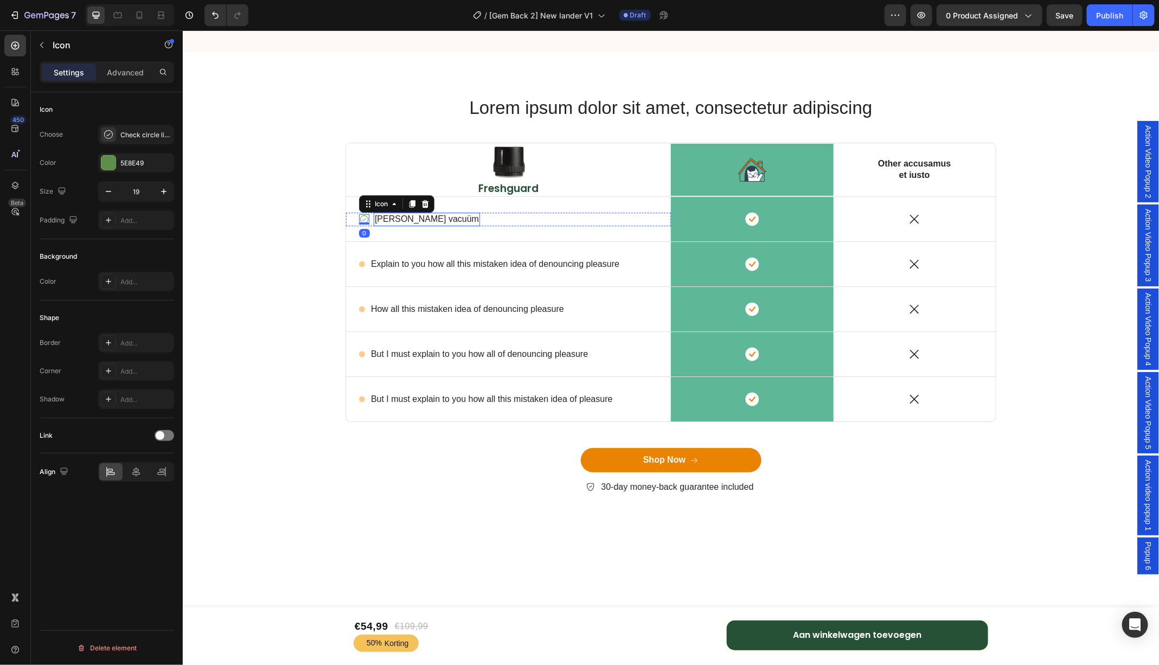
click at [378, 220] on p "[PERSON_NAME] vacuüm" at bounding box center [426, 218] width 104 height 11
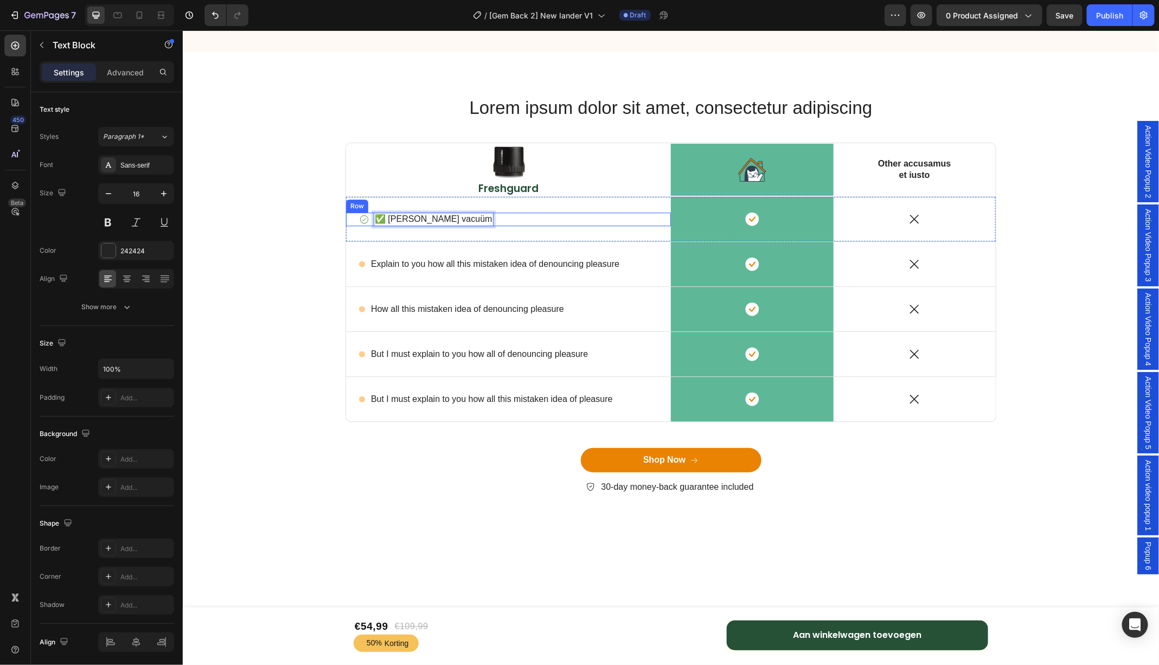
click at [455, 219] on div "Icon ✅ Echte vacuüm Text Block 0 Row" at bounding box center [508, 219] width 325 height 14
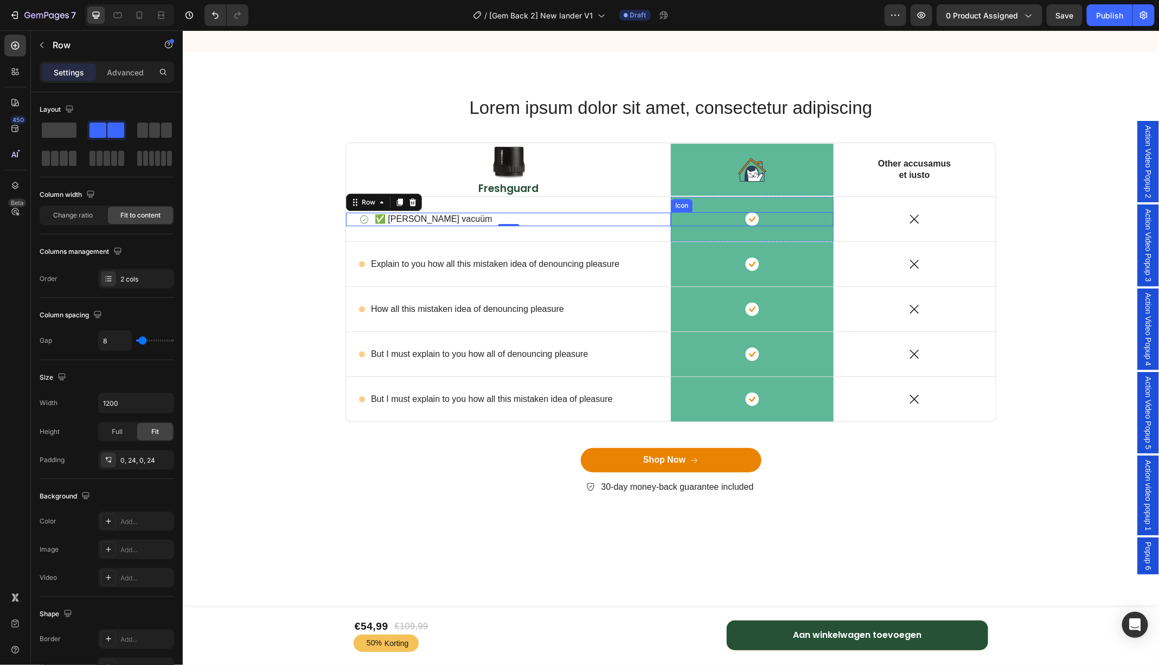
click at [755, 217] on rect at bounding box center [752, 219] width 14 height 14
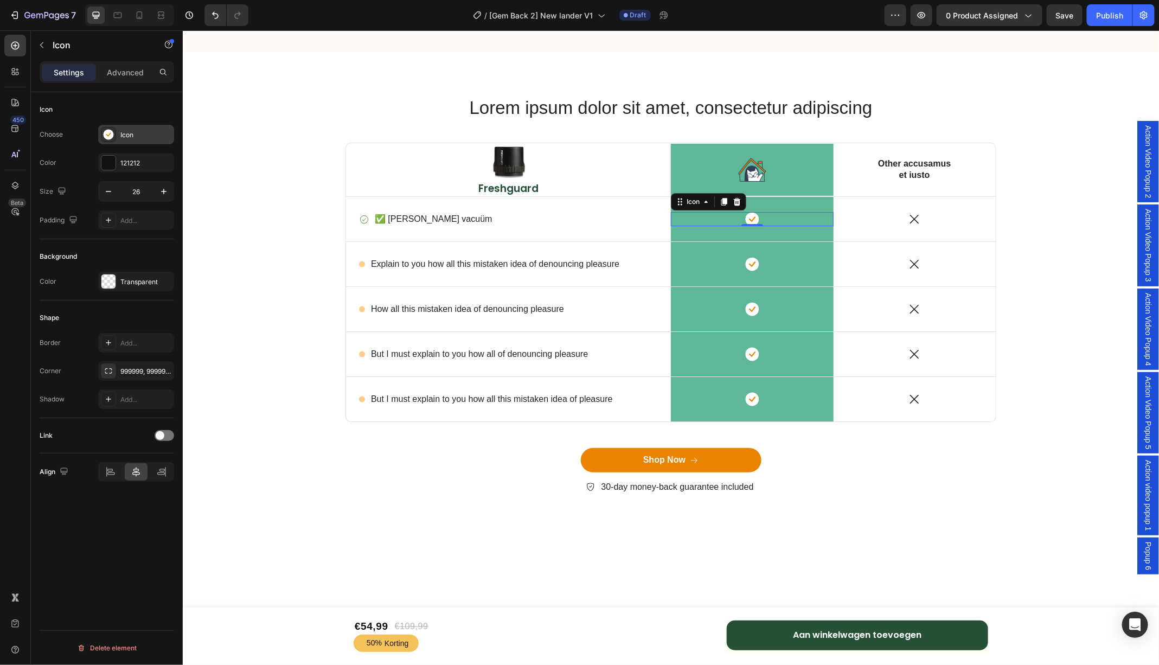
click at [116, 138] on div at bounding box center [108, 134] width 15 height 15
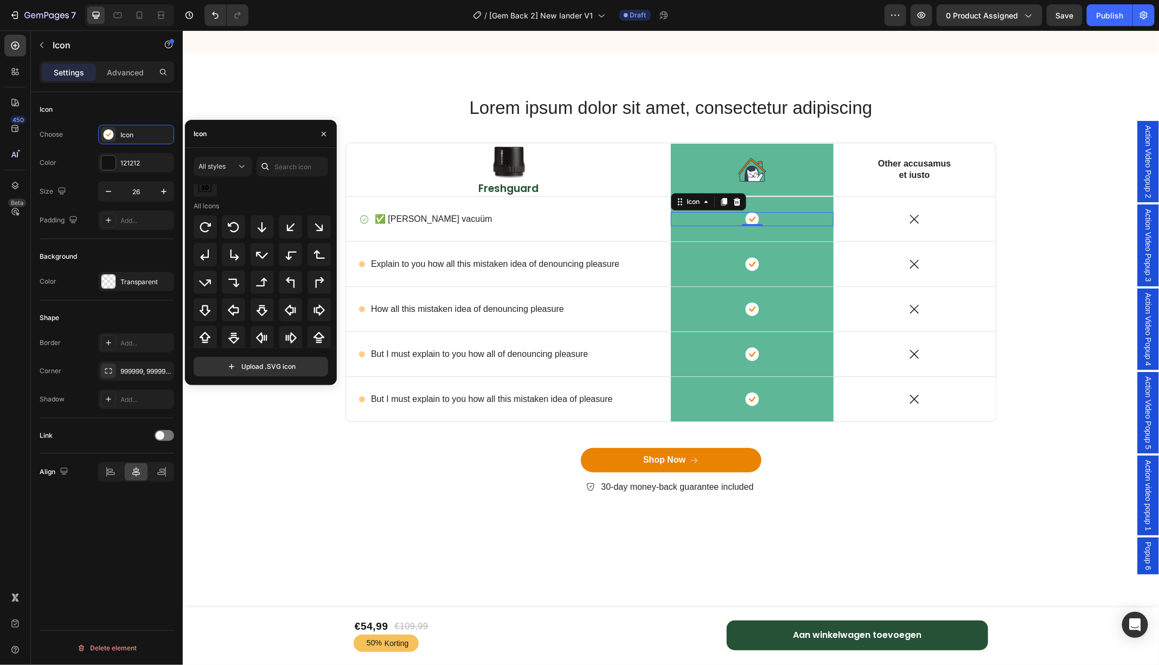
scroll to position [0, 0]
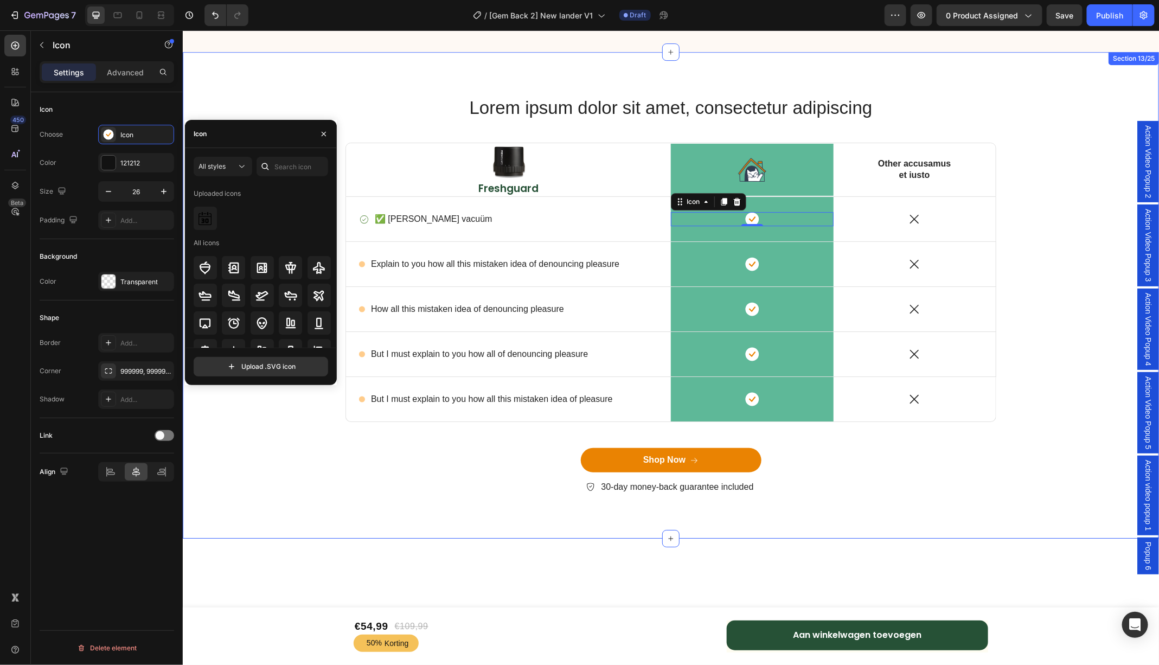
click at [1041, 191] on div "Lorem ipsum dolor sit amet, consectetur adipiscing Heading Row Image Freshguard…" at bounding box center [670, 303] width 960 height 417
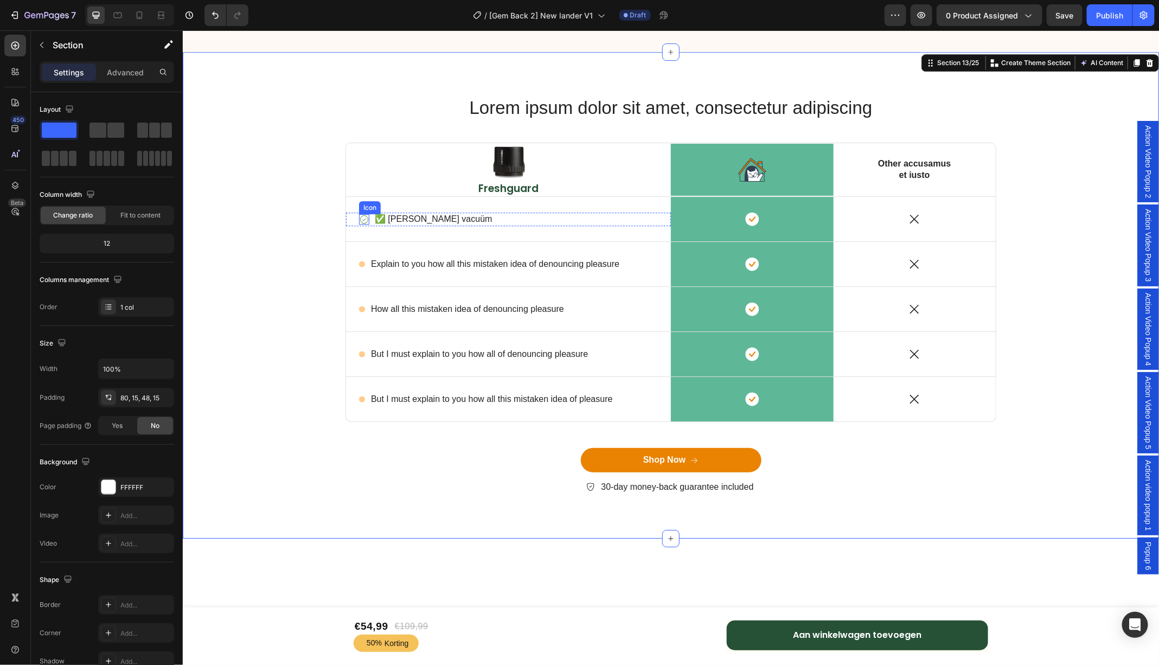
click at [362, 219] on icon at bounding box center [364, 219] width 10 height 10
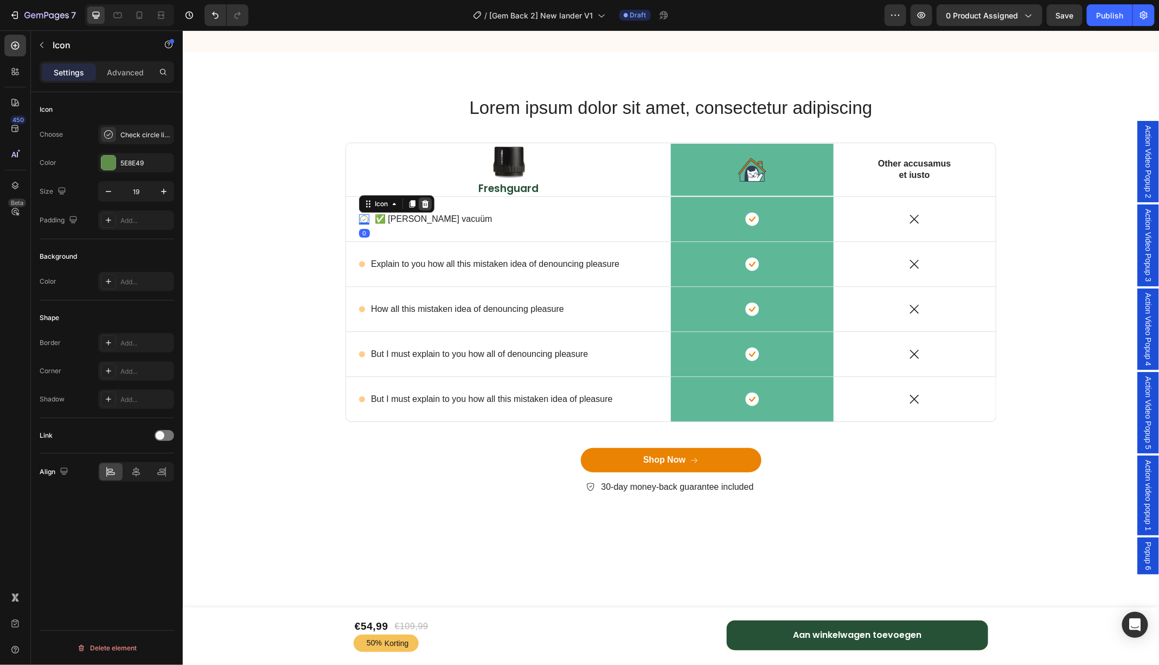
click at [423, 204] on icon at bounding box center [424, 204] width 7 height 8
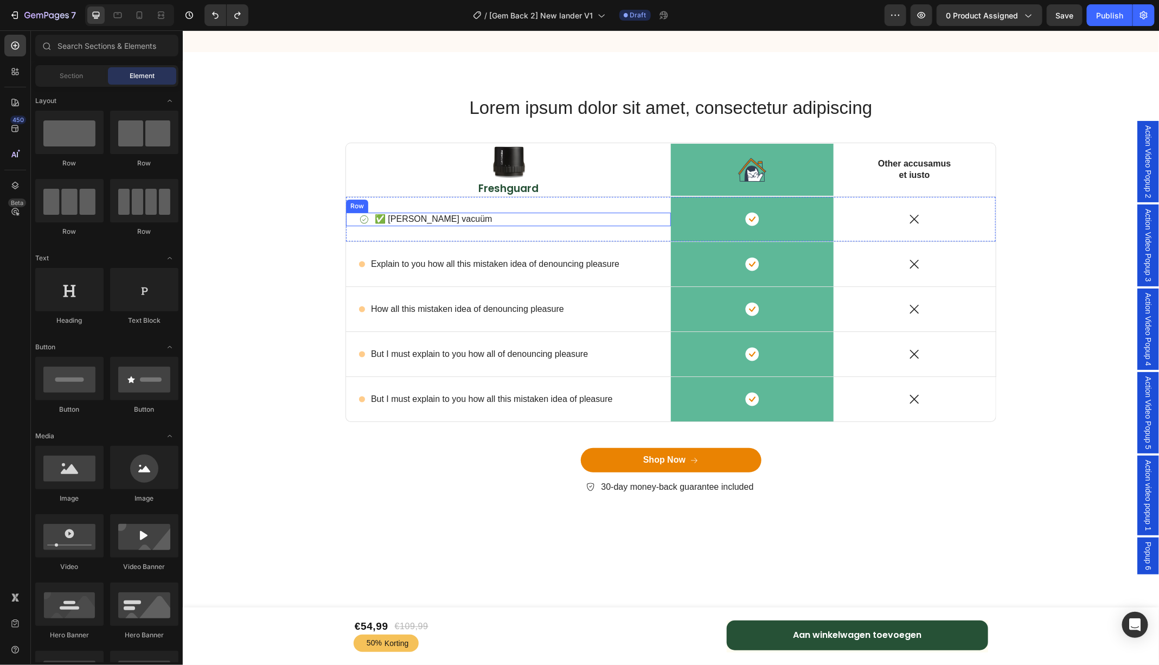
click at [470, 214] on div "Icon ✅ Echte vacuüm Text Block Row" at bounding box center [508, 219] width 325 height 14
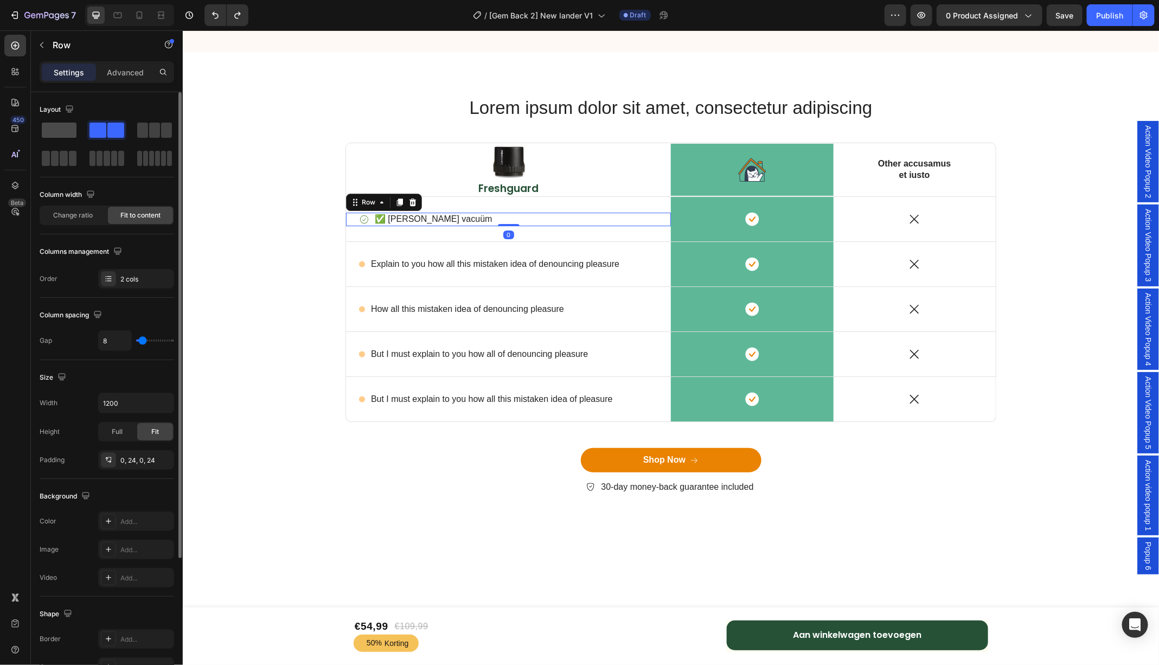
click at [59, 136] on span at bounding box center [59, 130] width 35 height 15
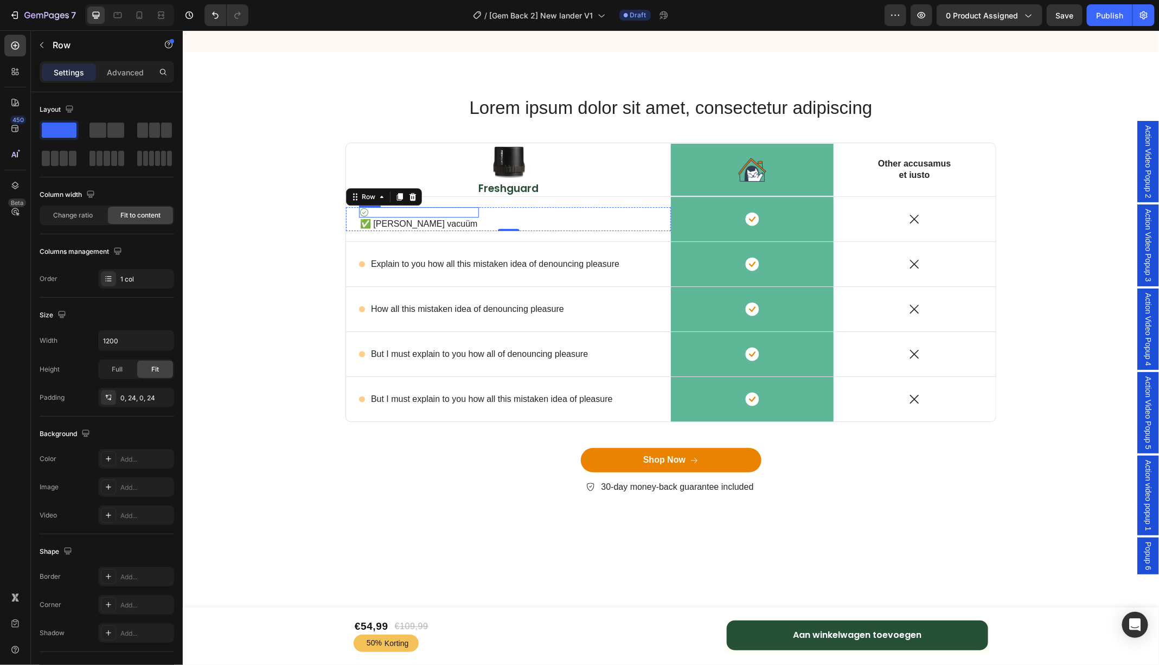
click at [365, 212] on icon at bounding box center [364, 212] width 10 height 10
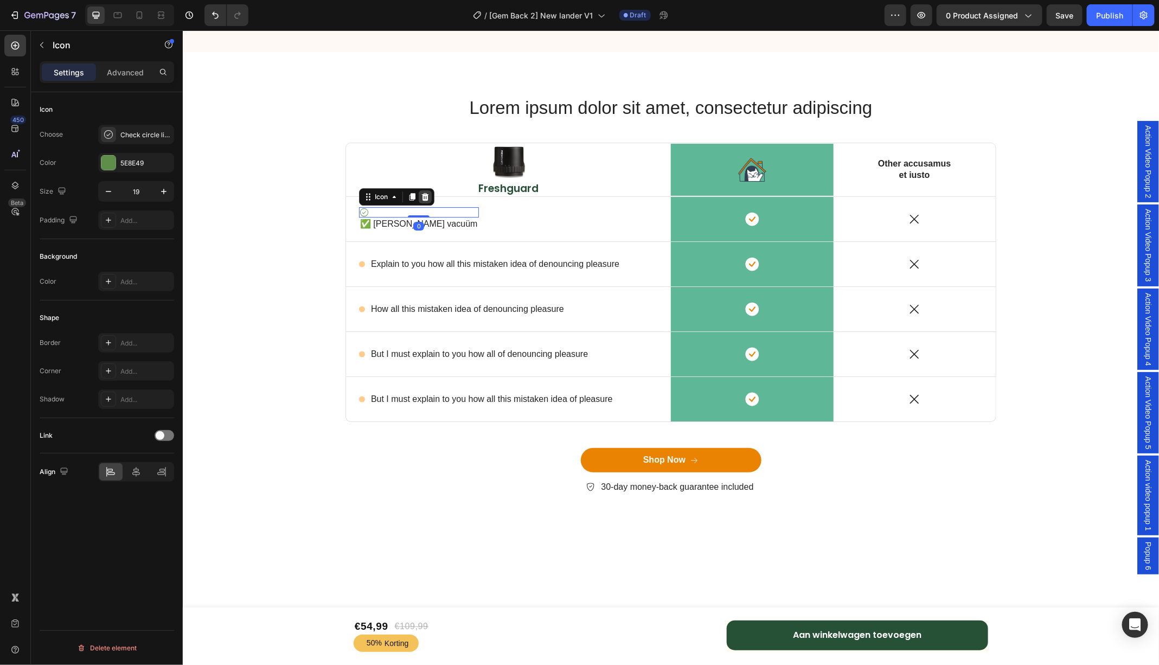
click at [424, 197] on icon at bounding box center [424, 197] width 7 height 8
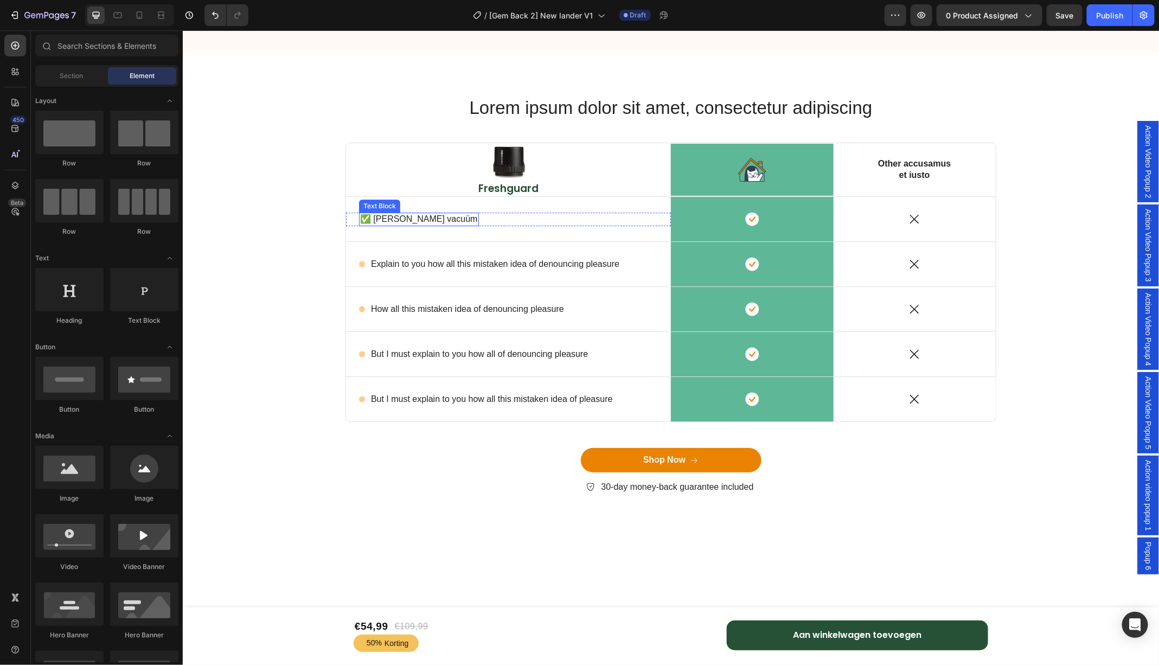
click at [381, 222] on p "✅ [PERSON_NAME] vacuüm" at bounding box center [419, 218] width 118 height 11
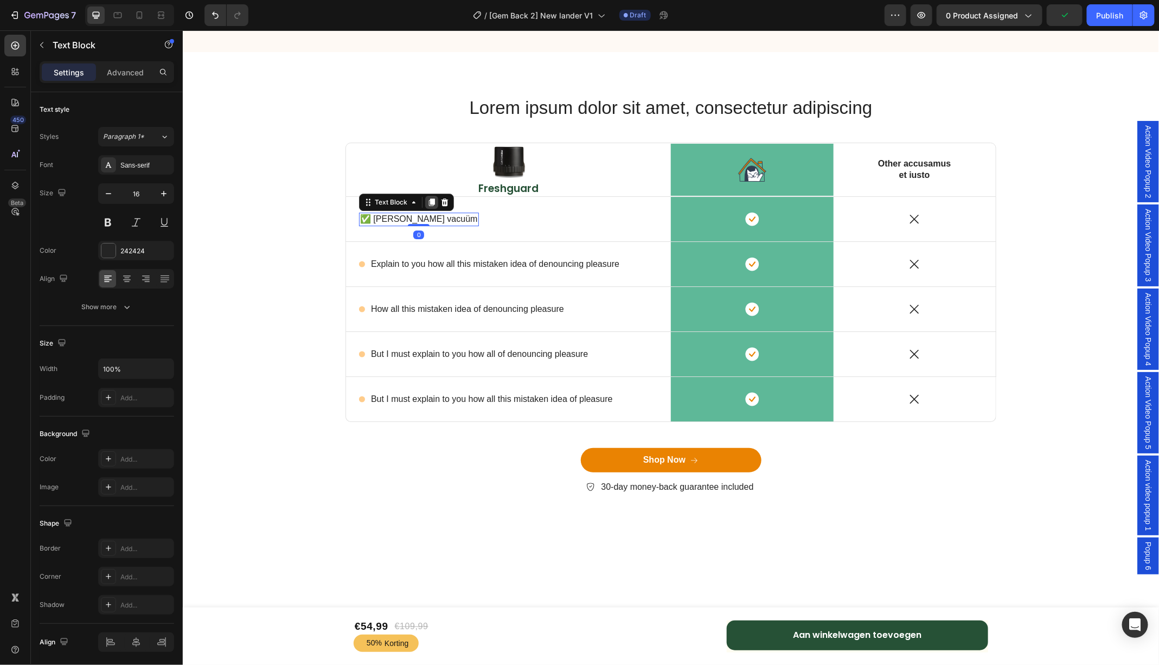
click at [427, 202] on icon at bounding box center [431, 201] width 9 height 9
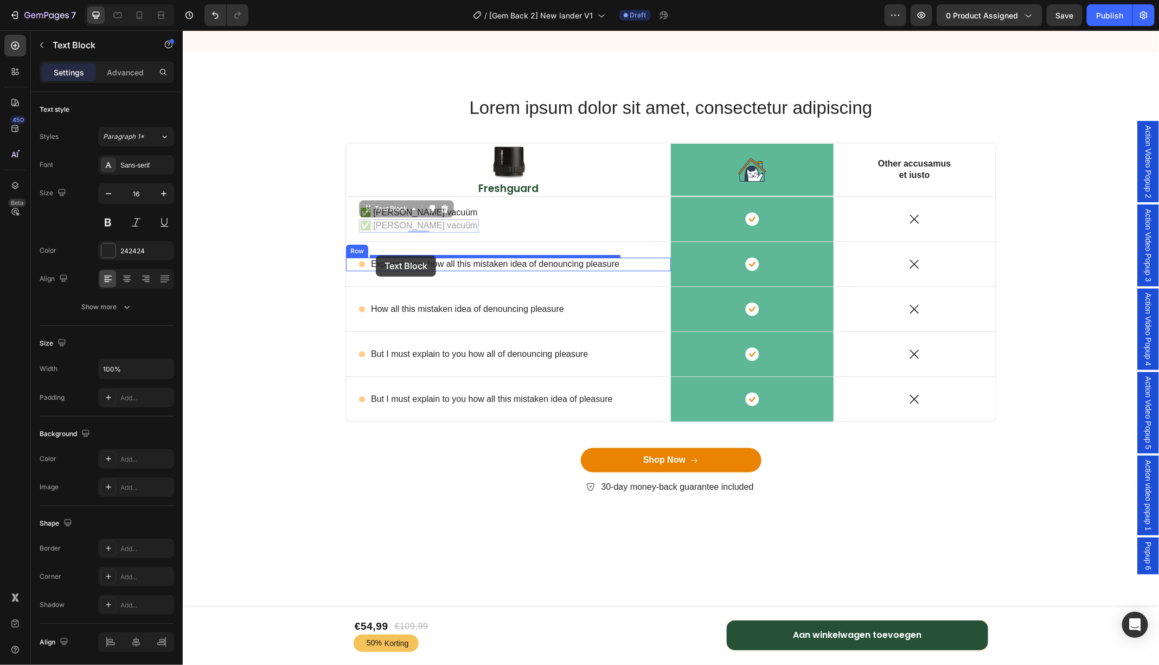
drag, startPoint x: 373, startPoint y: 210, endPoint x: 375, endPoint y: 255, distance: 44.6
click at [355, 264] on div "Icon Explain to you how all this mistaken idea of denouncing pleasure Text Bloc…" at bounding box center [508, 264] width 325 height 14
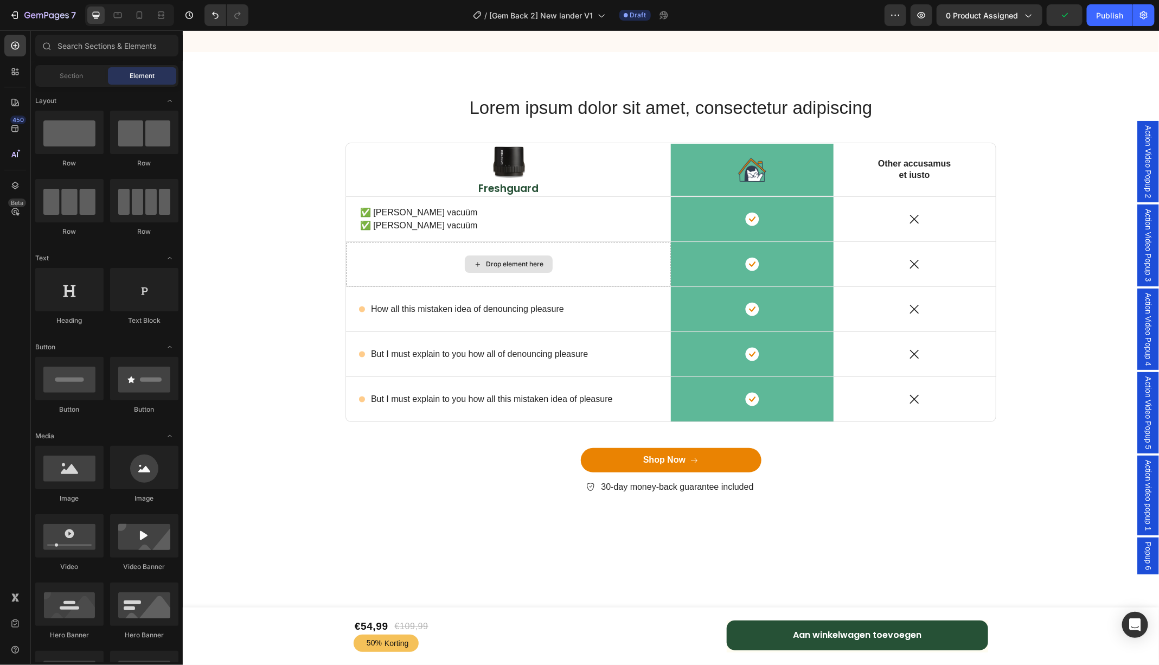
scroll to position [89, 0]
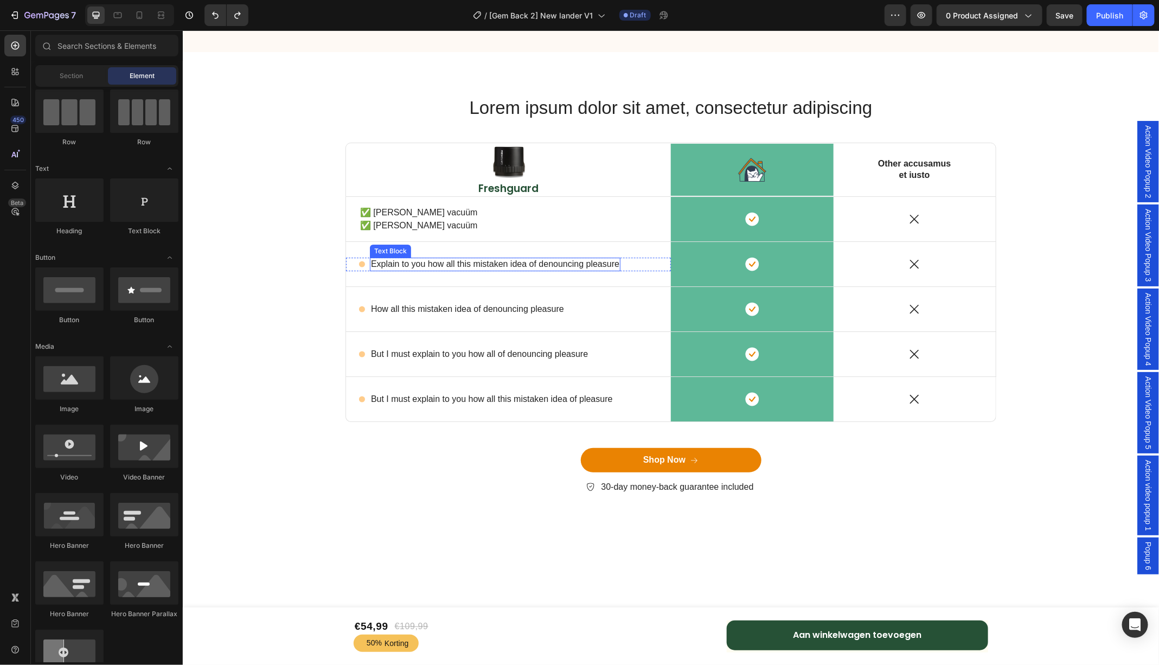
click at [422, 259] on p "Explain to you how all this mistaken idea of denouncing pleasure" at bounding box center [494, 263] width 248 height 11
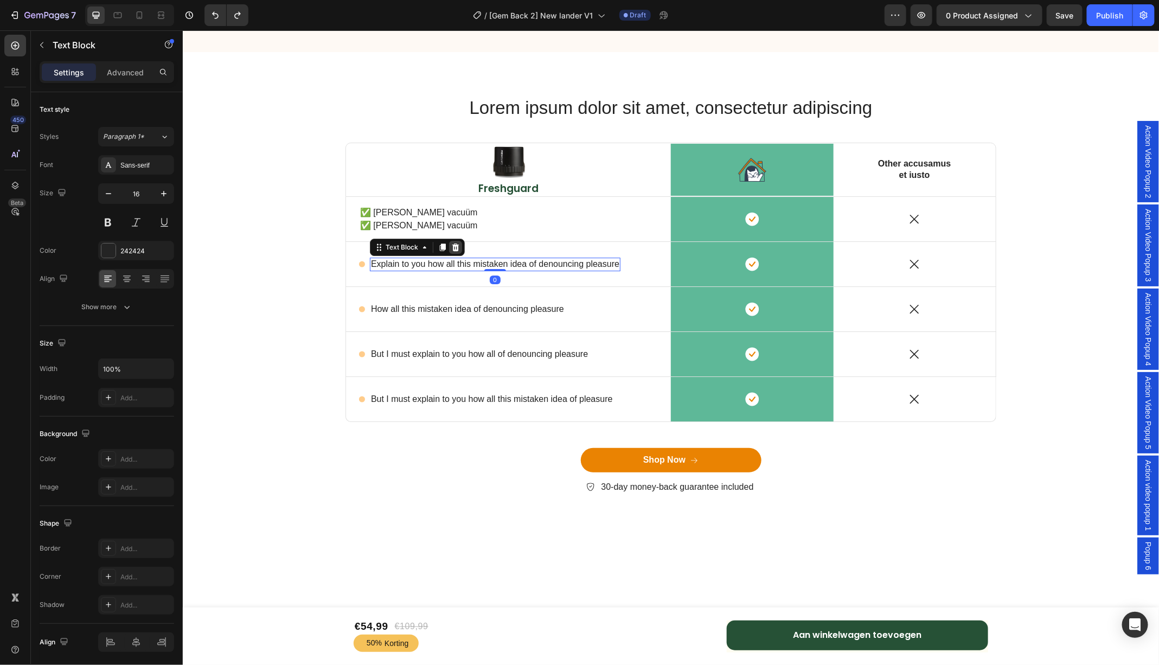
click at [452, 240] on div at bounding box center [455, 246] width 13 height 13
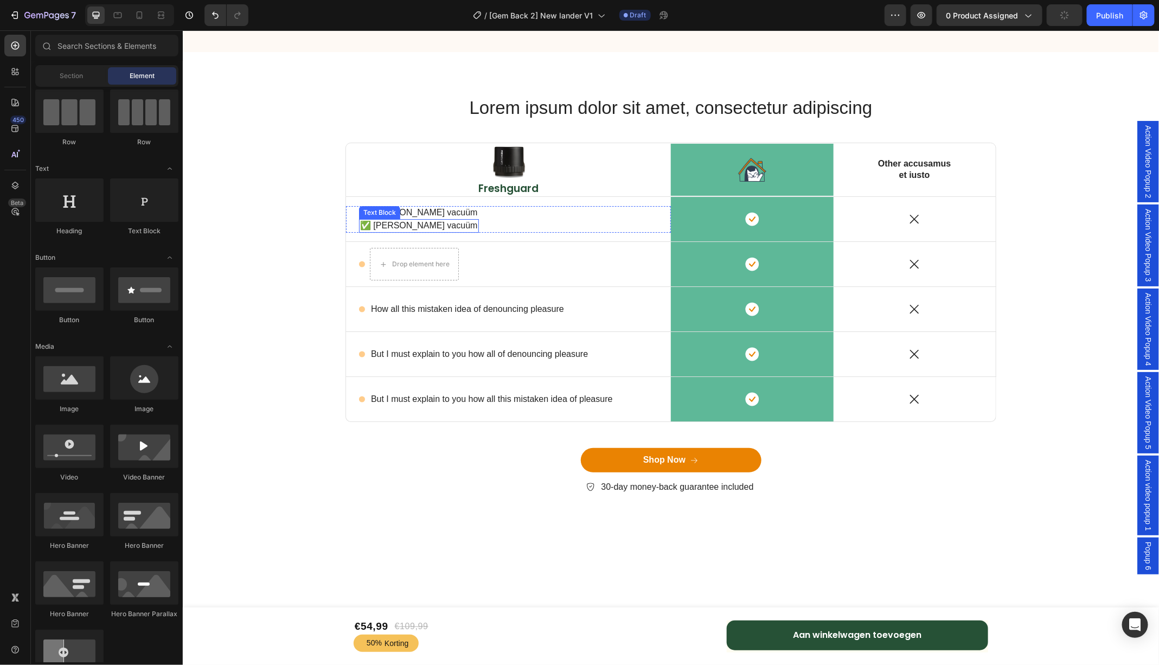
click at [391, 222] on p "✅ [PERSON_NAME] vacuüm" at bounding box center [419, 225] width 118 height 11
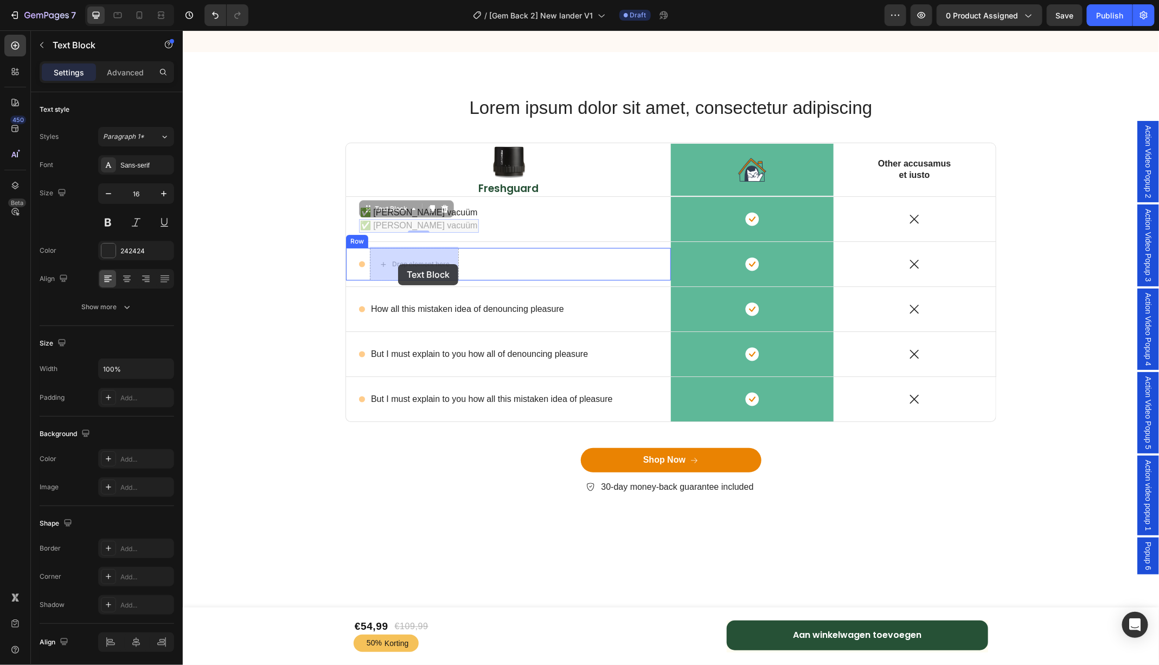
drag, startPoint x: 371, startPoint y: 209, endPoint x: 398, endPoint y: 264, distance: 60.4
click at [362, 263] on div "Icon" at bounding box center [362, 263] width 7 height 7
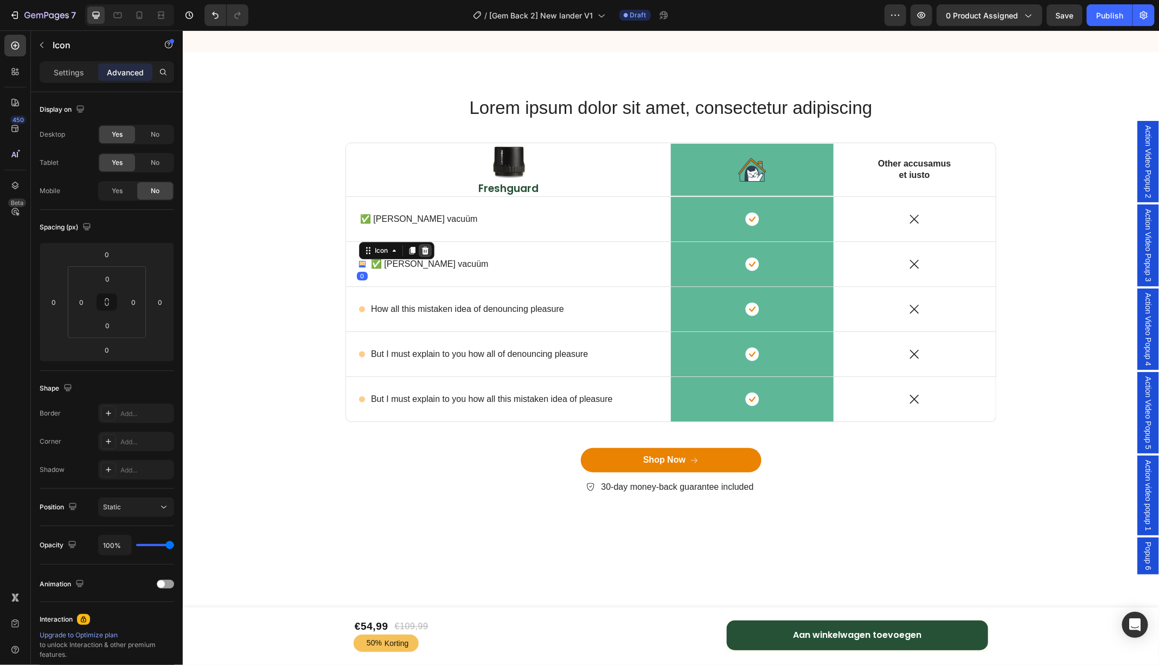
click at [424, 247] on icon at bounding box center [424, 250] width 7 height 8
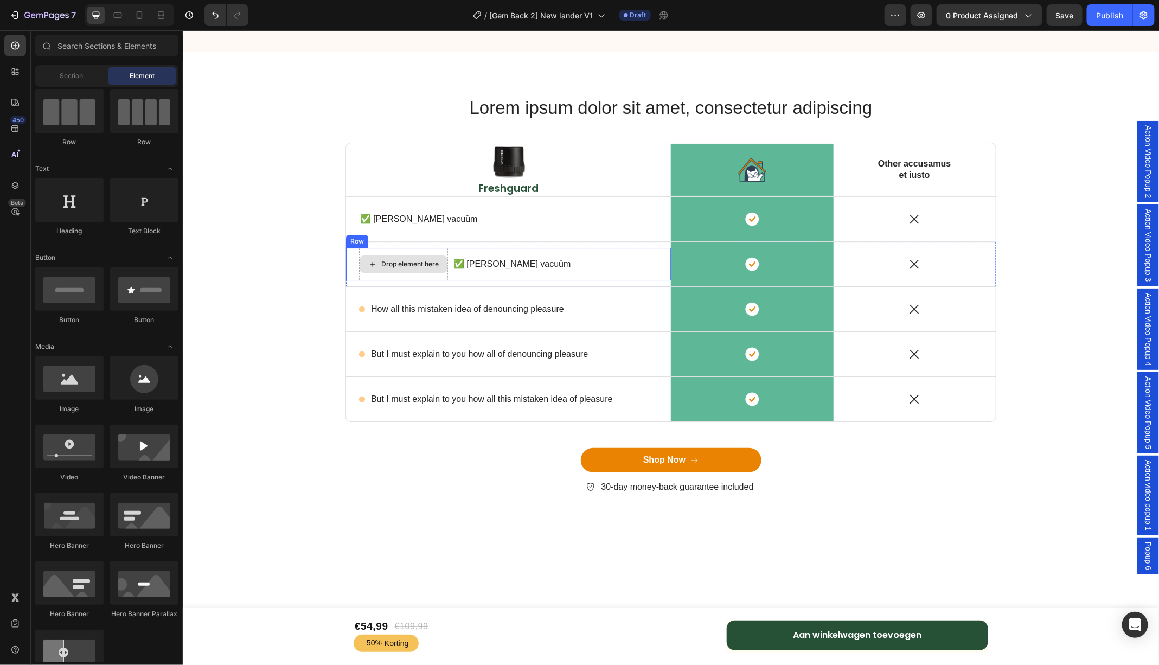
click at [406, 263] on div "Drop element here" at bounding box center [409, 263] width 57 height 9
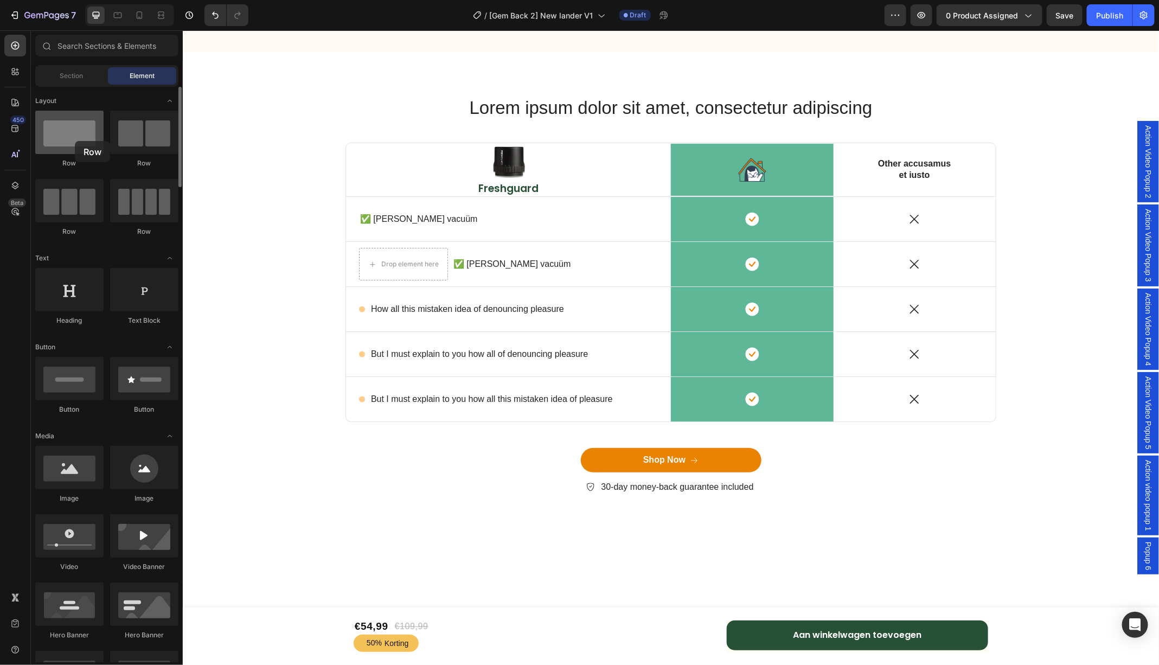
click at [75, 141] on div at bounding box center [69, 132] width 68 height 43
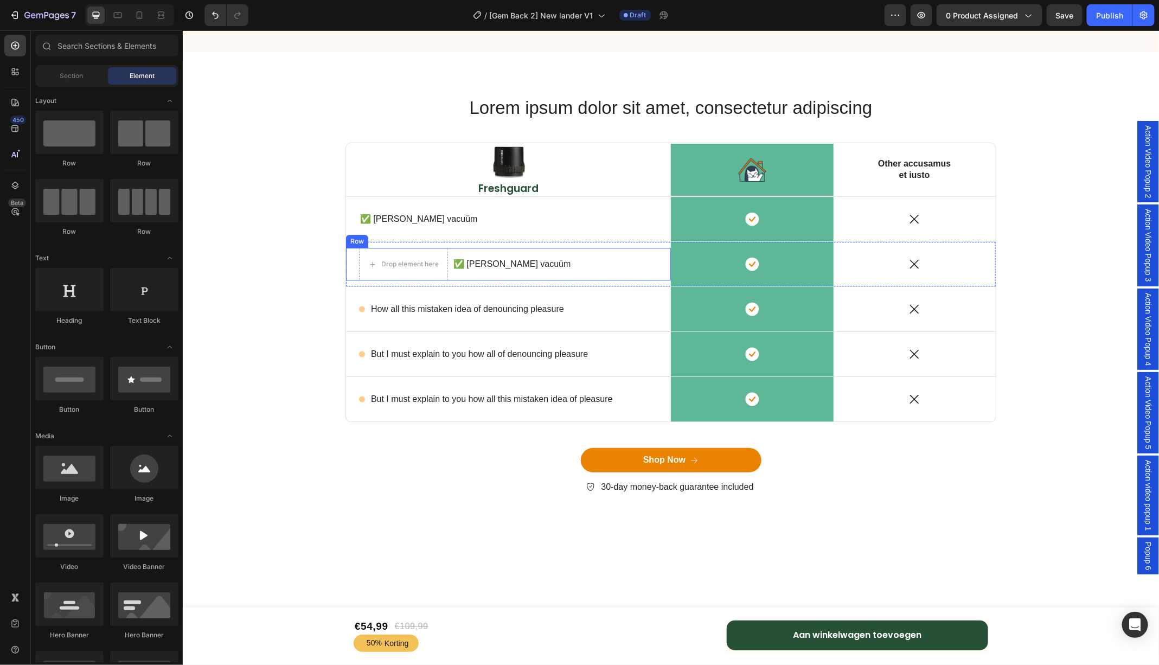
click at [524, 256] on div "Drop element here ✅ [PERSON_NAME] vacuüm Text Block Row" at bounding box center [508, 263] width 325 height 33
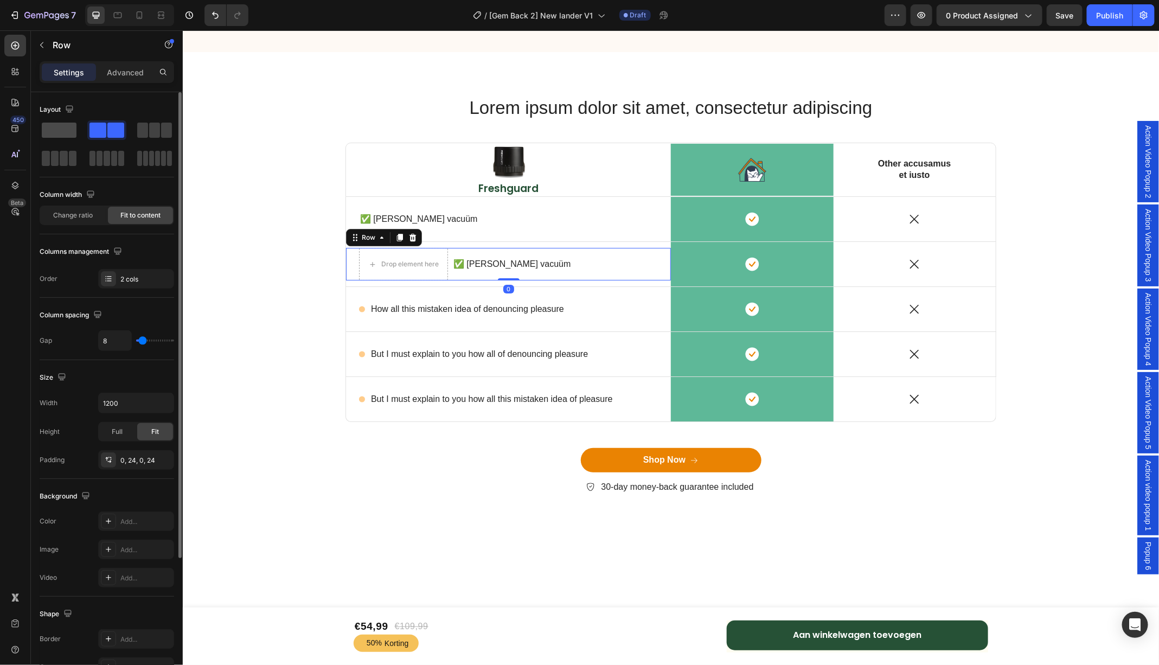
click at [63, 133] on span at bounding box center [59, 130] width 35 height 15
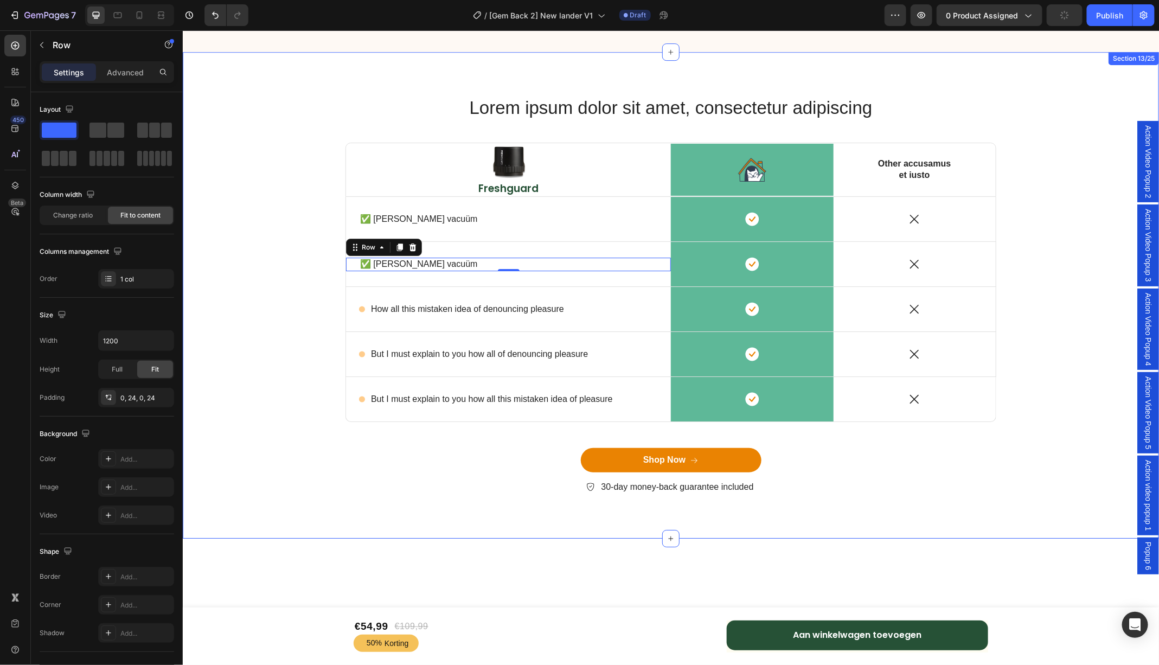
click at [287, 254] on div "Lorem ipsum dolor sit amet, consectetur adipiscing Heading Row Image Freshguard…" at bounding box center [670, 303] width 960 height 417
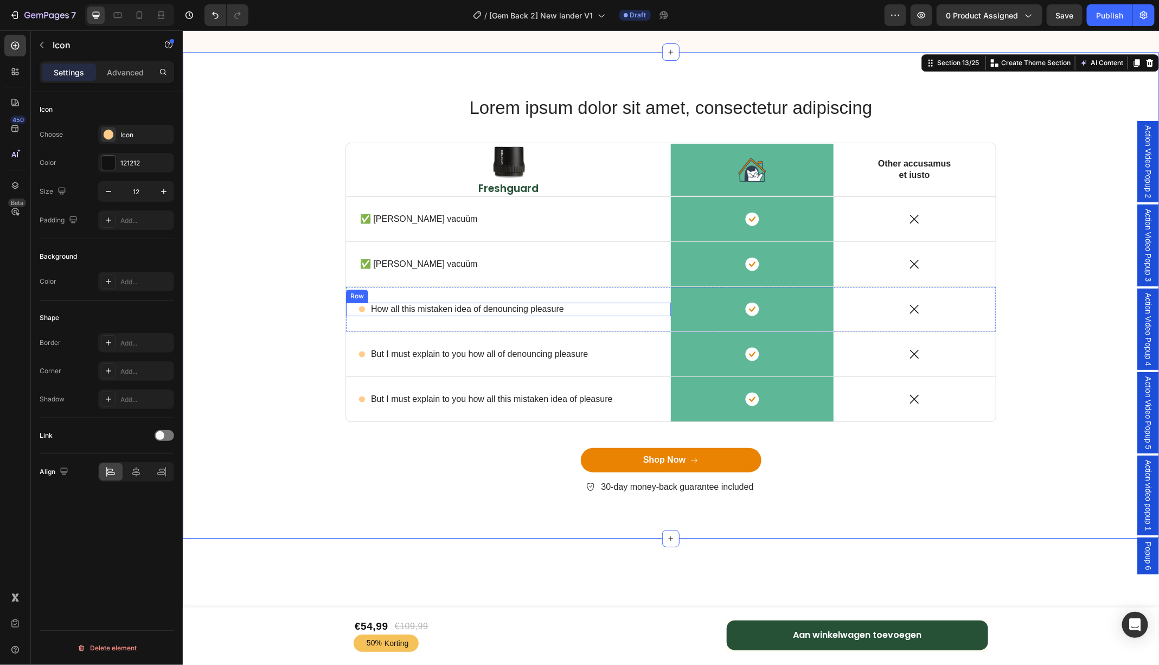
click at [362, 305] on div "Icon" at bounding box center [362, 308] width 7 height 7
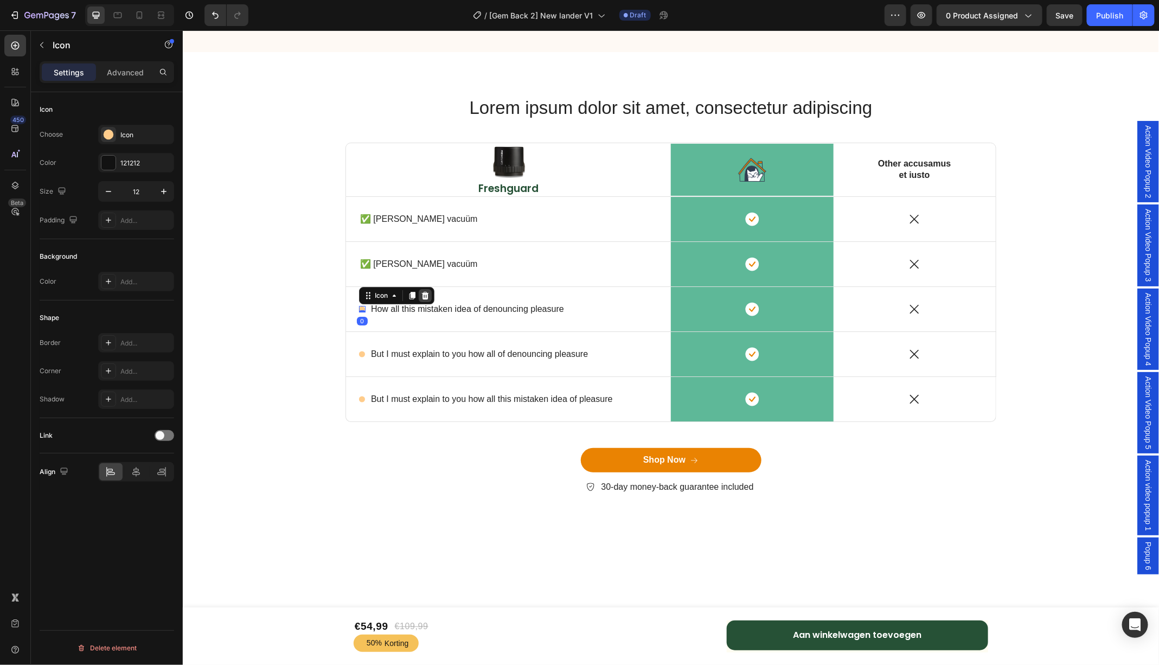
click at [430, 291] on div at bounding box center [424, 295] width 13 height 13
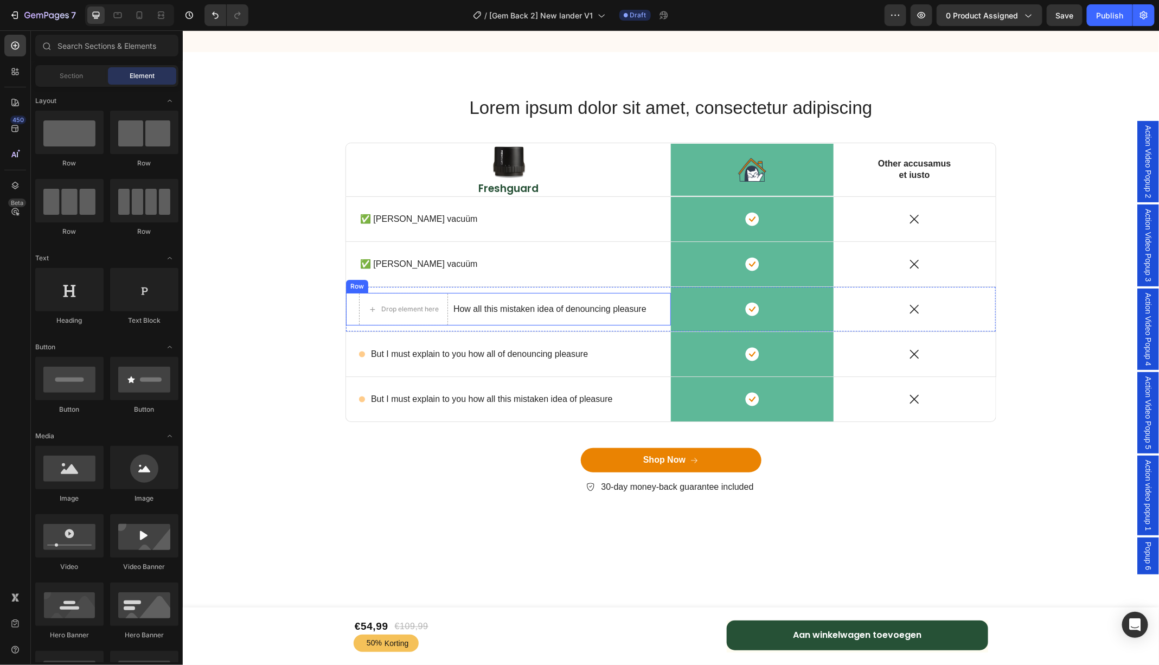
click at [456, 292] on div "How all this mistaken idea of denouncing pleasure Text Block" at bounding box center [549, 308] width 195 height 33
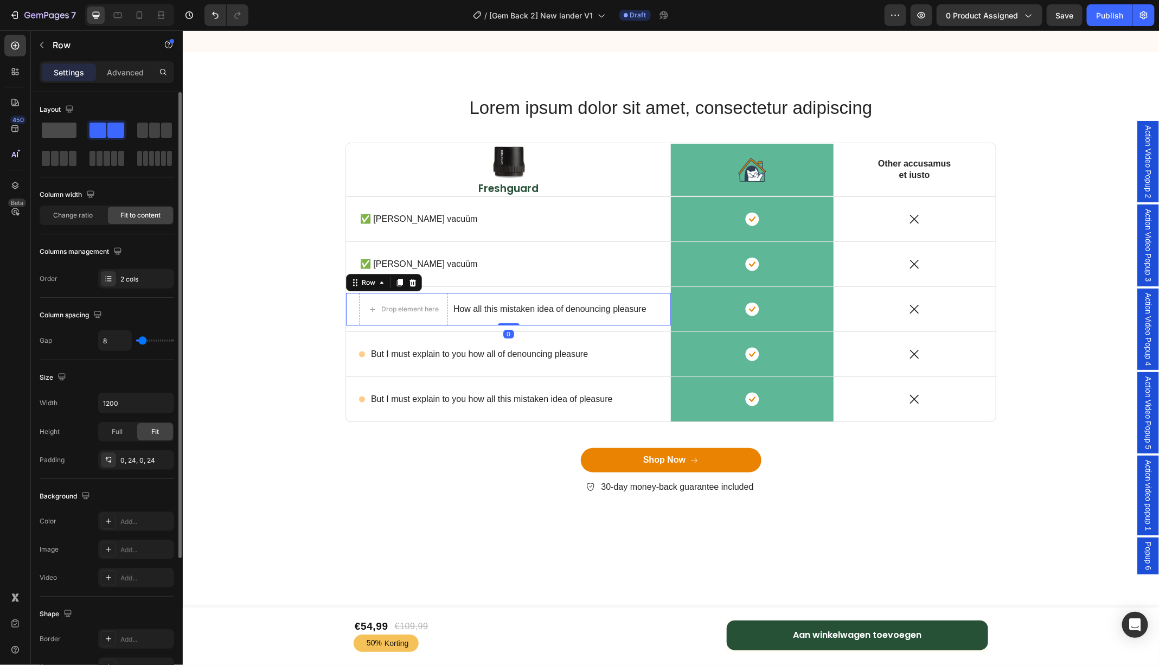
click at [53, 129] on span at bounding box center [59, 130] width 35 height 15
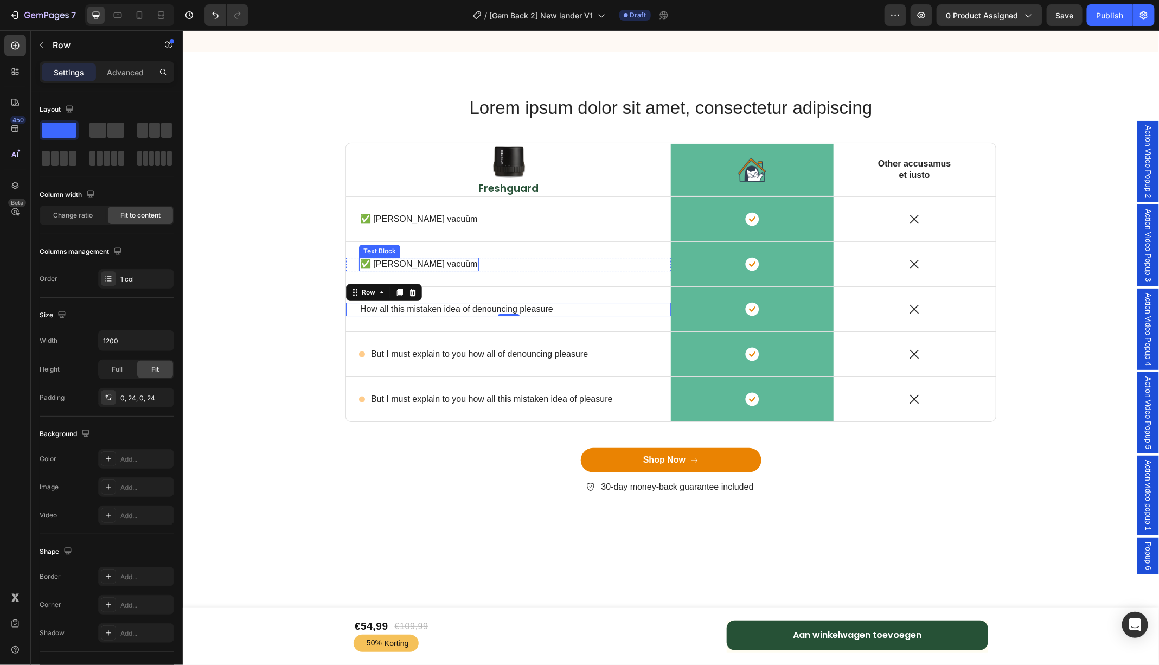
click at [397, 262] on p "✅ [PERSON_NAME] vacuüm" at bounding box center [419, 263] width 118 height 11
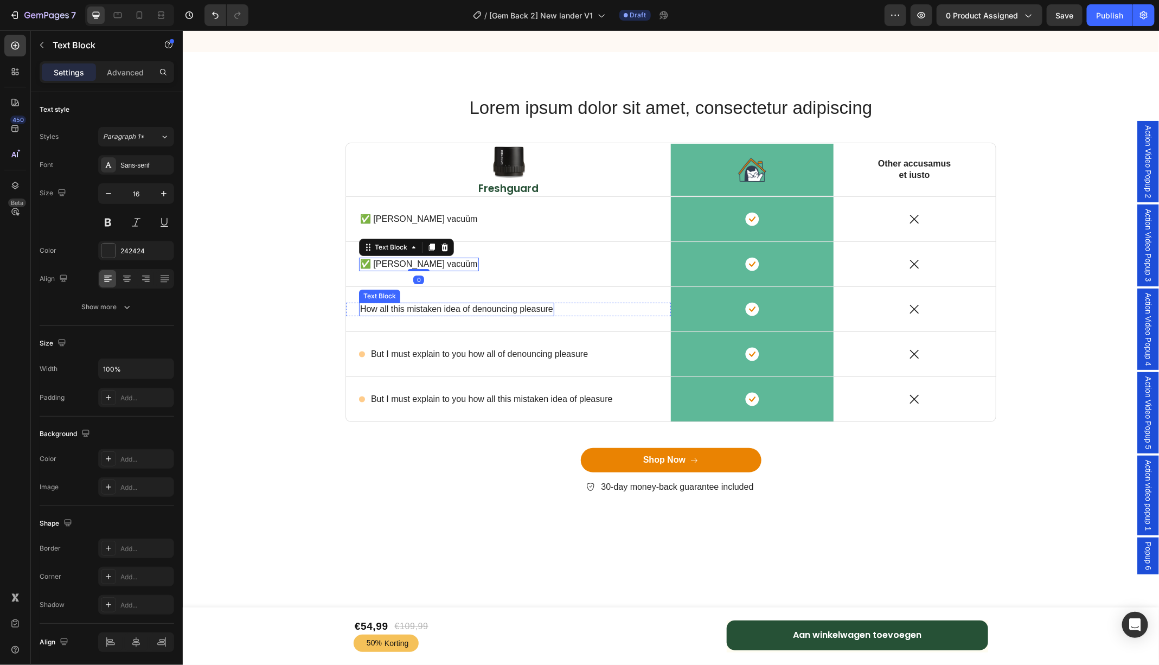
click at [419, 304] on p "How all this mistaken idea of denouncing pleasure" at bounding box center [456, 308] width 193 height 11
click at [445, 288] on icon at bounding box center [444, 292] width 7 height 8
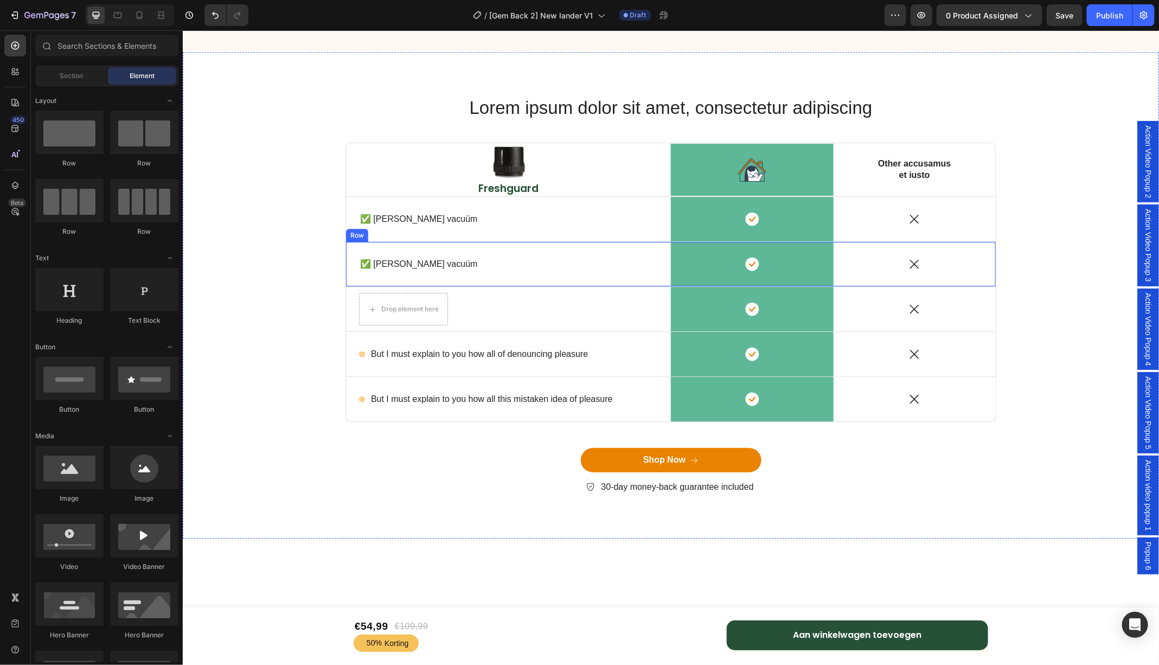
click at [392, 261] on p "✅ [PERSON_NAME] vacuüm" at bounding box center [419, 263] width 118 height 11
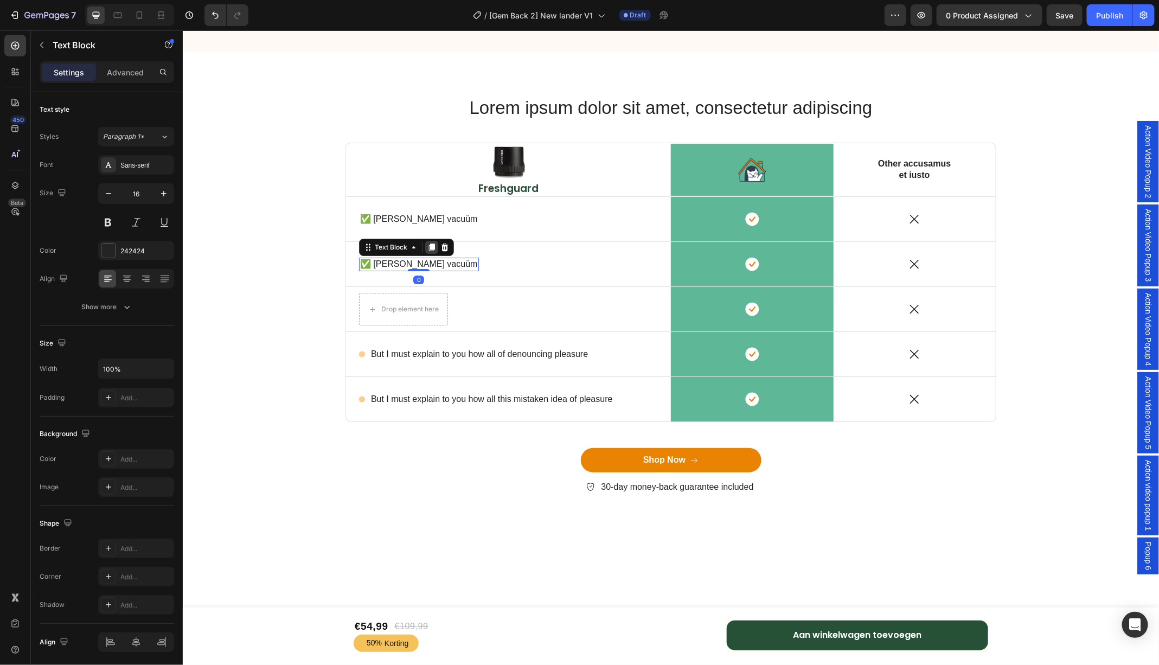
click at [433, 247] on icon at bounding box center [432, 247] width 6 height 8
drag, startPoint x: 374, startPoint y: 254, endPoint x: 380, endPoint y: 310, distance: 56.2
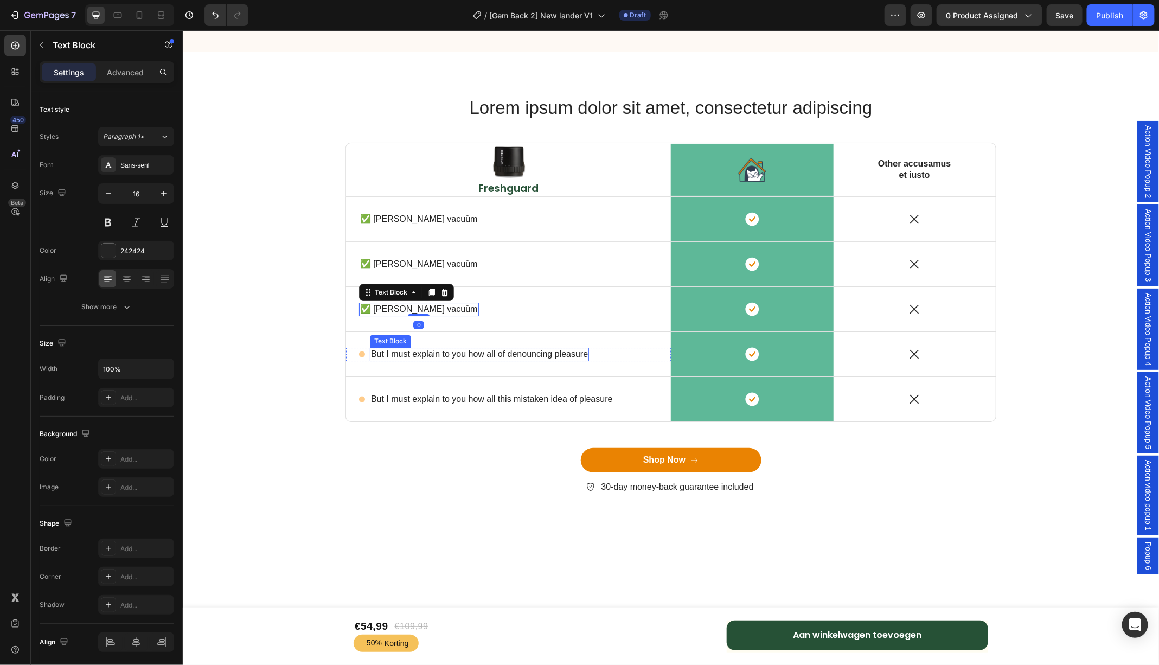
click at [399, 353] on p "But I must explain to you how all of denouncing pleasure" at bounding box center [478, 353] width 217 height 11
click at [357, 351] on div "Icon But I must explain to you how all of denouncing pleasure Text Block 0 Row" at bounding box center [508, 354] width 325 height 14
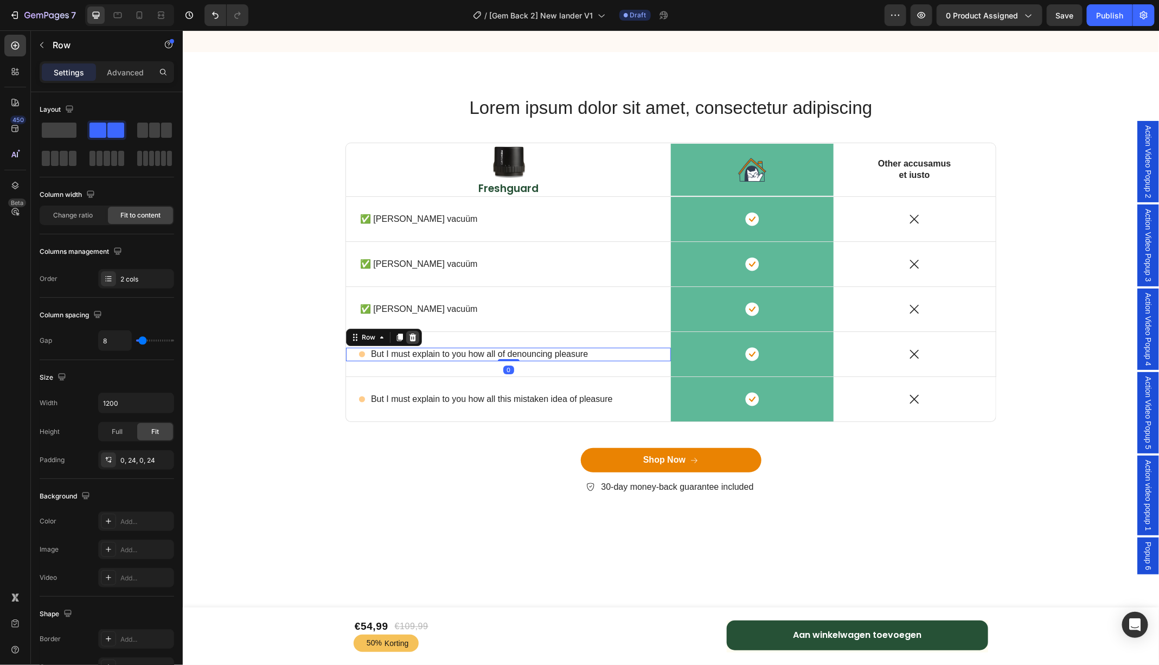
click at [412, 337] on icon at bounding box center [412, 337] width 7 height 8
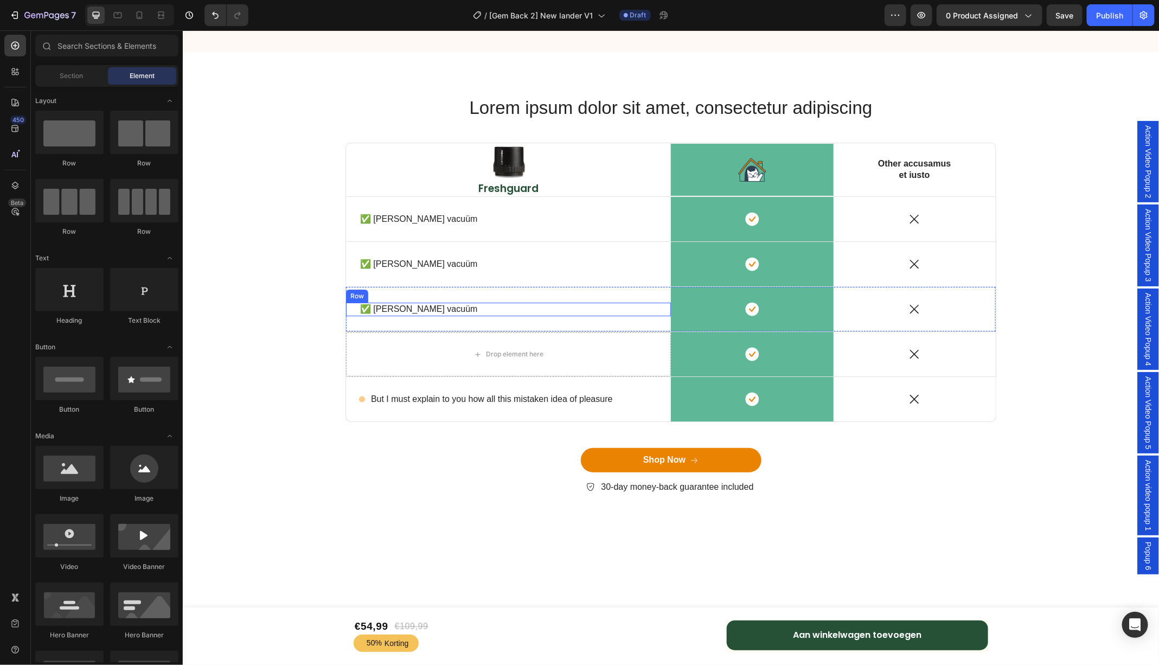
click at [353, 305] on div "✅ [PERSON_NAME] vacuüm Text Block Row" at bounding box center [508, 309] width 325 height 14
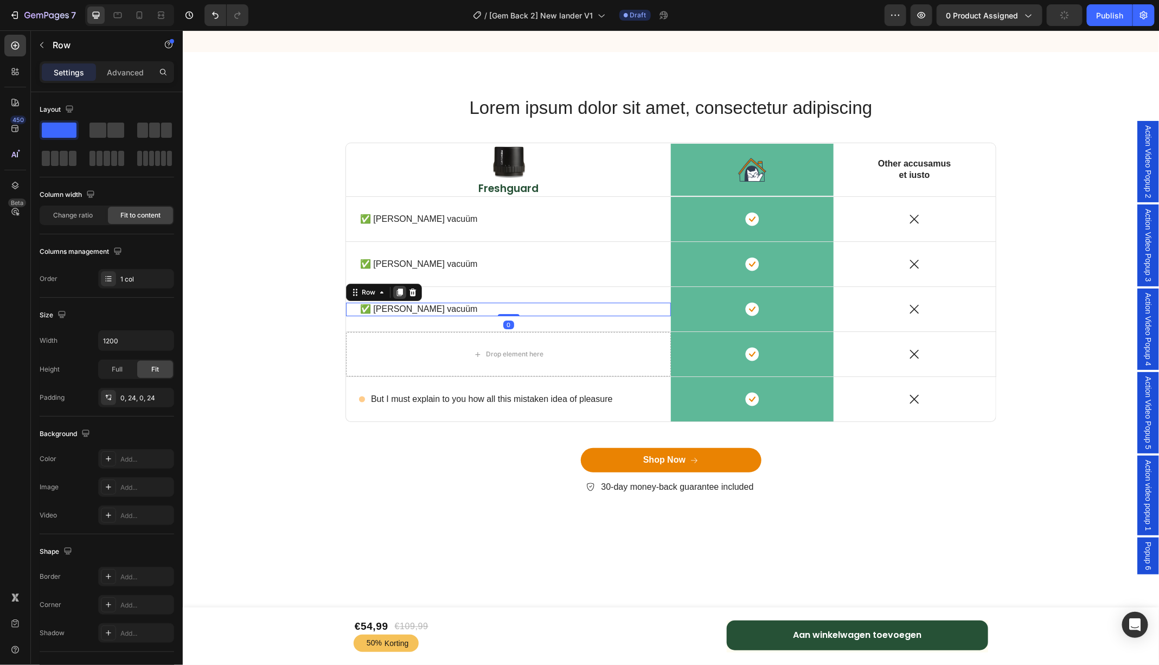
click at [401, 292] on icon at bounding box center [400, 292] width 6 height 8
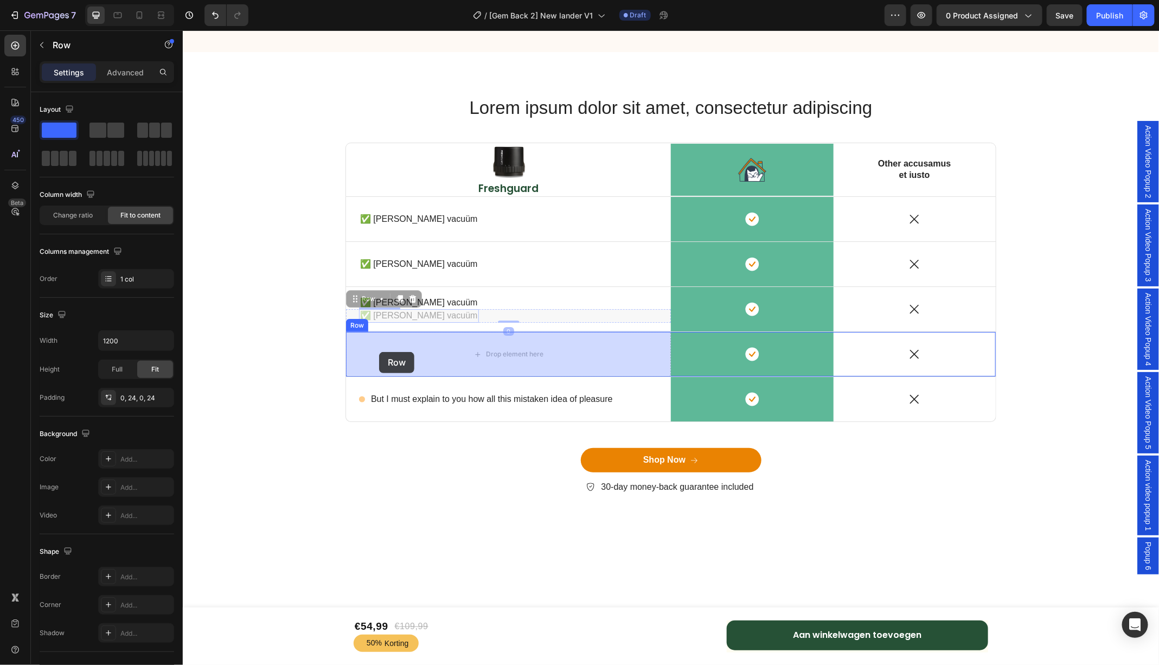
drag, startPoint x: 358, startPoint y: 298, endPoint x: 379, endPoint y: 351, distance: 57.0
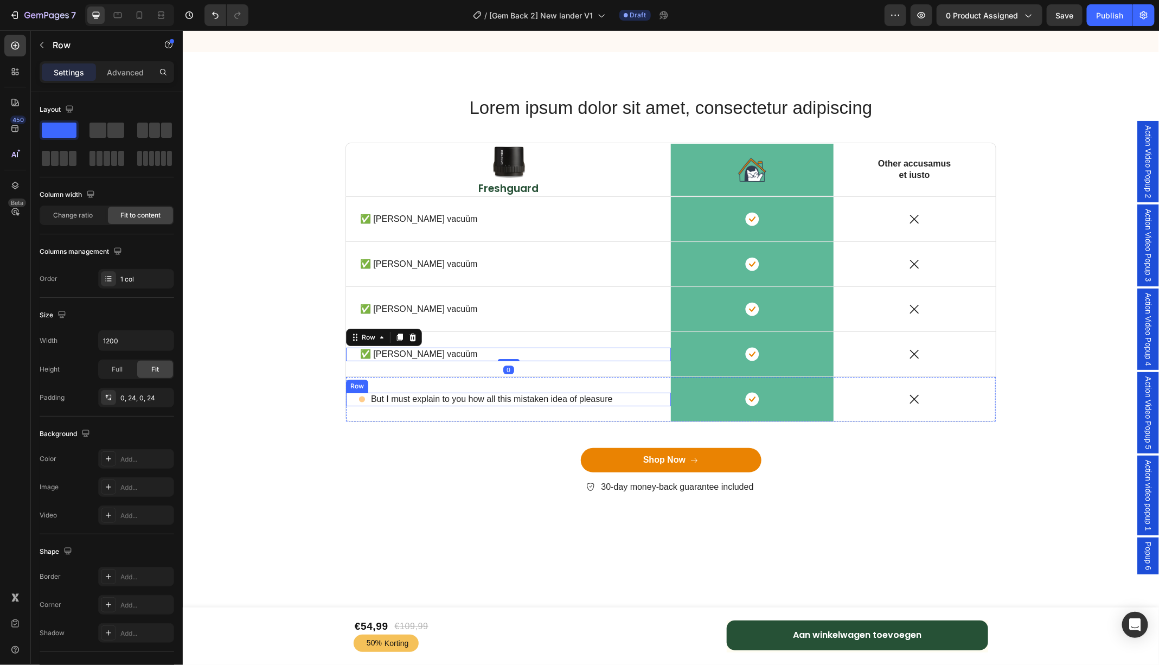
click at [352, 398] on div "Icon But I must explain to you how all this mistaken idea of pleasure Text Bloc…" at bounding box center [508, 399] width 325 height 14
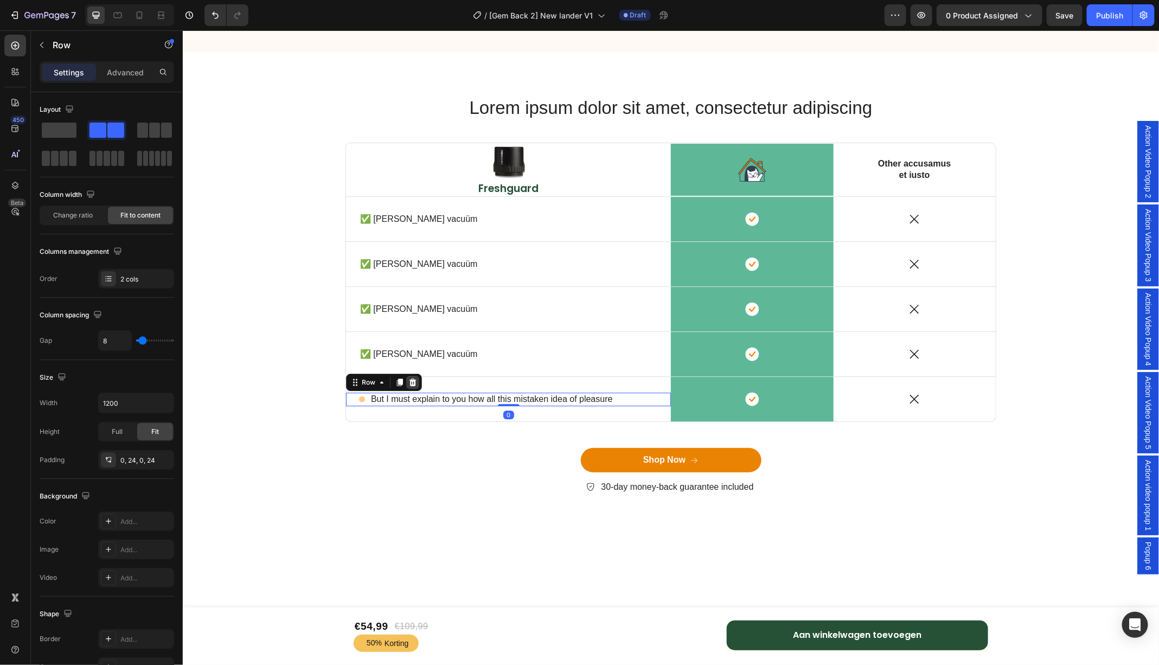
click at [411, 383] on icon at bounding box center [412, 382] width 7 height 8
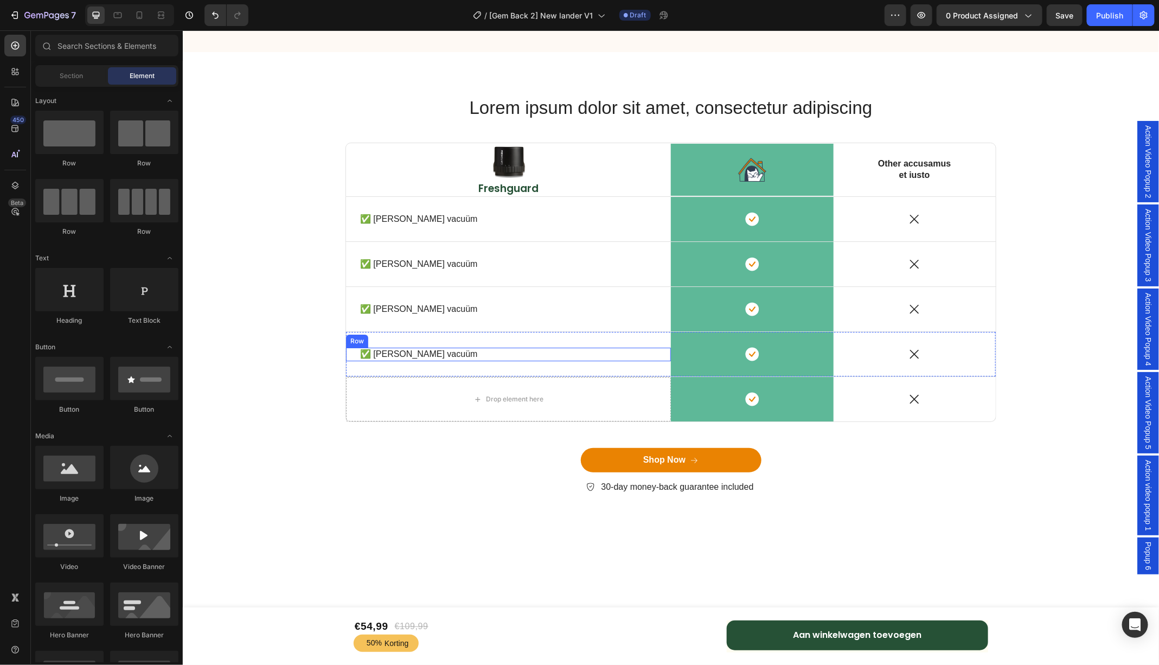
click at [355, 351] on div "✅ [PERSON_NAME] vacuüm Text Block Row" at bounding box center [508, 354] width 325 height 14
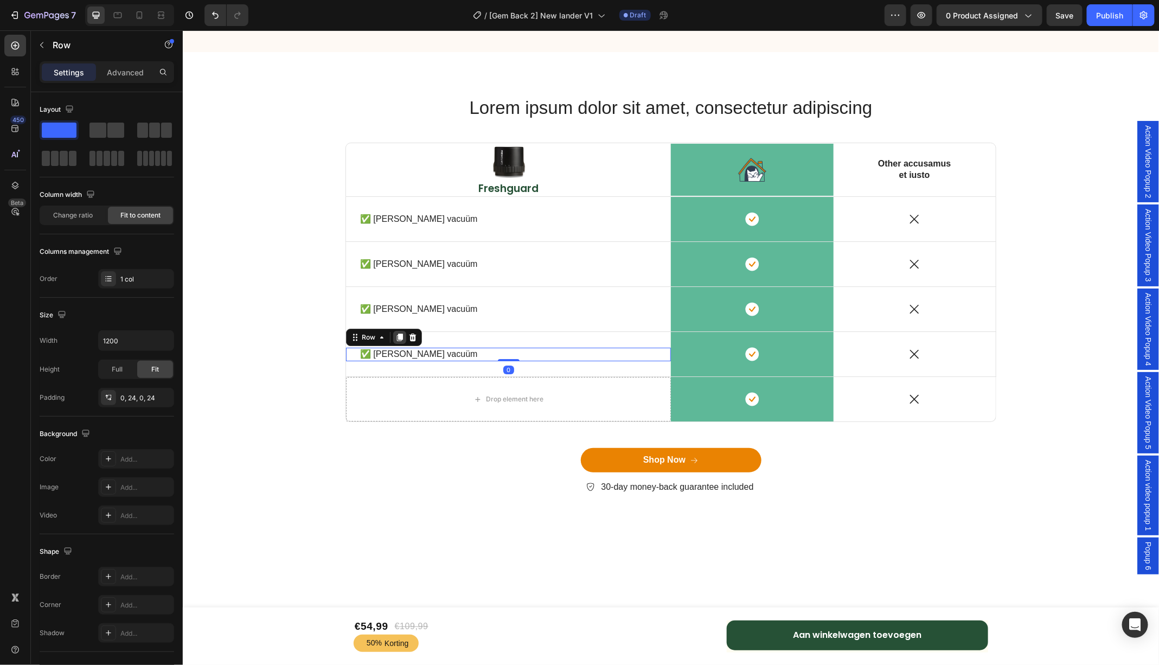
click at [399, 338] on icon at bounding box center [400, 337] width 6 height 8
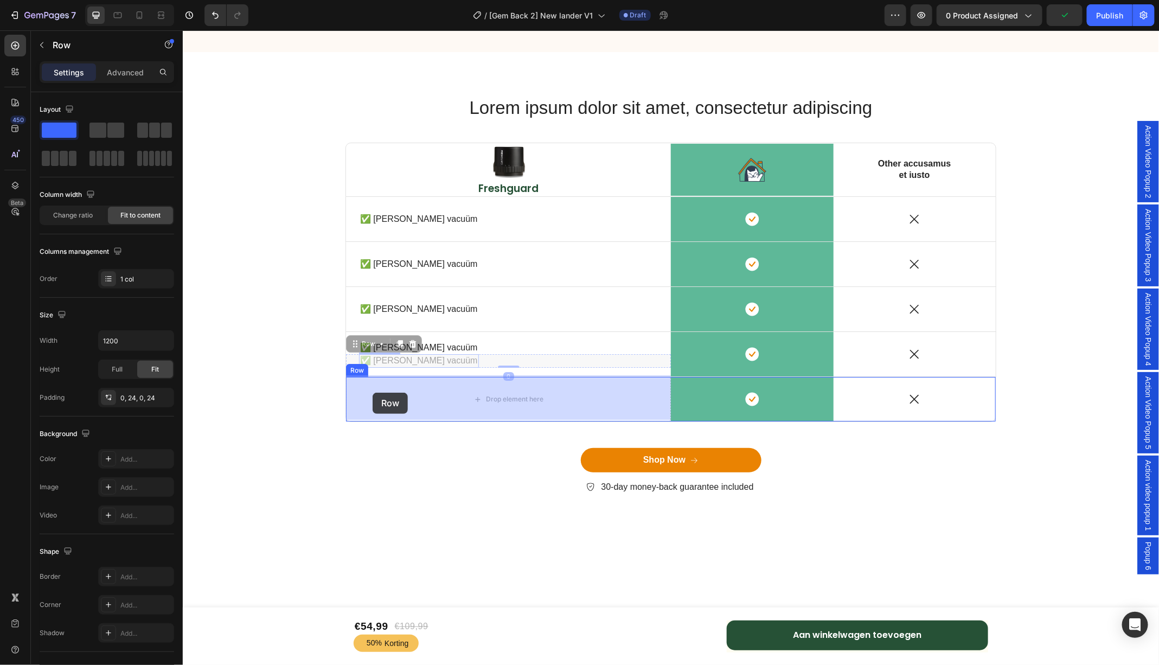
drag, startPoint x: 360, startPoint y: 343, endPoint x: 372, endPoint y: 392, distance: 50.4
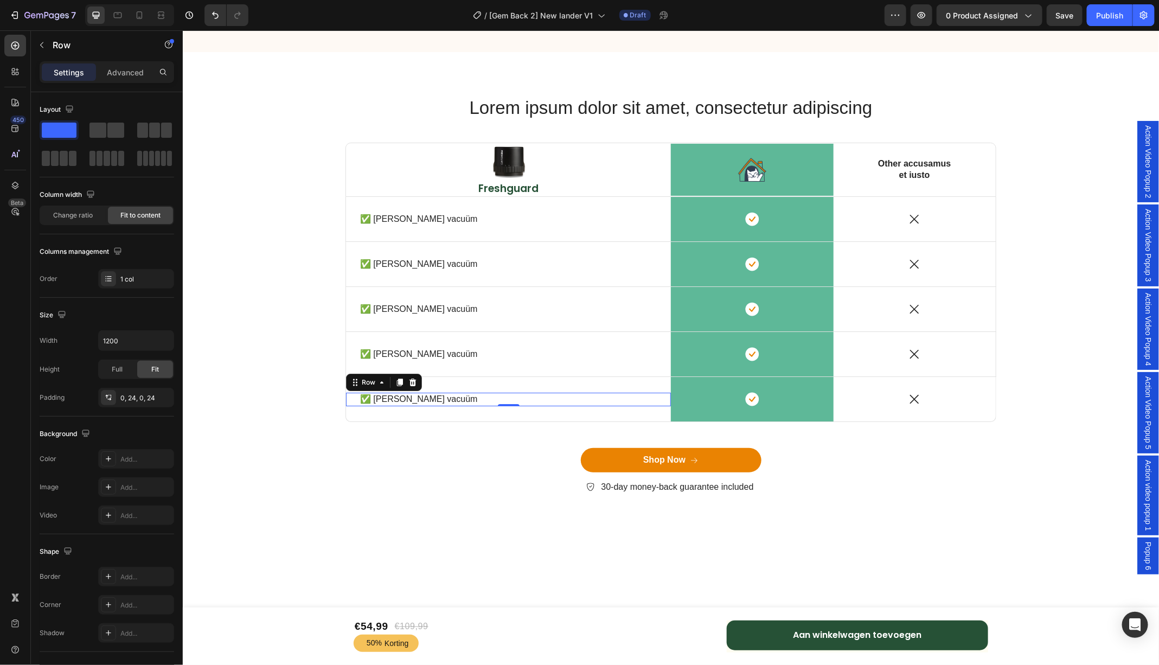
click at [407, 262] on p "✅ [PERSON_NAME] vacuüm" at bounding box center [419, 263] width 118 height 11
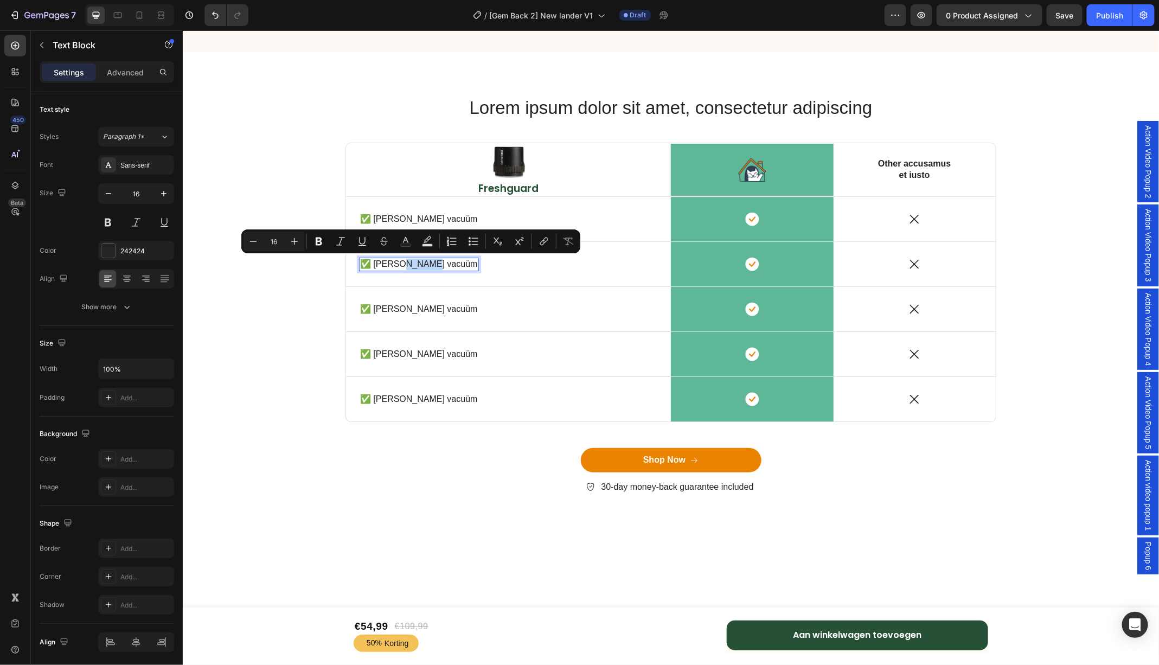
click at [400, 262] on p "✅ [PERSON_NAME] vacuüm" at bounding box center [419, 263] width 118 height 11
drag, startPoint x: 425, startPoint y: 263, endPoint x: 373, endPoint y: 263, distance: 52.1
click at [373, 263] on p "✅ [PERSON_NAME] vacuüm" at bounding box center [419, 263] width 118 height 11
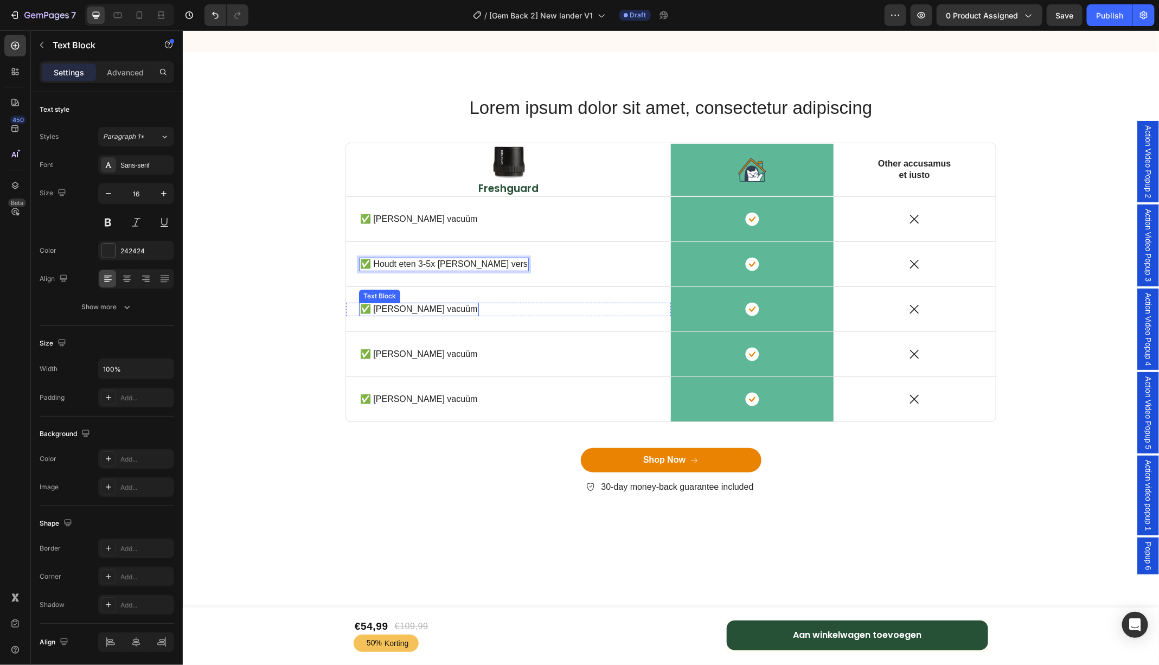
click at [401, 308] on p "✅ [PERSON_NAME] vacuüm" at bounding box center [419, 308] width 118 height 11
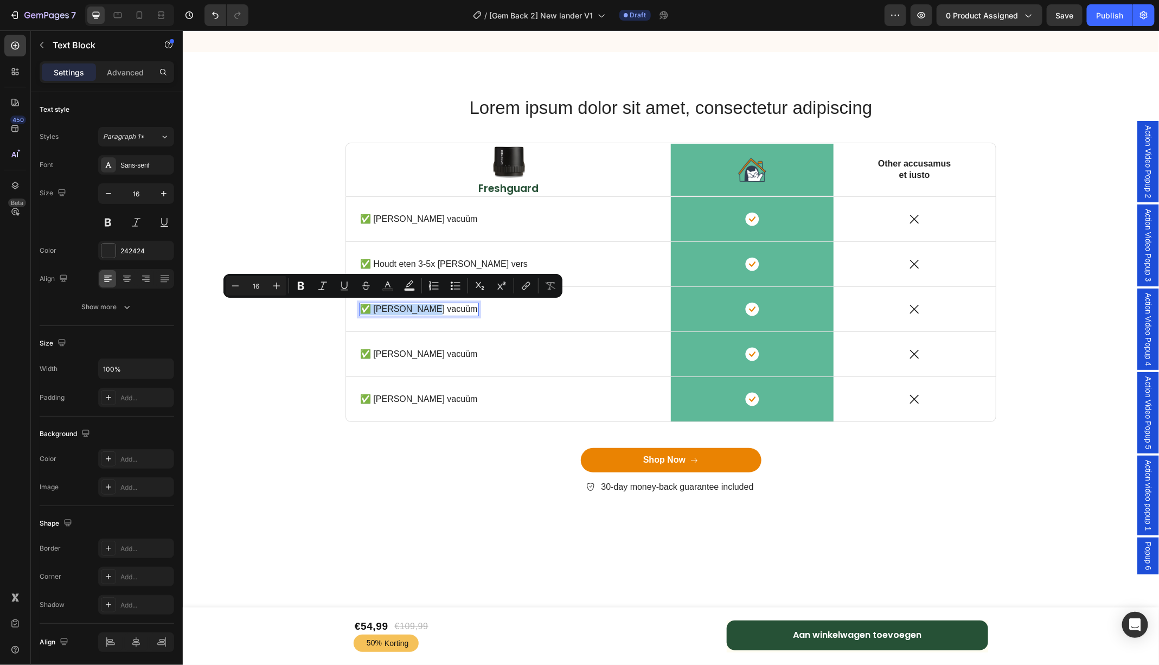
click at [401, 308] on p "✅ [PERSON_NAME] vacuüm" at bounding box center [419, 308] width 118 height 11
drag, startPoint x: 371, startPoint y: 309, endPoint x: 429, endPoint y: 313, distance: 57.7
click at [429, 313] on div "✅ [PERSON_NAME] vacuüm Text Block 0 Row" at bounding box center [508, 309] width 325 height 14
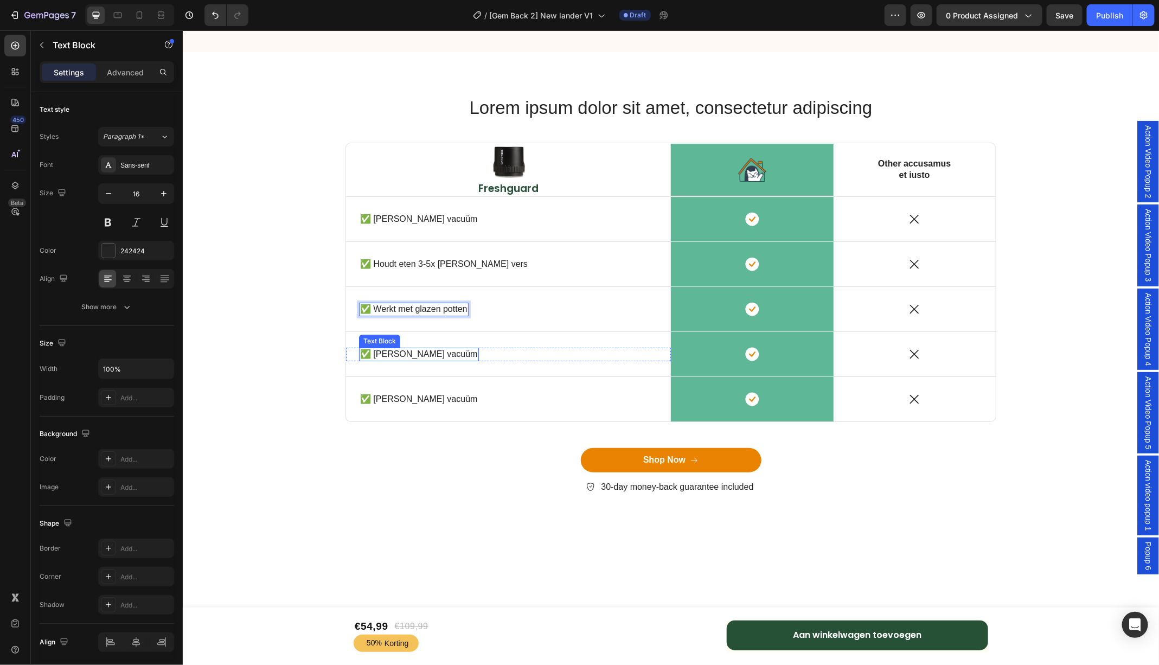
click at [401, 350] on p "✅ [PERSON_NAME] vacuüm" at bounding box center [419, 353] width 118 height 11
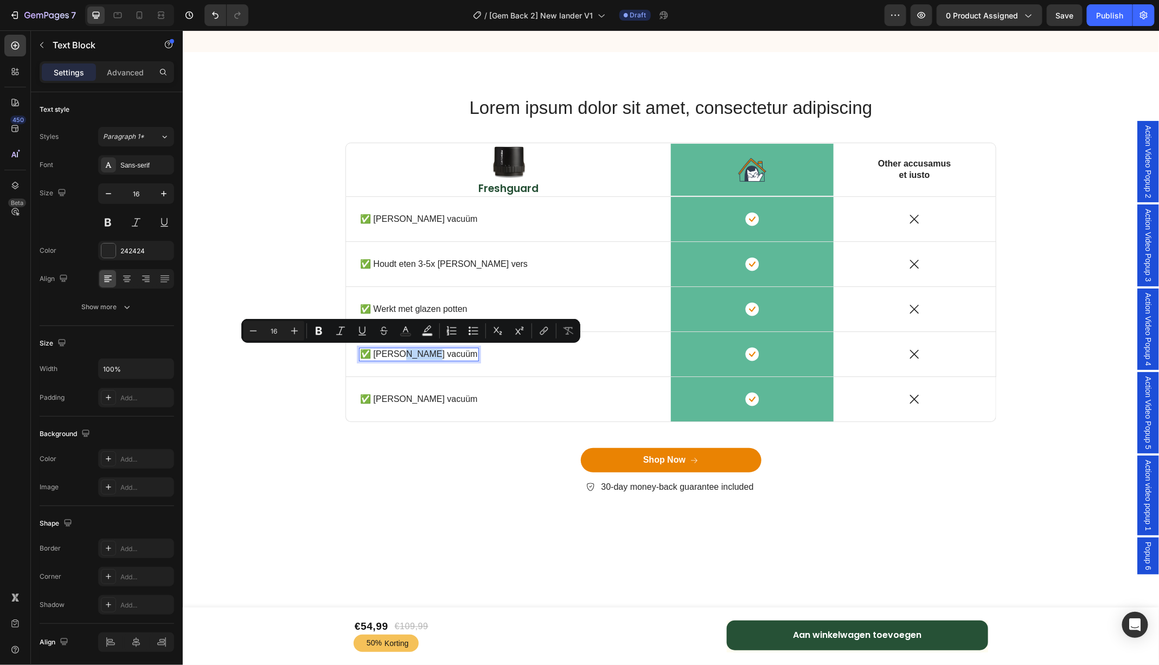
click at [401, 350] on p "✅ [PERSON_NAME] vacuüm" at bounding box center [419, 353] width 118 height 11
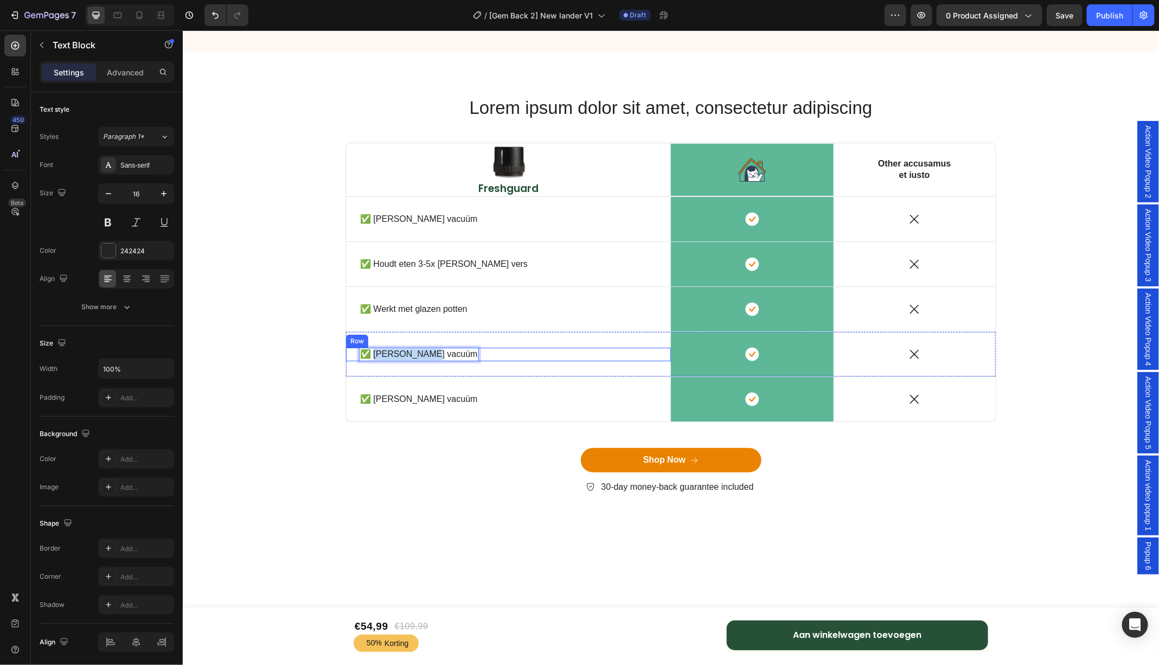
drag, startPoint x: 373, startPoint y: 350, endPoint x: 430, endPoint y: 353, distance: 57.5
click at [430, 353] on div "✅ [PERSON_NAME] vacuüm Text Block 0 Row" at bounding box center [508, 354] width 325 height 14
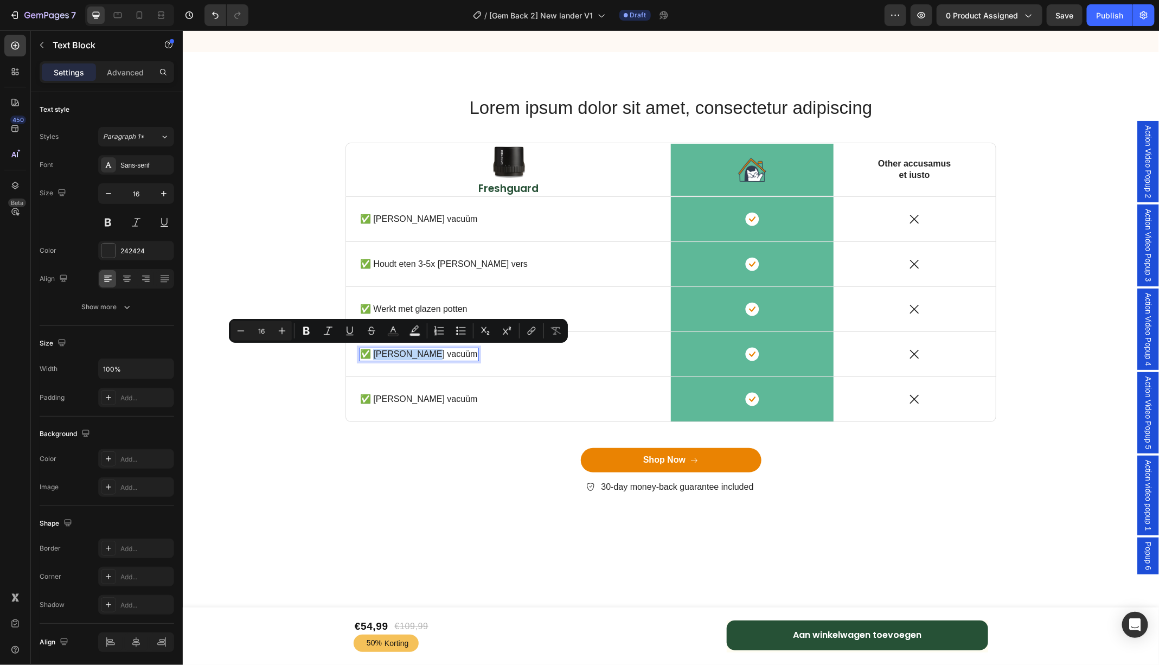
click at [373, 352] on p "✅ [PERSON_NAME] vacuüm" at bounding box center [419, 353] width 118 height 11
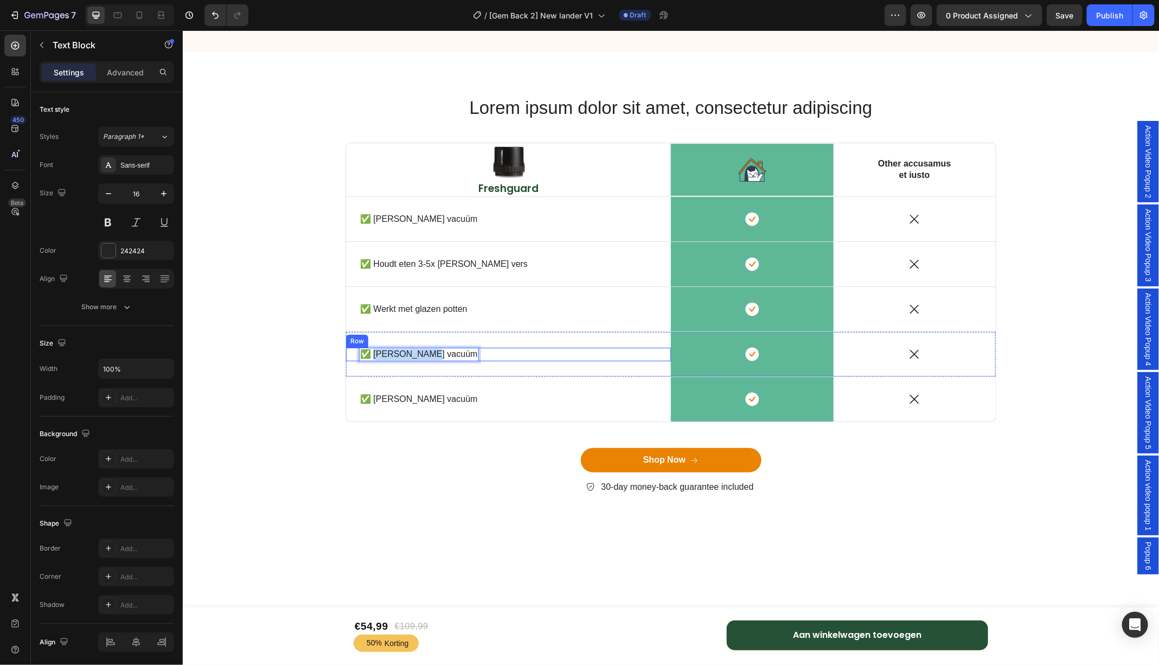
drag, startPoint x: 372, startPoint y: 351, endPoint x: 430, endPoint y: 352, distance: 58.0
click at [430, 352] on div "✅ [PERSON_NAME] vacuüm Text Block 0 Row" at bounding box center [508, 354] width 325 height 14
click at [404, 393] on p "✅ [PERSON_NAME] vacuüm" at bounding box center [419, 398] width 118 height 11
click at [372, 398] on p "✅ [PERSON_NAME] vacuüm" at bounding box center [419, 398] width 118 height 11
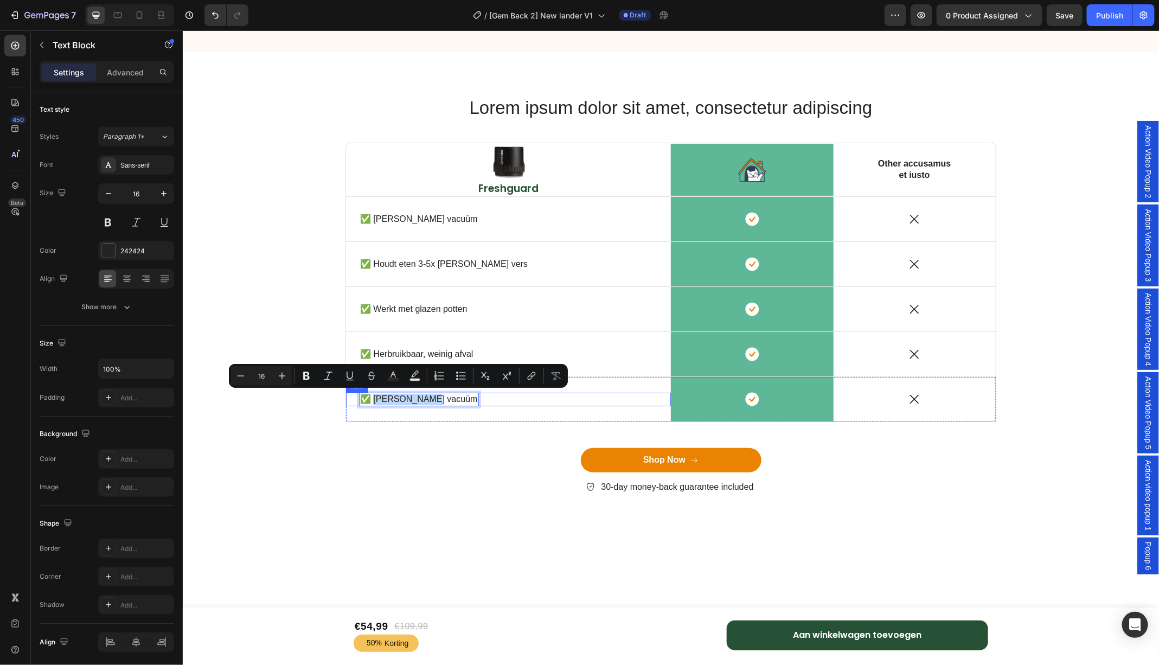
drag, startPoint x: 372, startPoint y: 398, endPoint x: 430, endPoint y: 397, distance: 58.0
click at [430, 397] on div "✅ [PERSON_NAME] vacuüm Text Block 0 Row" at bounding box center [508, 399] width 325 height 14
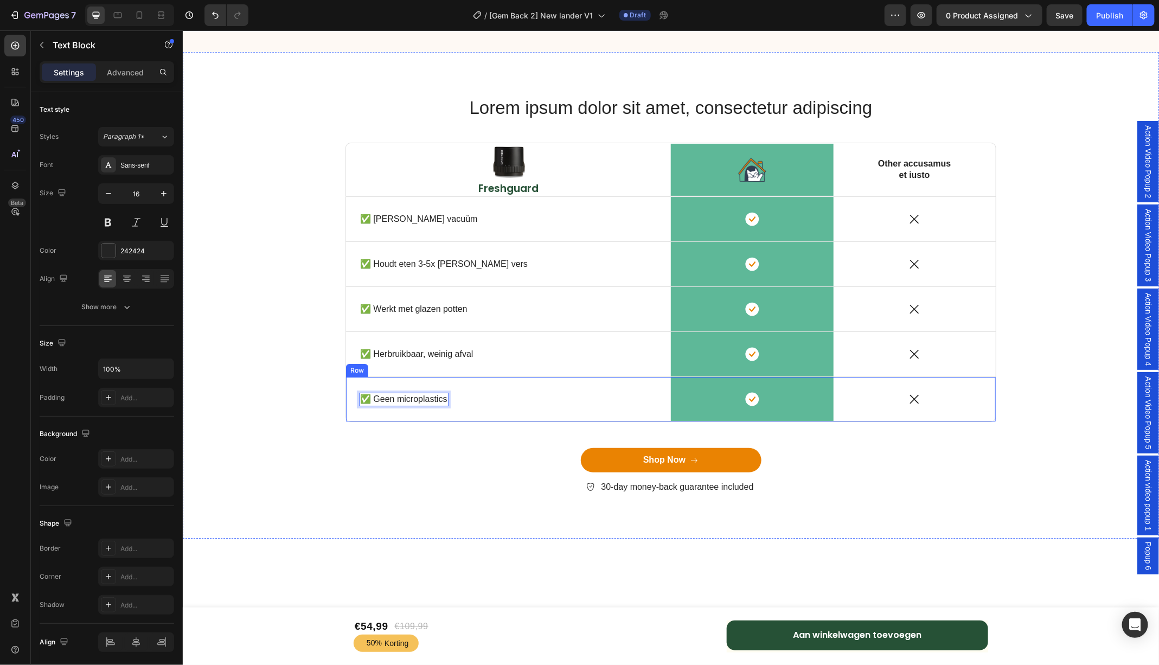
click at [356, 412] on div "✅ Geen microplastics Text Block 0 Row" at bounding box center [508, 398] width 325 height 44
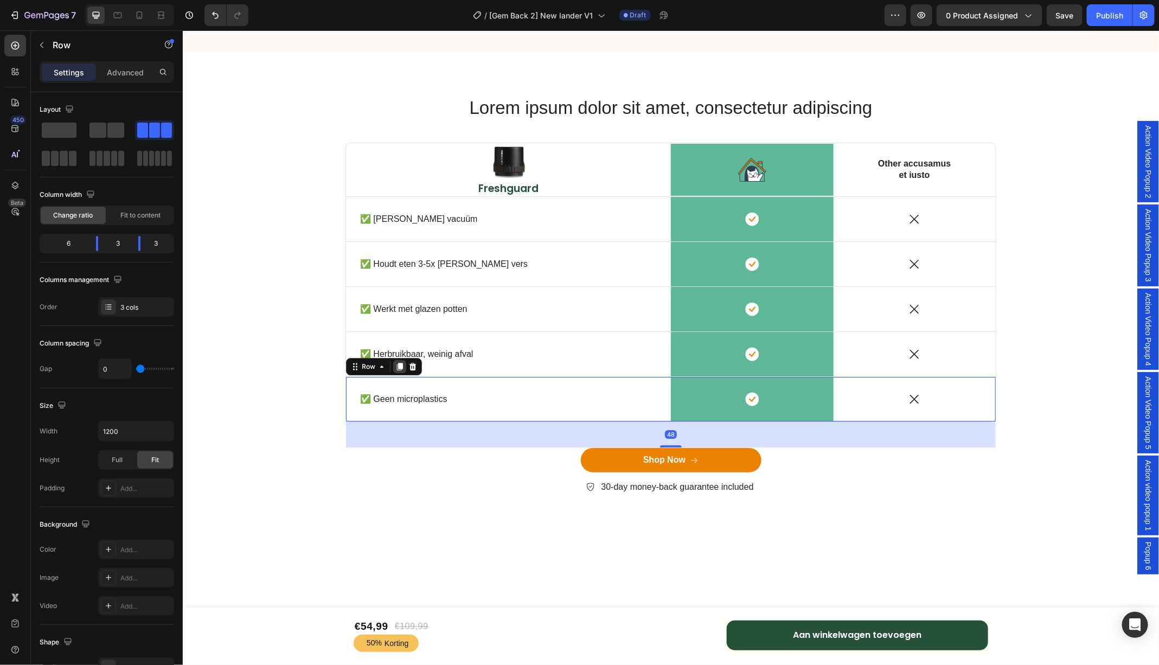
click at [397, 368] on icon at bounding box center [399, 366] width 9 height 9
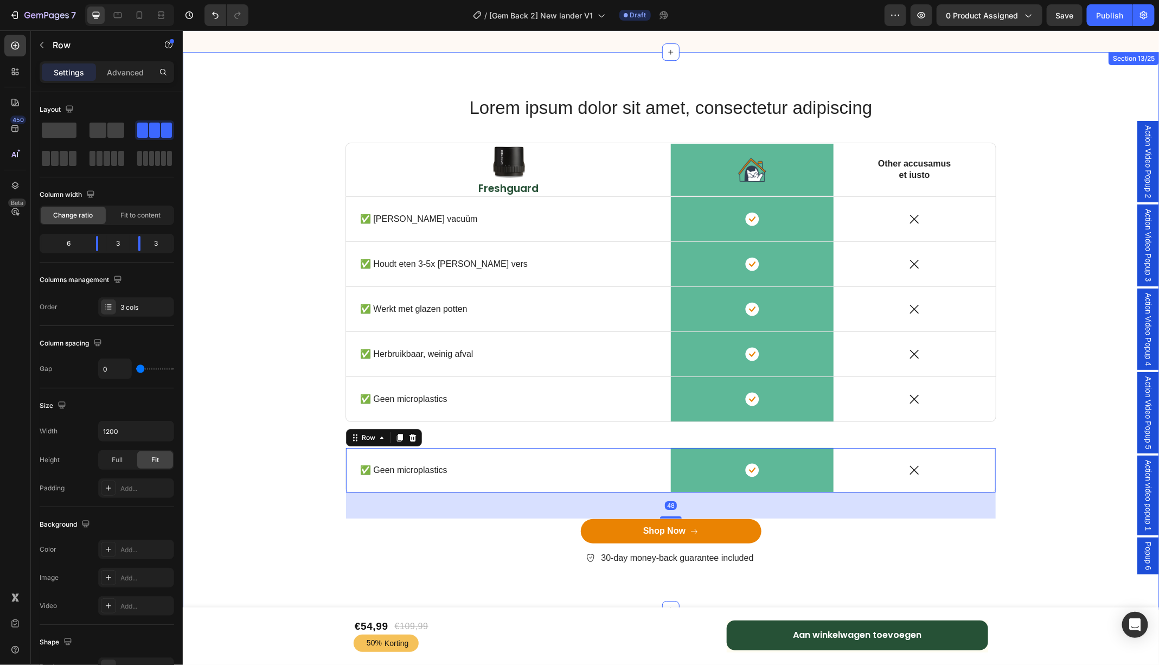
click at [270, 485] on div "Lorem ipsum dolor sit amet, consectetur adipiscing Heading Row Image Freshguard…" at bounding box center [670, 339] width 960 height 488
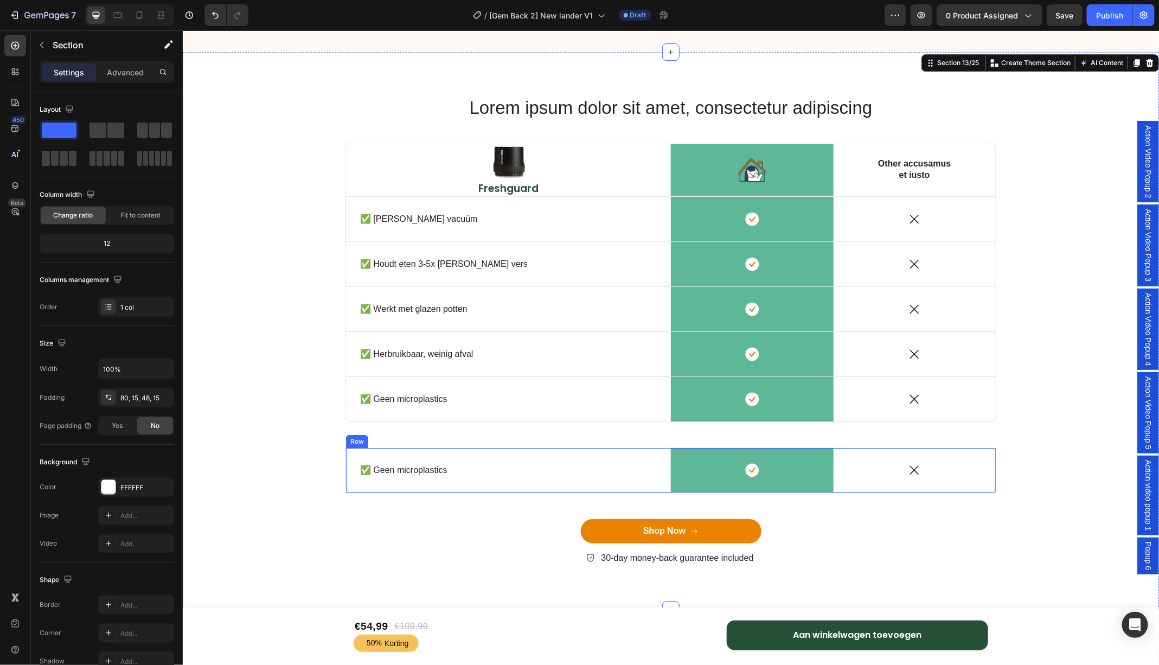
click at [394, 449] on div "✅ Geen microplastics Text Block Row" at bounding box center [508, 469] width 325 height 44
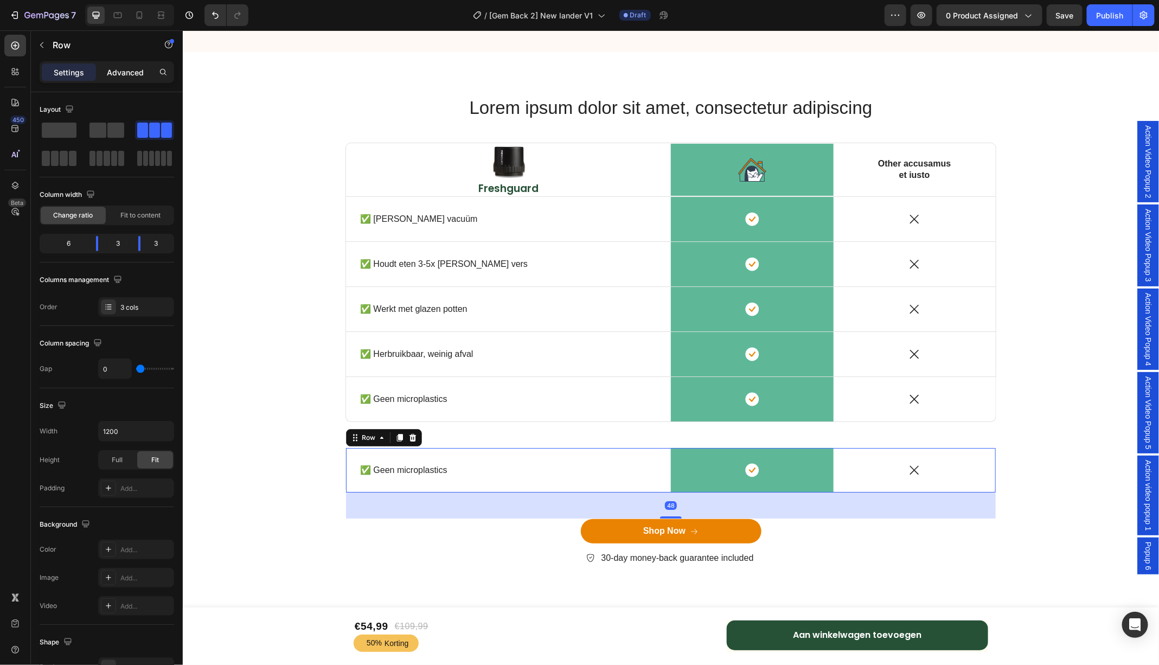
click at [136, 69] on p "Advanced" at bounding box center [125, 72] width 37 height 11
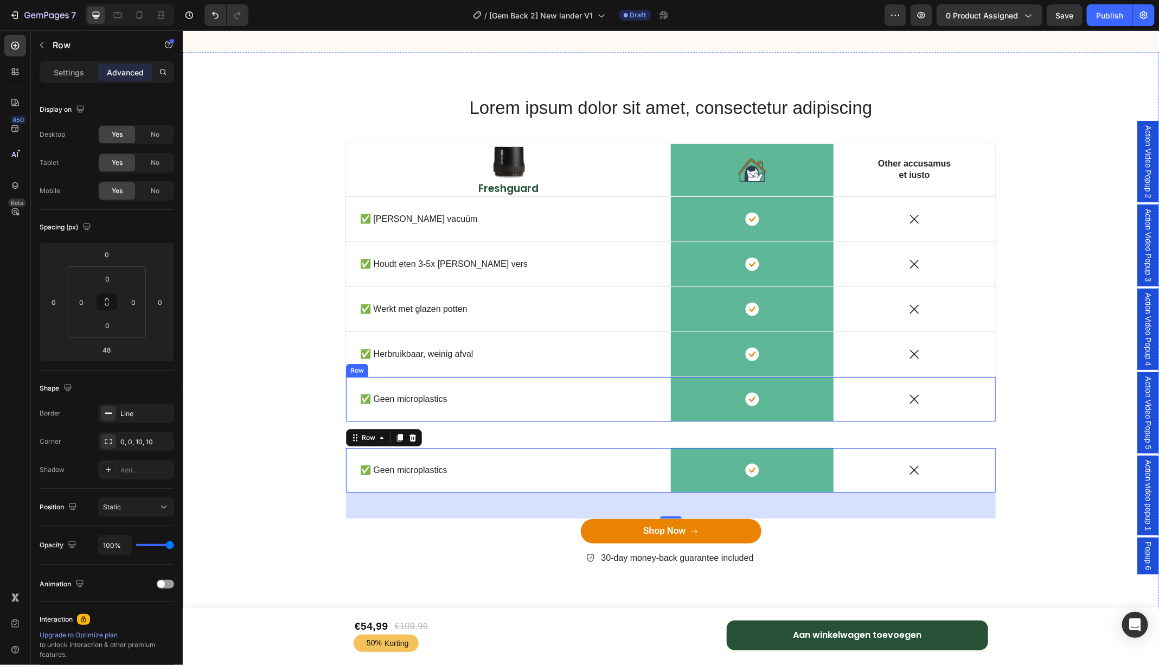
click at [352, 406] on div "✅ Geen microplastics Text Block Row" at bounding box center [508, 398] width 325 height 44
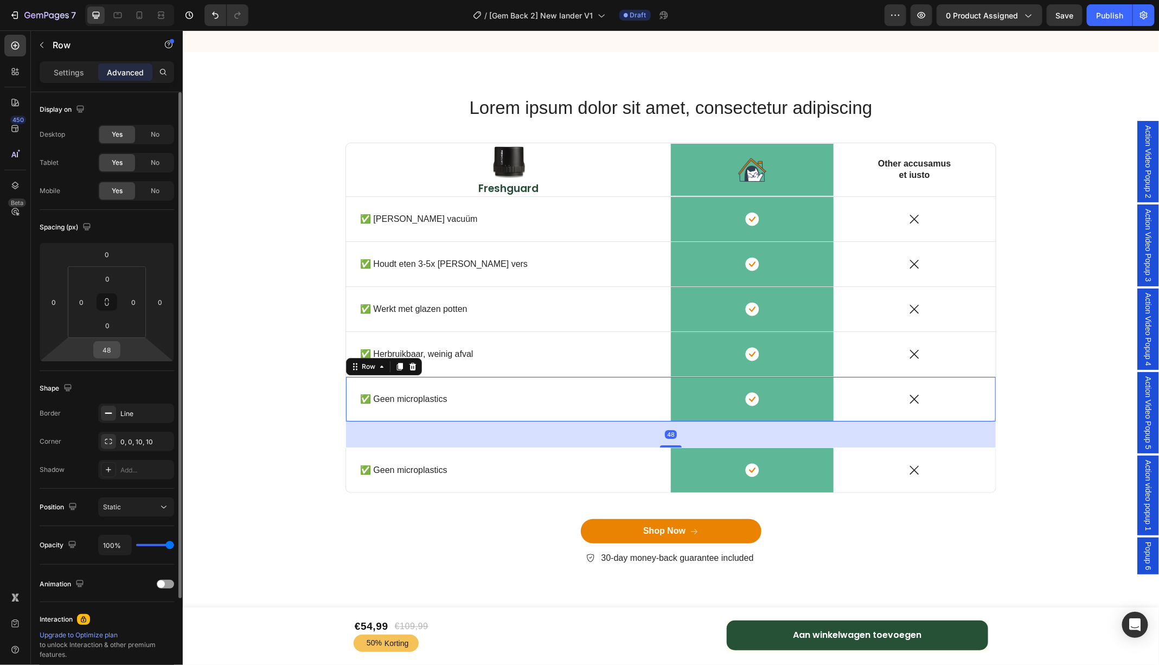
click at [111, 351] on input "48" at bounding box center [107, 350] width 22 height 16
type input "0"
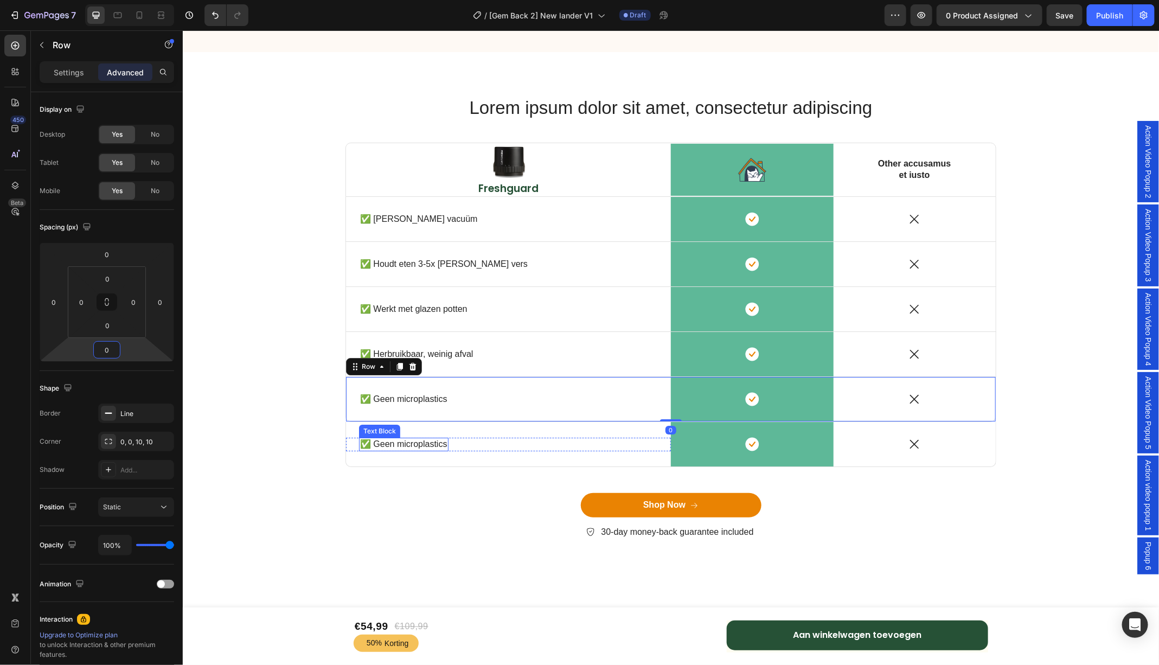
click at [401, 442] on p "✅ Geen microplastics" at bounding box center [403, 443] width 87 height 11
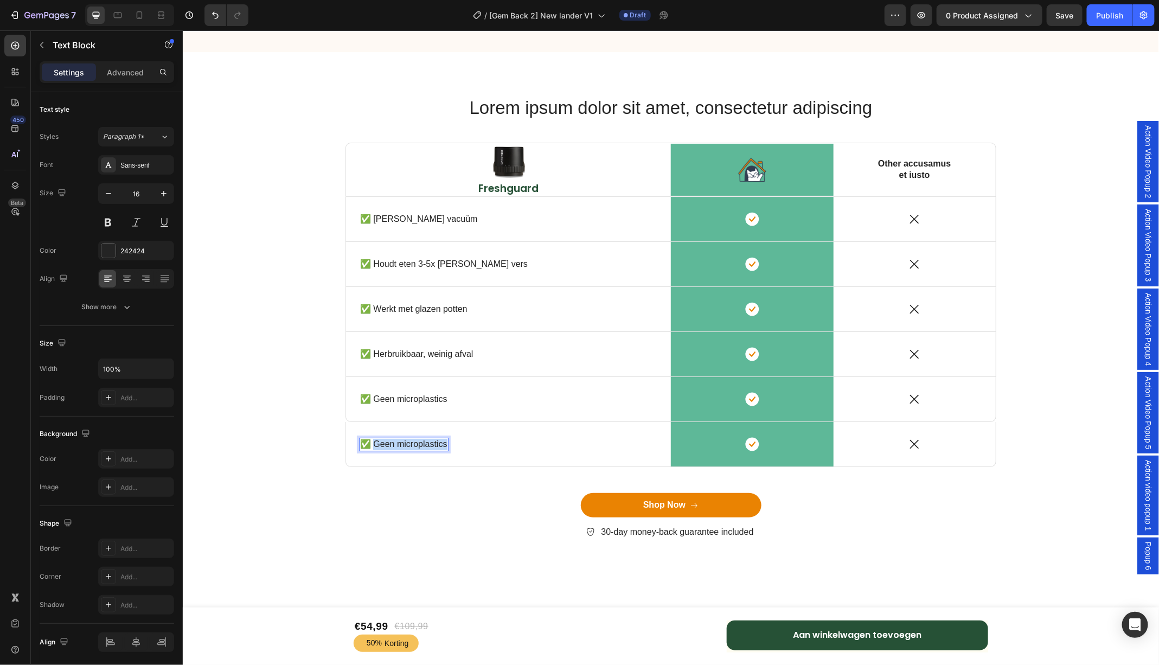
drag, startPoint x: 370, startPoint y: 442, endPoint x: 444, endPoint y: 440, distance: 73.2
click at [444, 440] on p "✅ Geen microplastics" at bounding box center [403, 443] width 87 height 11
click at [350, 441] on div "✅ Makkelijk te gebruiken Text Block 0 Row" at bounding box center [508, 444] width 325 height 14
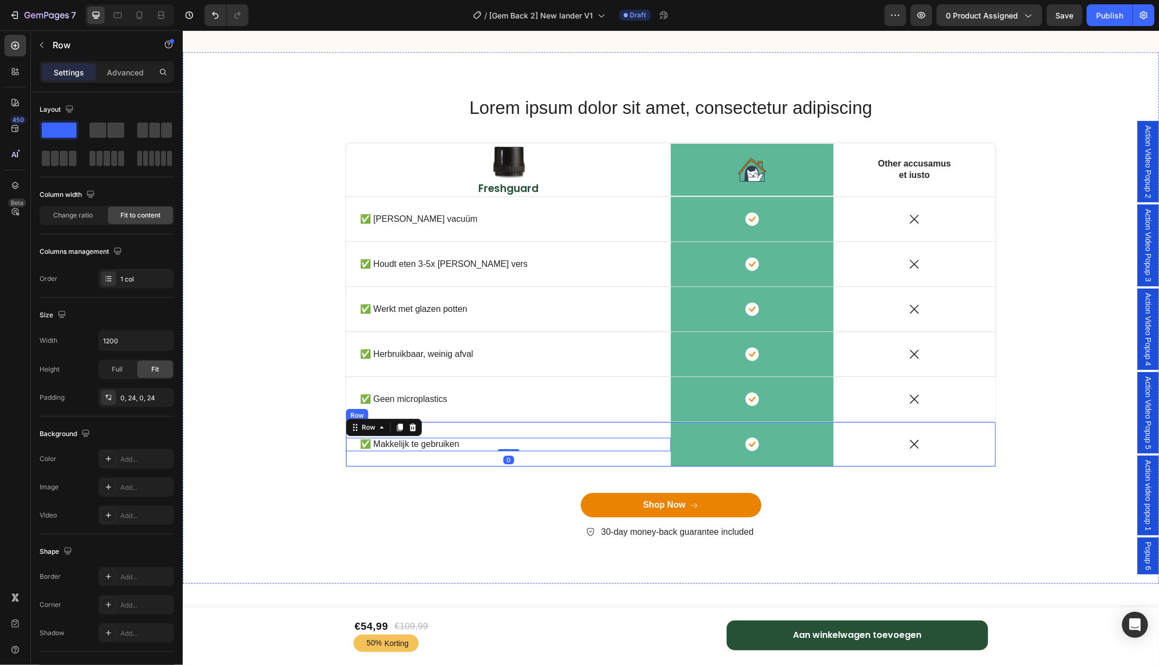
click at [487, 425] on div "✅ Makkelijk te gebruiken Text Block Row 0" at bounding box center [508, 443] width 325 height 44
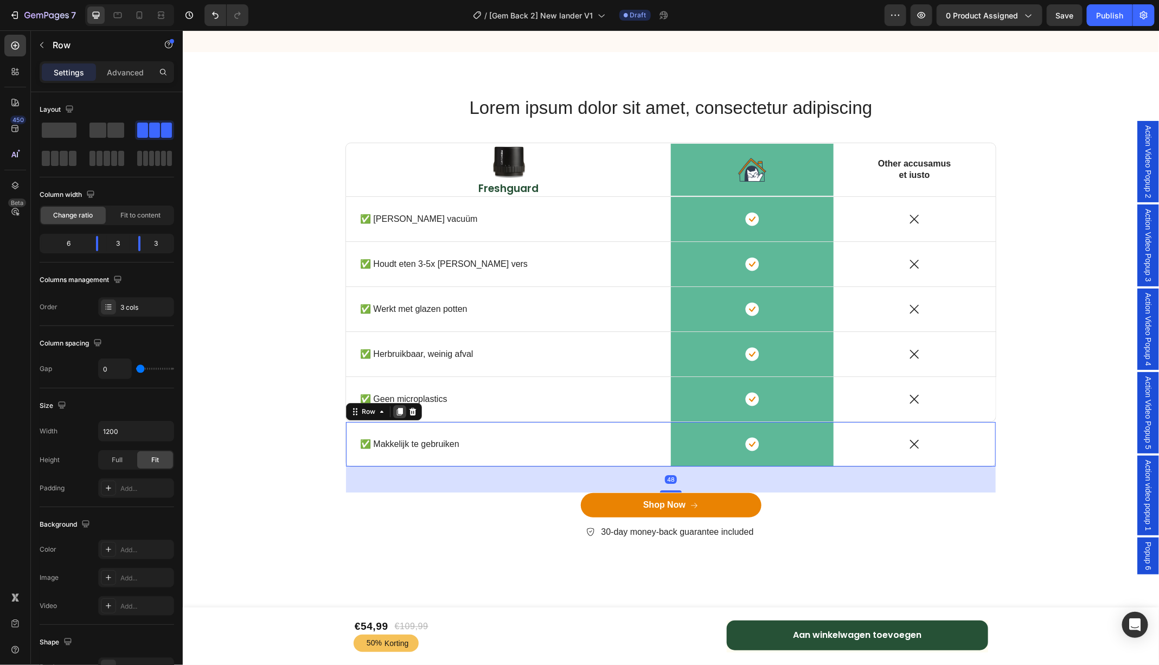
click at [399, 410] on icon at bounding box center [400, 412] width 6 height 8
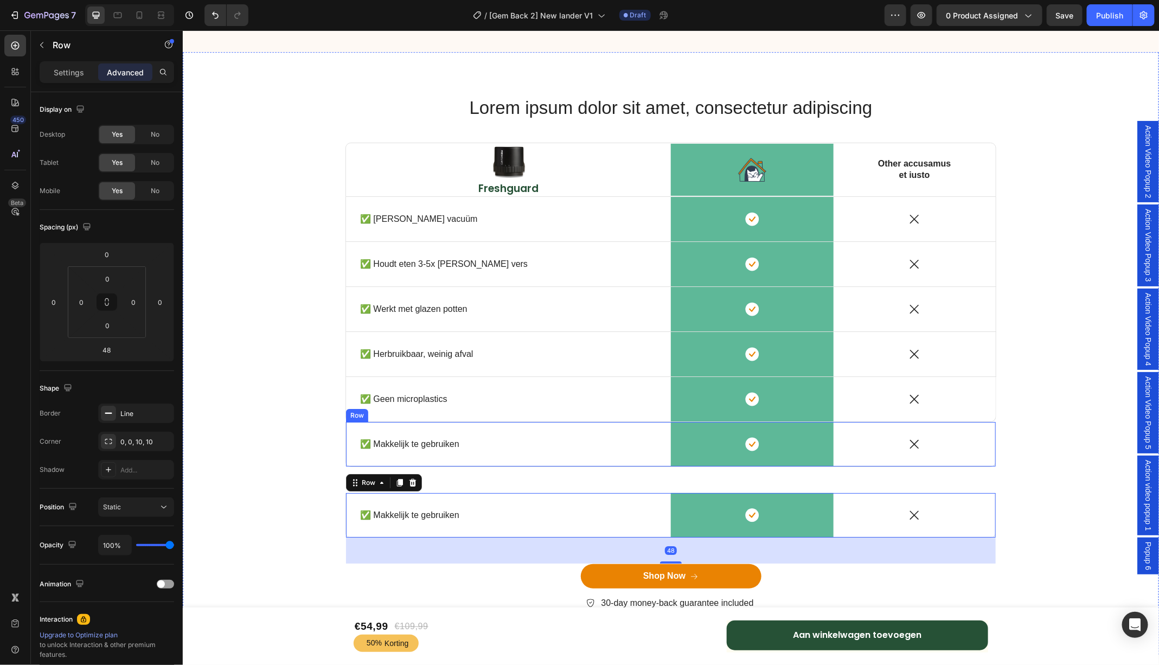
click at [380, 425] on div "✅ Makkelijk te gebruiken Text Block Row" at bounding box center [508, 443] width 325 height 44
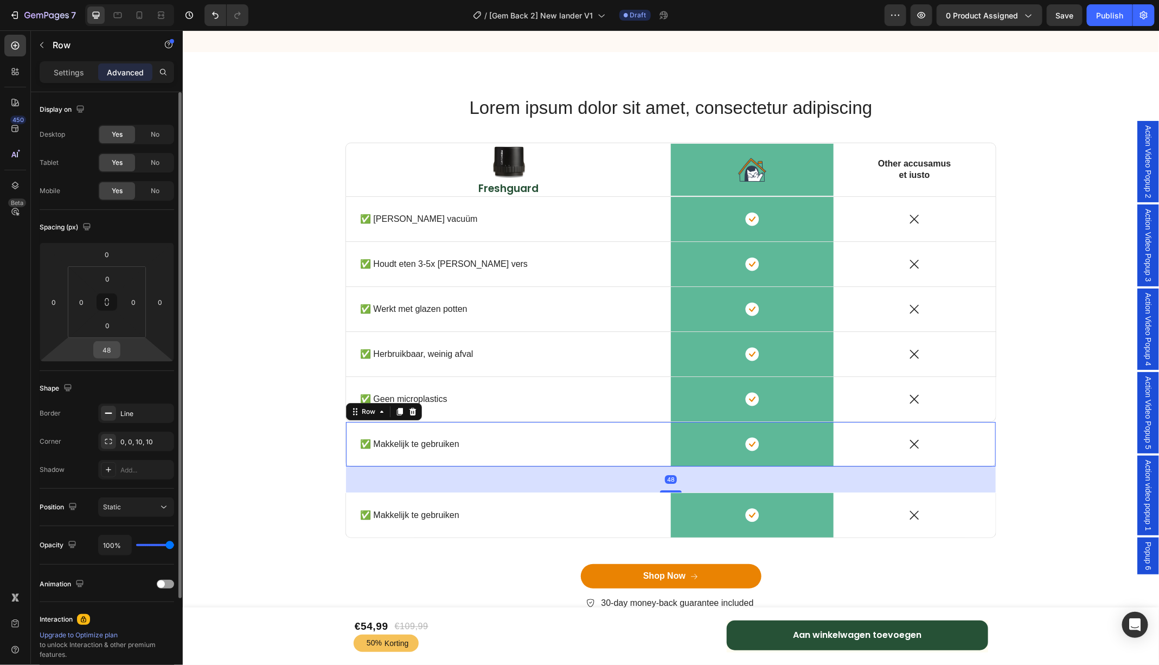
click at [113, 350] on input "48" at bounding box center [107, 350] width 22 height 16
type input "0"
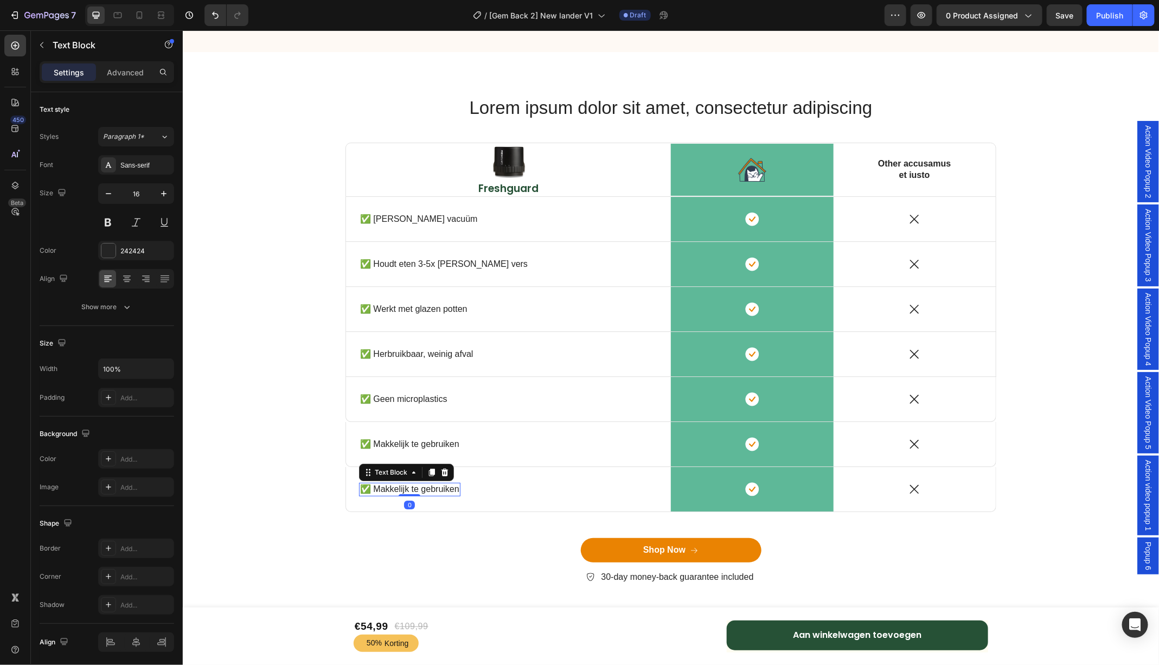
click at [412, 487] on p "✅ Makkelijk te gebruiken" at bounding box center [409, 488] width 99 height 11
drag, startPoint x: 457, startPoint y: 488, endPoint x: 372, endPoint y: 488, distance: 84.6
click at [372, 488] on div "✅ Makkelijk te gebruiken" at bounding box center [409, 489] width 101 height 14
click at [456, 444] on p "✅ Makkelijk te gebruiken" at bounding box center [409, 443] width 99 height 11
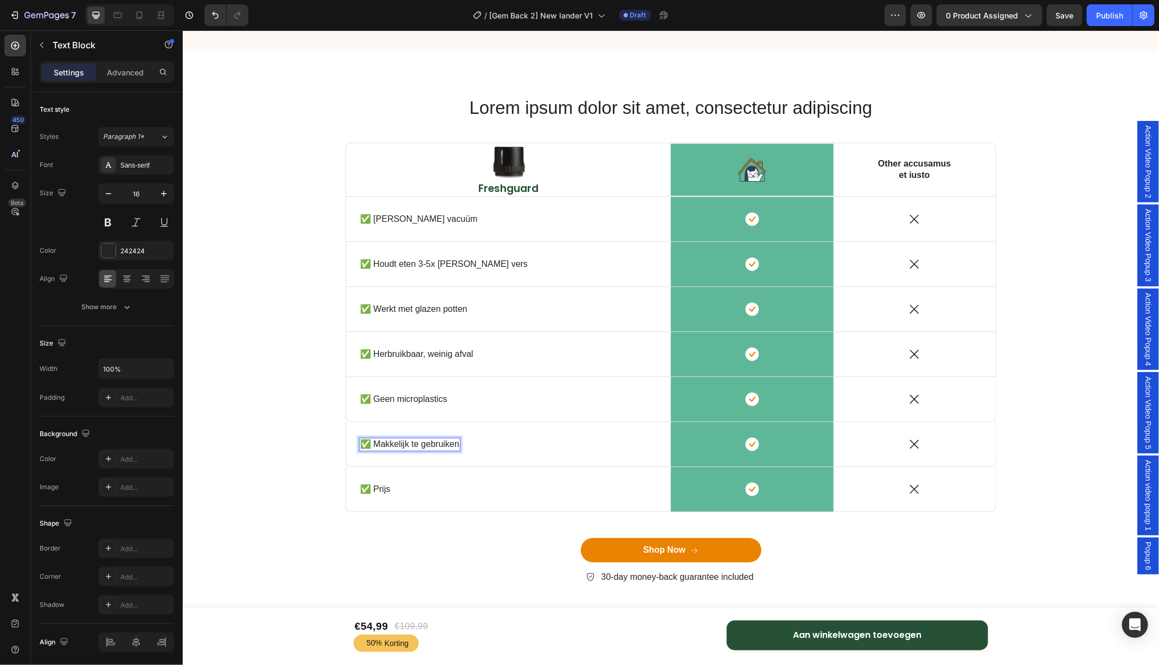
click at [456, 444] on p "✅ Makkelijk te gebruiken" at bounding box center [409, 443] width 99 height 11
click at [703, 178] on div at bounding box center [751, 169] width 163 height 24
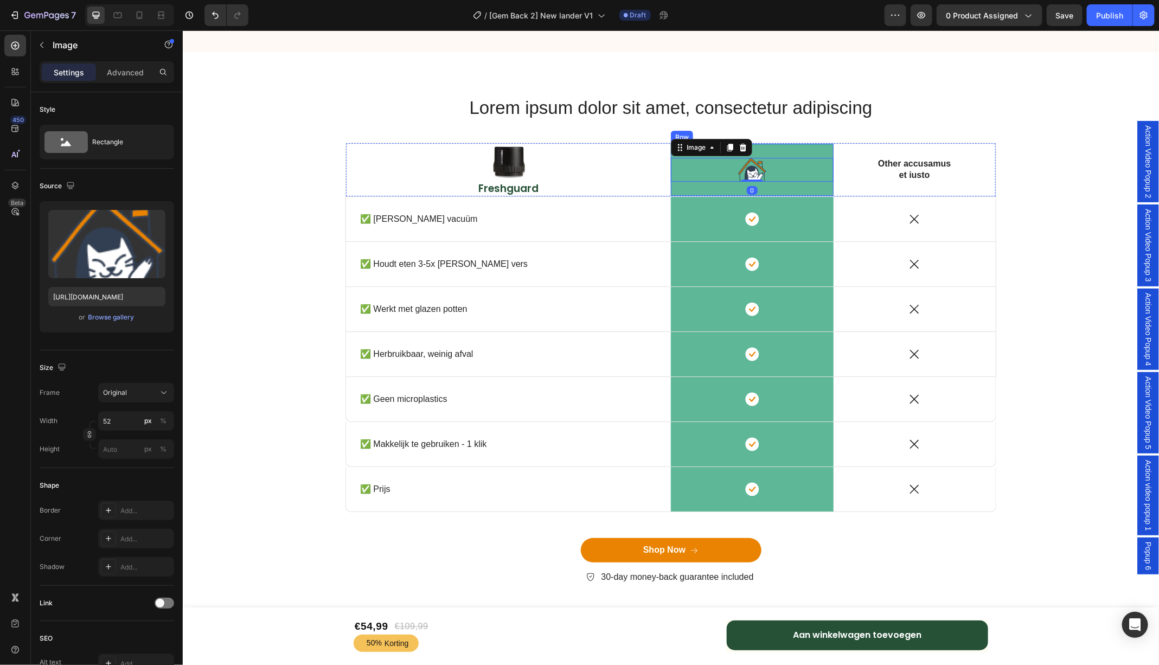
click at [700, 190] on div "Image 0 Row" at bounding box center [751, 169] width 163 height 52
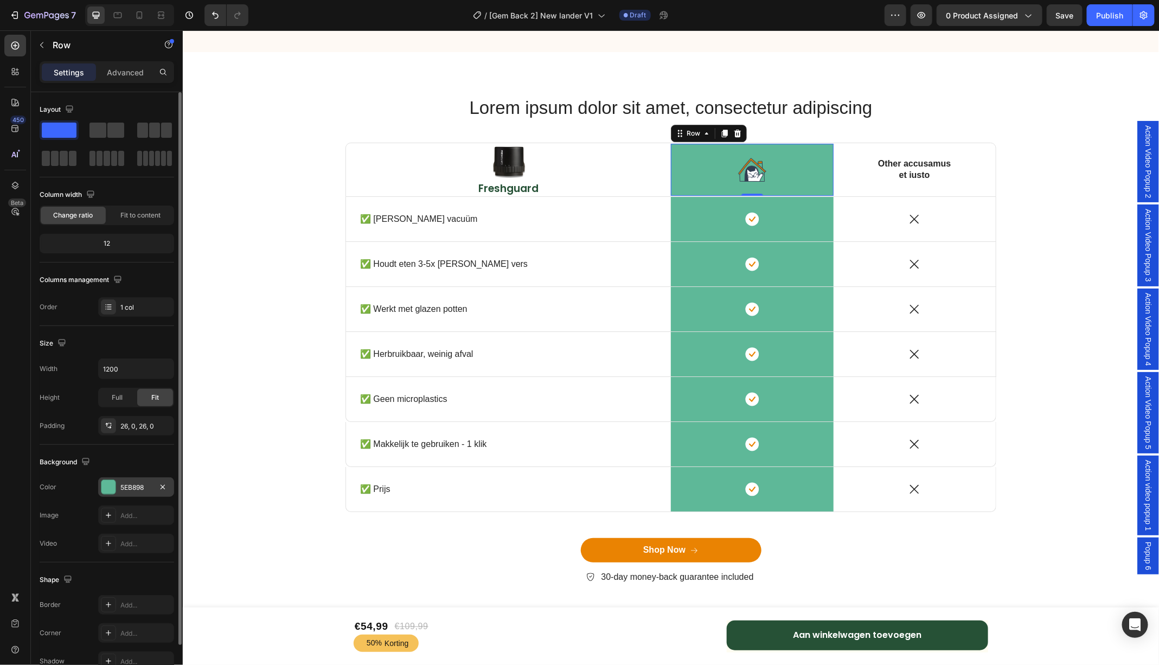
click at [112, 483] on div at bounding box center [108, 487] width 14 height 14
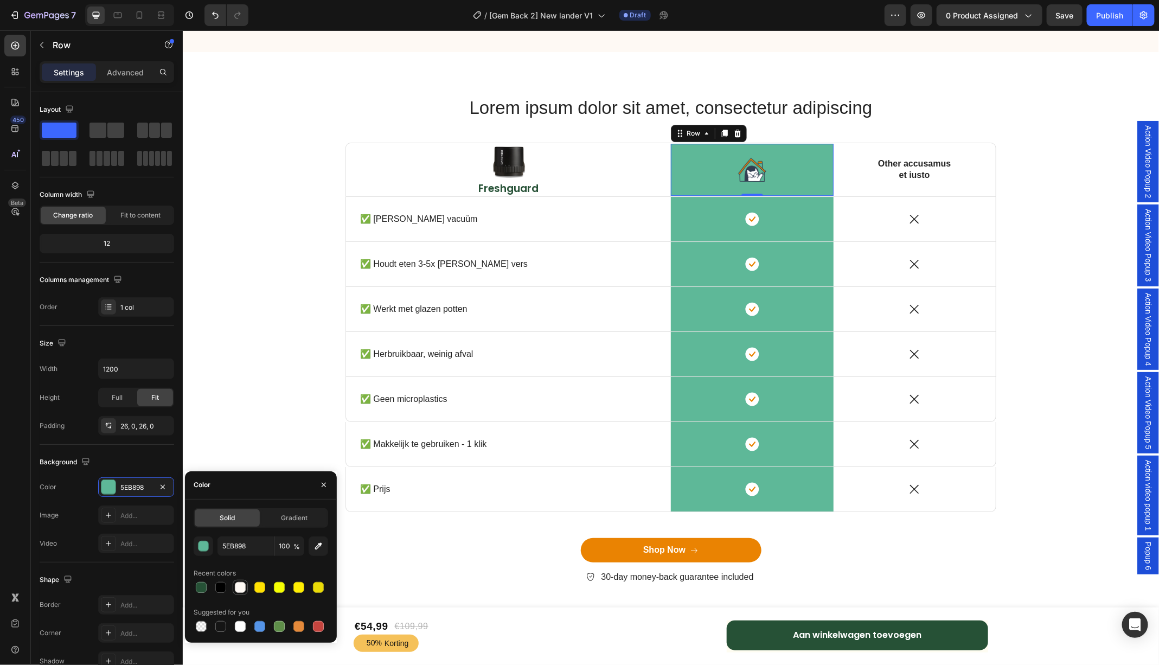
click at [239, 587] on div at bounding box center [240, 587] width 11 height 11
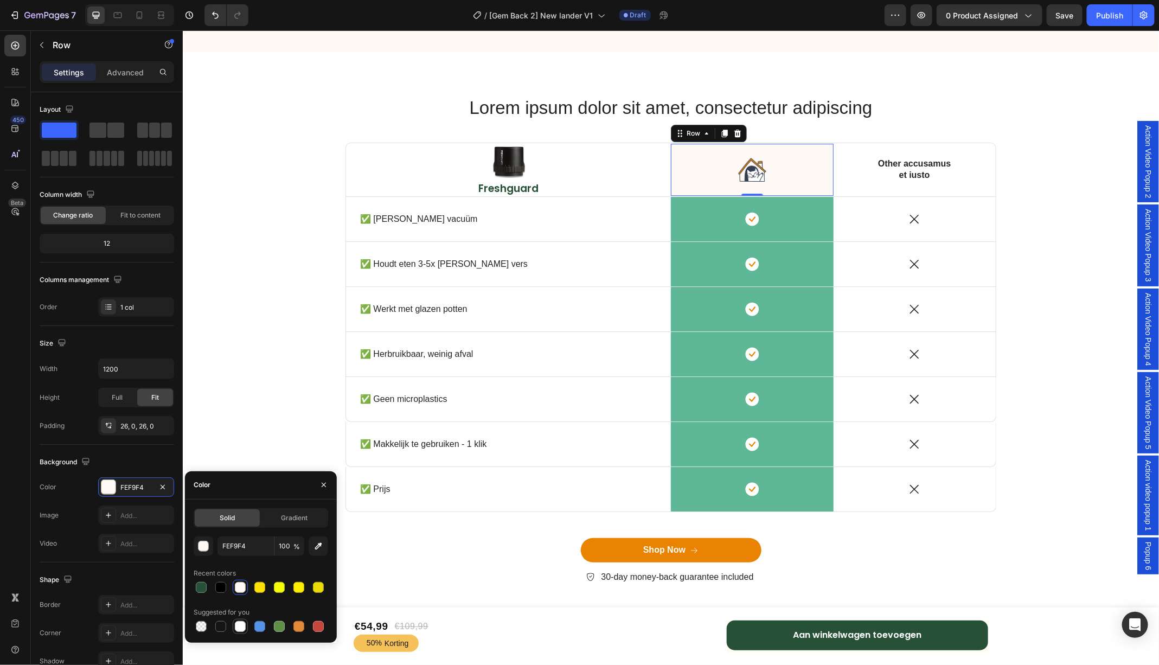
click at [240, 622] on div at bounding box center [240, 626] width 11 height 11
type input "FFFFFF"
click at [680, 229] on div "Icon Row" at bounding box center [751, 218] width 163 height 44
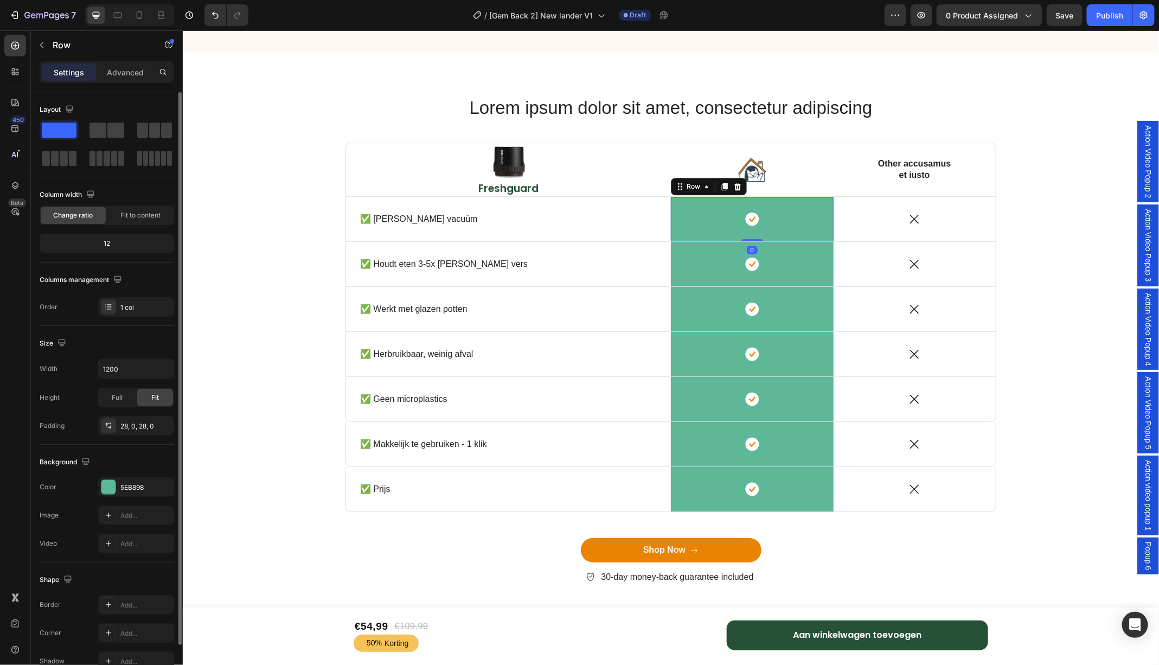
click at [103, 472] on div "Background The changes might be hidden by the video. Color 5EB898 Image Add... …" at bounding box center [107, 504] width 135 height 118
click at [106, 481] on div at bounding box center [108, 487] width 14 height 14
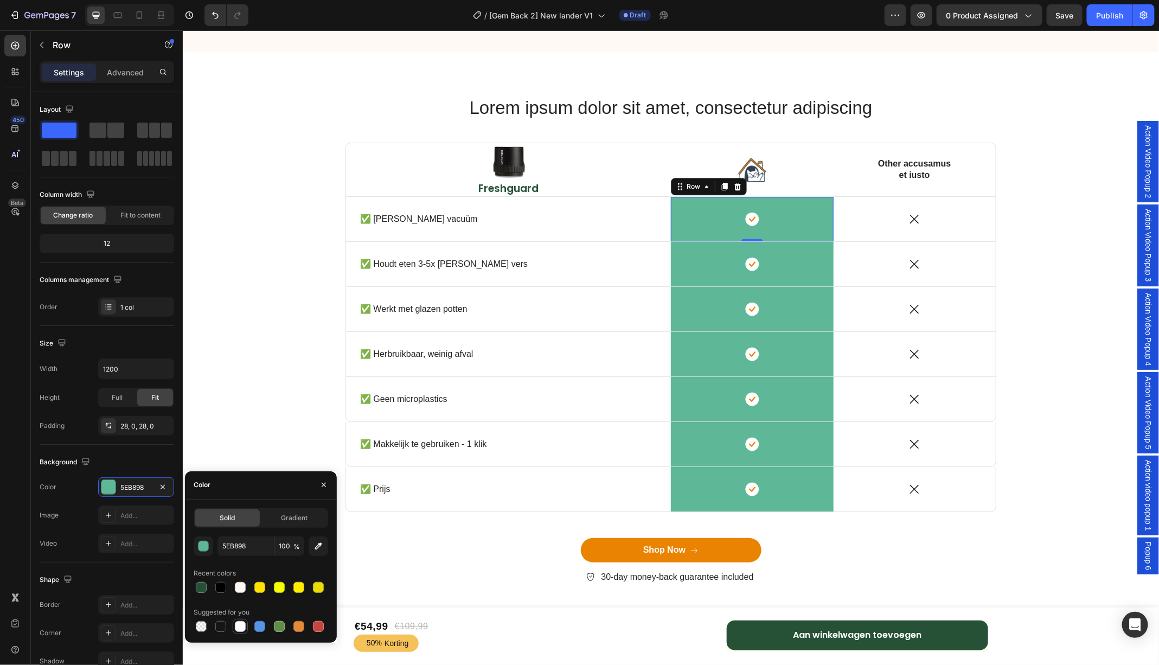
click at [238, 622] on div at bounding box center [240, 626] width 11 height 11
type input "FFFFFF"
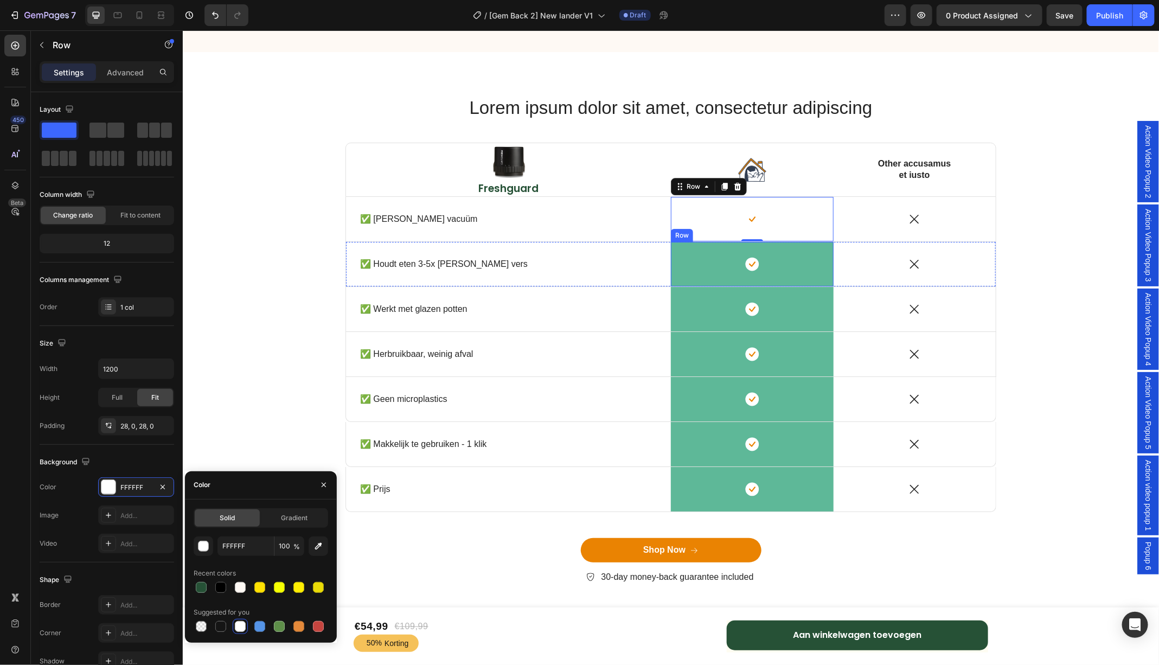
click at [703, 281] on div "Icon Row" at bounding box center [751, 263] width 163 height 44
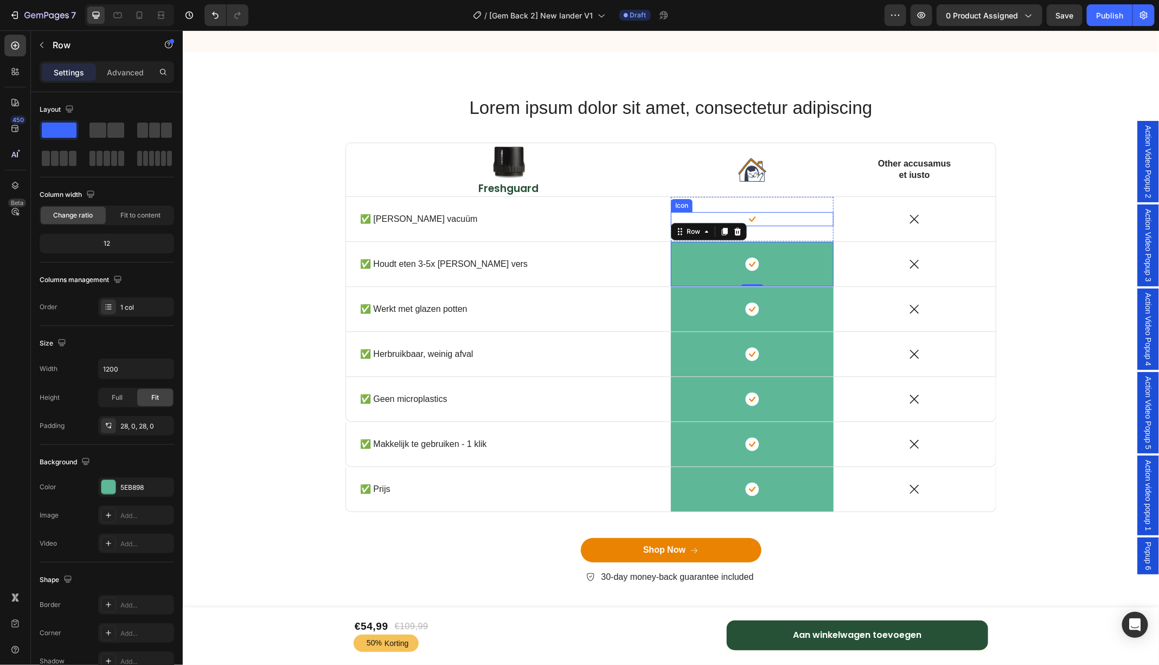
click at [752, 218] on icon at bounding box center [752, 218] width 7 height 5
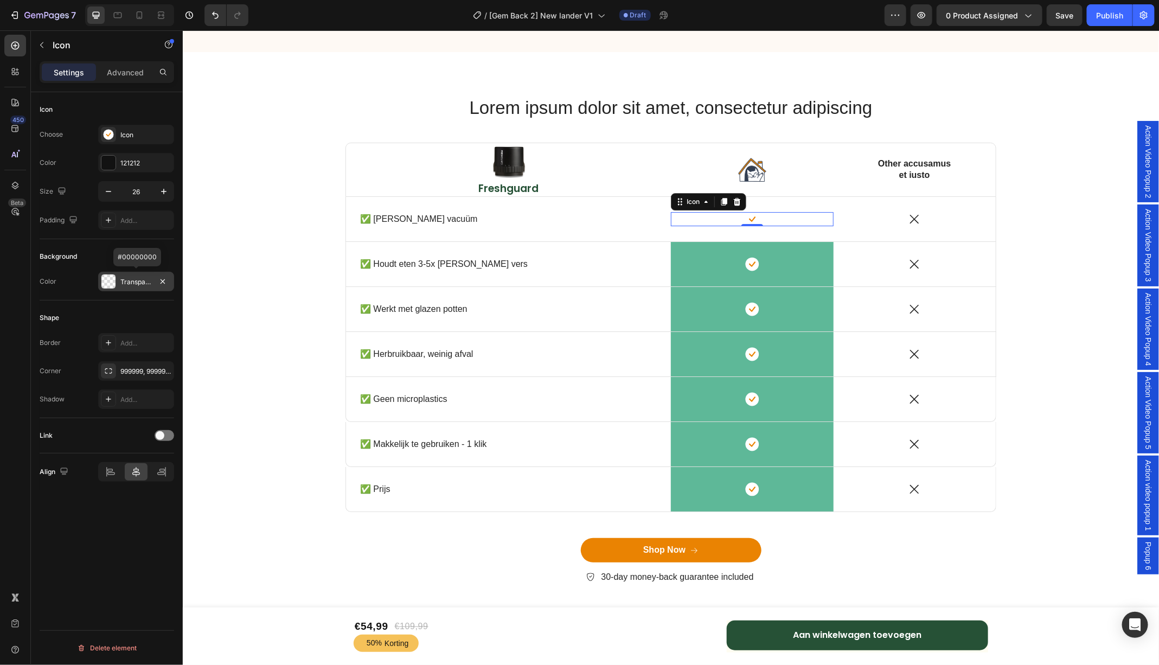
click at [112, 283] on div at bounding box center [108, 281] width 14 height 14
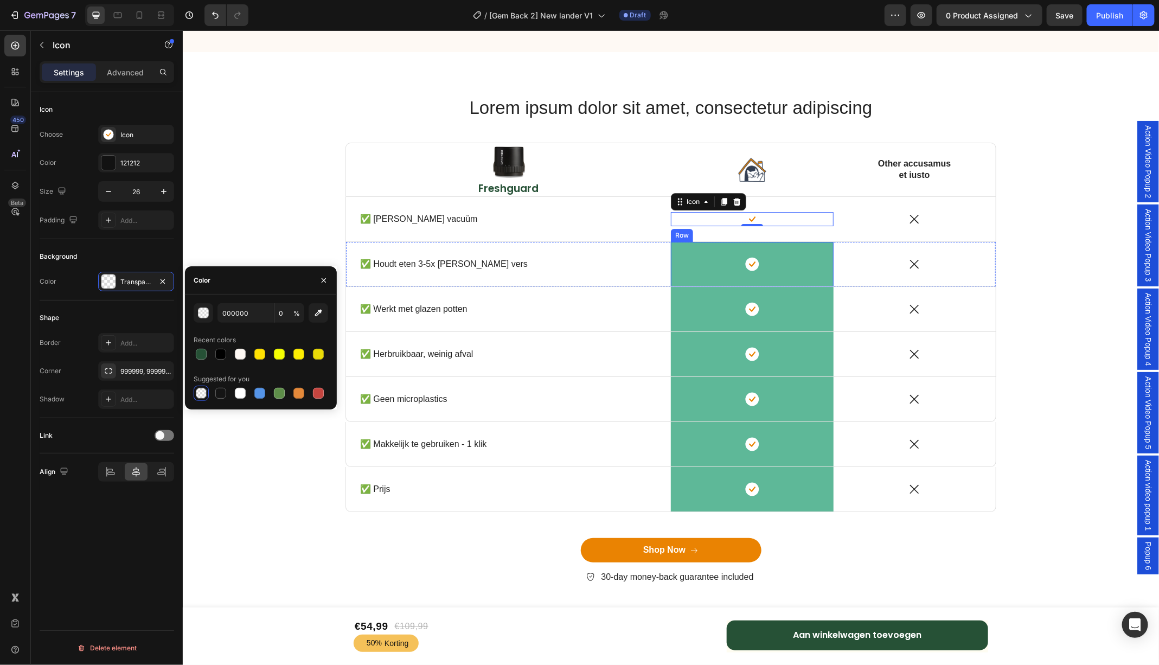
click at [687, 282] on div "Icon Row" at bounding box center [751, 263] width 163 height 44
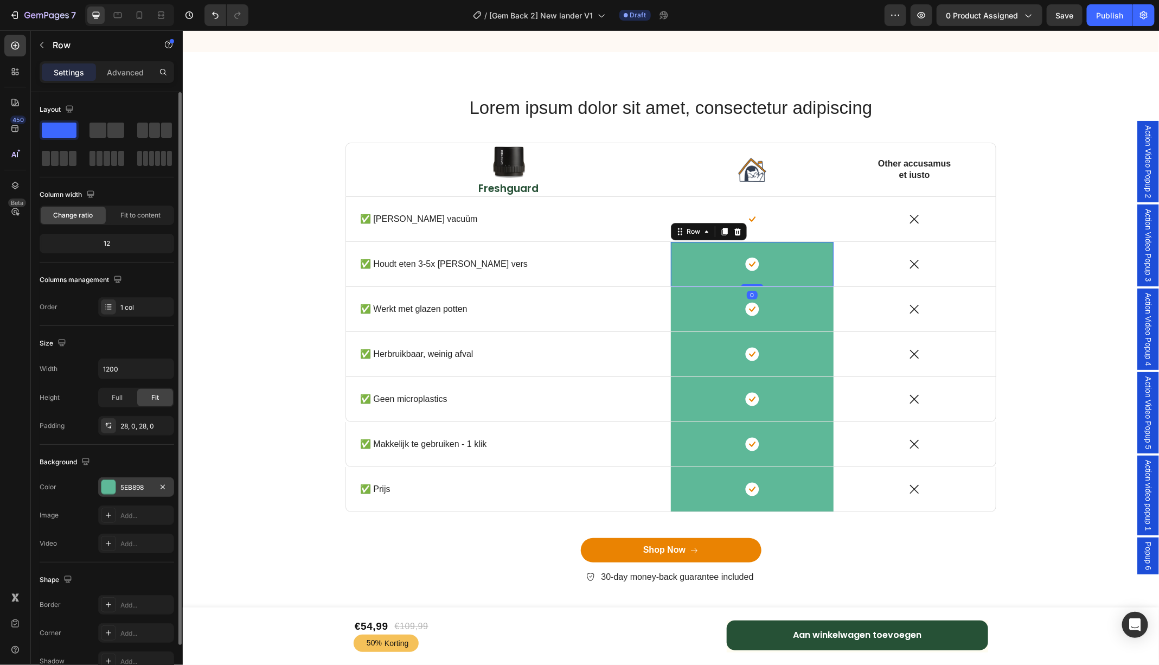
click at [110, 485] on div at bounding box center [108, 487] width 14 height 14
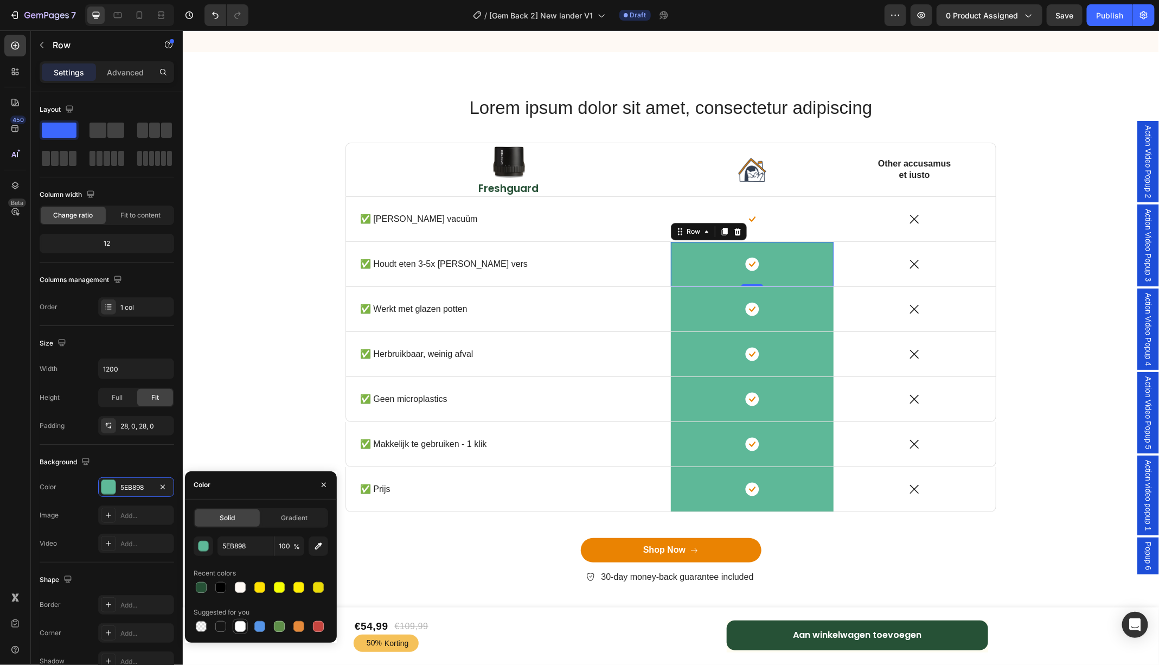
click at [242, 624] on div at bounding box center [240, 626] width 11 height 11
type input "FFFFFF"
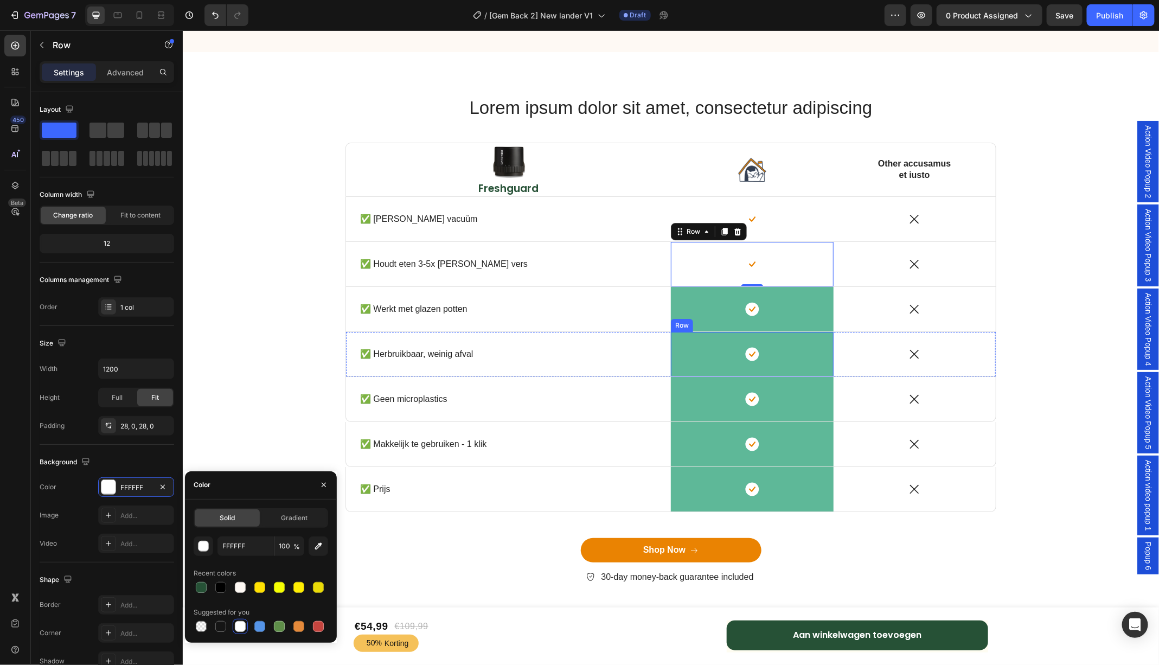
click at [702, 347] on div "Icon" at bounding box center [751, 354] width 163 height 14
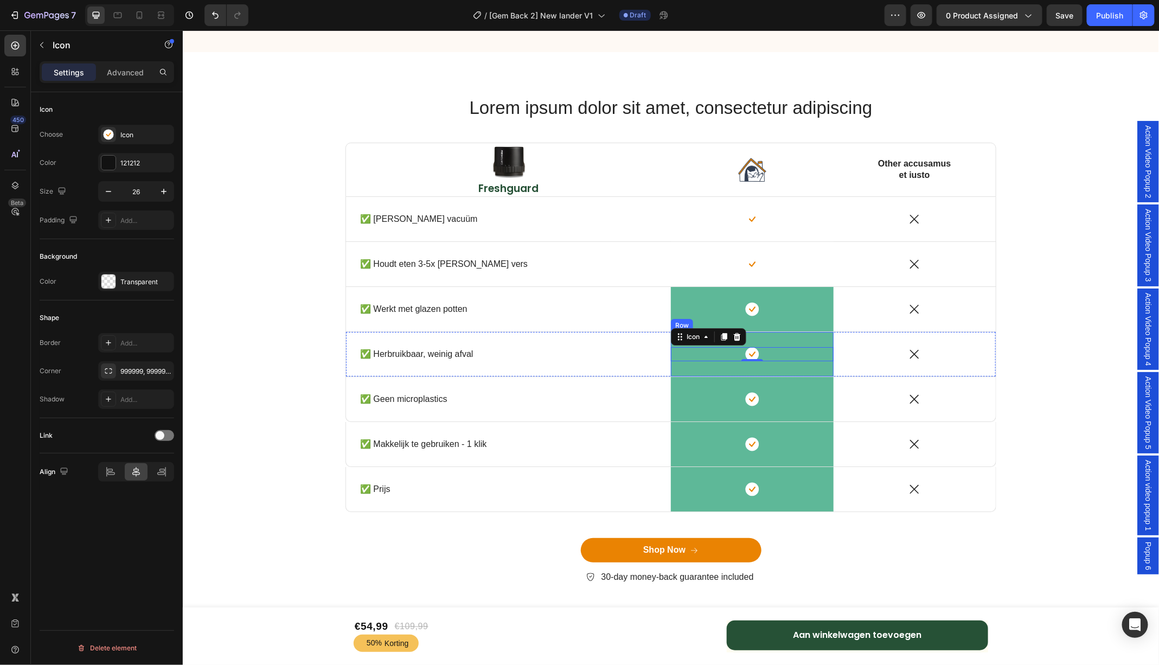
click at [699, 364] on div "Icon 0 Row" at bounding box center [751, 353] width 163 height 44
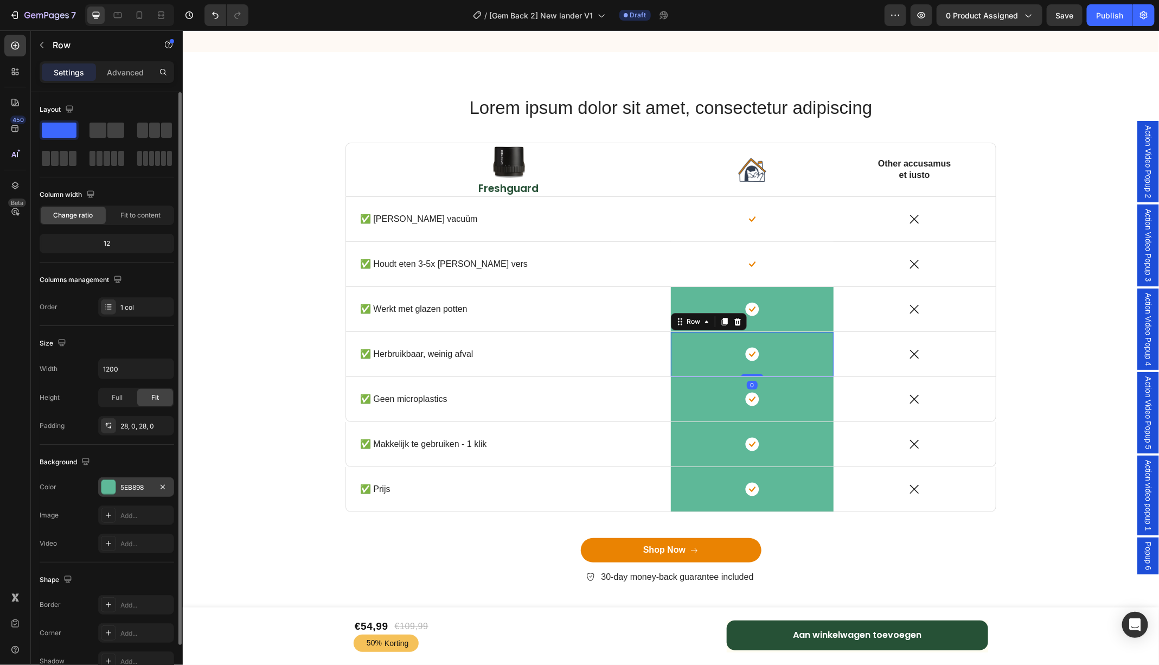
click at [107, 484] on div at bounding box center [108, 487] width 14 height 14
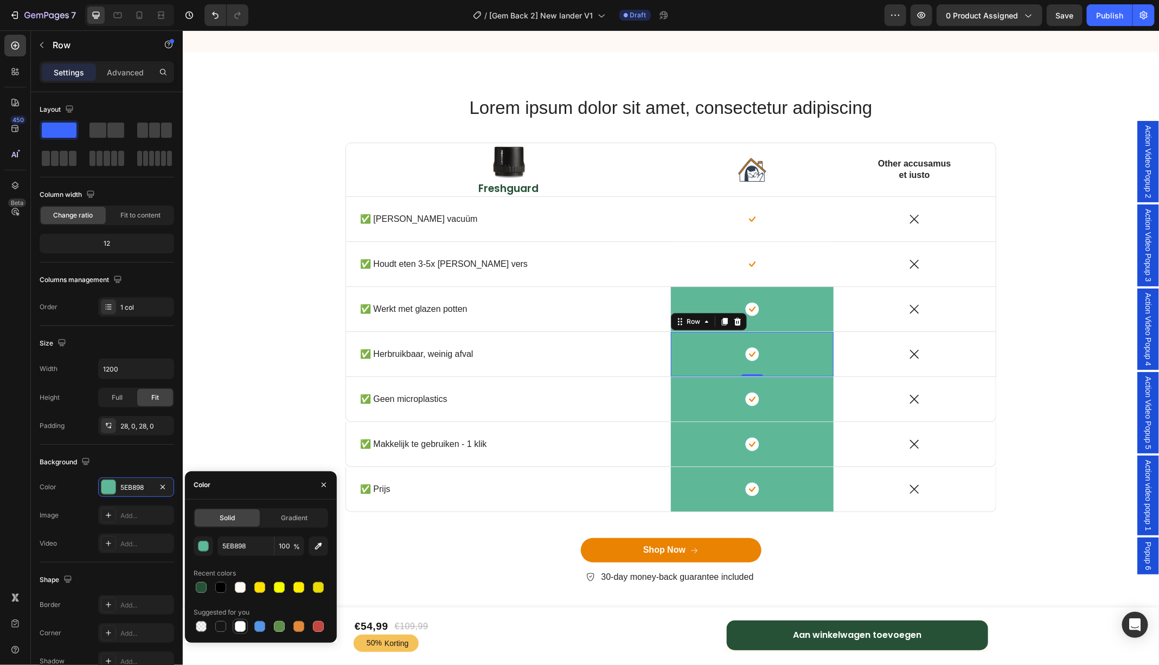
click at [244, 626] on div at bounding box center [240, 626] width 11 height 11
type input "FFFFFF"
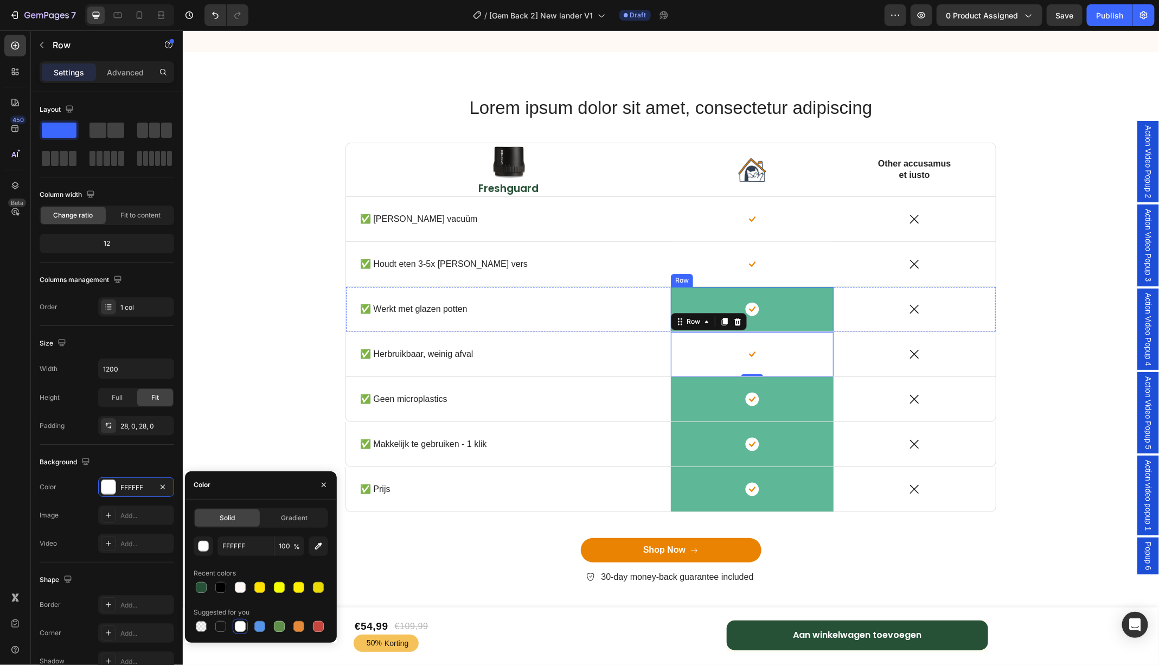
click at [811, 323] on div "Icon Row" at bounding box center [751, 308] width 163 height 44
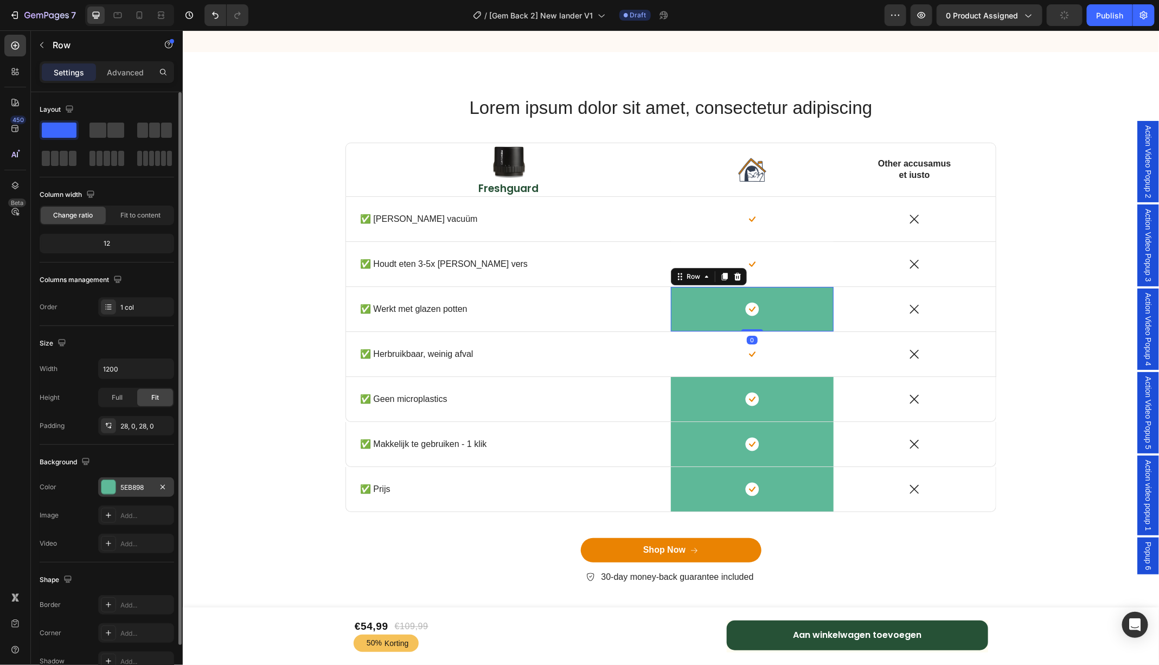
click at [109, 482] on div at bounding box center [108, 487] width 14 height 14
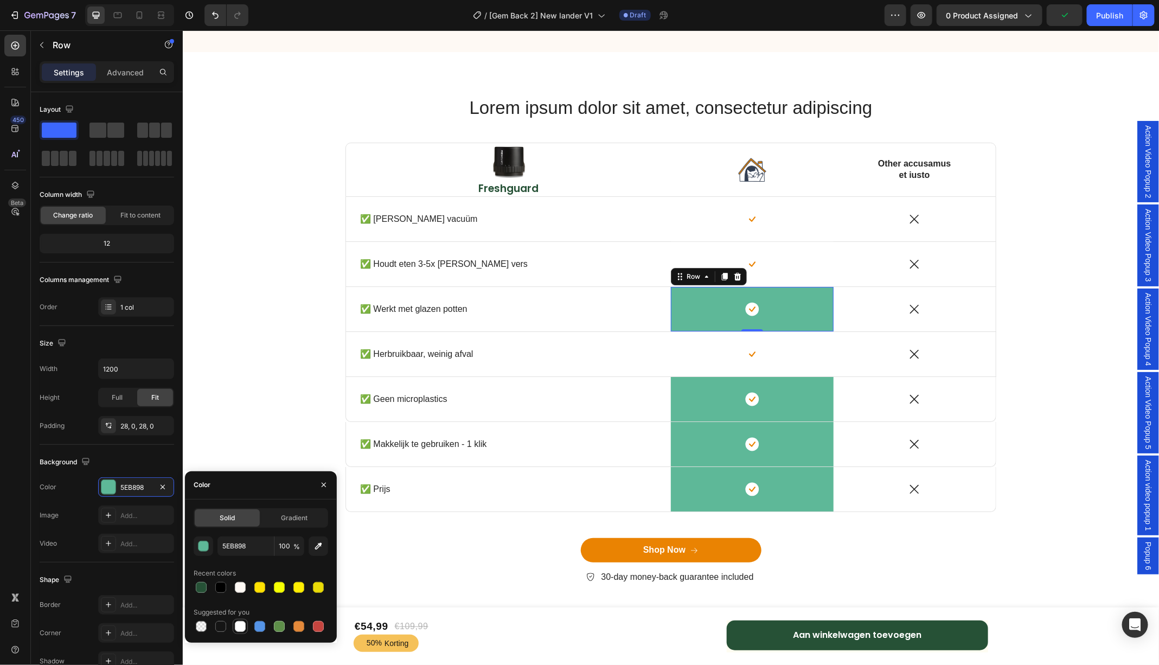
click at [238, 622] on div at bounding box center [240, 626] width 11 height 11
type input "FFFFFF"
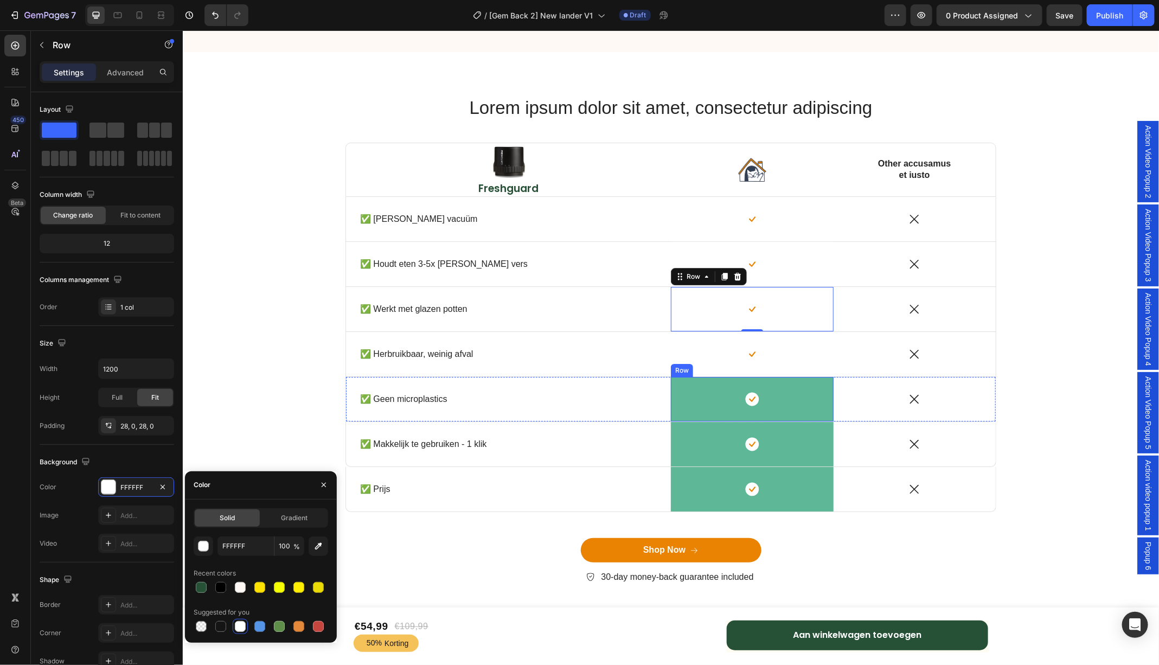
click at [705, 412] on div "Icon Row" at bounding box center [751, 398] width 163 height 44
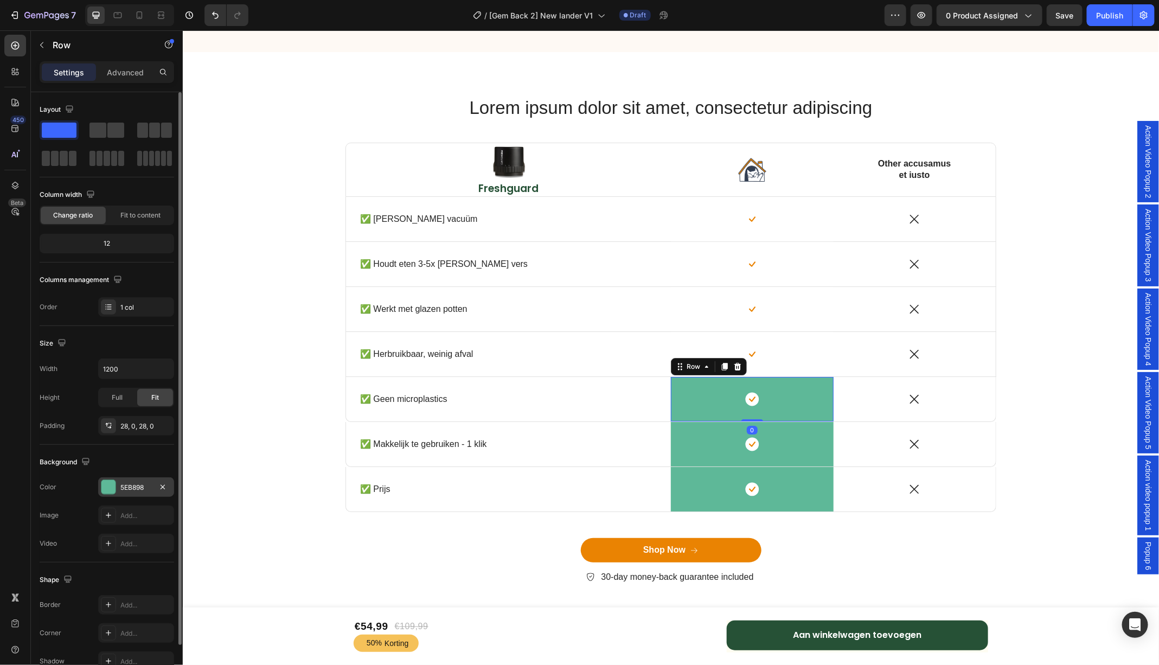
click at [108, 485] on div at bounding box center [108, 487] width 14 height 14
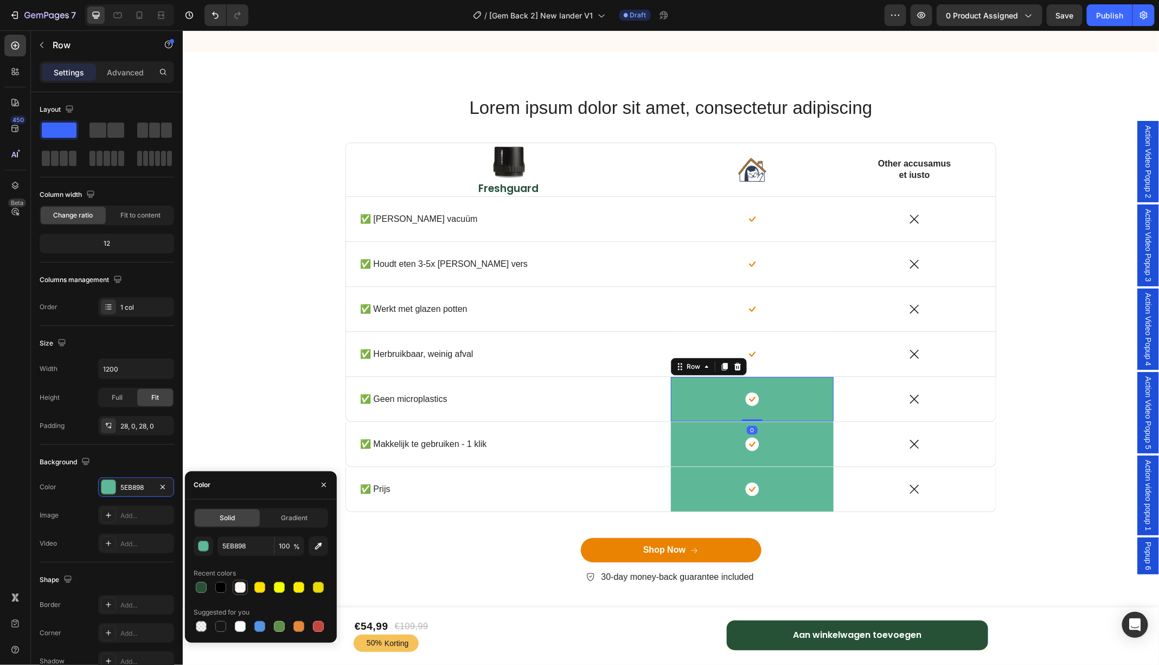
click at [238, 588] on div at bounding box center [240, 587] width 11 height 11
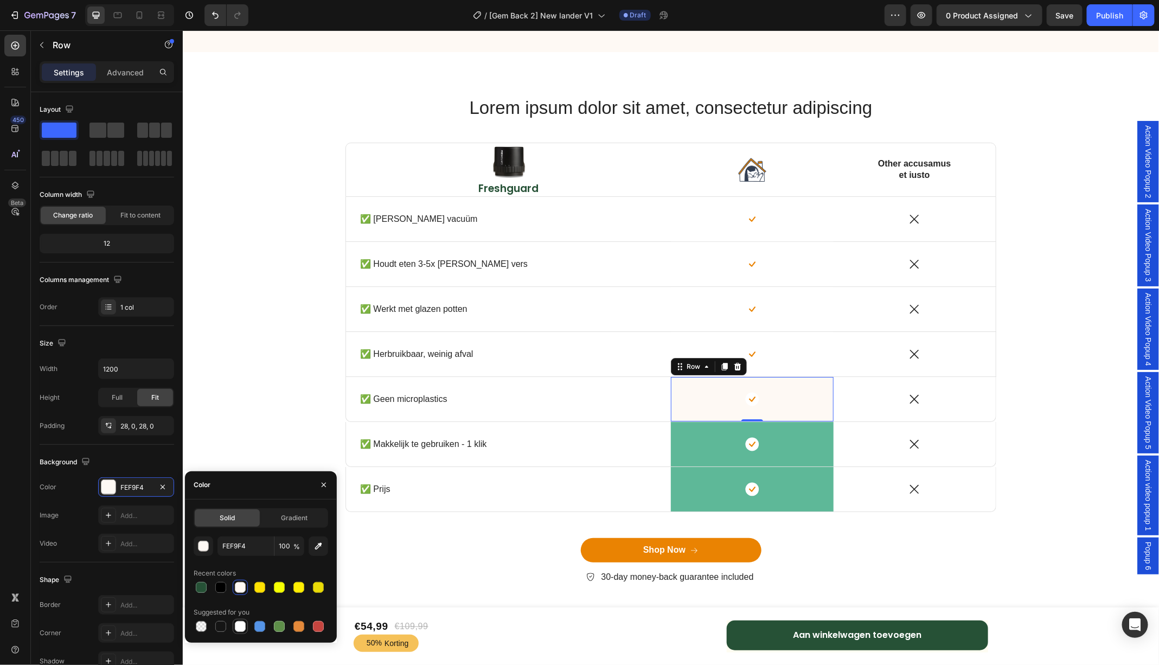
click at [243, 630] on div at bounding box center [240, 626] width 11 height 11
type input "FFFFFF"
click at [695, 457] on div "Icon Row" at bounding box center [751, 443] width 163 height 44
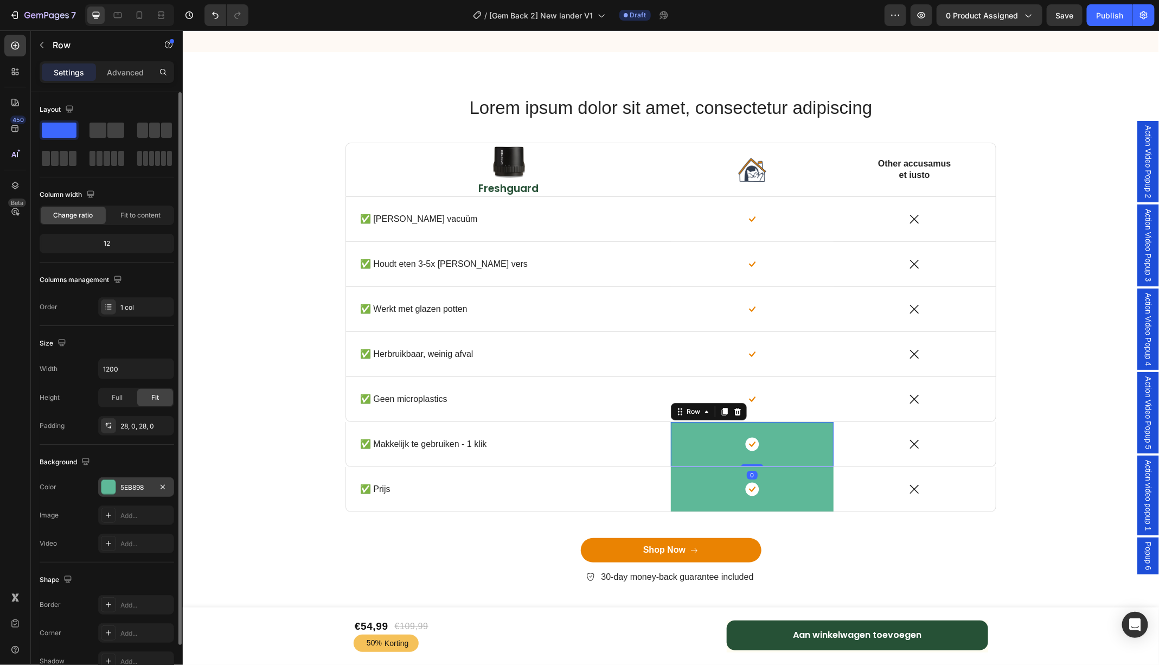
click at [107, 487] on div at bounding box center [108, 487] width 14 height 14
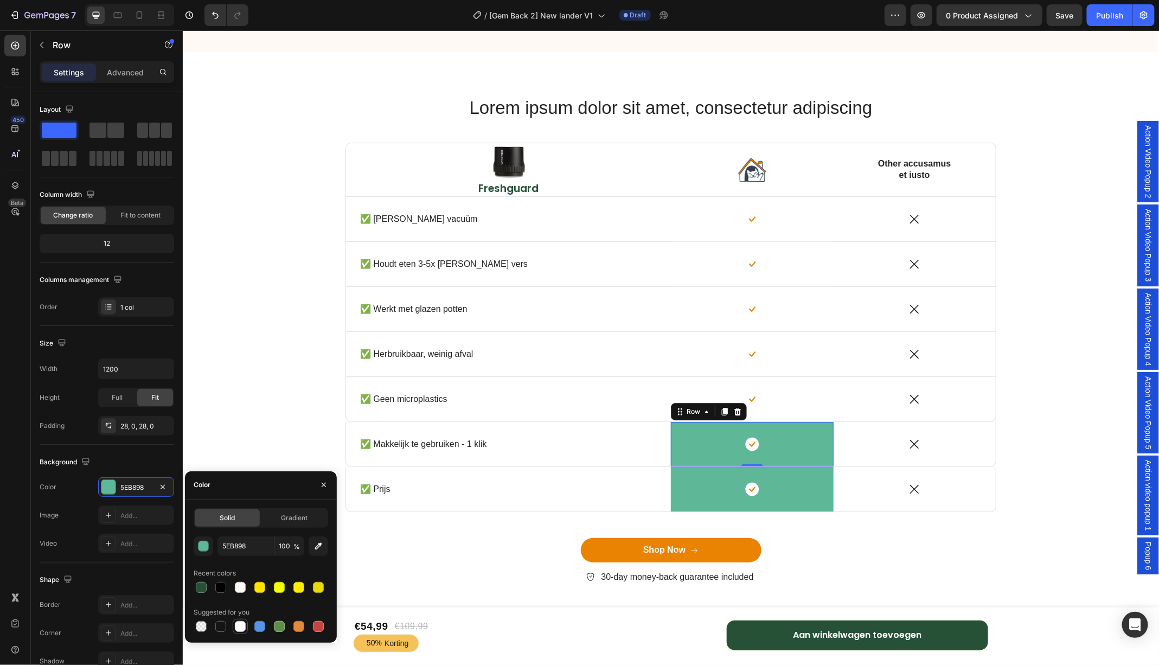
click at [244, 628] on div at bounding box center [240, 626] width 11 height 11
type input "FFFFFF"
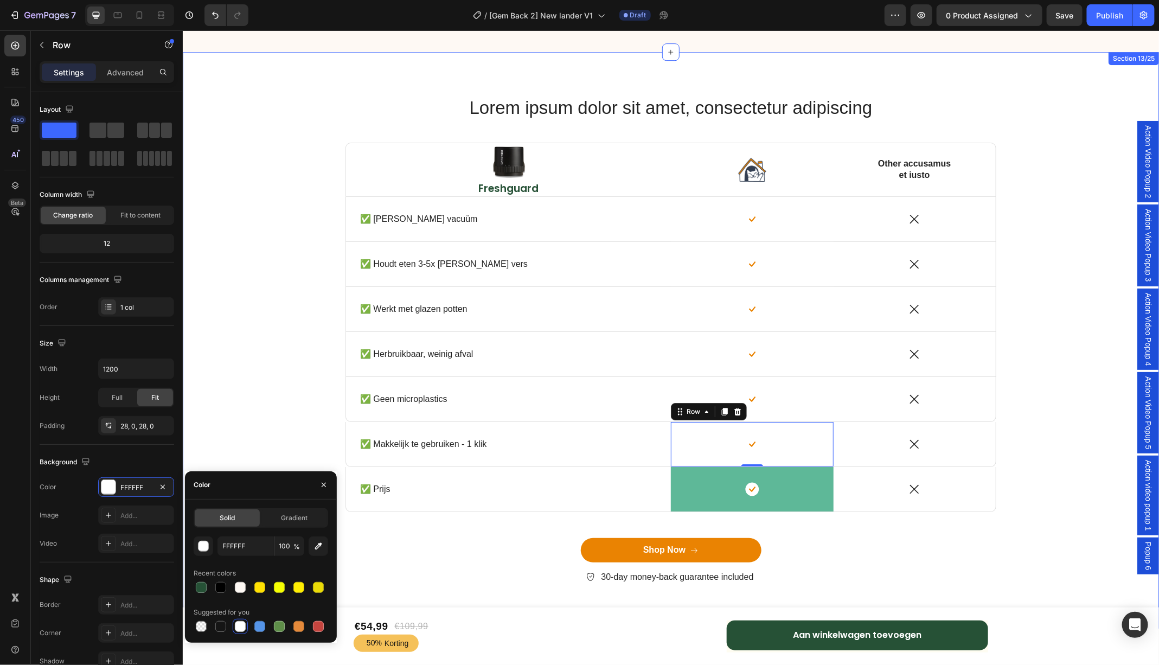
click at [692, 496] on div "Icon Row" at bounding box center [751, 488] width 163 height 44
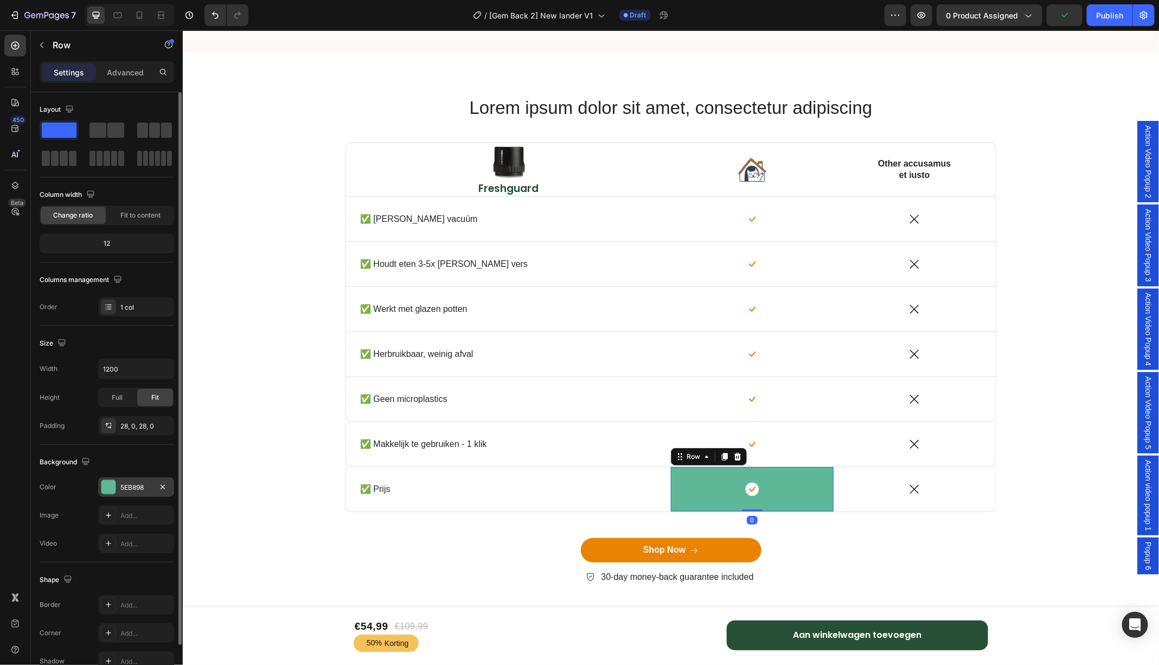
click at [110, 486] on div at bounding box center [108, 487] width 14 height 14
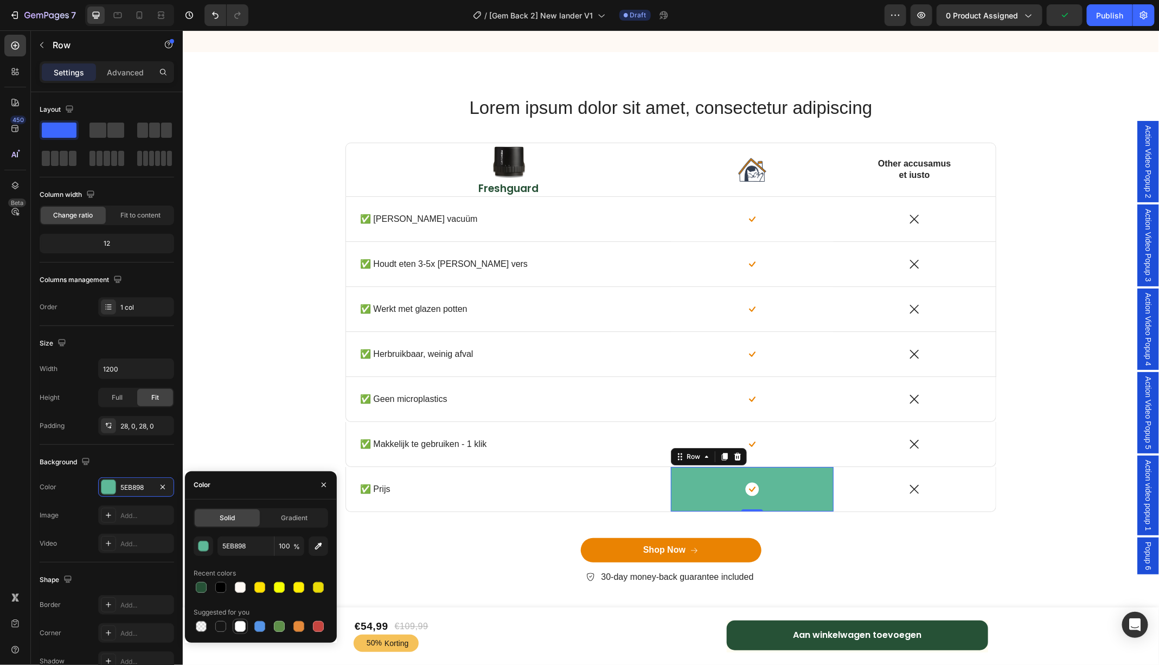
click at [240, 627] on div at bounding box center [240, 626] width 11 height 11
type input "FFFFFF"
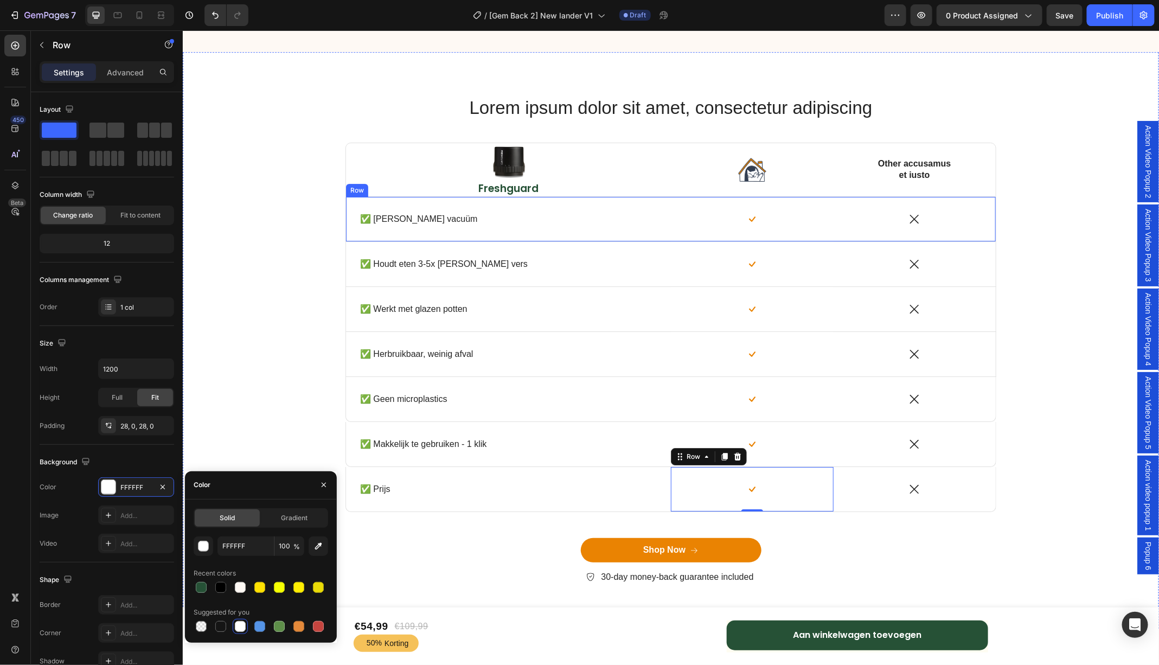
click at [482, 228] on div "✅ [PERSON_NAME] vacuüm Text Block Row" at bounding box center [508, 218] width 325 height 44
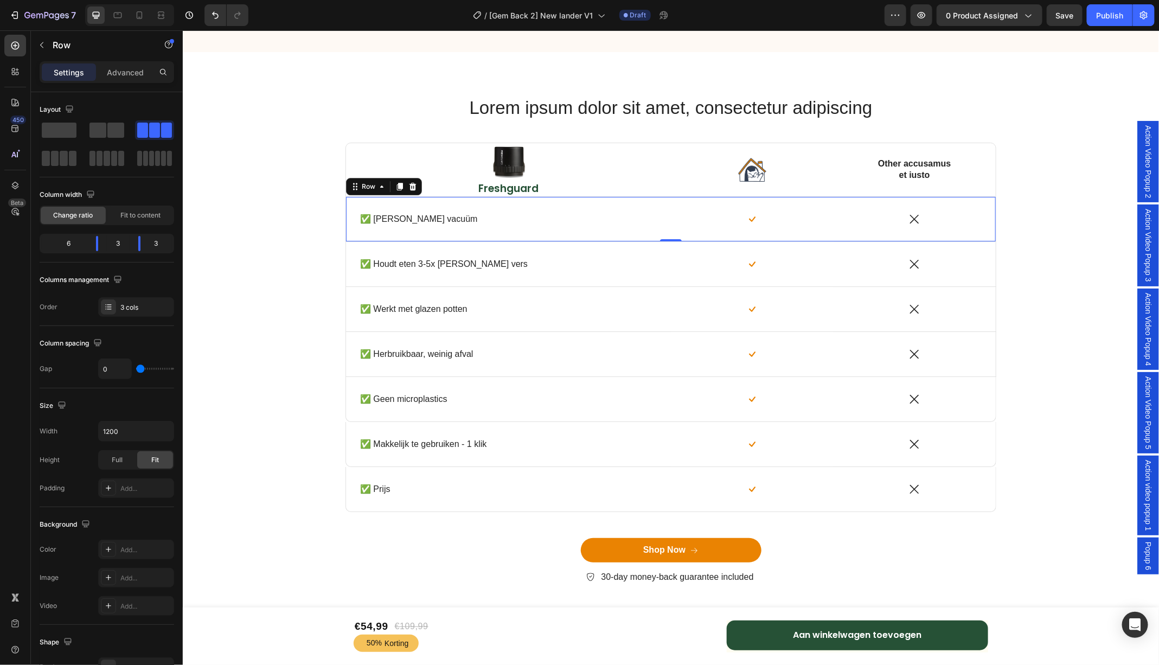
click at [472, 208] on div "✅ [PERSON_NAME] vacuüm Text Block Row" at bounding box center [508, 218] width 325 height 44
click at [792, 199] on div "Icon Row" at bounding box center [751, 218] width 163 height 44
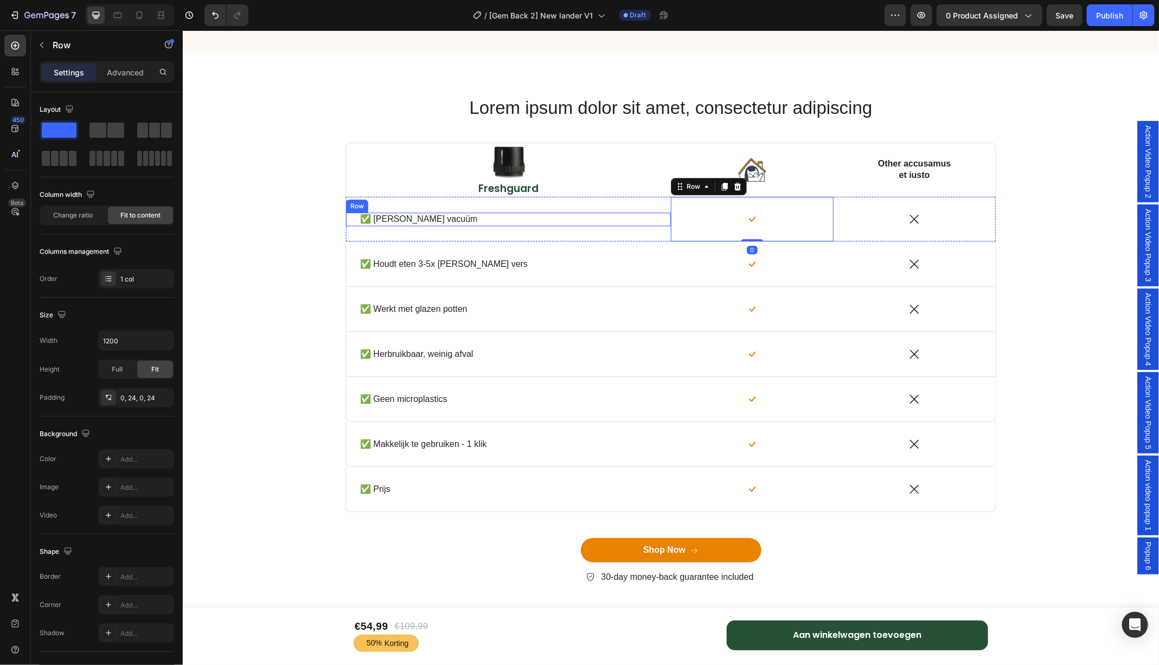
click at [624, 215] on div "✅ [PERSON_NAME] vacuüm Text Block Row" at bounding box center [508, 219] width 325 height 14
click at [619, 207] on div "✅ [PERSON_NAME] vacuüm Text Block Row 0" at bounding box center [508, 218] width 325 height 44
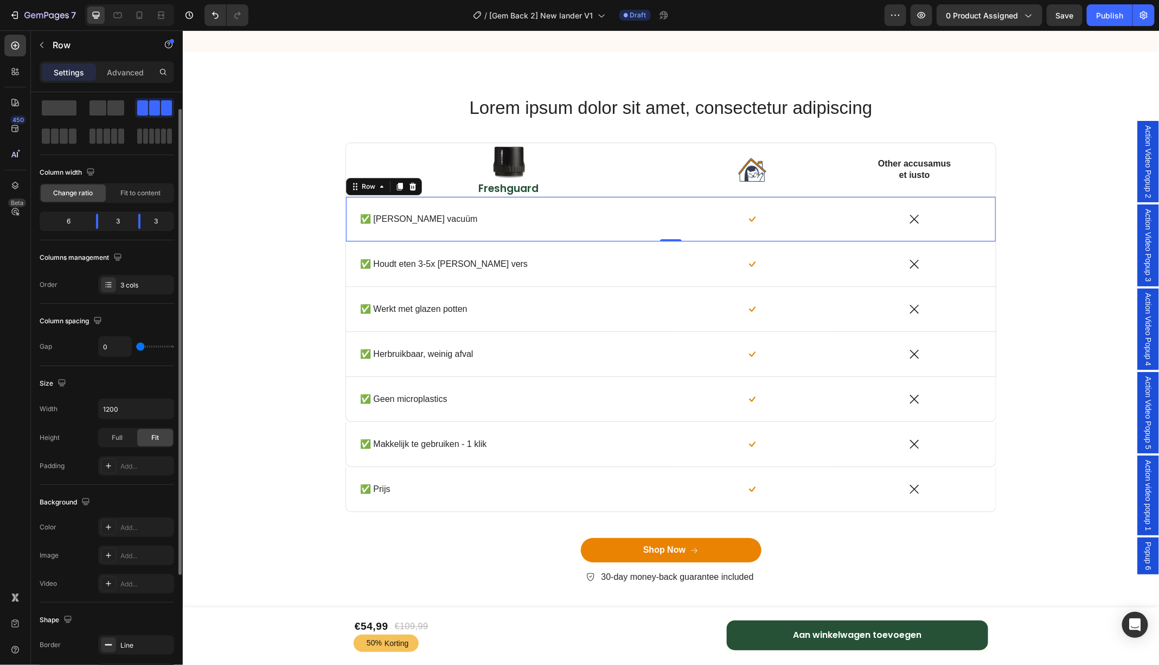
scroll to position [31, 0]
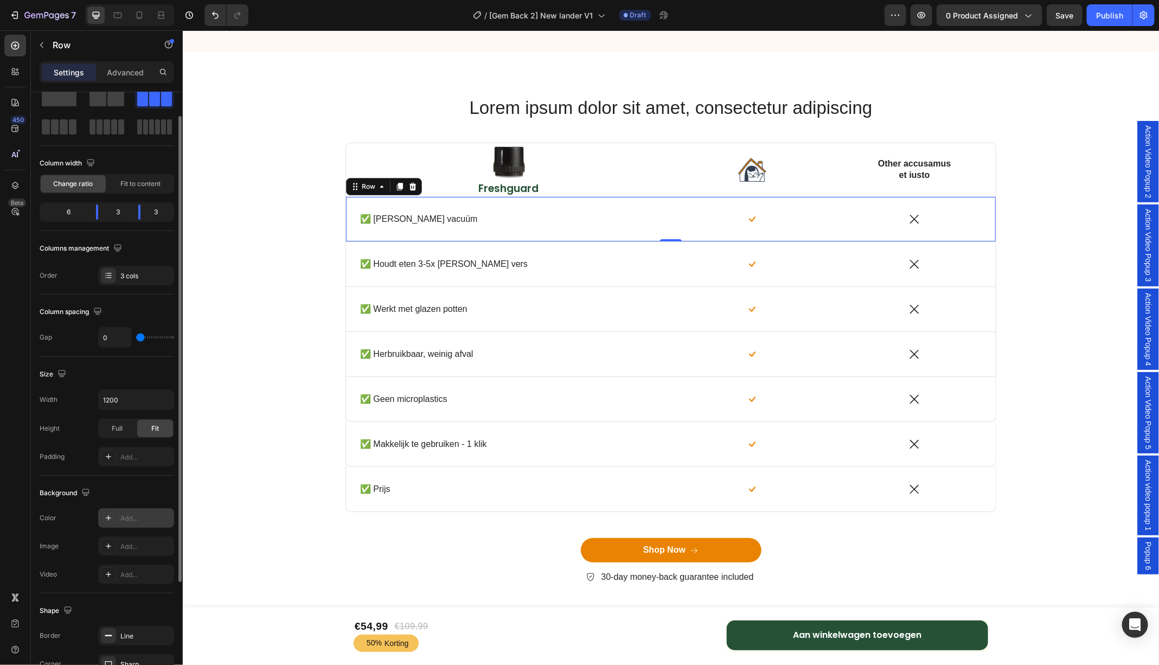
click at [129, 521] on div "Add..." at bounding box center [136, 518] width 76 height 20
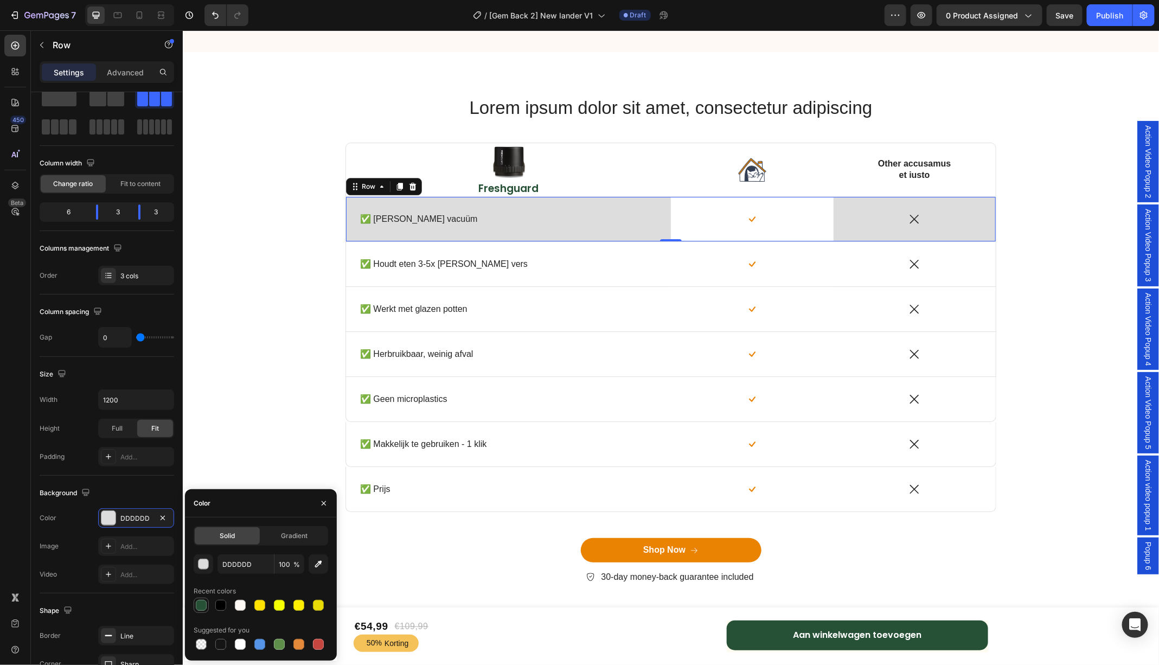
click at [202, 608] on div at bounding box center [201, 605] width 11 height 11
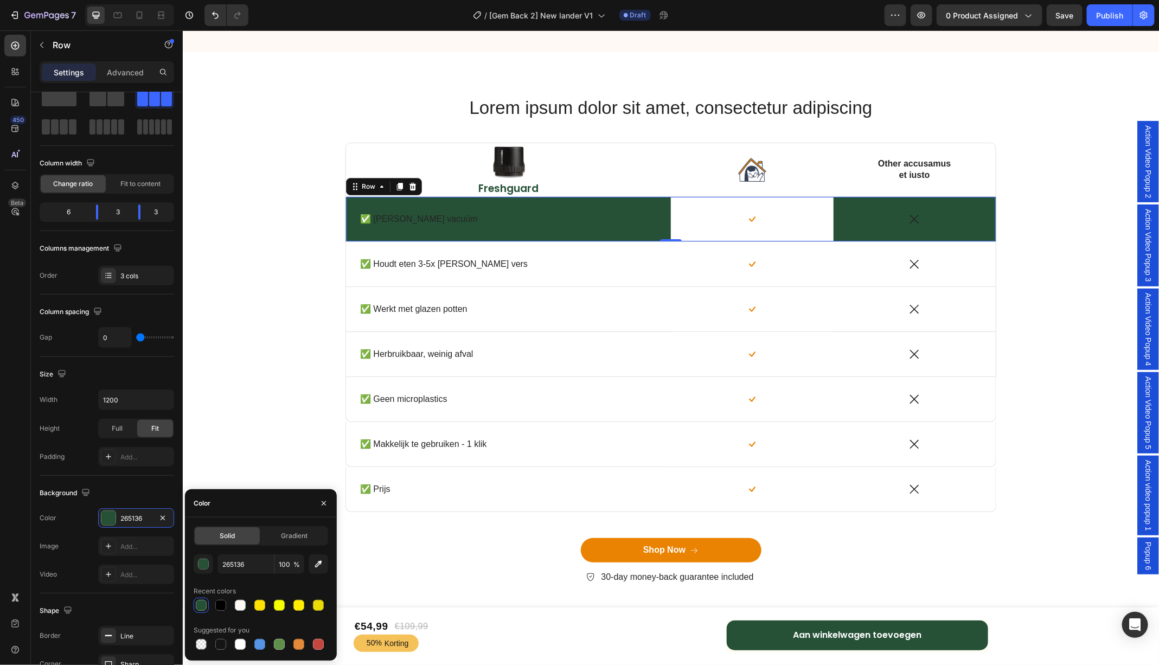
click at [202, 608] on div at bounding box center [201, 605] width 11 height 11
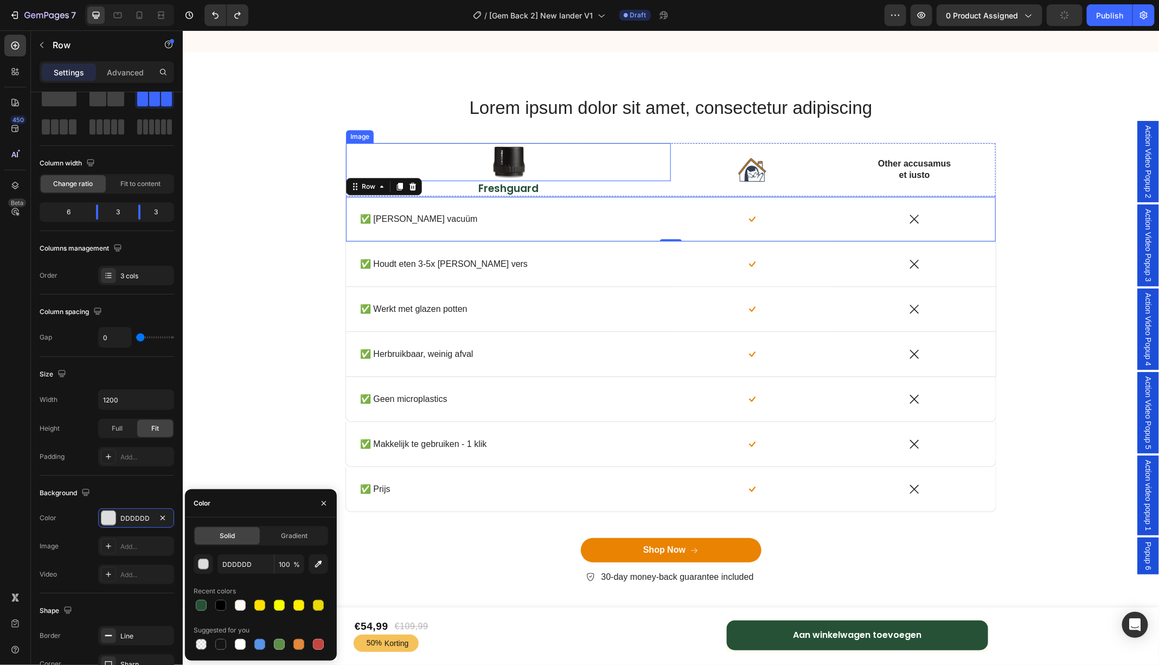
type input "000000"
click at [706, 206] on div "Icon Row" at bounding box center [751, 218] width 163 height 44
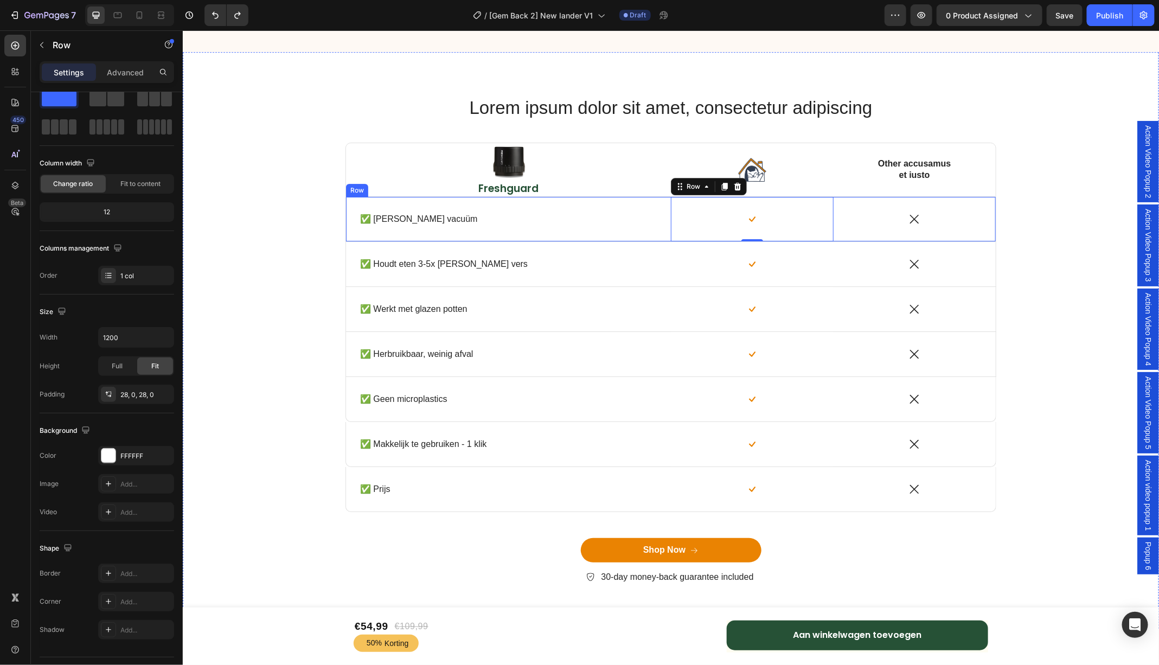
click at [848, 200] on div "Icon" at bounding box center [914, 218] width 163 height 44
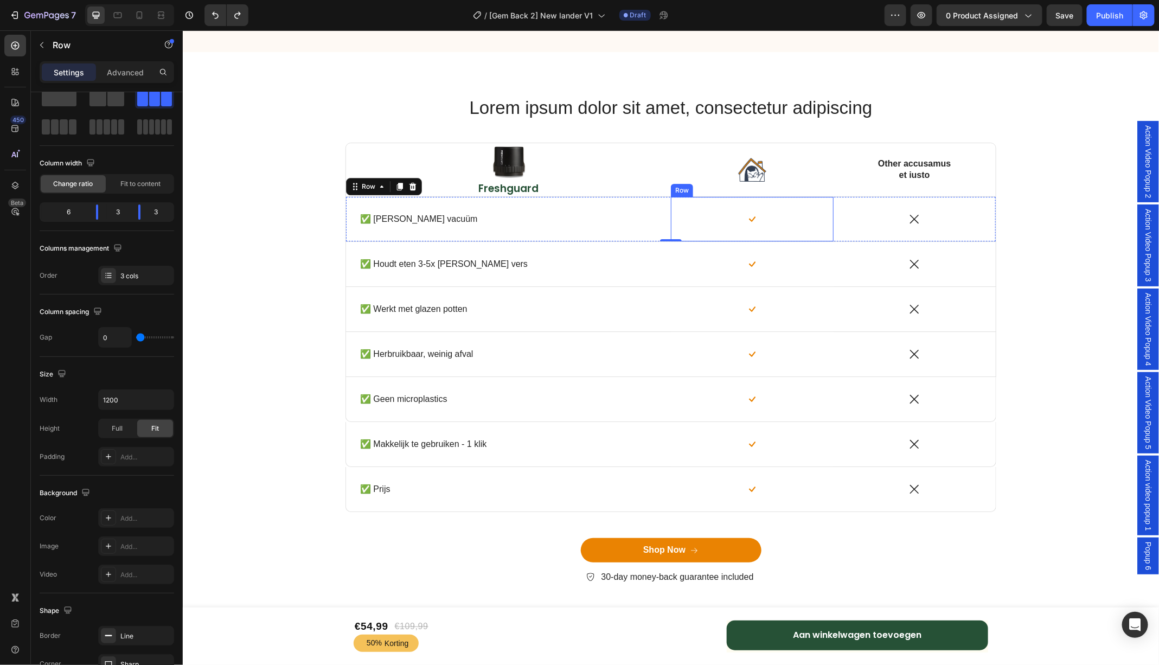
click at [799, 203] on div "Icon Row" at bounding box center [751, 218] width 163 height 44
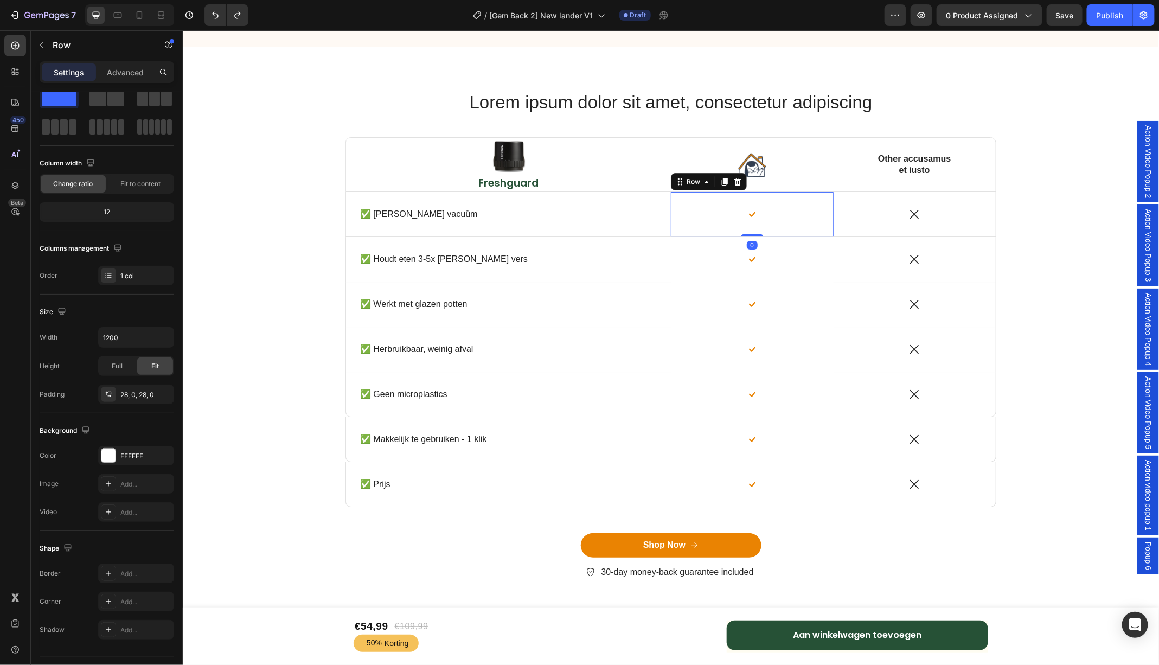
scroll to position [4197, 0]
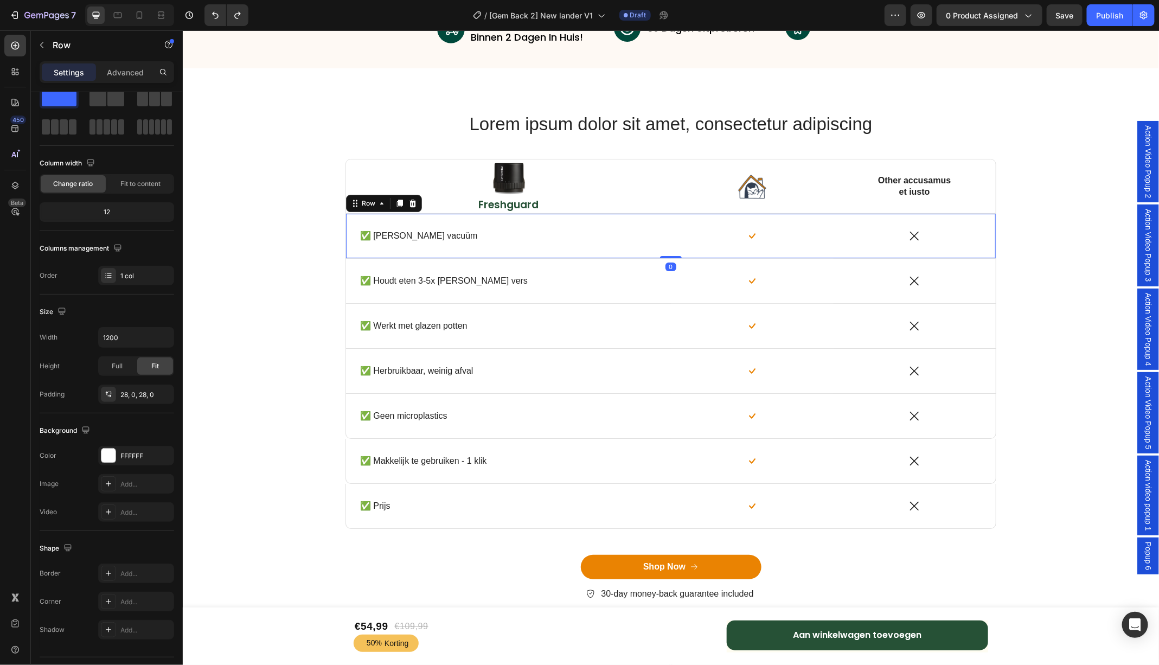
click at [612, 223] on div "✅ Echte vacuüm Text Block Row" at bounding box center [508, 235] width 325 height 44
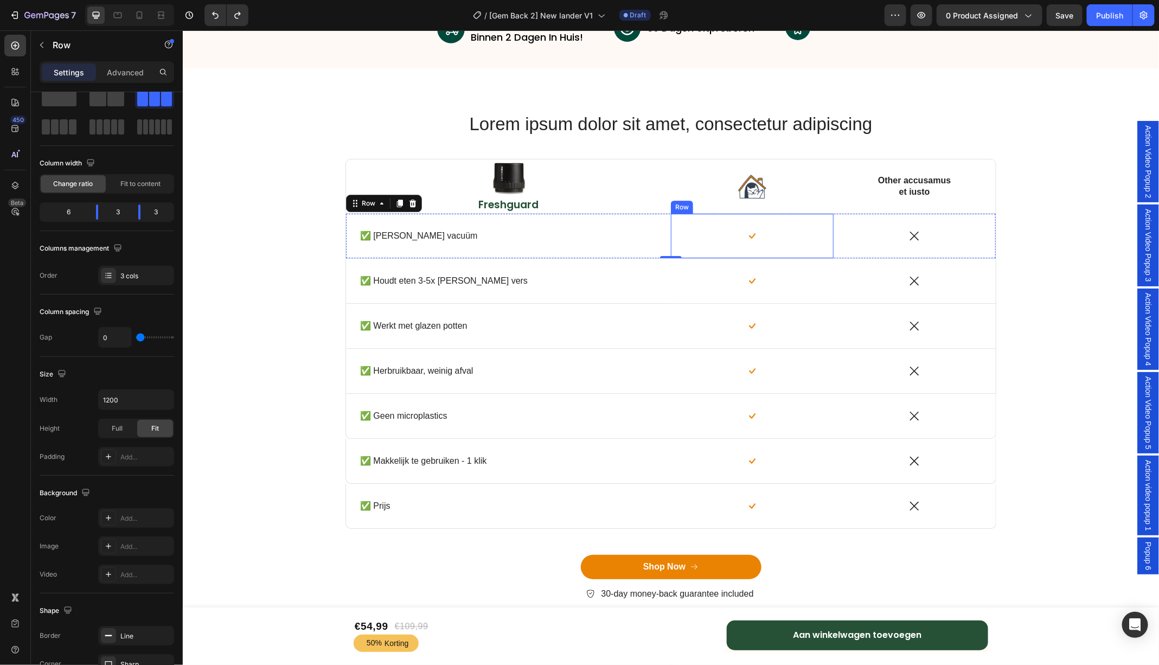
click at [704, 220] on div "Icon Row" at bounding box center [751, 235] width 163 height 44
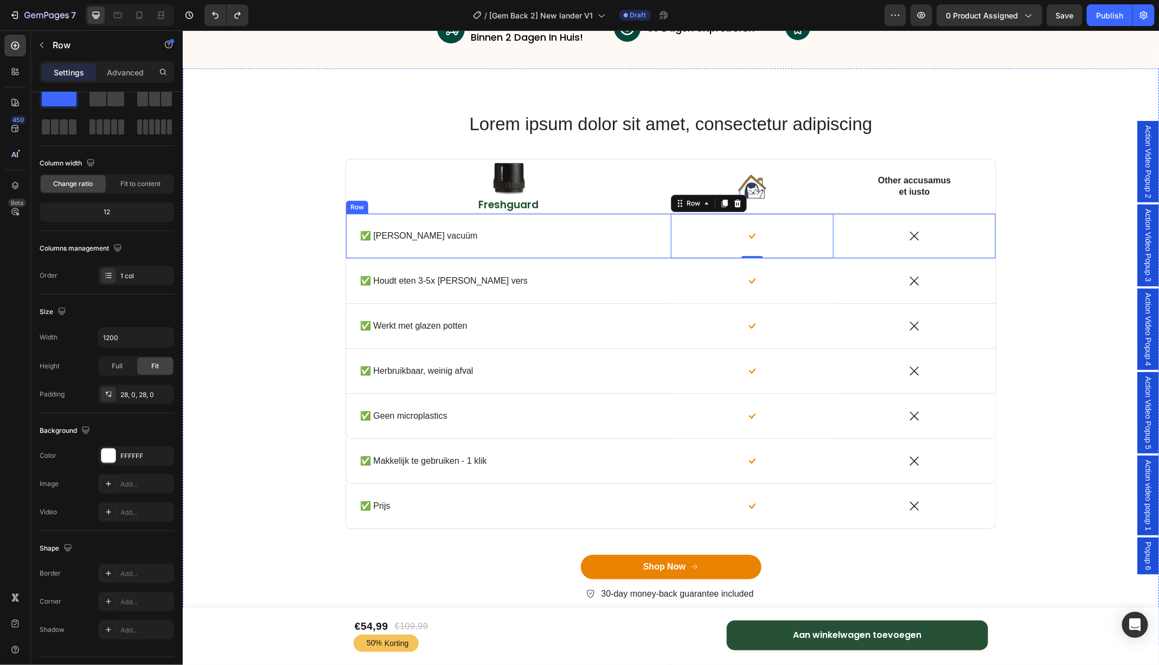
click at [635, 222] on div "✅ Echte vacuüm Text Block Row" at bounding box center [508, 235] width 325 height 44
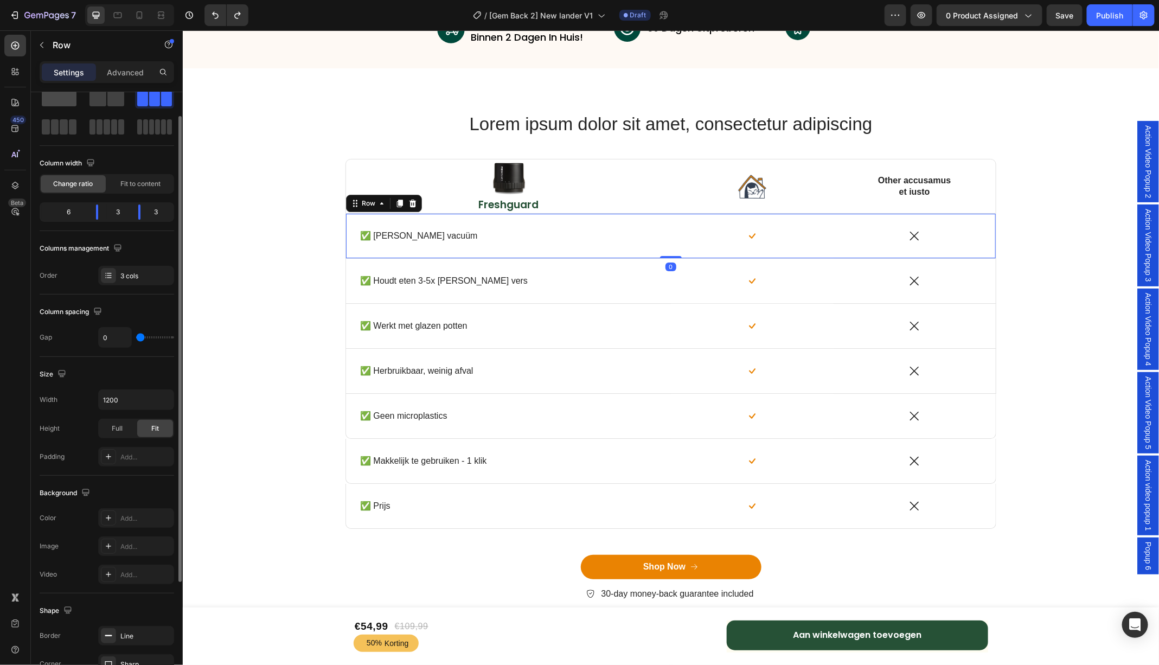
click at [57, 103] on span at bounding box center [59, 98] width 35 height 15
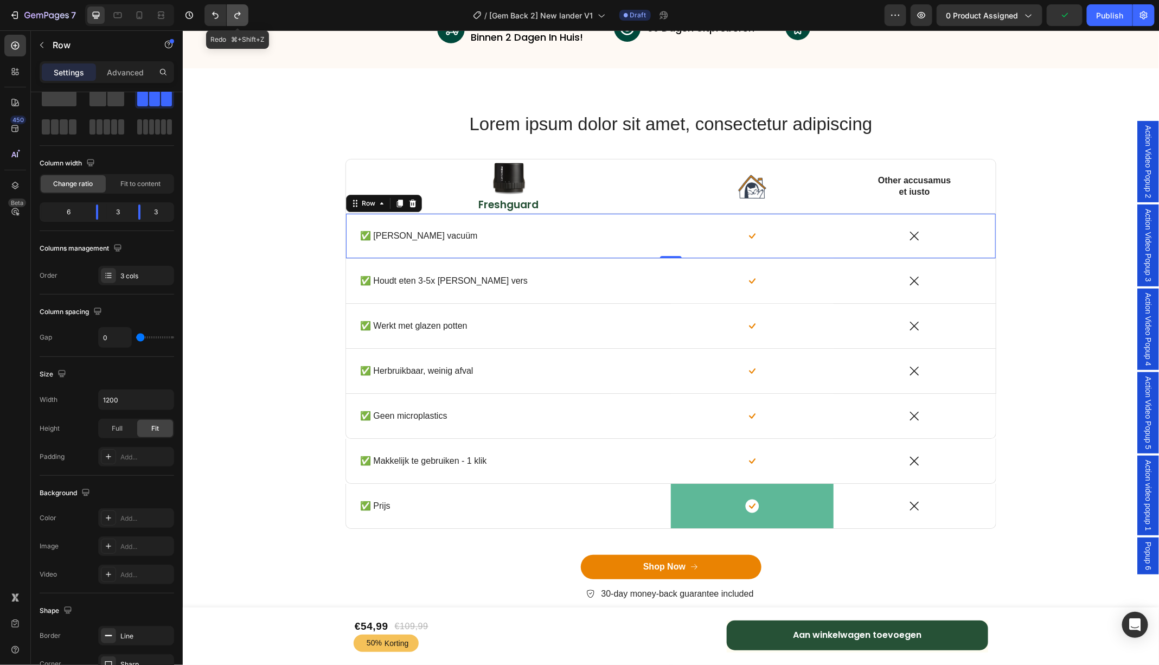
click at [240, 14] on icon "Undo/Redo" at bounding box center [237, 15] width 6 height 7
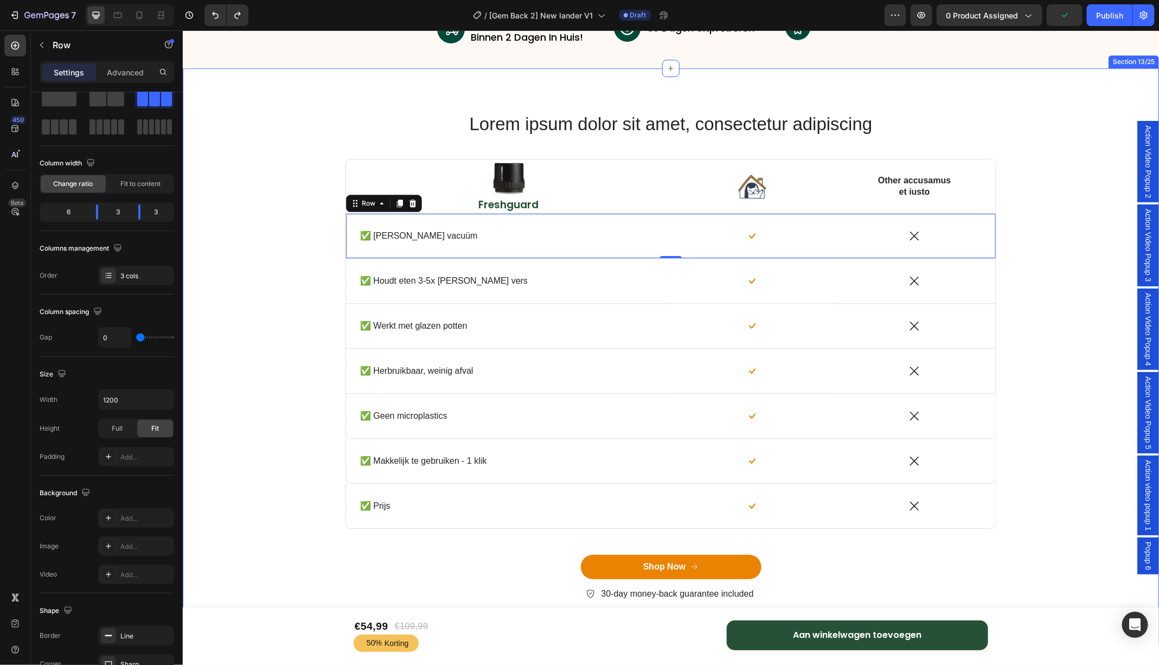
click at [279, 180] on div "Lorem ipsum dolor sit amet, consectetur adipiscing Heading Row Image Freshguard…" at bounding box center [670, 364] width 960 height 507
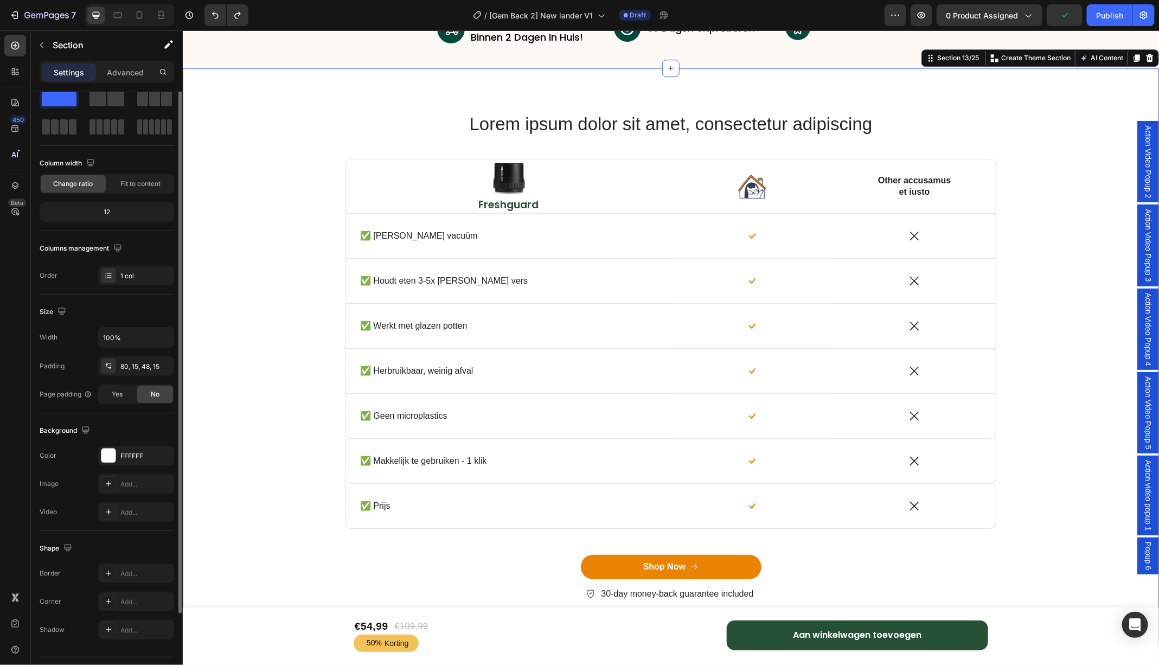
scroll to position [0, 0]
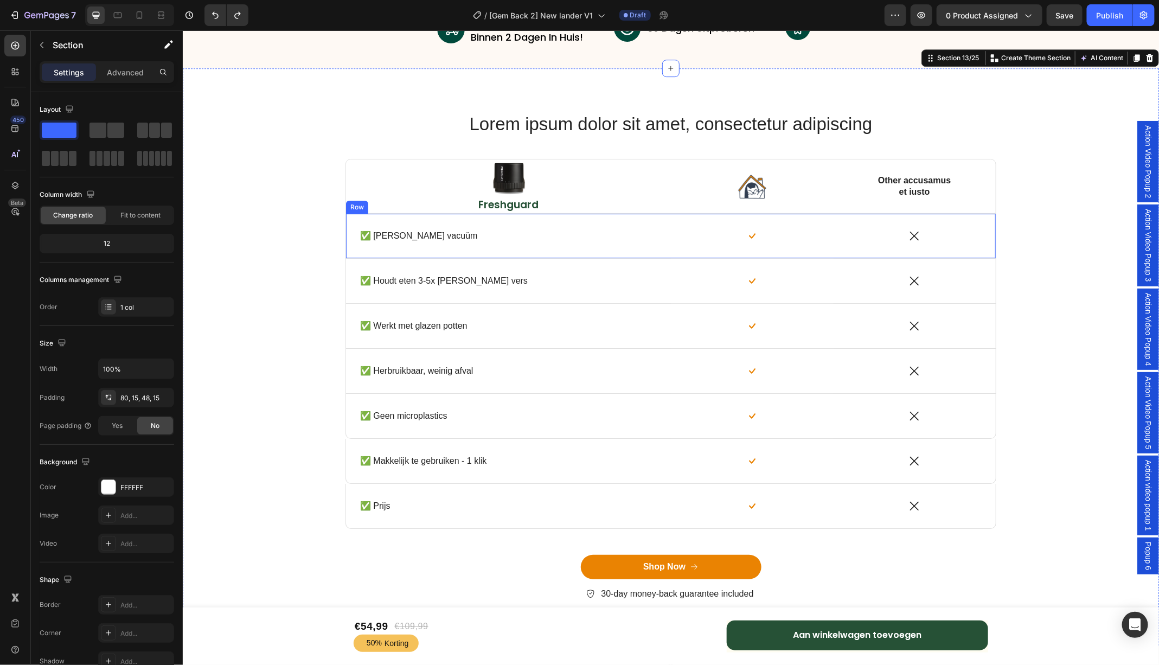
click at [355, 220] on div "✅ Echte vacuüm Text Block Row" at bounding box center [508, 235] width 325 height 44
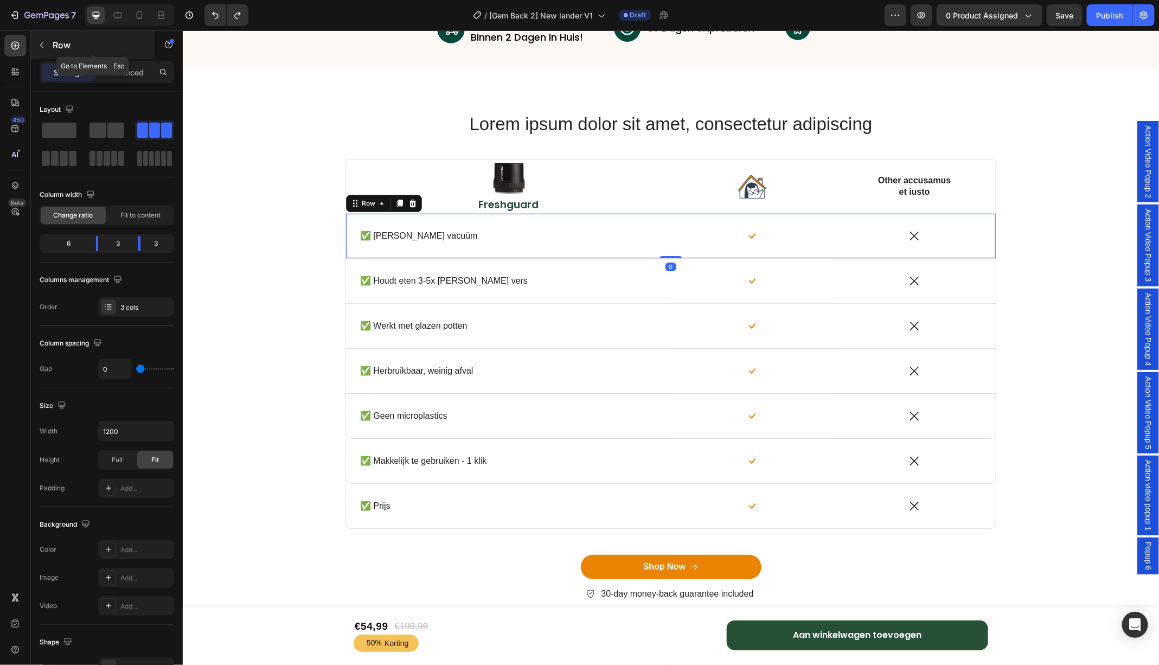
click at [42, 48] on icon "button" at bounding box center [41, 45] width 9 height 9
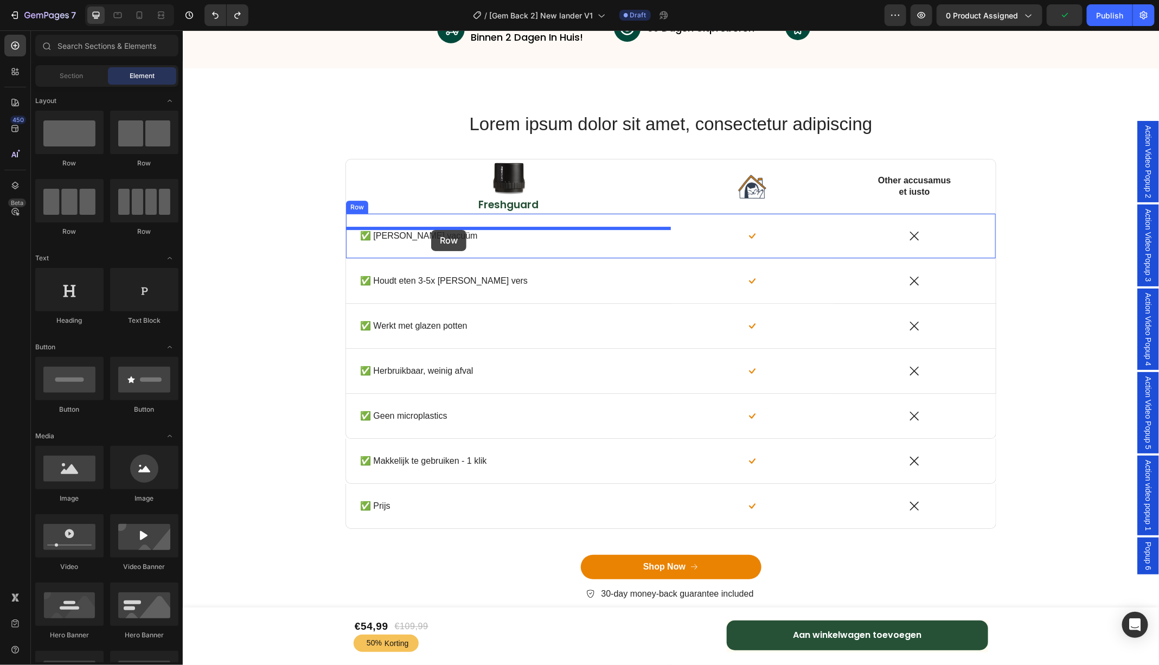
drag, startPoint x: 261, startPoint y: 155, endPoint x: 431, endPoint y: 229, distance: 185.5
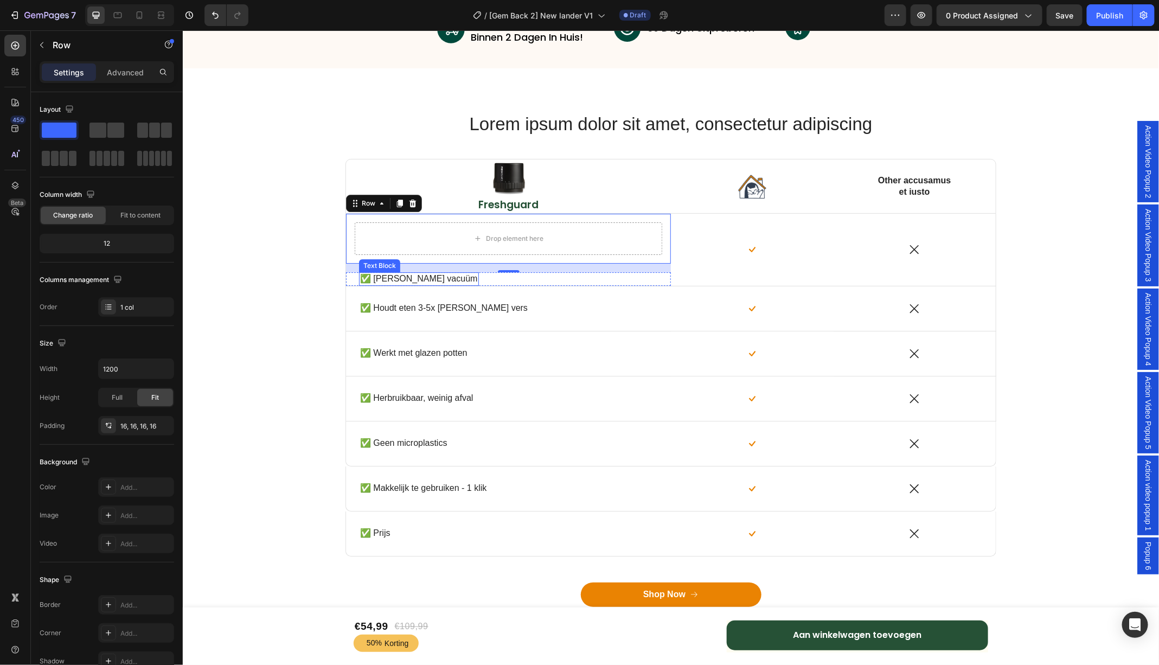
click at [362, 280] on p "✅ Echte vacuüm" at bounding box center [419, 278] width 118 height 11
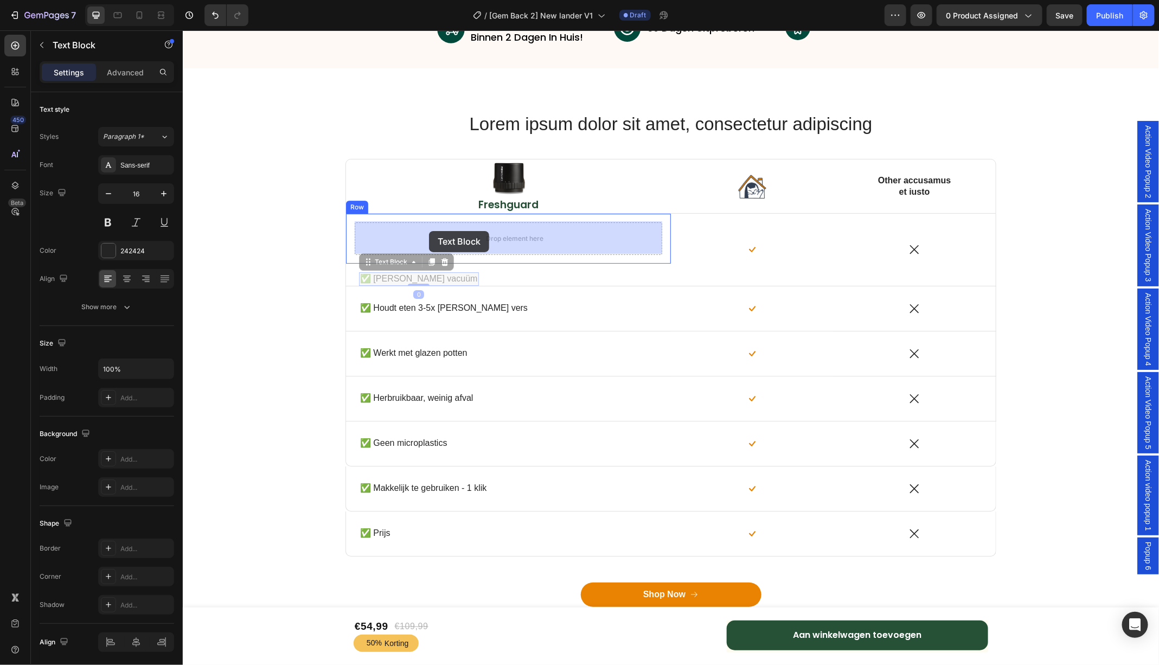
drag, startPoint x: 372, startPoint y: 264, endPoint x: 415, endPoint y: 236, distance: 51.8
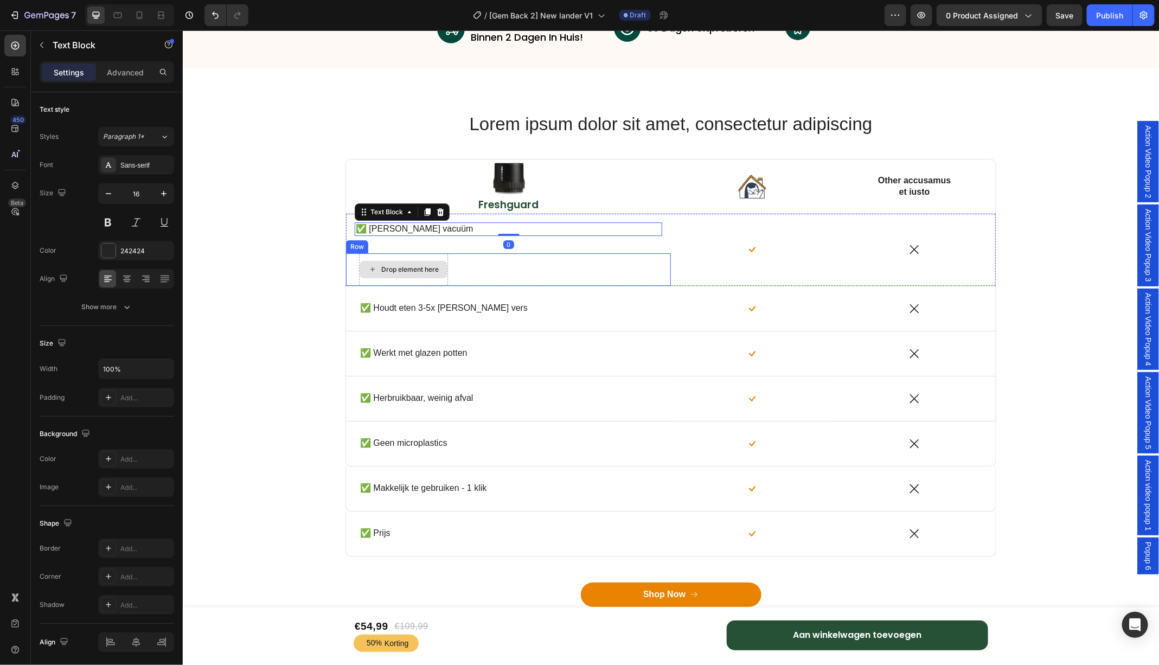
click at [396, 267] on div "Drop element here" at bounding box center [409, 269] width 57 height 9
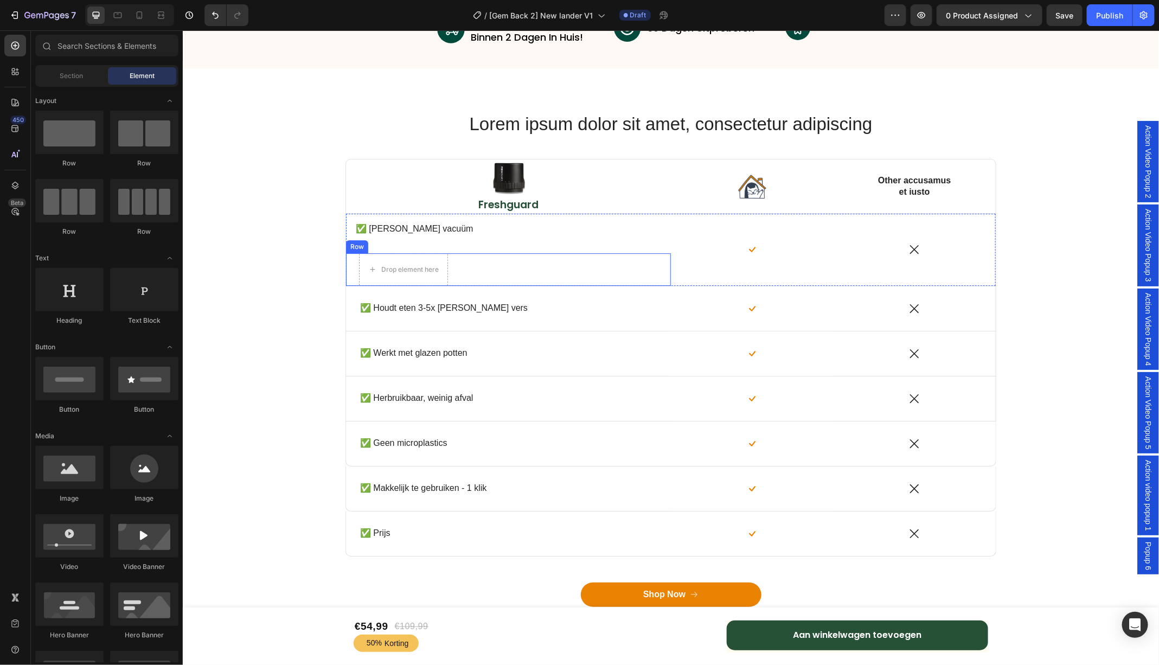
click at [486, 254] on div "Drop element here Row" at bounding box center [508, 269] width 325 height 33
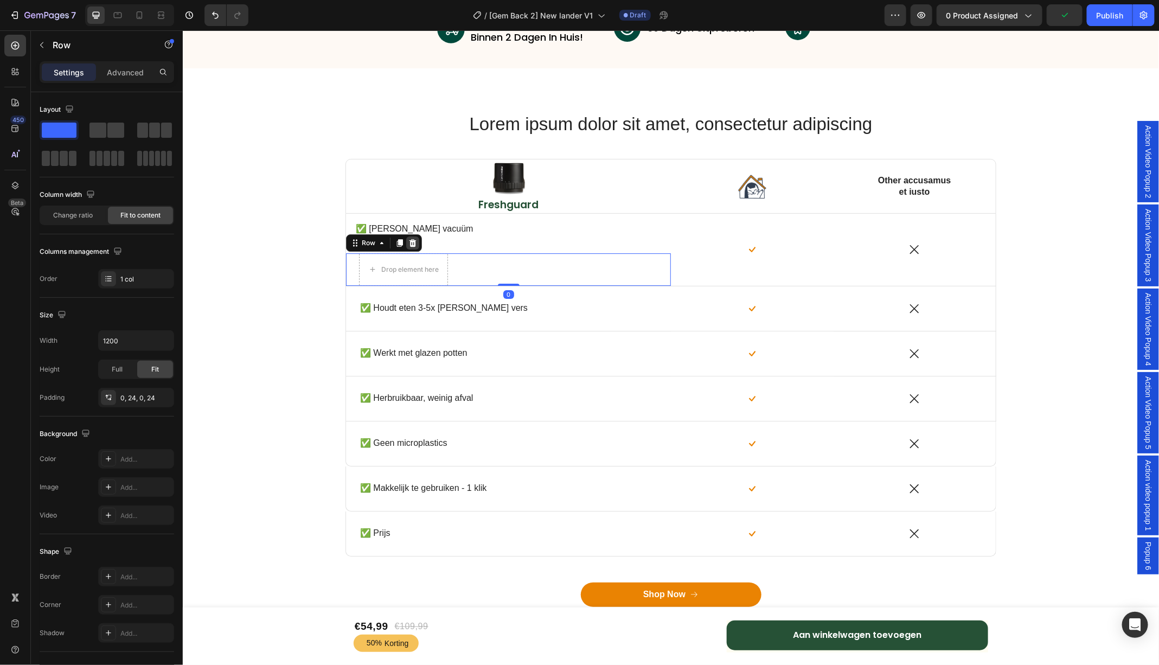
click at [414, 240] on icon at bounding box center [412, 243] width 7 height 8
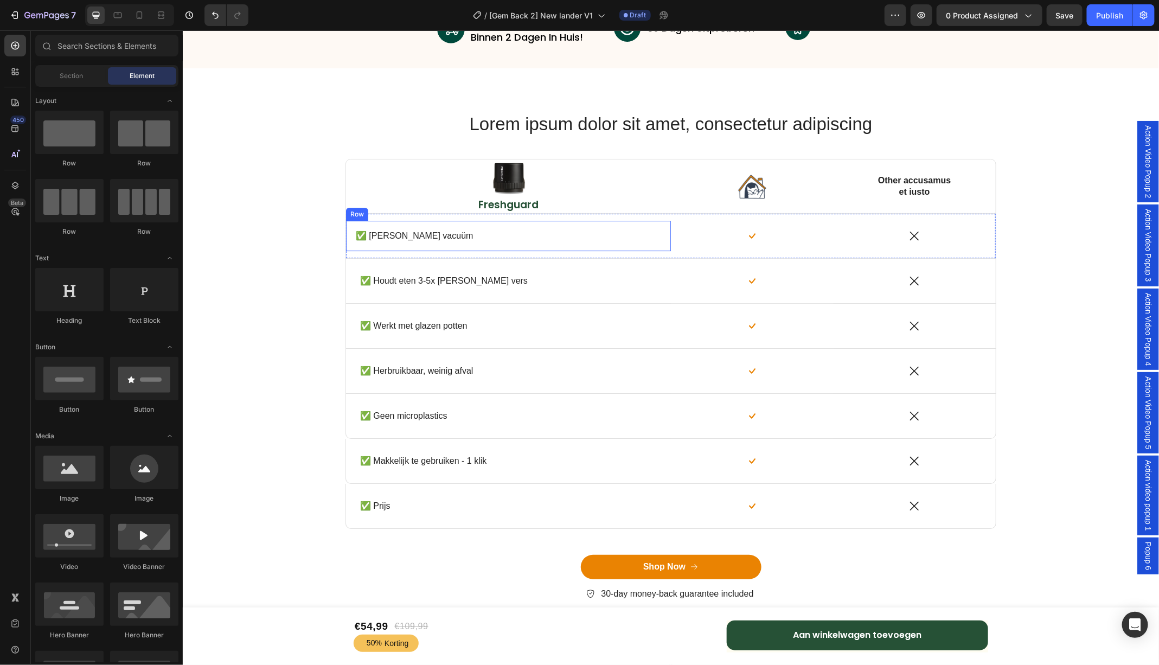
click at [542, 223] on div "✅ Echte vacuüm Text Block Row" at bounding box center [508, 235] width 325 height 31
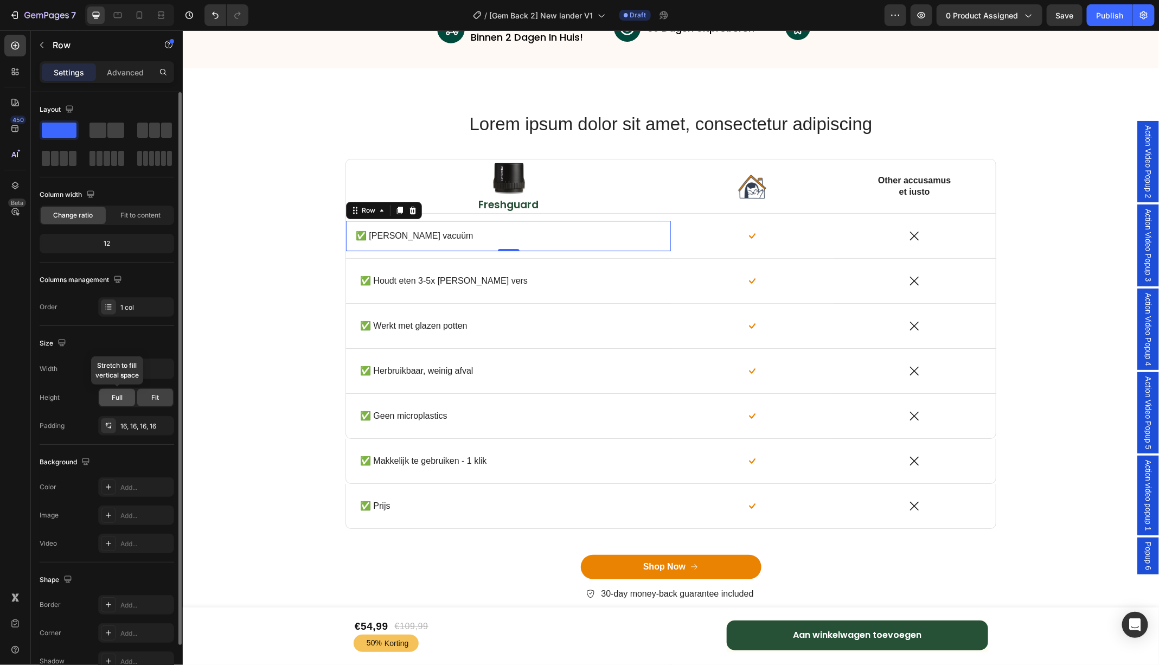
click at [127, 396] on div "Full" at bounding box center [117, 397] width 36 height 17
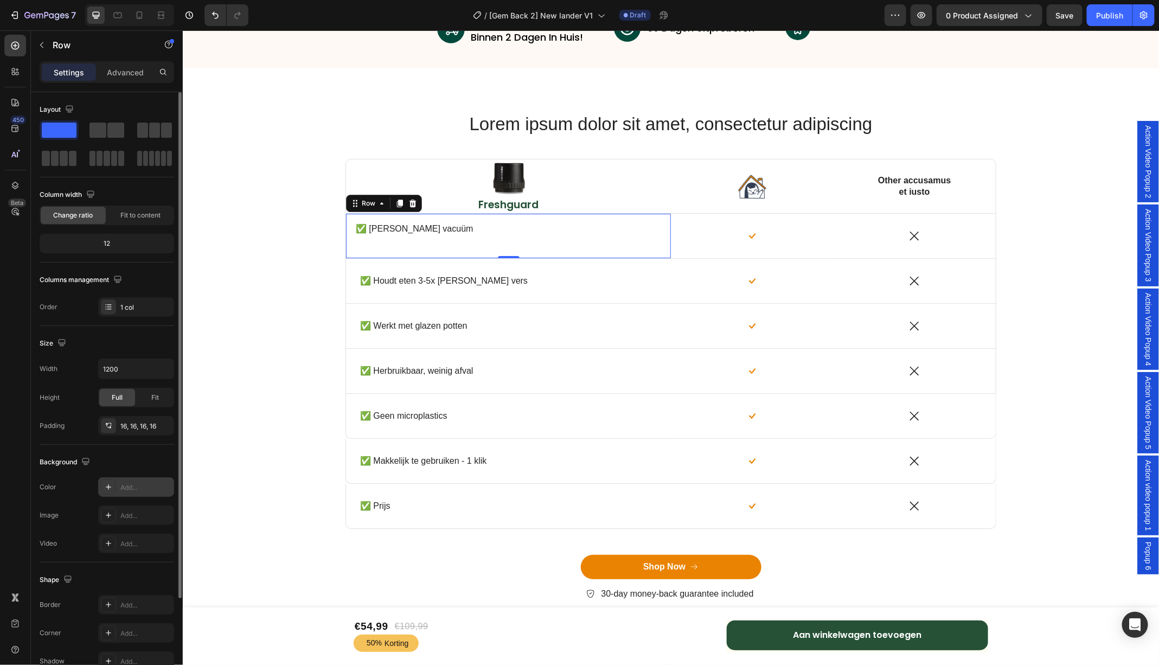
click at [126, 494] on div "Add..." at bounding box center [136, 487] width 76 height 20
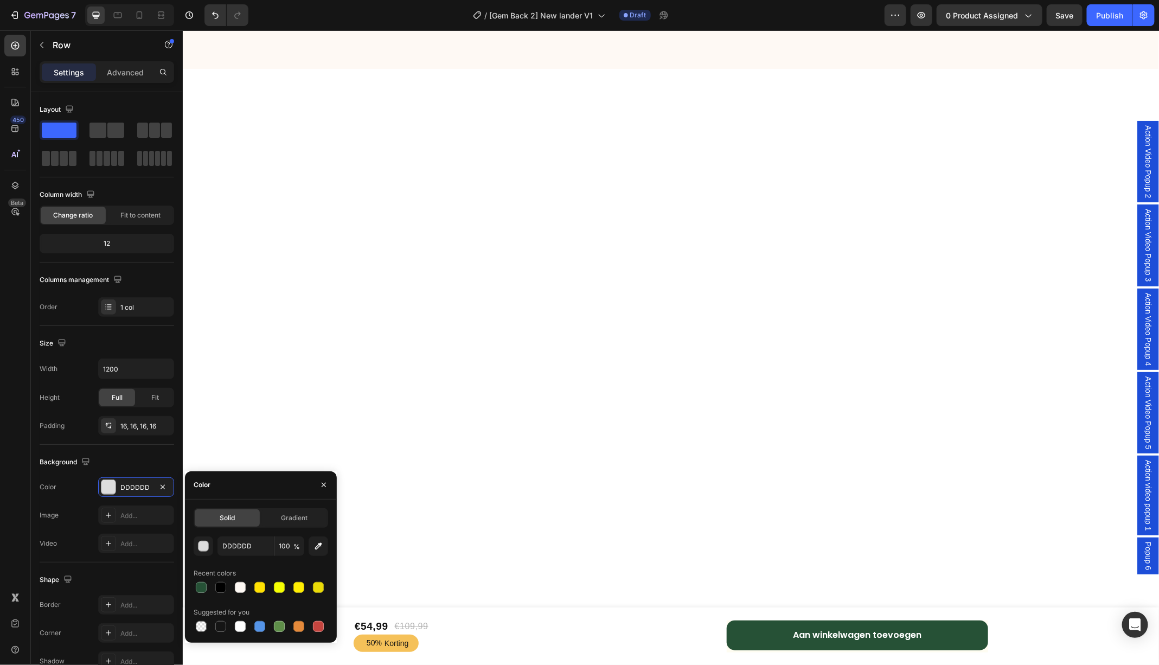
scroll to position [3299, 0]
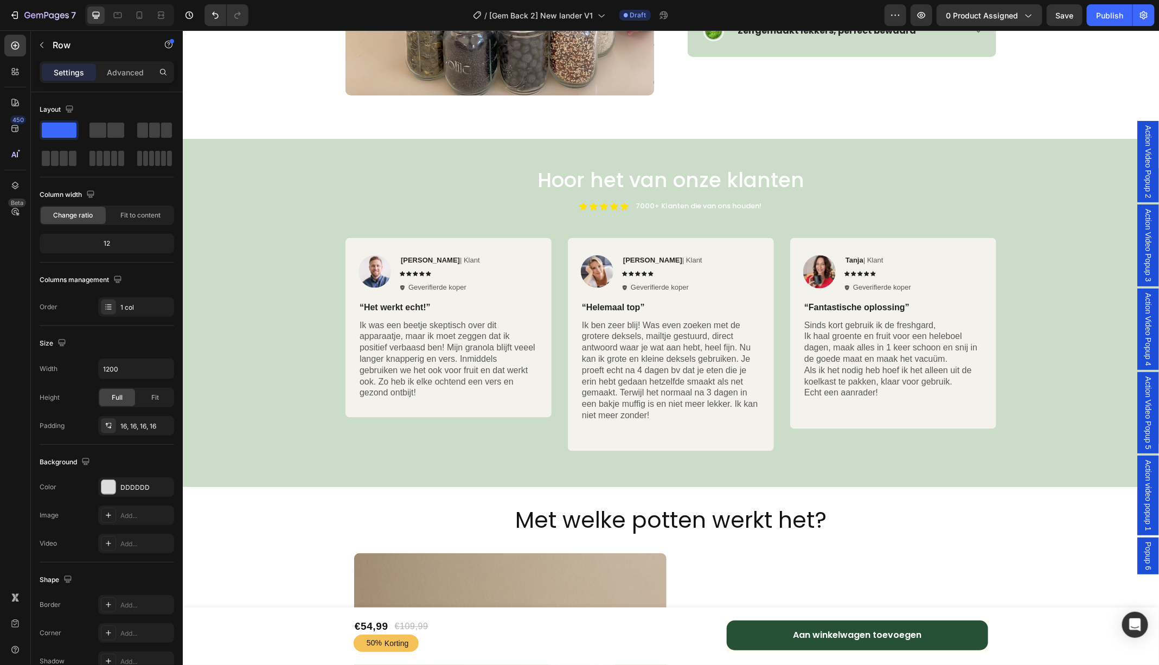
click at [136, 35] on img at bounding box center [68, 30] width 136 height 9
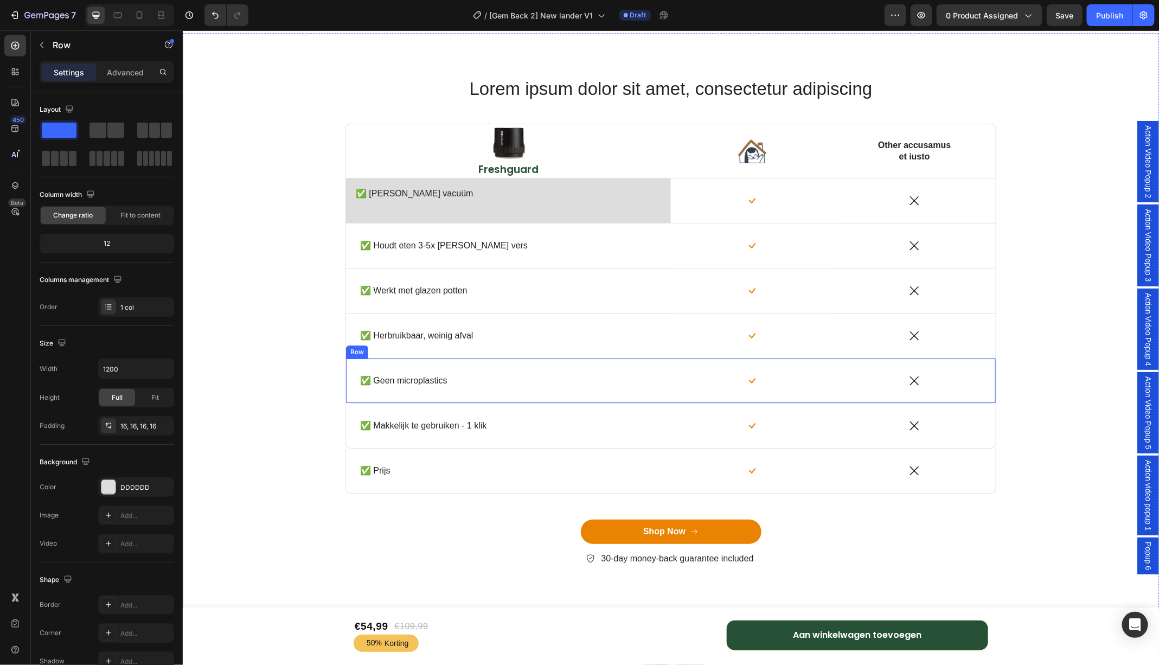
scroll to position [4183, 0]
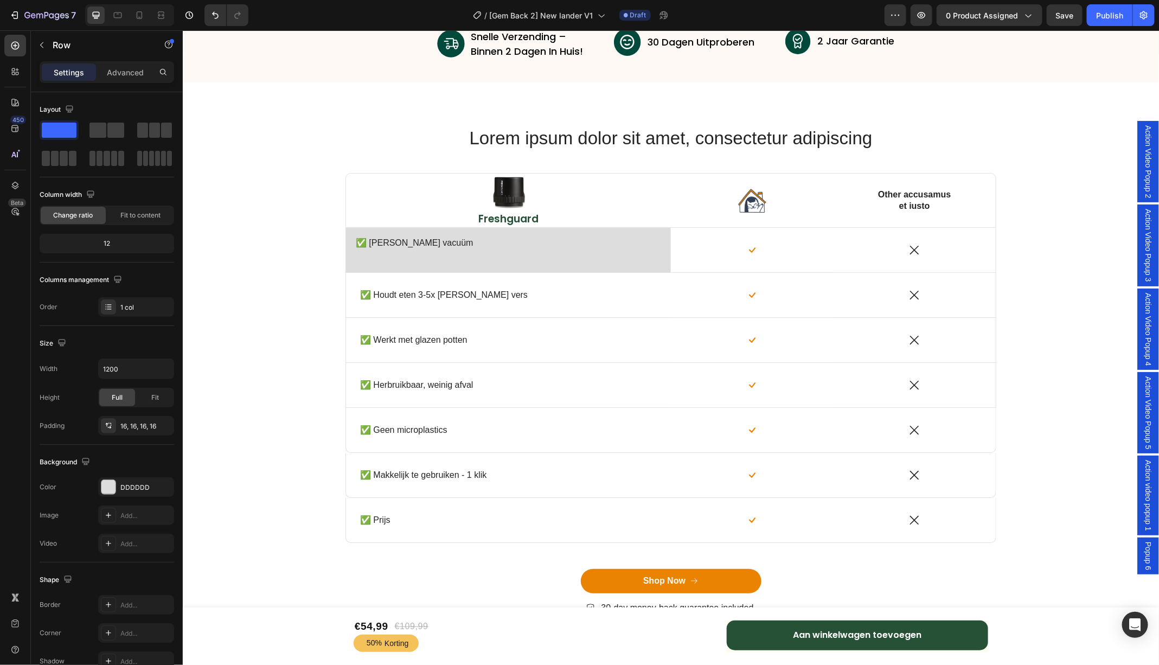
click at [464, 258] on div "✅ Echte vacuüm Text Block" at bounding box center [508, 249] width 308 height 27
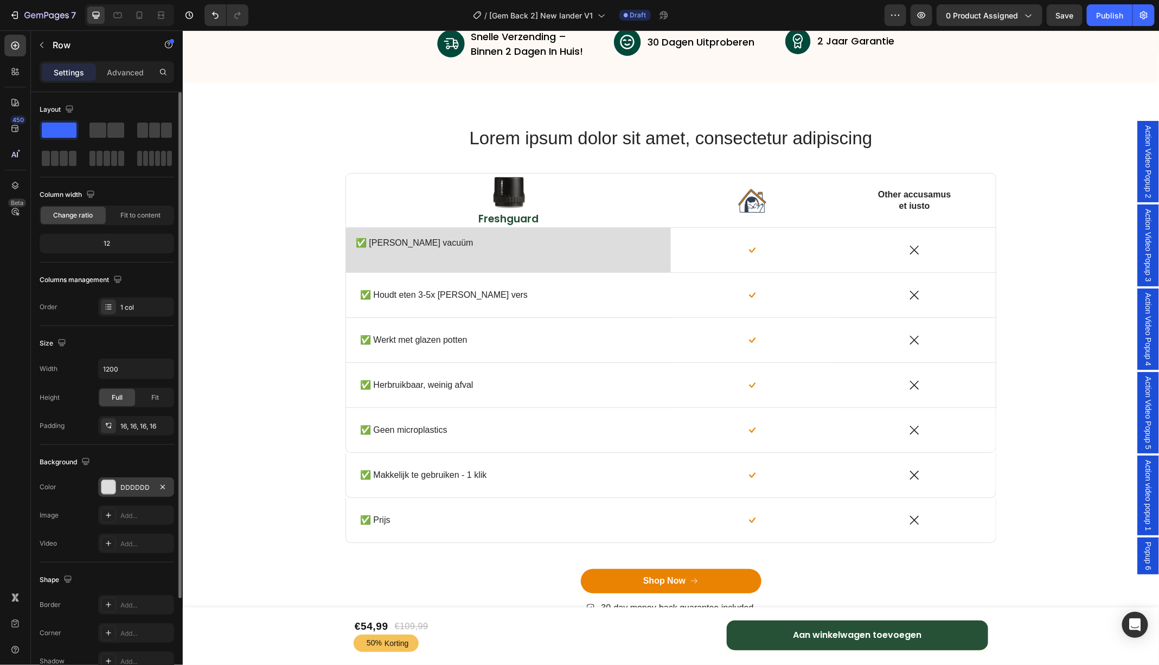
click at [111, 481] on div at bounding box center [108, 487] width 14 height 14
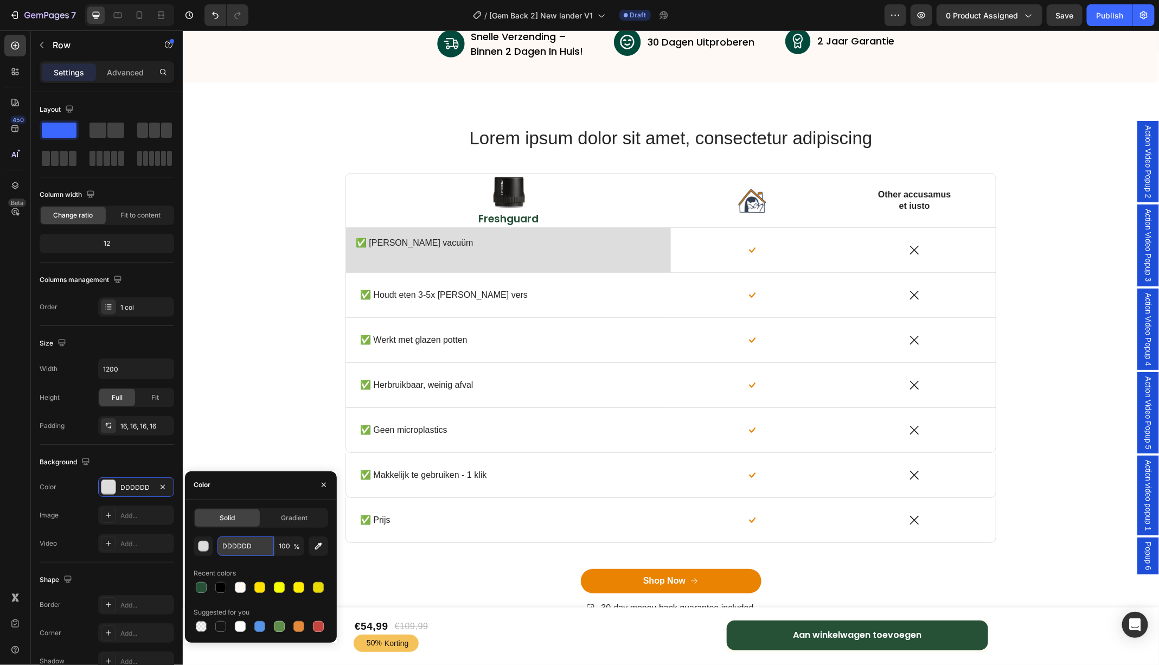
click at [259, 551] on input "DDDDDD" at bounding box center [246, 546] width 56 height 20
paste input "#cadcc9"
type input "#cadcc9"
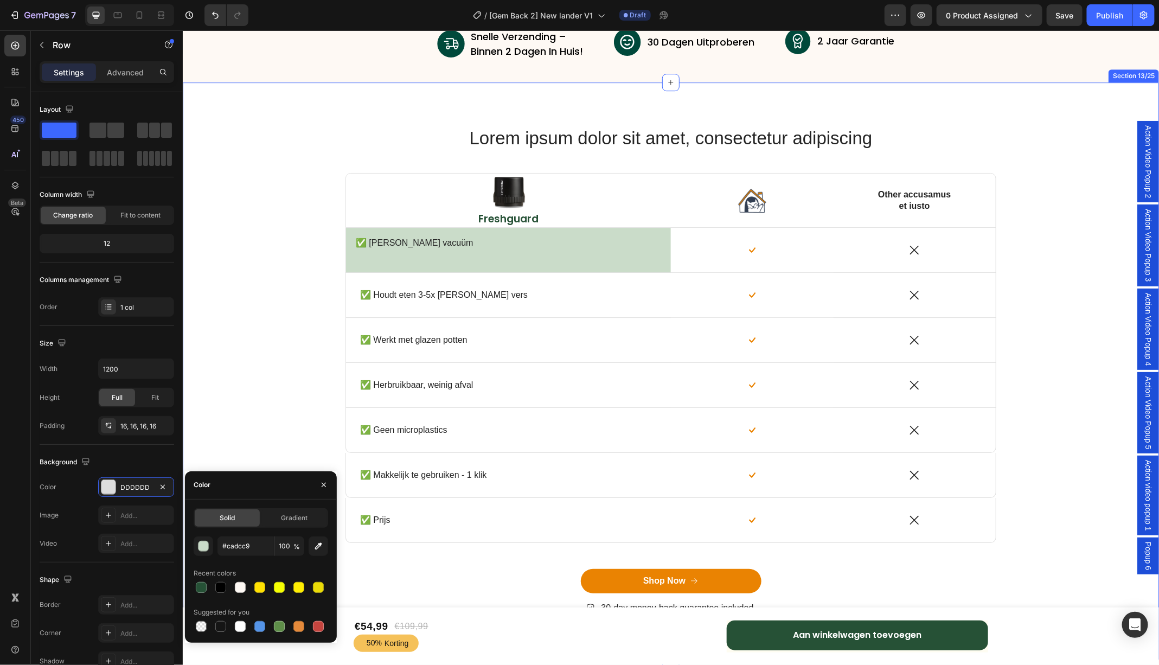
click at [252, 300] on div "Lorem ipsum dolor sit amet, consectetur adipiscing Heading Row Image Freshguard…" at bounding box center [670, 378] width 960 height 507
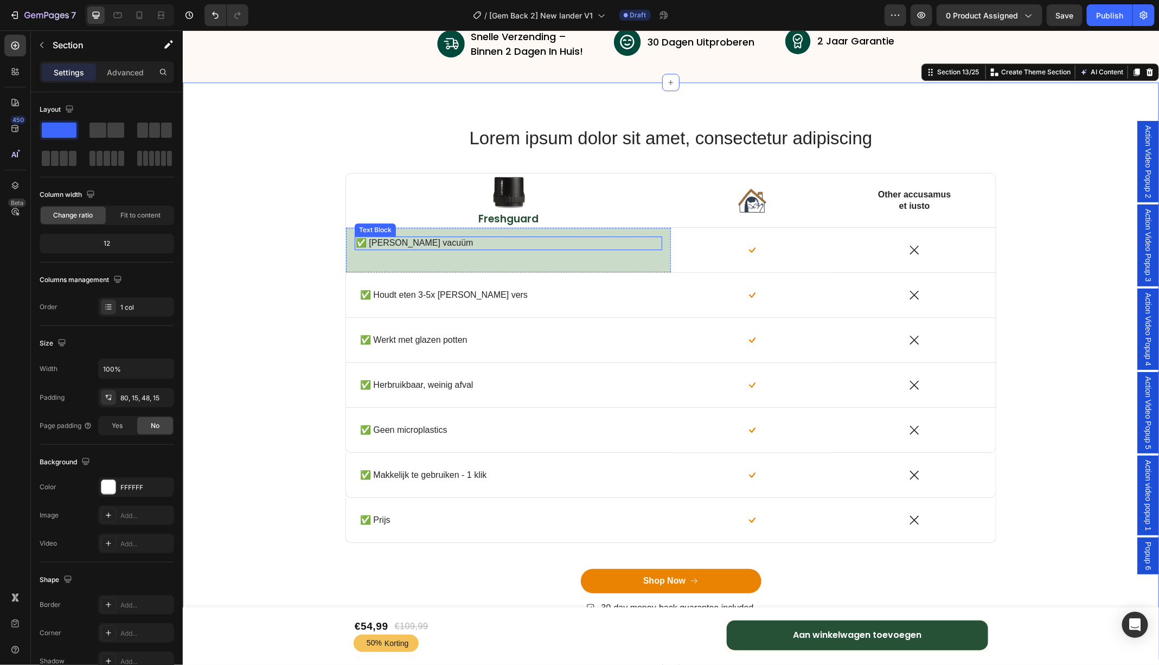
click at [422, 239] on p "✅ Echte vacuüm" at bounding box center [507, 242] width 305 height 11
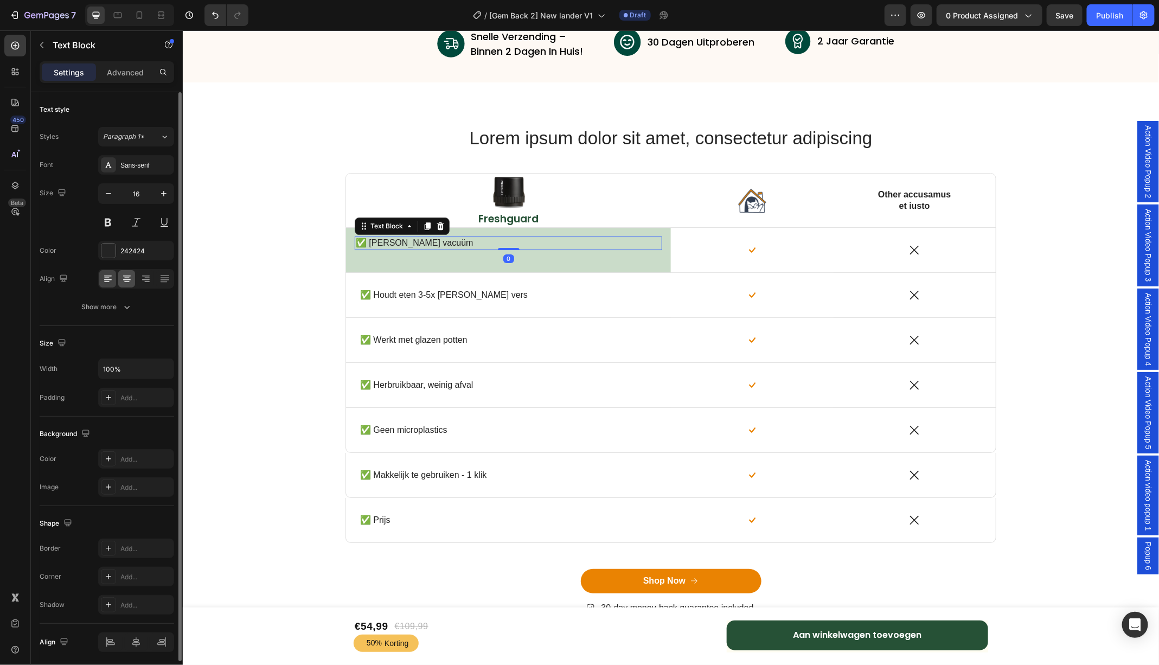
click at [129, 278] on icon at bounding box center [127, 278] width 11 height 11
click at [107, 278] on icon at bounding box center [108, 278] width 11 height 11
click at [133, 641] on div at bounding box center [136, 642] width 76 height 20
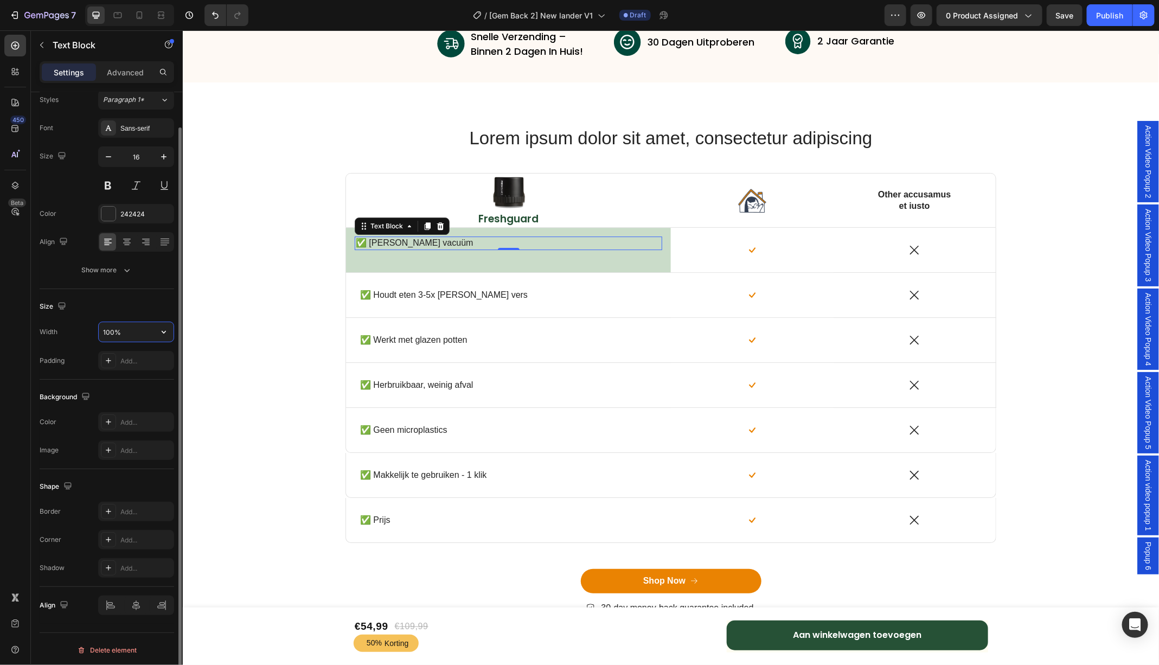
click at [120, 336] on input "100%" at bounding box center [136, 332] width 75 height 20
type input "99%"
click at [119, 335] on input "99%" at bounding box center [136, 332] width 75 height 20
click at [135, 605] on icon at bounding box center [136, 605] width 11 height 11
click at [114, 604] on icon at bounding box center [110, 605] width 11 height 11
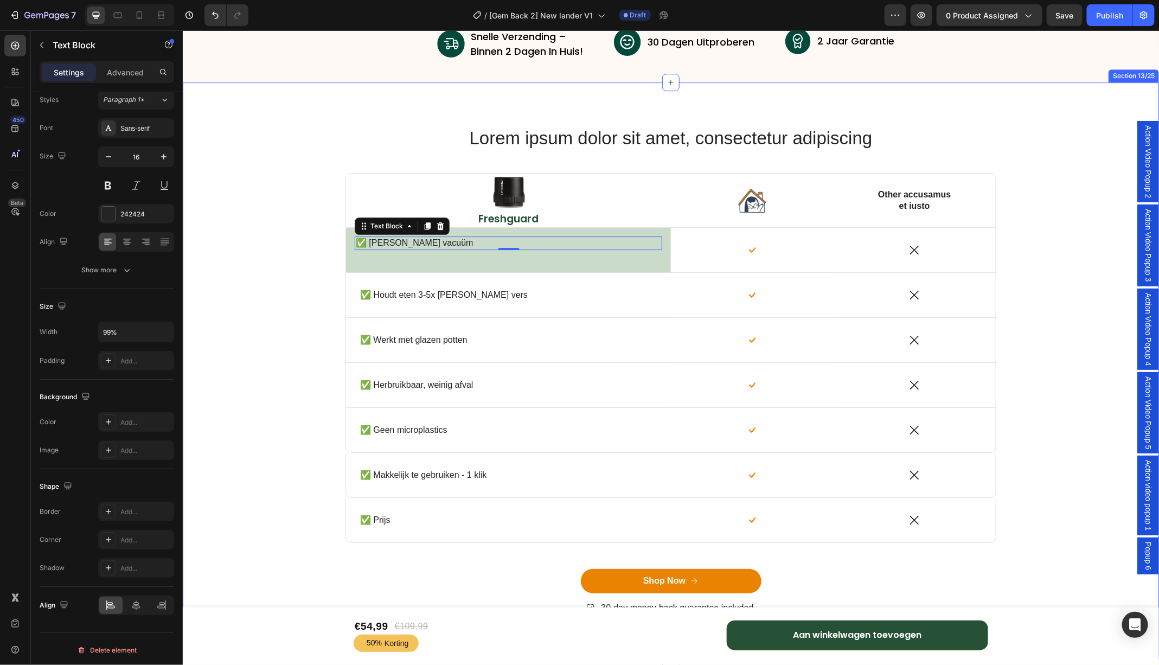
click at [259, 333] on div "Lorem ipsum dolor sit amet, consectetur adipiscing Heading Row Image Freshguard…" at bounding box center [670, 378] width 960 height 507
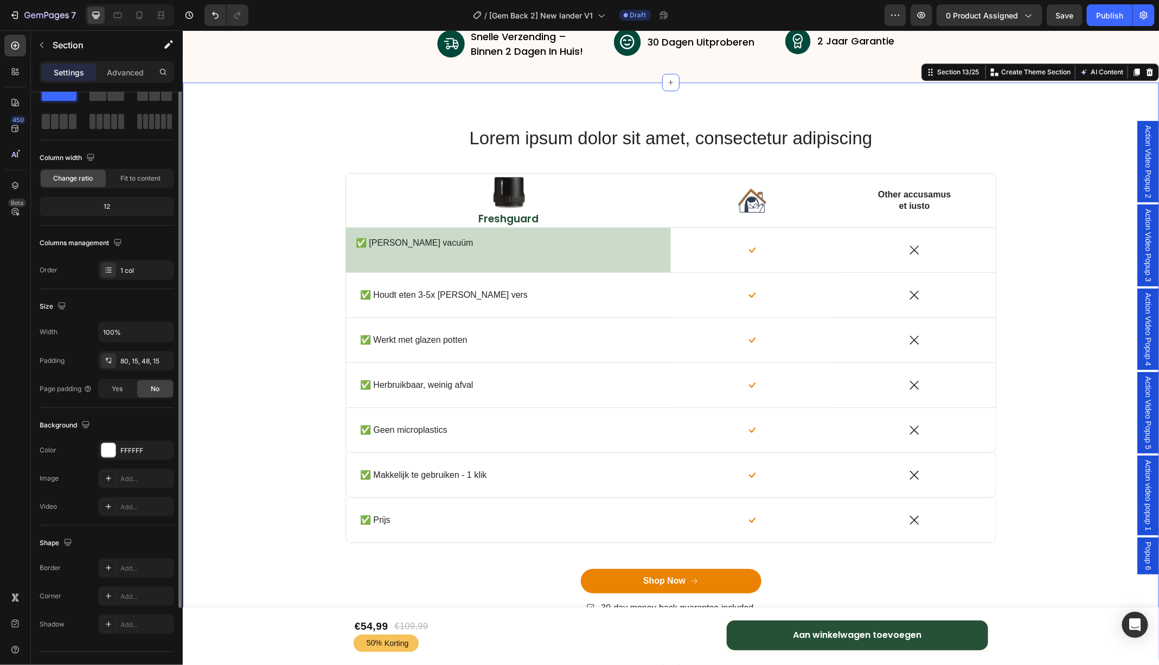
scroll to position [0, 0]
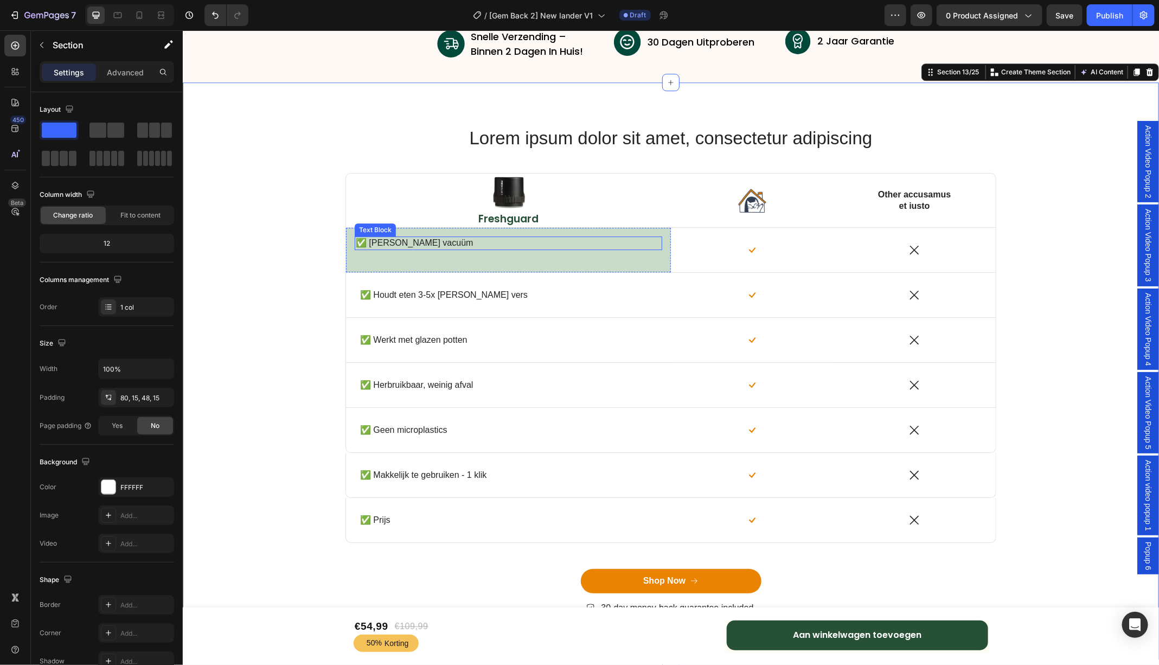
click at [435, 237] on p "✅ Echte vacuüm" at bounding box center [506, 242] width 302 height 11
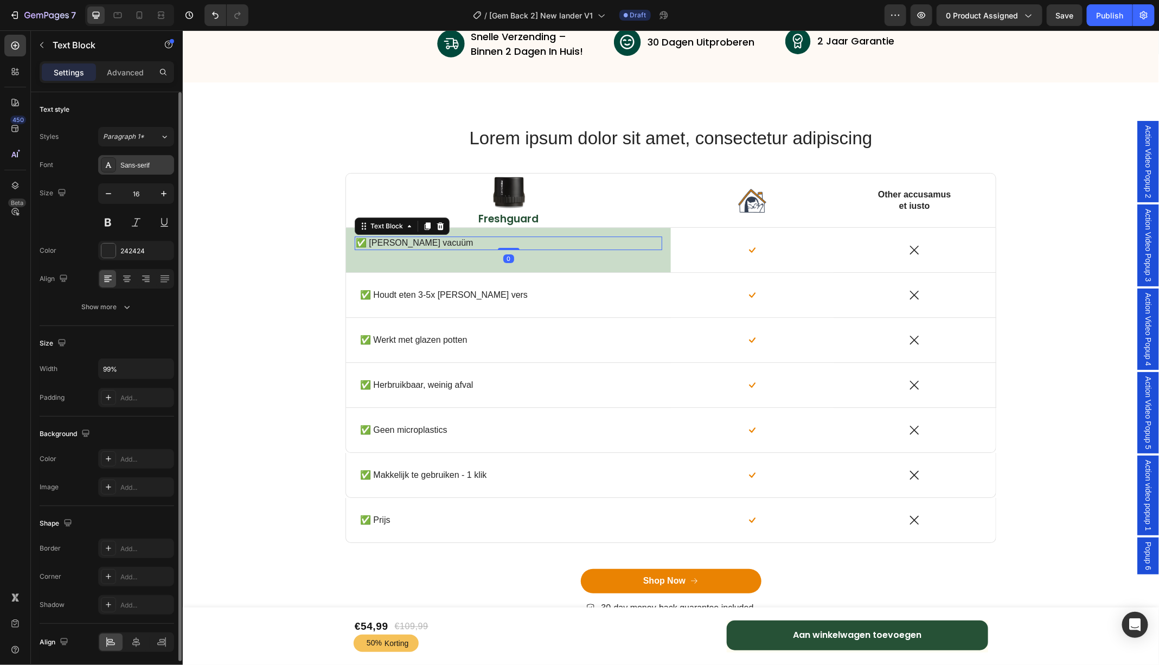
click at [131, 161] on div "Sans-serif" at bounding box center [145, 166] width 51 height 10
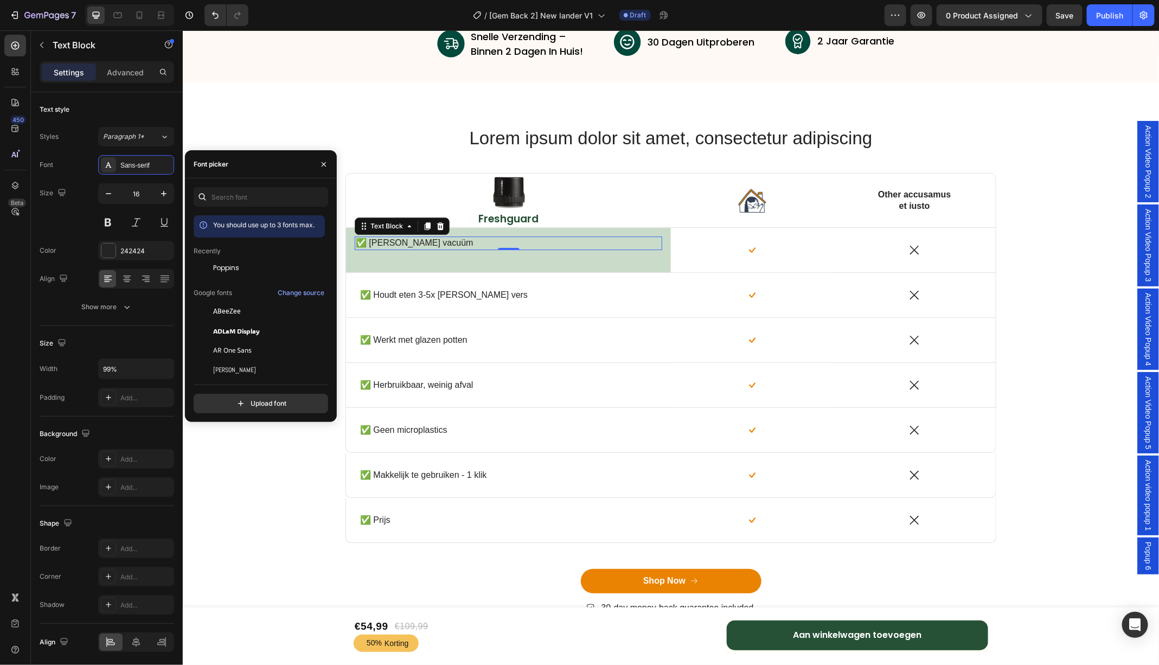
click at [222, 286] on div "Recently" at bounding box center [259, 292] width 131 height 13
click at [222, 263] on span "Poppins" at bounding box center [226, 268] width 26 height 10
click at [125, 76] on p "Advanced" at bounding box center [125, 72] width 37 height 11
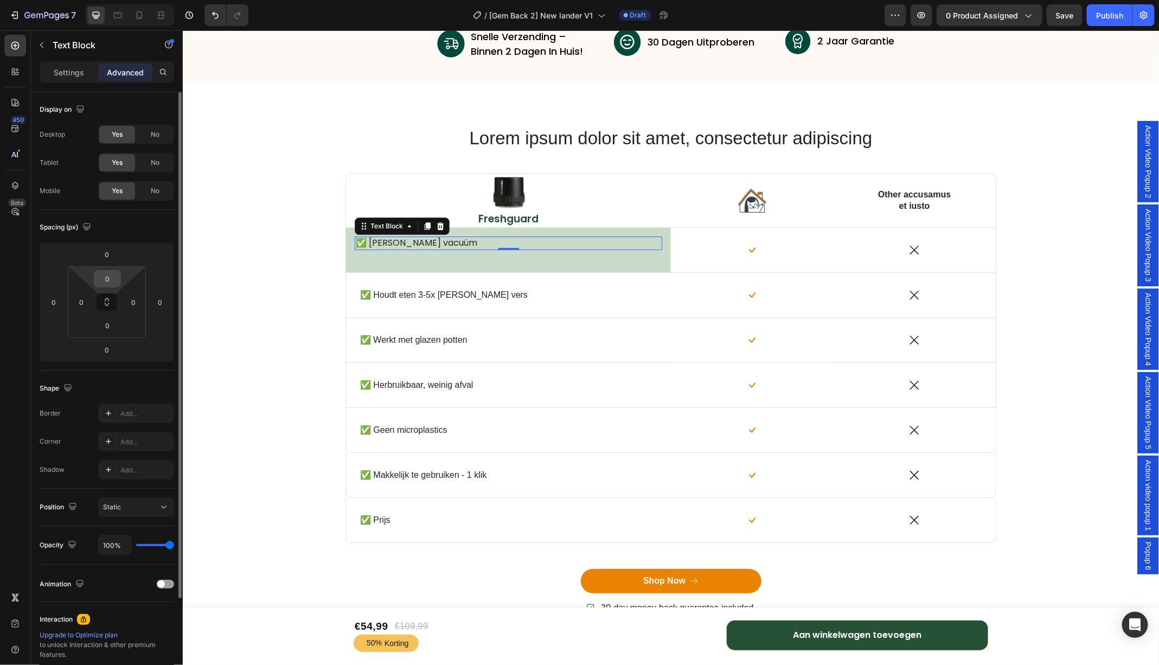
click at [108, 278] on input "0" at bounding box center [108, 279] width 22 height 16
type input "1"
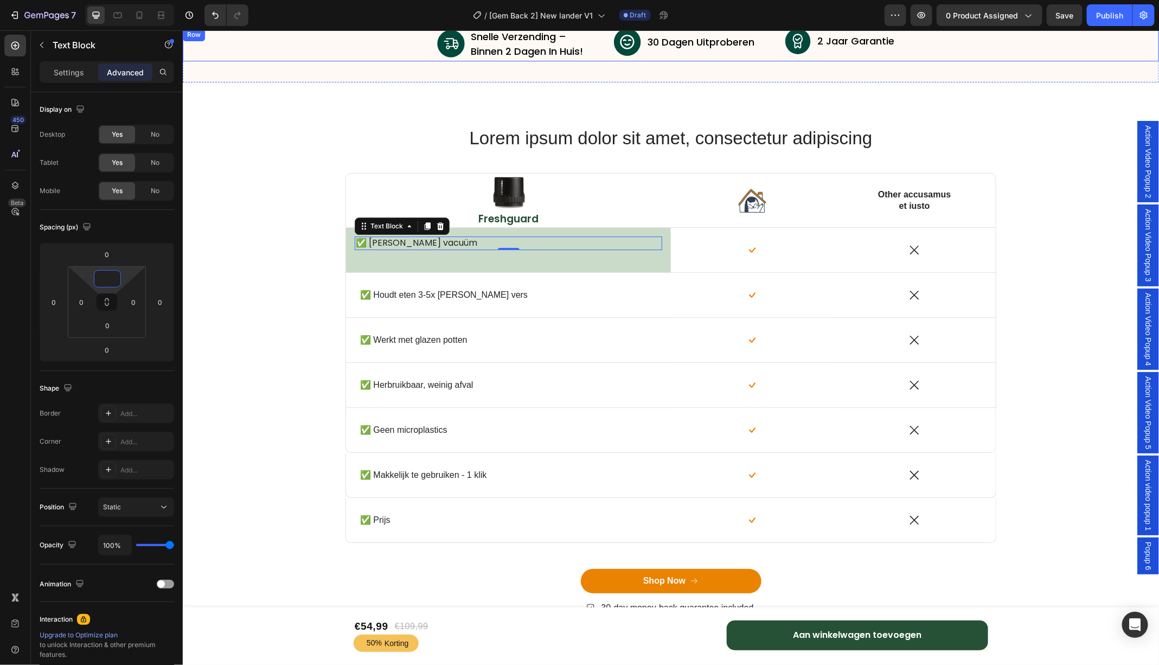
click at [315, 43] on div "Image snelle verzending – binnen 2 dagen in huis! Text Block Advanced List Imag…" at bounding box center [670, 45] width 976 height 34
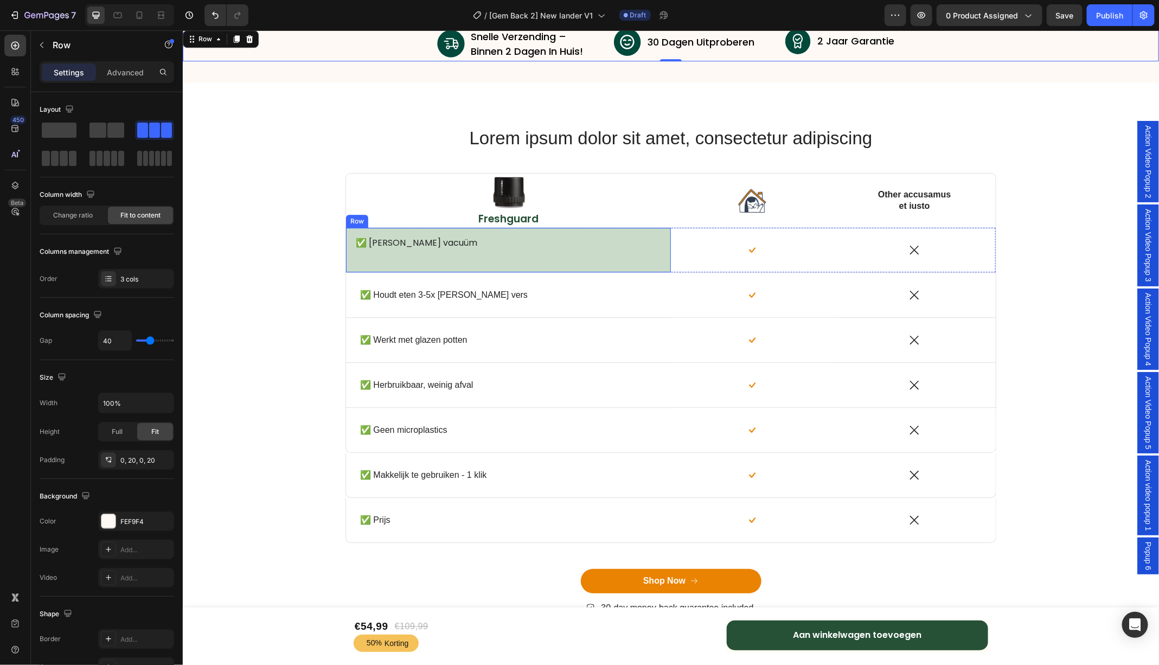
click at [402, 230] on div "✅ Echte vacuüm Text Block Row" at bounding box center [508, 249] width 325 height 44
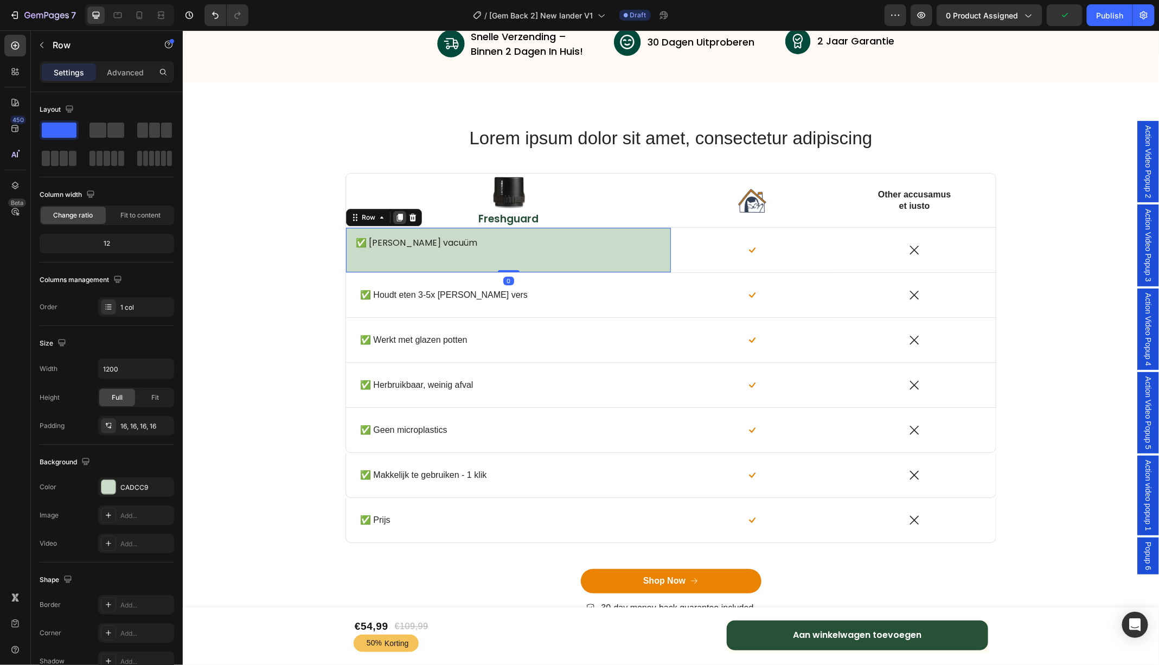
click at [398, 219] on icon at bounding box center [400, 217] width 6 height 8
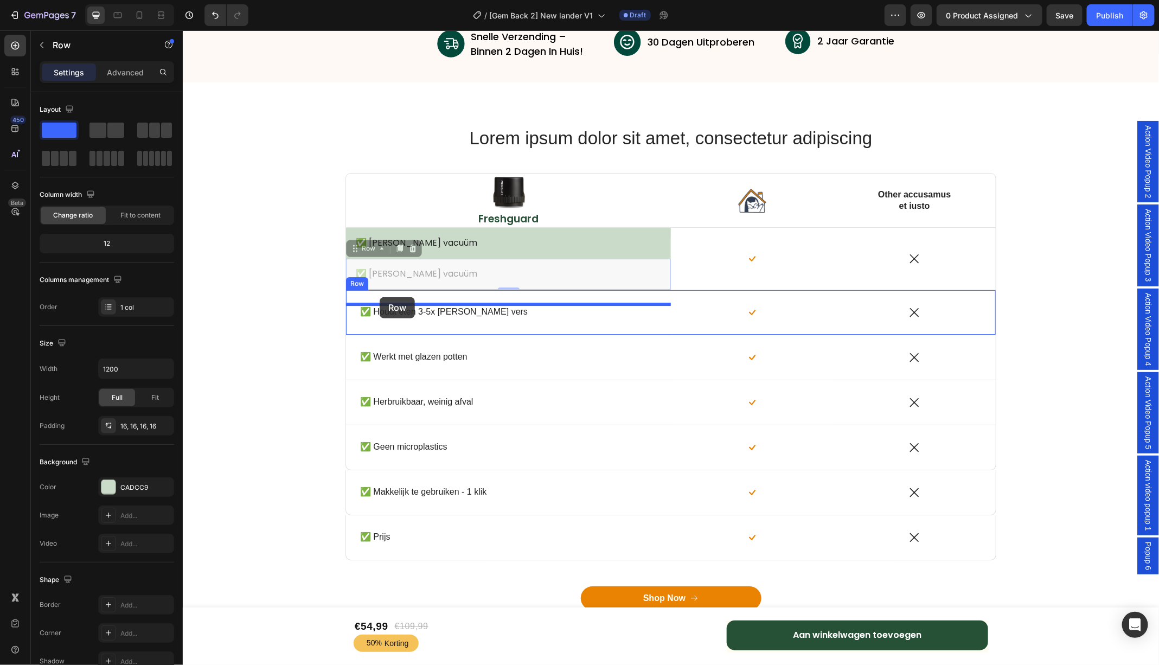
drag, startPoint x: 361, startPoint y: 247, endPoint x: 379, endPoint y: 297, distance: 52.5
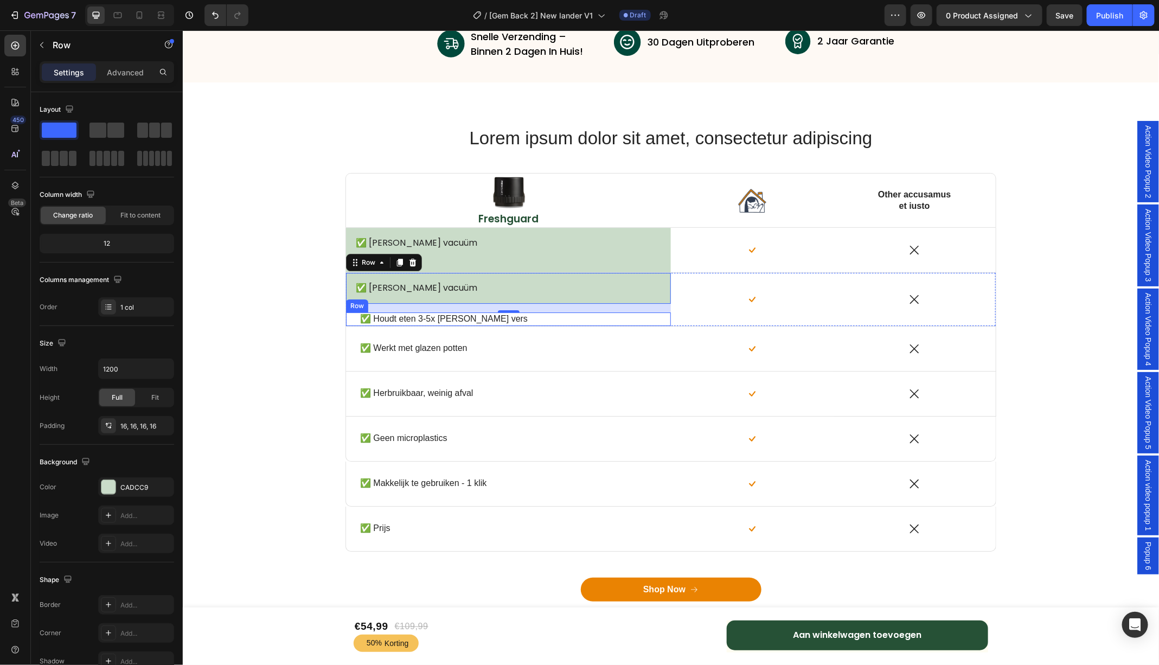
click at [352, 317] on div "✅ Houdt eten 3-5x langer vers Text Block Row" at bounding box center [508, 319] width 325 height 14
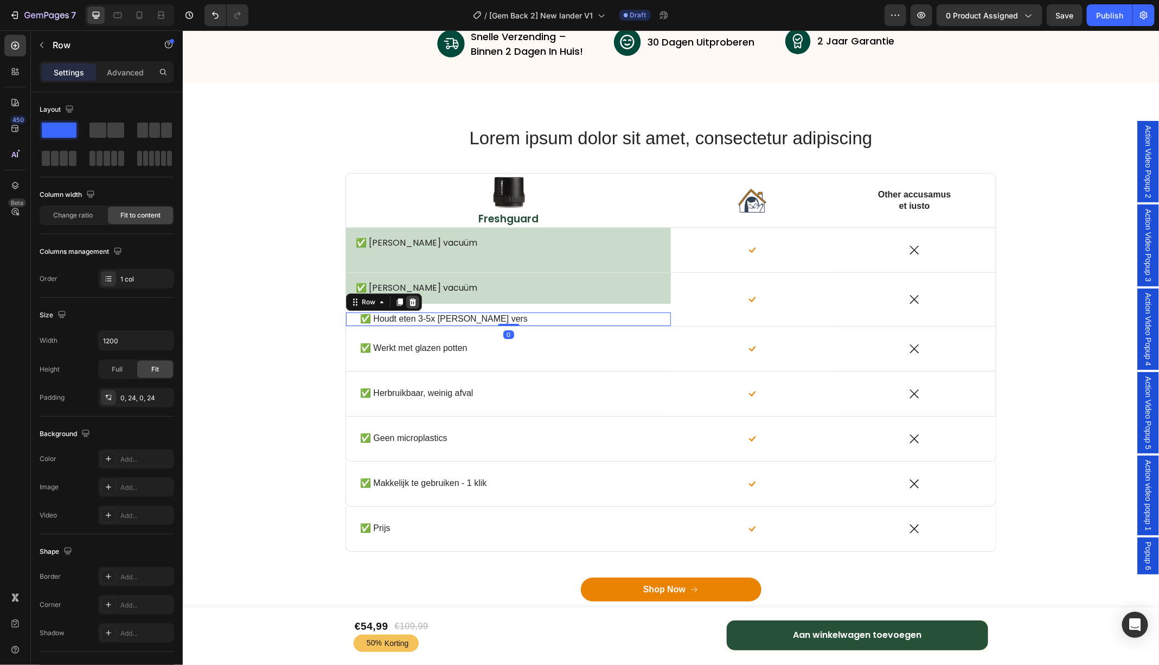
click at [408, 300] on icon at bounding box center [412, 301] width 9 height 9
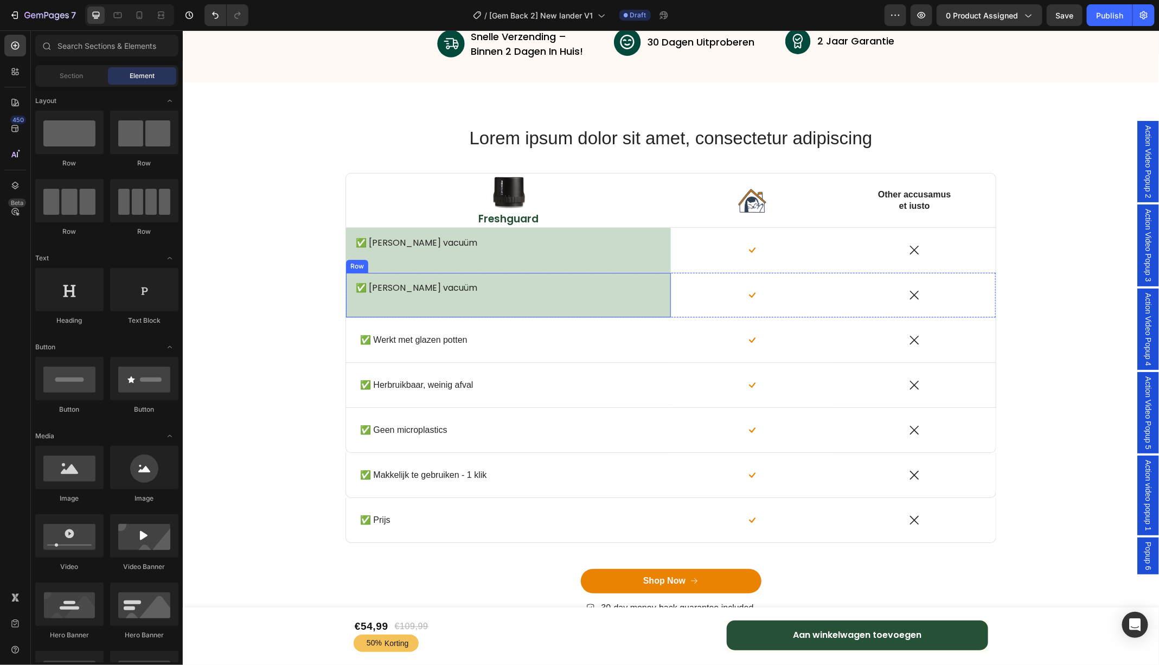
click at [348, 279] on div "✅ Echte vacuüm Text Block Row" at bounding box center [508, 294] width 325 height 44
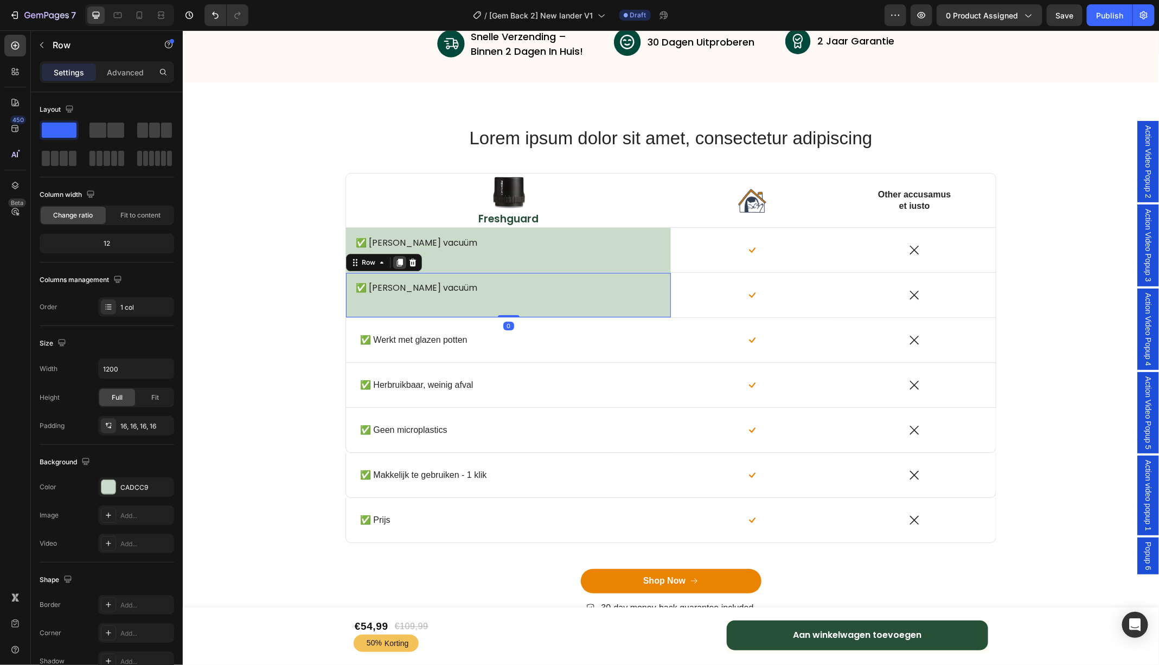
click at [399, 263] on icon at bounding box center [400, 262] width 6 height 8
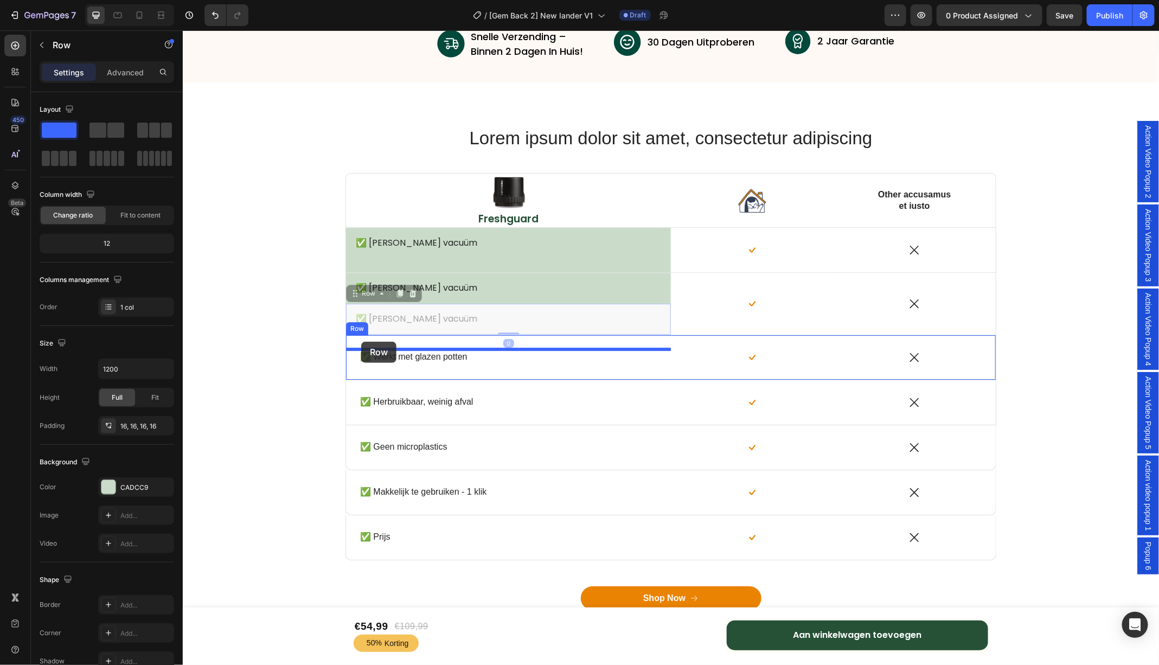
drag, startPoint x: 355, startPoint y: 294, endPoint x: 361, endPoint y: 341, distance: 47.5
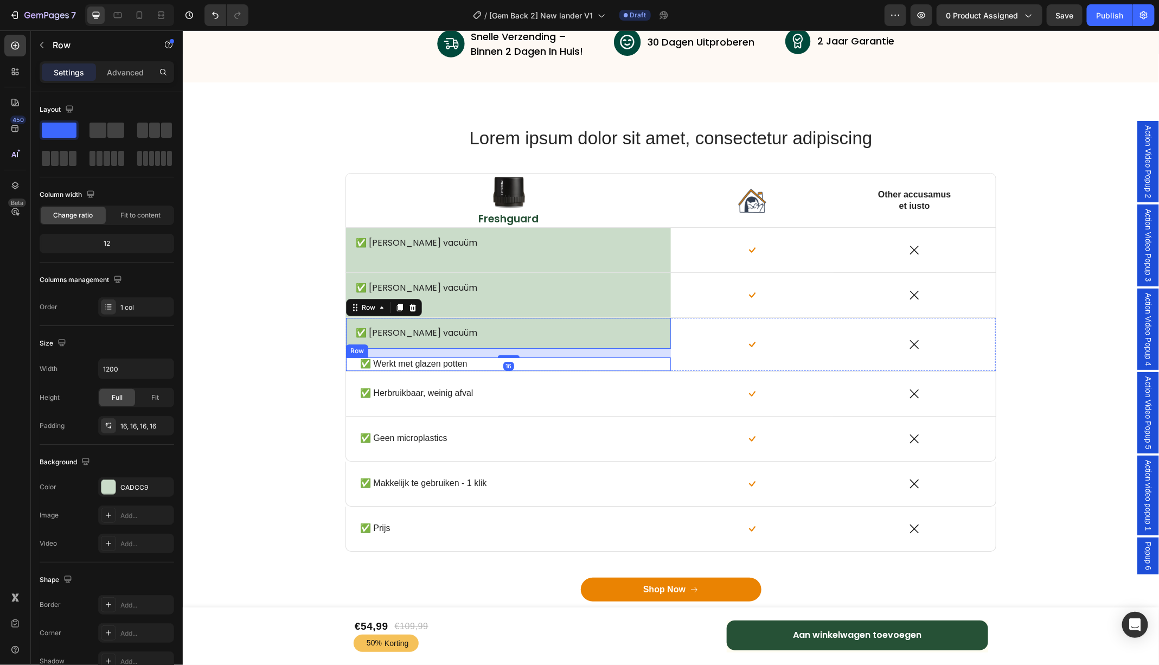
click at [350, 361] on div "✅ Werkt met glazen potten Text Block Row" at bounding box center [508, 364] width 325 height 14
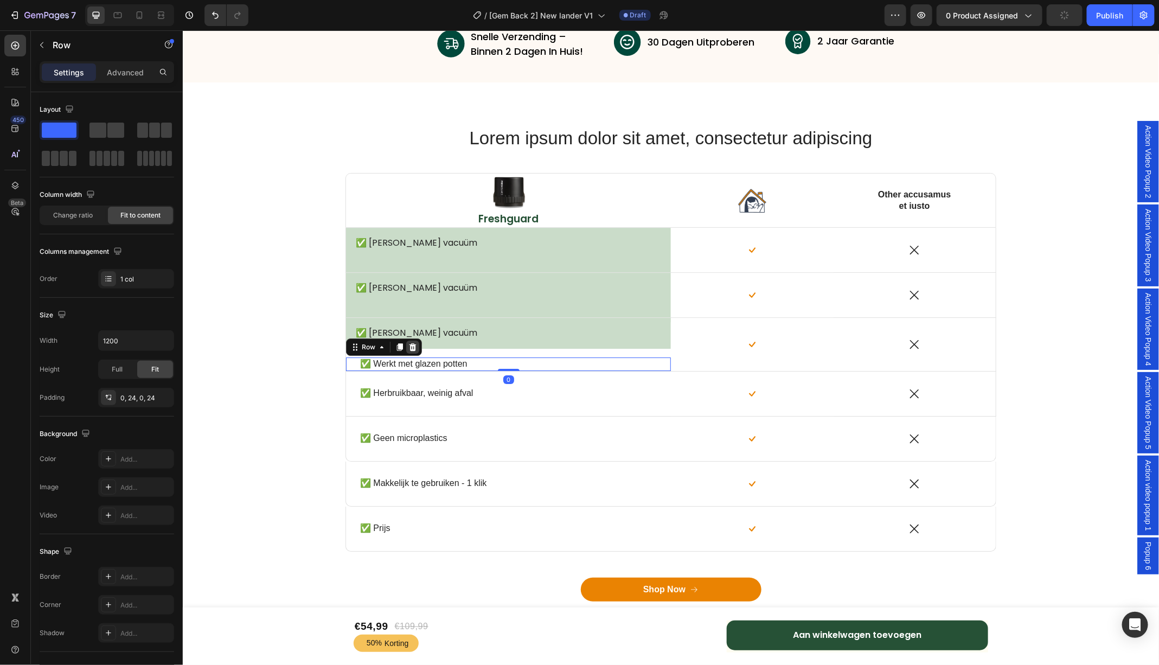
click at [410, 343] on icon at bounding box center [412, 347] width 7 height 8
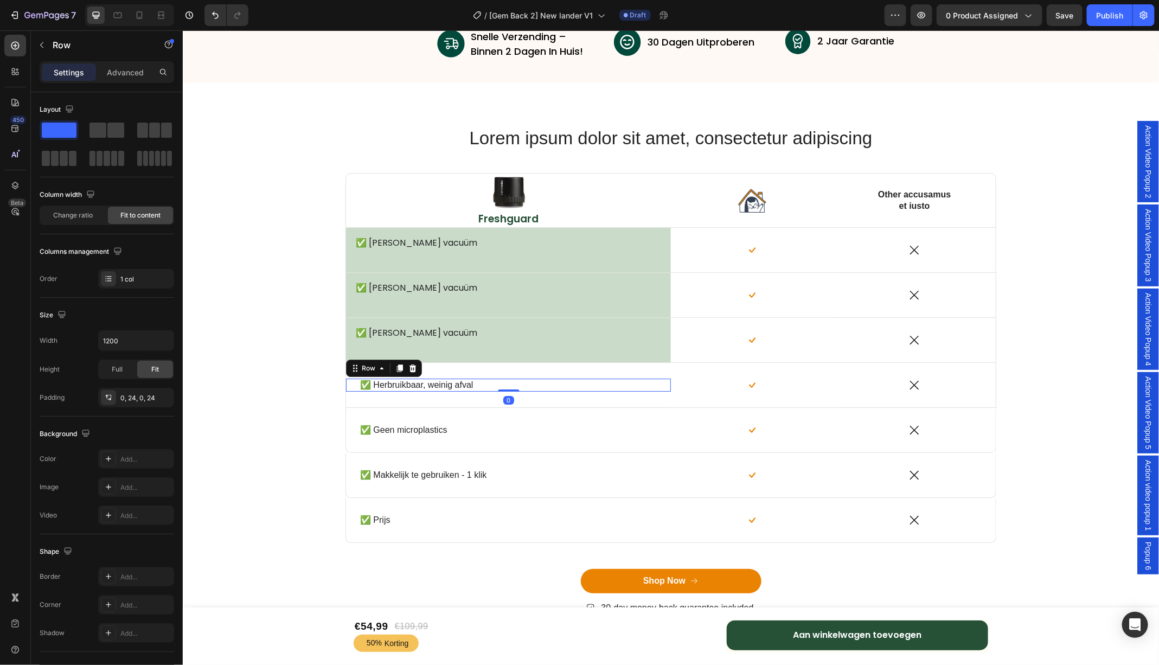
click at [352, 380] on div "✅ Herbruikbaar, weinig afval Text Block Row 0" at bounding box center [508, 385] width 325 height 14
click at [412, 368] on icon at bounding box center [412, 367] width 7 height 8
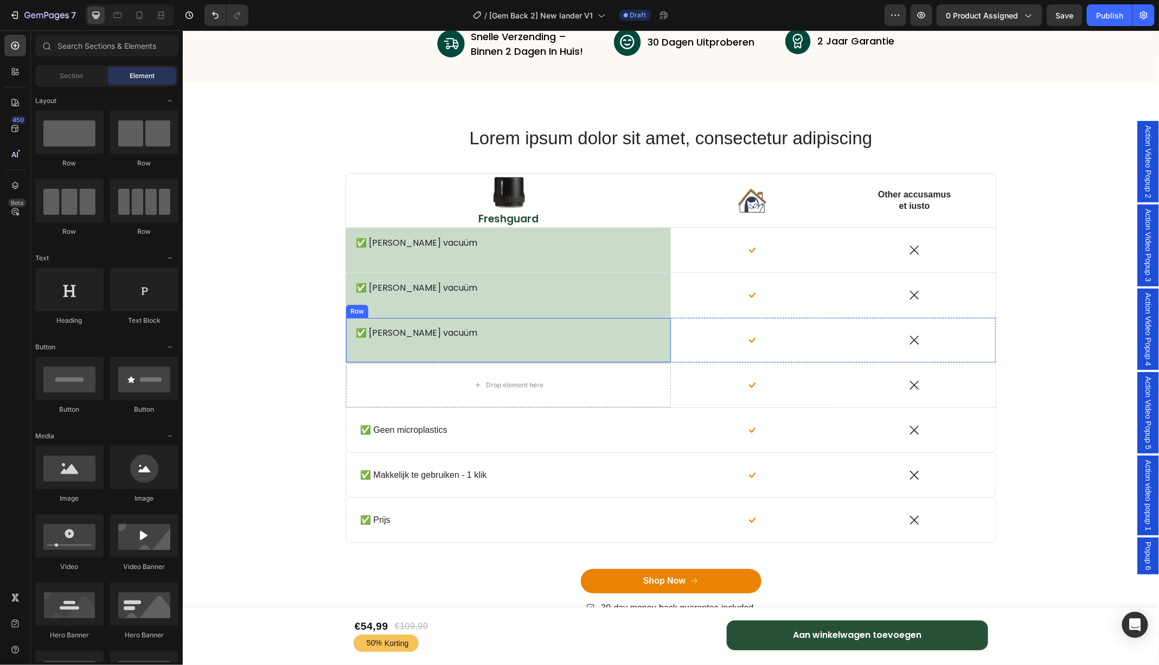
click at [351, 322] on div "✅ Echte vacuüm Text Block Row" at bounding box center [508, 339] width 325 height 44
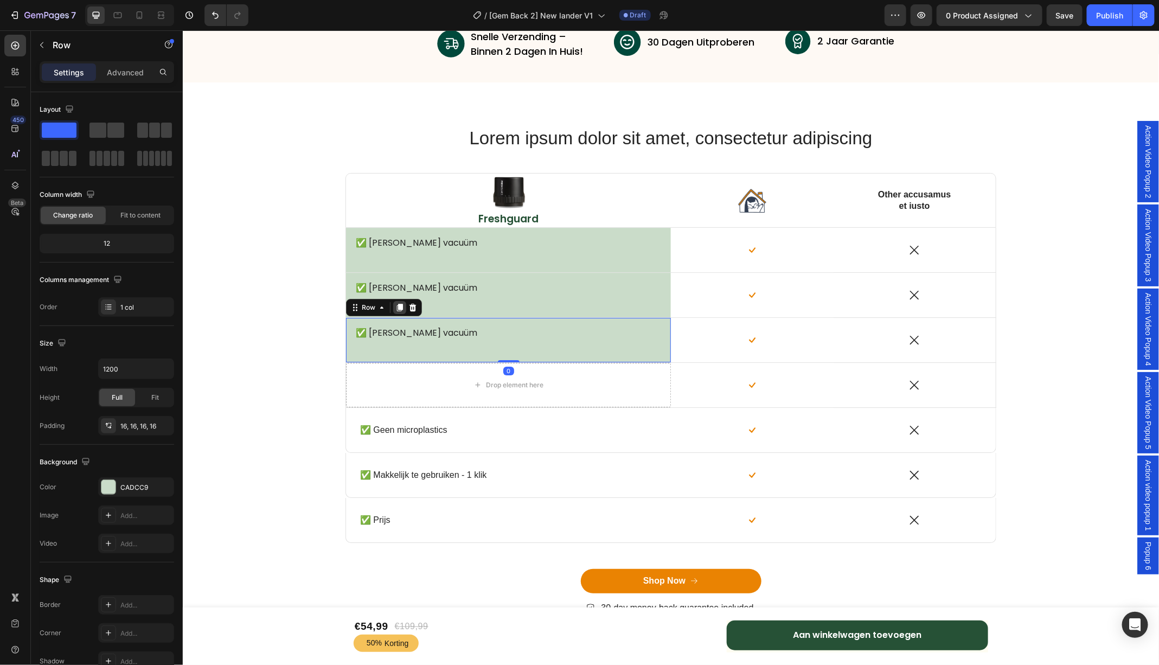
click at [401, 308] on icon at bounding box center [399, 307] width 9 height 9
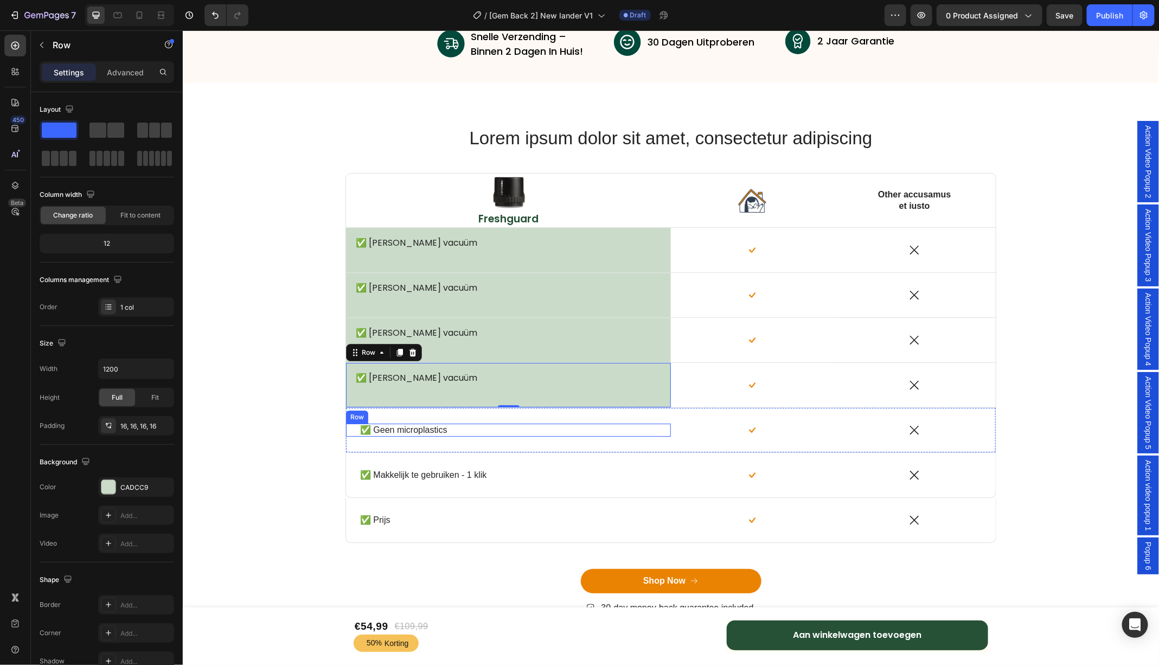
click at [355, 428] on div "✅ Geen microplastics Text Block Row" at bounding box center [508, 430] width 325 height 14
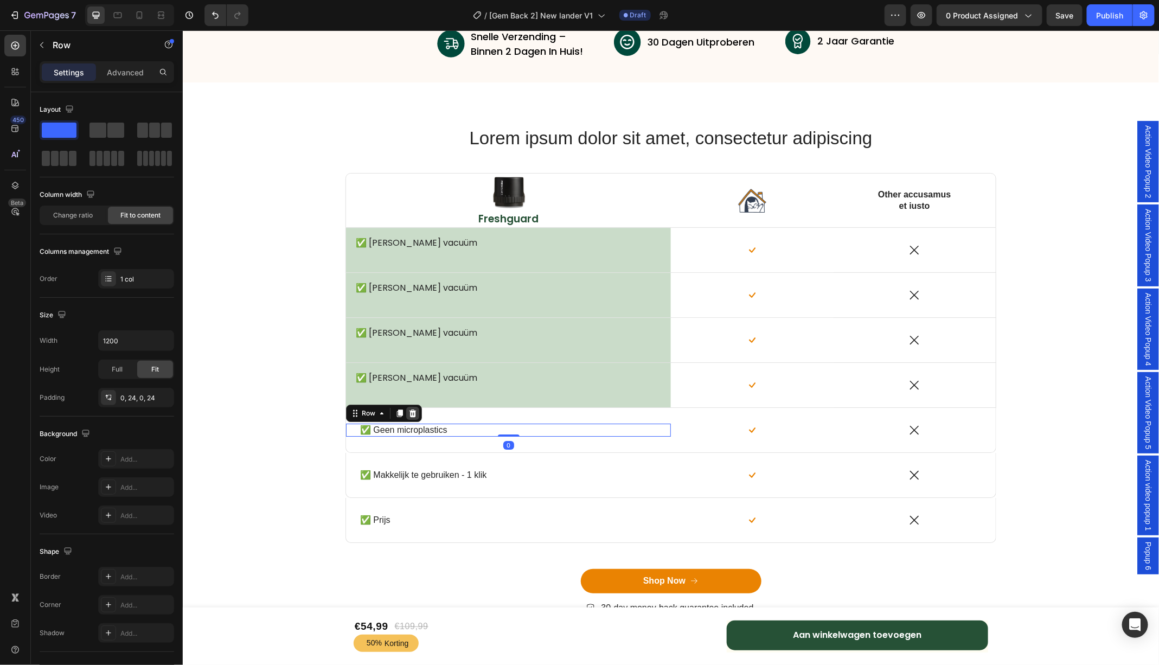
click at [413, 411] on icon at bounding box center [412, 412] width 7 height 8
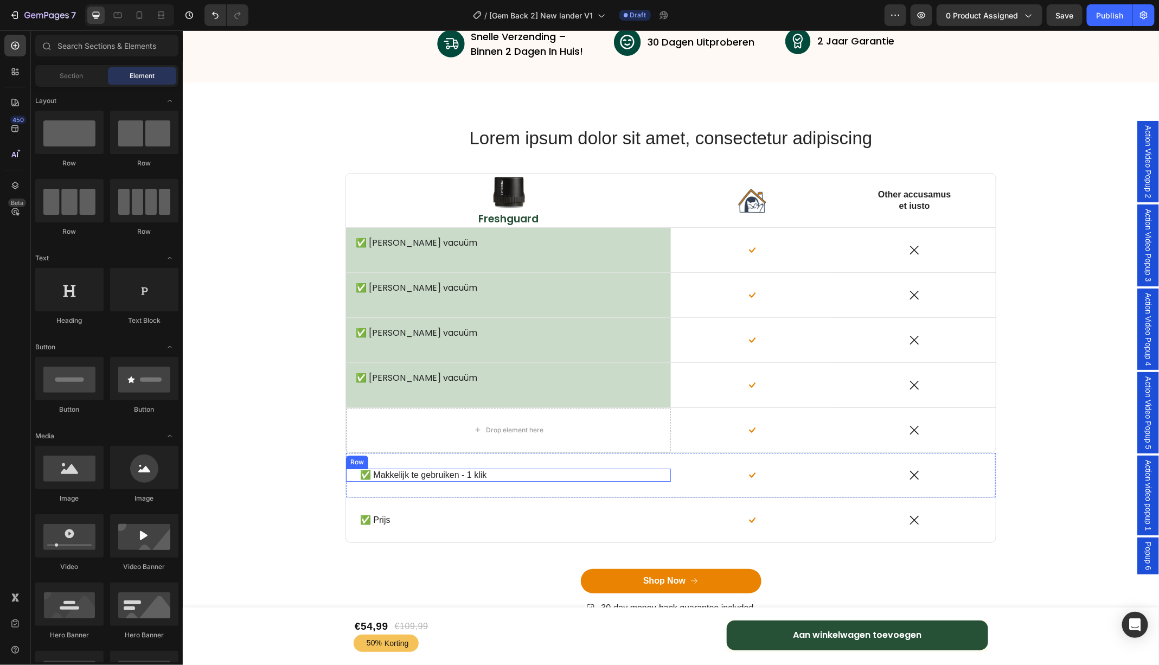
click at [354, 471] on div "✅ Makkelijk te gebruiken - 1 klik Text Block Row" at bounding box center [508, 475] width 325 height 14
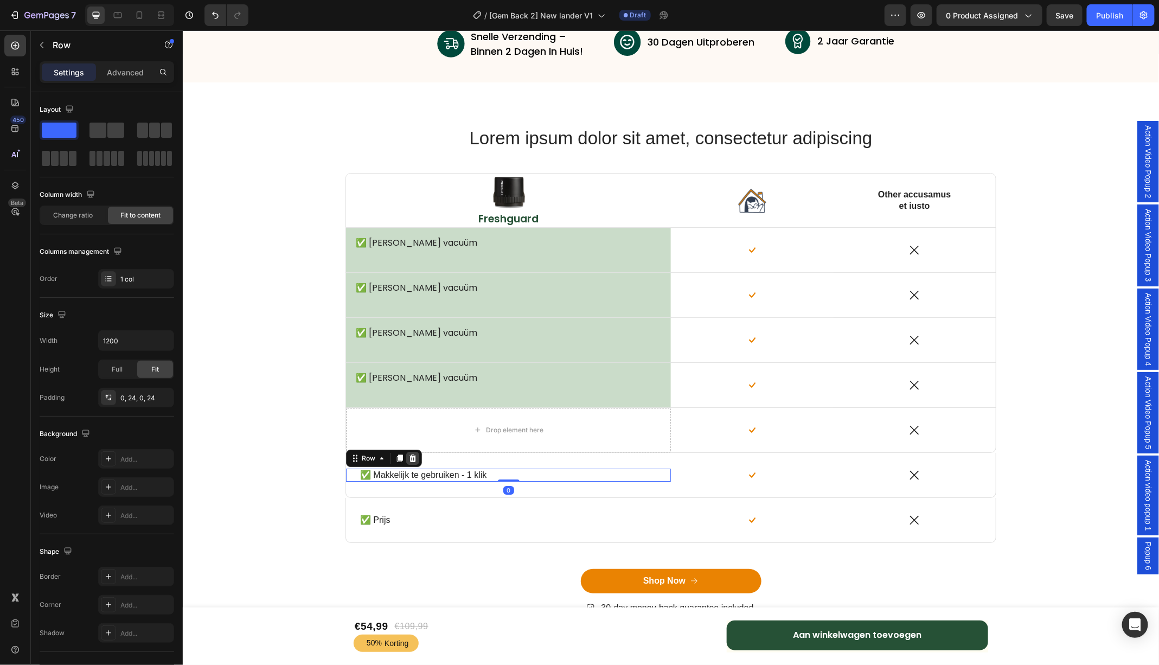
click at [412, 455] on icon at bounding box center [412, 457] width 9 height 9
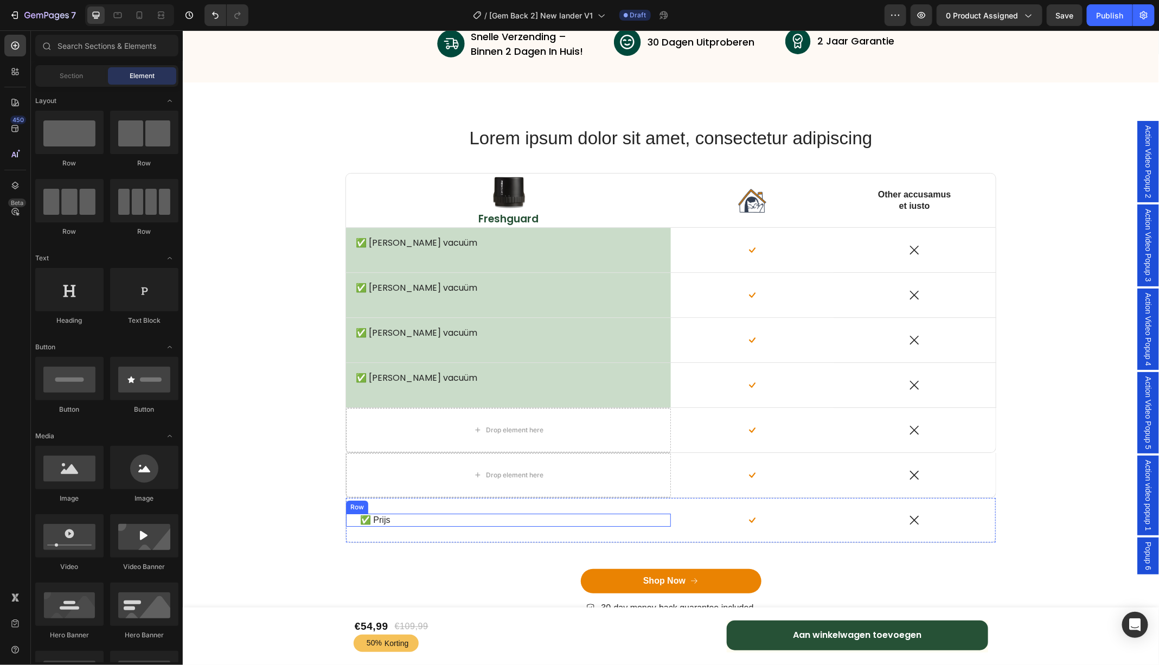
click at [354, 516] on div "✅ Prijs Text Block Row" at bounding box center [508, 520] width 325 height 14
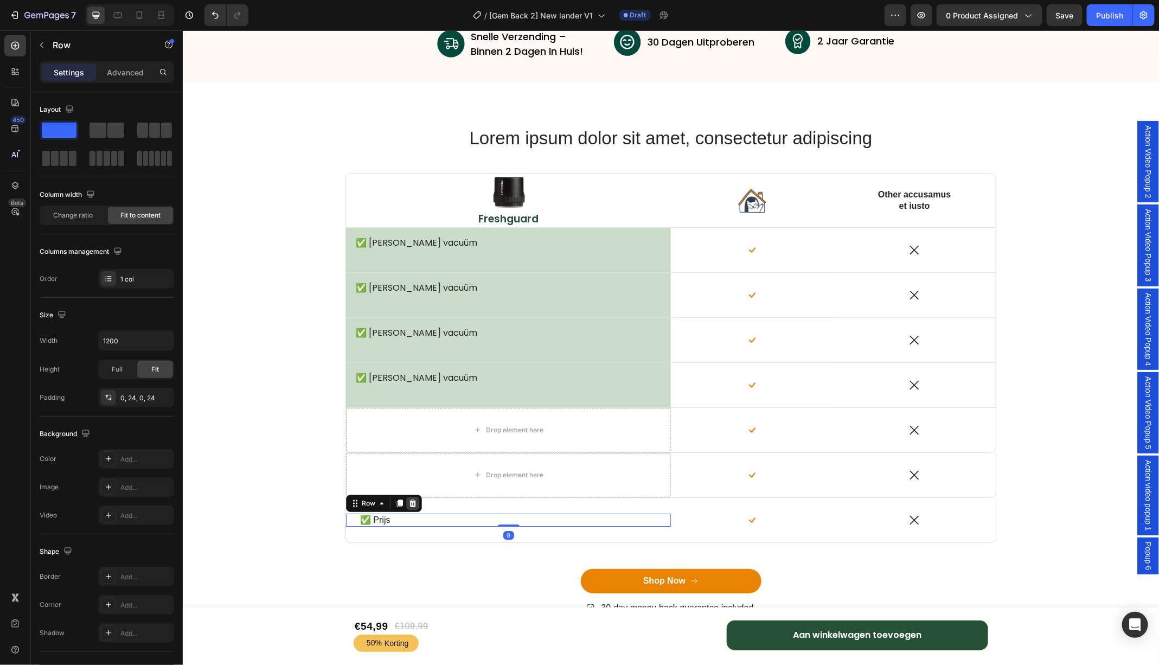
click at [415, 502] on div at bounding box center [412, 502] width 13 height 13
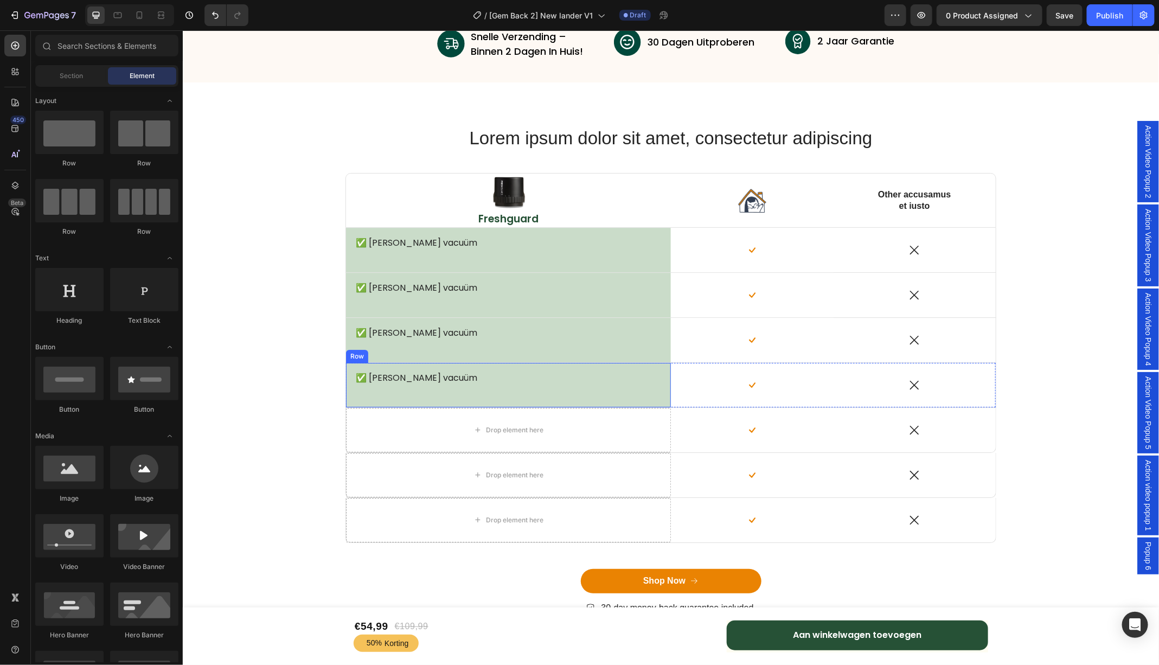
click at [350, 374] on div "✅ Echte vacuüm Text Block Row" at bounding box center [508, 384] width 325 height 44
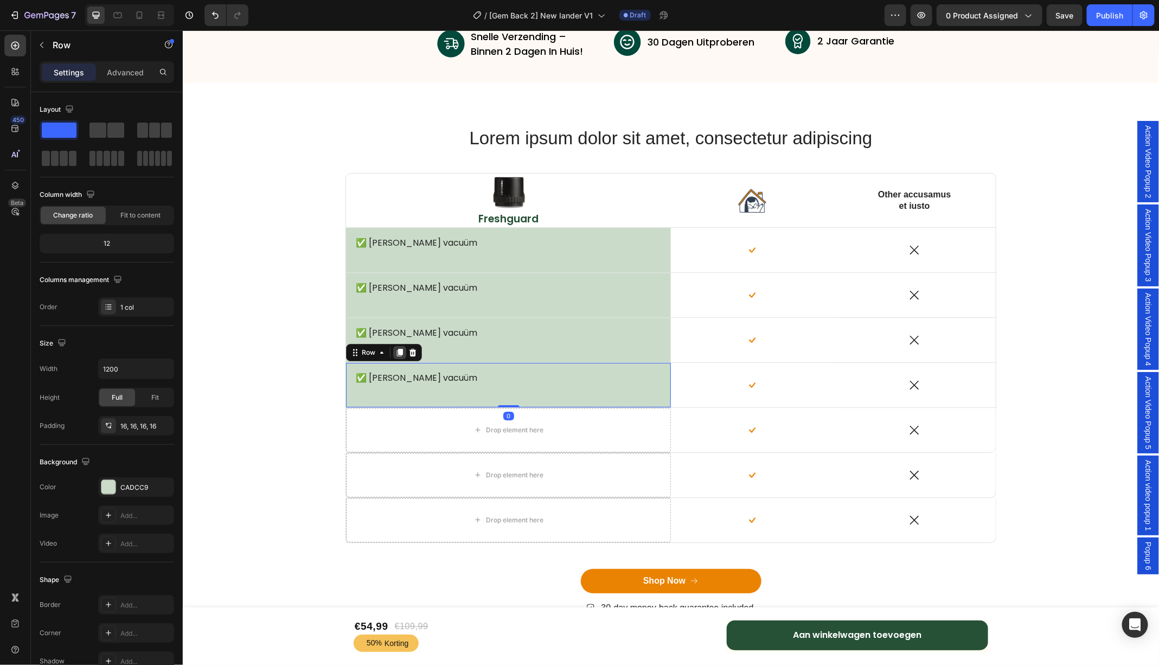
click at [400, 353] on icon at bounding box center [400, 352] width 6 height 8
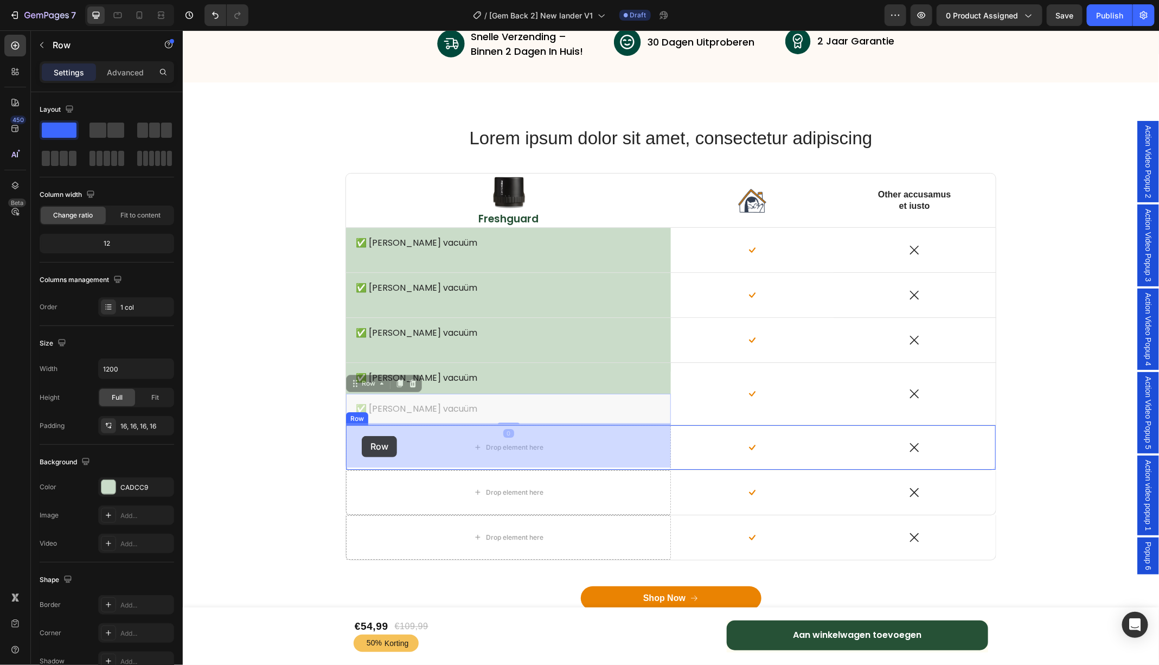
drag, startPoint x: 358, startPoint y: 380, endPoint x: 361, endPoint y: 429, distance: 48.9
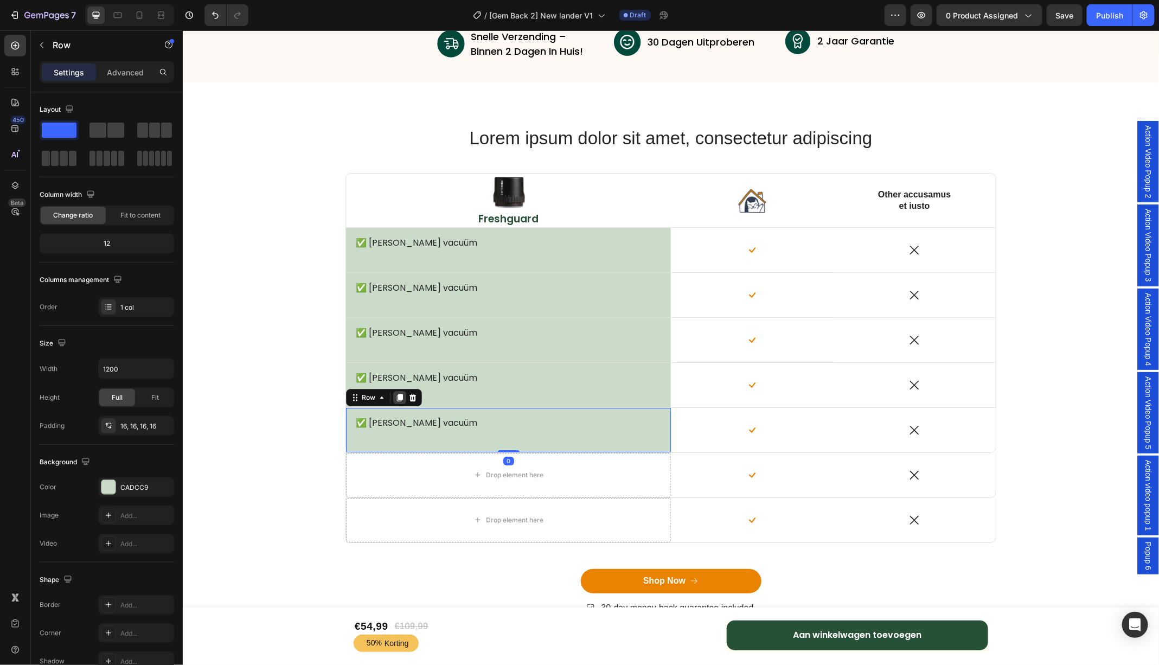
click at [401, 399] on div at bounding box center [399, 397] width 13 height 13
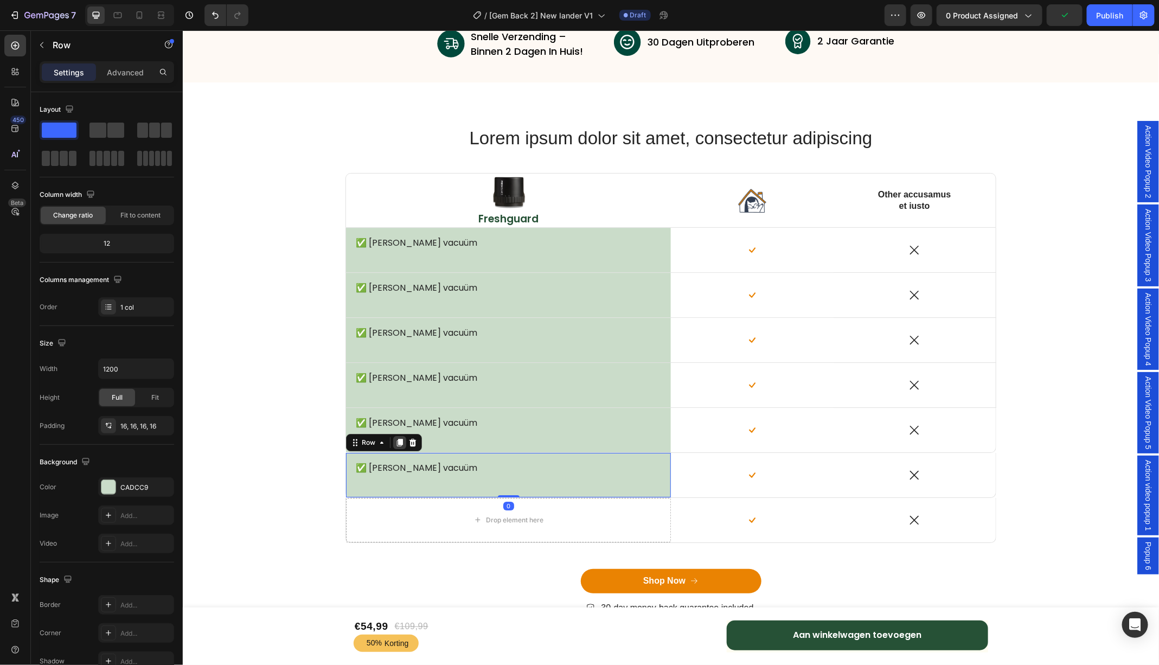
click at [399, 443] on icon at bounding box center [399, 442] width 9 height 9
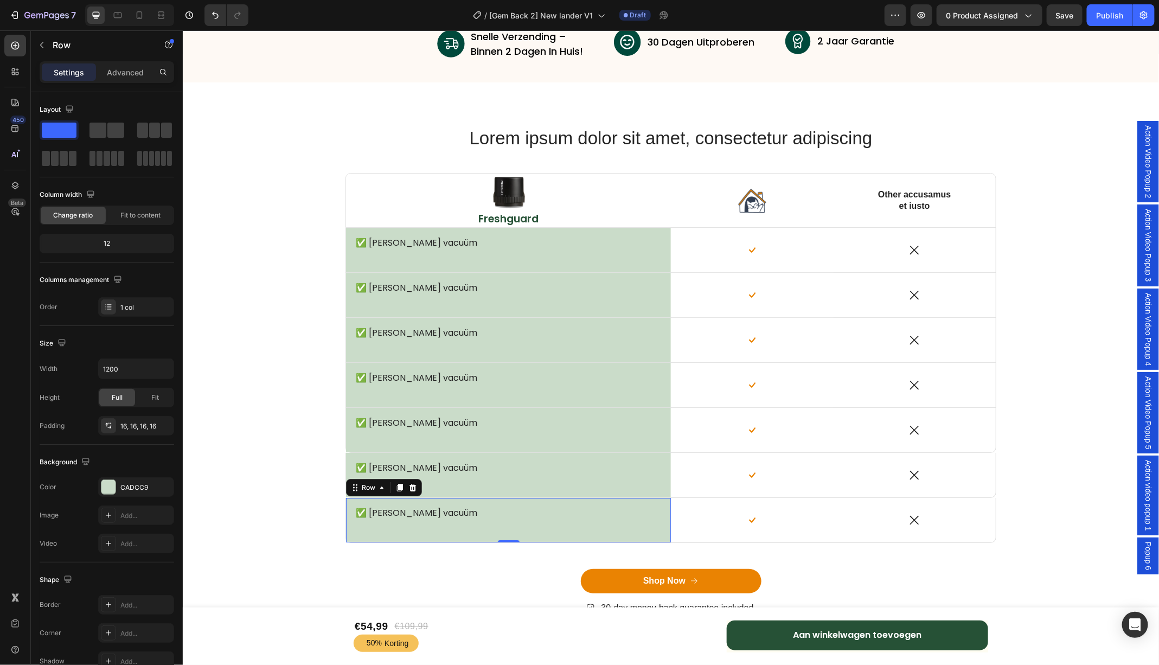
click at [397, 287] on p "✅ Echte vacuüm" at bounding box center [506, 287] width 302 height 11
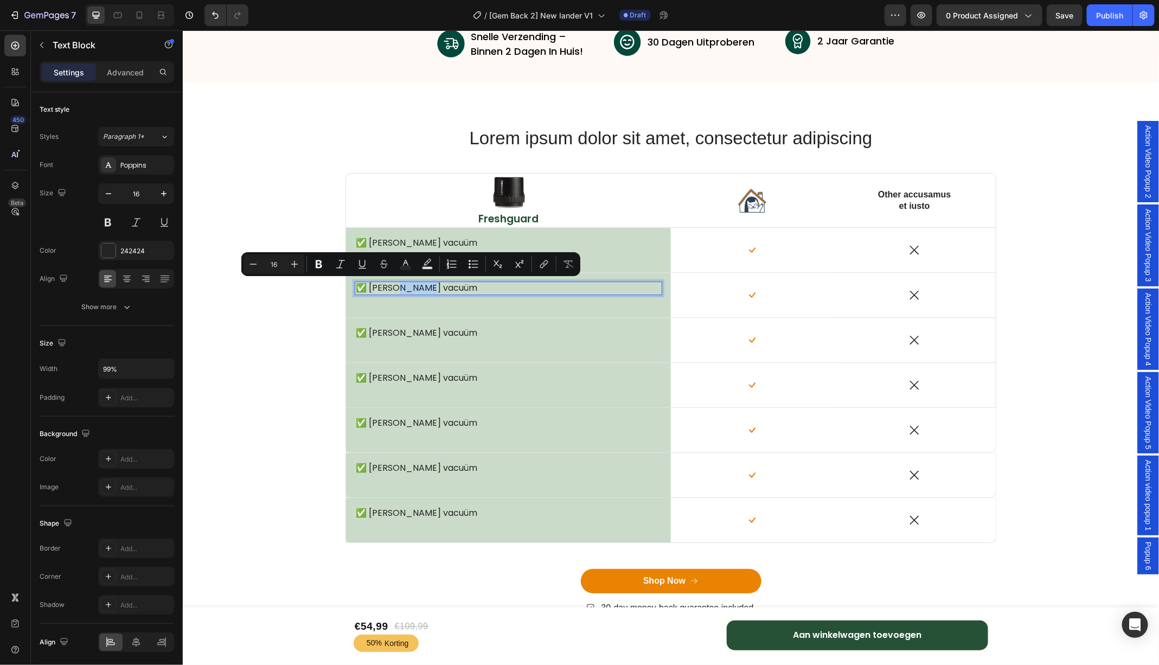
click at [397, 287] on p "✅ Echte vacuüm" at bounding box center [506, 287] width 302 height 11
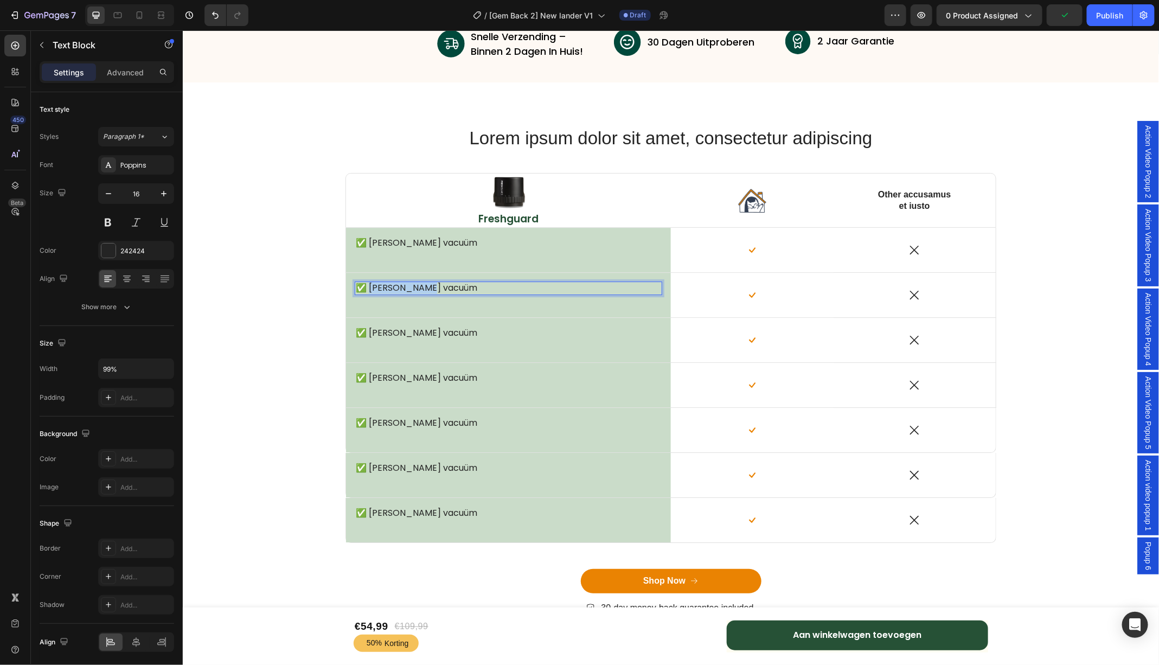
drag, startPoint x: 431, startPoint y: 285, endPoint x: 367, endPoint y: 286, distance: 64.0
click at [367, 286] on p "✅ Echte vacuüm" at bounding box center [506, 287] width 302 height 11
click at [400, 333] on p "✅ Echte vacuüm" at bounding box center [506, 332] width 302 height 11
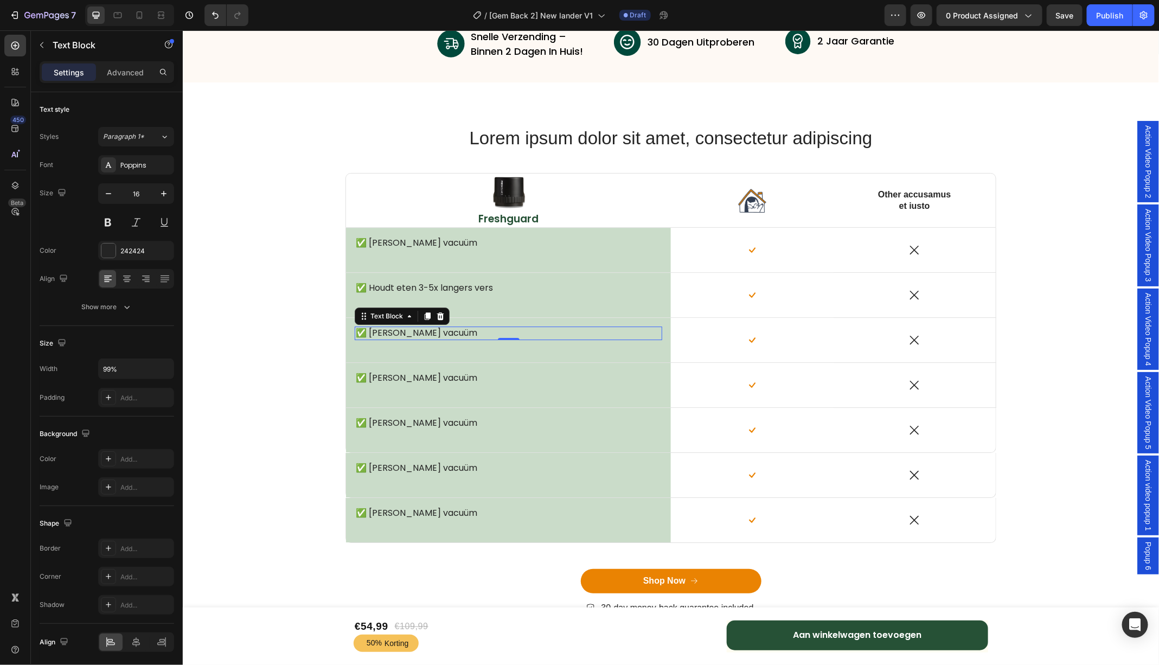
click at [400, 333] on p "✅ Echte vacuüm" at bounding box center [506, 332] width 302 height 11
drag, startPoint x: 447, startPoint y: 331, endPoint x: 367, endPoint y: 330, distance: 80.8
click at [367, 330] on p "✅ Echte vacuüm" at bounding box center [506, 332] width 302 height 11
click at [431, 328] on p "✅ Echte vacuüm" at bounding box center [506, 332] width 302 height 11
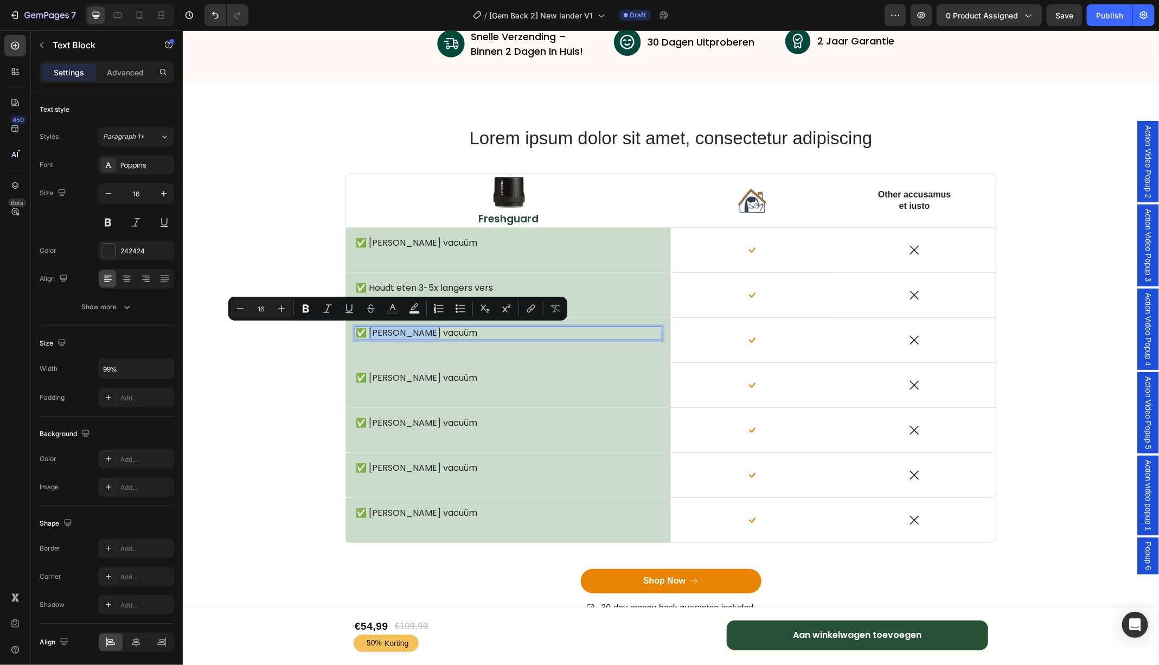
drag, startPoint x: 431, startPoint y: 328, endPoint x: 367, endPoint y: 329, distance: 64.0
click at [367, 329] on p "✅ Echte vacuüm" at bounding box center [506, 332] width 302 height 11
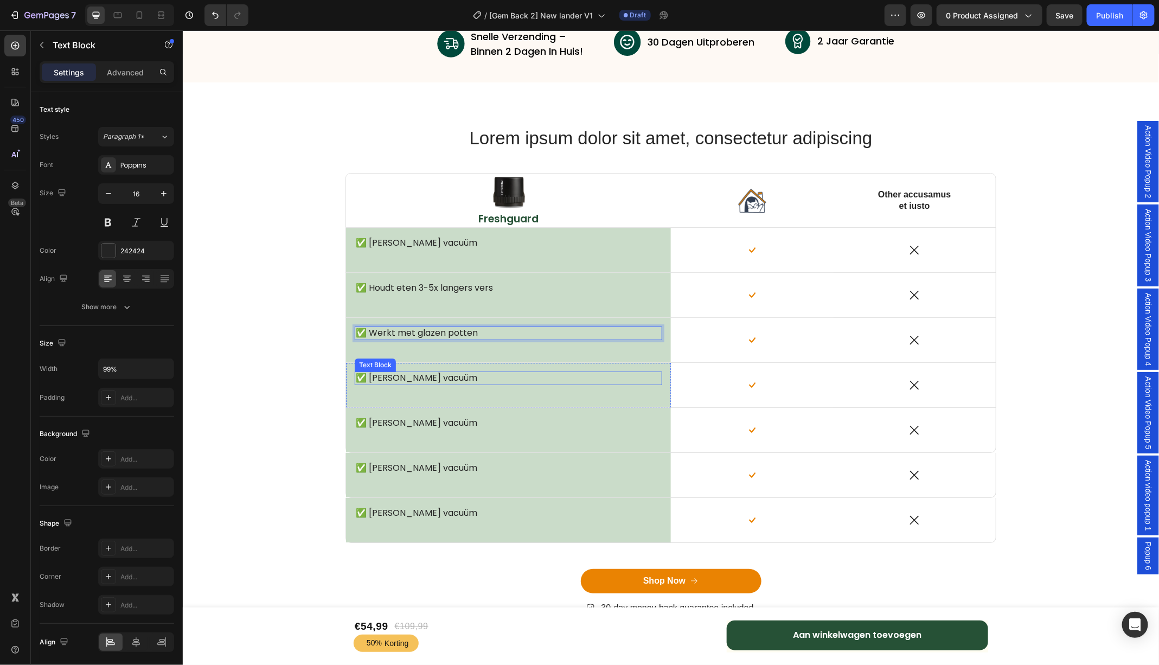
click at [393, 376] on p "✅ Echte vacuüm" at bounding box center [506, 377] width 302 height 11
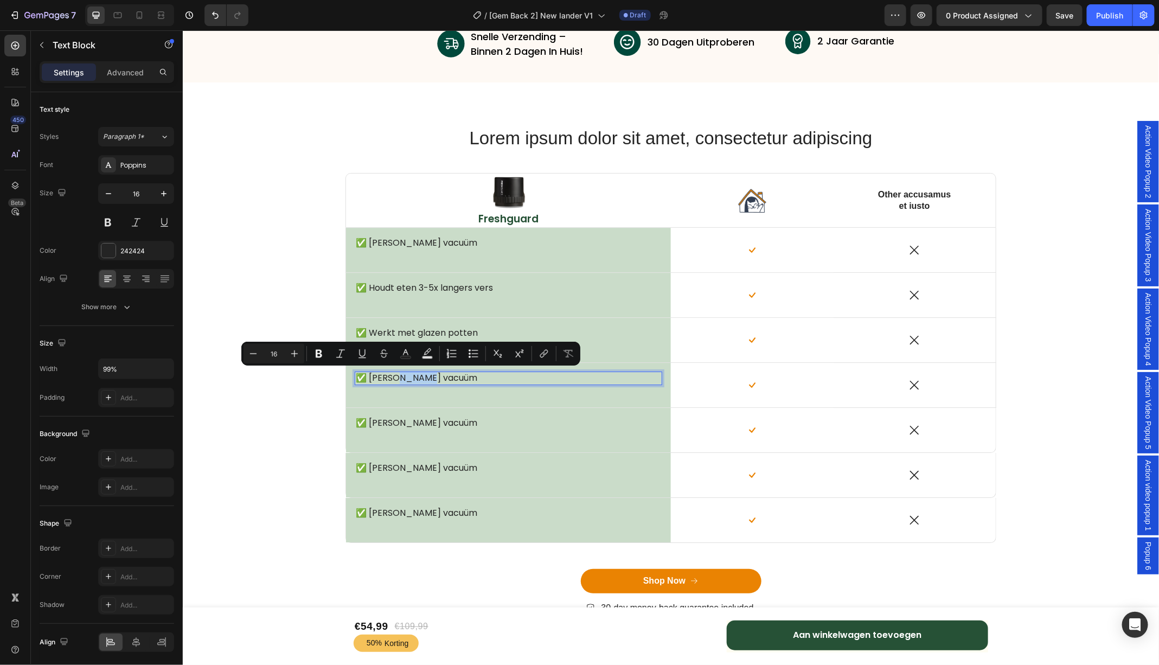
click at [440, 375] on p "✅ Echte vacuüm" at bounding box center [506, 377] width 302 height 11
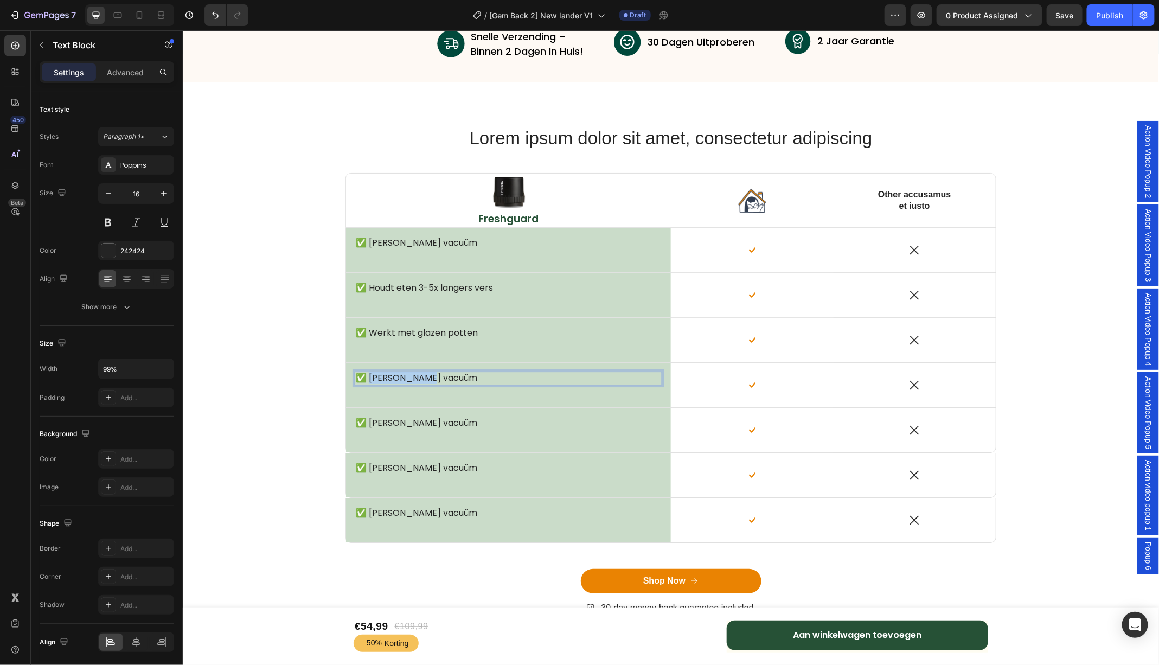
drag, startPoint x: 440, startPoint y: 375, endPoint x: 368, endPoint y: 380, distance: 72.3
click at [368, 380] on p "✅ Echte vacuüm" at bounding box center [506, 377] width 302 height 11
click at [421, 419] on p "✅ Echte vacuüm" at bounding box center [506, 422] width 302 height 11
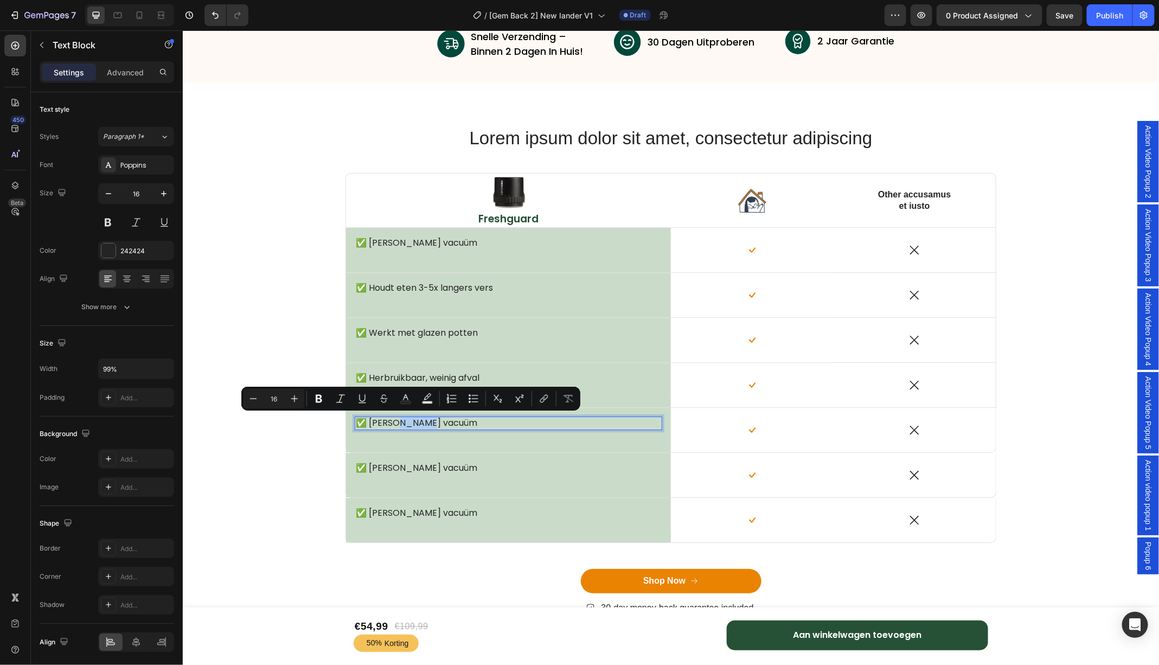
click at [447, 419] on p "✅ Echte vacuüm" at bounding box center [506, 422] width 302 height 11
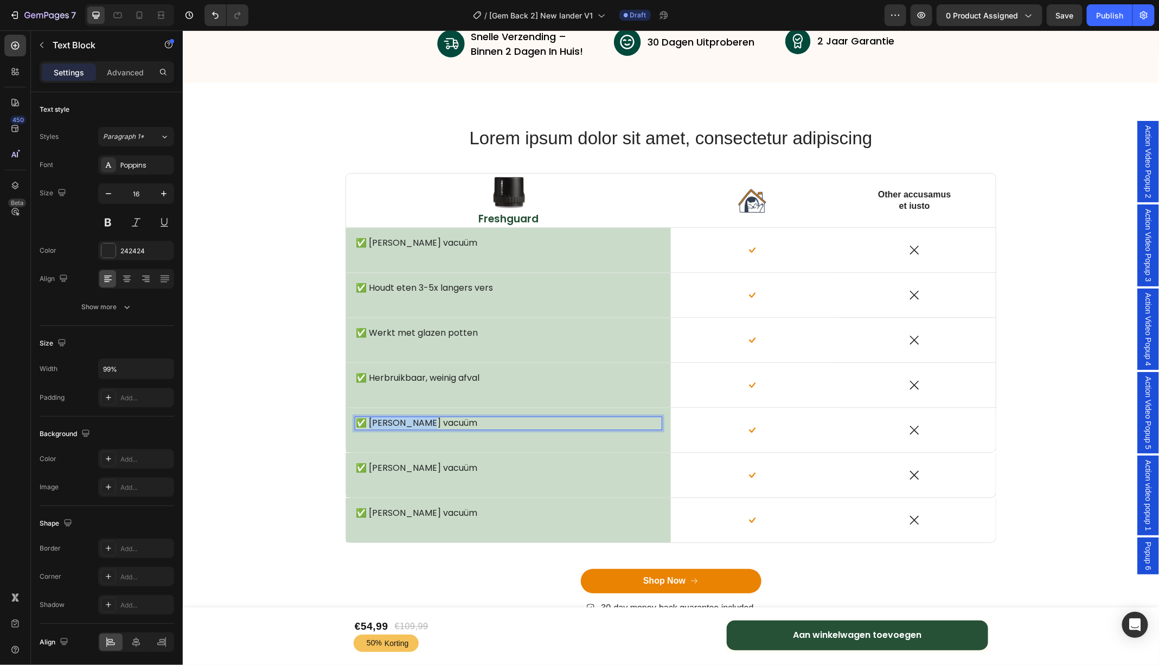
drag, startPoint x: 447, startPoint y: 419, endPoint x: 367, endPoint y: 421, distance: 80.9
click at [367, 421] on p "✅ Echte vacuüm" at bounding box center [506, 422] width 302 height 11
click at [400, 466] on p "✅ Echte vacuüm" at bounding box center [506, 467] width 302 height 11
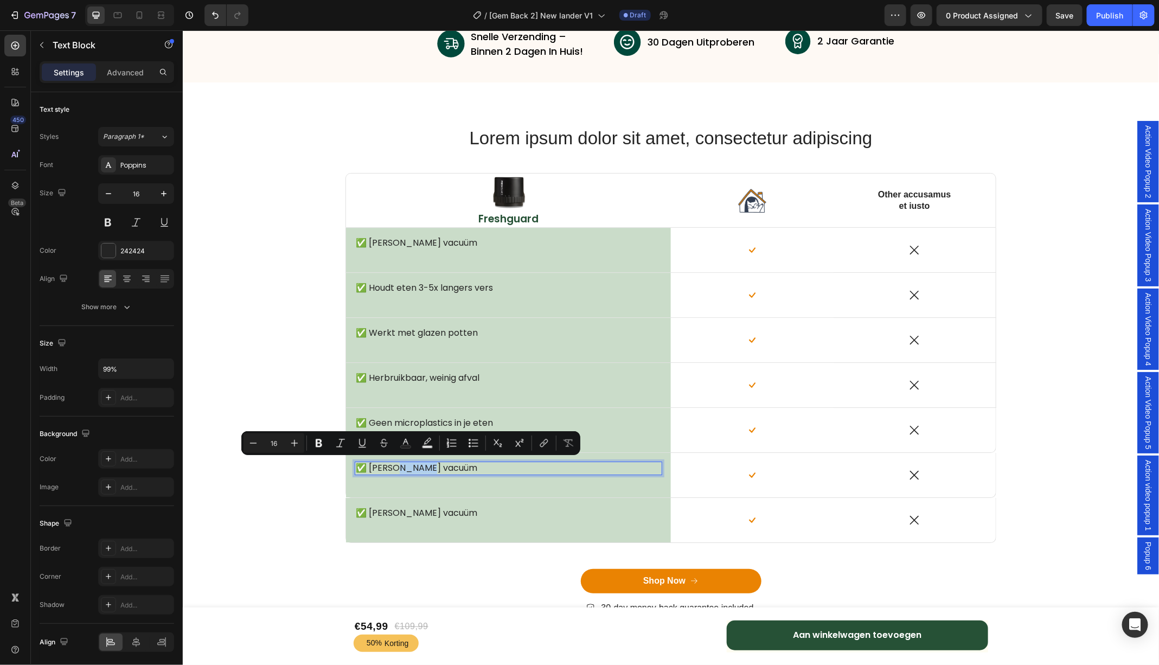
click at [450, 468] on p "✅ Echte vacuüm" at bounding box center [506, 467] width 302 height 11
drag, startPoint x: 443, startPoint y: 468, endPoint x: 366, endPoint y: 469, distance: 77.0
click at [366, 469] on p "✅ Echte vacuüm" at bounding box center [506, 467] width 302 height 11
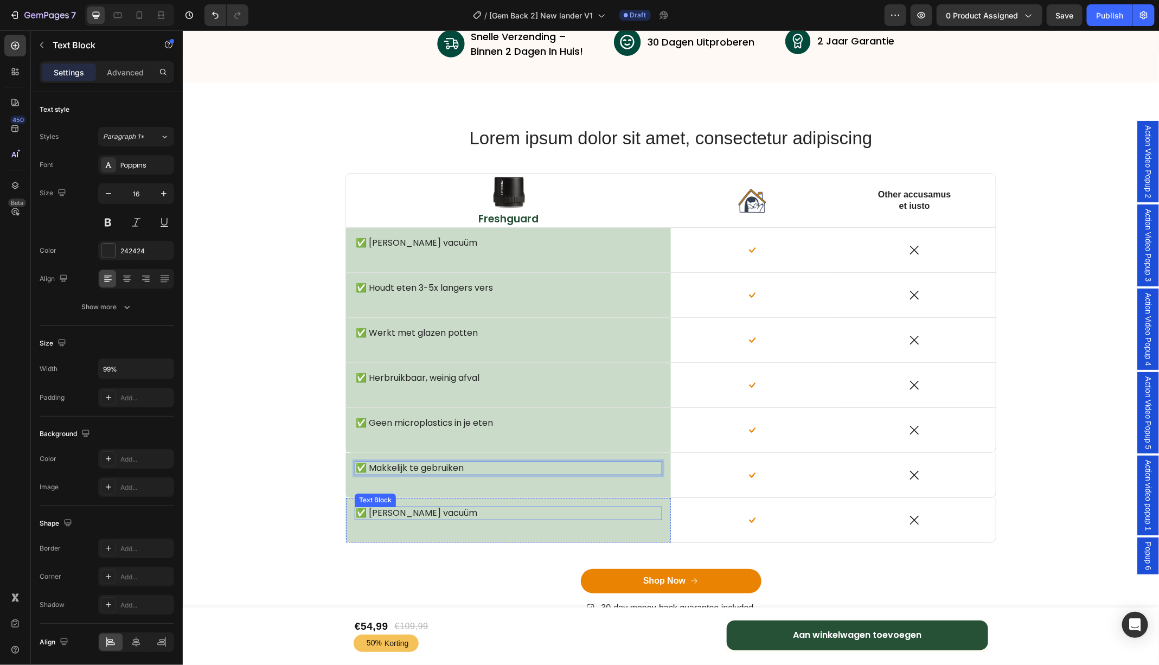
click at [411, 512] on p "✅ Echte vacuüm" at bounding box center [506, 512] width 302 height 11
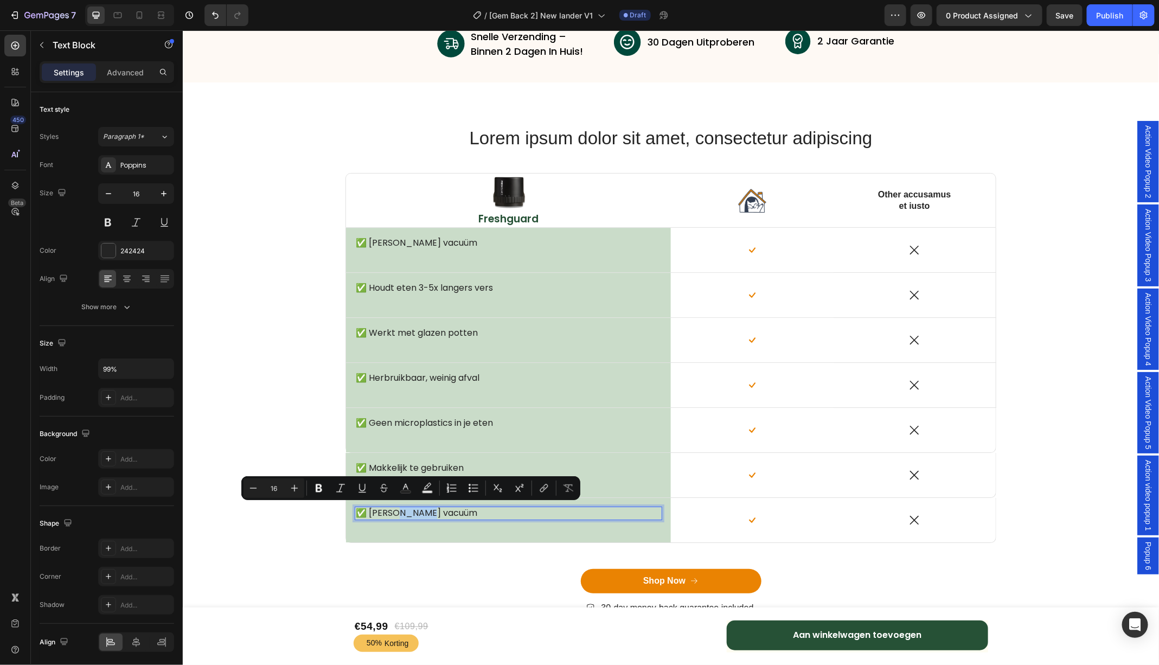
click at [446, 512] on p "✅ Echte vacuüm" at bounding box center [506, 512] width 302 height 11
drag, startPoint x: 446, startPoint y: 512, endPoint x: 368, endPoint y: 512, distance: 78.7
click at [368, 512] on p "✅ Echte vacuüm" at bounding box center [506, 512] width 302 height 11
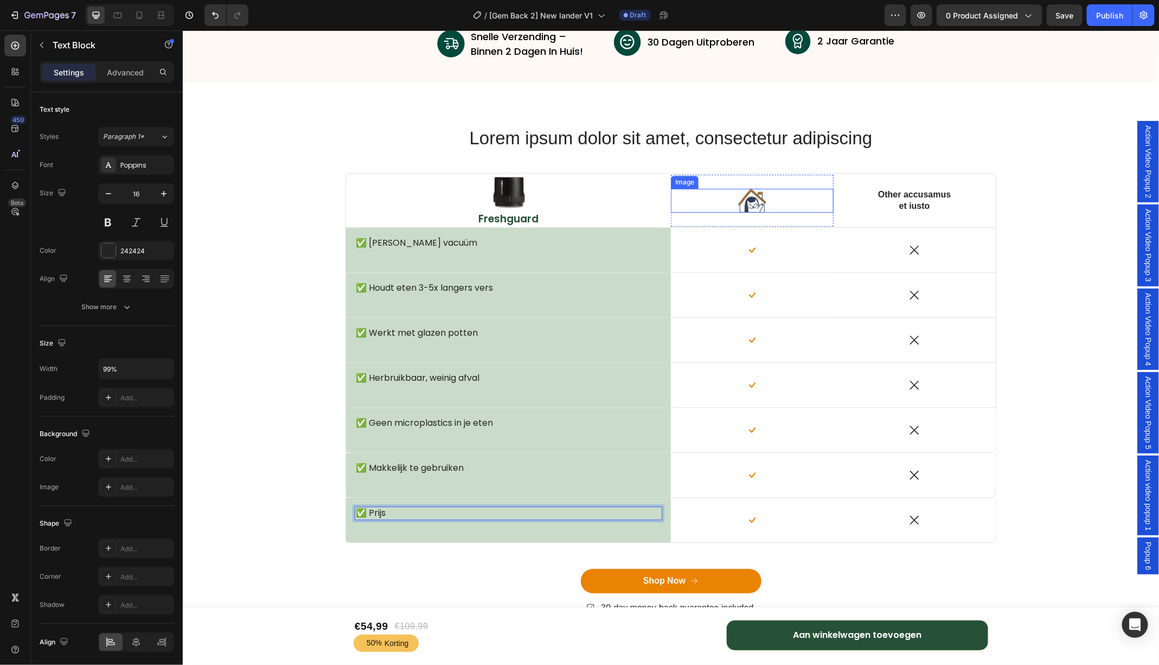
click at [757, 202] on img at bounding box center [752, 200] width 28 height 24
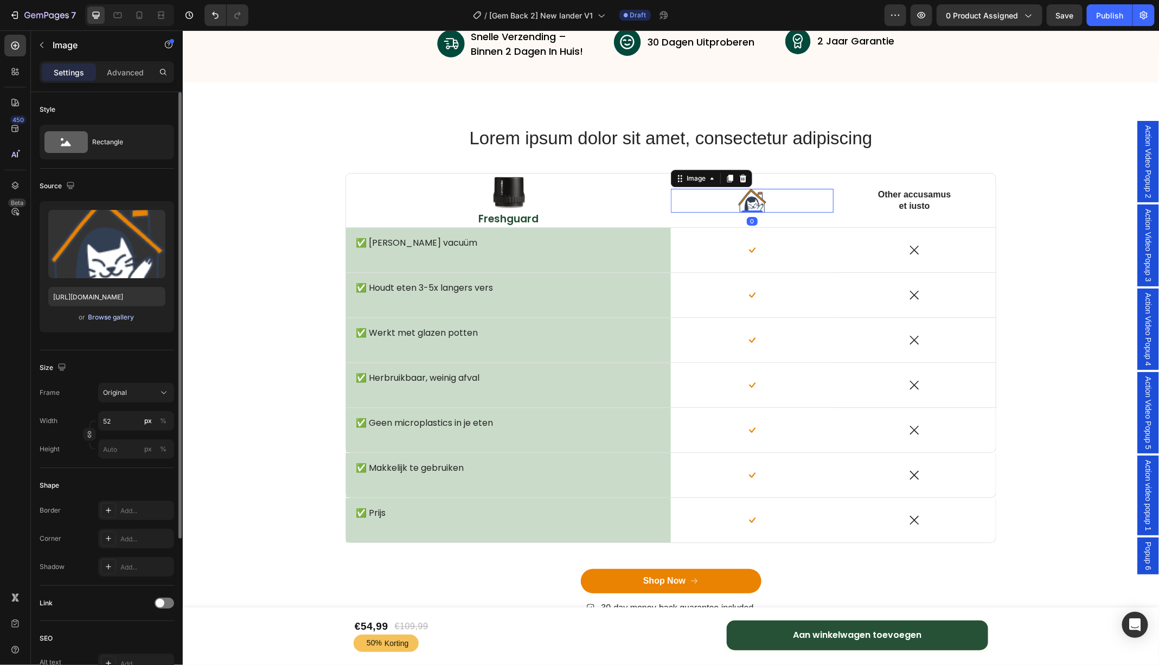
click at [119, 316] on div "Browse gallery" at bounding box center [111, 317] width 46 height 10
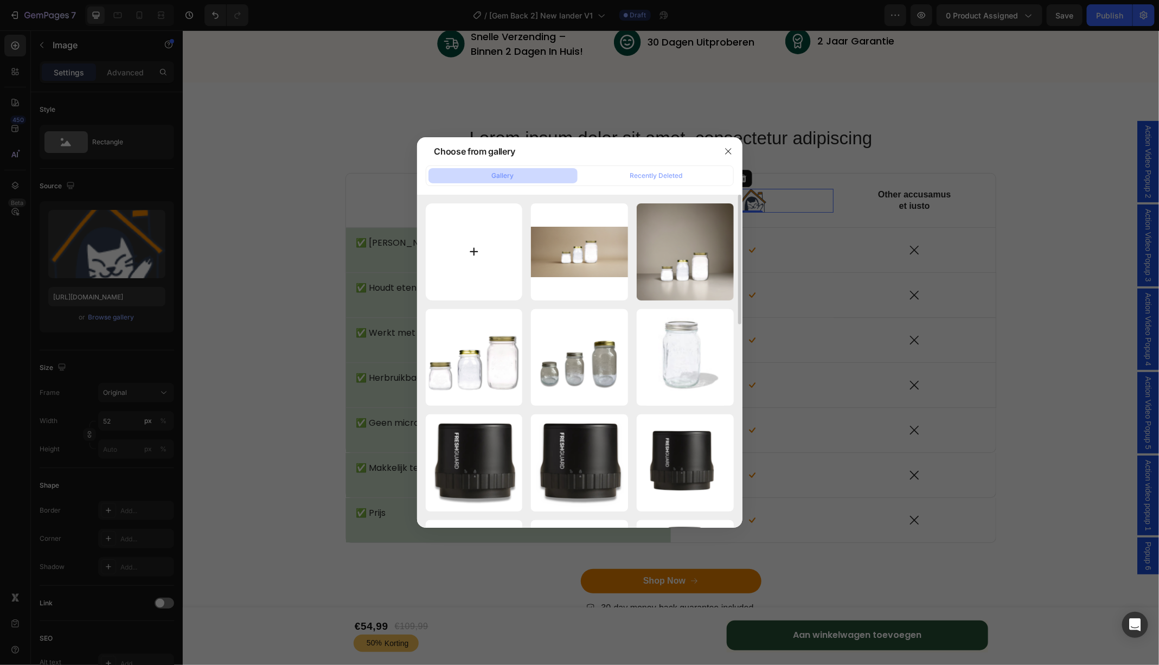
click at [477, 252] on input "file" at bounding box center [474, 251] width 97 height 97
type input "C:\fakepath\2 (1).png"
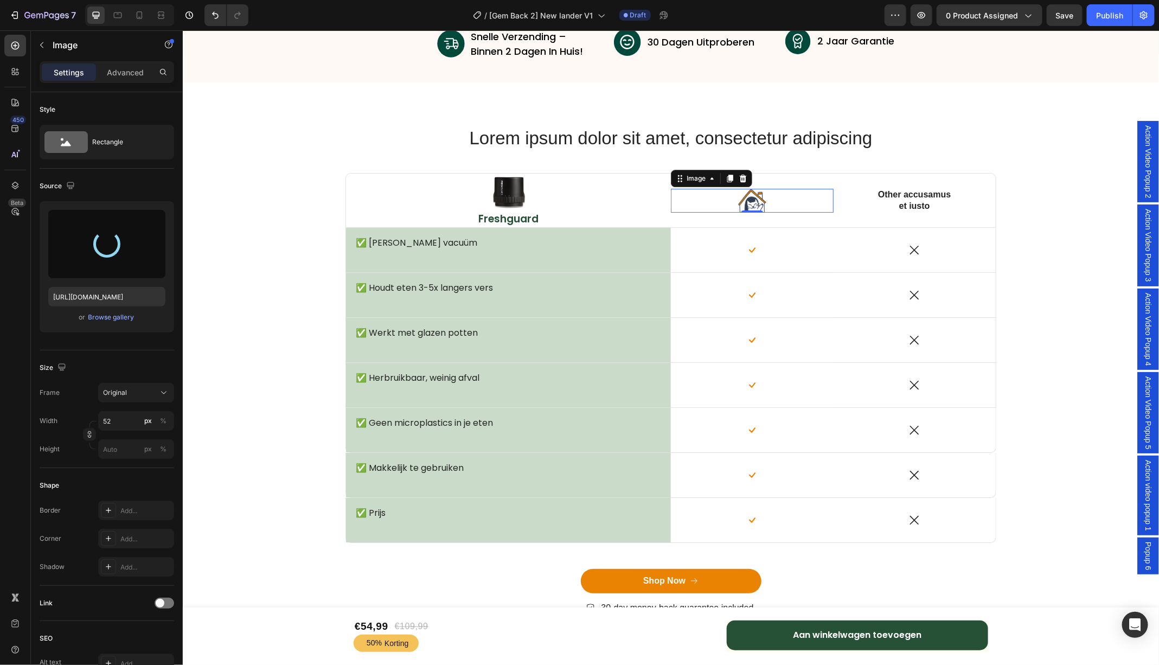
type input "https://cdn.shopify.com/s/files/1/0747/6602/4923/files/gempages_555404258220967…"
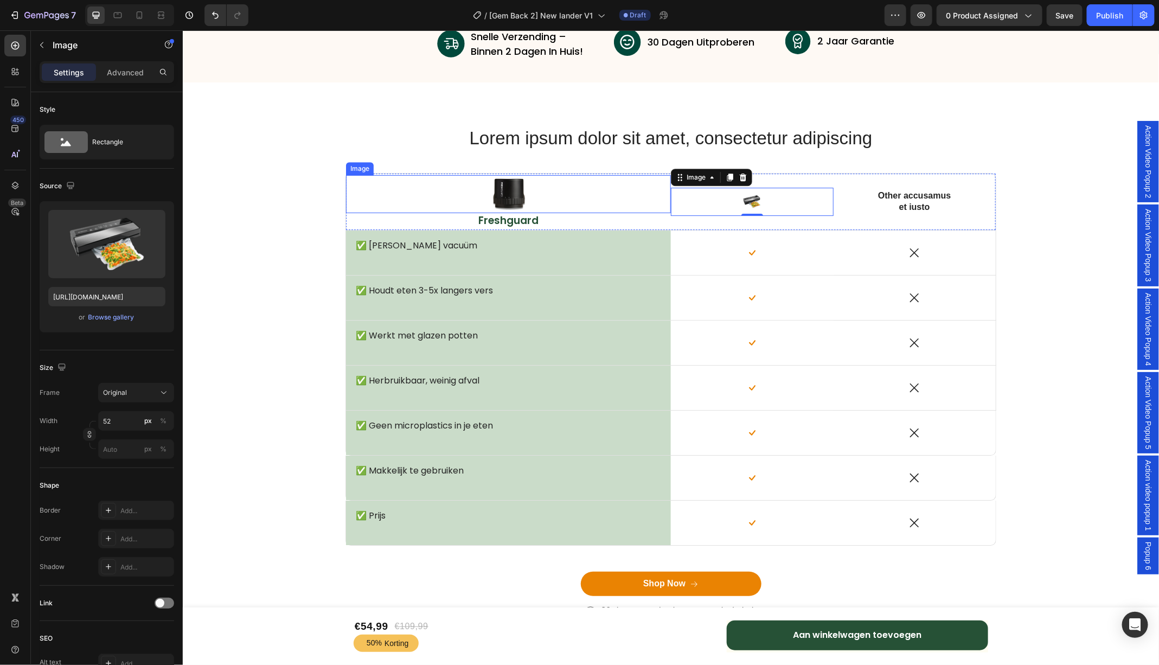
click at [511, 193] on img at bounding box center [508, 194] width 38 height 38
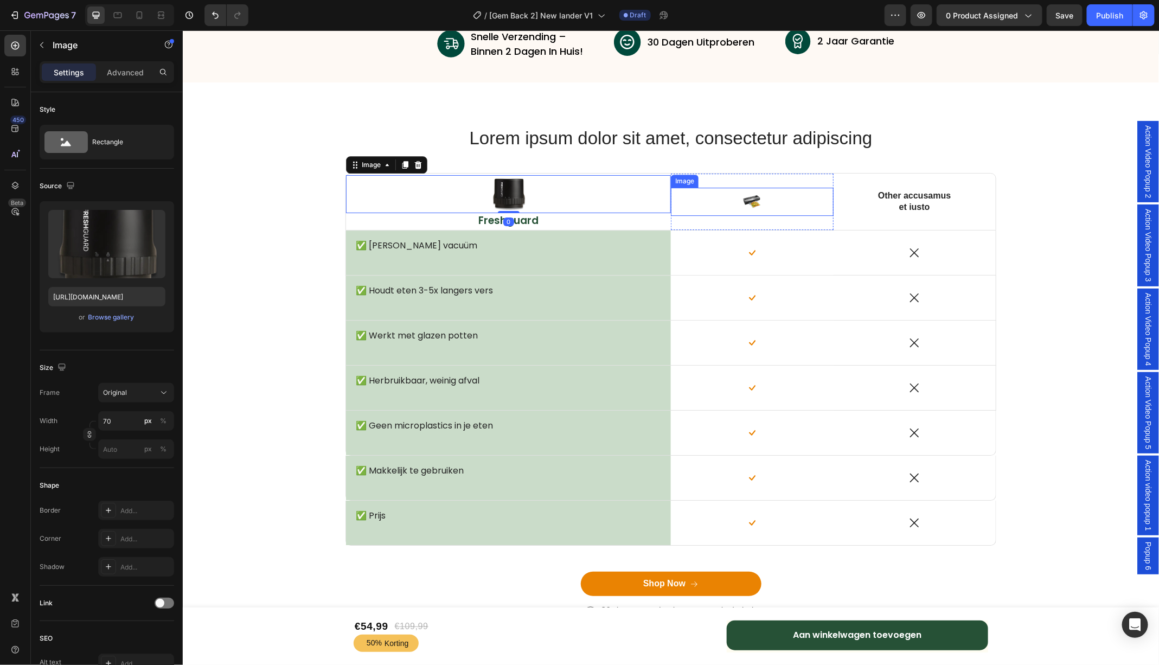
click at [742, 204] on img at bounding box center [752, 201] width 28 height 28
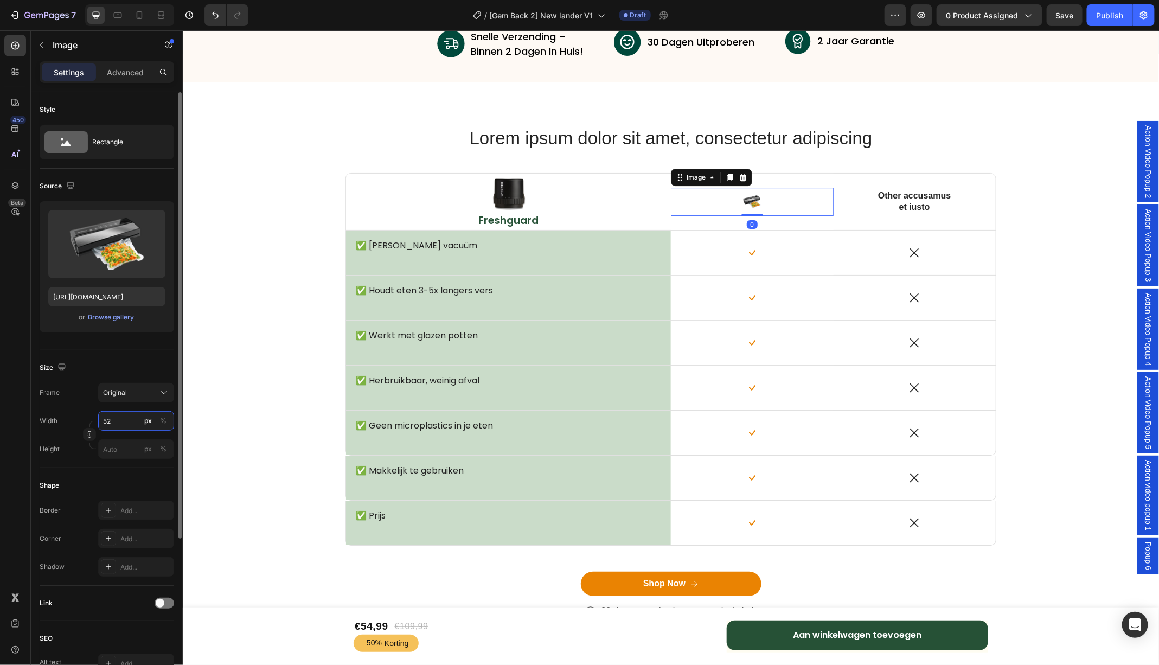
click at [118, 418] on input "52" at bounding box center [136, 421] width 76 height 20
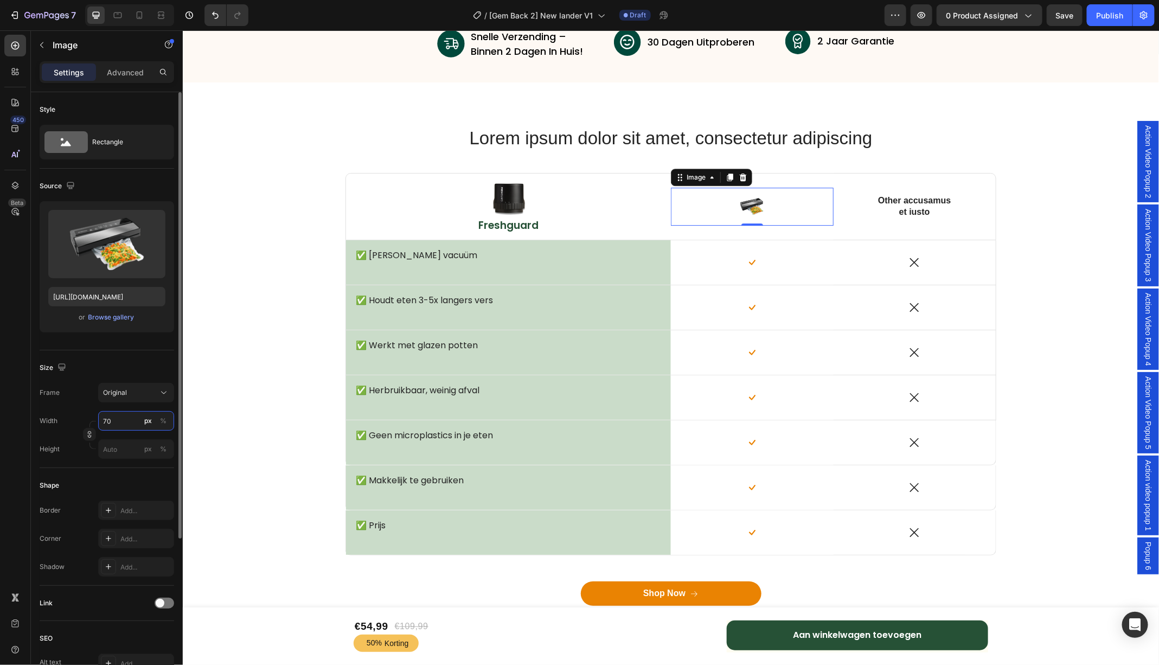
type input "7"
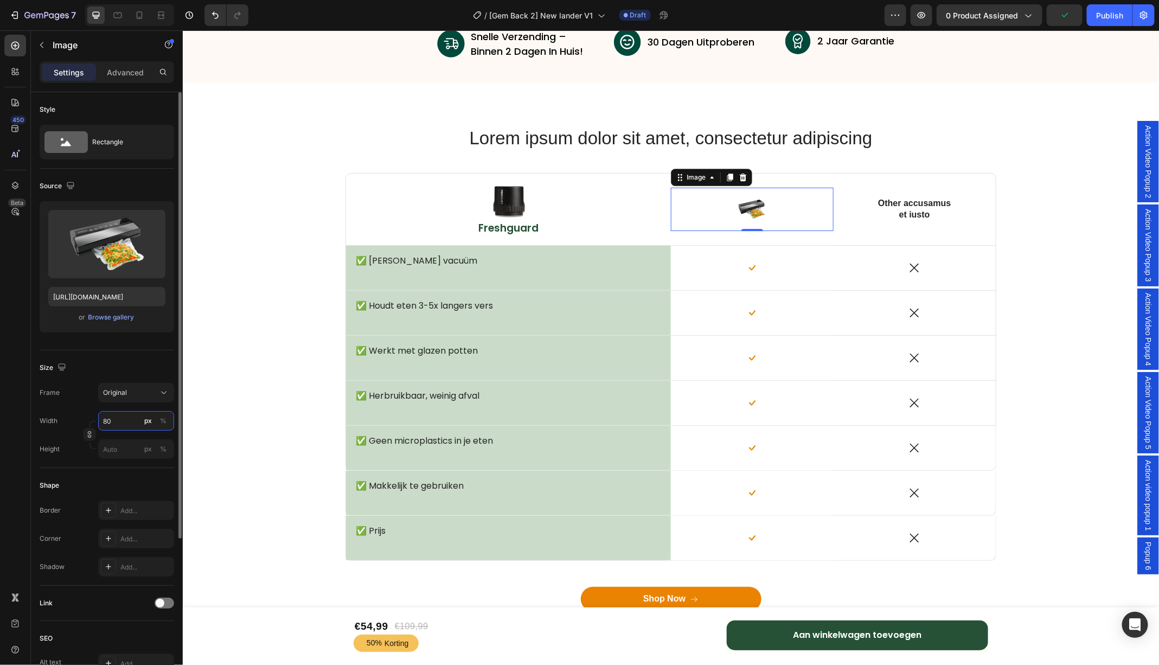
type input "8"
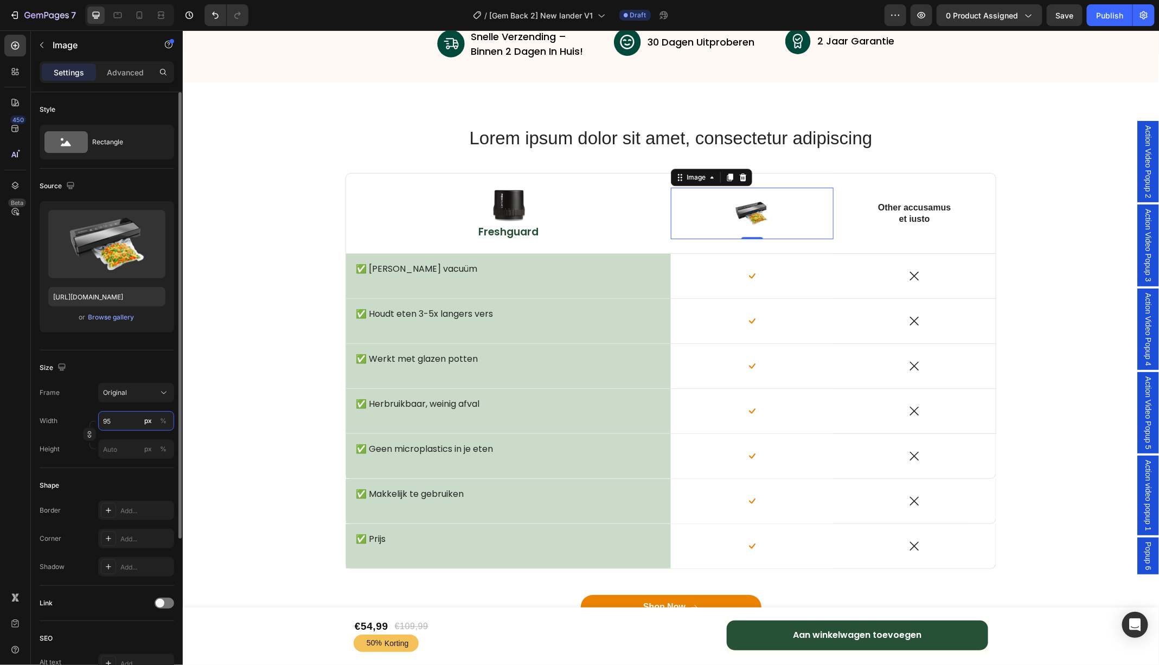
type input "9"
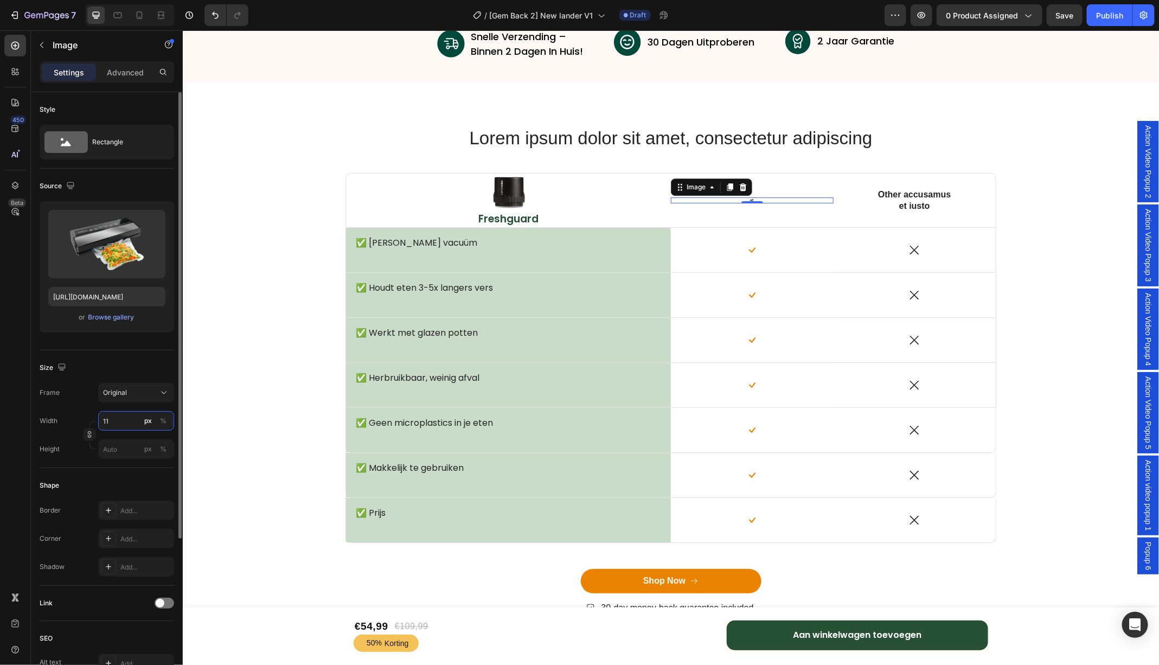
type input "110"
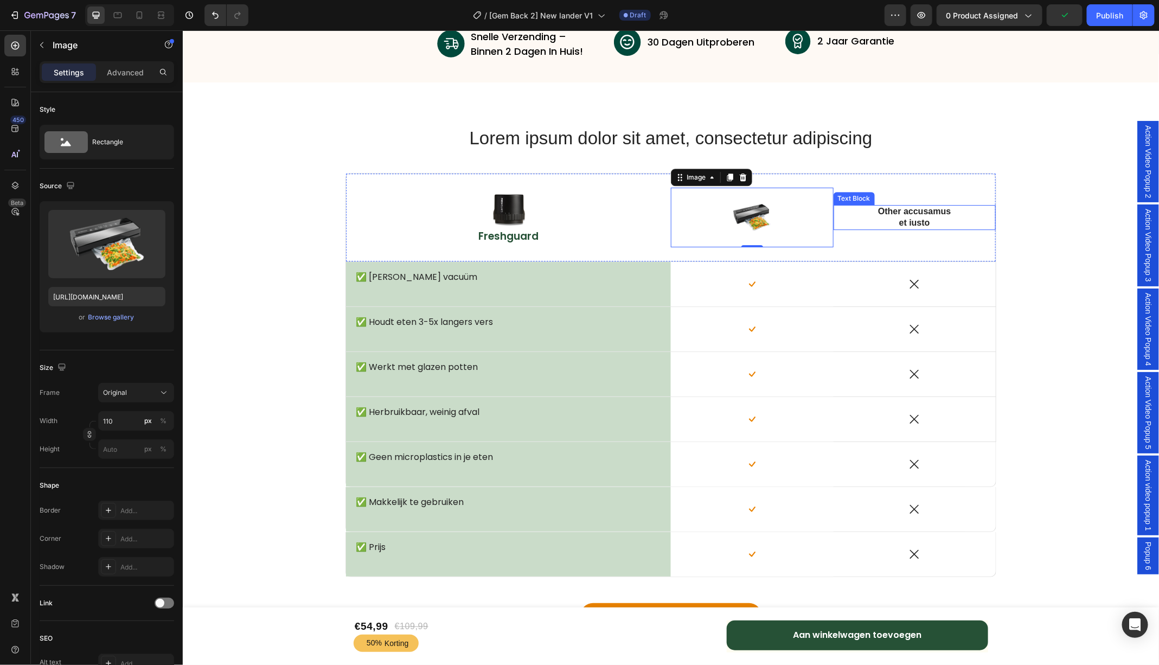
click at [904, 214] on p "Other accusamus et iusto" at bounding box center [914, 217] width 82 height 23
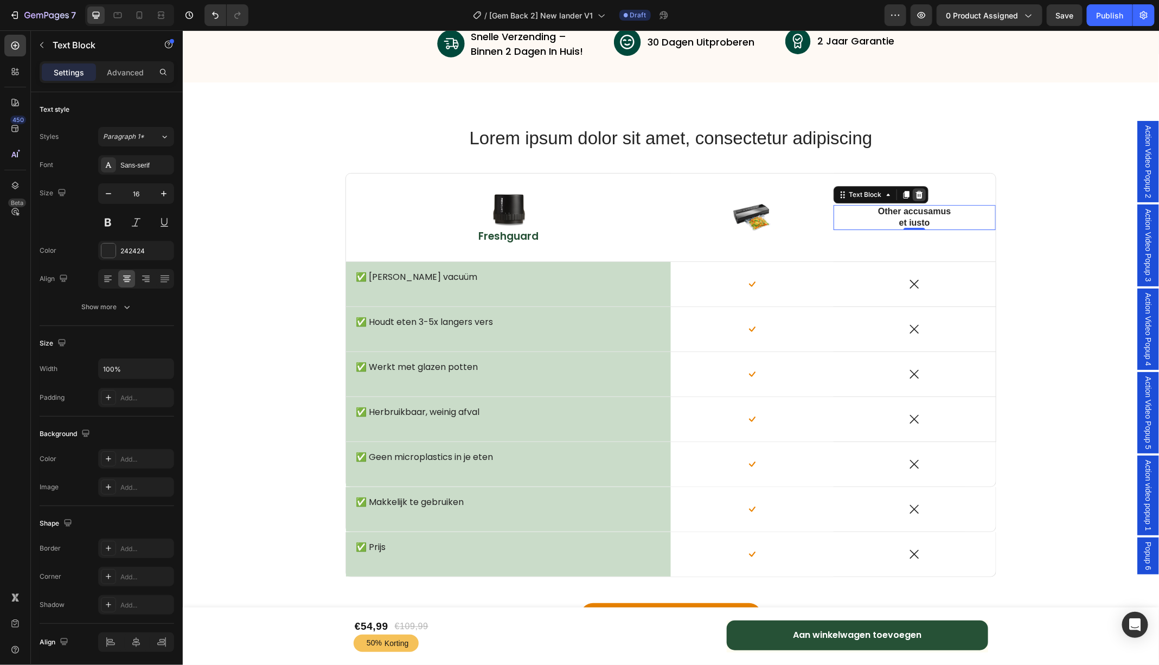
click at [920, 194] on icon at bounding box center [918, 194] width 7 height 8
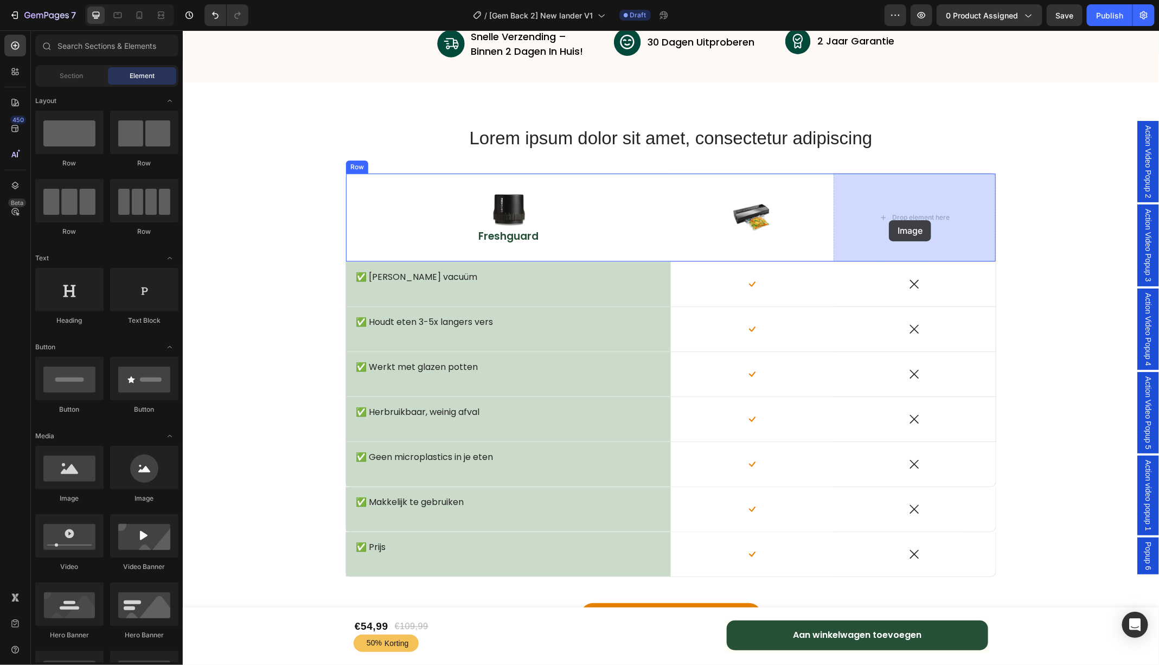
drag, startPoint x: 252, startPoint y: 503, endPoint x: 888, endPoint y: 220, distance: 696.4
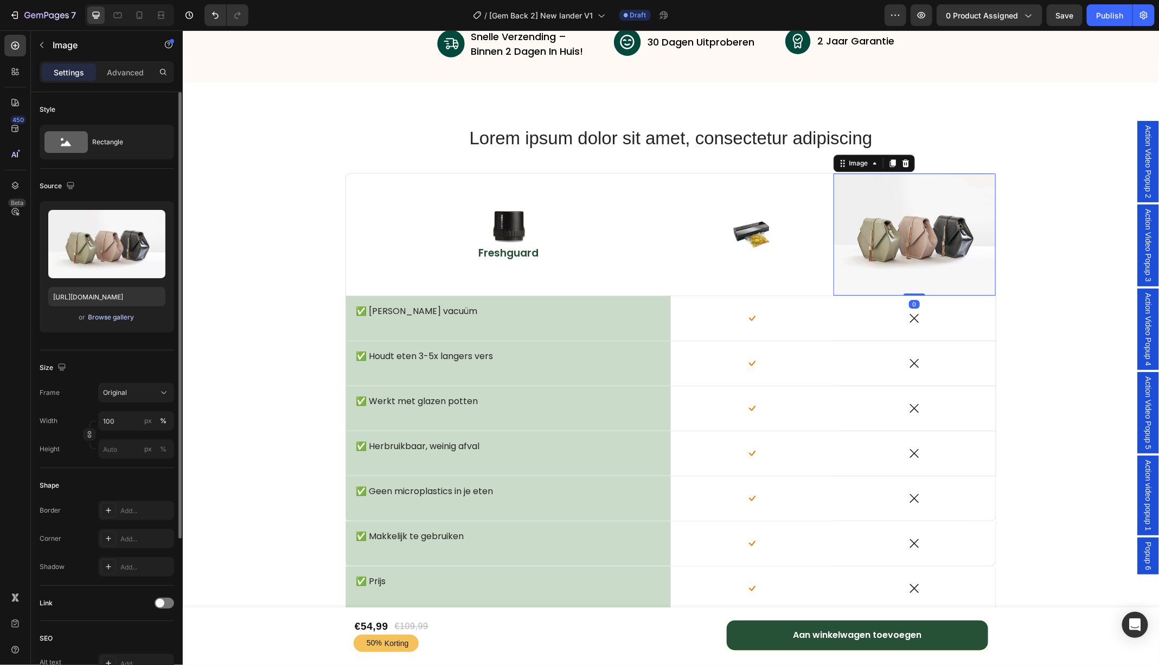
click at [118, 317] on div "Browse gallery" at bounding box center [111, 317] width 46 height 10
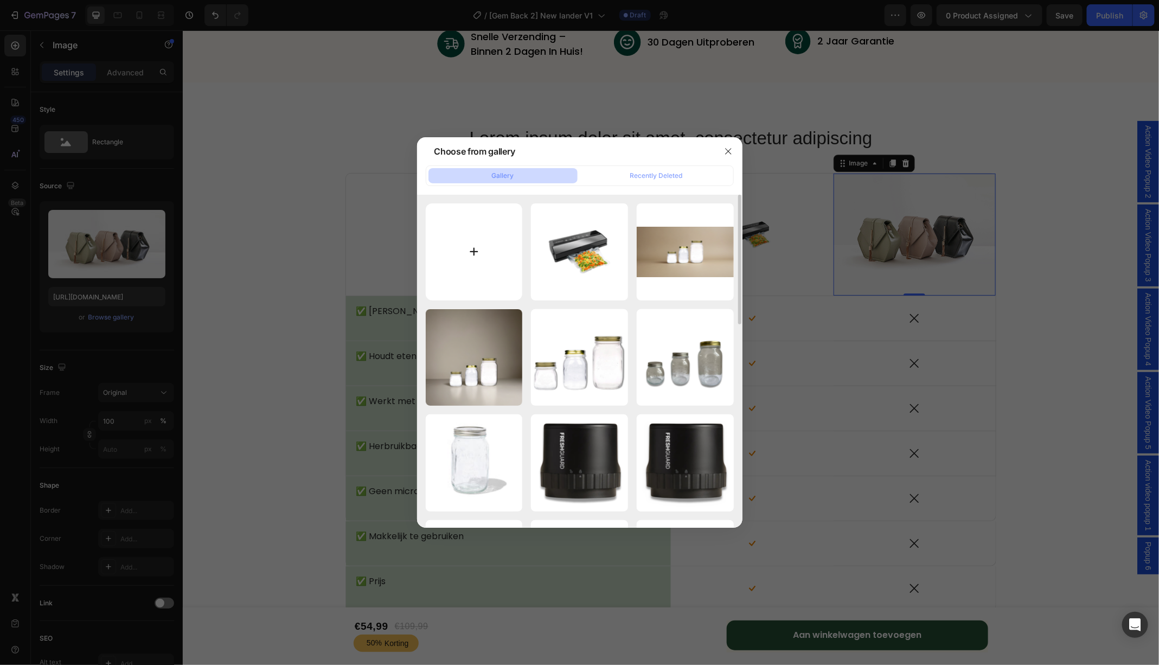
click at [478, 245] on input "file" at bounding box center [474, 251] width 97 height 97
type input "C:\fakepath\1 (2).png"
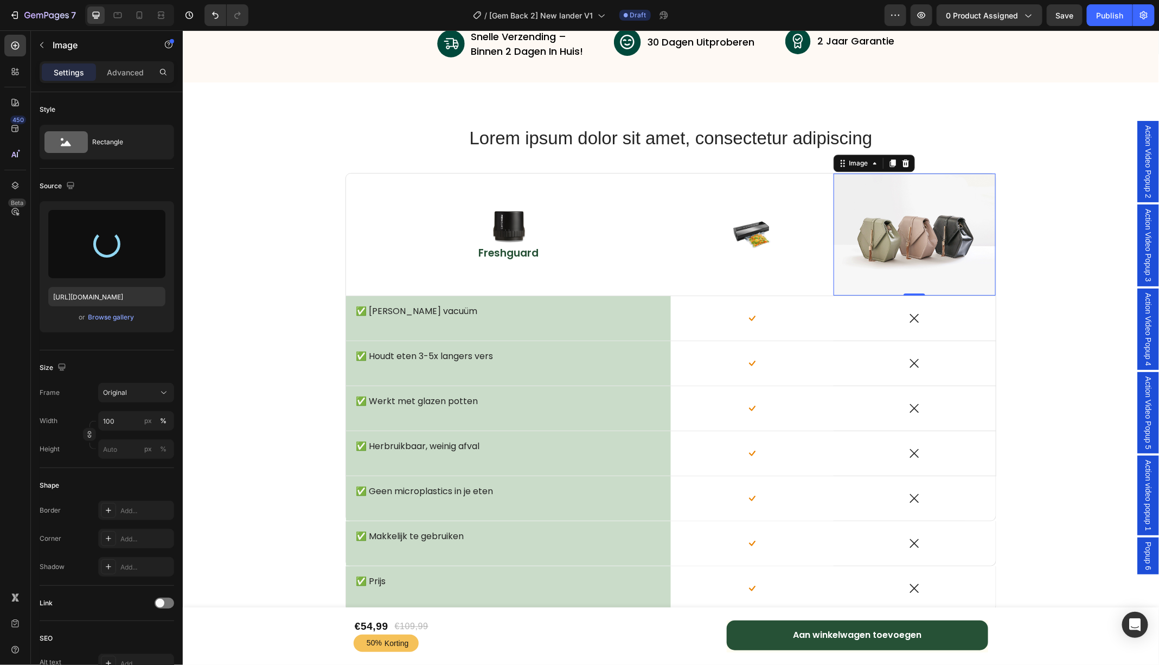
type input "https://cdn.shopify.com/s/files/1/0747/6602/4923/files/gempages_555404258220967…"
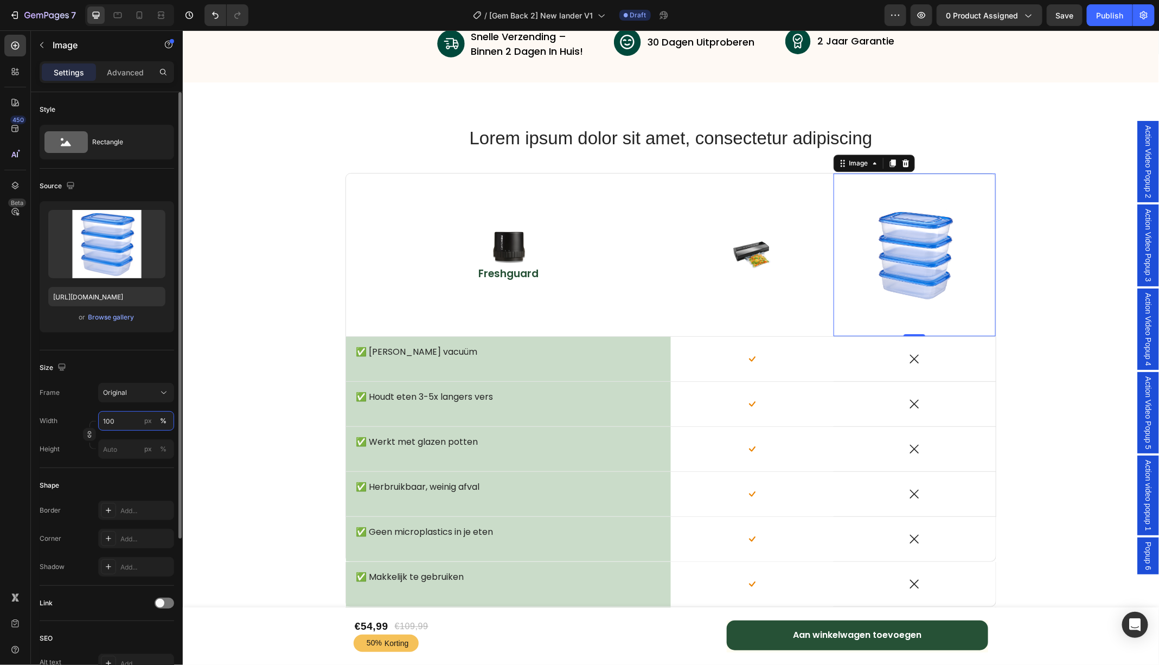
click at [127, 425] on input "100" at bounding box center [136, 421] width 76 height 20
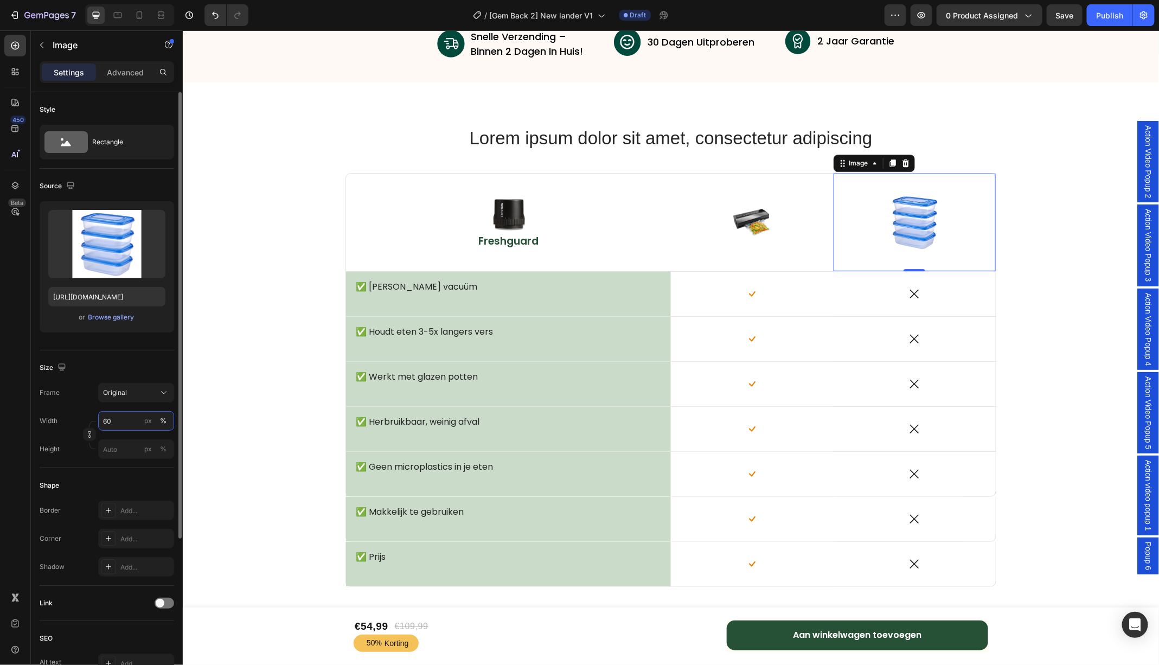
type input "6"
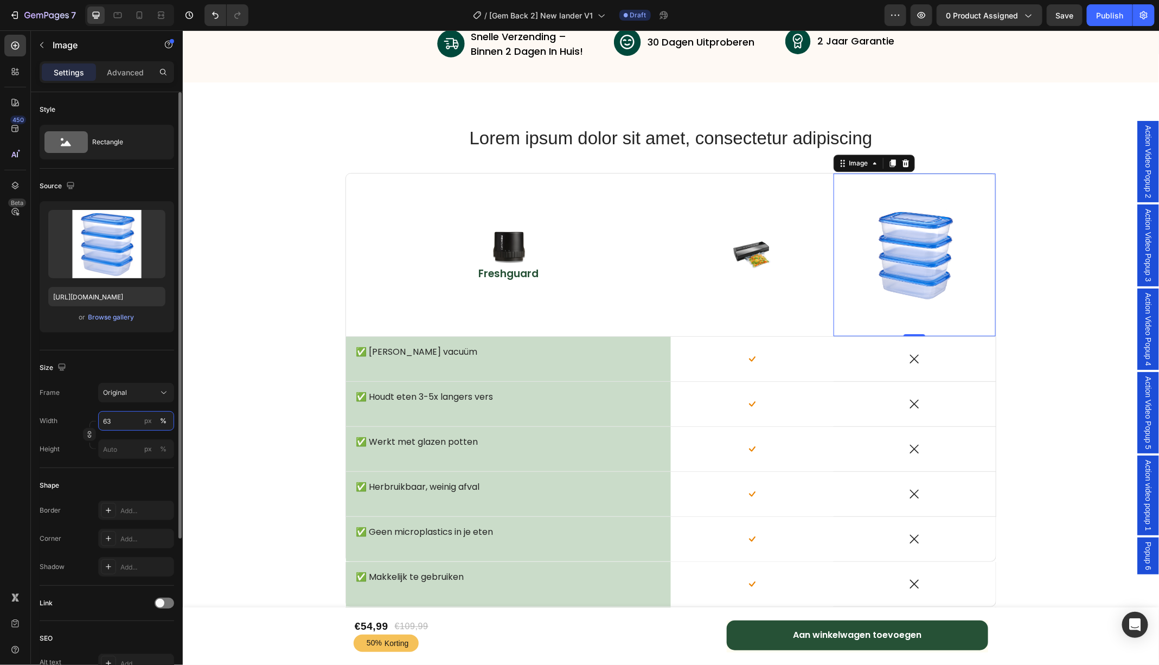
type input "6"
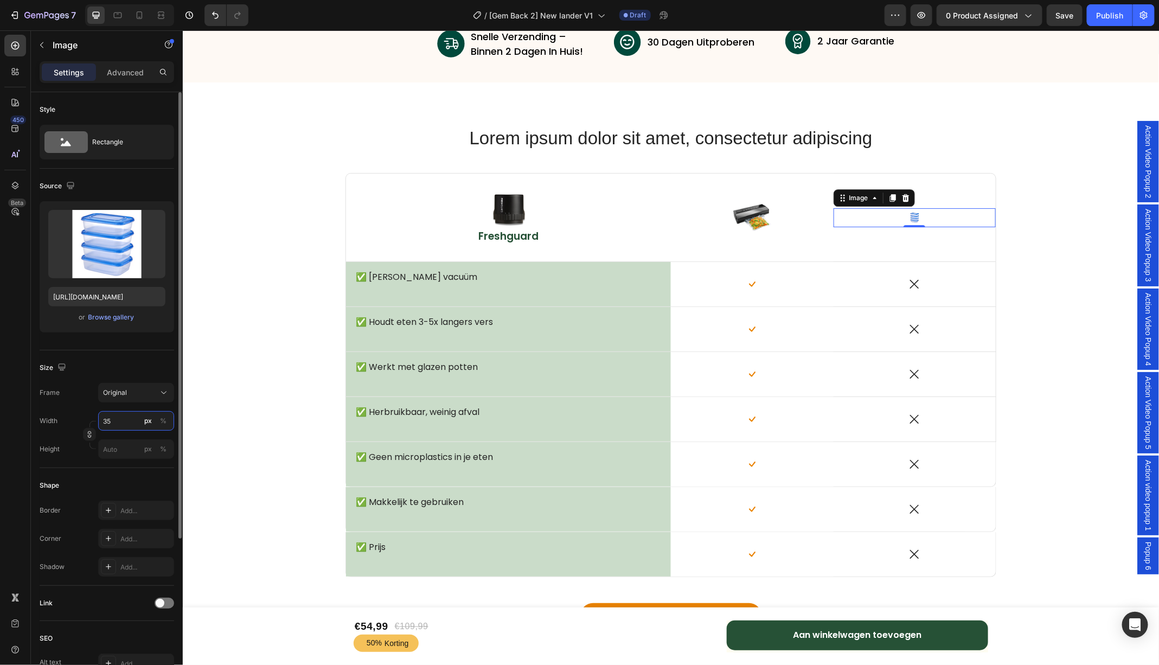
type input "3"
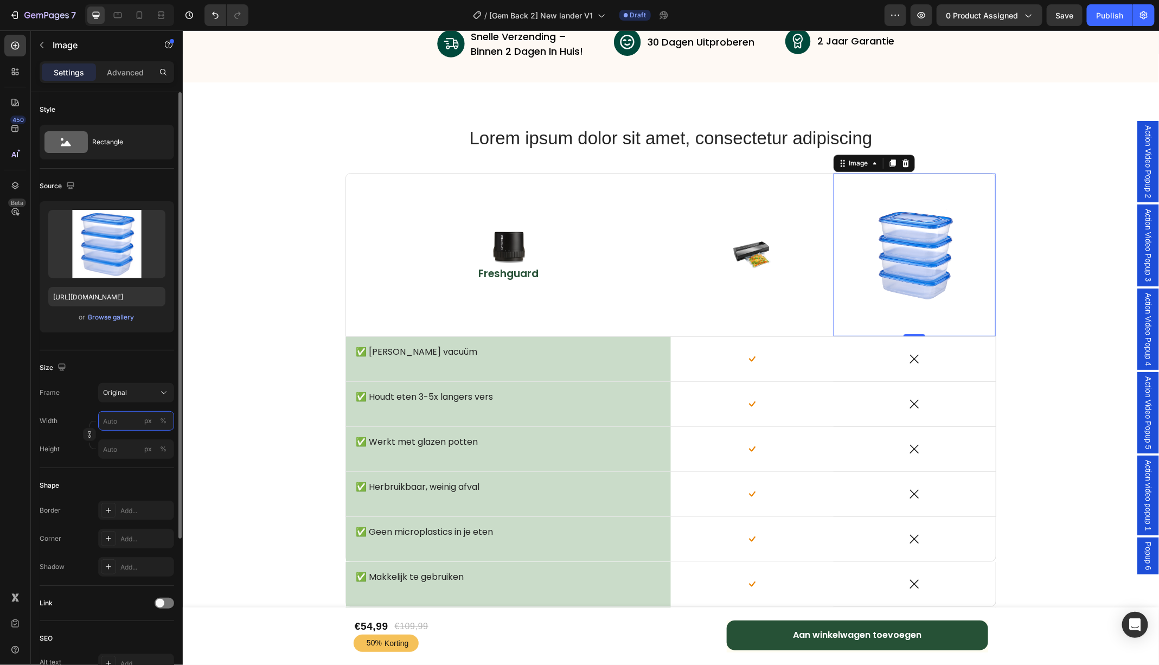
type input "3"
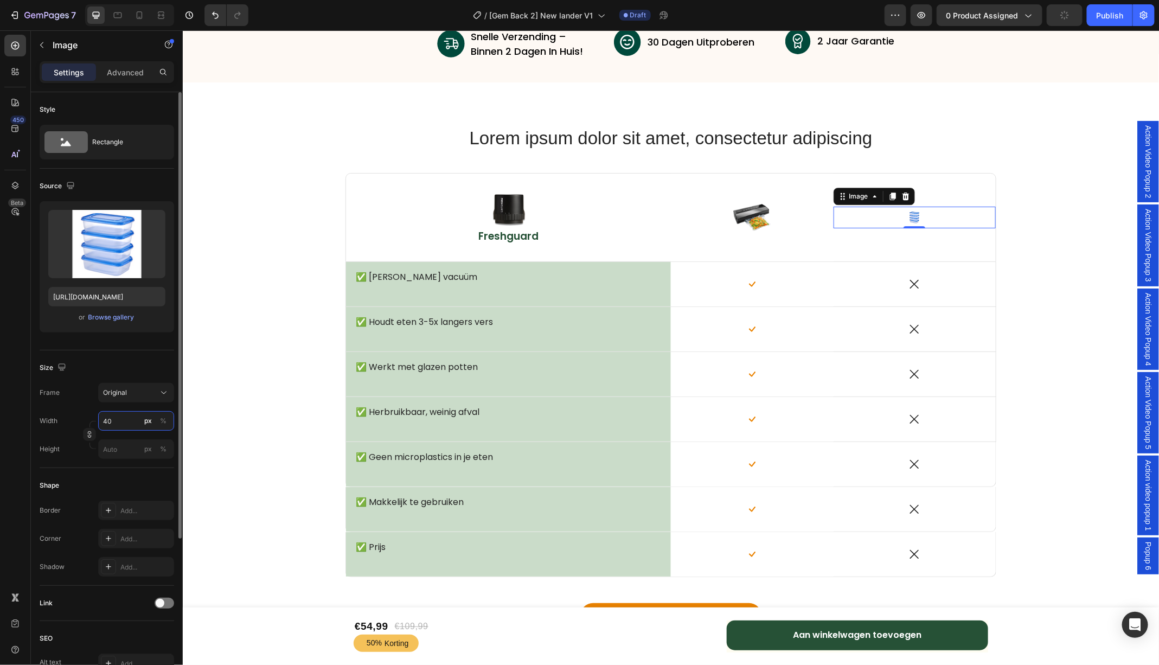
type input "4"
type input "5"
type input "6"
type input "7"
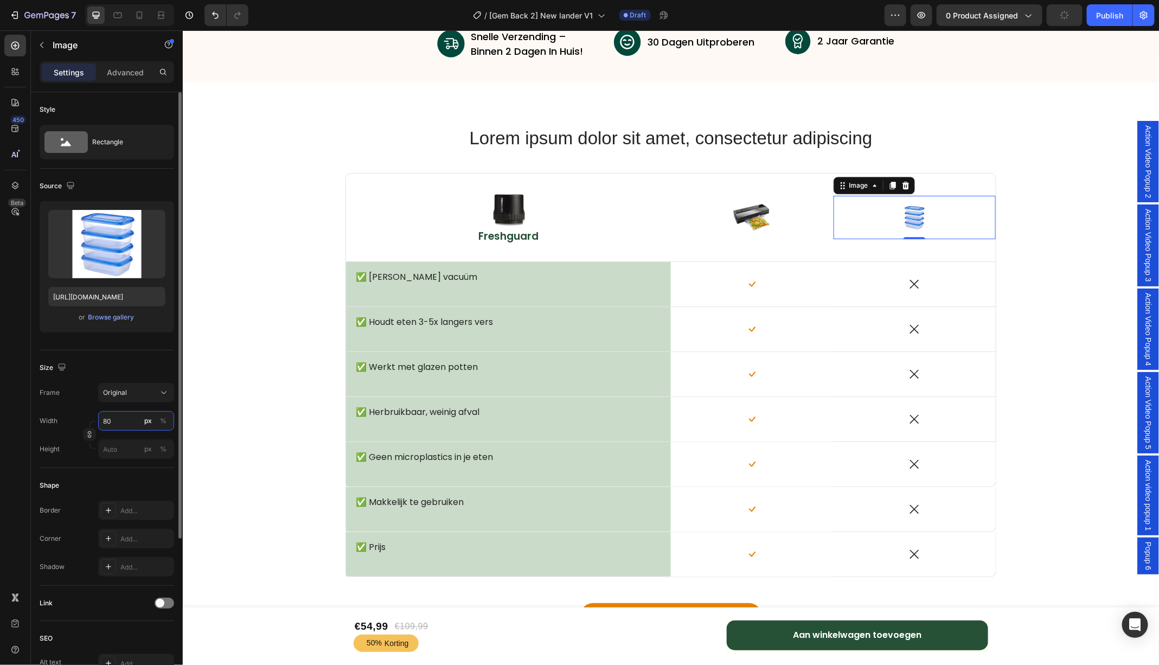
type input "8"
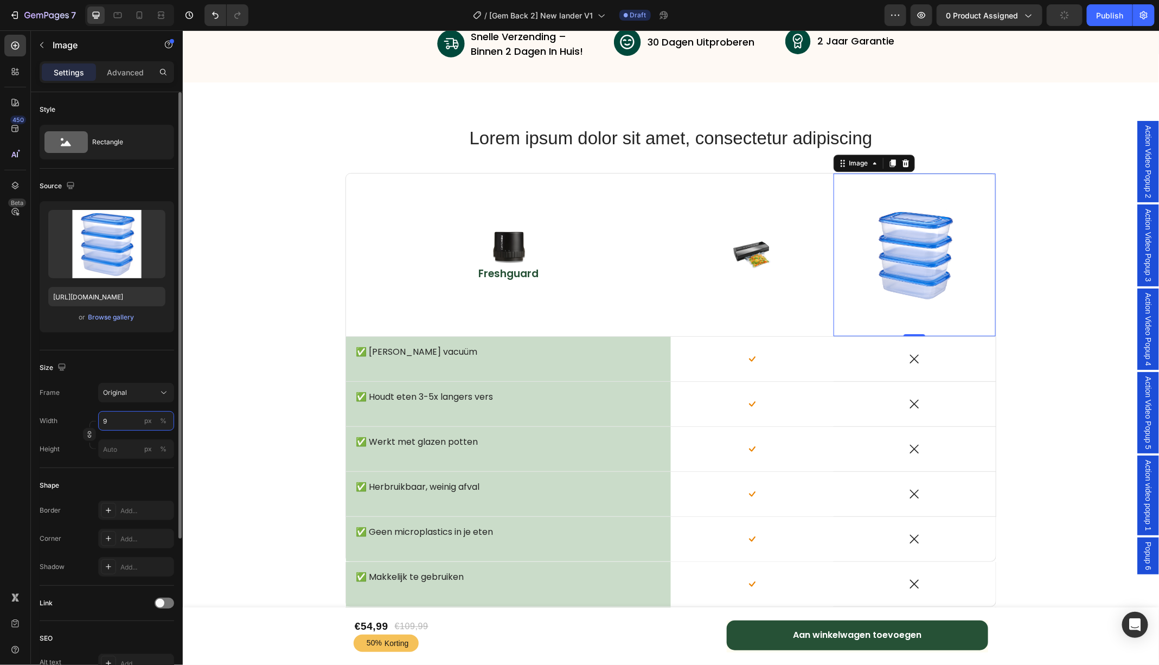
type input "90"
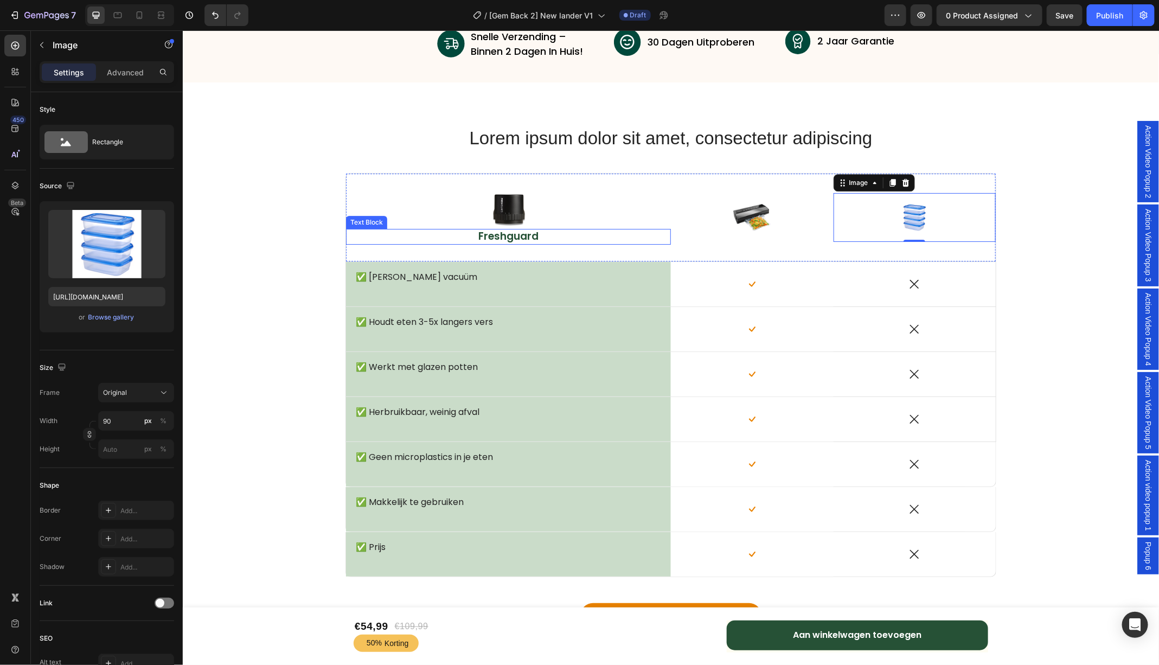
click at [494, 234] on p "Freshguard" at bounding box center [508, 236] width 271 height 14
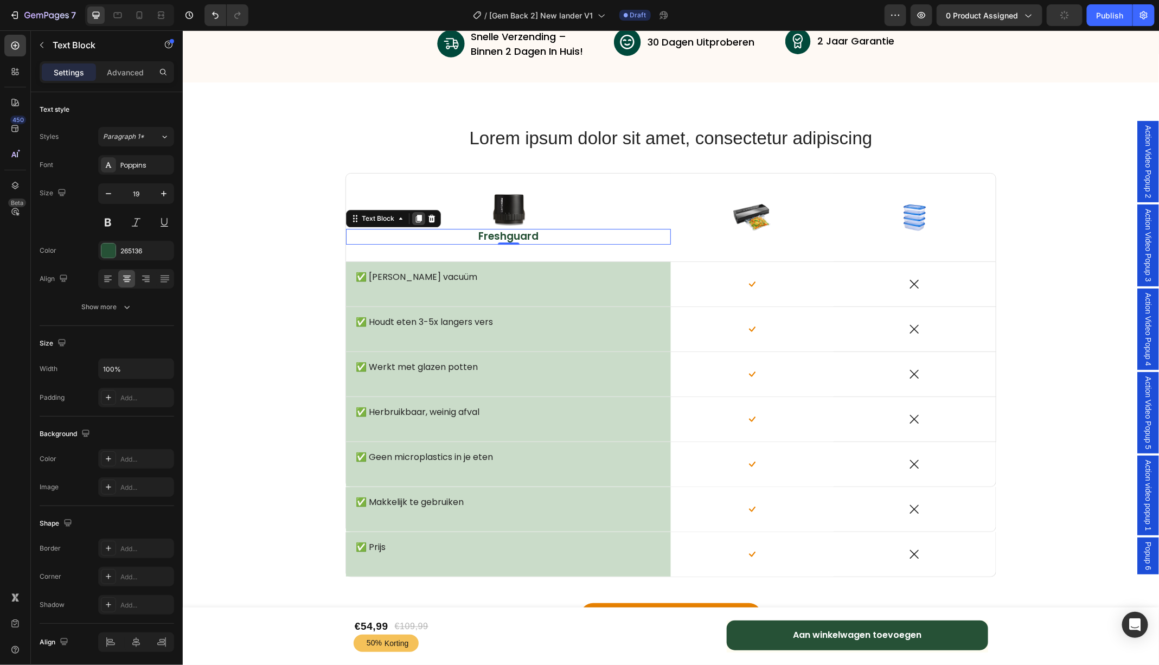
click at [418, 219] on icon at bounding box center [418, 218] width 6 height 8
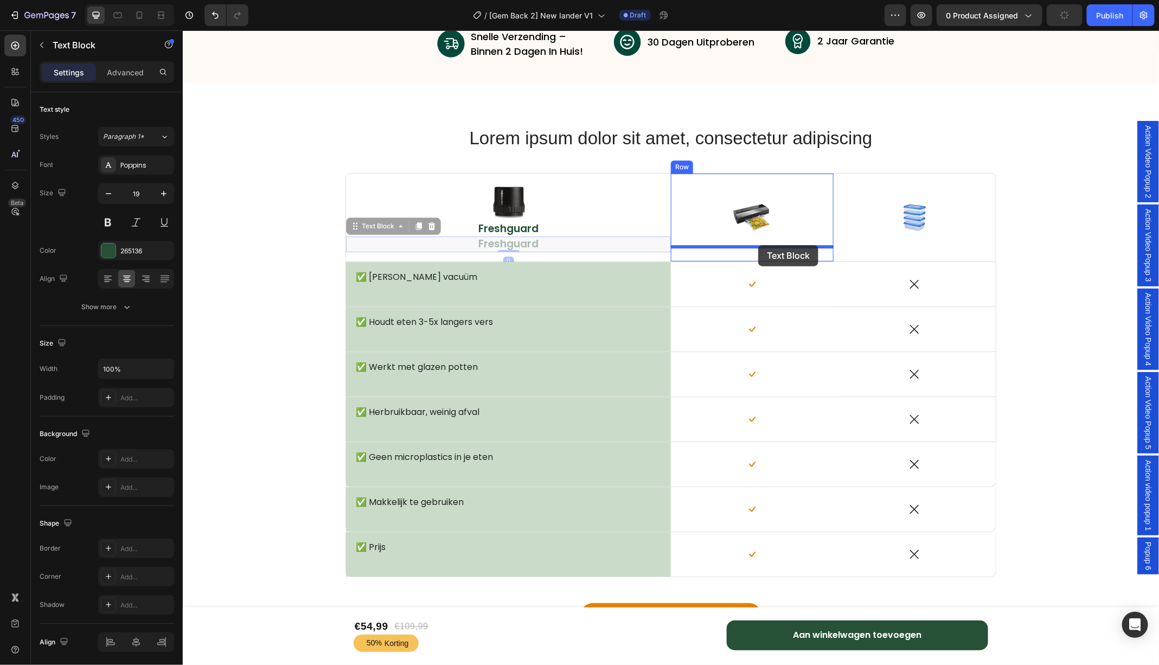
drag, startPoint x: 366, startPoint y: 227, endPoint x: 758, endPoint y: 245, distance: 392.6
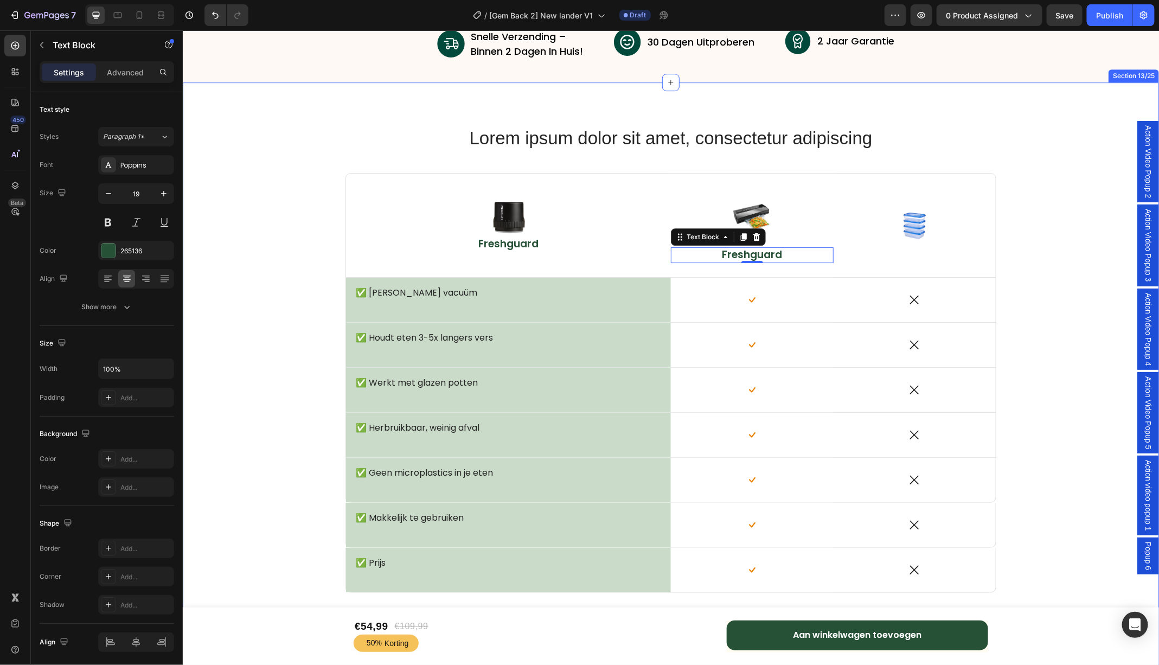
click at [910, 99] on div "Lorem ipsum dolor sit amet, consectetur adipiscing Heading Row Image Freshguard…" at bounding box center [670, 395] width 976 height 626
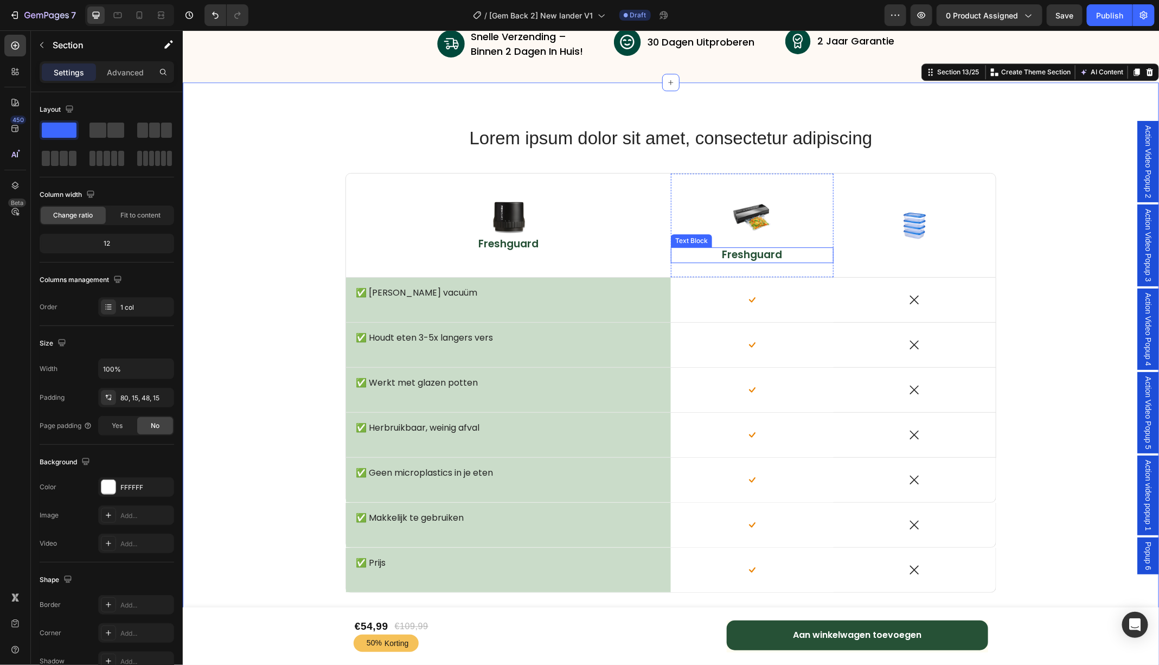
click at [736, 254] on p "Freshguard" at bounding box center [752, 255] width 108 height 14
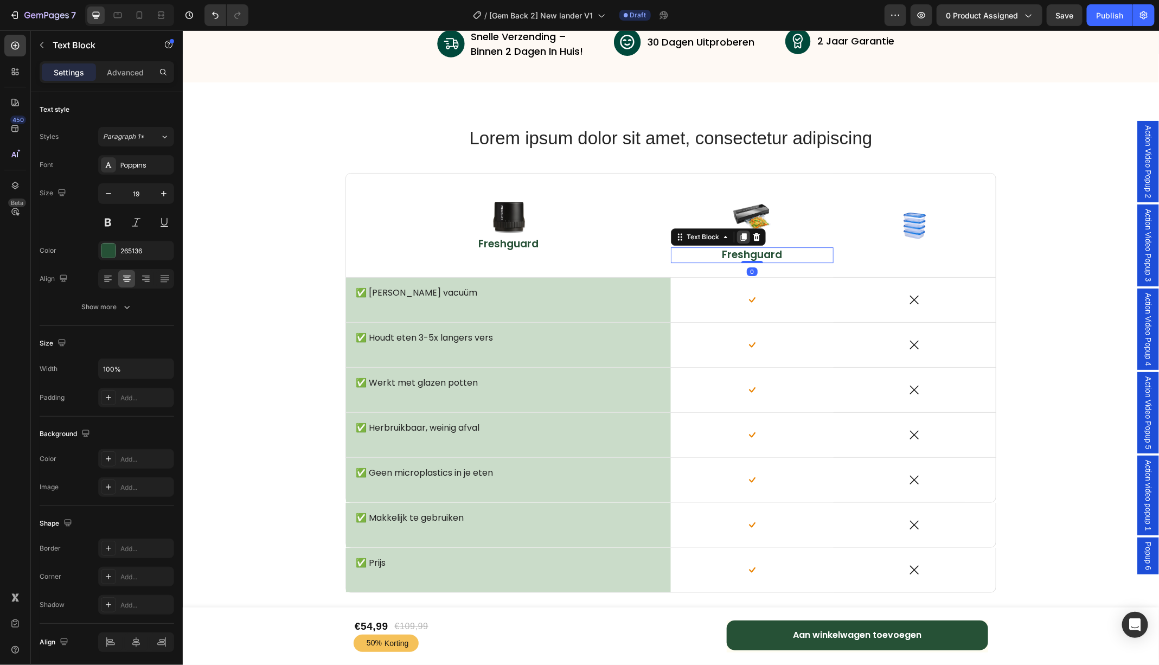
click at [746, 238] on icon at bounding box center [743, 236] width 9 height 9
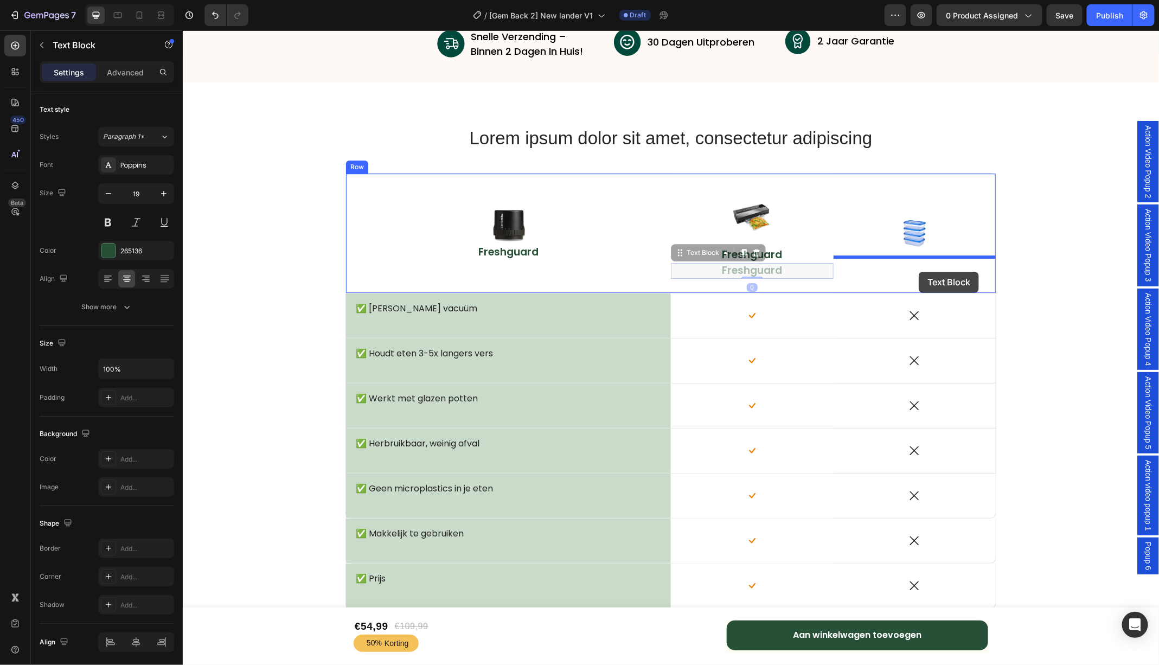
drag, startPoint x: 678, startPoint y: 254, endPoint x: 918, endPoint y: 271, distance: 240.9
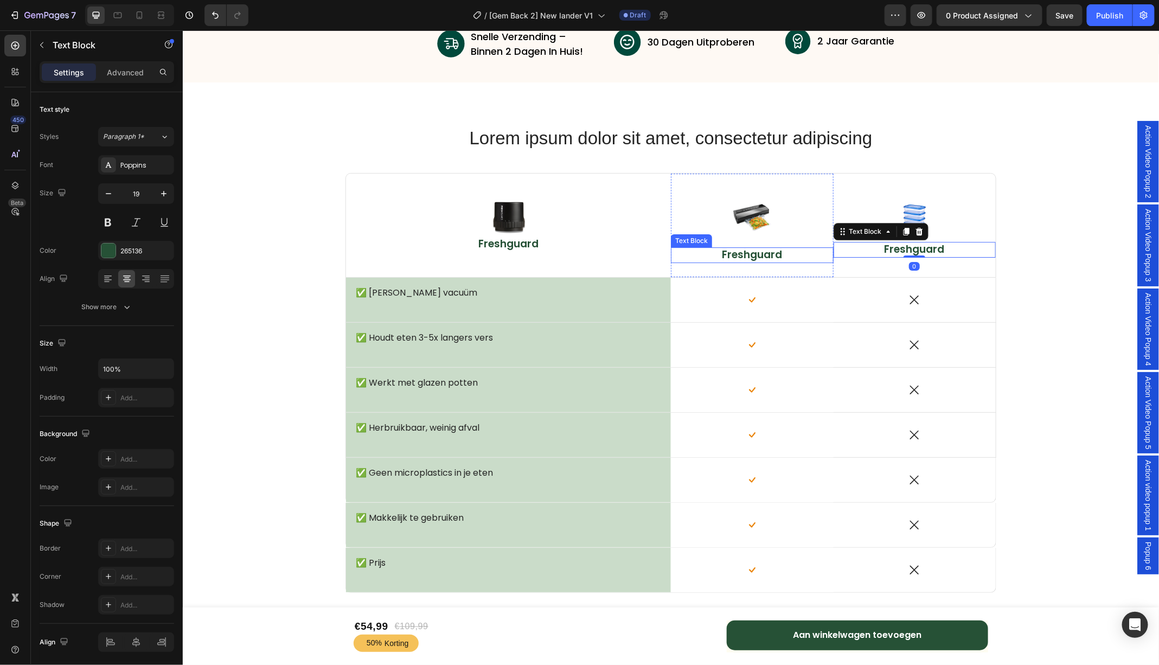
click at [755, 259] on p "Freshguard" at bounding box center [752, 255] width 108 height 14
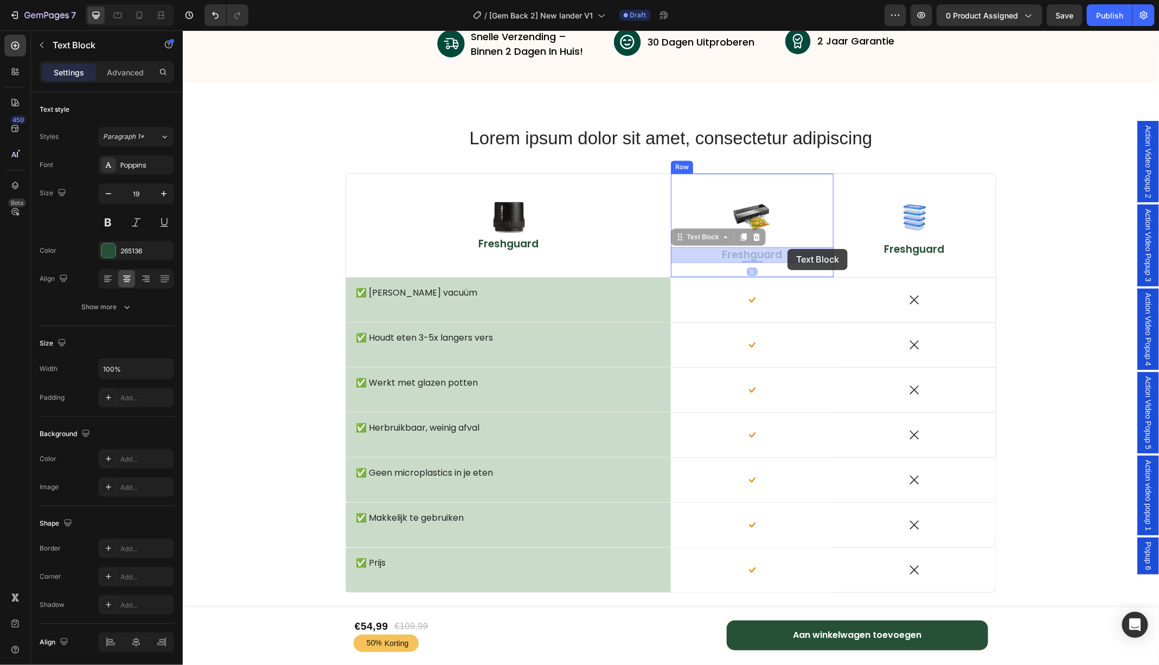
drag, startPoint x: 680, startPoint y: 238, endPoint x: 787, endPoint y: 248, distance: 107.9
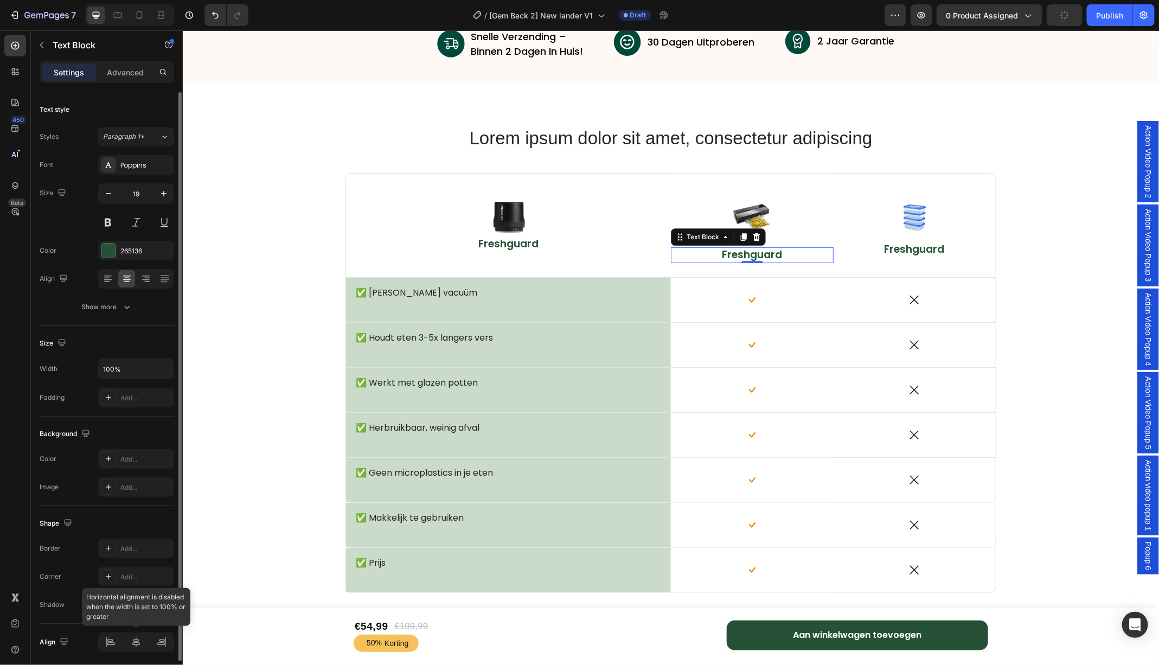
click at [136, 643] on div at bounding box center [136, 642] width 76 height 20
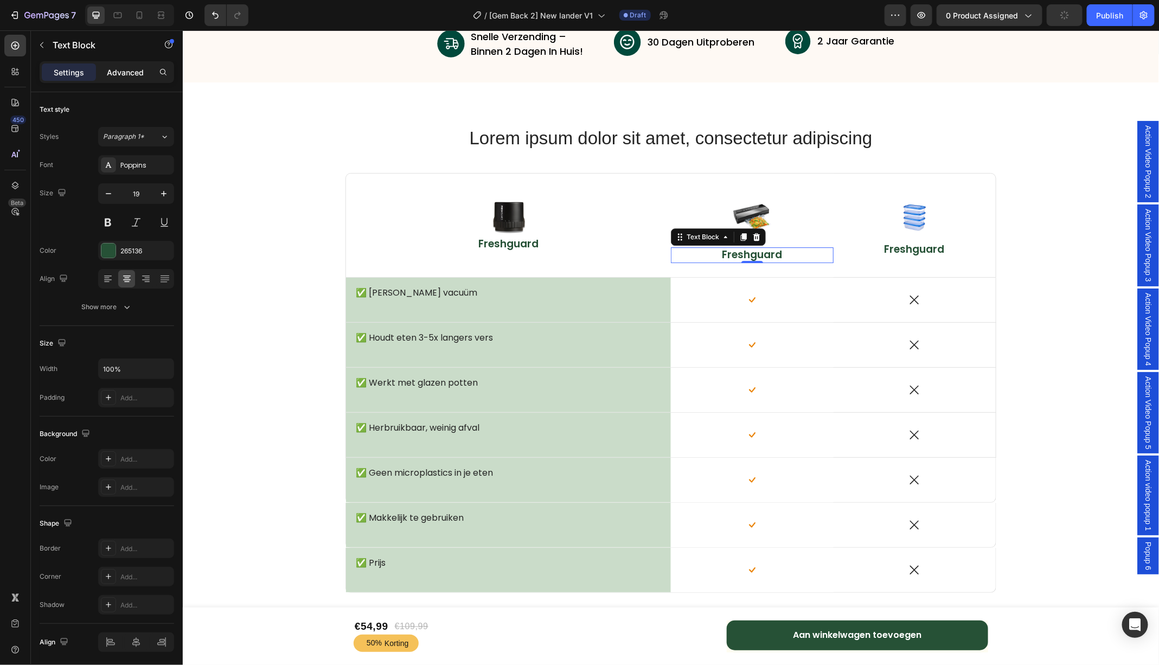
click at [137, 70] on p "Advanced" at bounding box center [125, 72] width 37 height 11
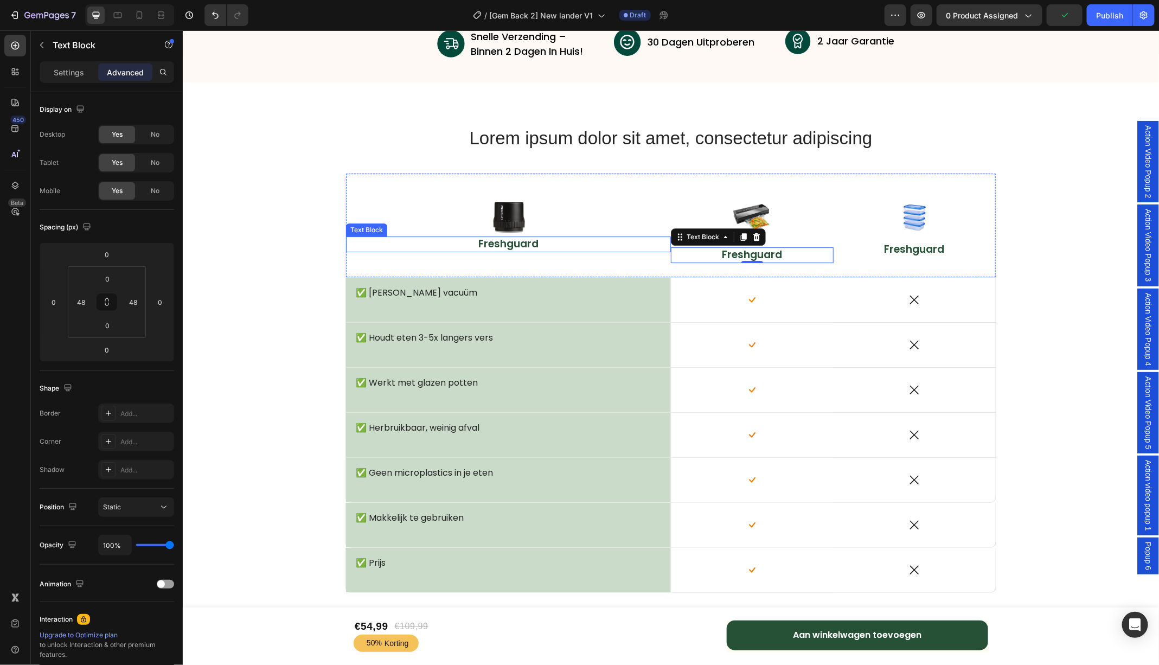
click at [519, 244] on p "Freshguard" at bounding box center [508, 244] width 271 height 14
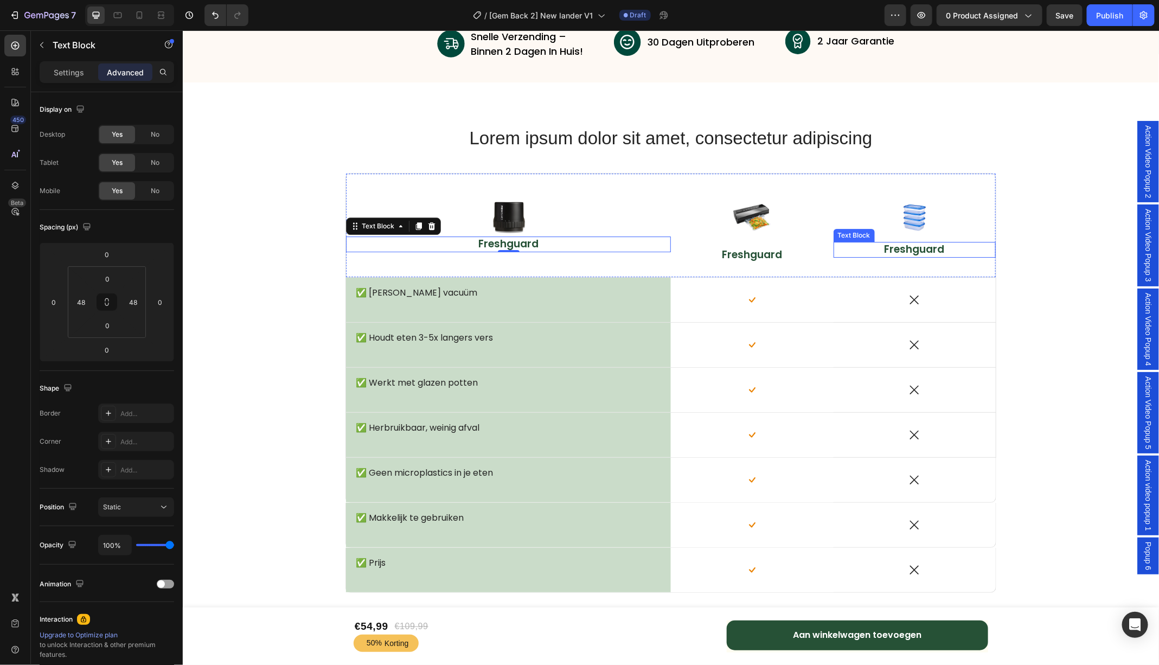
click at [914, 251] on p "Freshguard" at bounding box center [914, 249] width 108 height 14
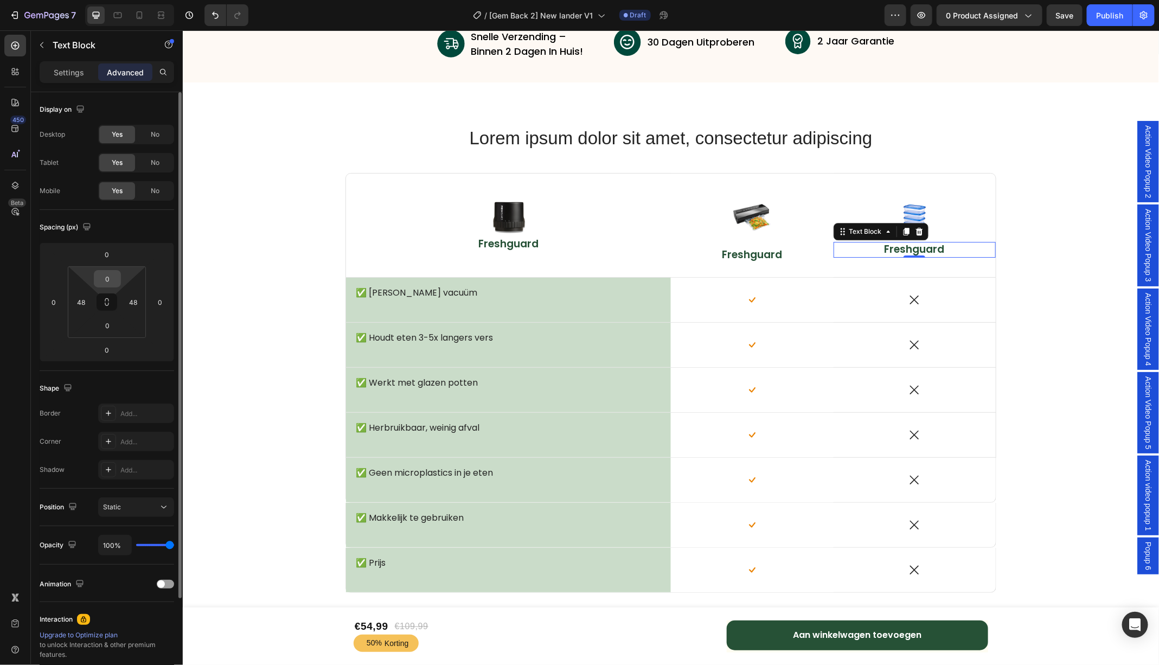
click at [111, 279] on input "0" at bounding box center [108, 279] width 22 height 16
type input "15"
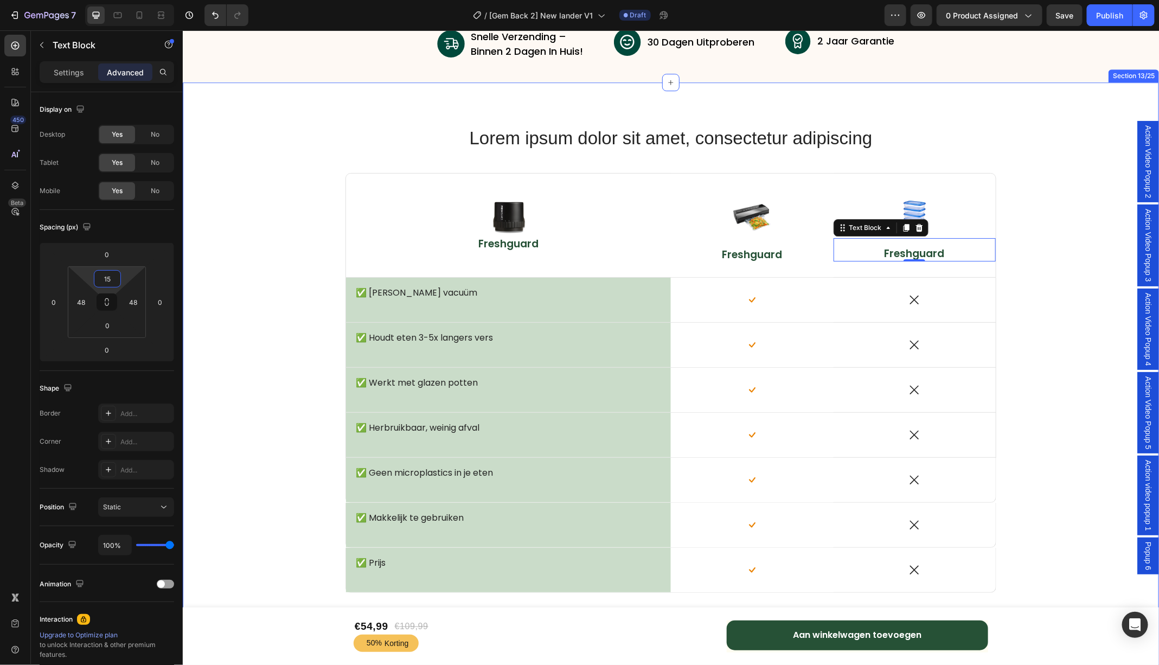
click at [1052, 329] on div "Lorem ipsum dolor sit amet, consectetur adipiscing Heading Row Image Freshguard…" at bounding box center [670, 403] width 960 height 557
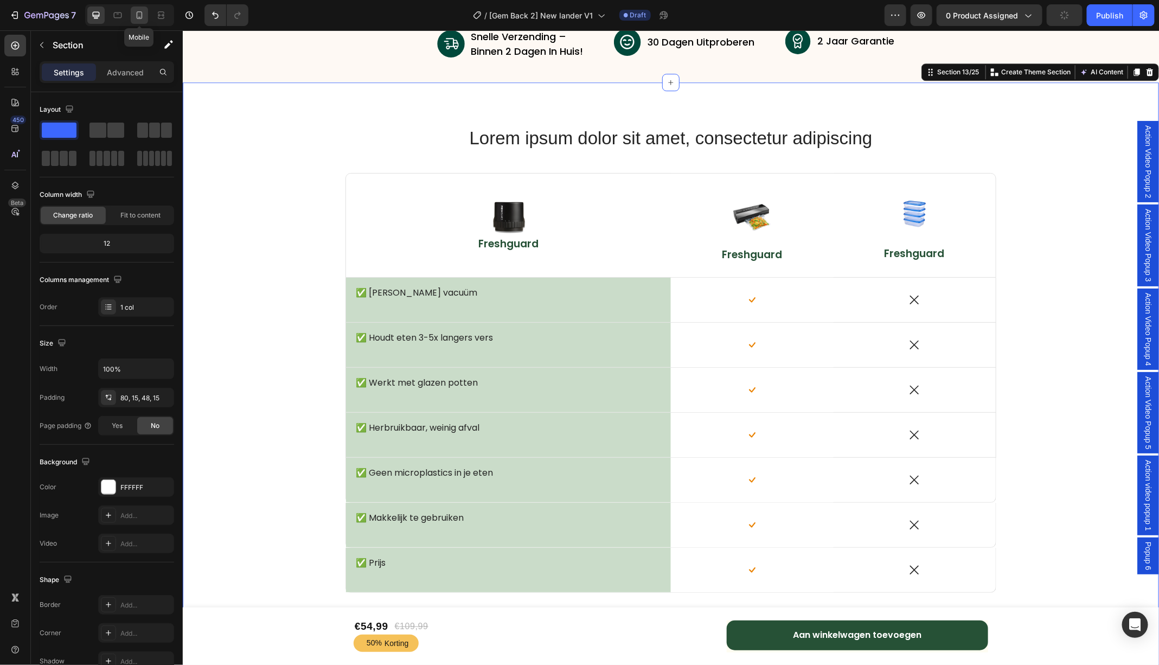
click at [140, 17] on icon at bounding box center [139, 15] width 11 height 11
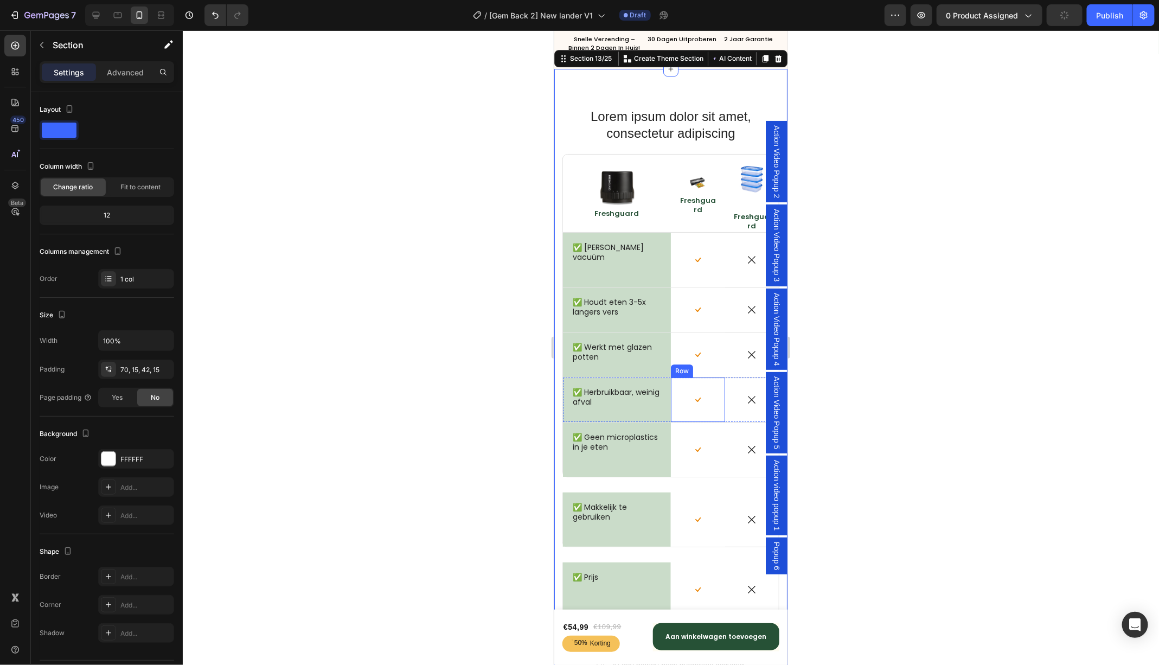
scroll to position [4224, 0]
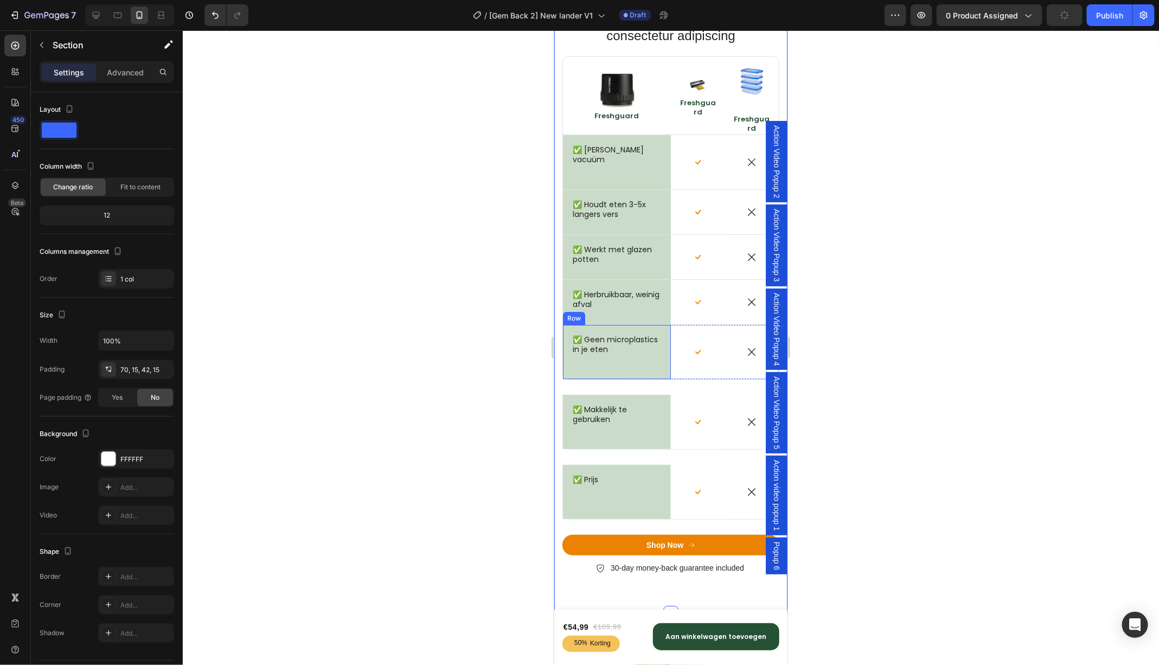
click at [612, 359] on div "✅ Geen microplastics in je eten Text Block" at bounding box center [616, 351] width 91 height 37
click at [125, 69] on p "Advanced" at bounding box center [125, 72] width 37 height 11
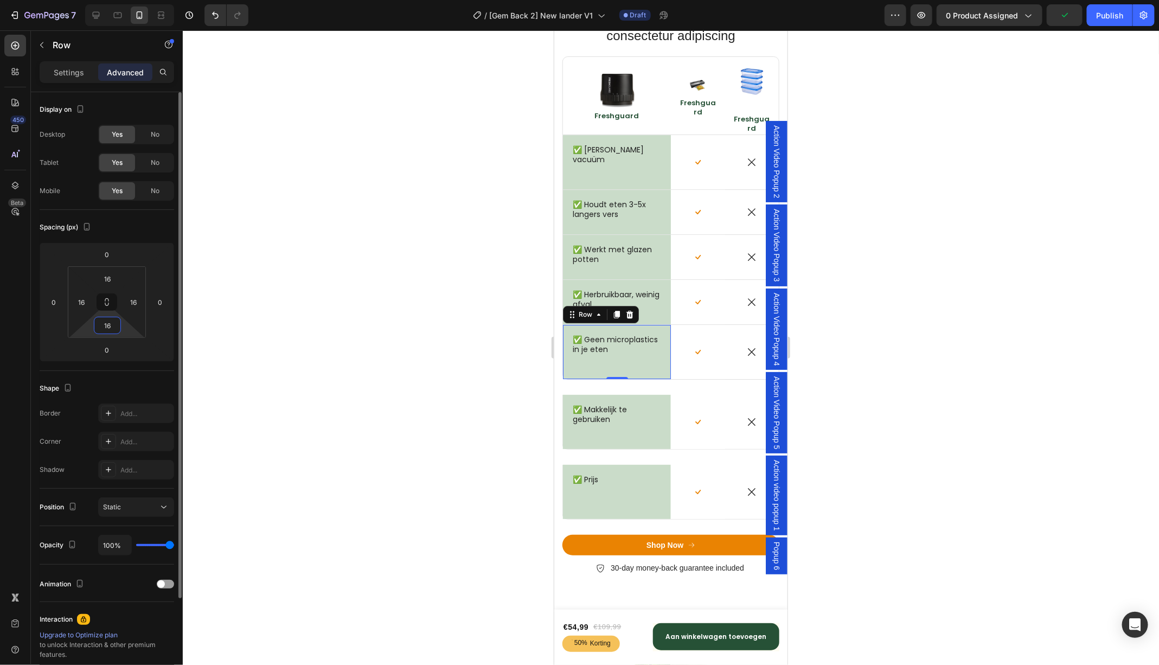
click at [106, 324] on input "16" at bounding box center [108, 325] width 22 height 16
type input "0"
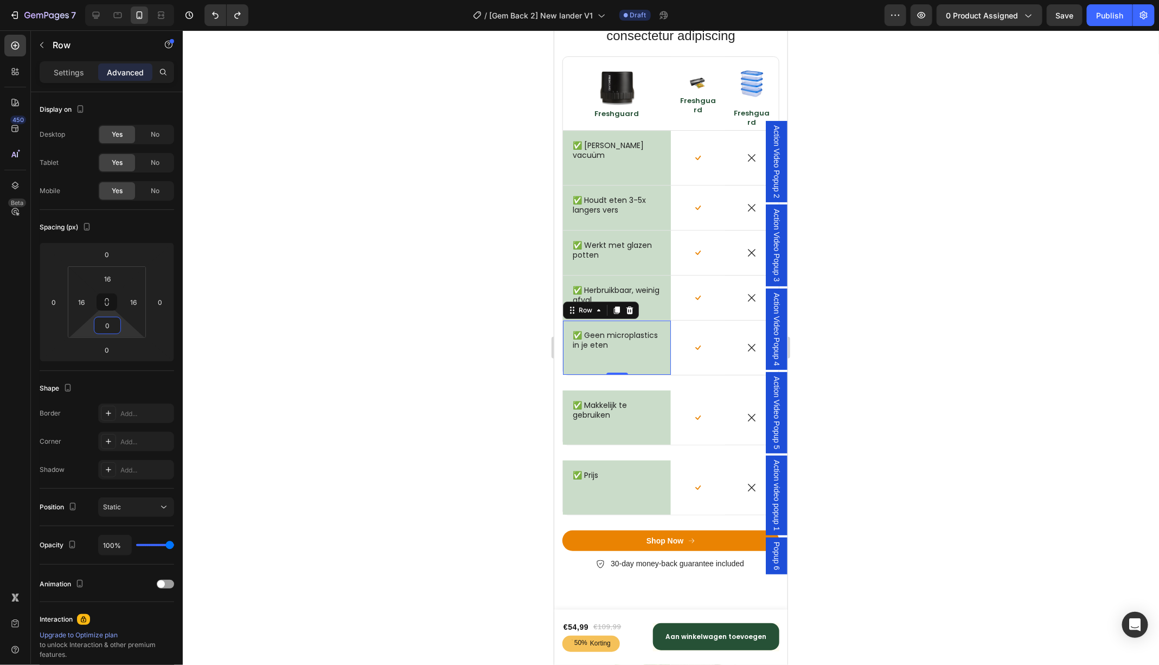
type input "16"
click at [503, 414] on div at bounding box center [671, 347] width 976 height 635
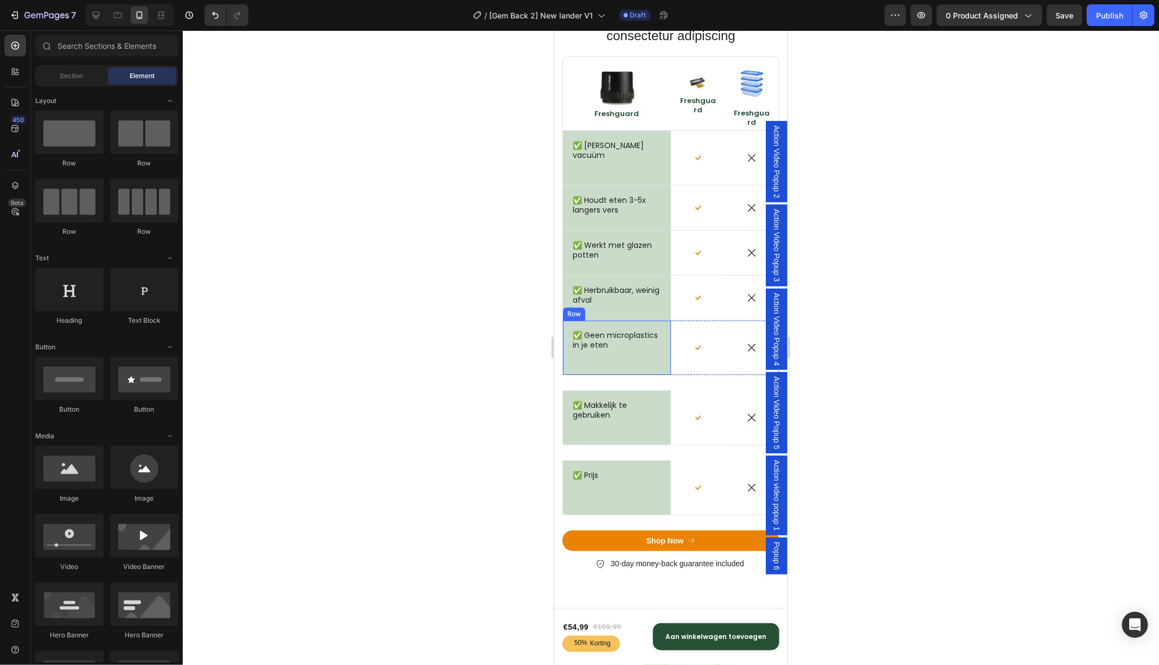
click at [646, 362] on div "✅ Geen microplastics in je eten Text Block" at bounding box center [616, 347] width 91 height 37
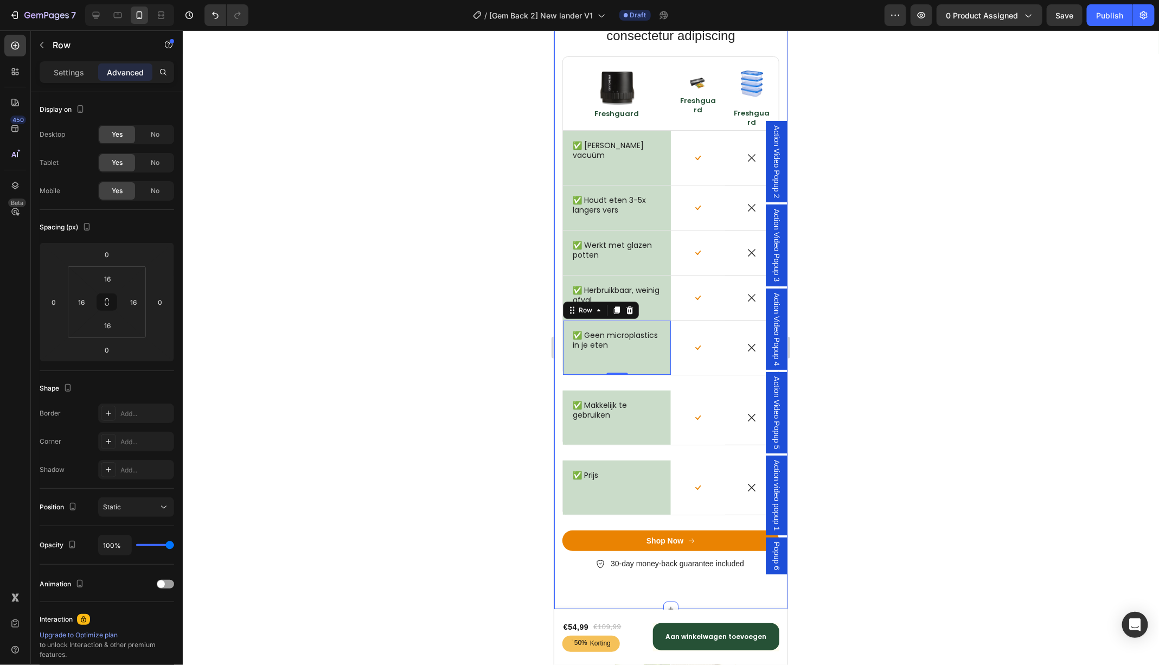
click at [592, 381] on div "Lorem ipsum dolor sit amet, consectetur adipiscing Heading Row Image Freshguard…" at bounding box center [670, 297] width 217 height 577
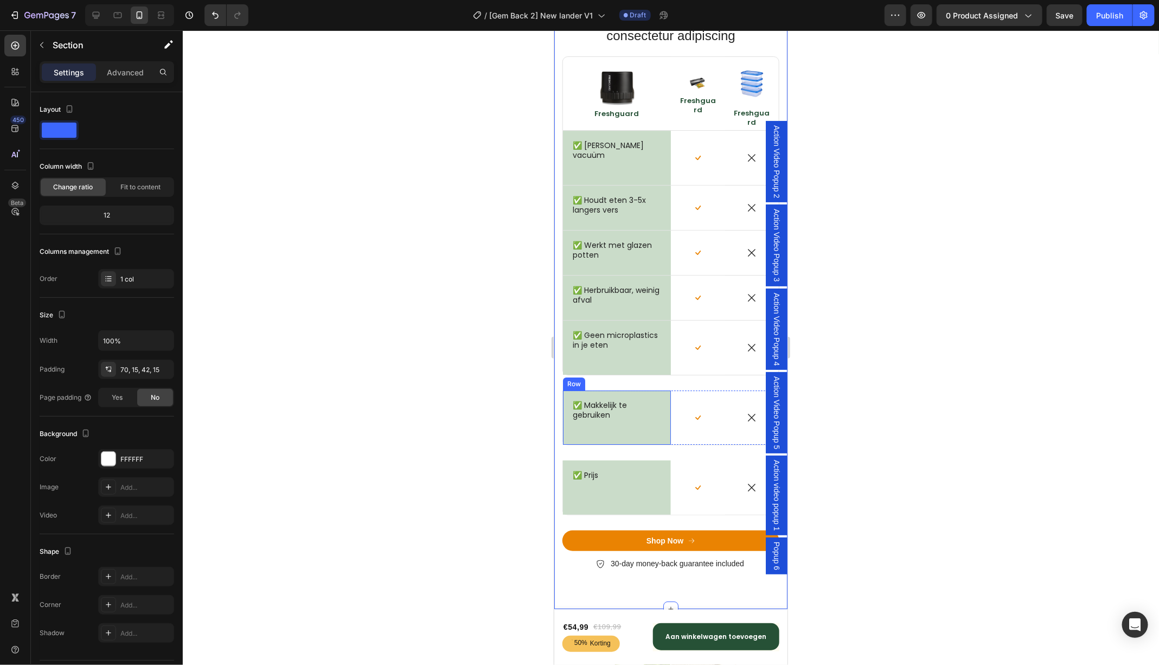
click at [640, 392] on div "✅ Makkelijk te gebruiken Text Block Row" at bounding box center [616, 417] width 108 height 54
click at [123, 78] on div "Advanced" at bounding box center [125, 71] width 54 height 17
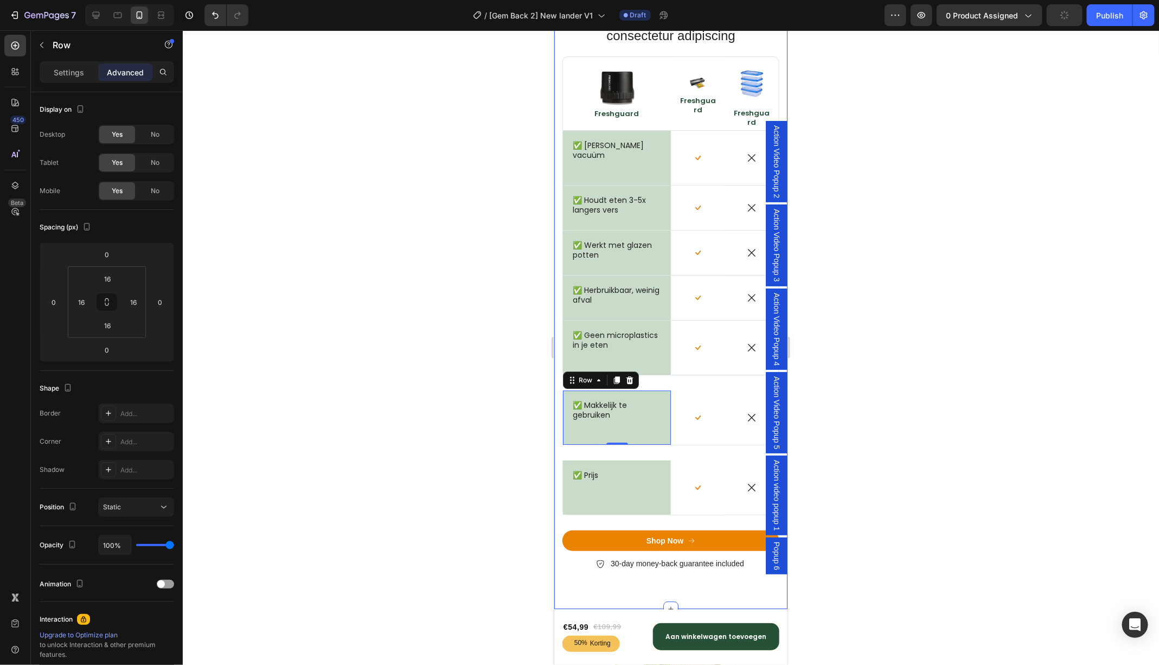
click at [658, 379] on div "Lorem ipsum dolor sit amet, consectetur adipiscing Heading Row Image Freshguard…" at bounding box center [670, 297] width 217 height 577
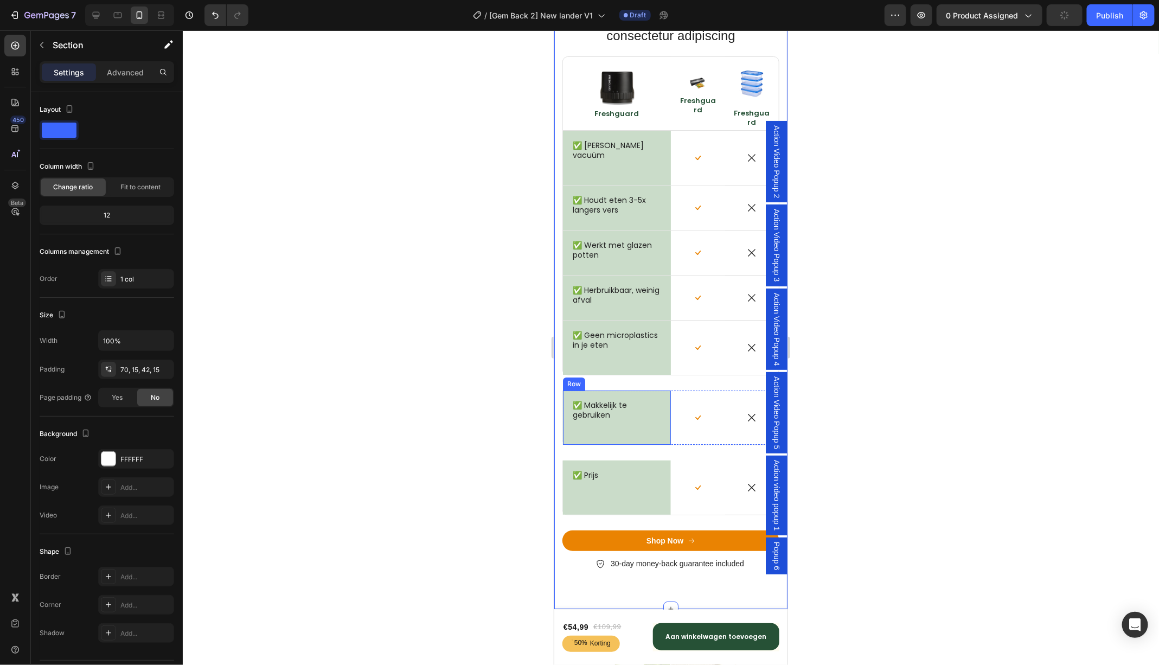
click at [597, 433] on div "✅ Makkelijk te gebruiken Text Block Row" at bounding box center [616, 417] width 108 height 54
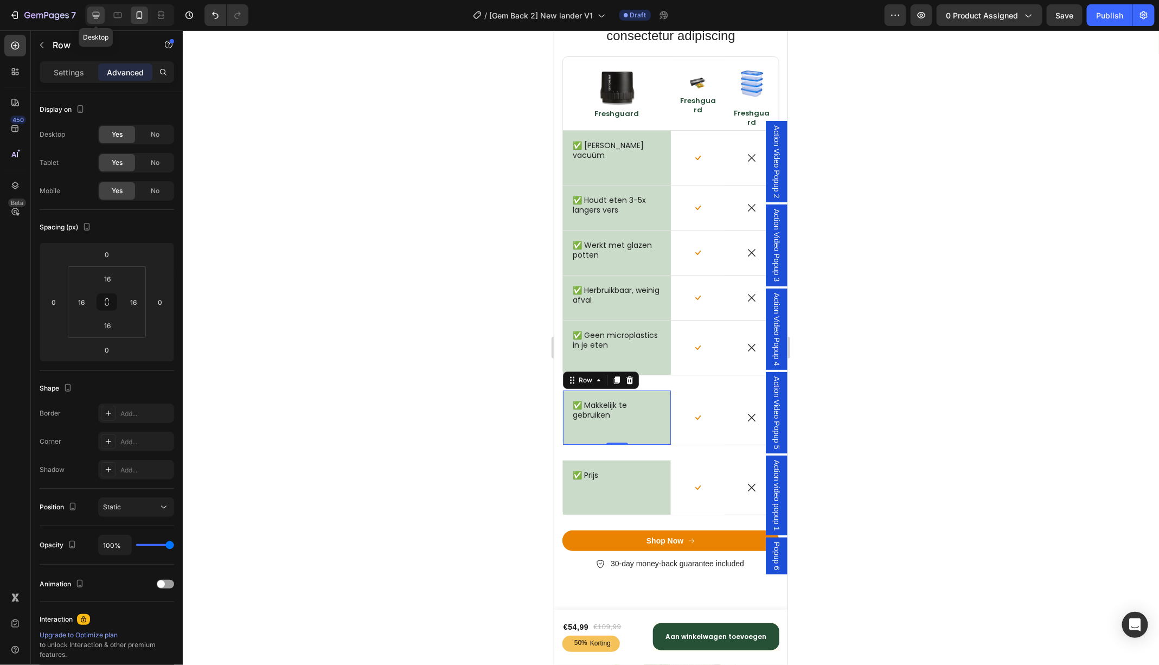
click at [94, 11] on icon at bounding box center [96, 15] width 11 height 11
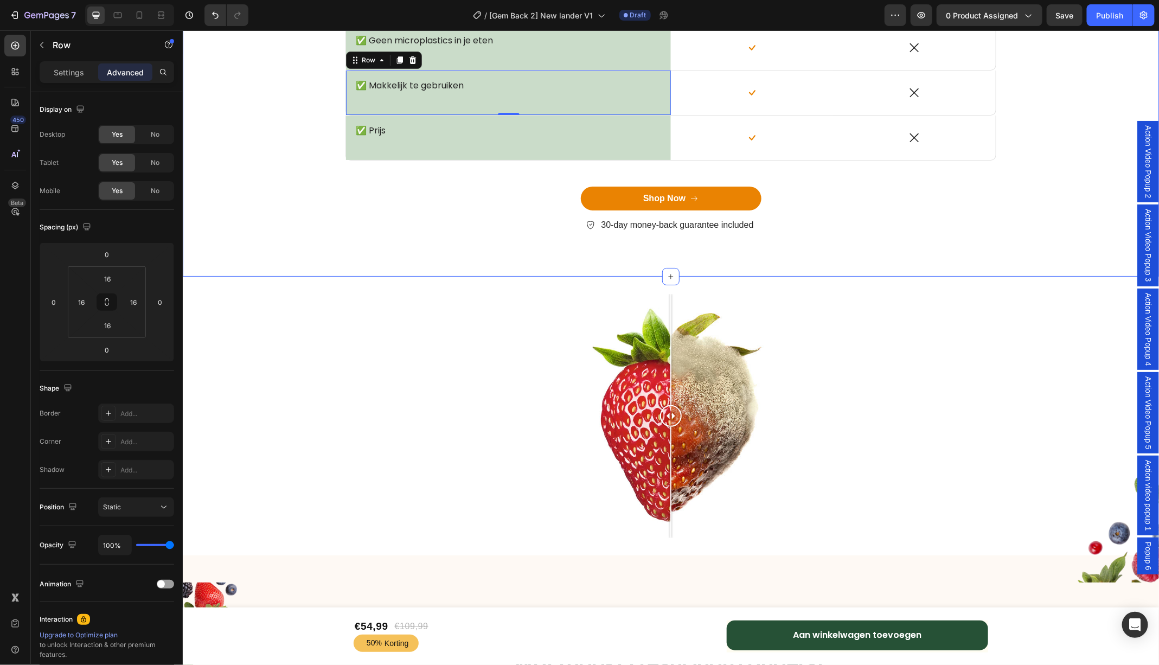
scroll to position [4380, 0]
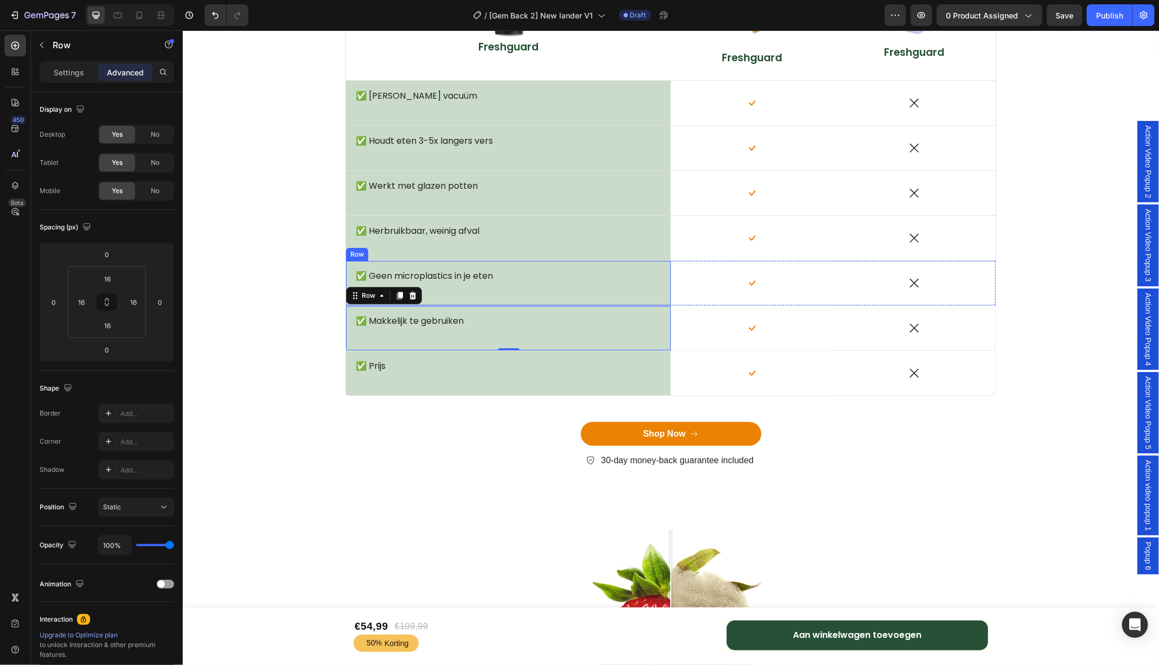
click at [487, 262] on div "✅ Geen microplastics in je eten Text Block Row" at bounding box center [508, 282] width 325 height 44
click at [138, 11] on icon at bounding box center [140, 15] width 6 height 8
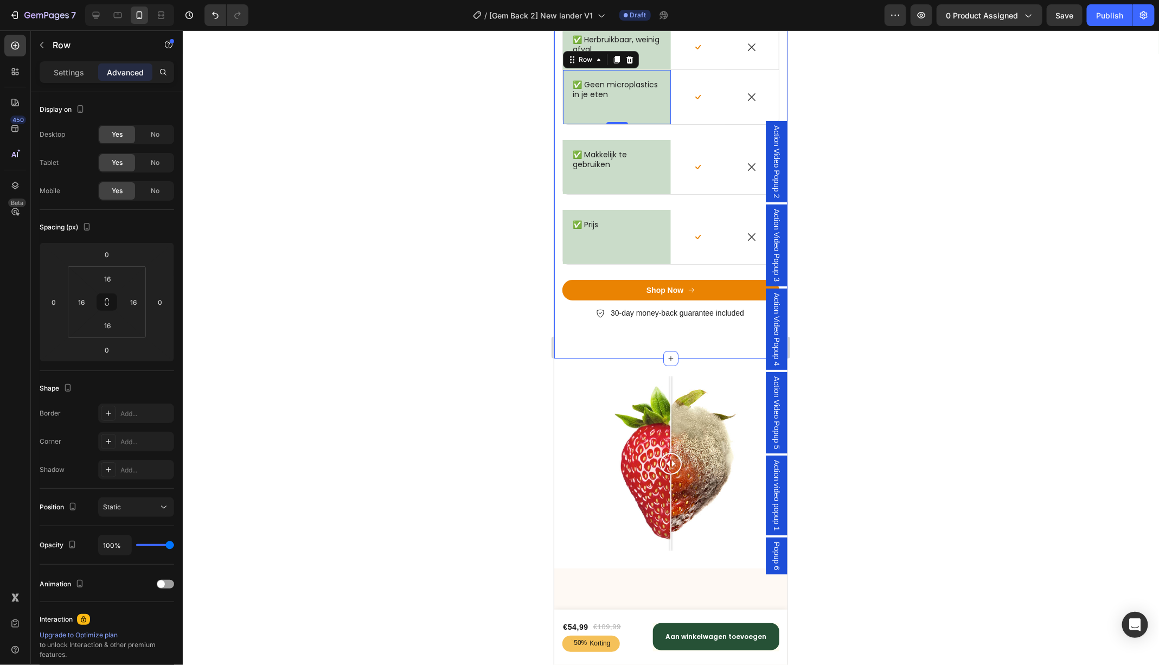
scroll to position [4214, 0]
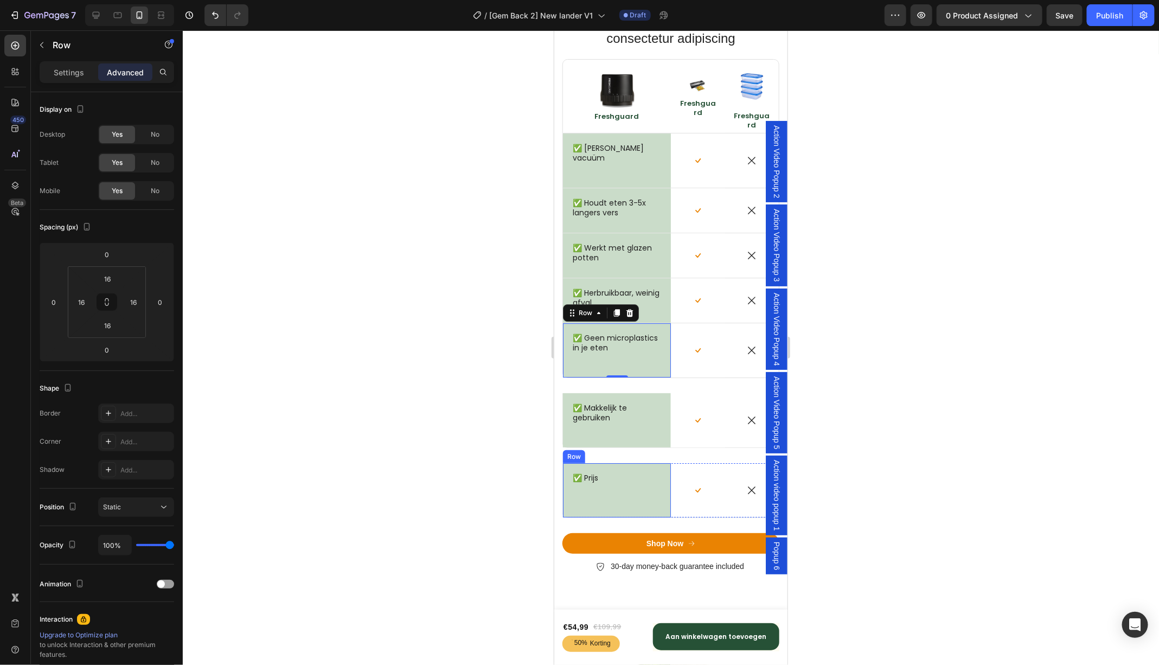
click at [564, 465] on div "✅ Prijs Text Block Row" at bounding box center [616, 490] width 108 height 54
click at [628, 450] on icon at bounding box center [629, 453] width 7 height 8
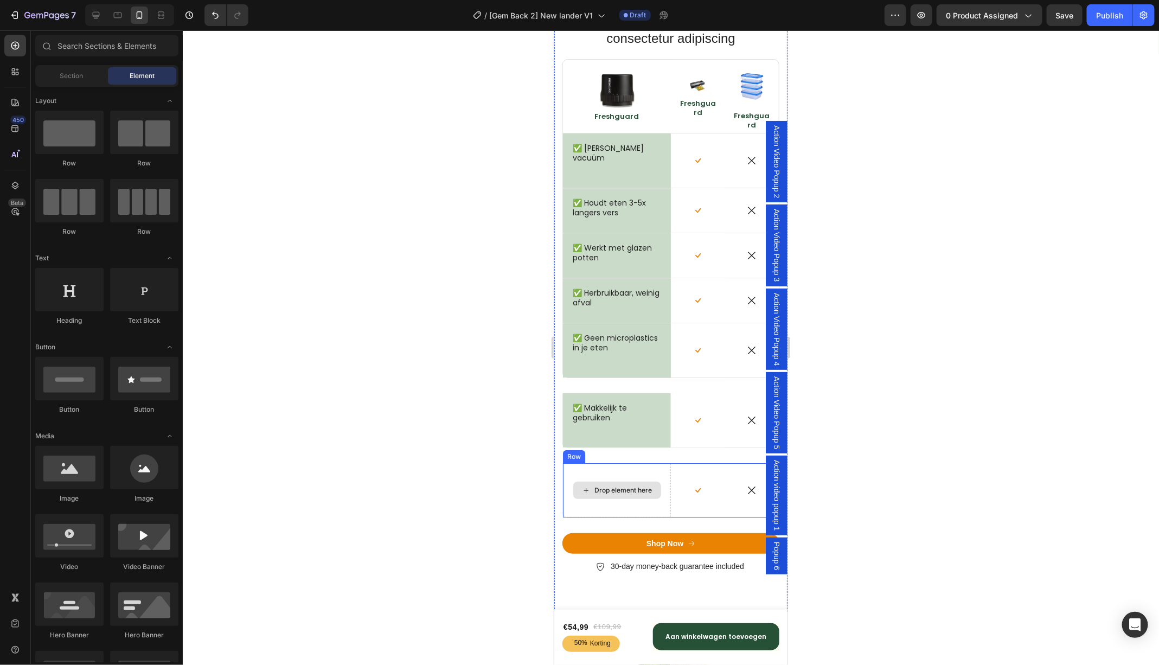
click at [568, 464] on div "Drop element here" at bounding box center [616, 490] width 108 height 54
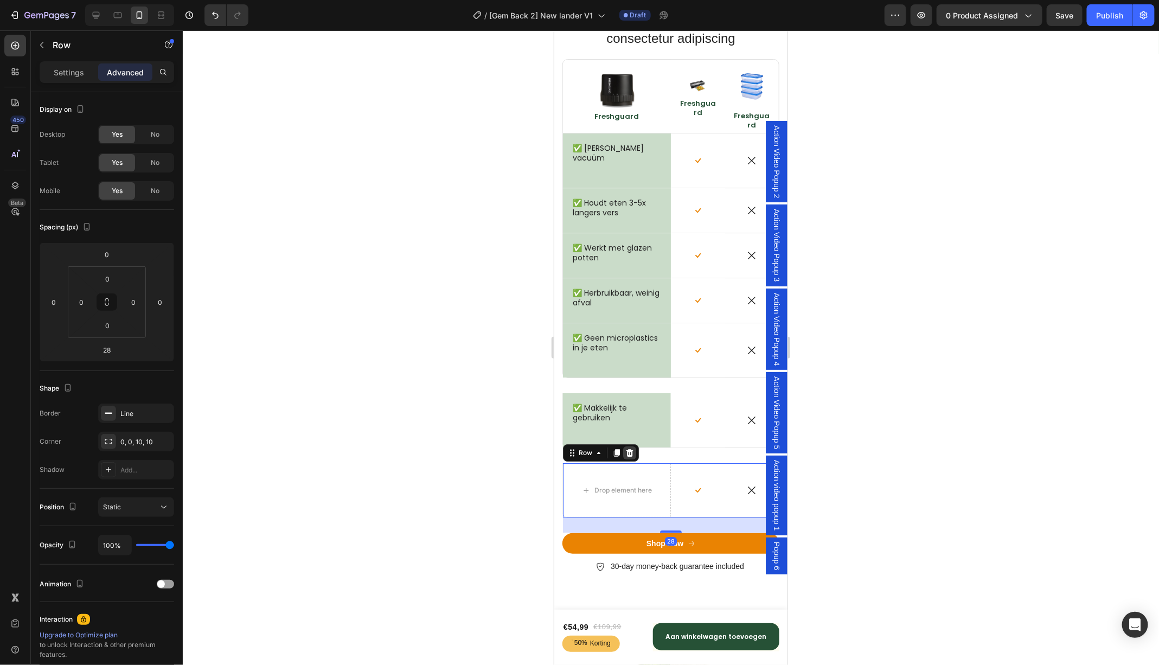
click at [630, 452] on icon at bounding box center [629, 453] width 7 height 8
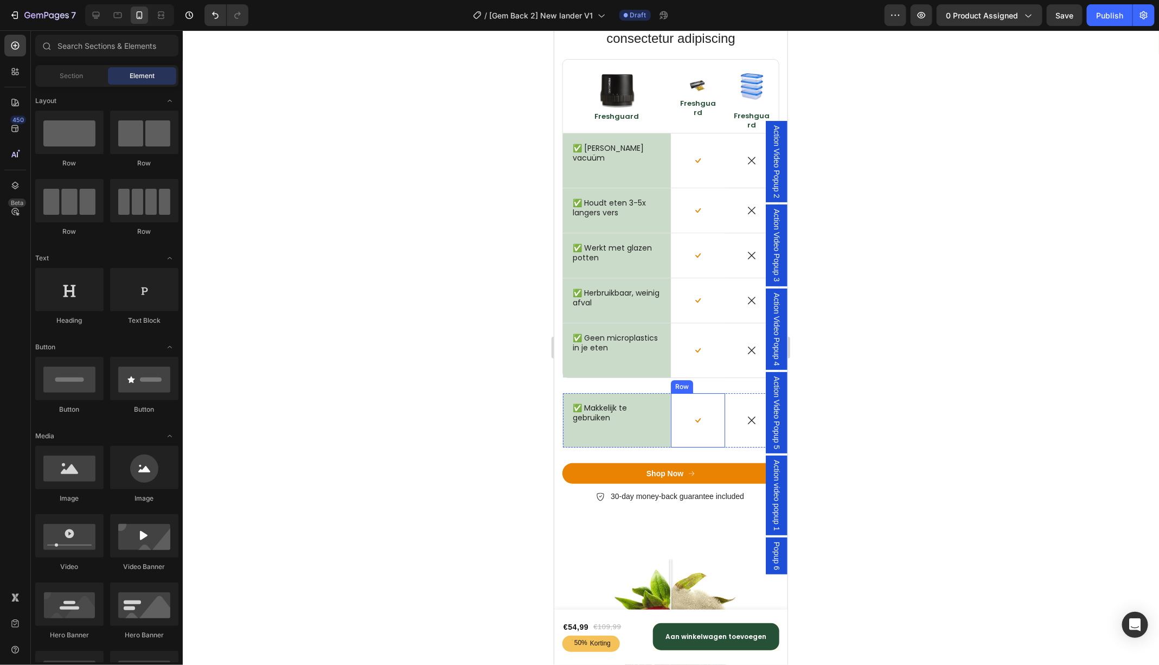
click at [703, 393] on div "Icon Row" at bounding box center [697, 420] width 54 height 54
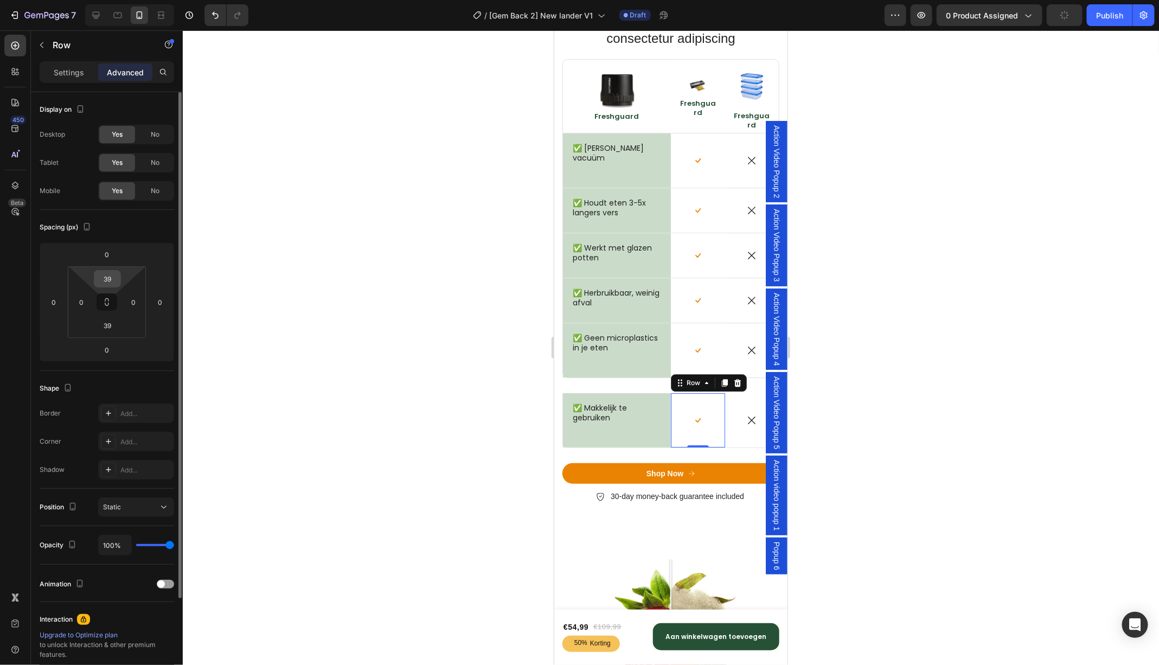
click at [113, 279] on input "39" at bounding box center [108, 279] width 22 height 16
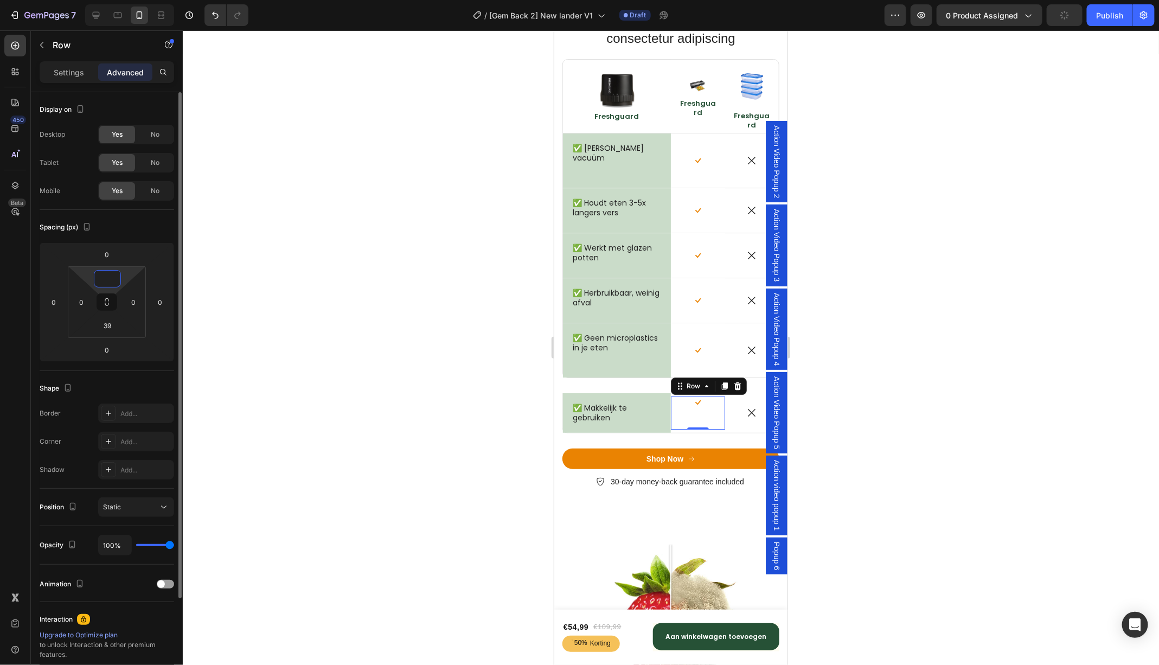
type input "39"
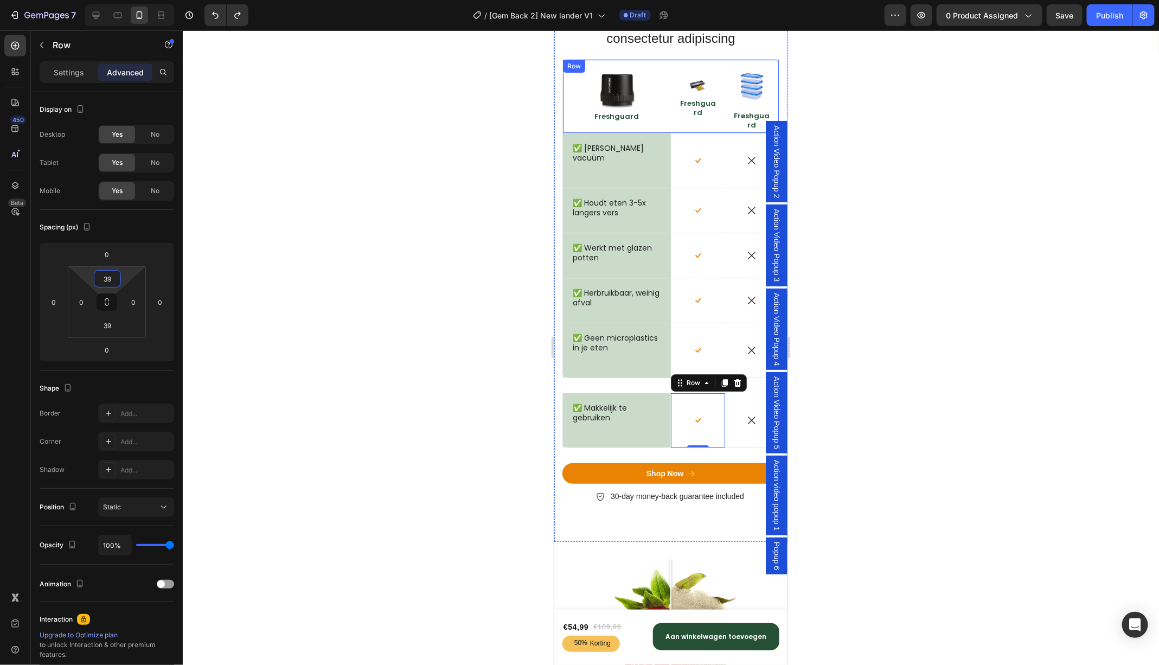
click at [600, 64] on div "Image Freshguard Text Block" at bounding box center [616, 95] width 108 height 73
click at [591, 135] on div "✅ Echte vacuüm Text Block Row" at bounding box center [616, 160] width 108 height 54
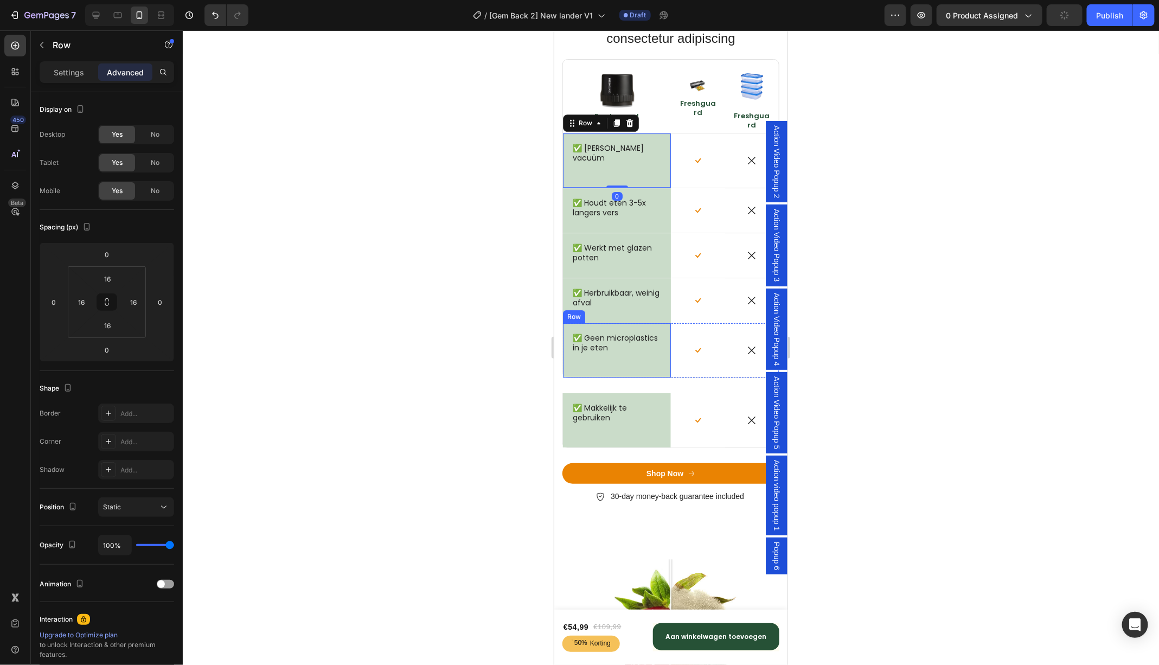
click at [609, 323] on div "✅ Geen microplastics in je eten Text Block Row" at bounding box center [616, 350] width 108 height 54
click at [632, 396] on div "✅ Makkelijk te gebruiken Text Block Row" at bounding box center [616, 420] width 108 height 54
click at [710, 402] on div "Icon Row" at bounding box center [697, 420] width 54 height 54
click at [753, 395] on div "Icon" at bounding box center [752, 420] width 54 height 54
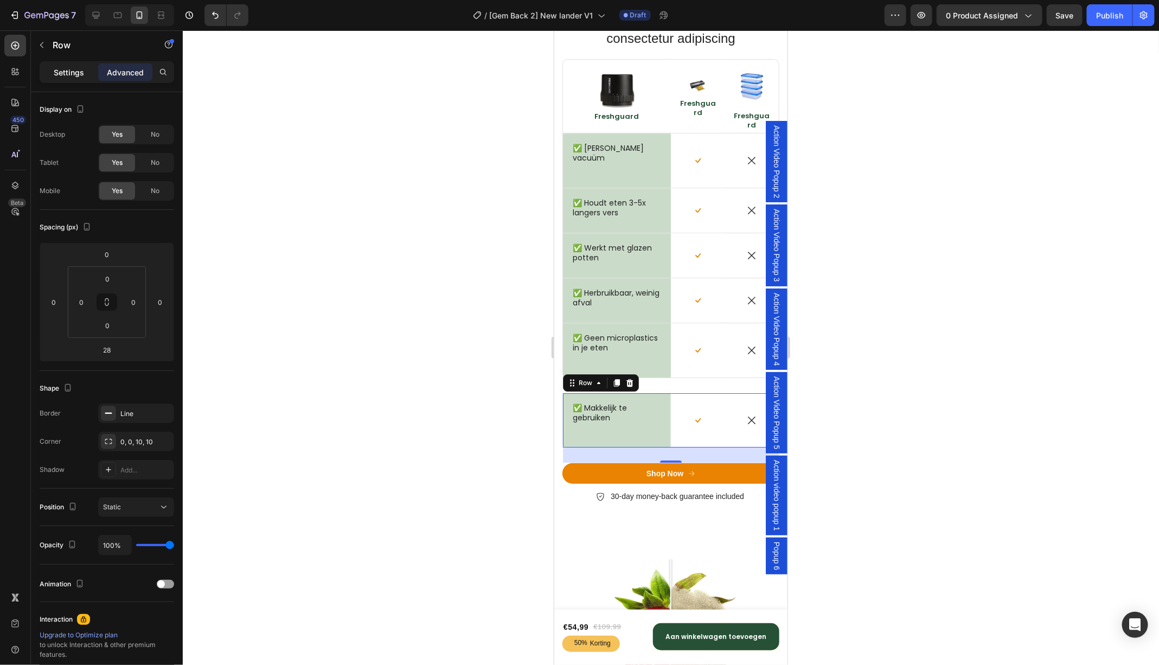
click at [82, 76] on p "Settings" at bounding box center [69, 72] width 30 height 11
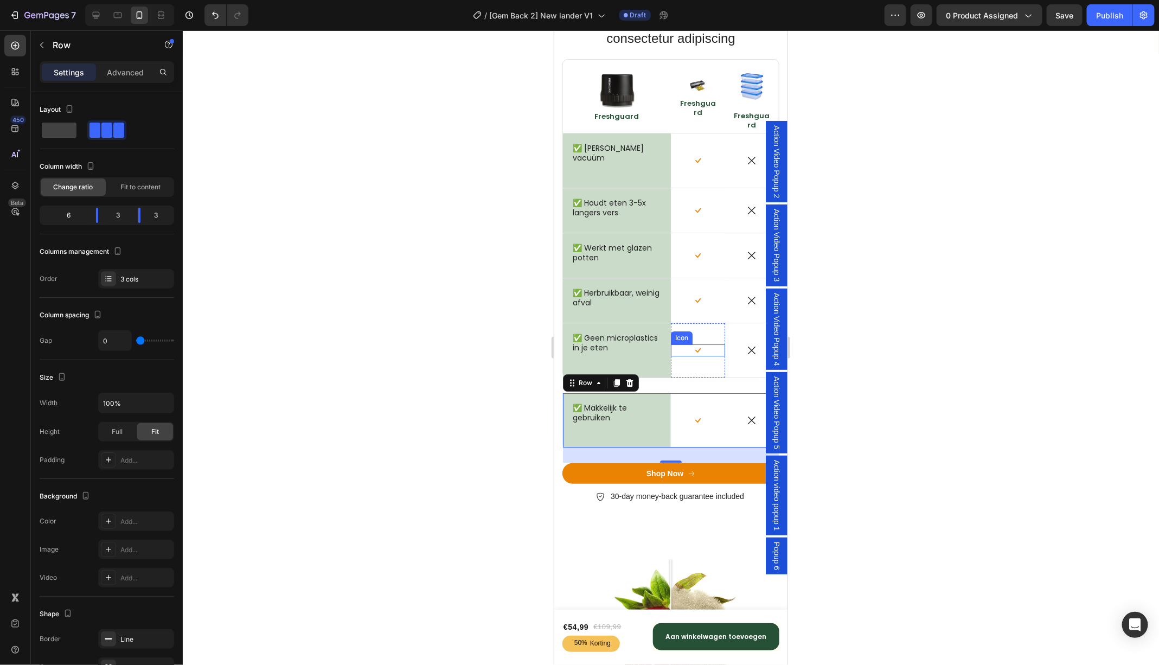
scroll to position [4234, 0]
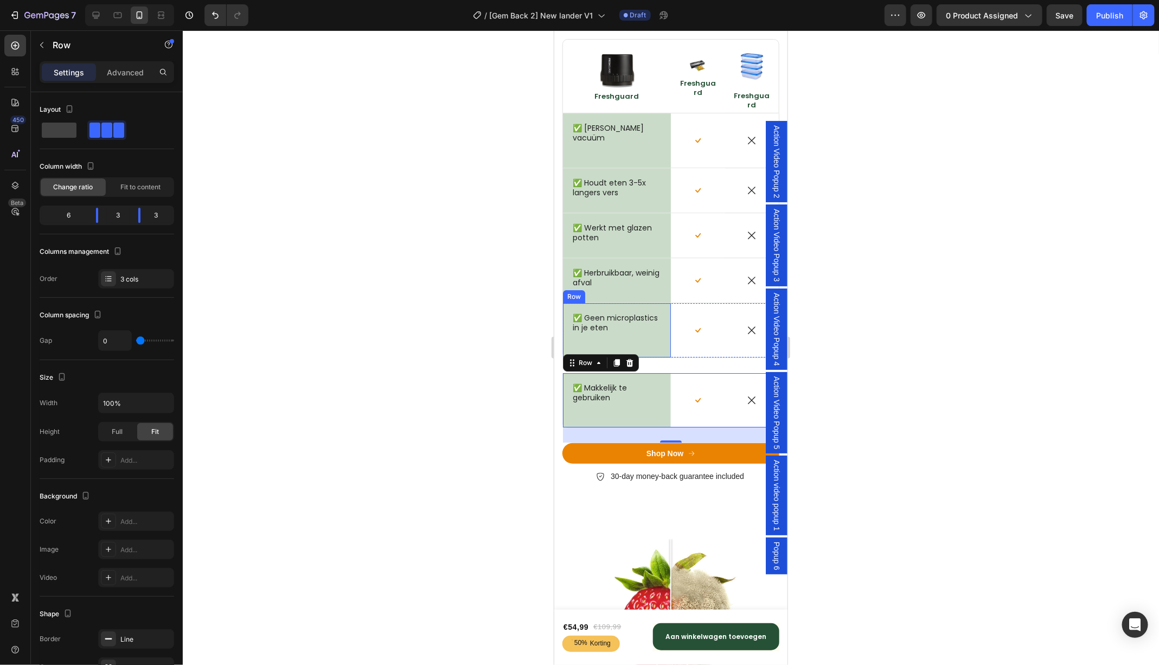
click at [661, 306] on div "✅ Geen microplastics in je eten Text Block Row" at bounding box center [616, 330] width 108 height 54
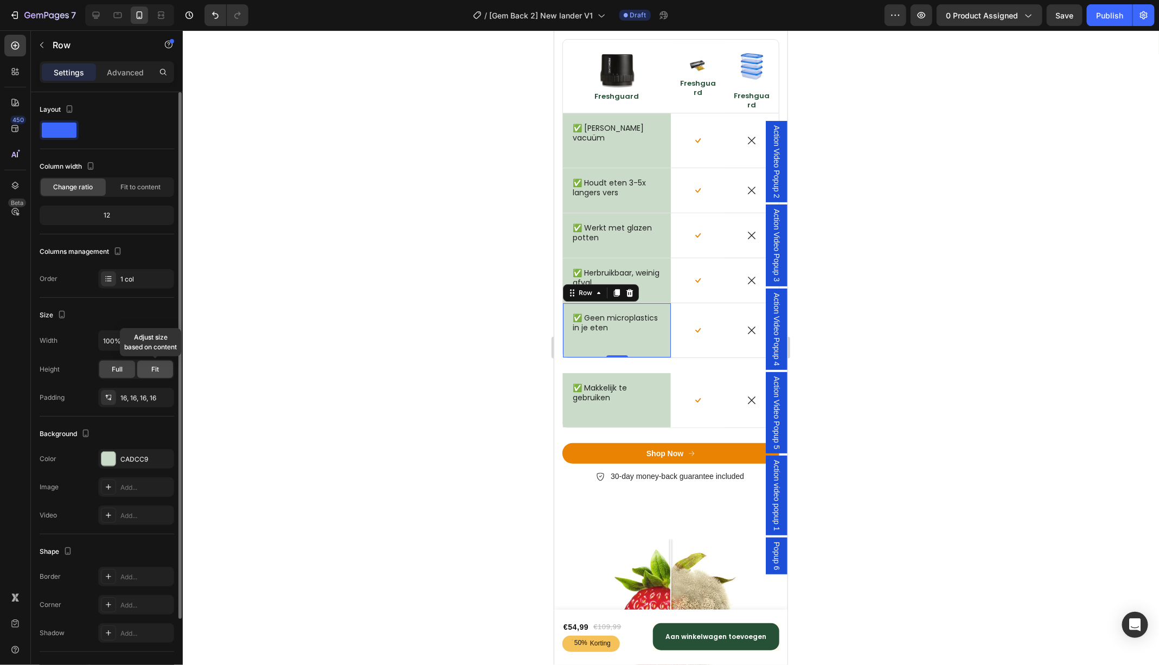
click at [154, 370] on span "Fit" at bounding box center [155, 370] width 8 height 10
click at [120, 370] on span "Full" at bounding box center [117, 370] width 11 height 10
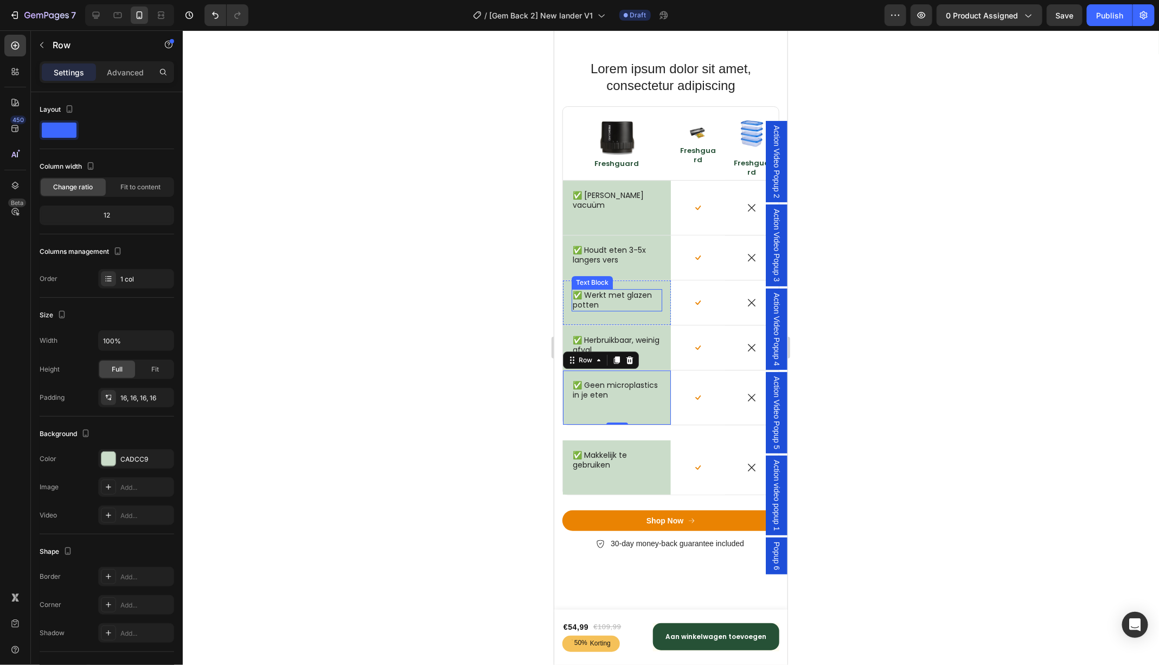
scroll to position [4082, 0]
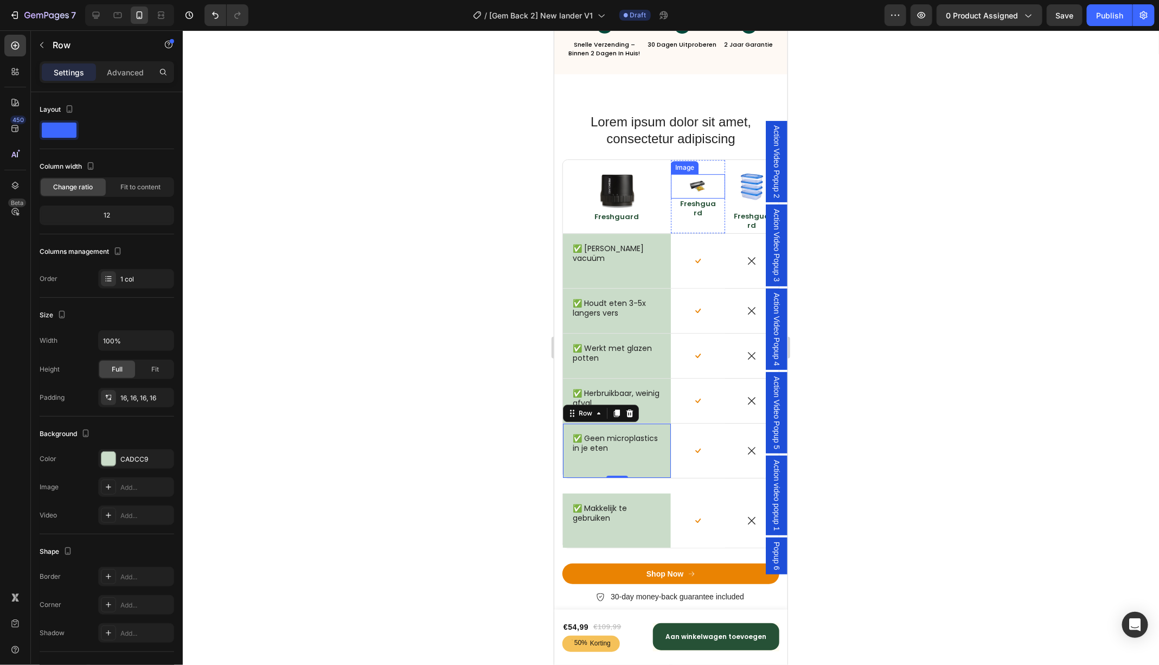
click at [705, 179] on img at bounding box center [697, 186] width 24 height 24
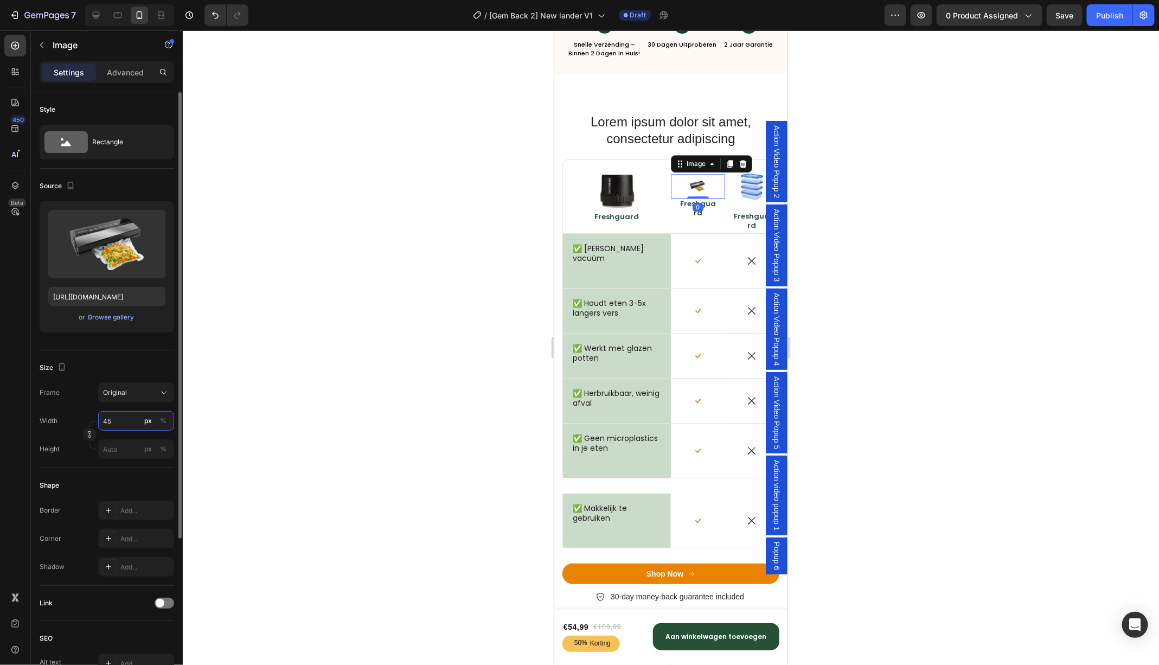
click at [120, 423] on input "45" at bounding box center [136, 421] width 76 height 20
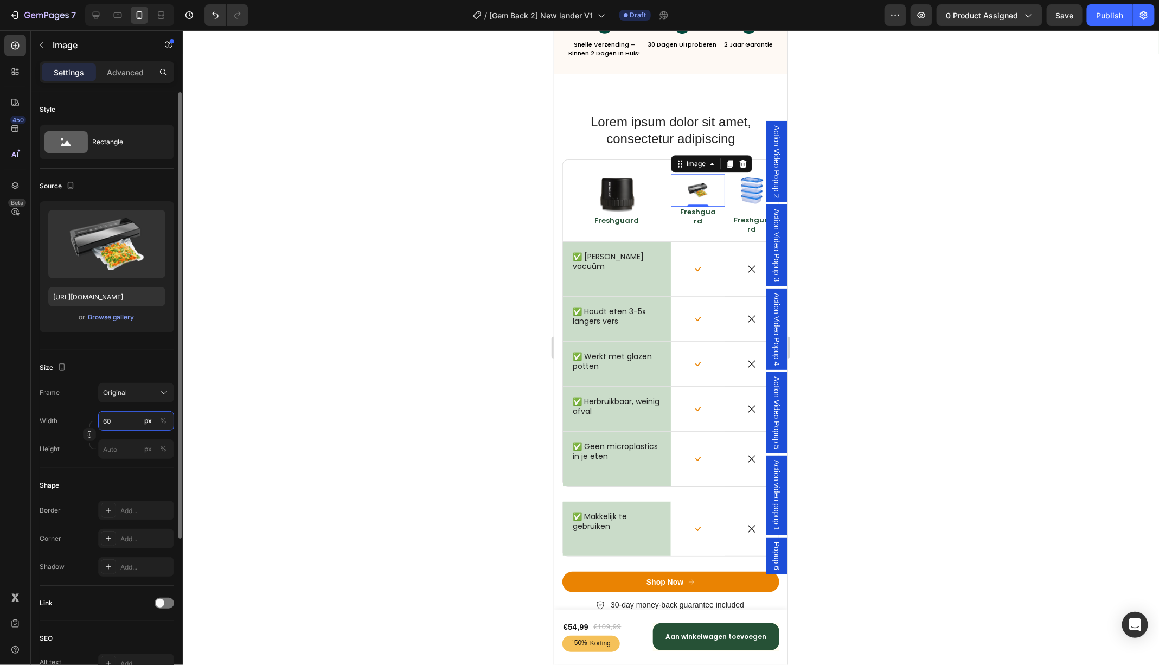
type input "6"
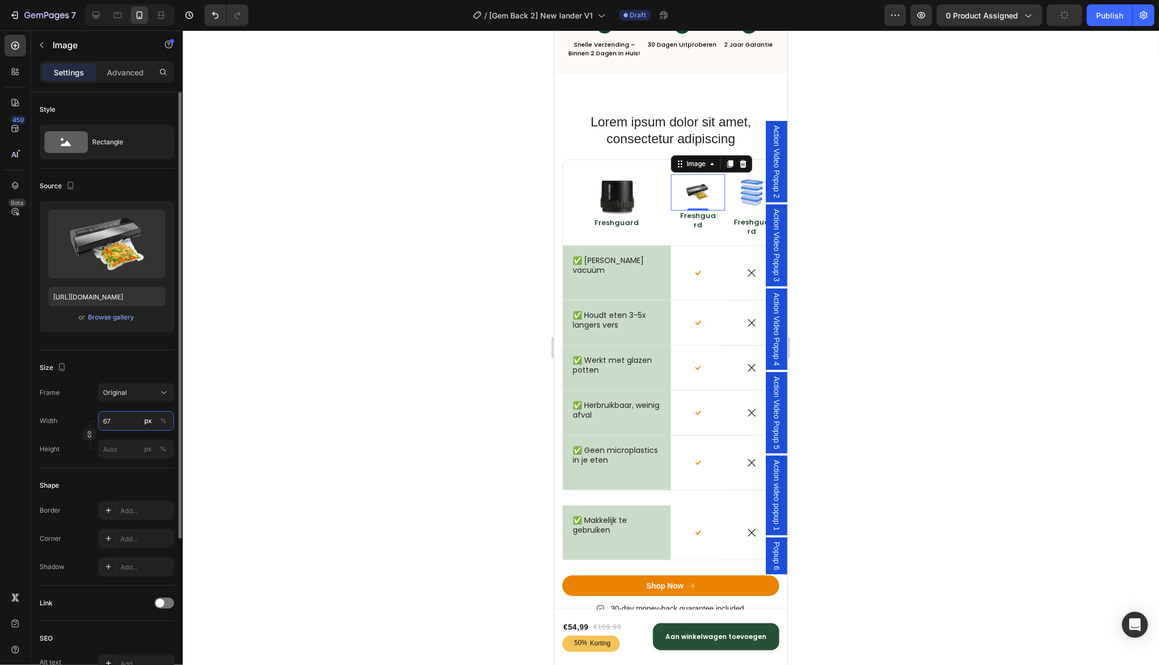
type input "670"
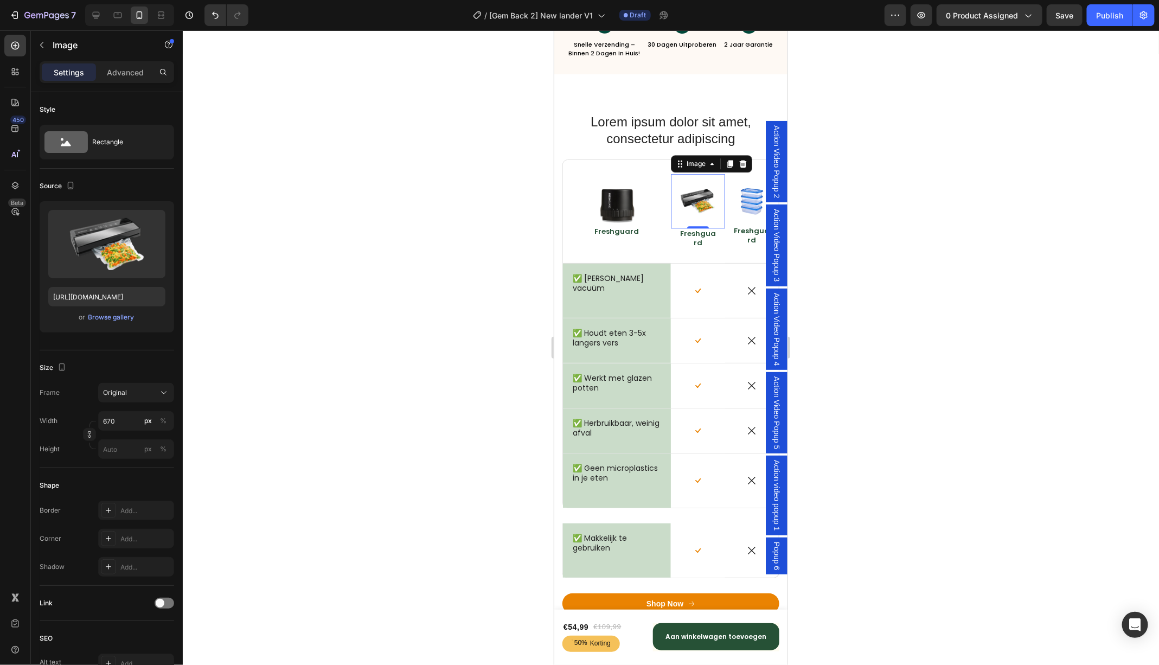
click at [928, 172] on div at bounding box center [671, 347] width 976 height 635
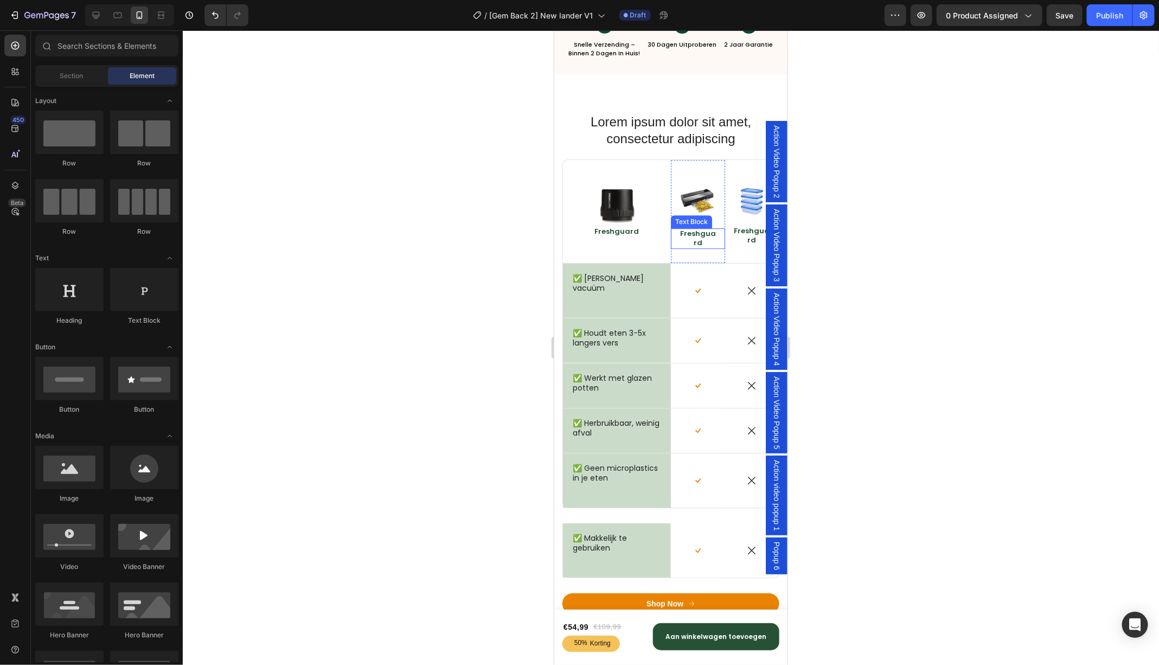
click at [694, 230] on p "Freshguard" at bounding box center [697, 238] width 37 height 18
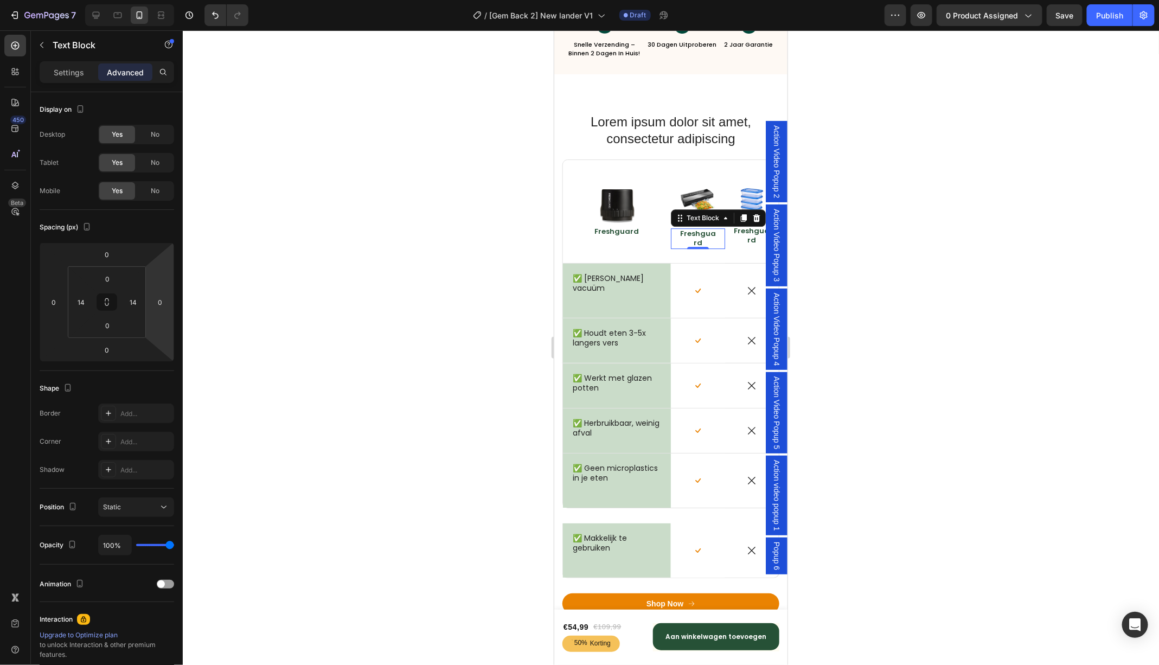
click at [705, 244] on p "Freshguard" at bounding box center [697, 238] width 37 height 18
click at [700, 238] on p "Freshguard" at bounding box center [697, 238] width 37 height 18
click at [709, 236] on p "Freshguard" at bounding box center [697, 238] width 37 height 18
click at [751, 234] on p "Freshguard" at bounding box center [751, 235] width 37 height 18
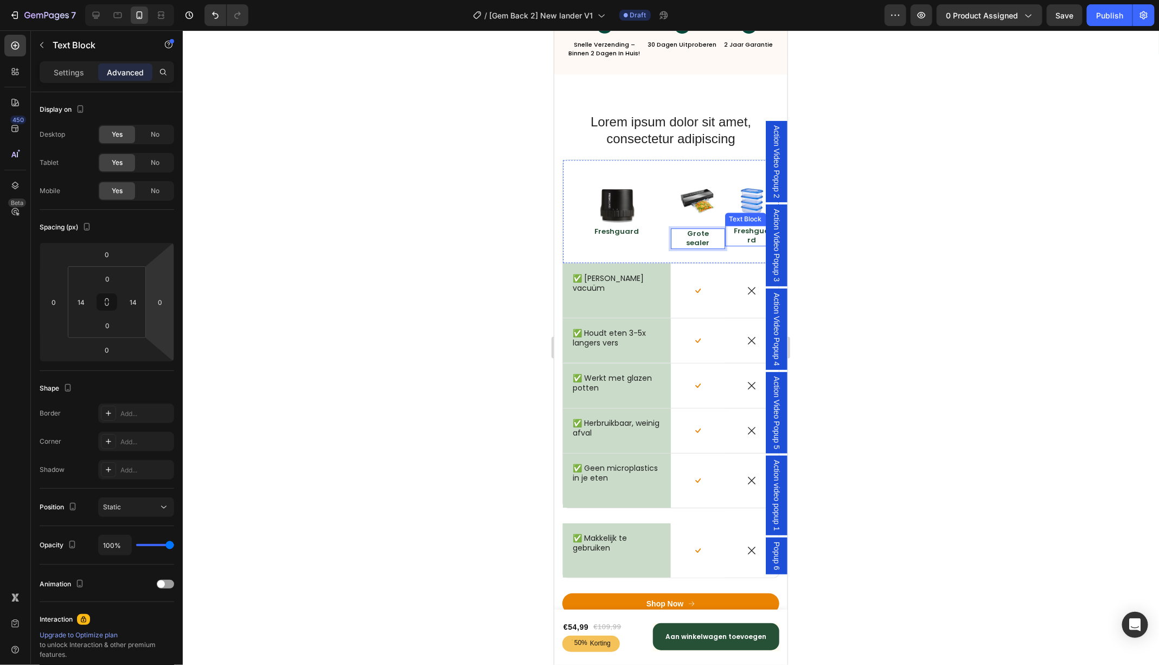
click at [751, 234] on p "Freshguard" at bounding box center [751, 235] width 37 height 18
click at [902, 241] on div at bounding box center [671, 347] width 976 height 635
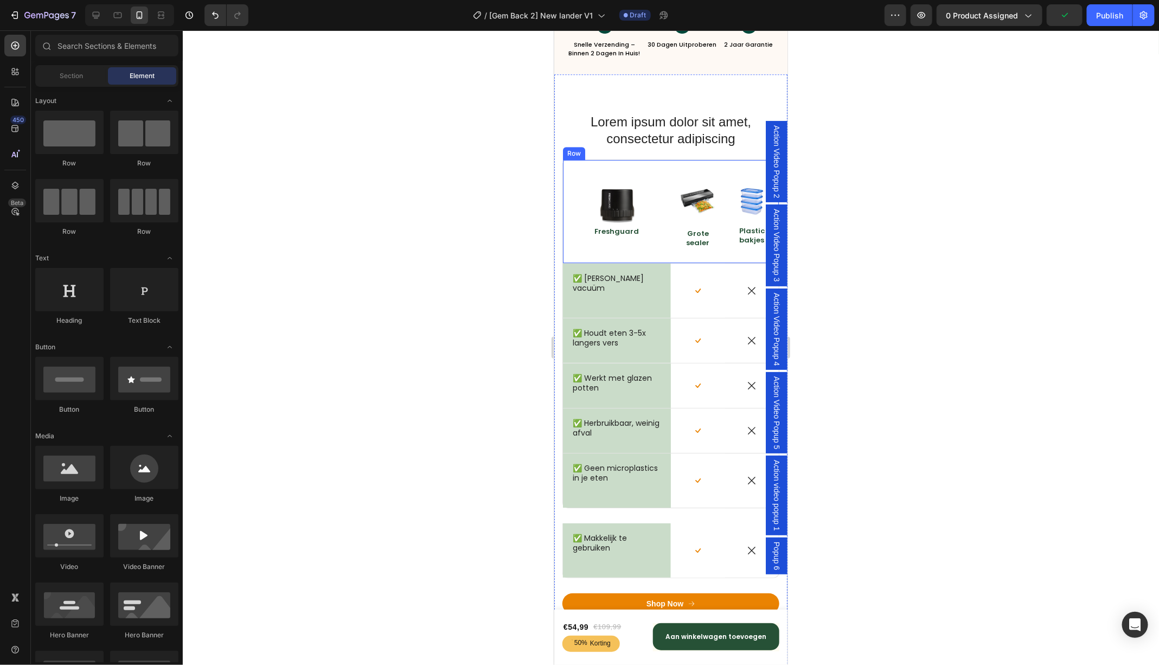
click at [576, 178] on div "Image Freshguard Text Block" at bounding box center [616, 210] width 108 height 103
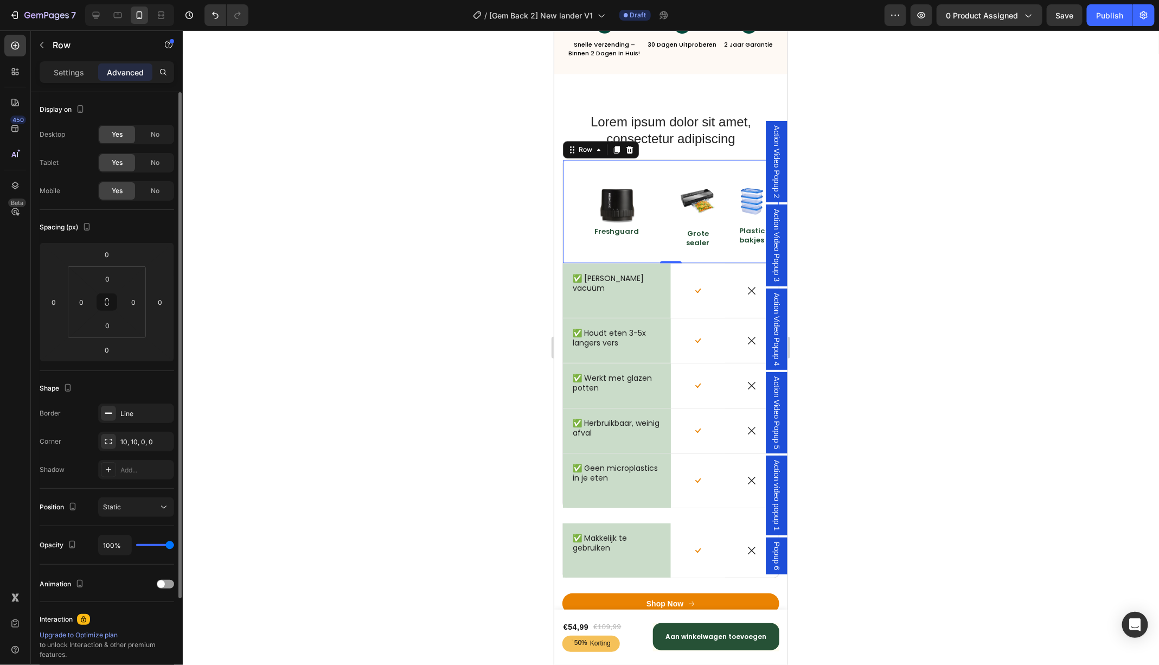
click at [133, 423] on div "Border Line Corner 10, 10, 0, 0 Shadow Add..." at bounding box center [107, 442] width 135 height 76
click at [131, 417] on div "Line" at bounding box center [135, 414] width 31 height 10
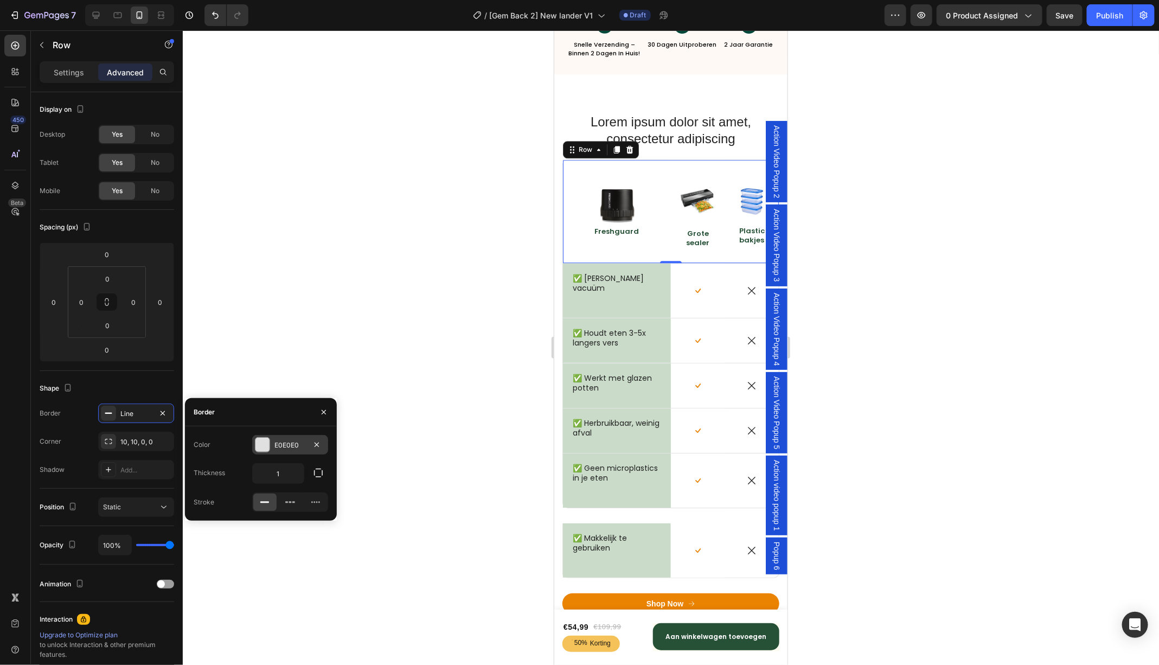
click at [275, 446] on div "E0E0E0" at bounding box center [289, 445] width 31 height 10
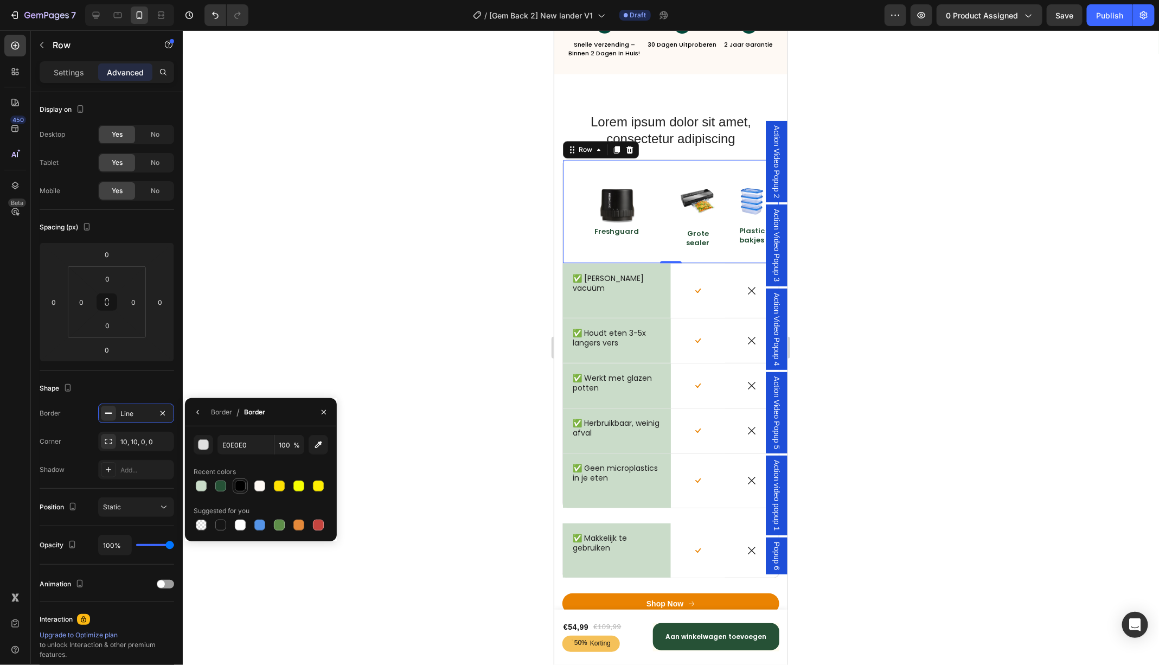
click at [241, 488] on div at bounding box center [240, 486] width 11 height 11
type input "E0E0E0"
click at [918, 296] on div at bounding box center [671, 347] width 976 height 635
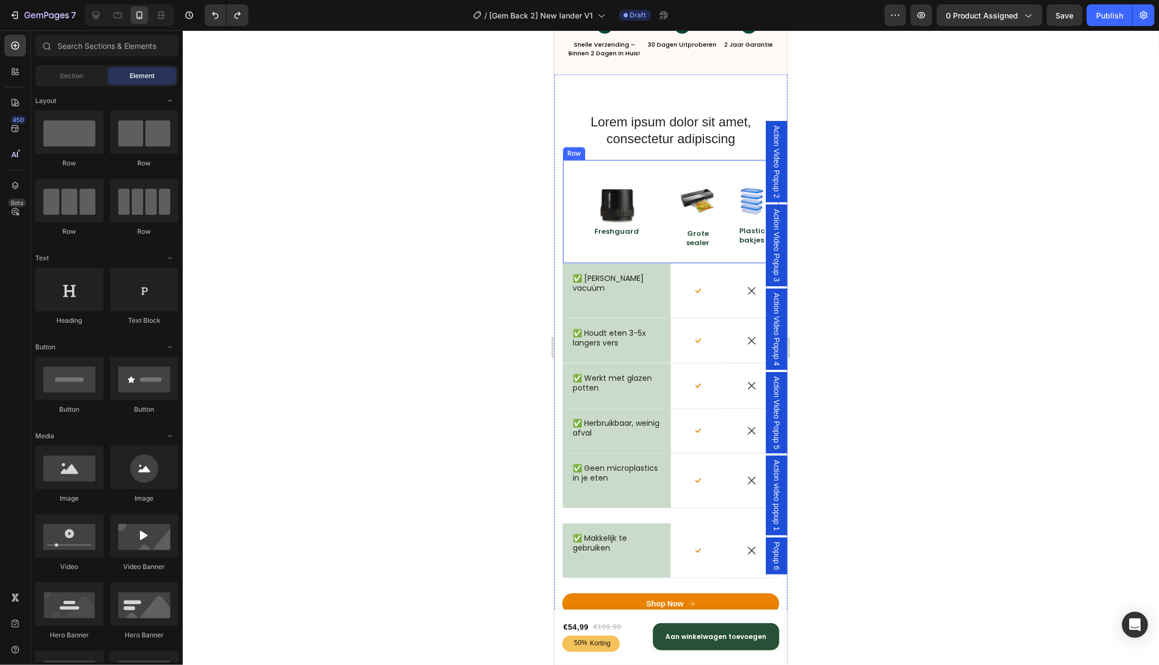
click at [604, 170] on div "Image Freshguard Text Block" at bounding box center [616, 210] width 108 height 103
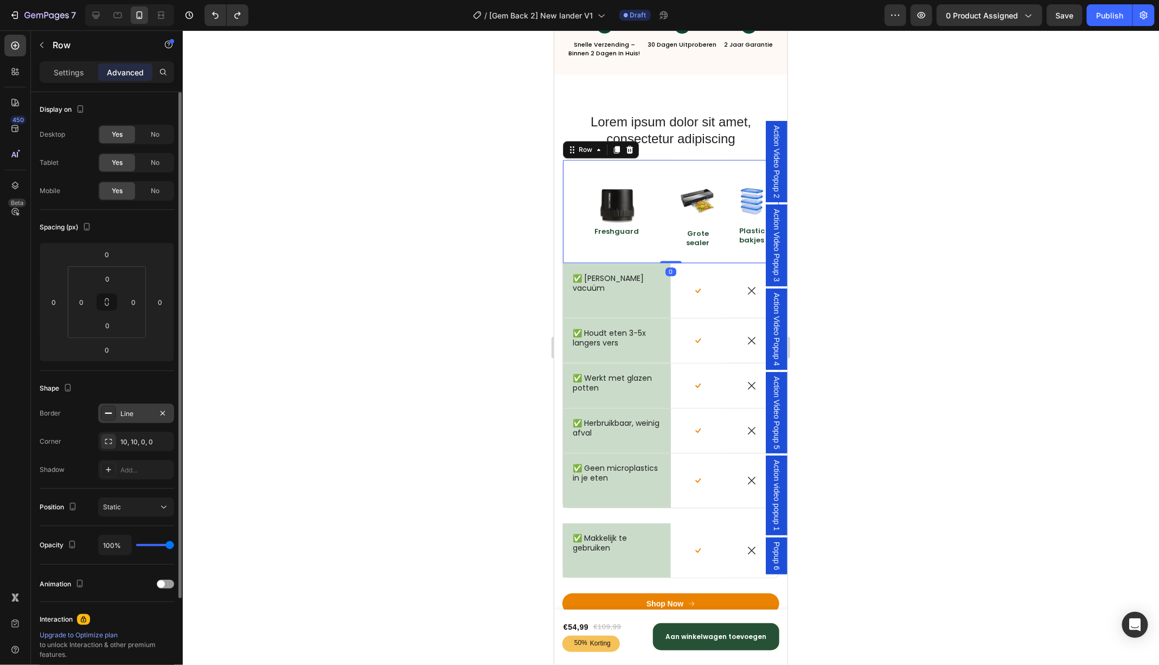
click at [119, 421] on div "Line" at bounding box center [136, 414] width 76 height 20
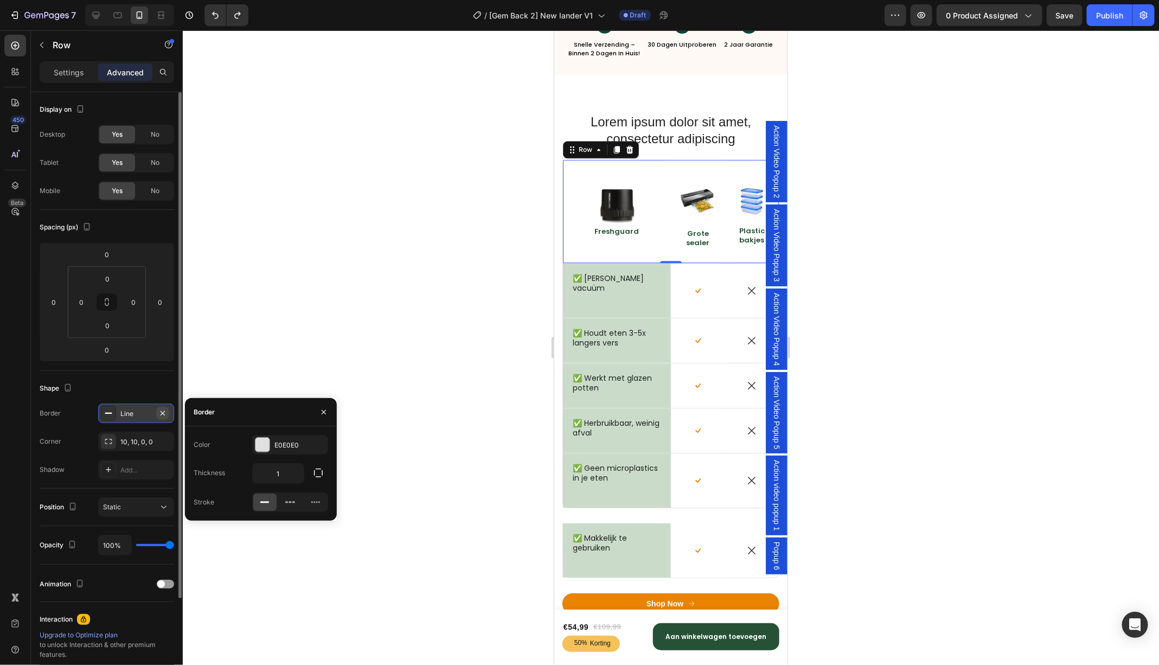
click at [161, 415] on icon "button" at bounding box center [162, 413] width 9 height 9
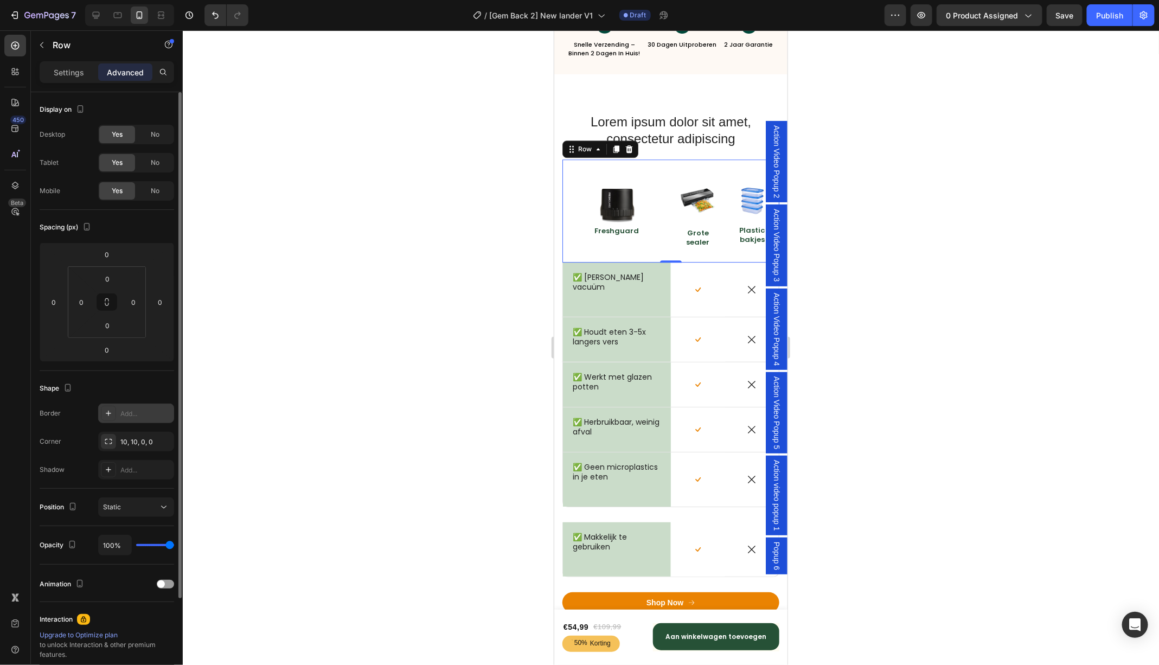
click at [347, 325] on div at bounding box center [671, 347] width 976 height 635
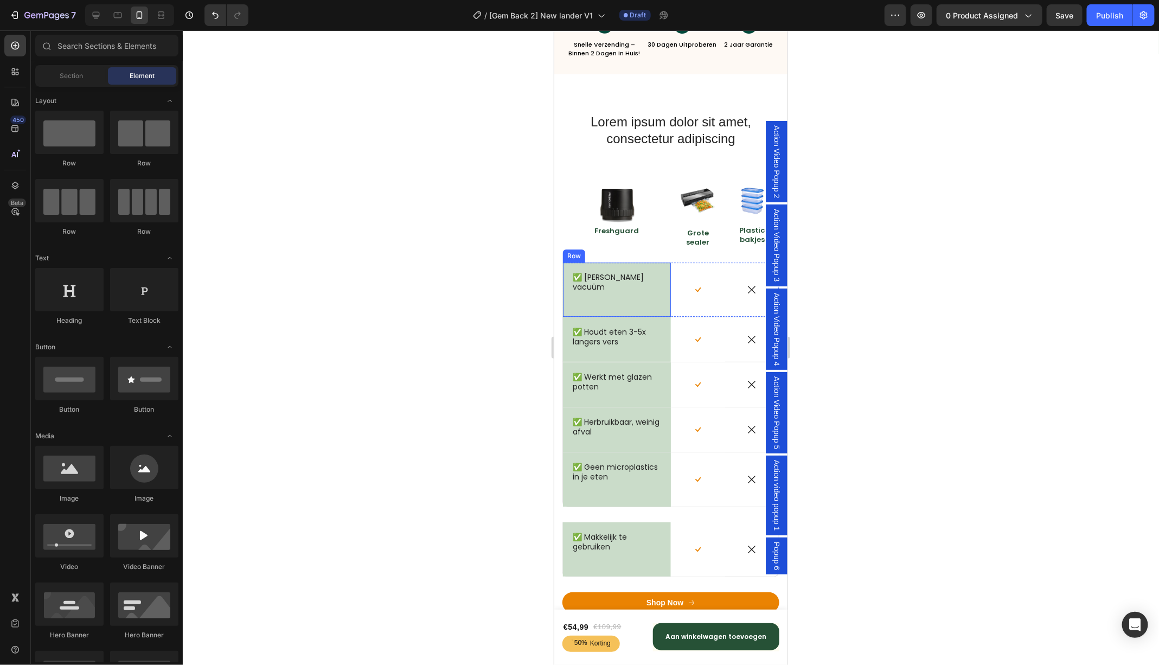
click at [653, 286] on div "✅ Echte vacuüm Text Block" at bounding box center [616, 289] width 91 height 37
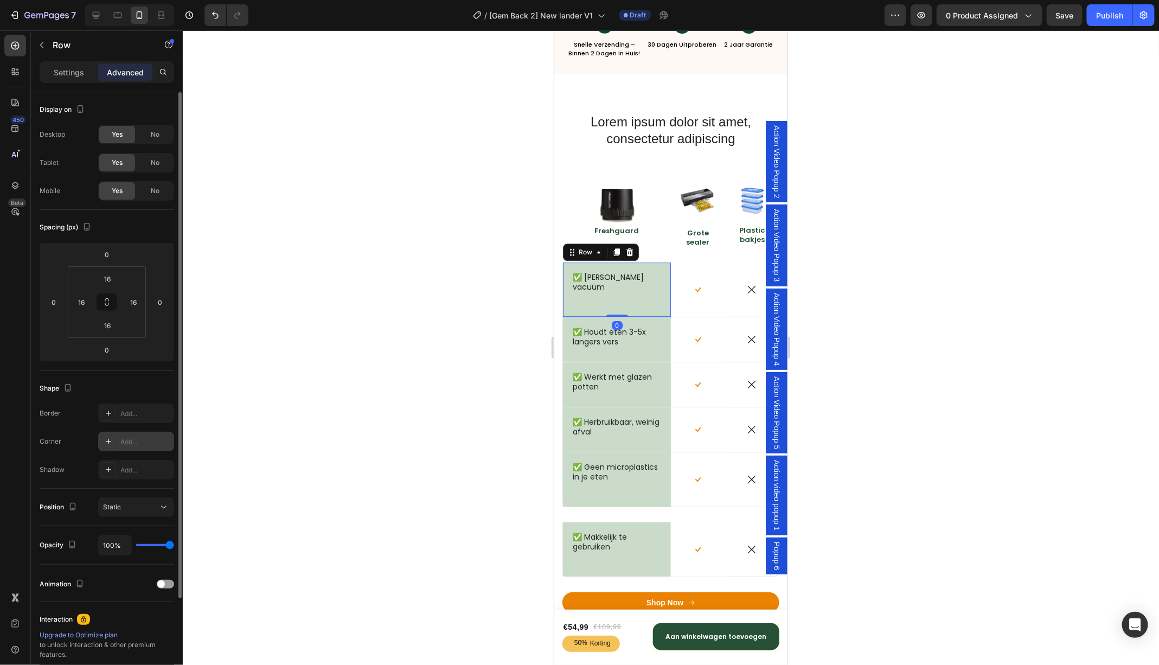
click at [125, 438] on div "Add..." at bounding box center [145, 442] width 51 height 10
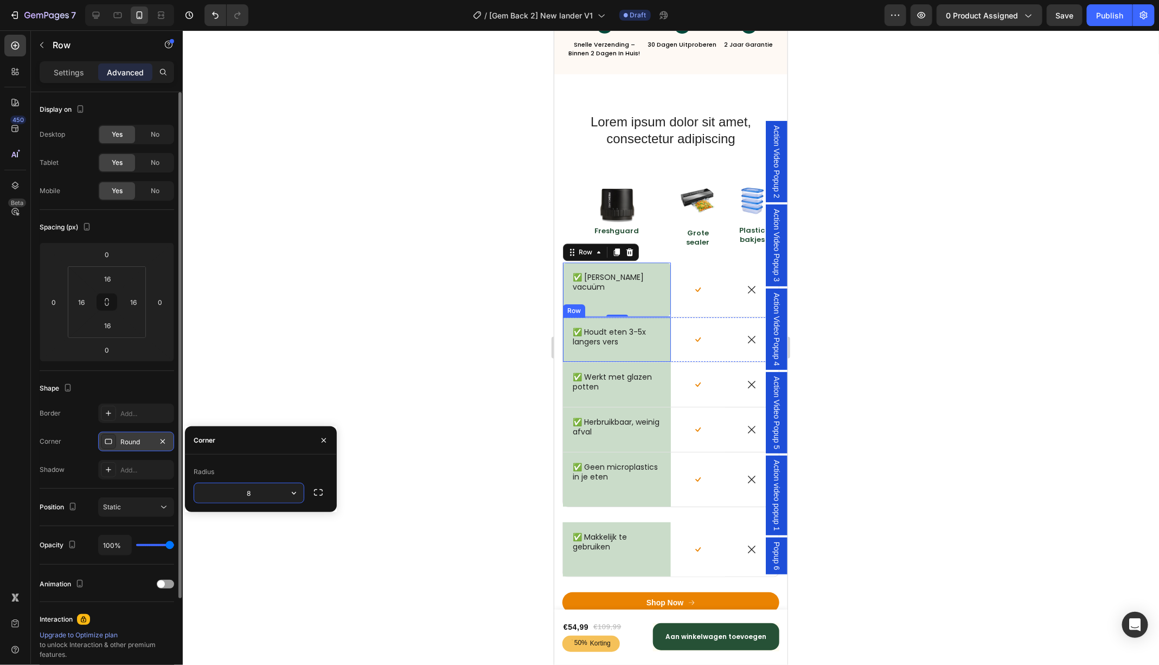
click at [656, 347] on div "✅ Houdt eten 3-5x langers vers Text Block" at bounding box center [616, 338] width 91 height 27
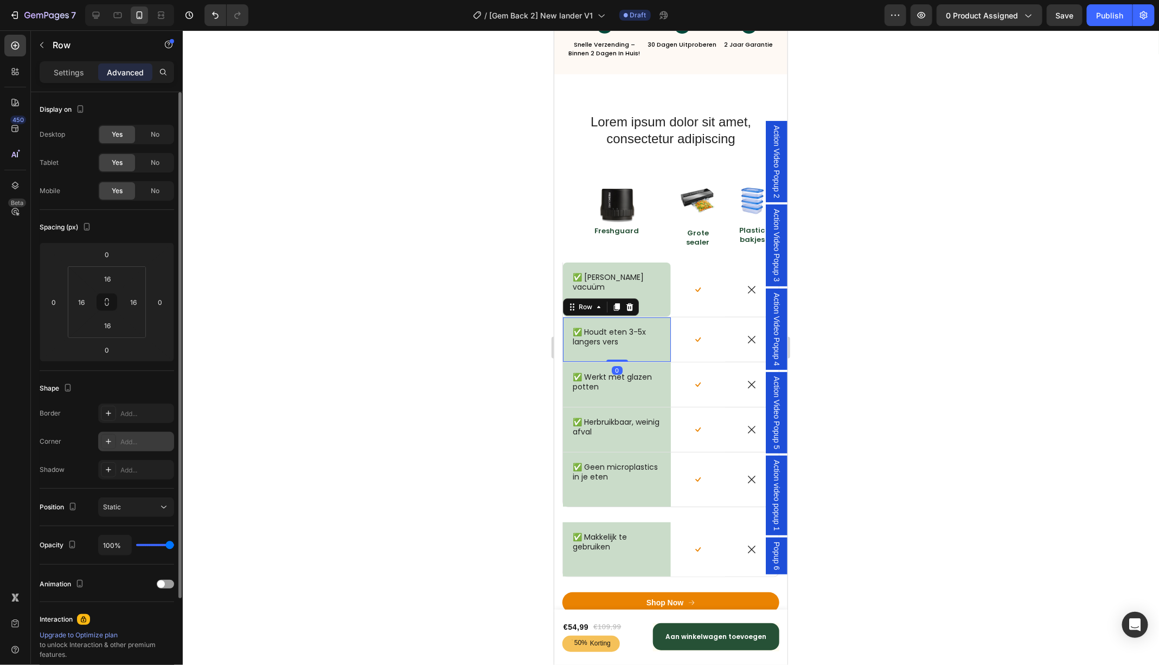
click at [137, 441] on div "Add..." at bounding box center [145, 442] width 51 height 10
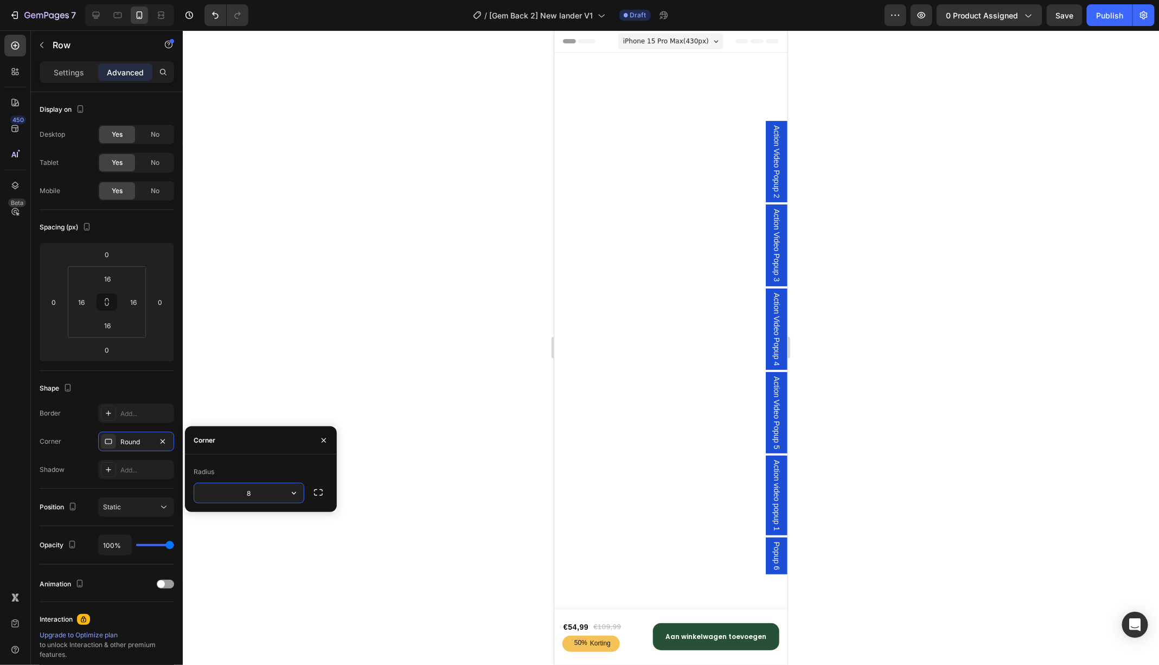
scroll to position [4082, 0]
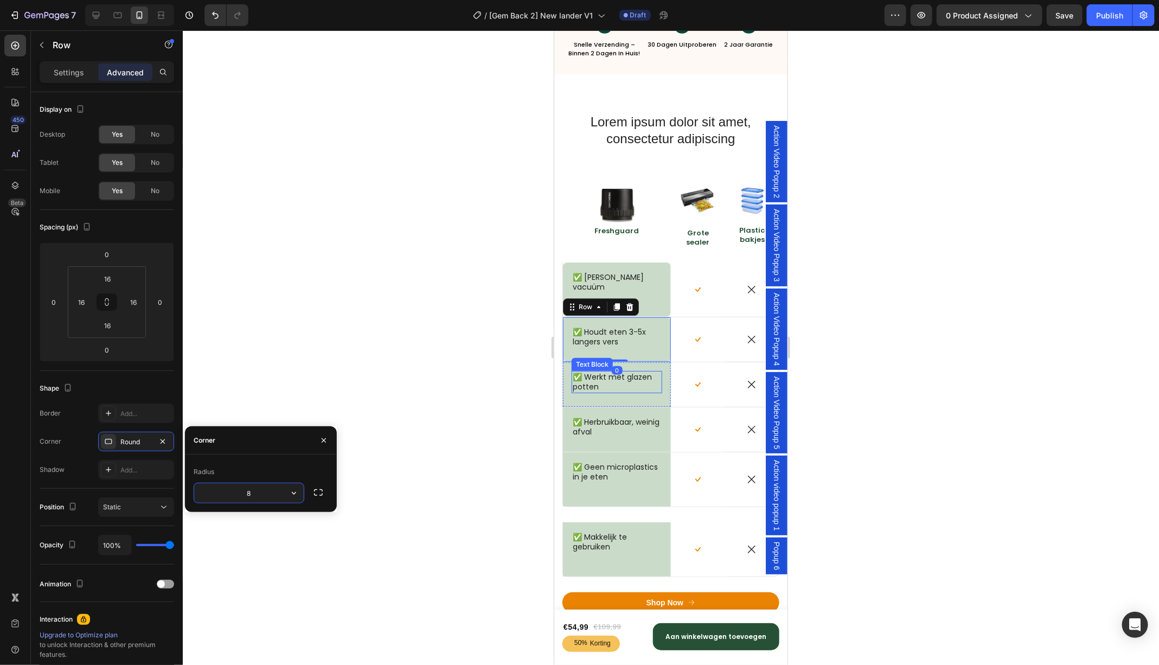
click at [656, 382] on p "✅ Werkt met glazen potten" at bounding box center [615, 382] width 87 height 20
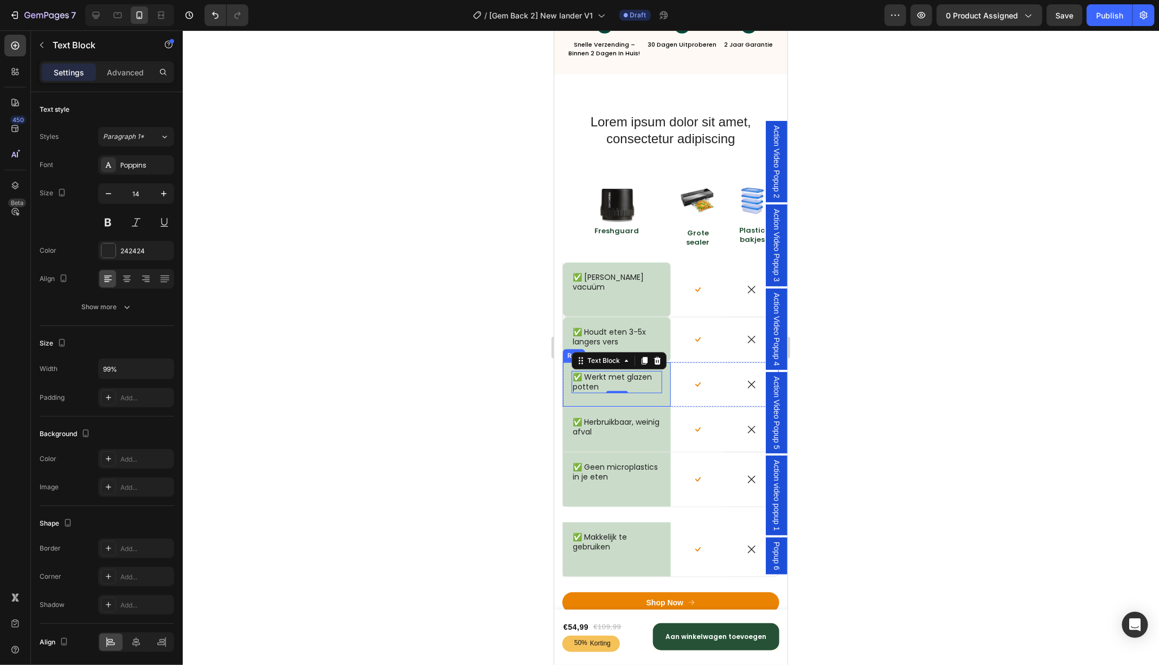
click at [664, 370] on div "✅ Werkt met glazen potten Text Block 0 Row" at bounding box center [616, 384] width 108 height 44
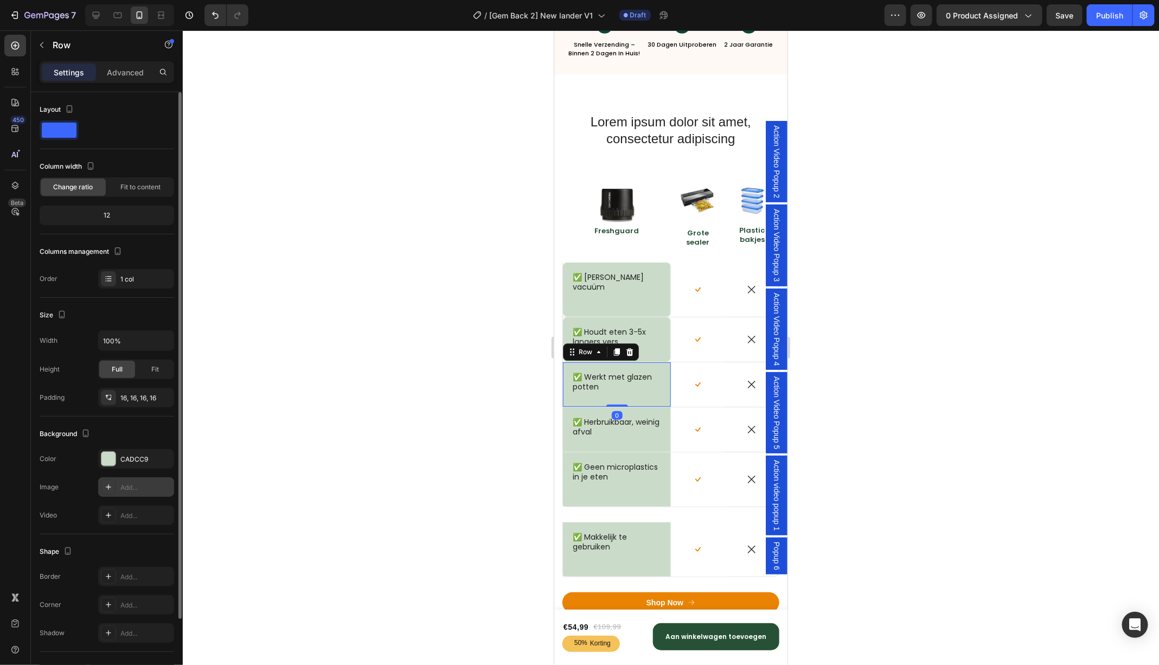
click at [133, 485] on div "Add..." at bounding box center [145, 488] width 51 height 10
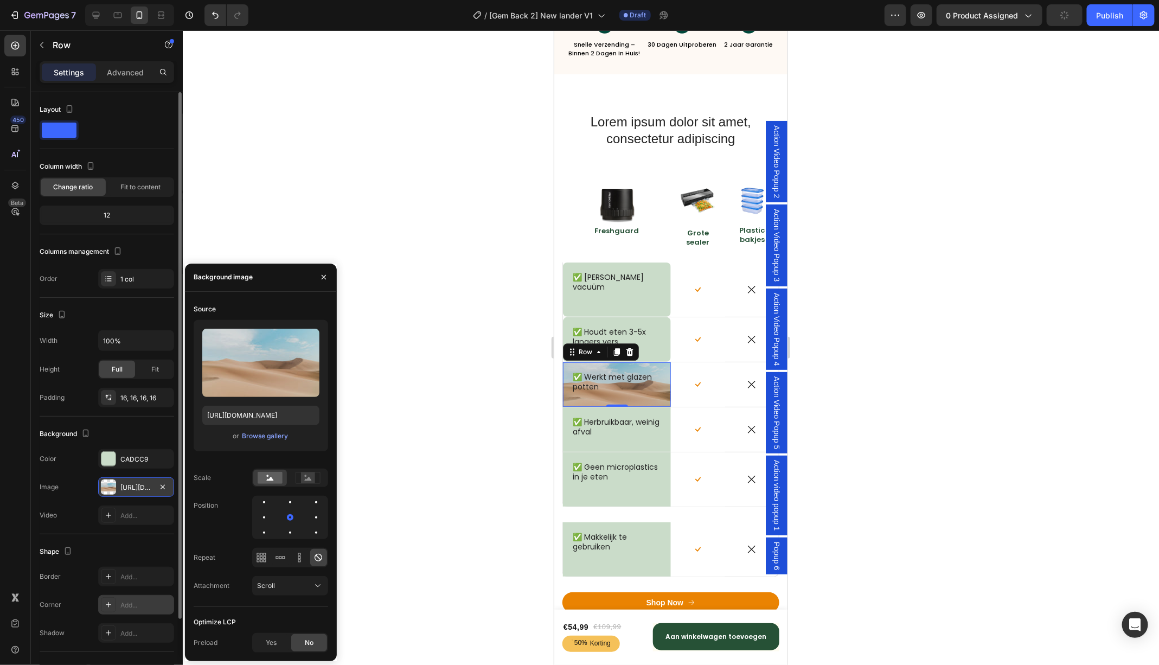
click at [135, 602] on div "Add..." at bounding box center [145, 605] width 51 height 10
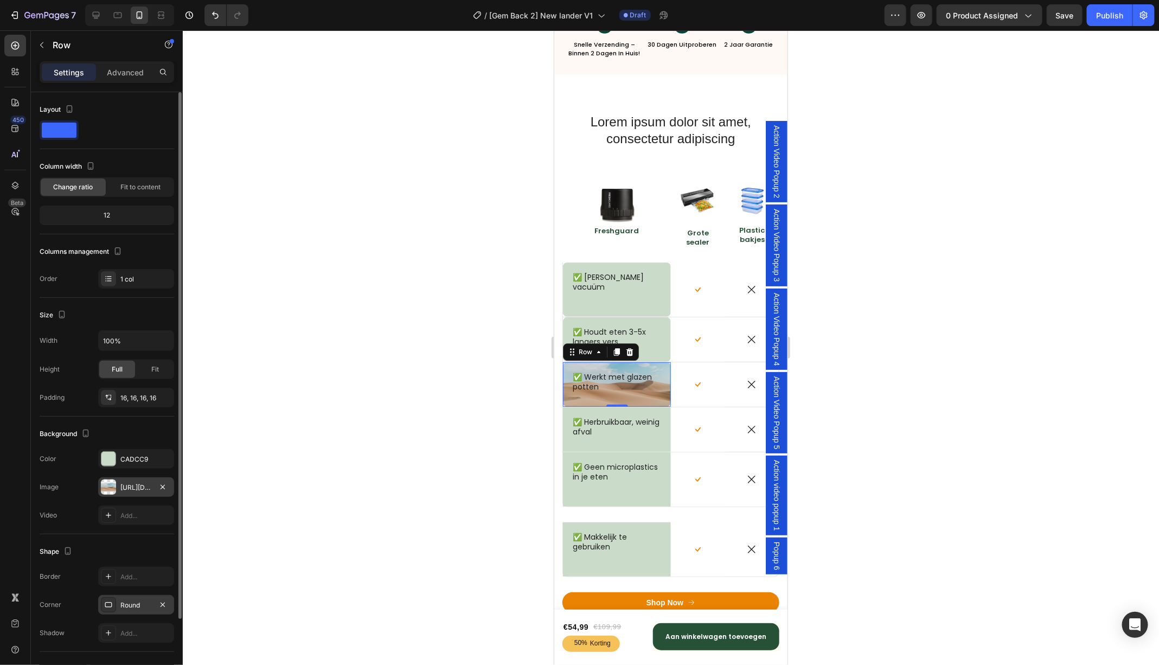
click at [130, 493] on div "https://cdn.shopify.com/s/files/1/2005/9307/files/background_settings.jpg" at bounding box center [136, 487] width 76 height 20
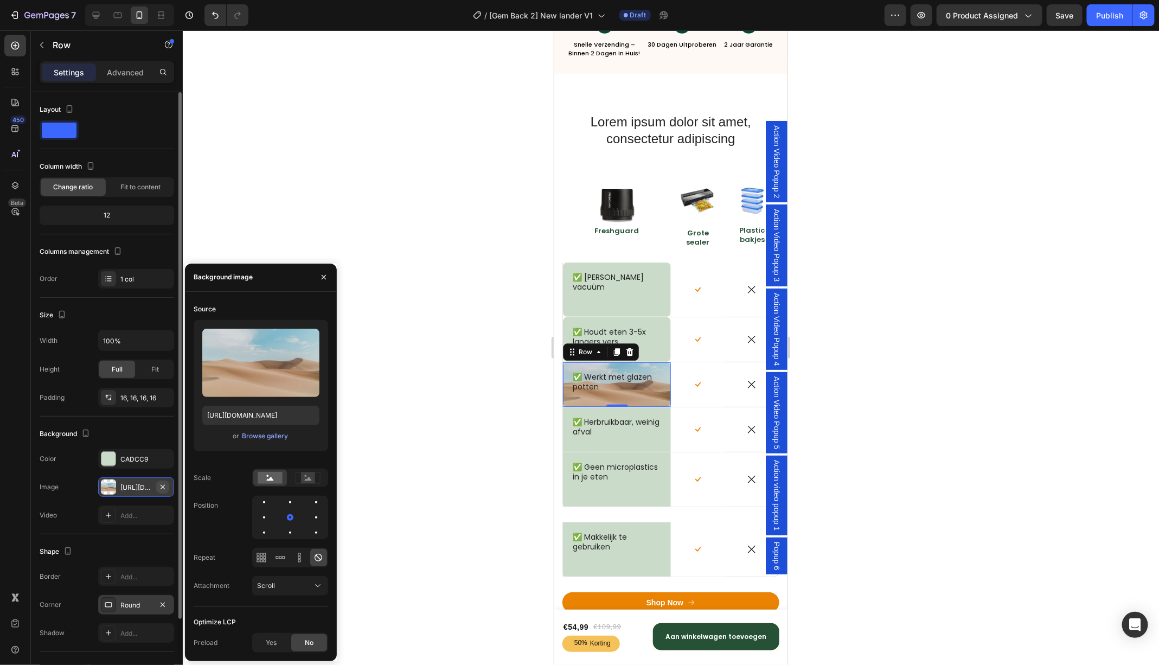
click at [163, 487] on icon "button" at bounding box center [162, 487] width 9 height 9
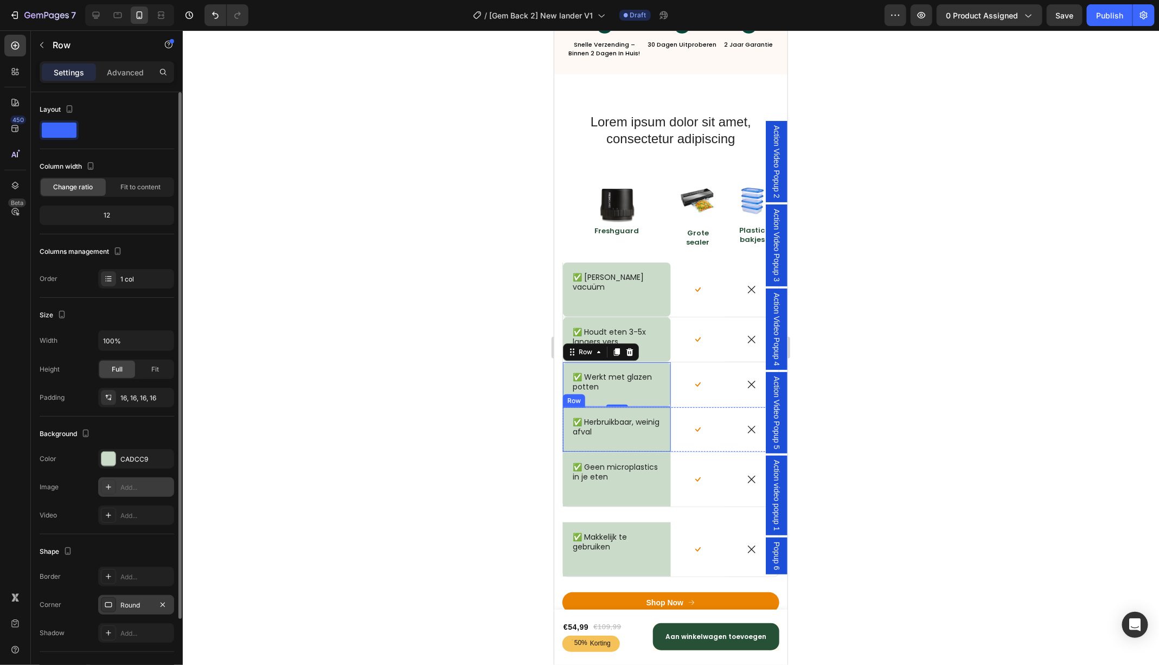
click at [662, 444] on div "✅ Herbruikbaar, weinig afval Text Block Row" at bounding box center [616, 429] width 108 height 44
click at [127, 604] on div "Add..." at bounding box center [145, 605] width 51 height 10
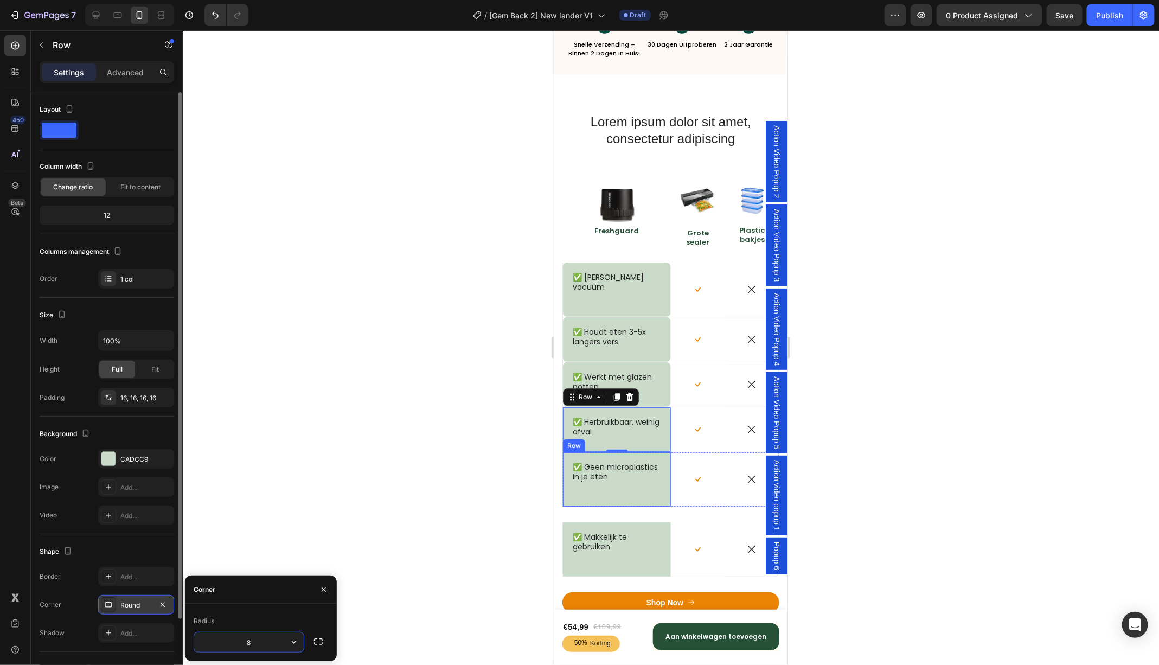
click at [656, 484] on div "✅ Geen microplastics in je eten Text Block" at bounding box center [616, 479] width 91 height 37
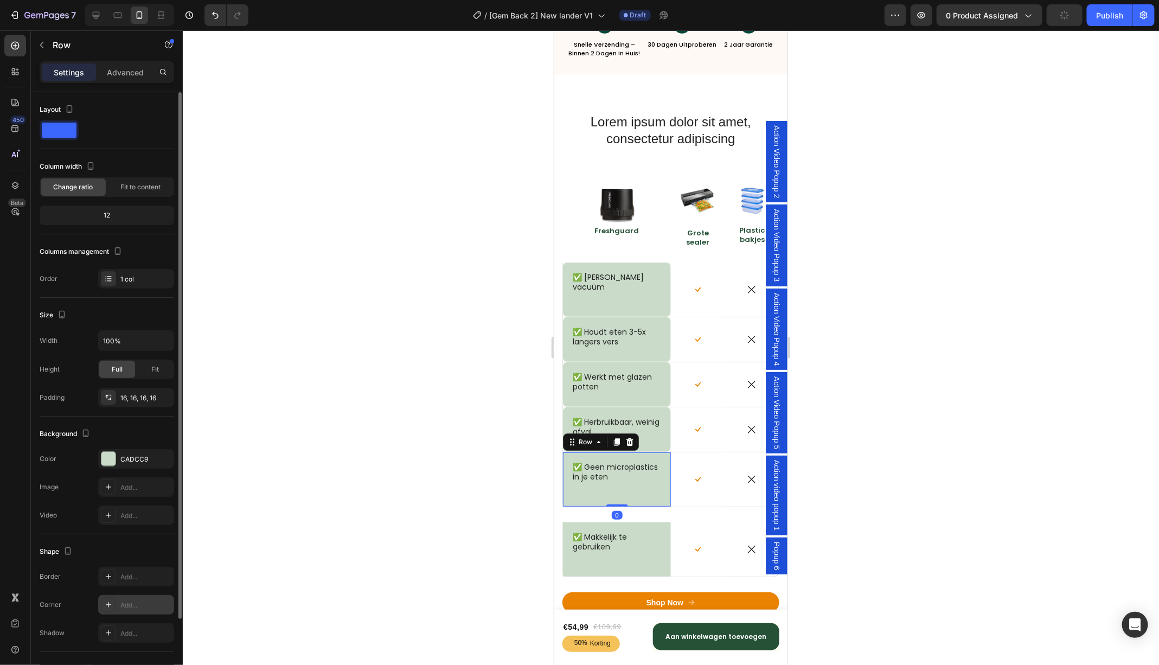
click at [123, 608] on div "Add..." at bounding box center [145, 605] width 51 height 10
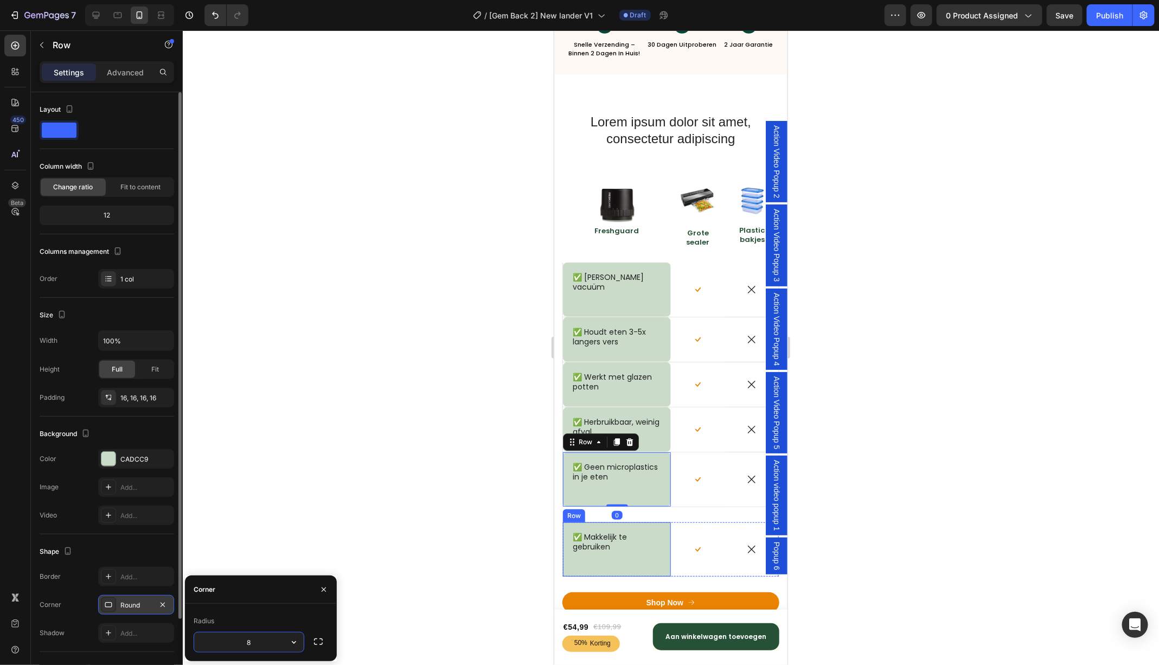
click at [641, 555] on div "✅ Makkelijk te gebruiken Text Block" at bounding box center [616, 548] width 91 height 37
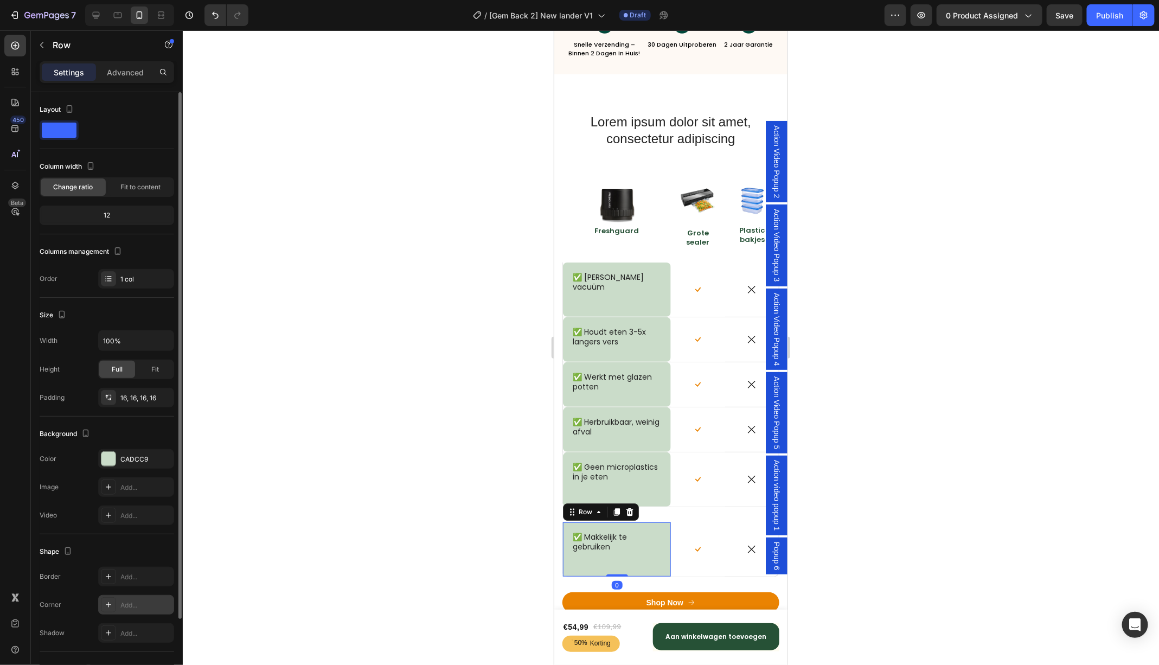
click at [133, 609] on div "Add..." at bounding box center [136, 605] width 76 height 20
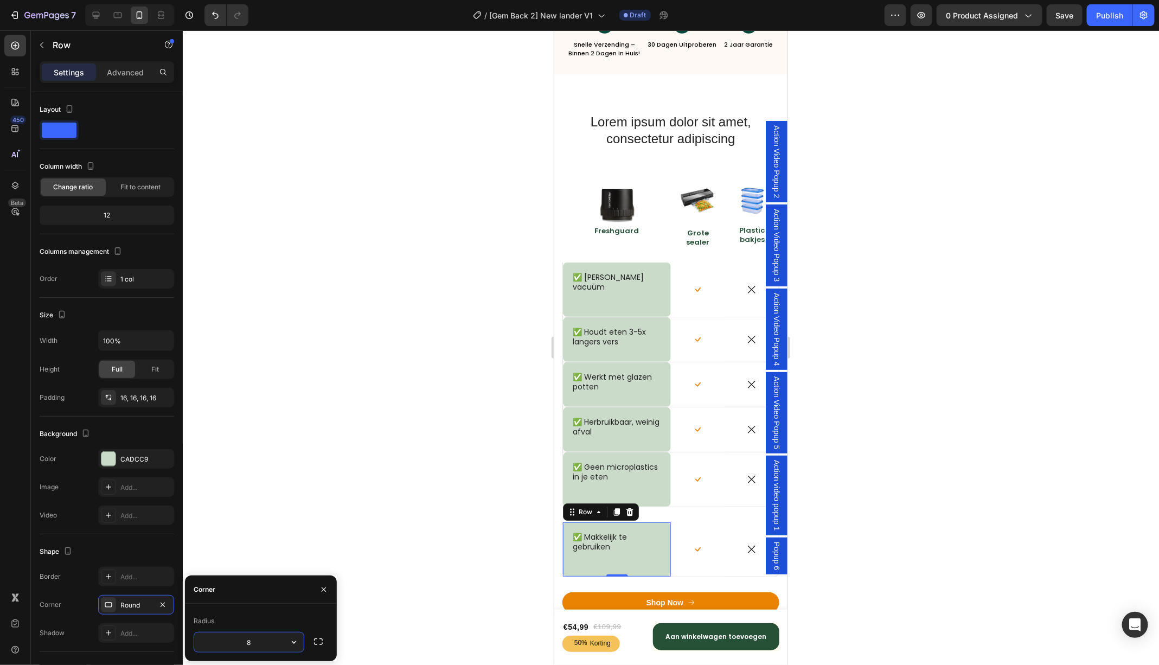
click at [444, 457] on div at bounding box center [671, 347] width 976 height 635
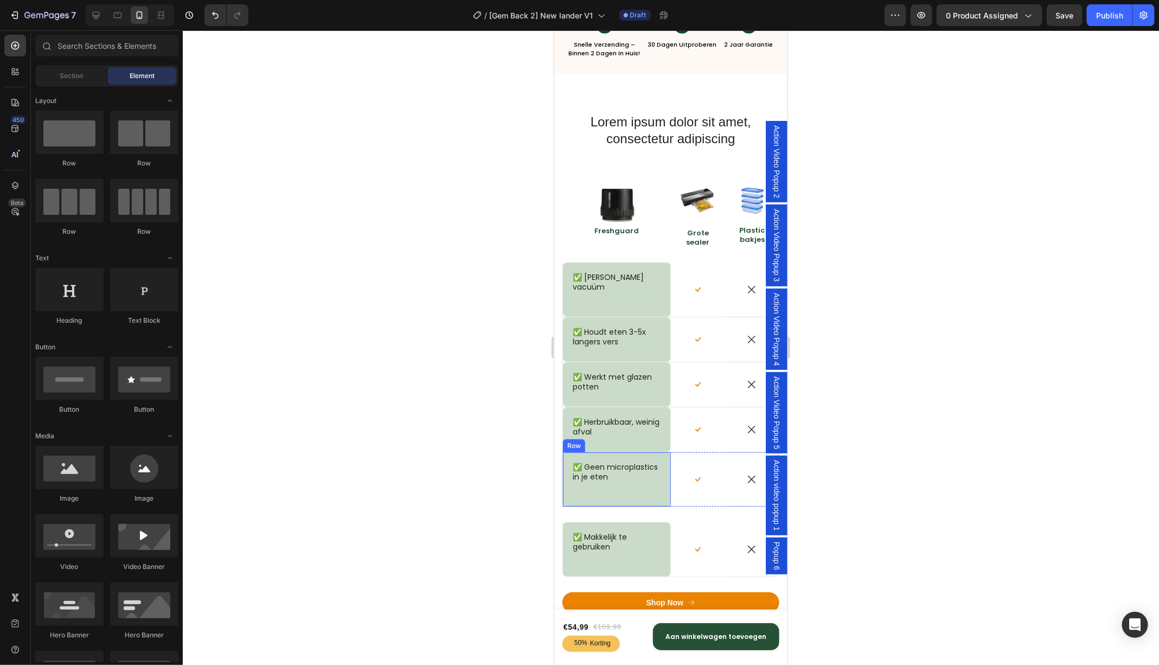
click at [612, 496] on div "✅ Geen microplastics in je eten Text Block" at bounding box center [616, 479] width 91 height 37
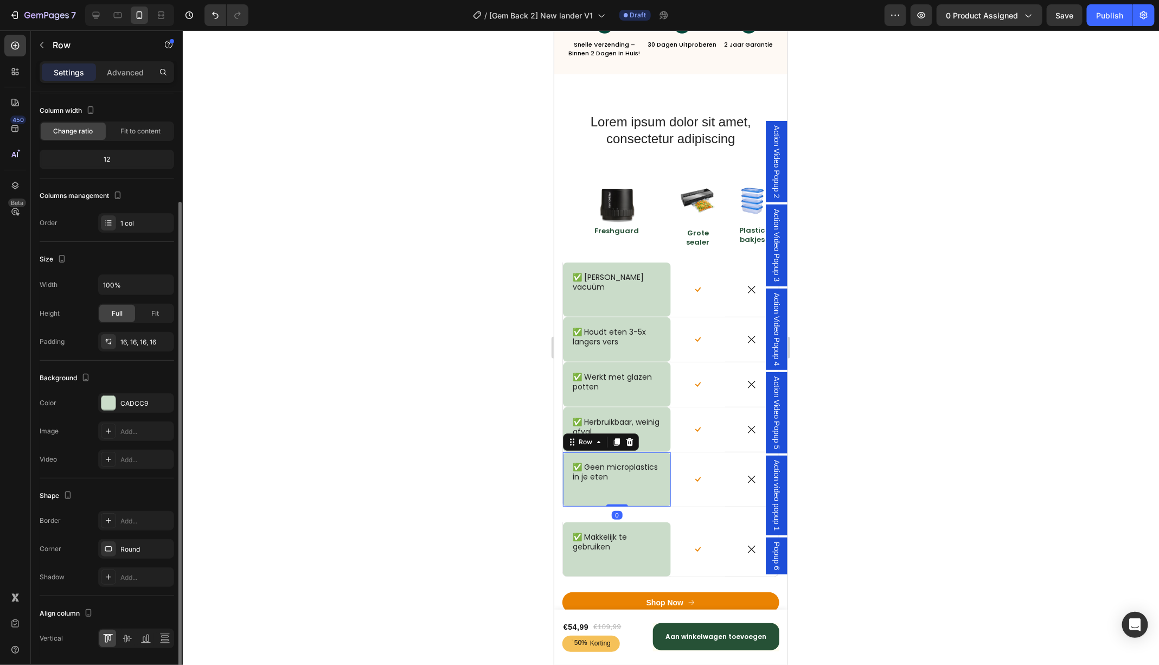
scroll to position [88, 0]
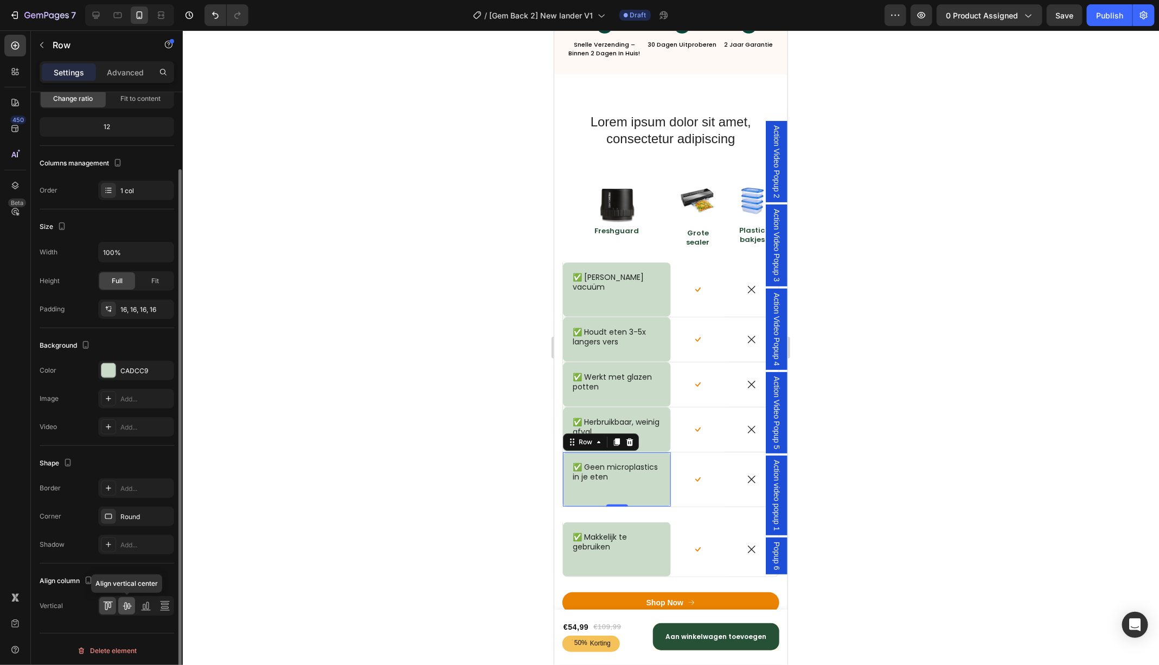
click at [129, 603] on icon at bounding box center [127, 607] width 9 height 8
click at [146, 606] on icon at bounding box center [145, 605] width 11 height 11
click at [127, 605] on icon at bounding box center [127, 607] width 9 height 8
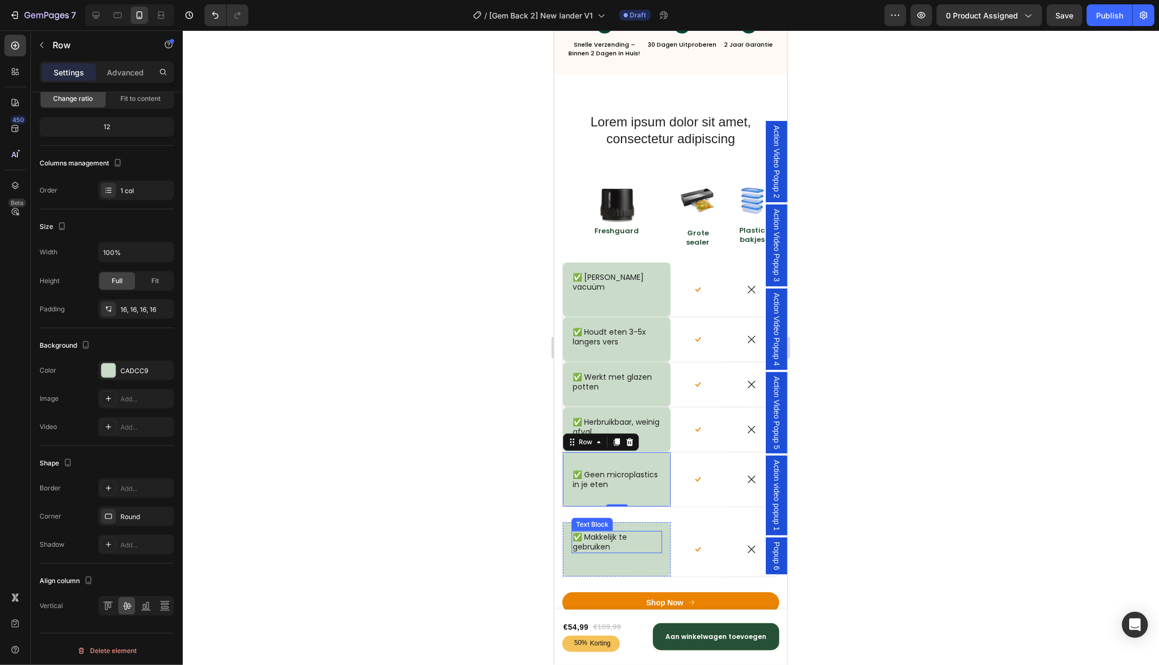
click at [603, 538] on p "✅ Makkelijk te gebruiken" at bounding box center [615, 542] width 87 height 20
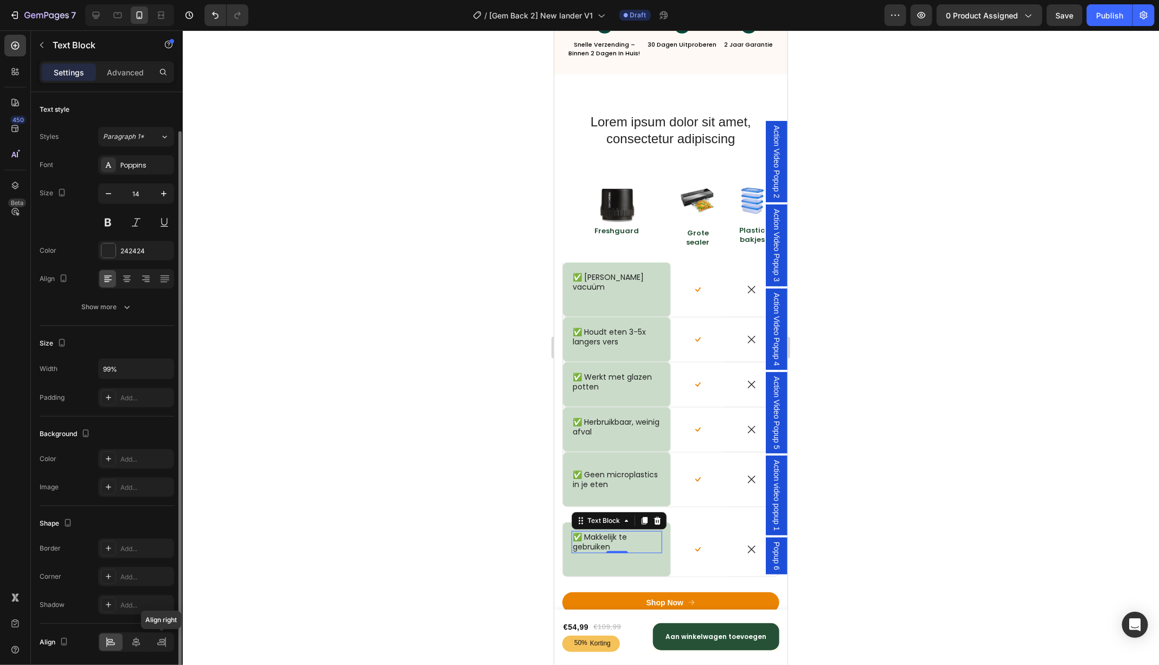
scroll to position [37, 0]
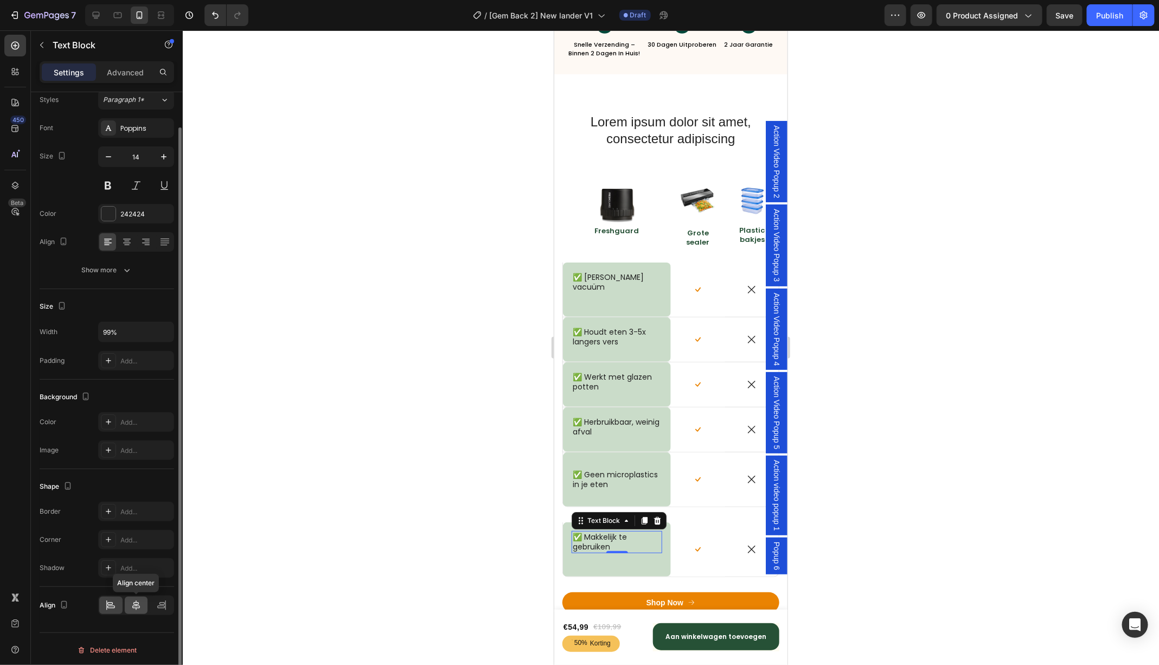
click at [138, 610] on div at bounding box center [136, 605] width 23 height 17
click at [116, 606] on icon at bounding box center [110, 605] width 11 height 11
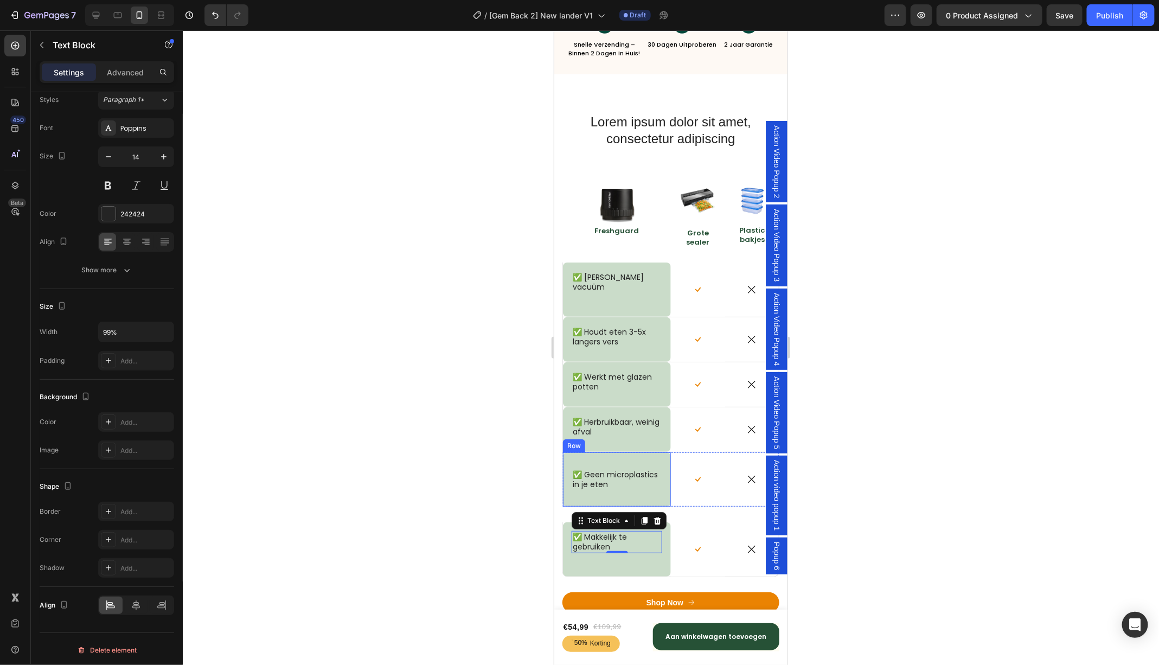
click at [629, 457] on div "✅ Geen microplastics in je eten Text Block Row" at bounding box center [616, 479] width 108 height 54
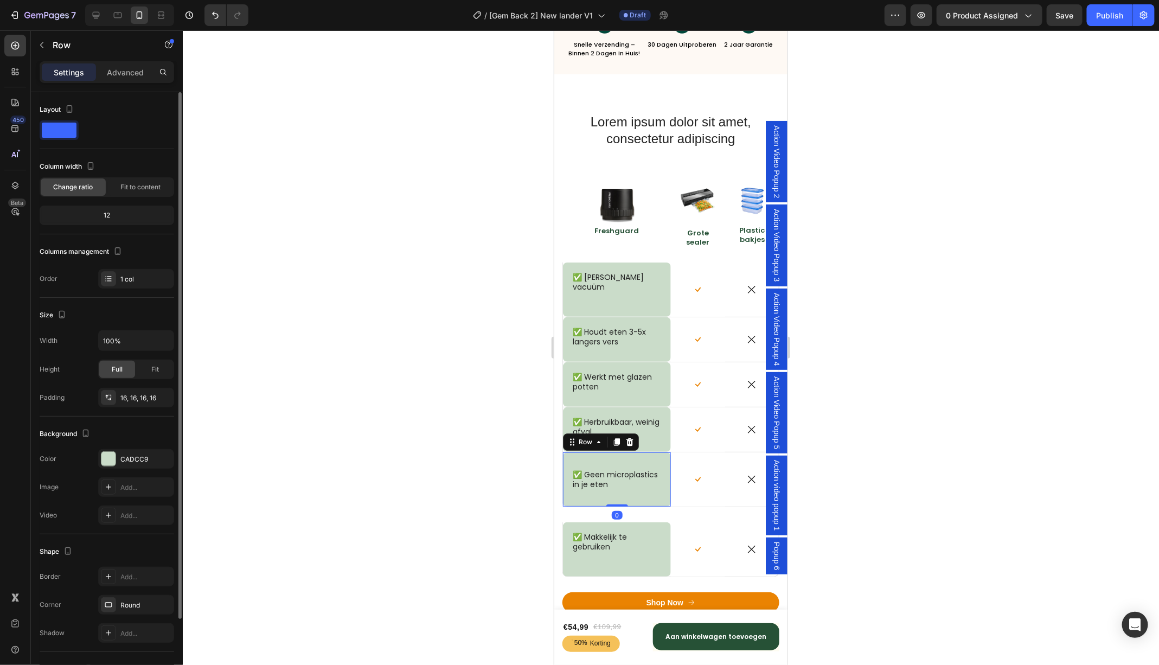
scroll to position [88, 0]
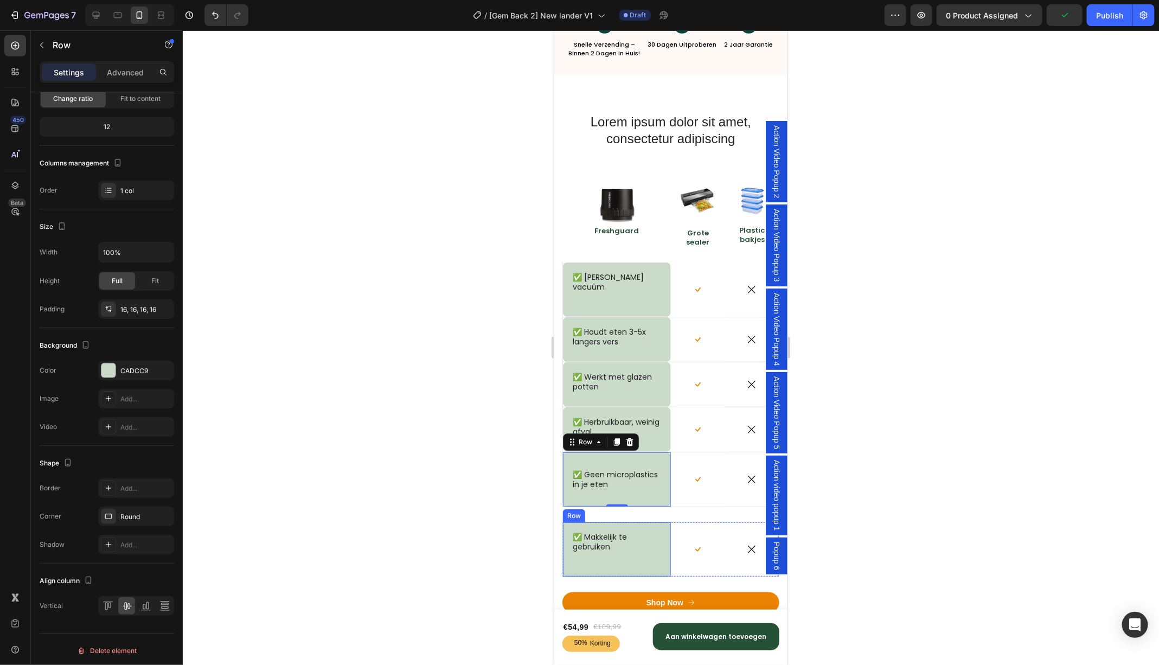
click at [644, 525] on div "✅ Makkelijk te gebruiken Text Block Row" at bounding box center [616, 549] width 108 height 54
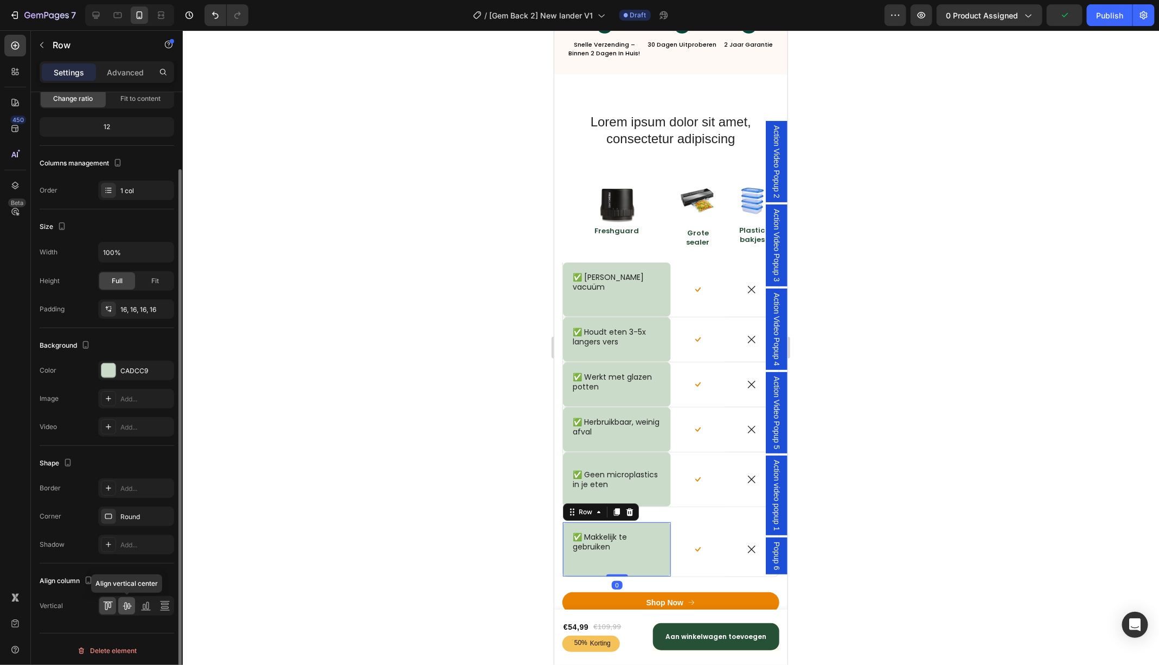
click at [126, 604] on icon at bounding box center [127, 607] width 9 height 8
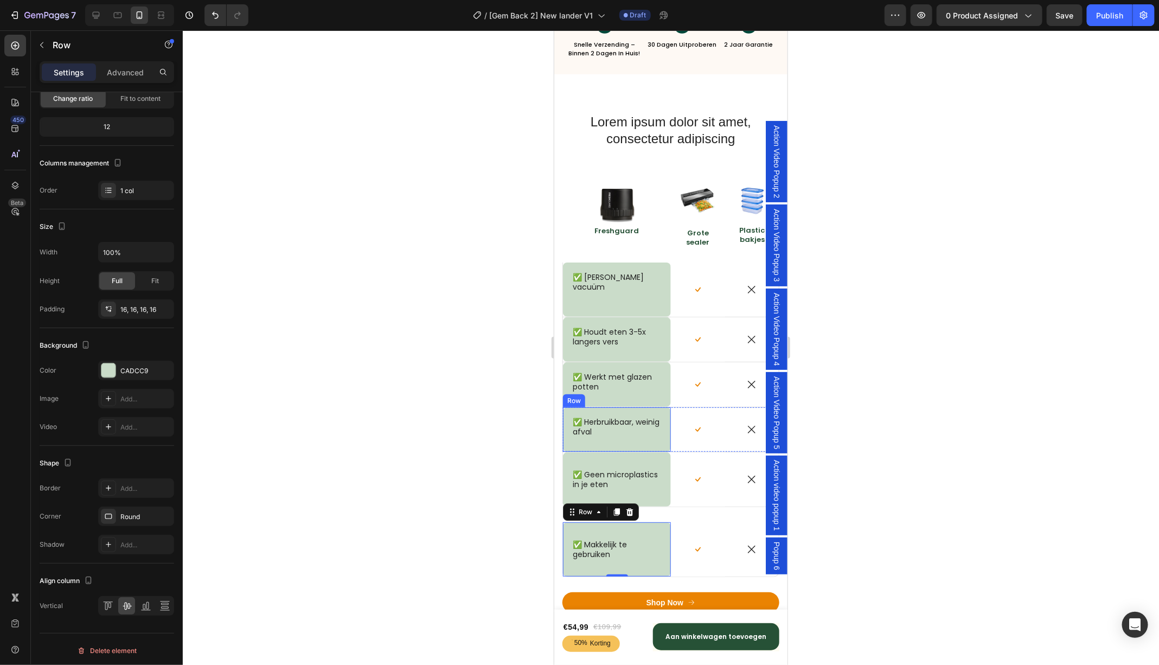
click at [626, 407] on div "✅ Herbruikbaar, weinig afval Text Block Row" at bounding box center [616, 429] width 108 height 44
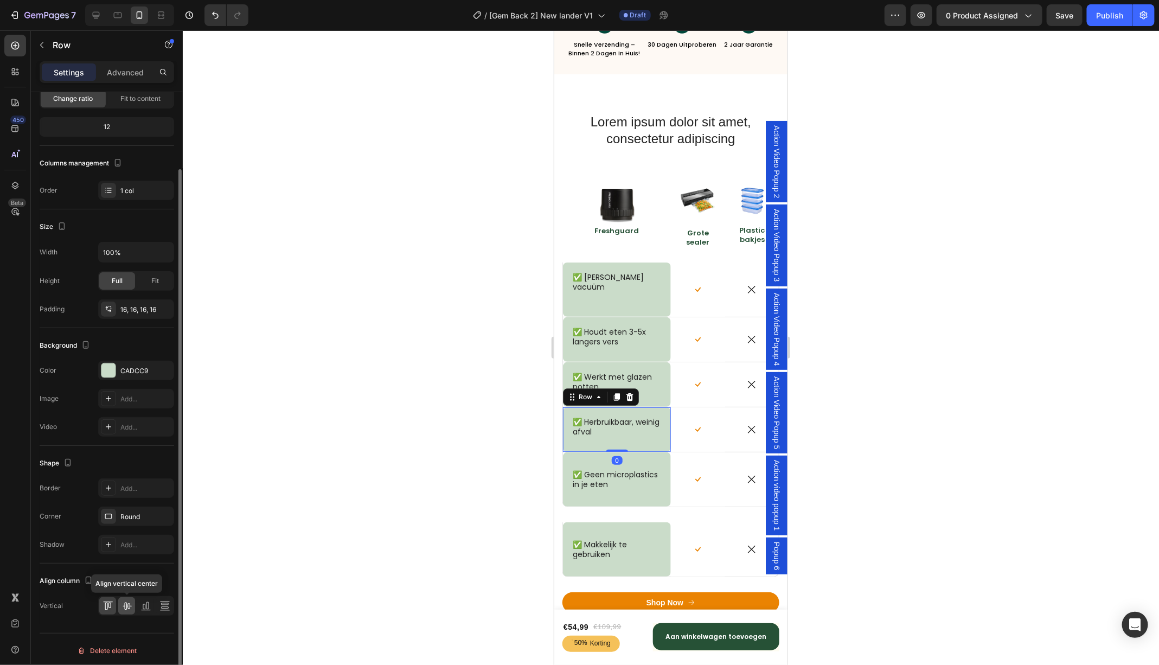
click at [129, 602] on icon at bounding box center [127, 605] width 11 height 11
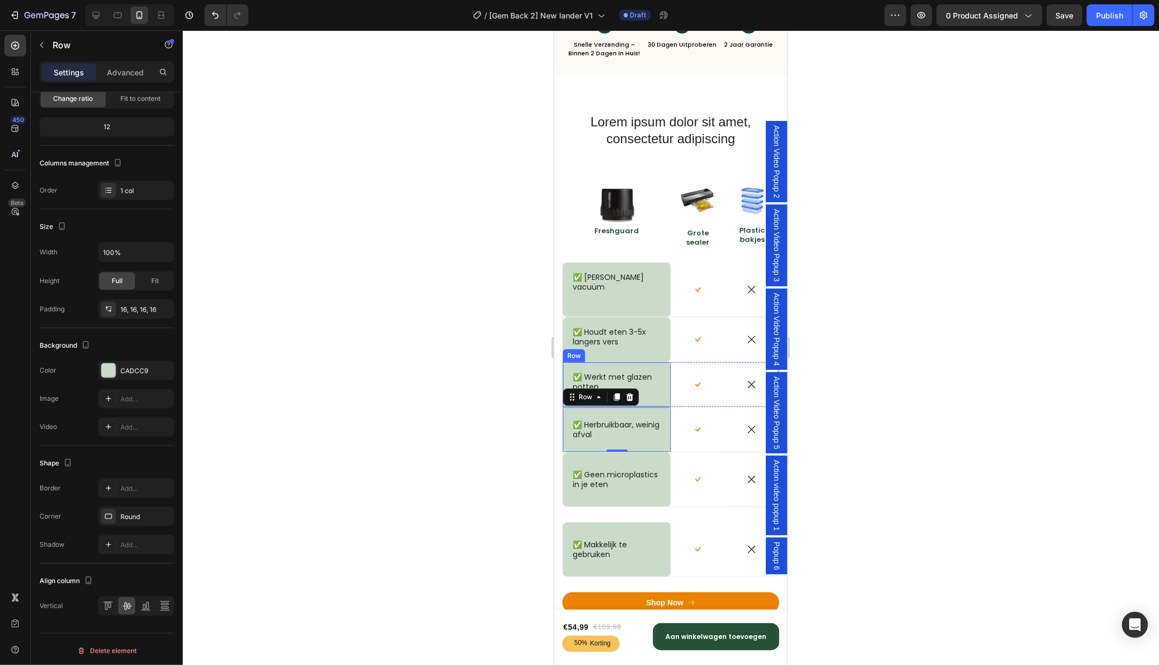
click at [624, 362] on div "✅ Werkt met glazen potten Text Block Row" at bounding box center [616, 384] width 108 height 44
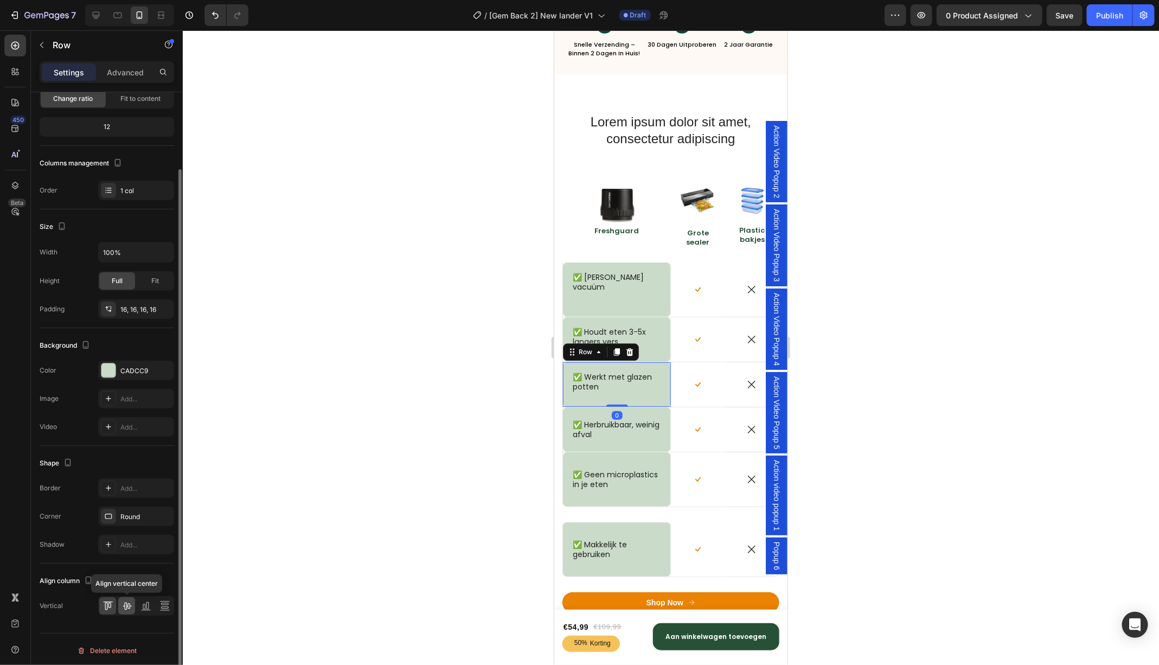
click at [129, 600] on icon at bounding box center [127, 605] width 11 height 11
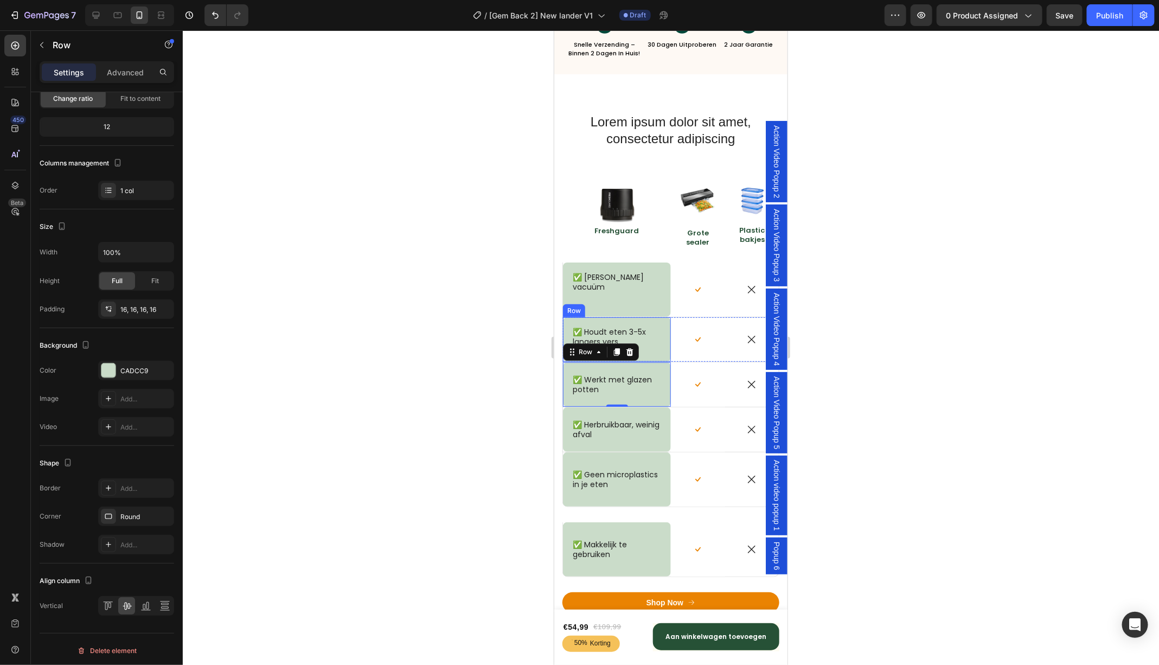
click at [626, 317] on div "✅ Houdt eten 3-5x langers vers Text Block Row" at bounding box center [616, 339] width 108 height 44
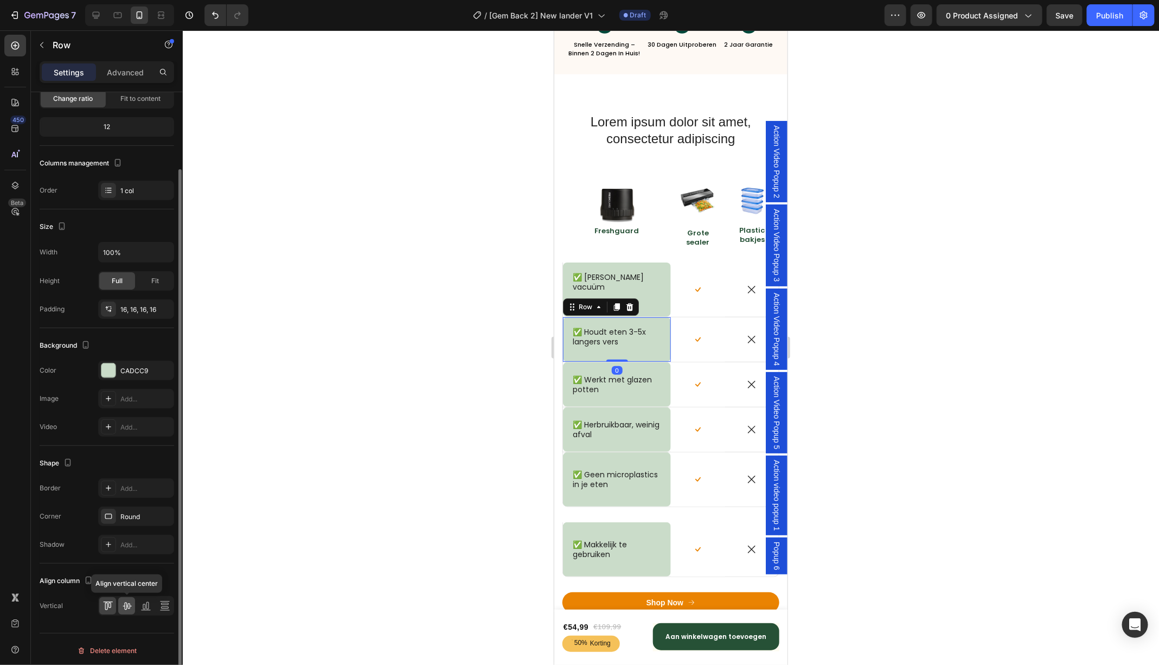
click at [130, 600] on icon at bounding box center [127, 605] width 11 height 11
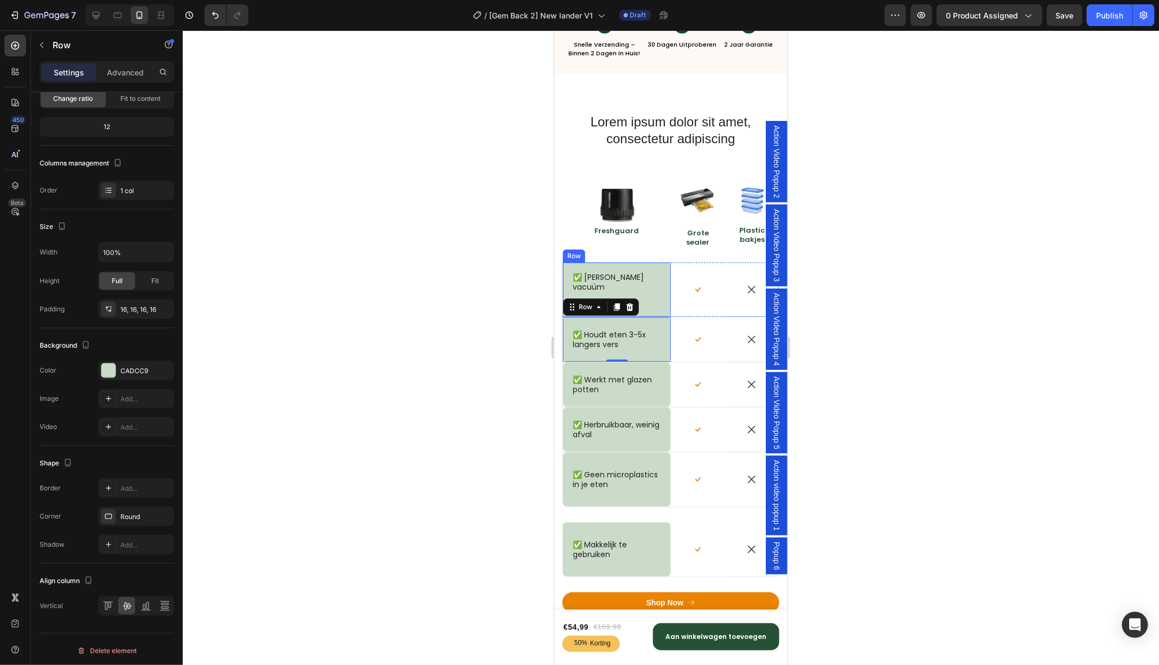
click at [618, 265] on div "✅ [PERSON_NAME] vacuüm Text Block Row" at bounding box center [616, 289] width 108 height 54
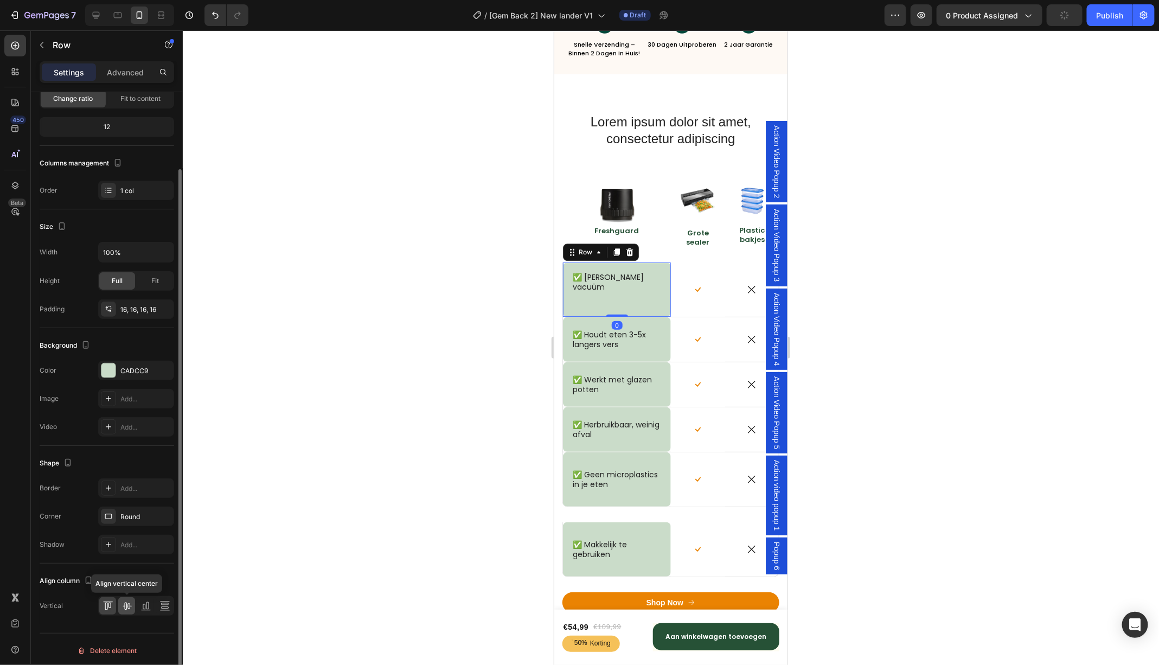
click at [127, 603] on icon at bounding box center [127, 605] width 11 height 11
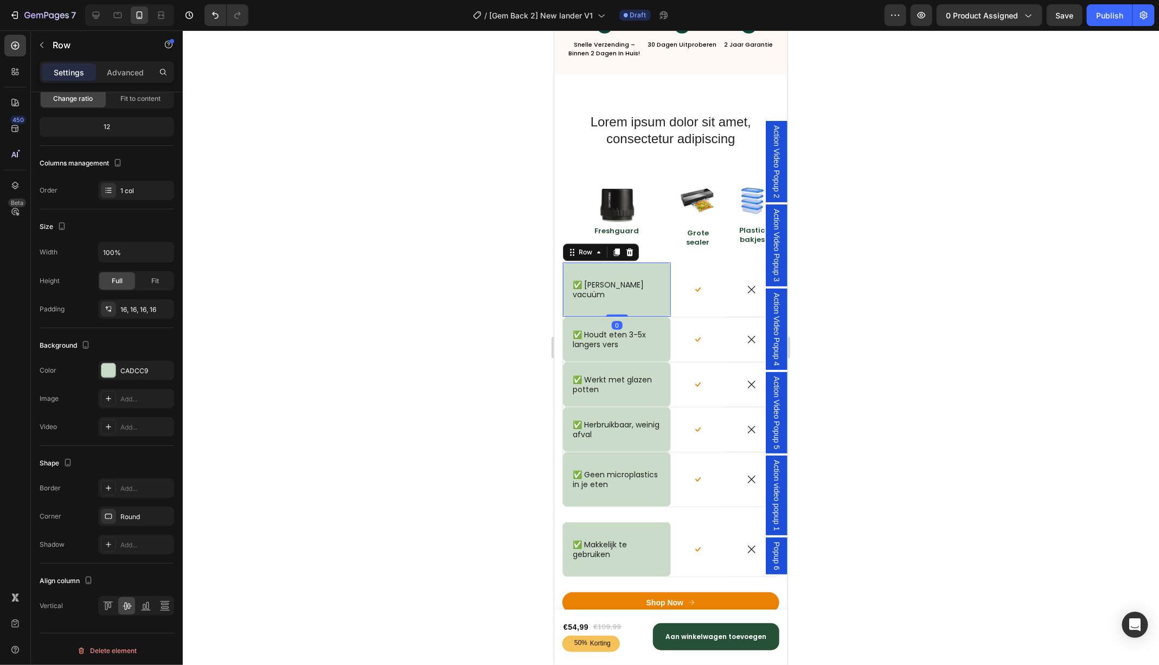
click at [388, 450] on div at bounding box center [671, 347] width 976 height 635
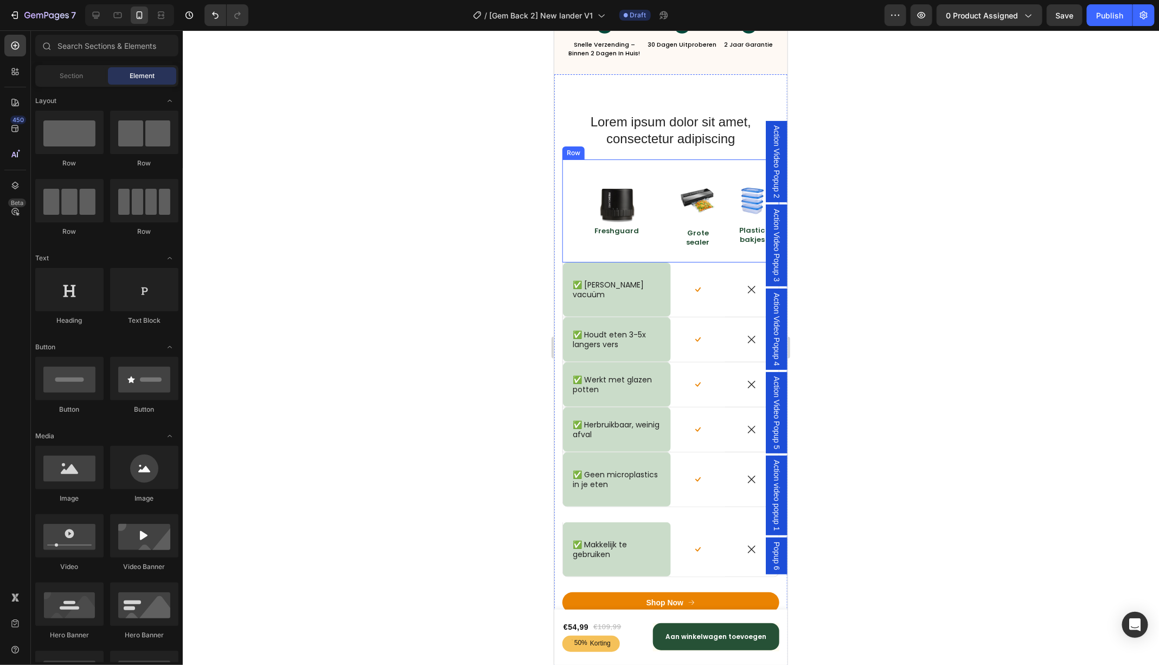
click at [623, 247] on div "Image Freshguard Text Block" at bounding box center [616, 210] width 108 height 103
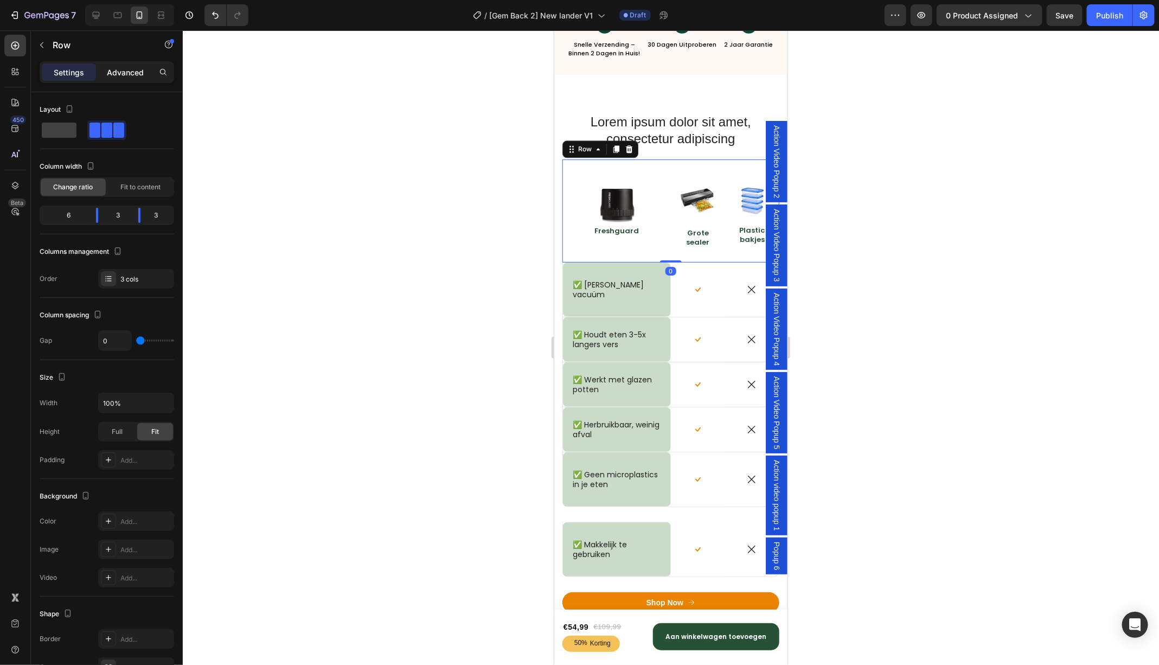
click at [119, 73] on p "Advanced" at bounding box center [125, 72] width 37 height 11
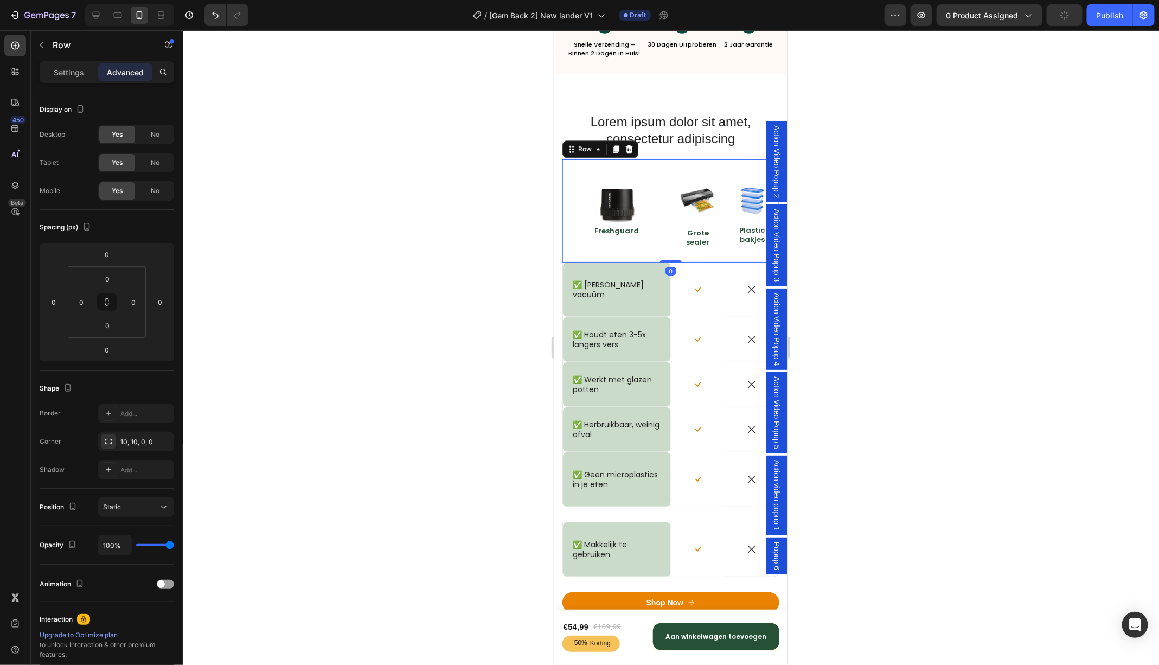
drag, startPoint x: 670, startPoint y: 260, endPoint x: 670, endPoint y: 246, distance: 14.1
click at [670, 246] on div "Image Freshguard Text Block Image Grote sealer Text Block Row Image Plastic bak…" at bounding box center [670, 210] width 217 height 103
click at [611, 245] on div "Image Freshguard Text Block" at bounding box center [616, 210] width 108 height 103
click at [618, 228] on p "Freshguard" at bounding box center [616, 230] width 91 height 9
click at [626, 264] on div "✅ Echte vacuüm Text Block Row" at bounding box center [616, 289] width 108 height 54
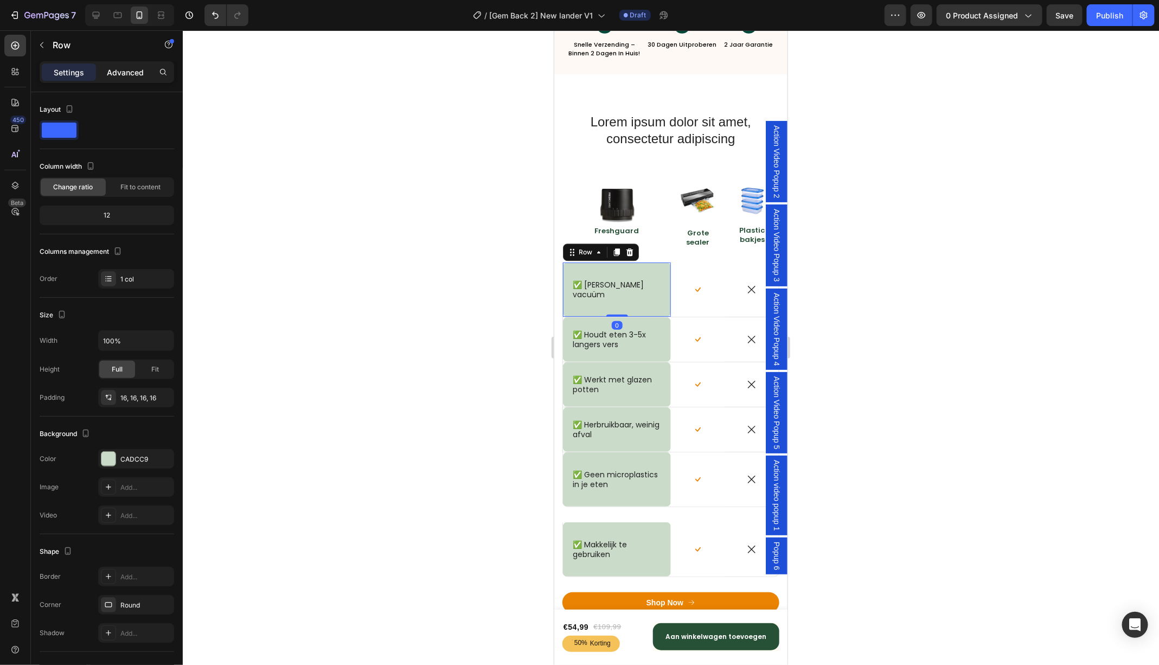
click at [111, 71] on p "Advanced" at bounding box center [125, 72] width 37 height 11
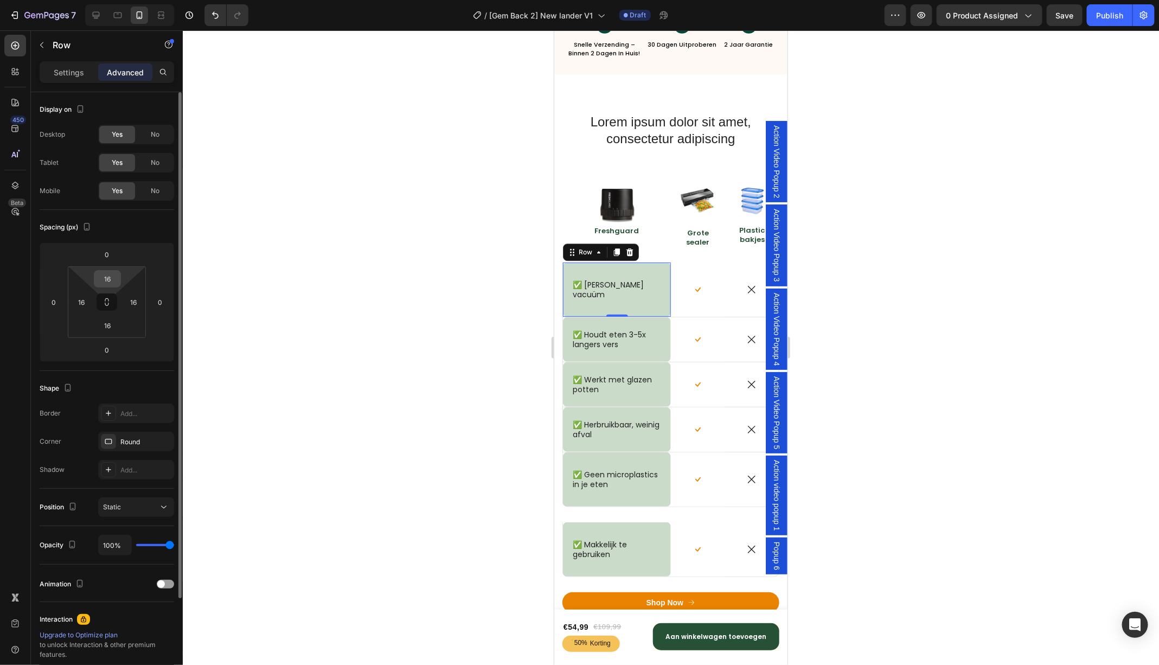
click at [108, 279] on input "16" at bounding box center [108, 279] width 22 height 16
type input "16"
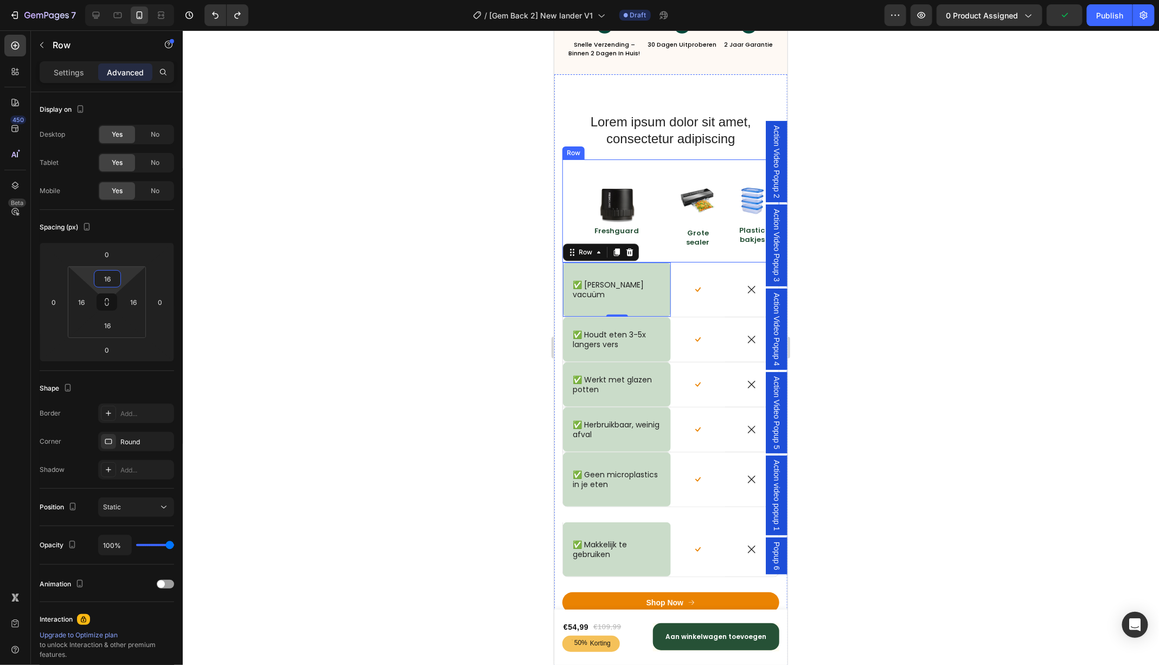
click at [668, 248] on div "Image Freshguard Text Block" at bounding box center [616, 210] width 108 height 103
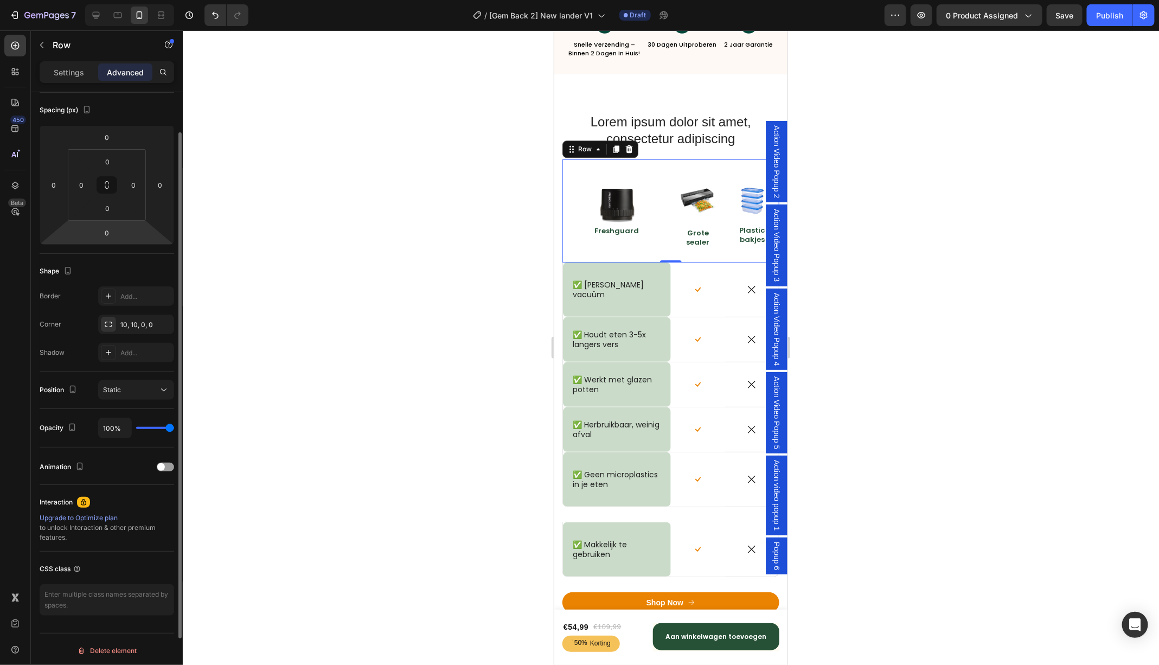
scroll to position [0, 0]
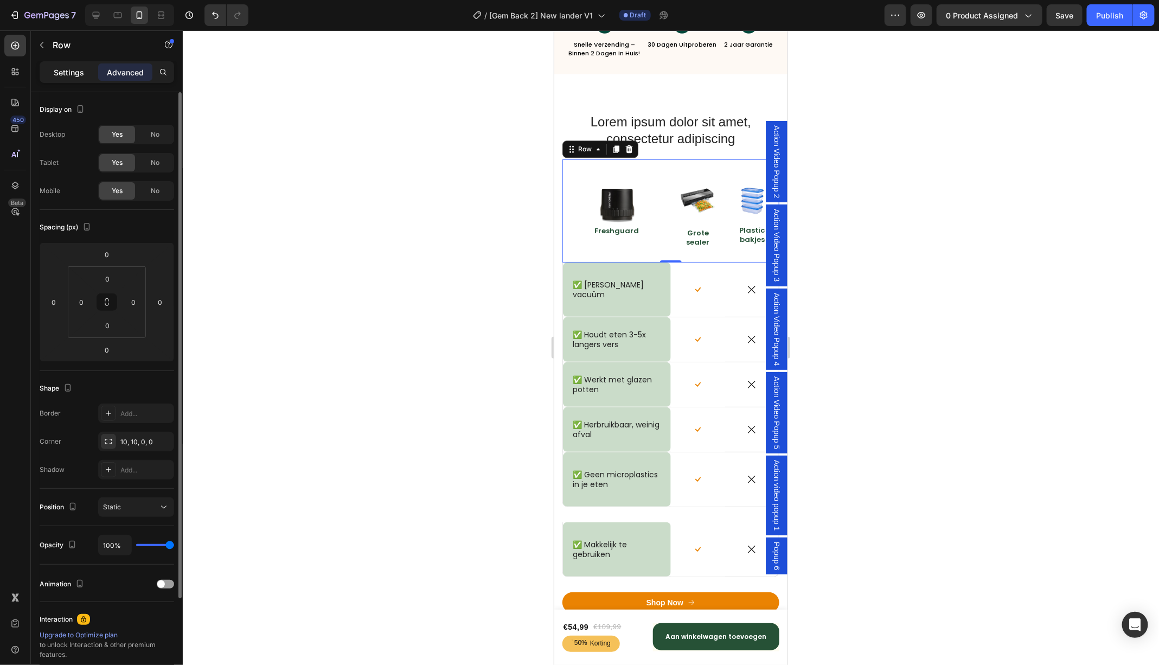
click at [66, 67] on p "Settings" at bounding box center [69, 72] width 30 height 11
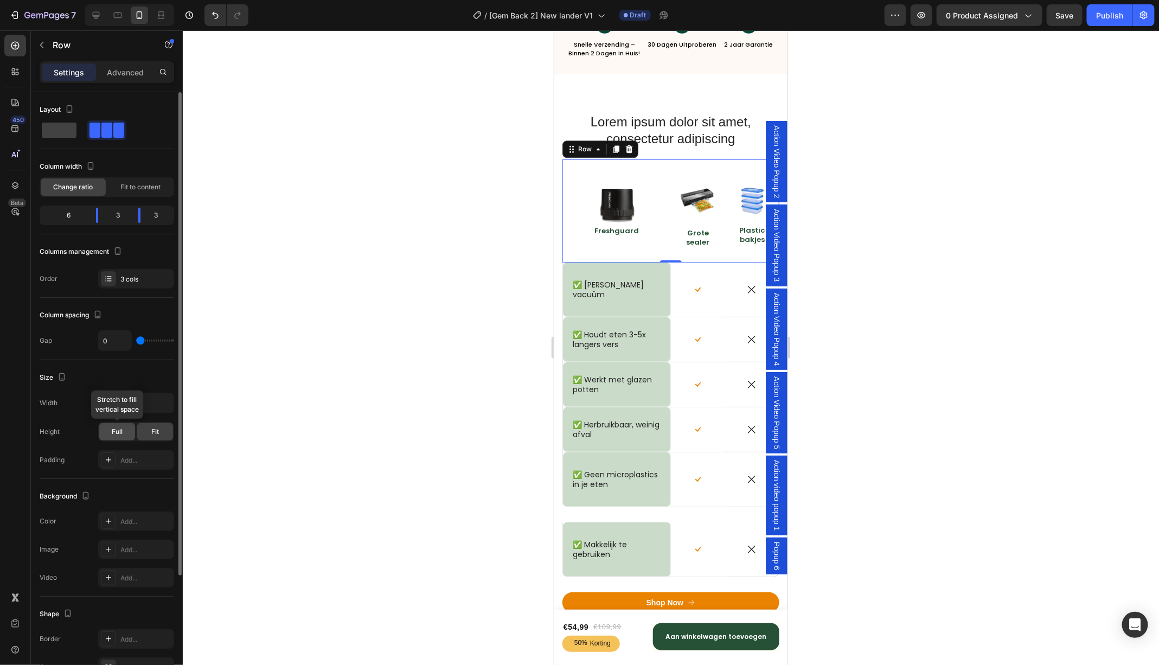
click at [122, 432] on span "Full" at bounding box center [117, 432] width 11 height 10
click at [162, 426] on div "Fit" at bounding box center [155, 431] width 36 height 17
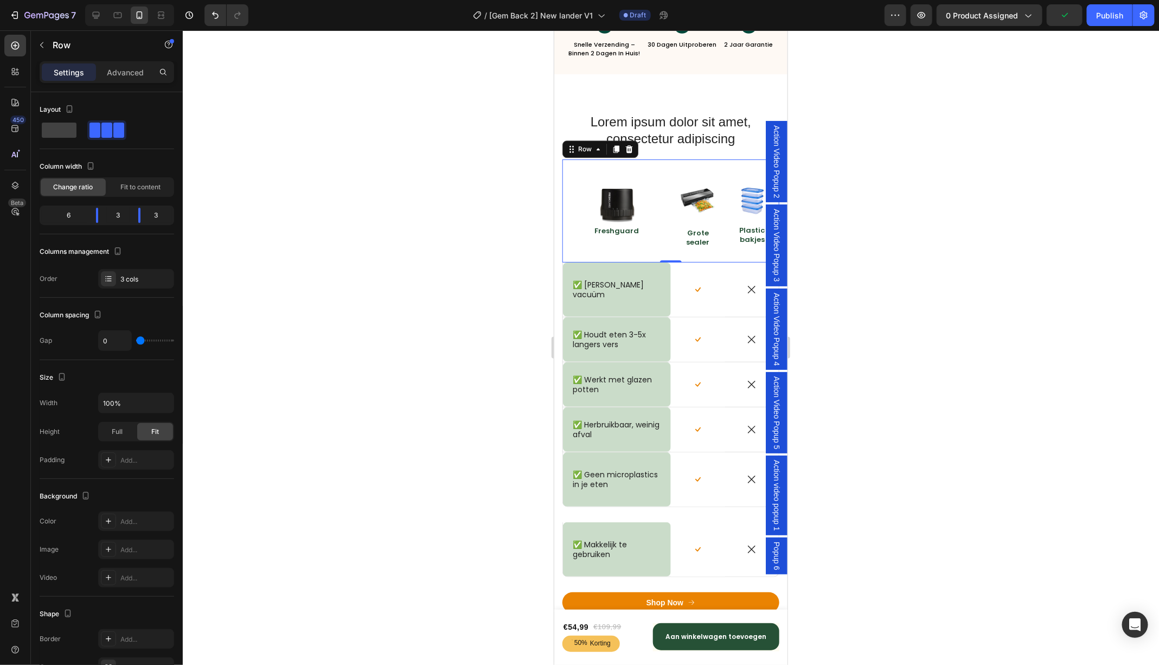
click at [6, 13] on button "X" at bounding box center [3, 6] width 6 height 13
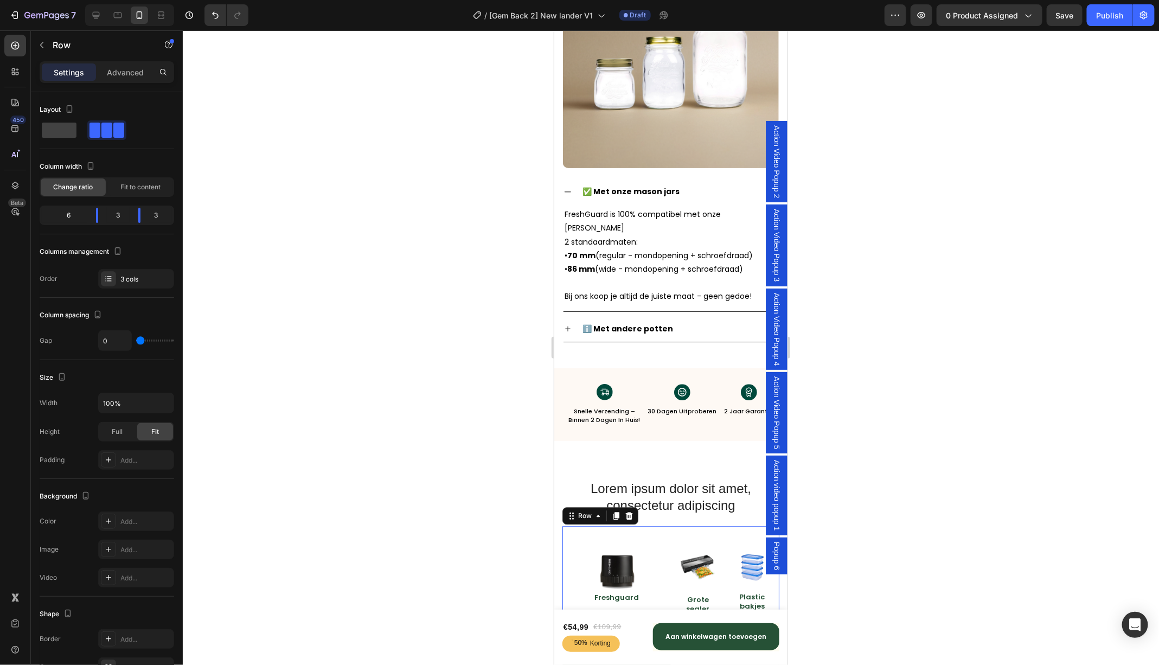
scroll to position [3732, 0]
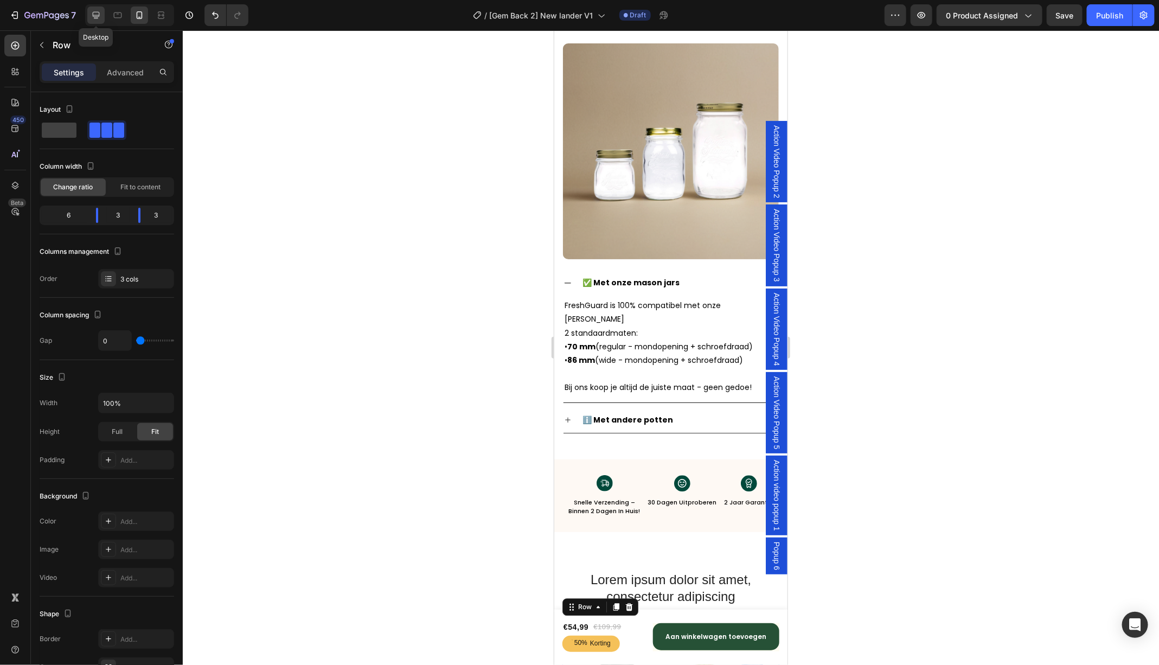
click at [96, 17] on icon at bounding box center [96, 15] width 11 height 11
type input "1200"
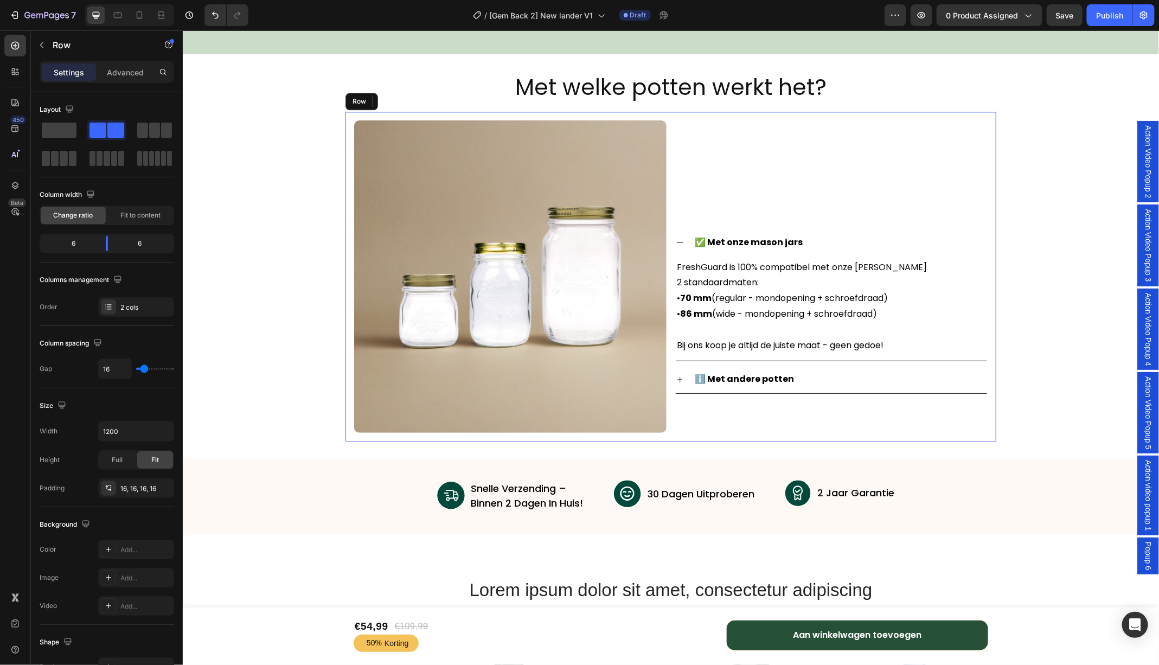
click at [989, 151] on div "Image Row ✅ Met onze mason jars FreshGuard is 100% compatibel met onze Mason Ja…" at bounding box center [670, 276] width 651 height 330
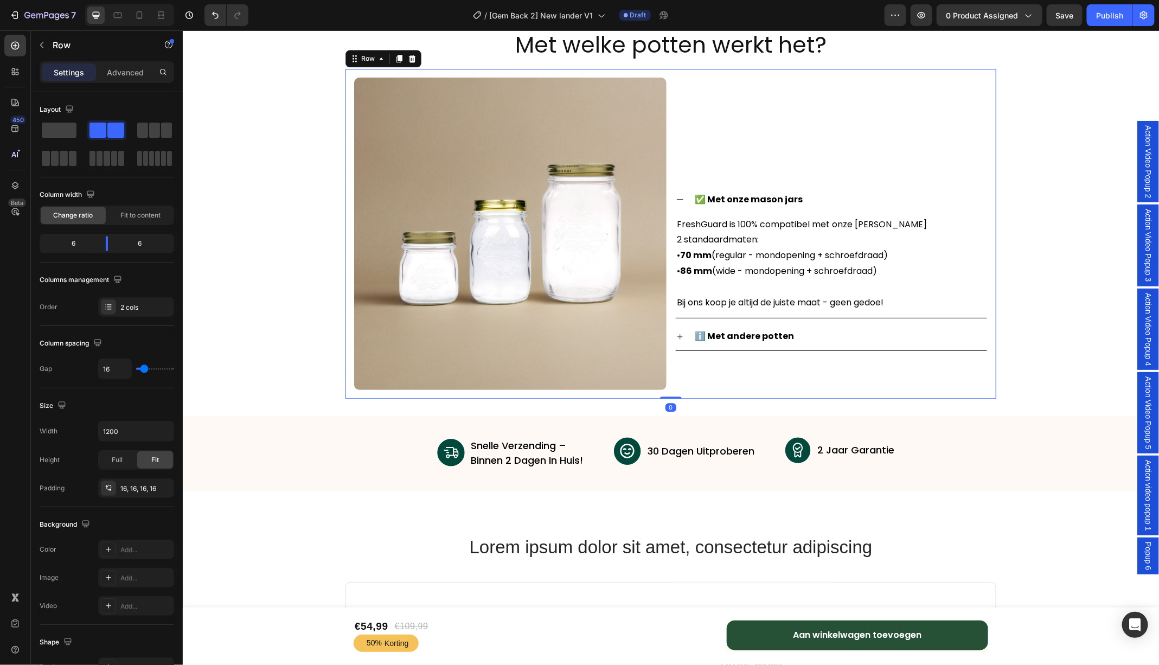
click at [1148, 166] on span "Action Video Popup 2" at bounding box center [1147, 161] width 11 height 73
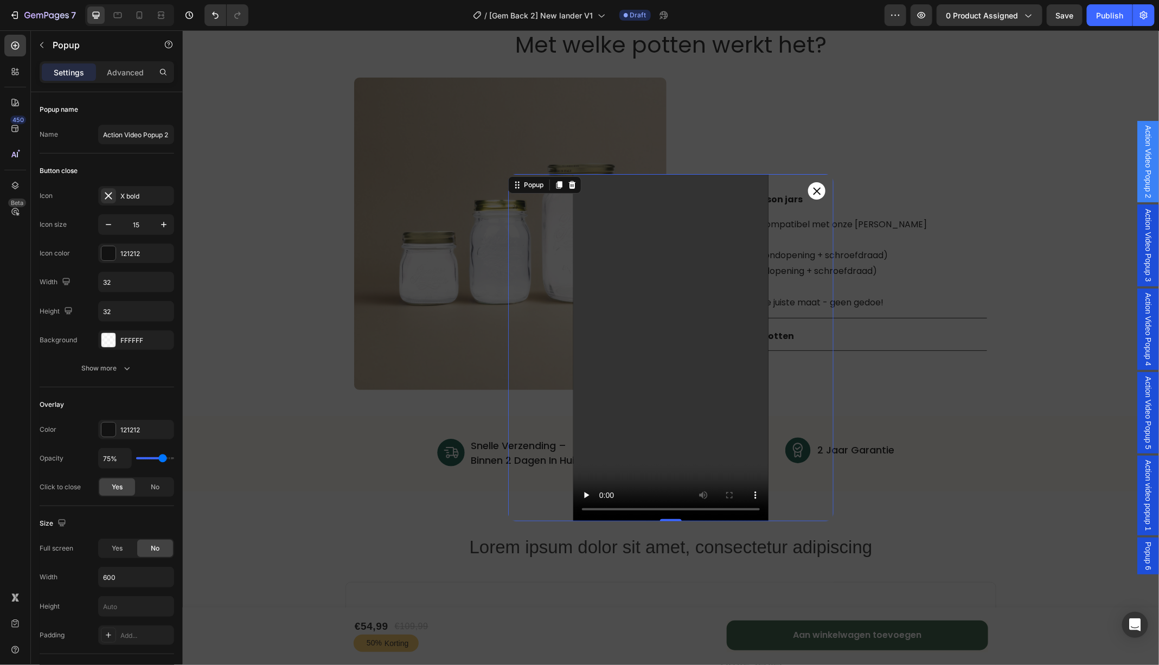
click at [817, 189] on icon "Dialog content" at bounding box center [817, 191] width 8 height 8
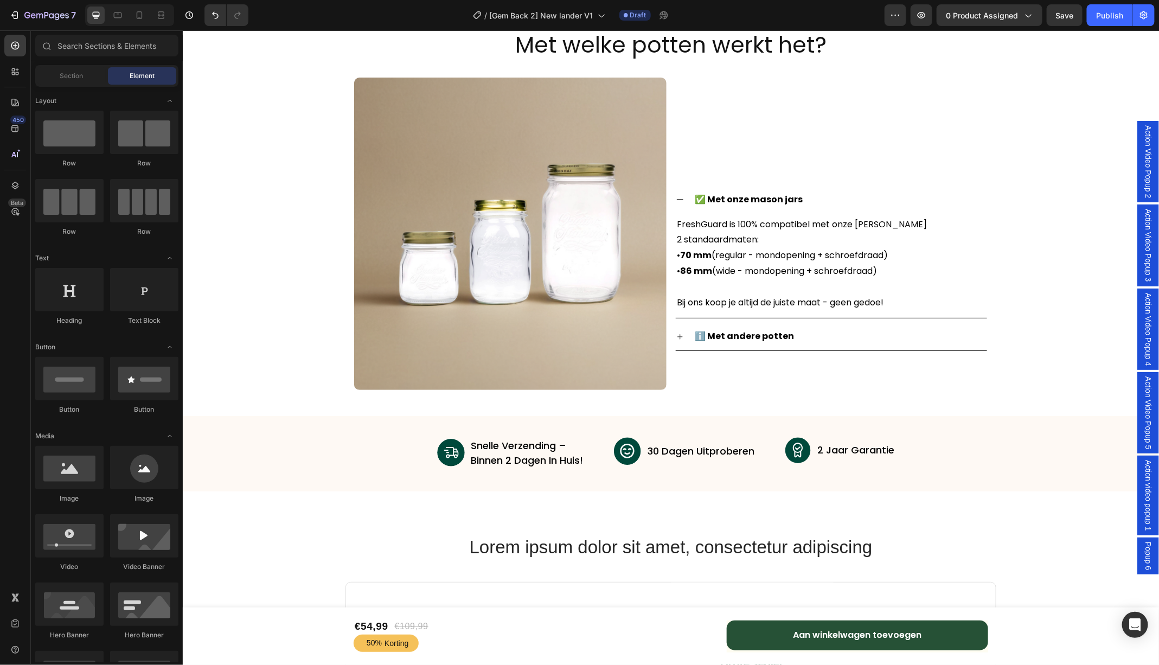
click at [1146, 163] on span "Action Video Popup 2" at bounding box center [1147, 161] width 11 height 73
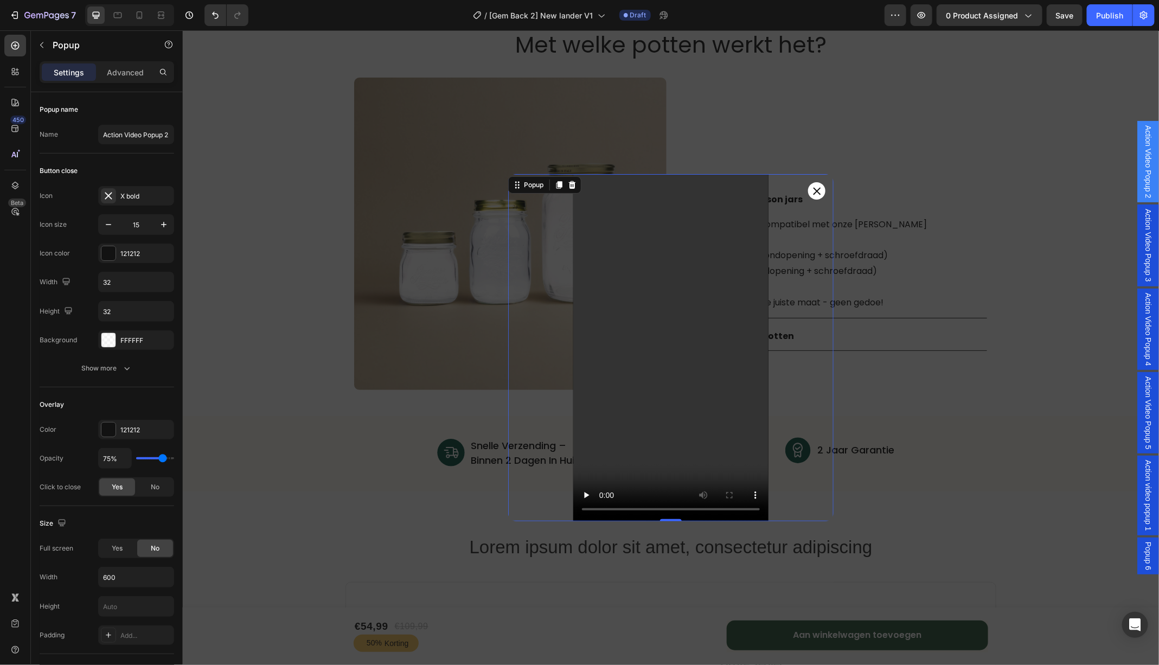
click at [815, 194] on button "Dialog content" at bounding box center [816, 190] width 17 height 17
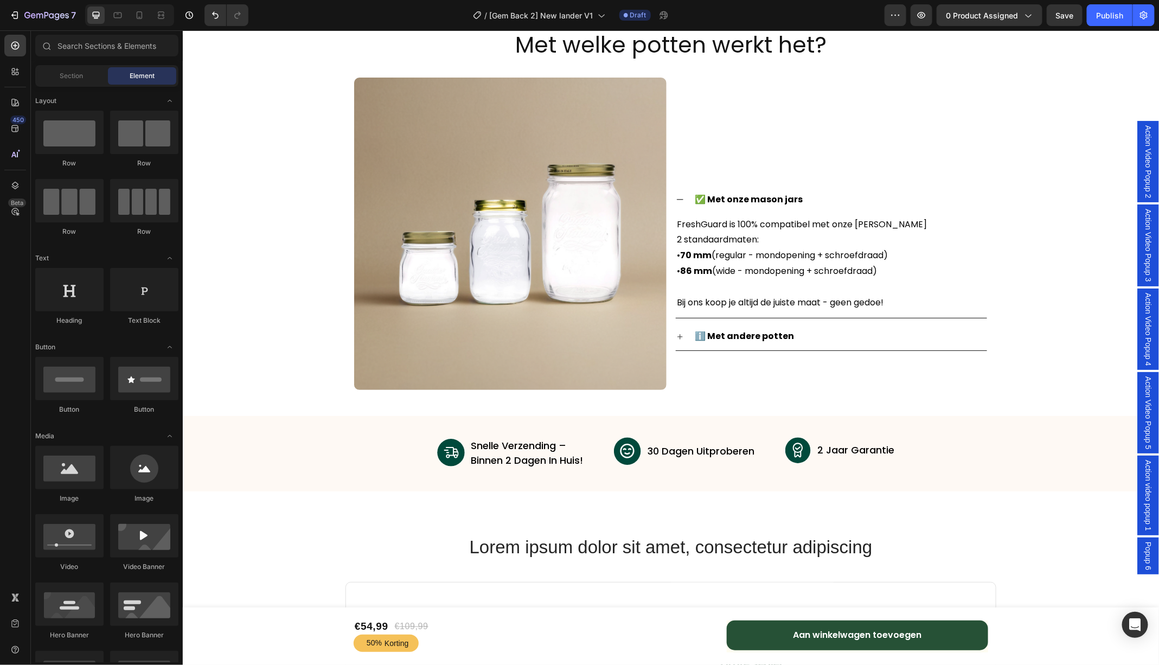
click at [1149, 157] on span "Action Video Popup 2" at bounding box center [1147, 161] width 11 height 73
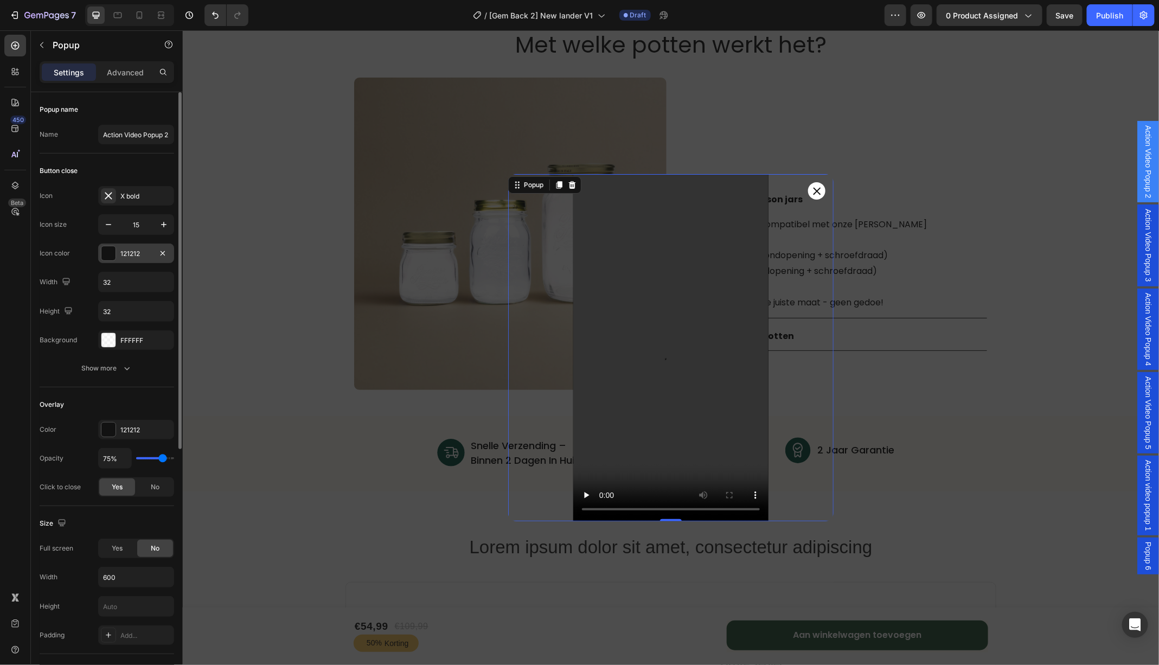
scroll to position [418, 0]
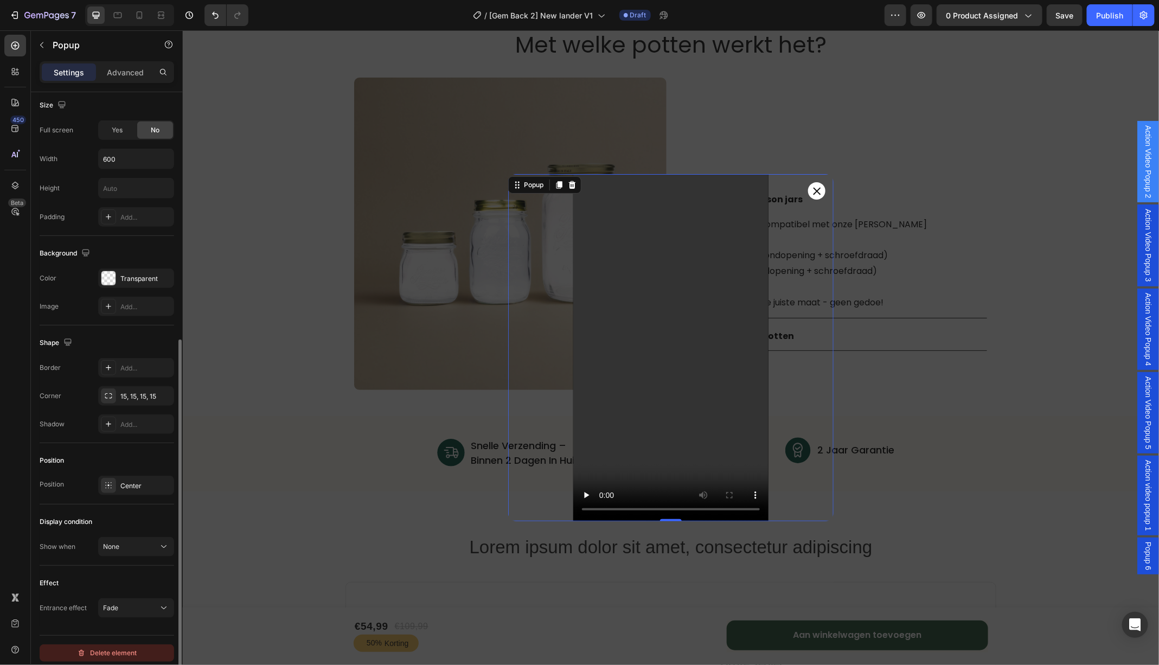
click at [114, 651] on div "Delete element" at bounding box center [107, 653] width 60 height 13
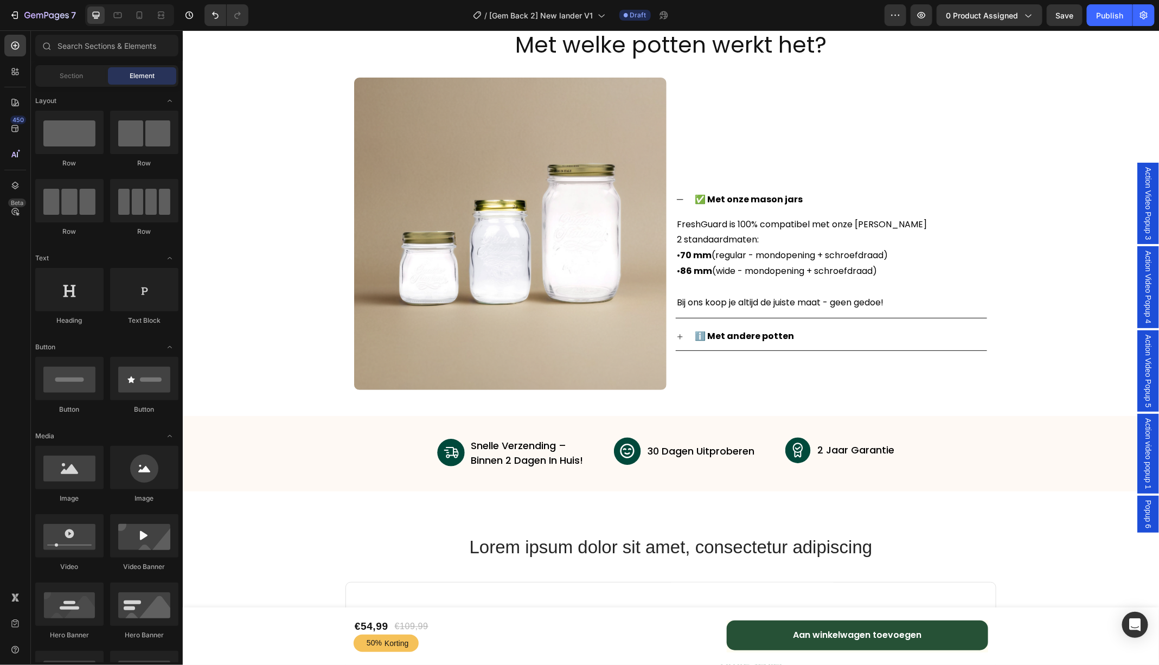
click at [1147, 226] on span "Action Video Popup 3" at bounding box center [1147, 203] width 11 height 73
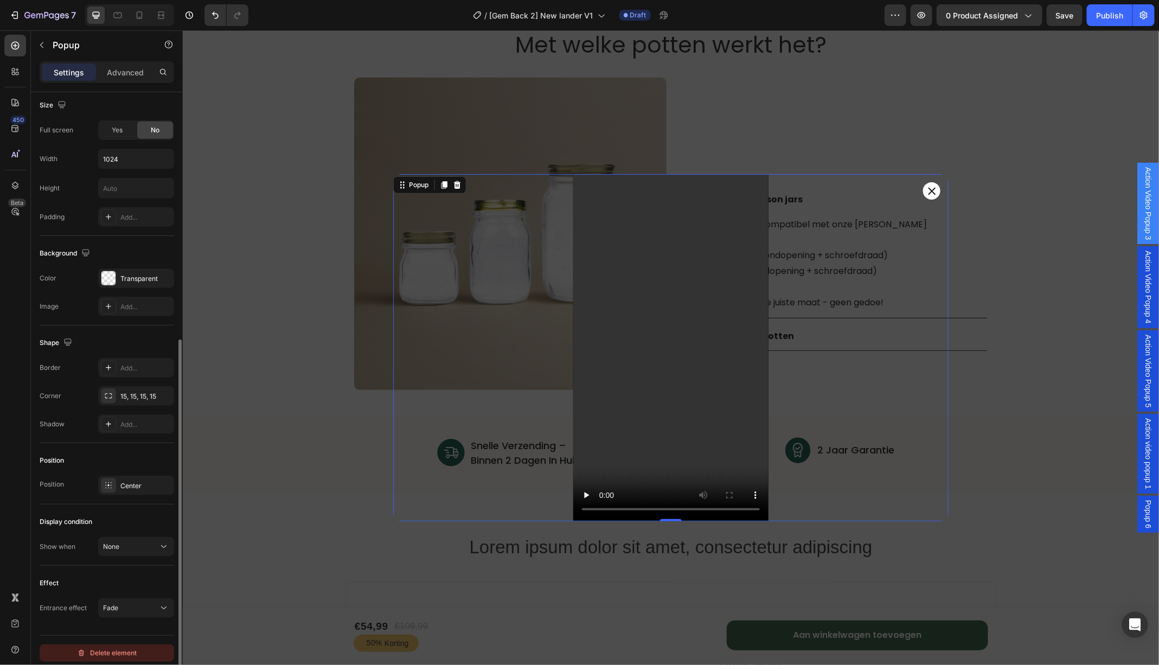
click at [133, 649] on div "Delete element" at bounding box center [107, 653] width 60 height 13
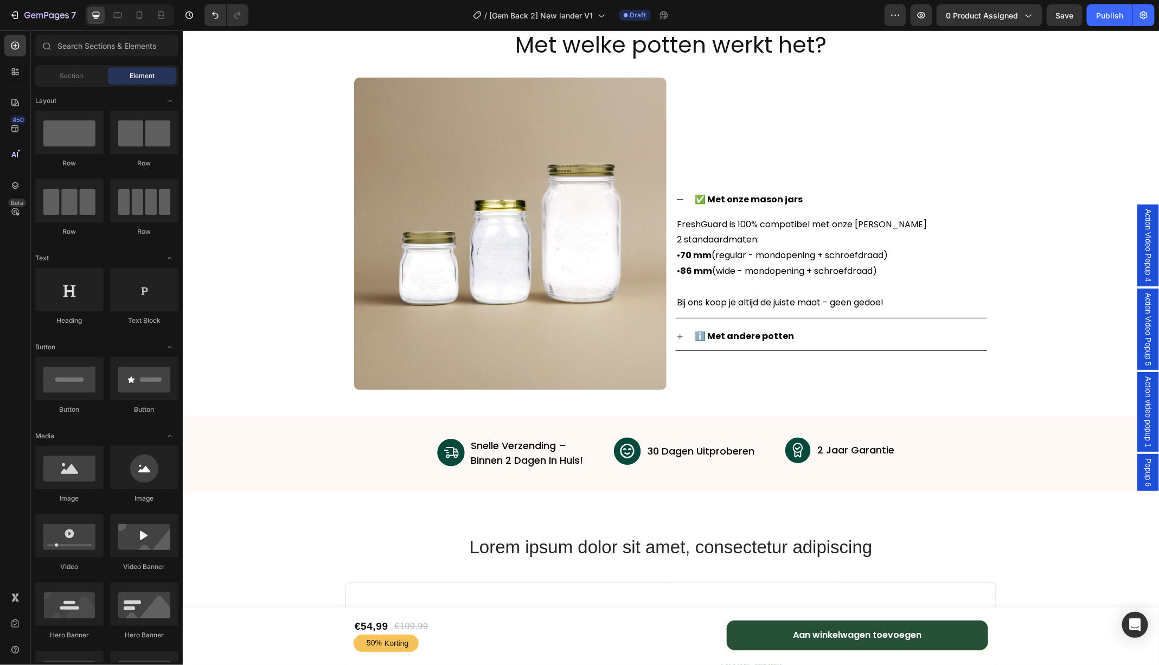
click at [1152, 274] on span "Action Video Popup 4" at bounding box center [1147, 244] width 11 height 73
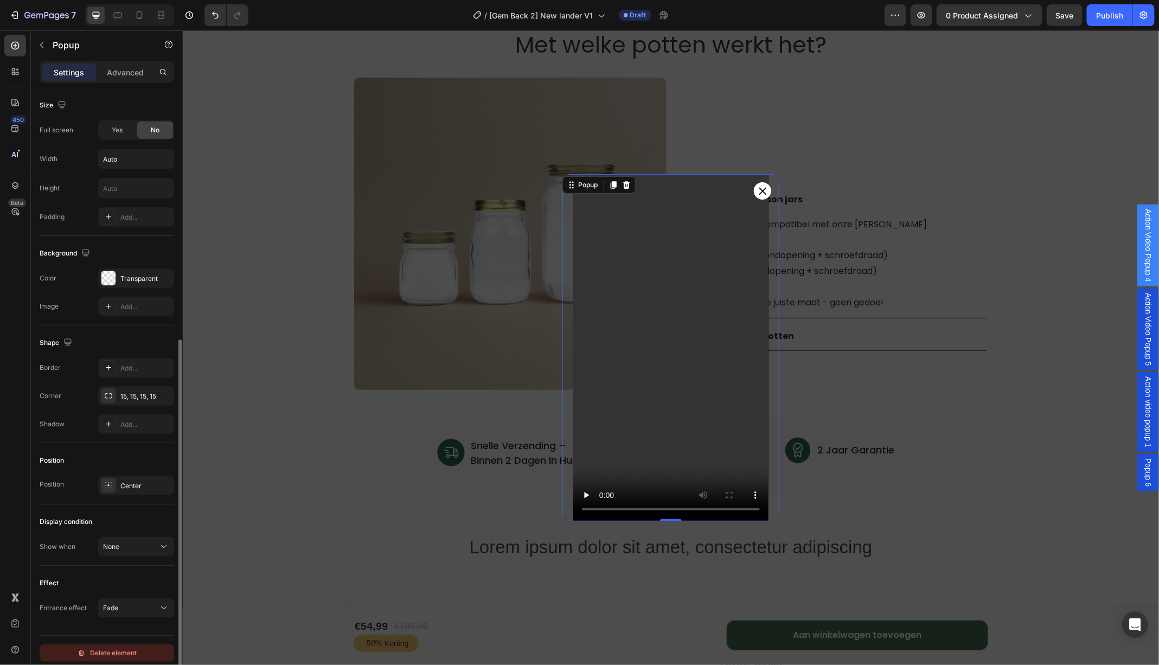
click at [122, 648] on div "Delete element" at bounding box center [107, 653] width 60 height 13
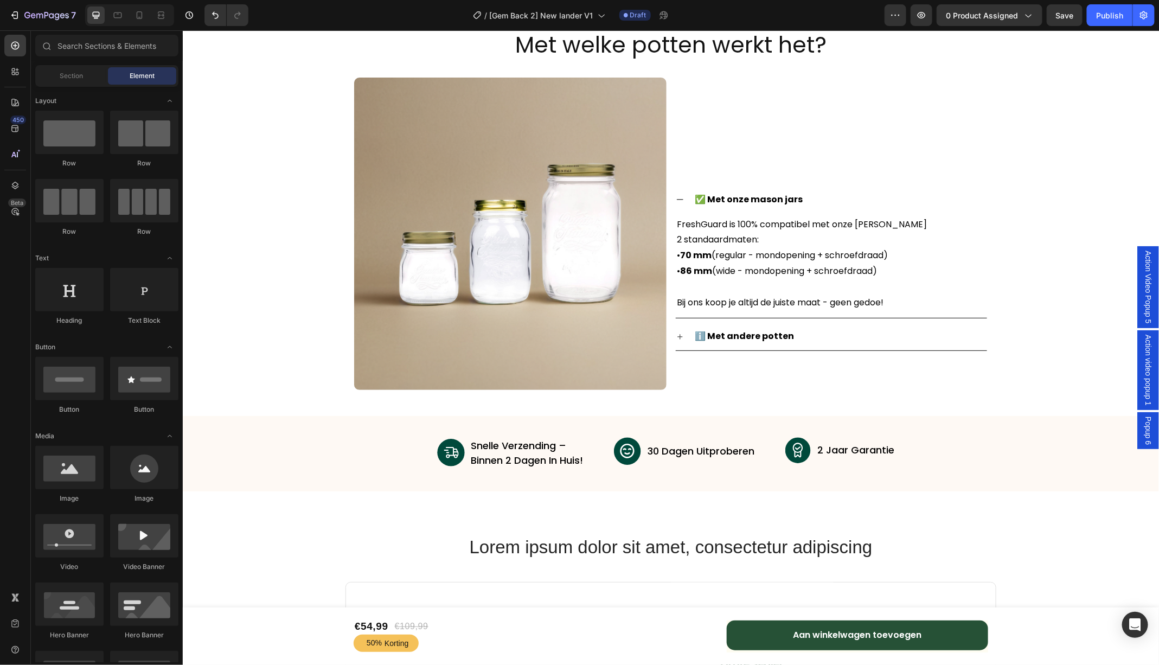
click at [1154, 304] on div "Action Video Popup 5" at bounding box center [1148, 286] width 22 height 81
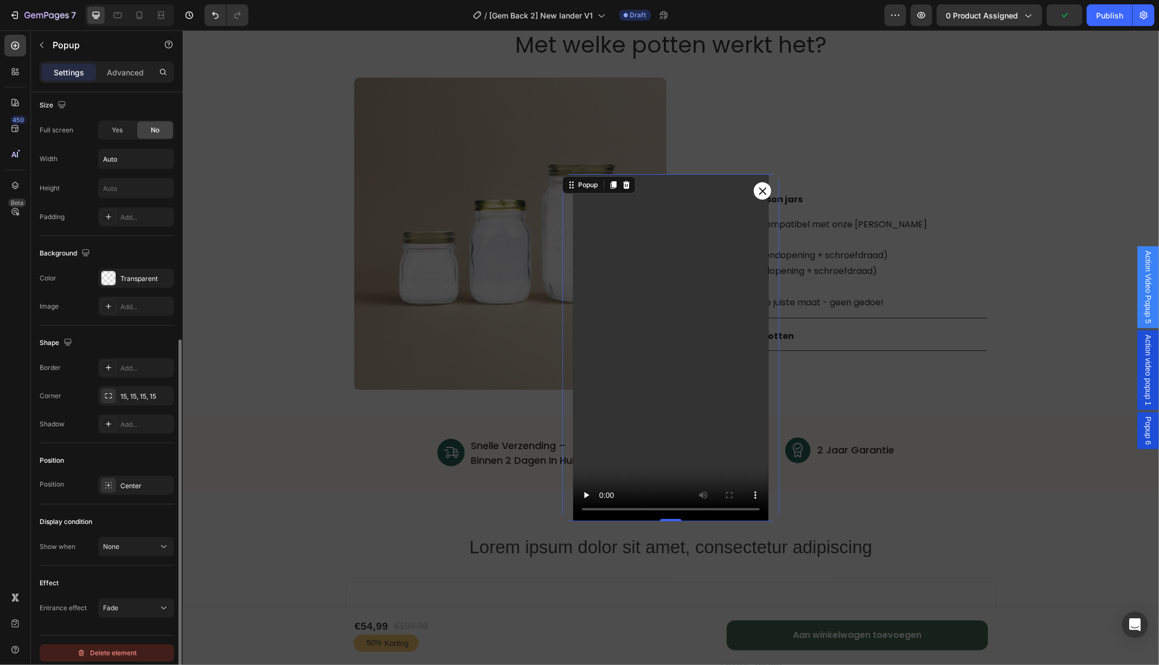
click at [126, 647] on div "Delete element" at bounding box center [107, 653] width 60 height 13
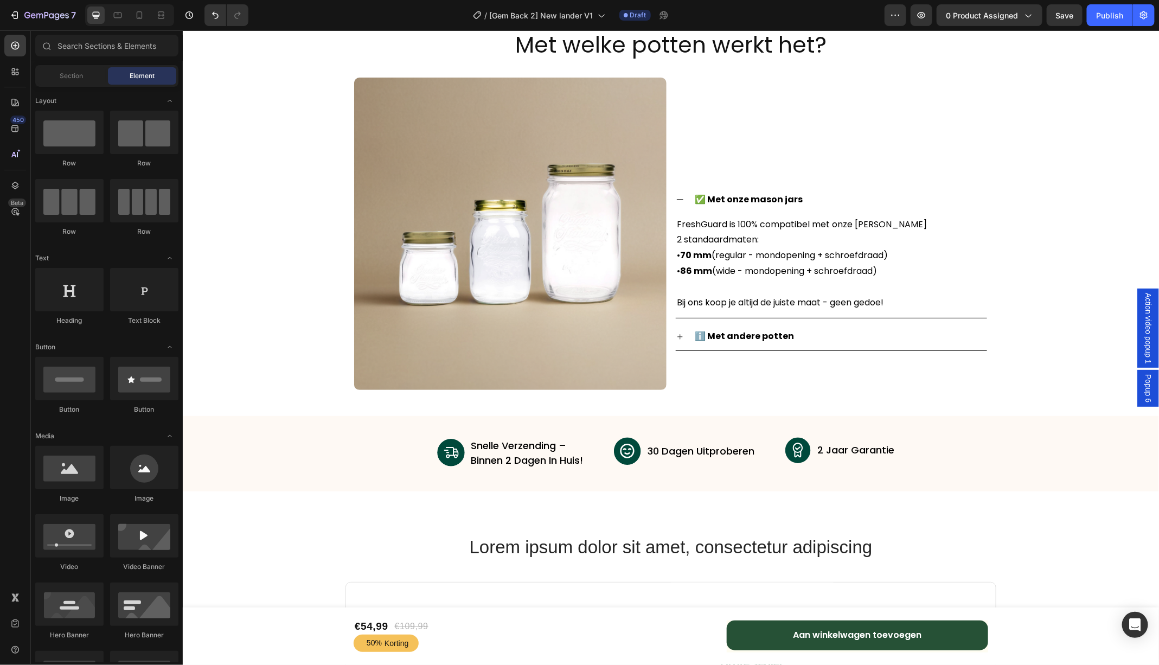
click at [1148, 332] on span "Action video popup 1" at bounding box center [1147, 327] width 11 height 71
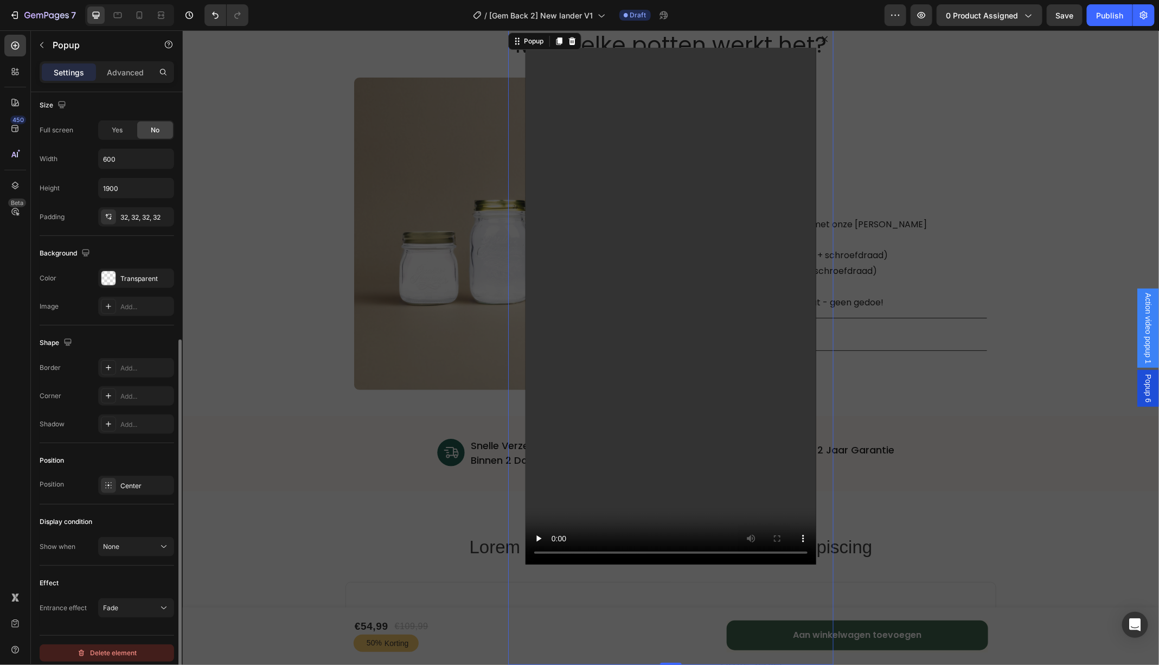
click at [126, 647] on div "Delete element" at bounding box center [107, 653] width 60 height 13
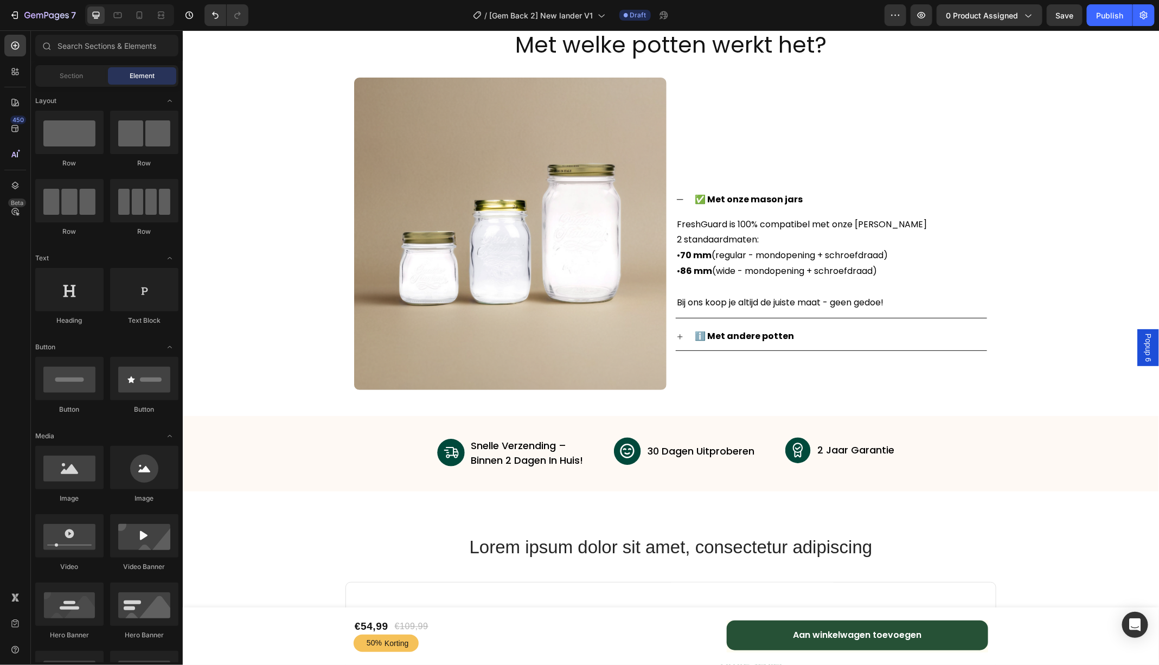
click at [1153, 346] on div "Popup 6" at bounding box center [1148, 347] width 22 height 37
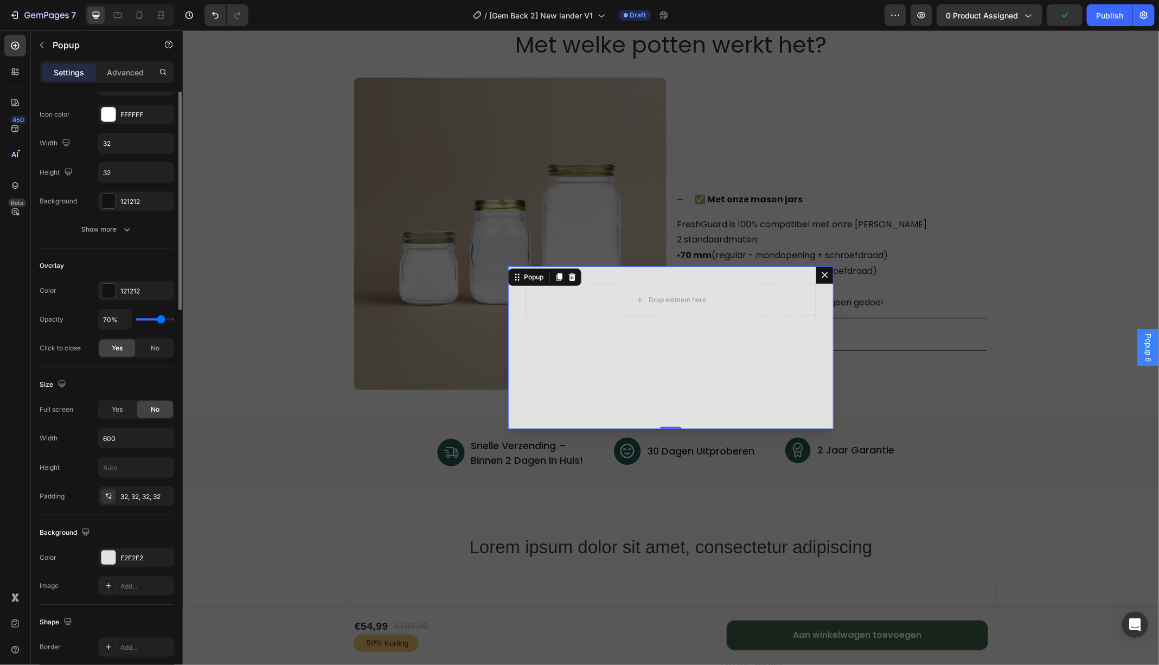
scroll to position [0, 0]
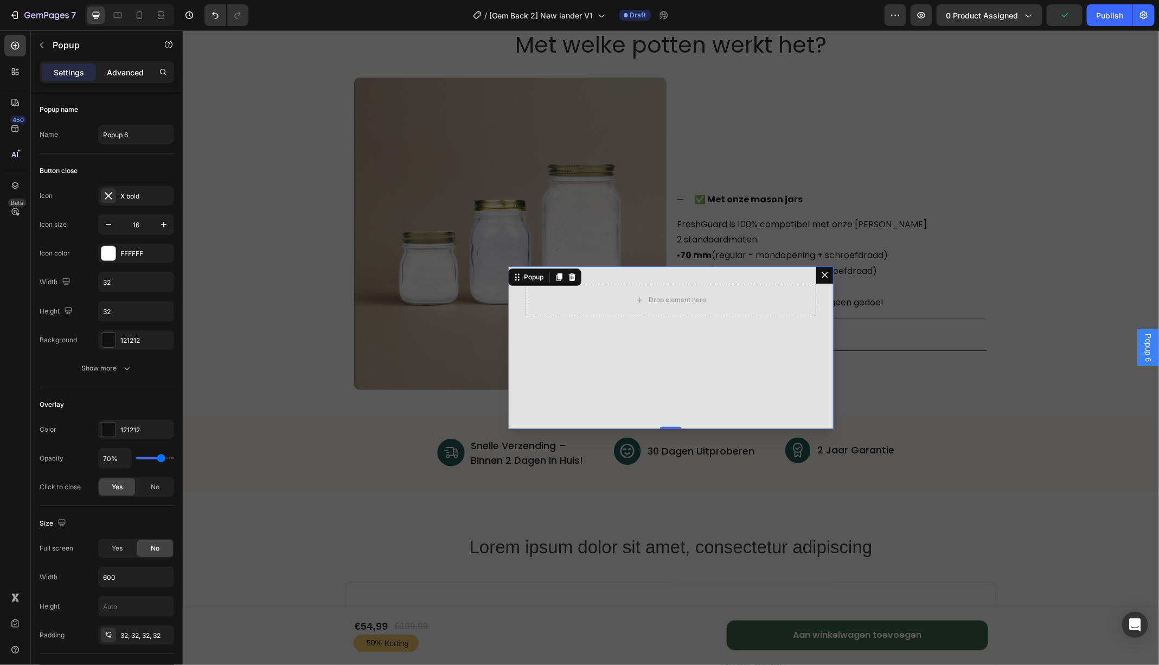
click at [130, 76] on p "Advanced" at bounding box center [125, 72] width 37 height 11
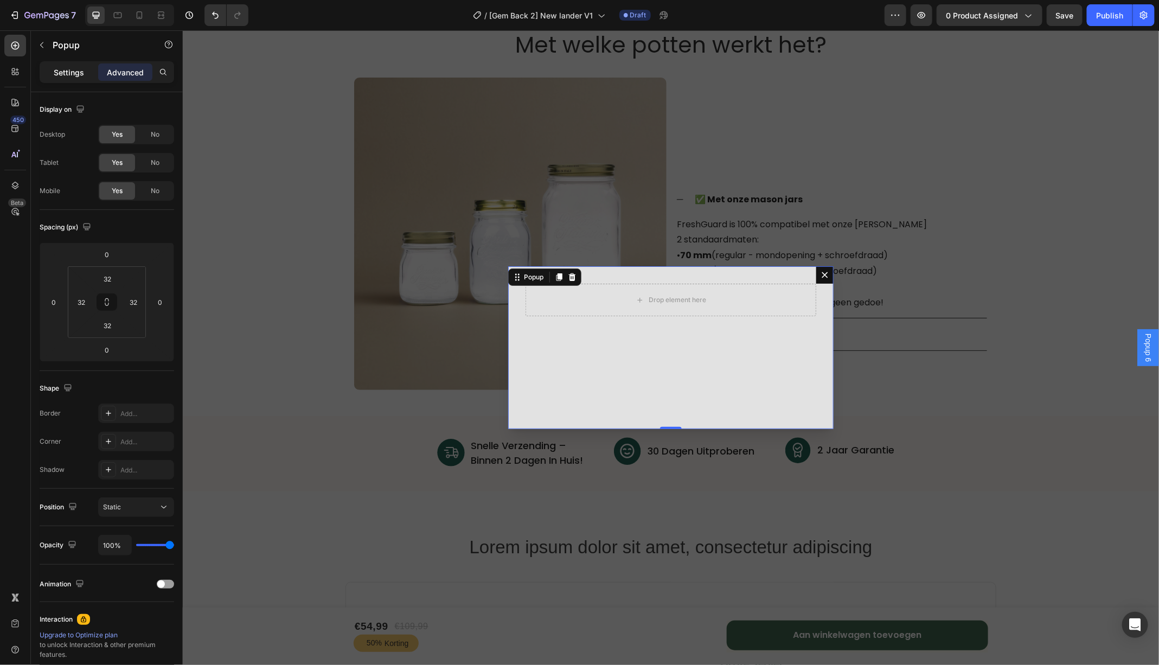
click at [63, 74] on p "Settings" at bounding box center [69, 72] width 30 height 11
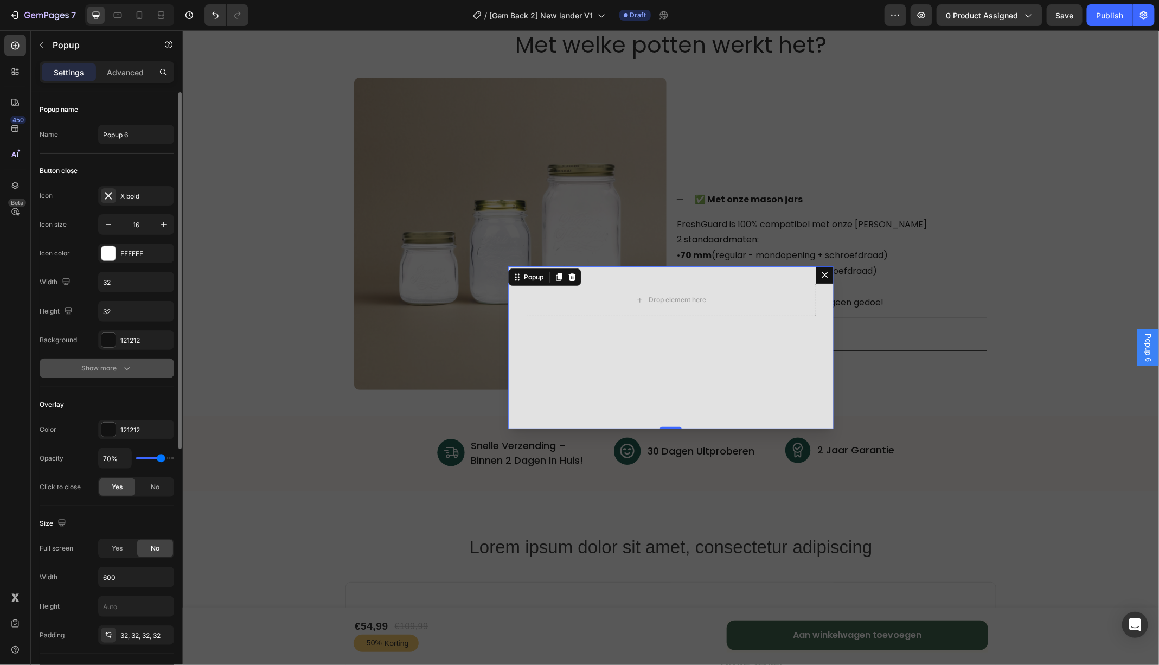
click at [119, 363] on div "Show more" at bounding box center [107, 368] width 50 height 11
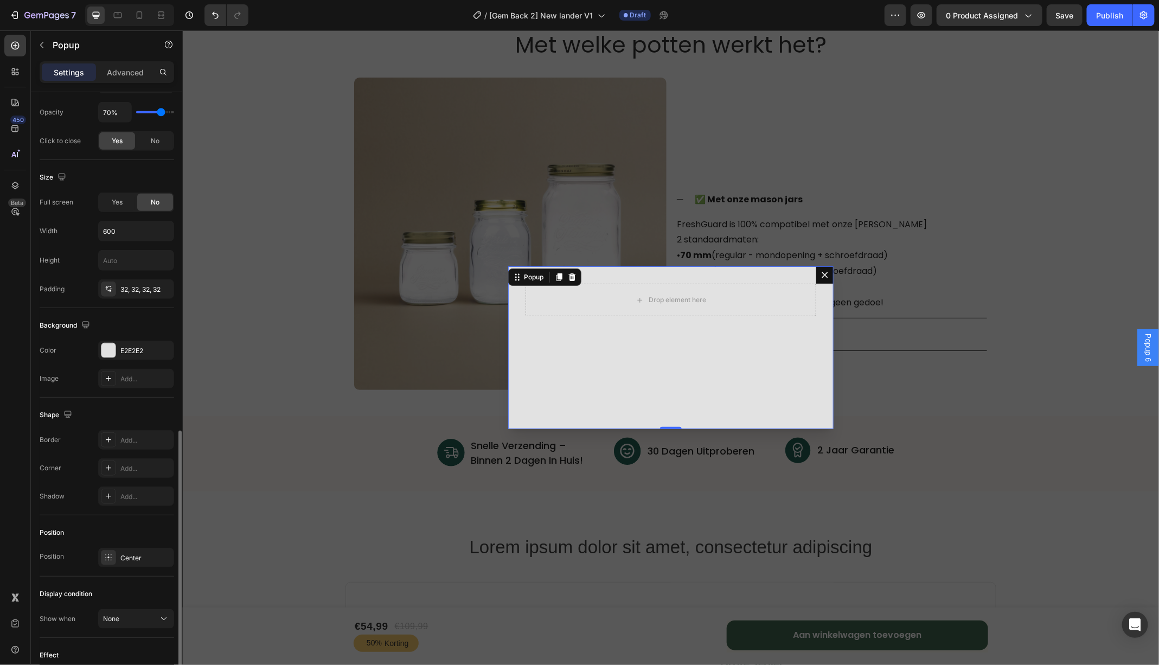
scroll to position [475, 0]
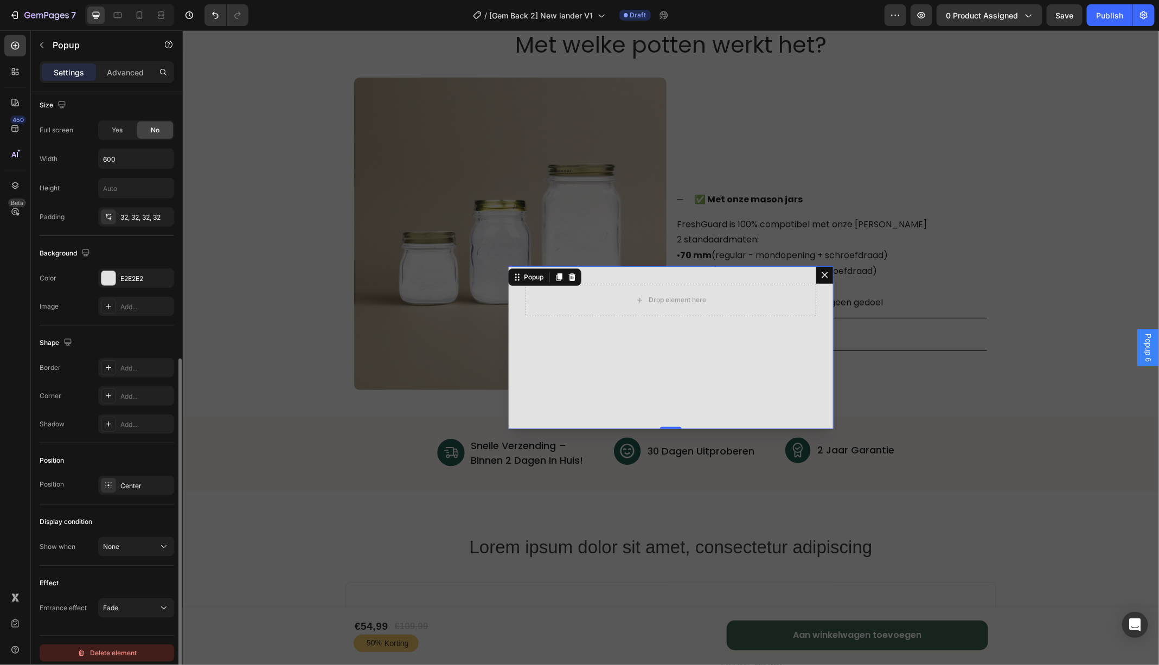
click at [122, 649] on div "Delete element" at bounding box center [107, 653] width 60 height 13
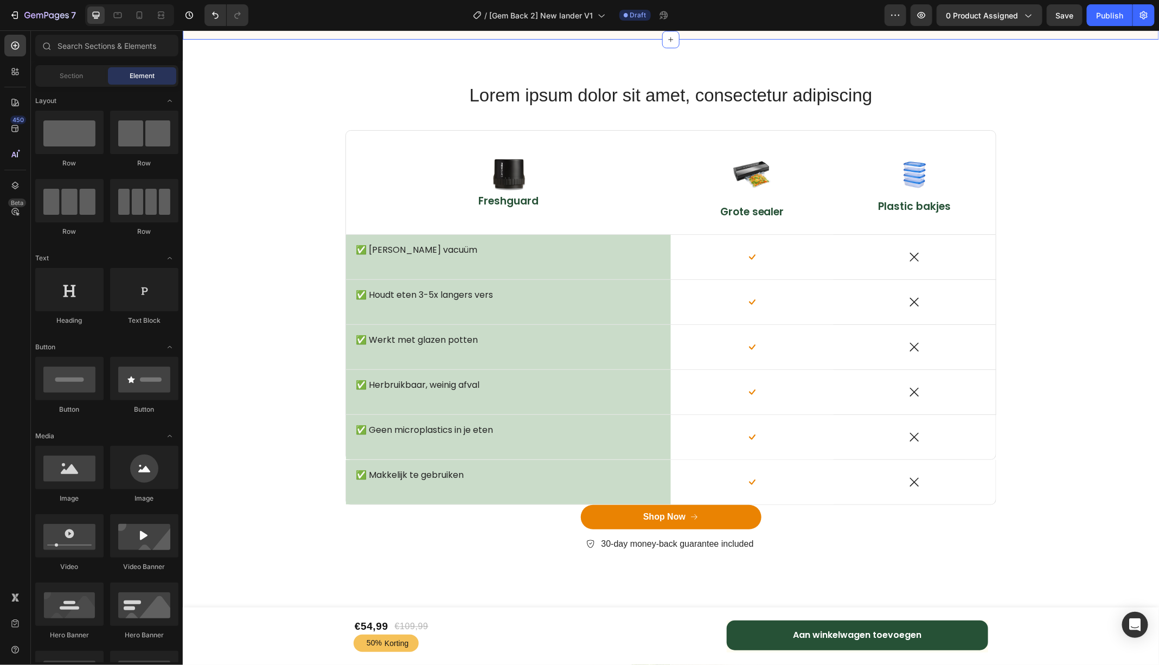
scroll to position [4228, 0]
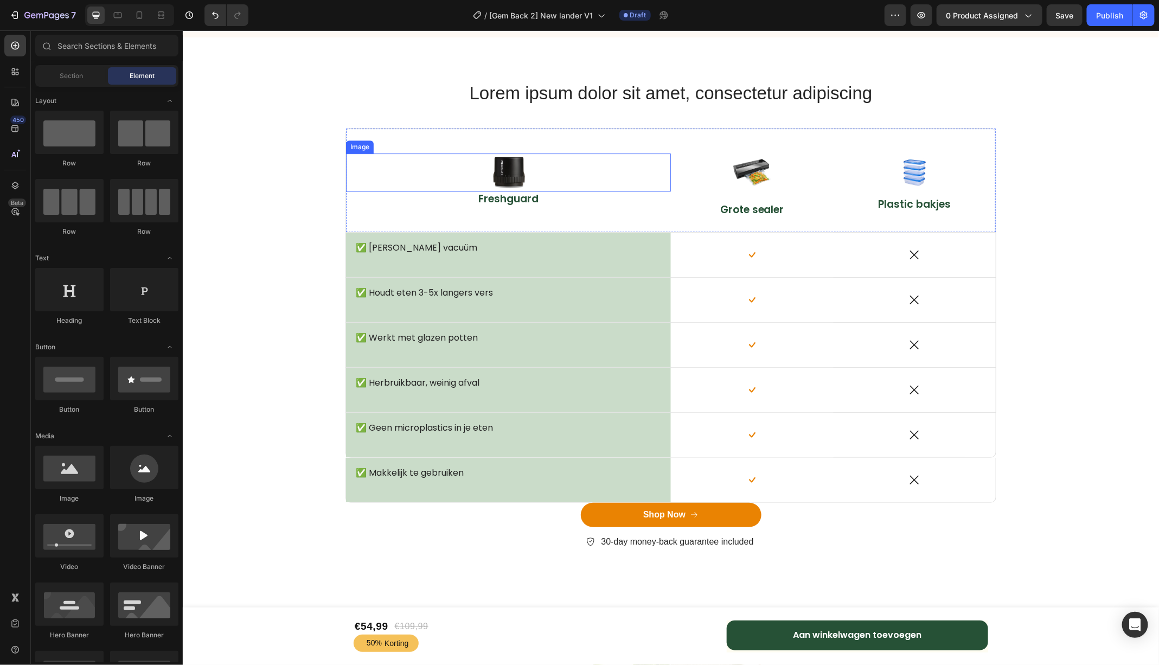
click at [362, 150] on div "Image" at bounding box center [360, 146] width 28 height 13
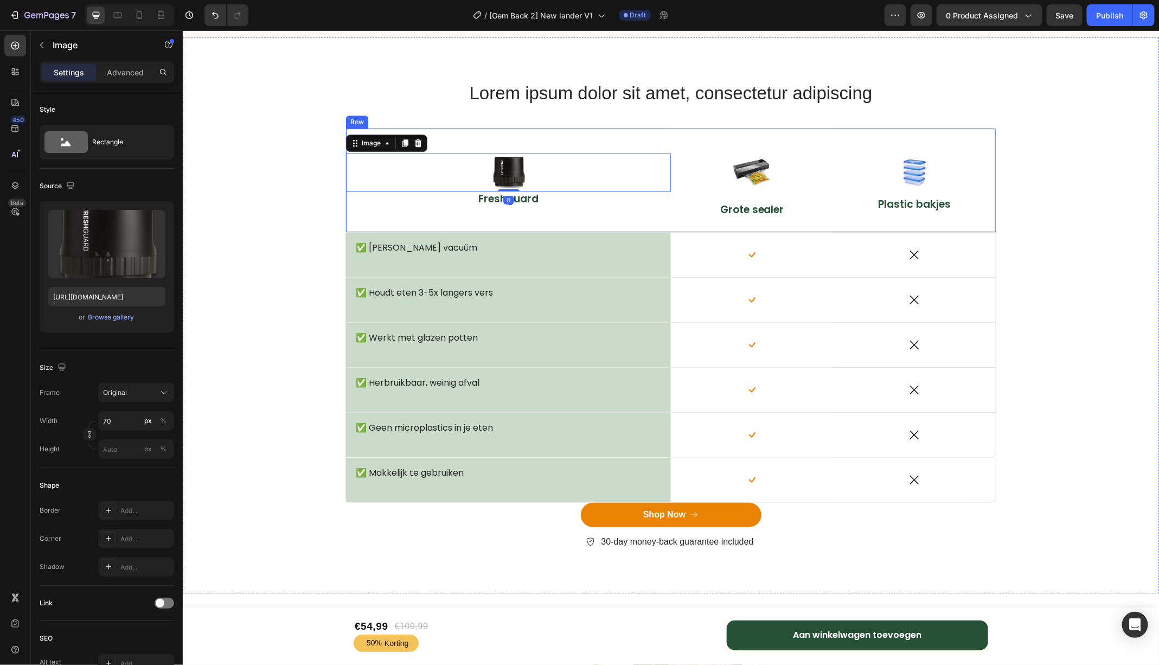
click at [437, 133] on div "Image 0 Freshguard Text Block" at bounding box center [508, 180] width 325 height 104
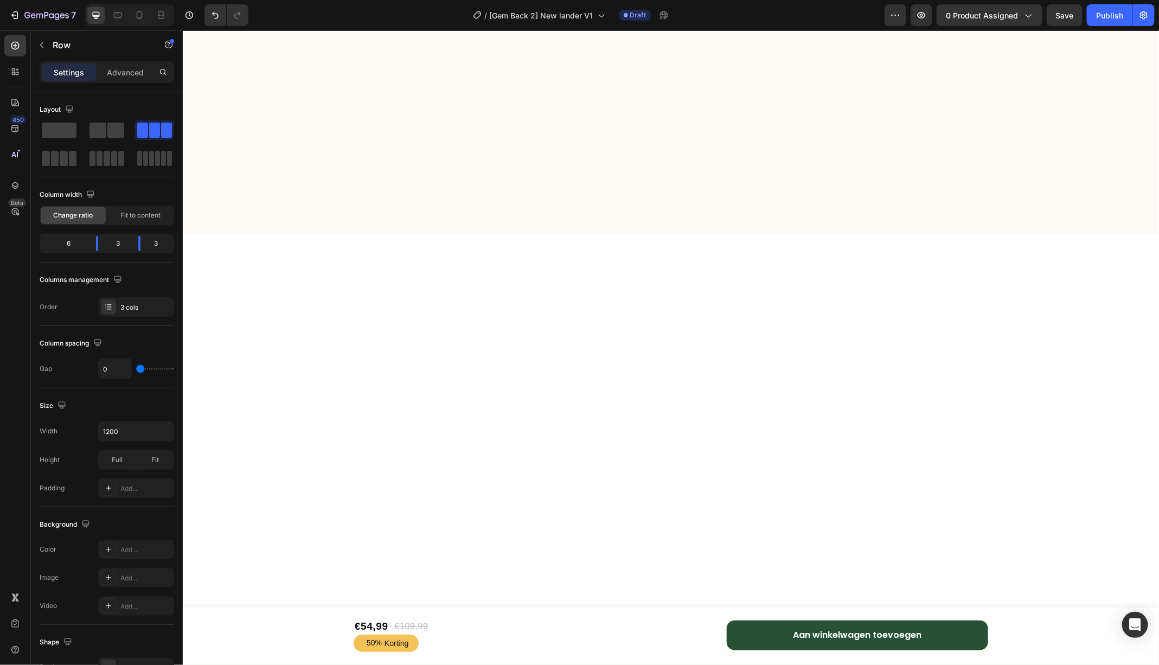
scroll to position [3727, 0]
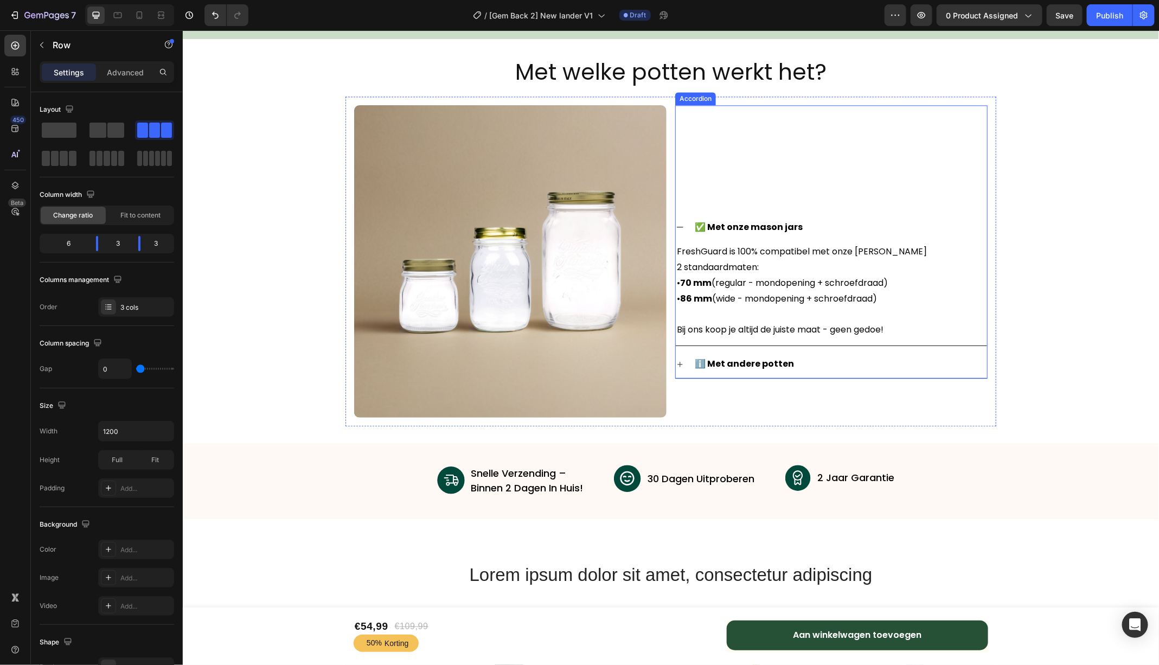
click at [676, 225] on icon at bounding box center [679, 226] width 9 height 9
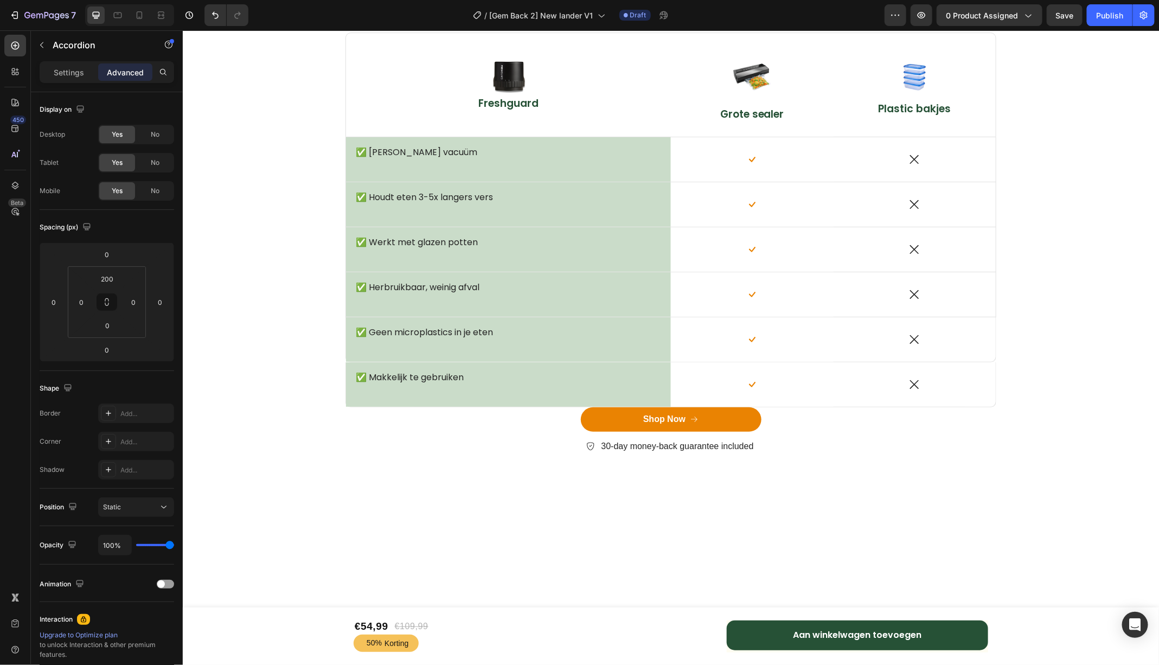
scroll to position [3675, 0]
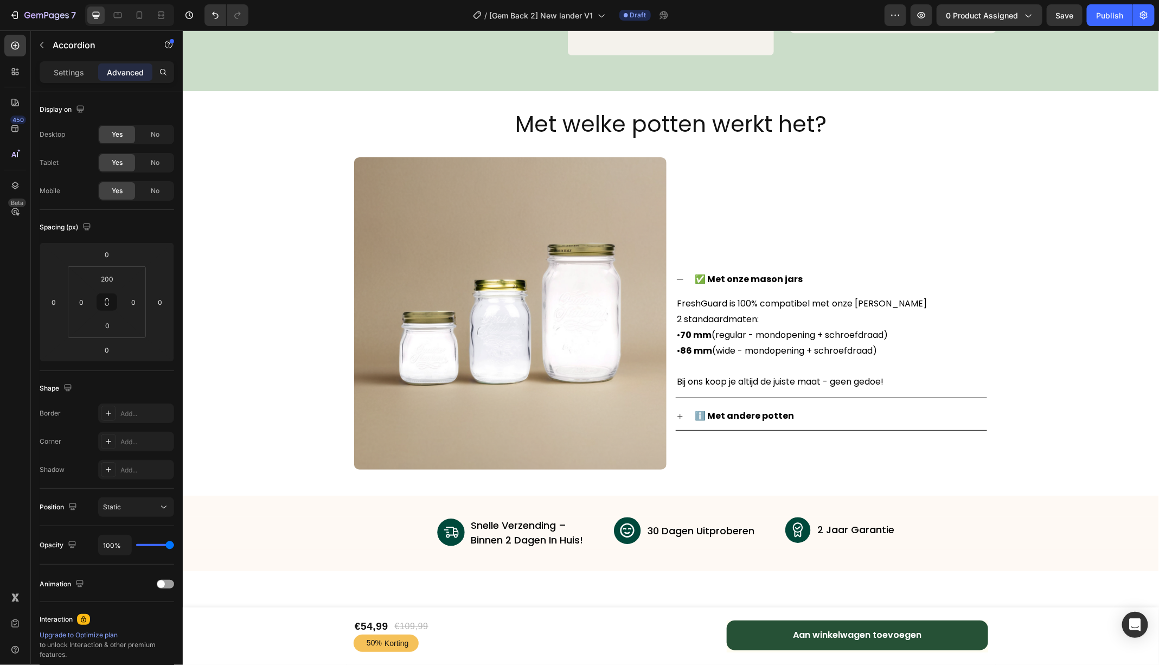
click at [686, 279] on div "✅ Met onze mason jars" at bounding box center [830, 279] width 311 height 28
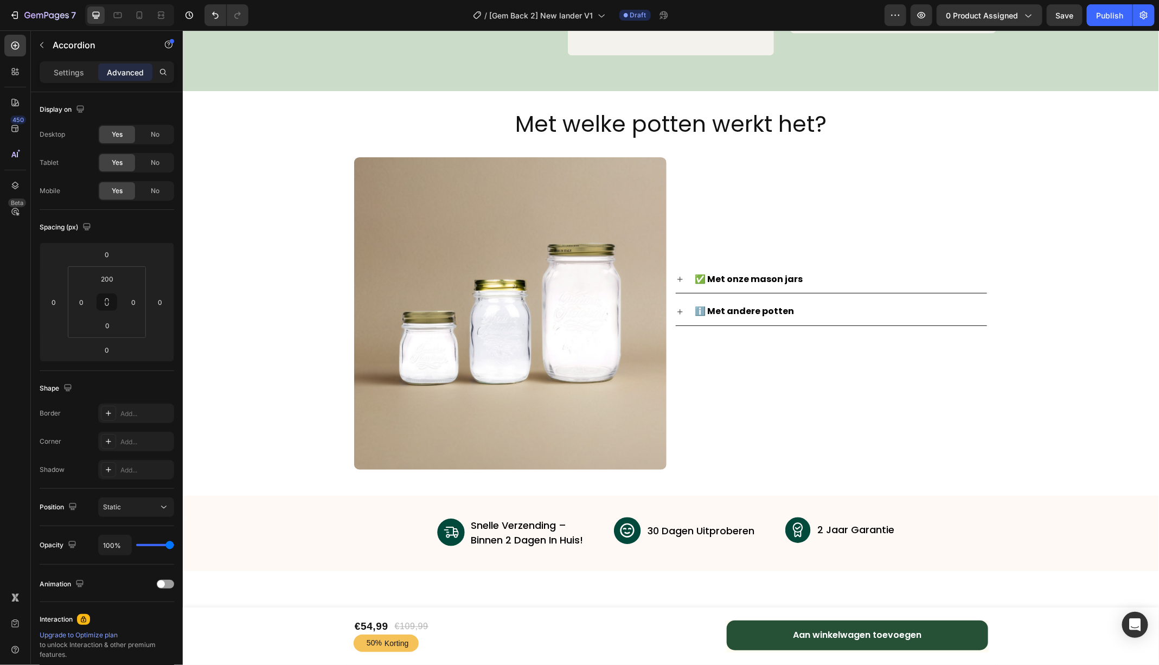
click at [679, 308] on icon at bounding box center [679, 311] width 9 height 9
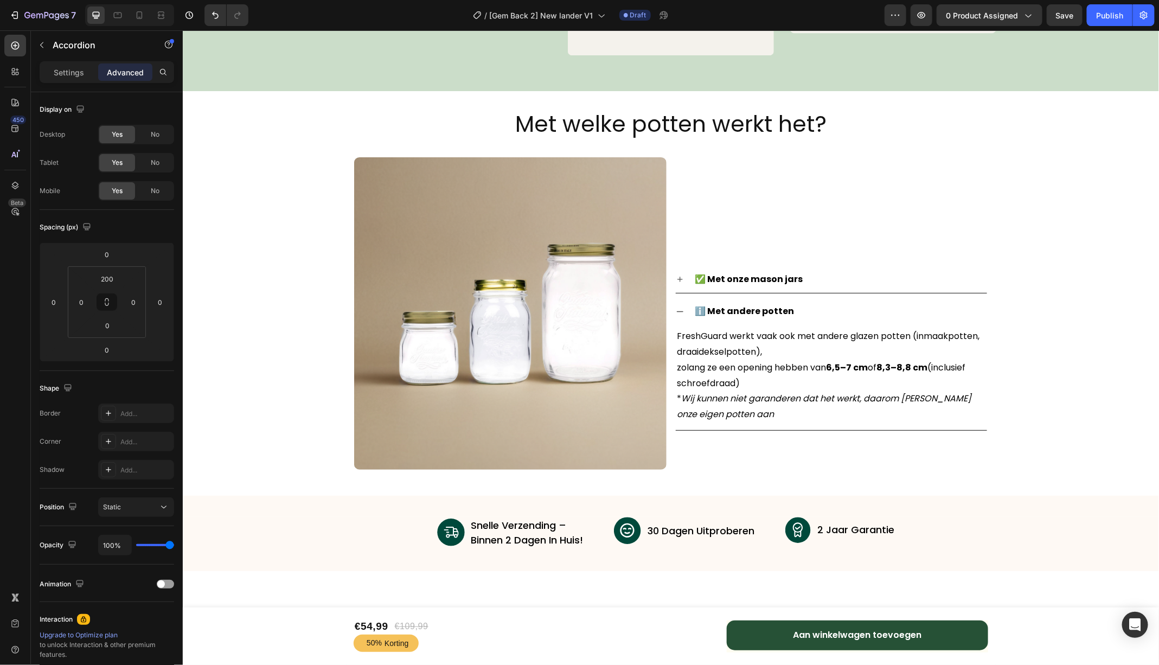
click at [679, 308] on icon at bounding box center [679, 311] width 9 height 9
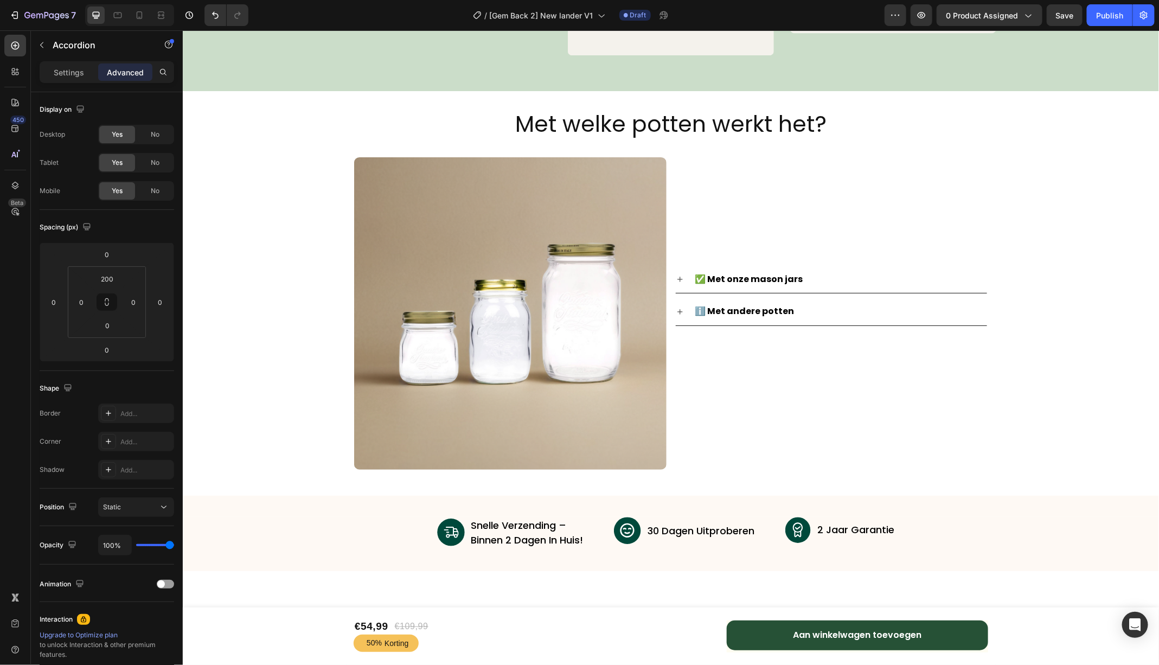
click at [678, 277] on icon at bounding box center [679, 278] width 9 height 9
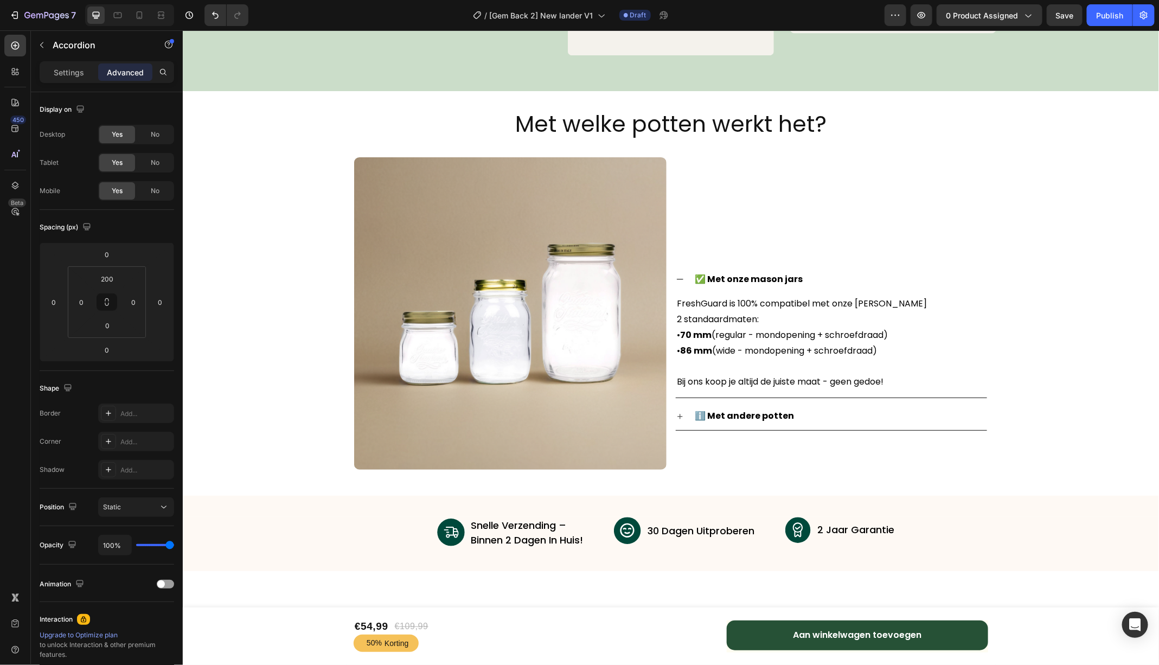
click at [678, 277] on icon at bounding box center [679, 278] width 9 height 9
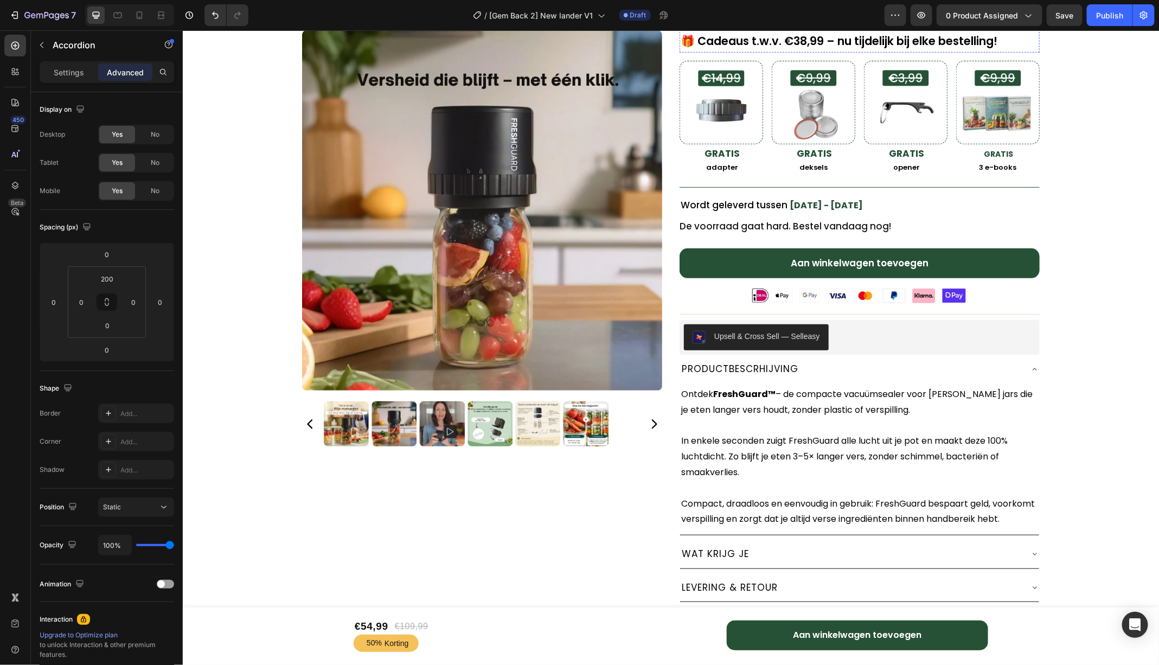
scroll to position [239, 0]
click at [1034, 368] on icon at bounding box center [1034, 369] width 4 height 2
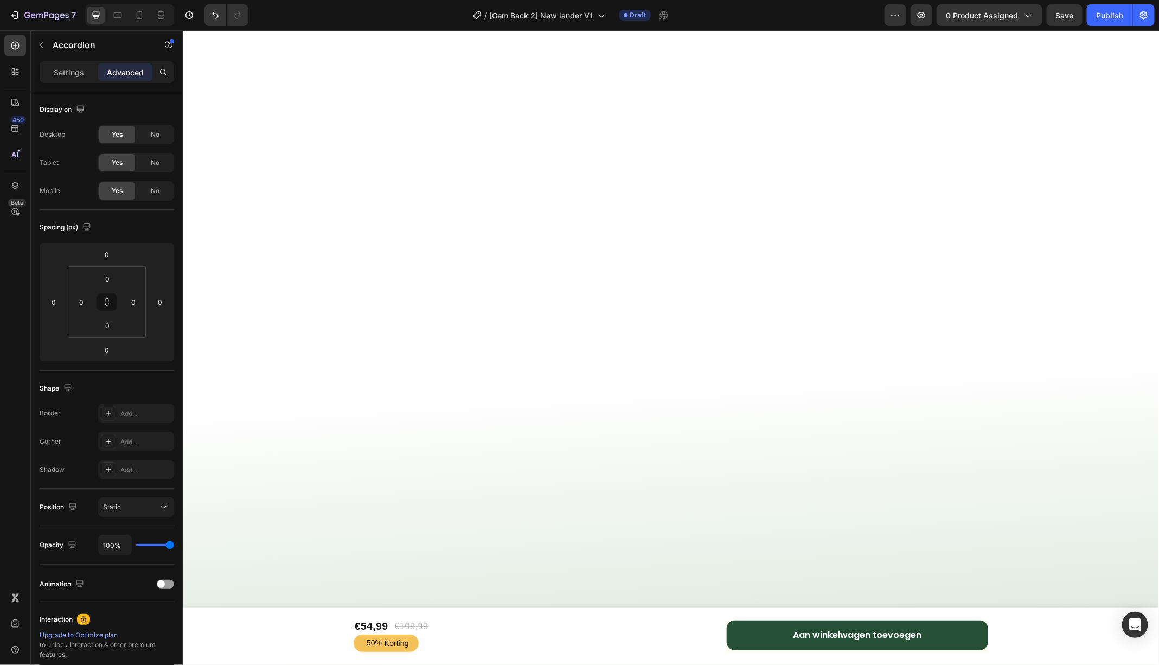
scroll to position [5910, 0]
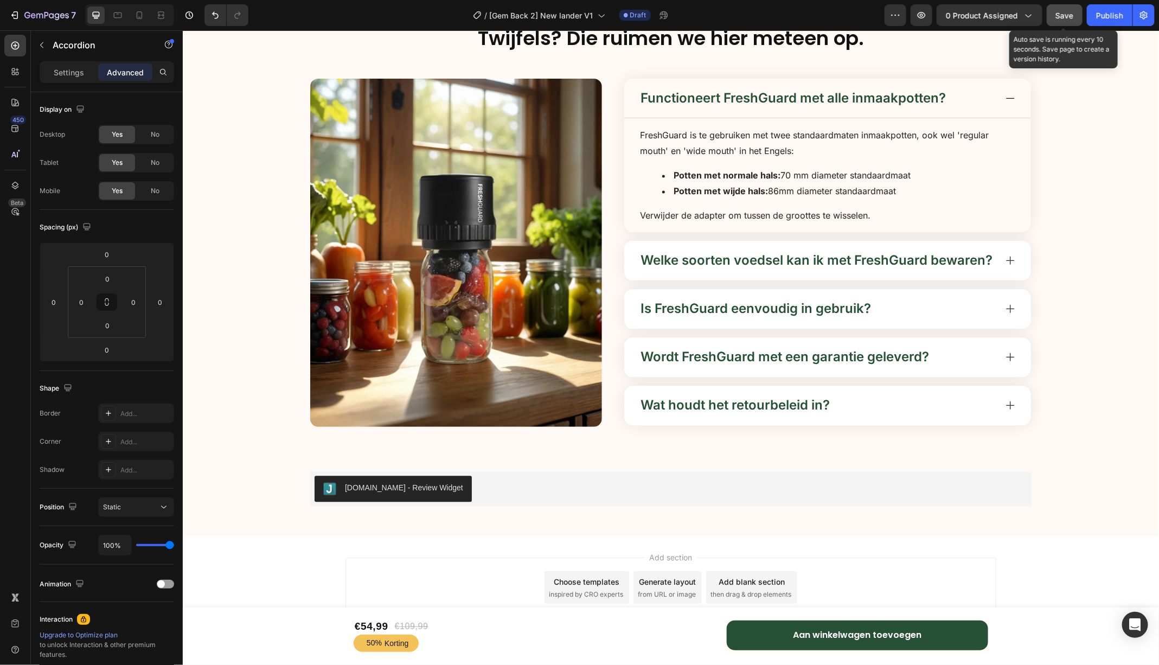
click at [1069, 10] on div "Save" at bounding box center [1065, 15] width 18 height 11
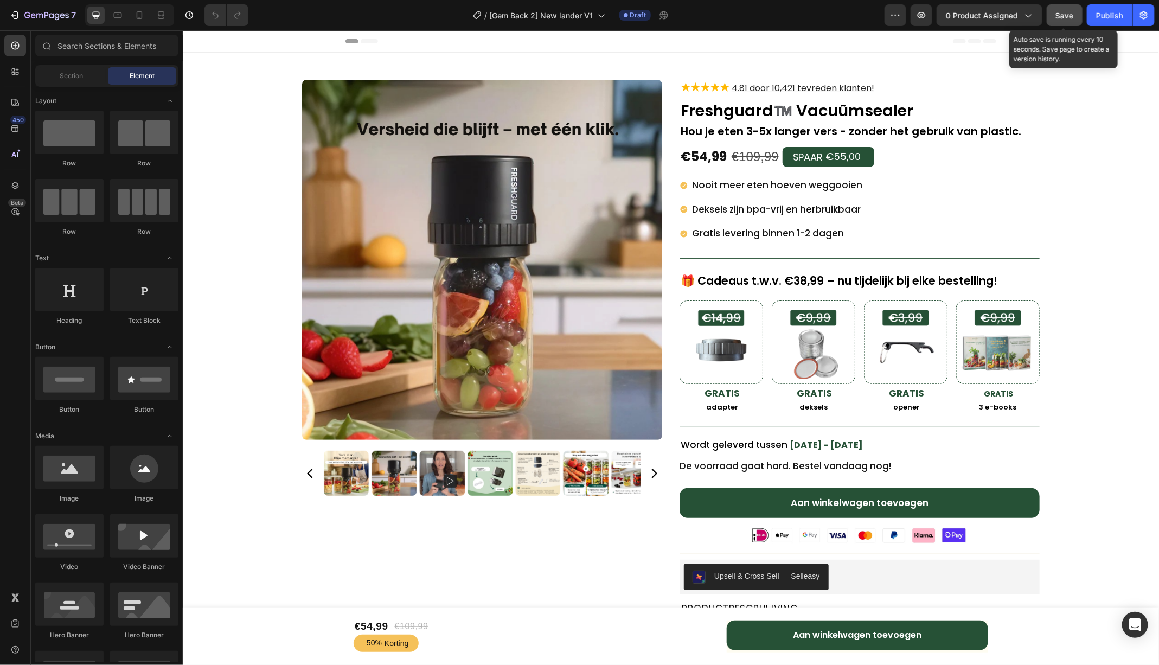
click at [1051, 20] on button "Save" at bounding box center [1065, 15] width 36 height 22
